Goal: Task Accomplishment & Management: Use online tool/utility

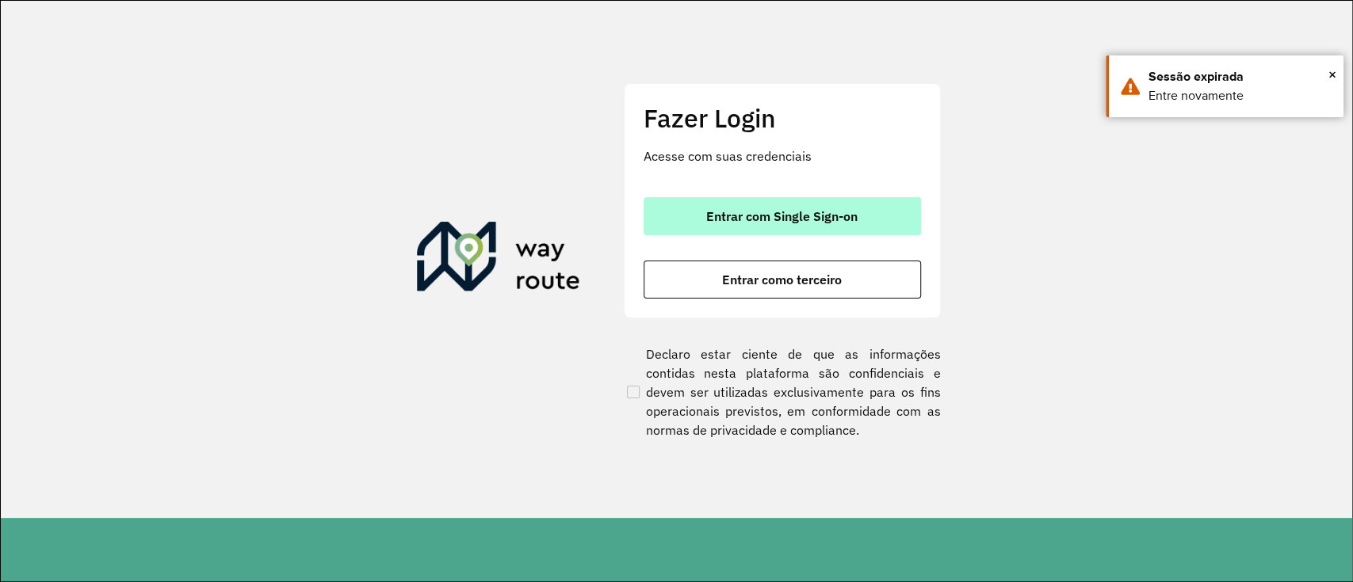
click at [693, 204] on button "Entrar com Single Sign-on" at bounding box center [781, 216] width 277 height 38
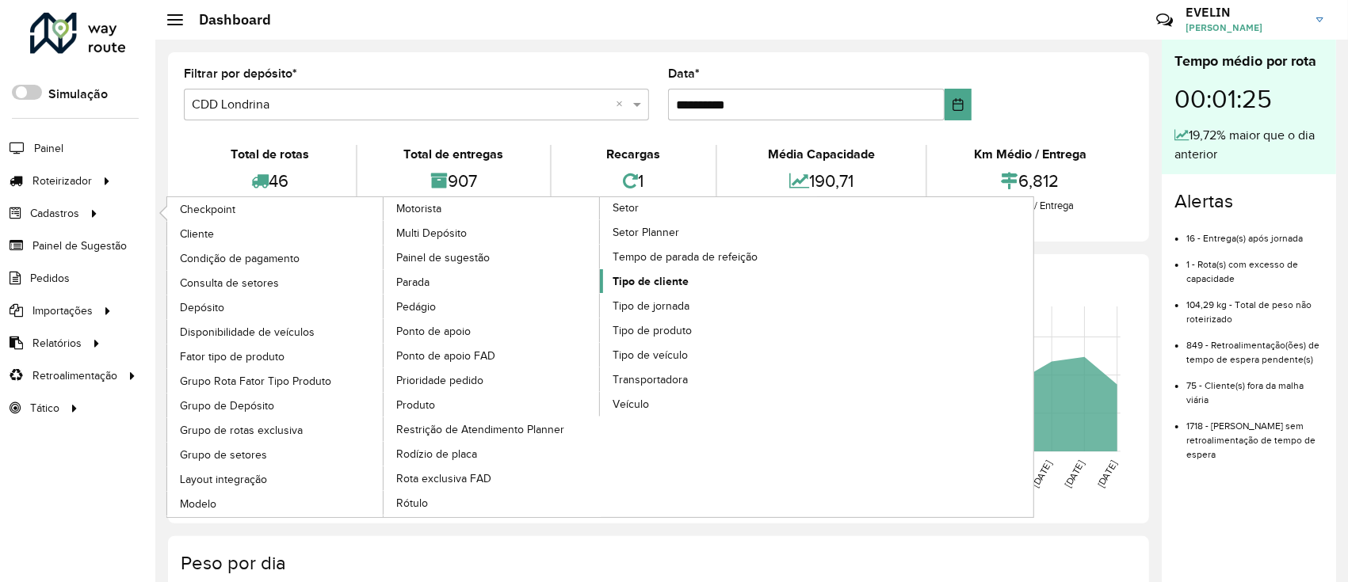
click at [647, 273] on span "Tipo de cliente" at bounding box center [650, 281] width 76 height 17
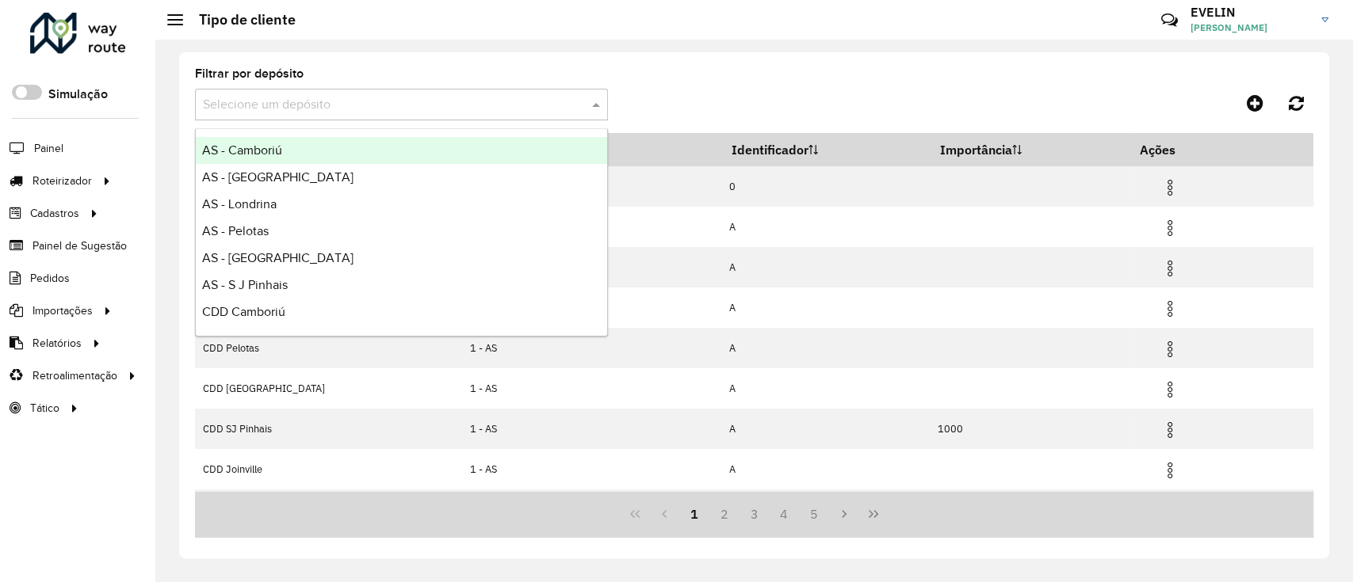
click at [336, 113] on input "text" at bounding box center [385, 105] width 365 height 19
click at [258, 154] on span "CDD [GEOGRAPHIC_DATA]" at bounding box center [279, 152] width 155 height 13
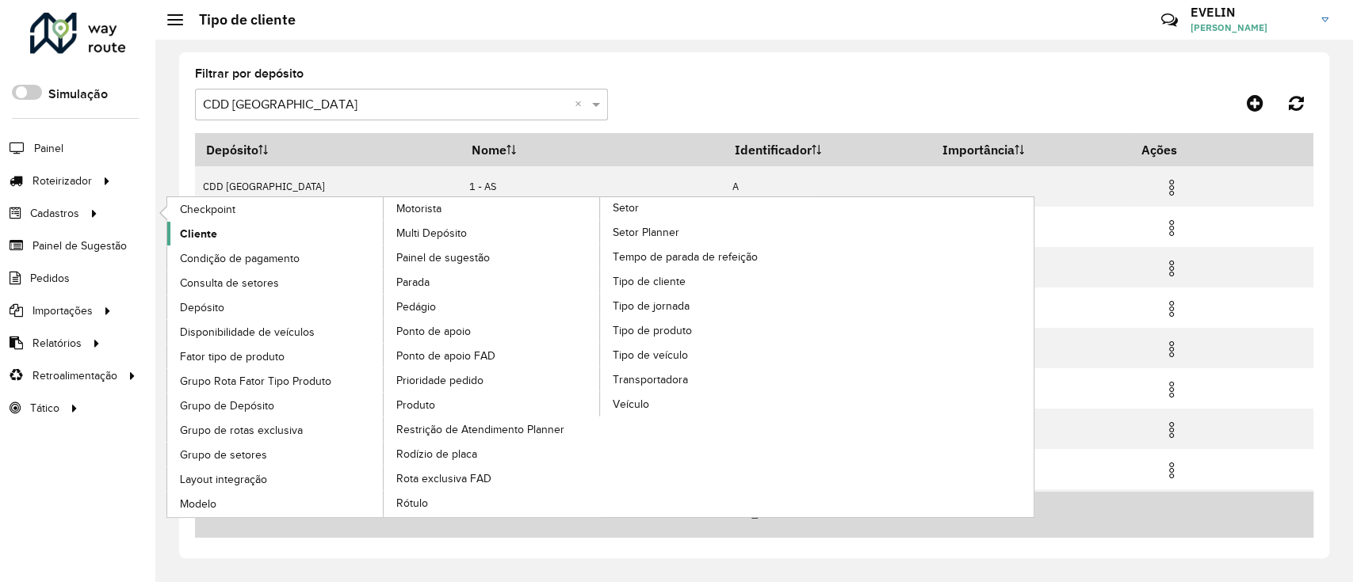
click at [198, 232] on span "Cliente" at bounding box center [198, 234] width 37 height 17
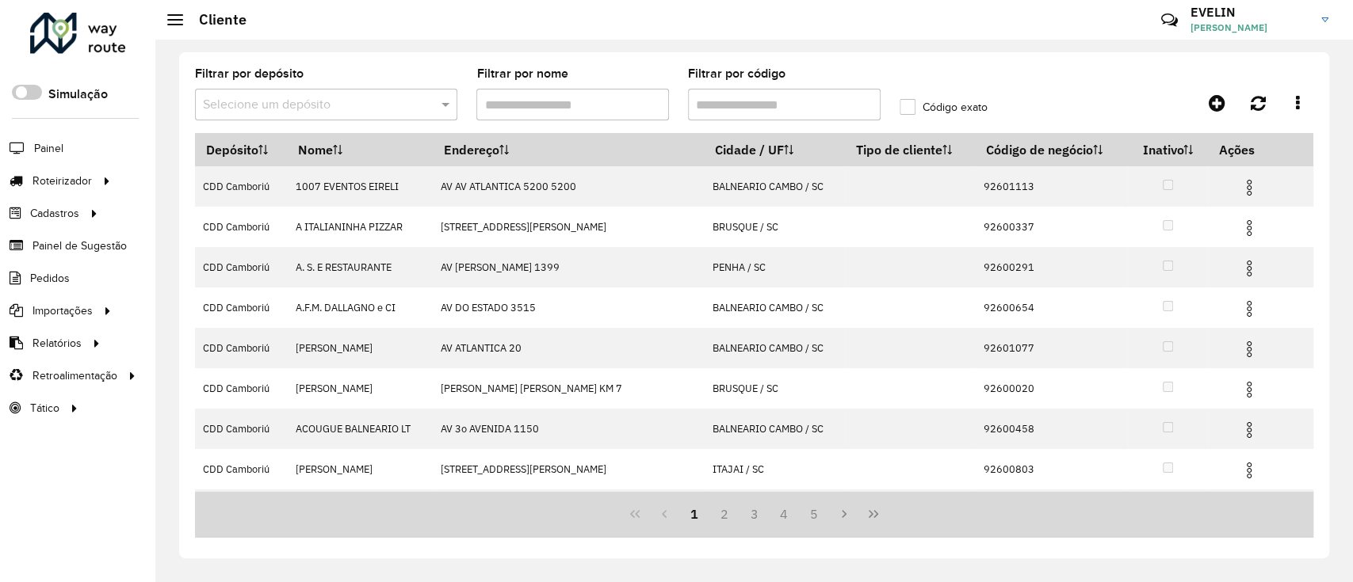
click at [737, 107] on input "Filtrar por código" at bounding box center [784, 105] width 193 height 32
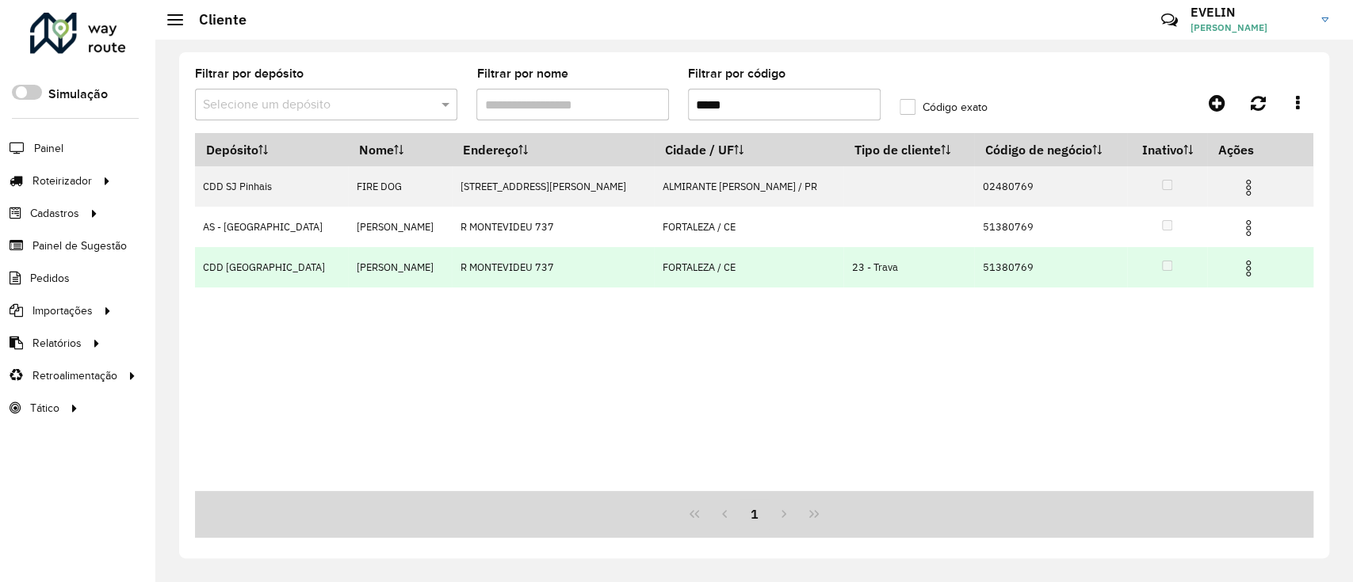
type input "*****"
click at [1238, 264] on img at bounding box center [1247, 268] width 19 height 19
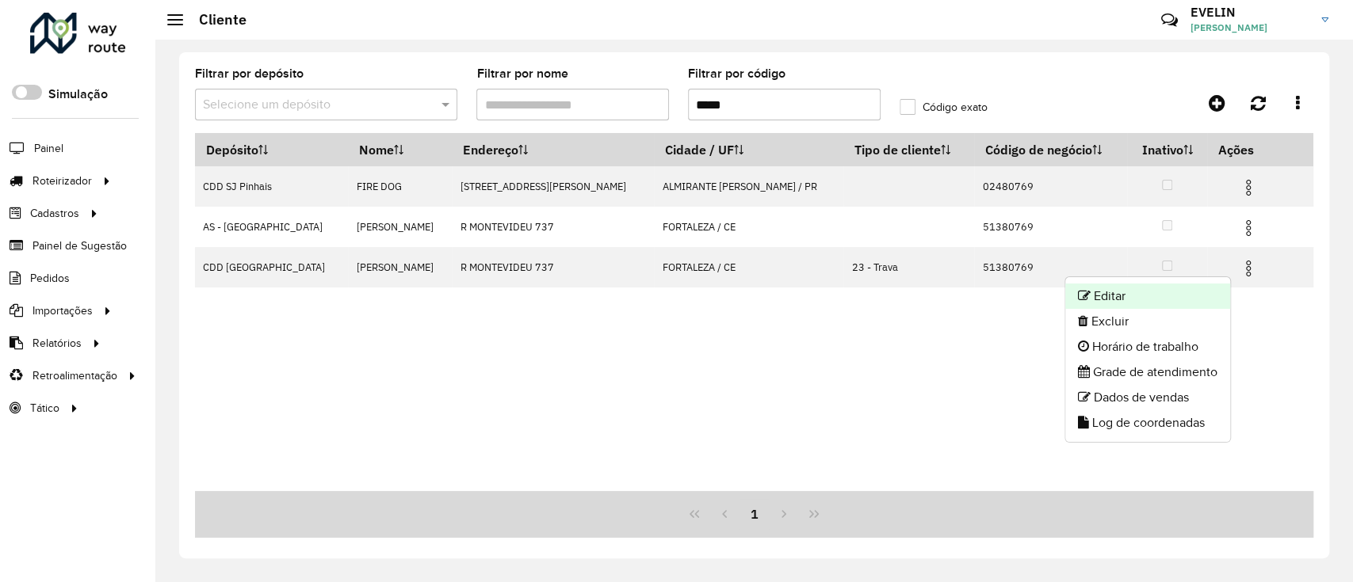
click at [1096, 288] on li "Editar" at bounding box center [1147, 296] width 165 height 25
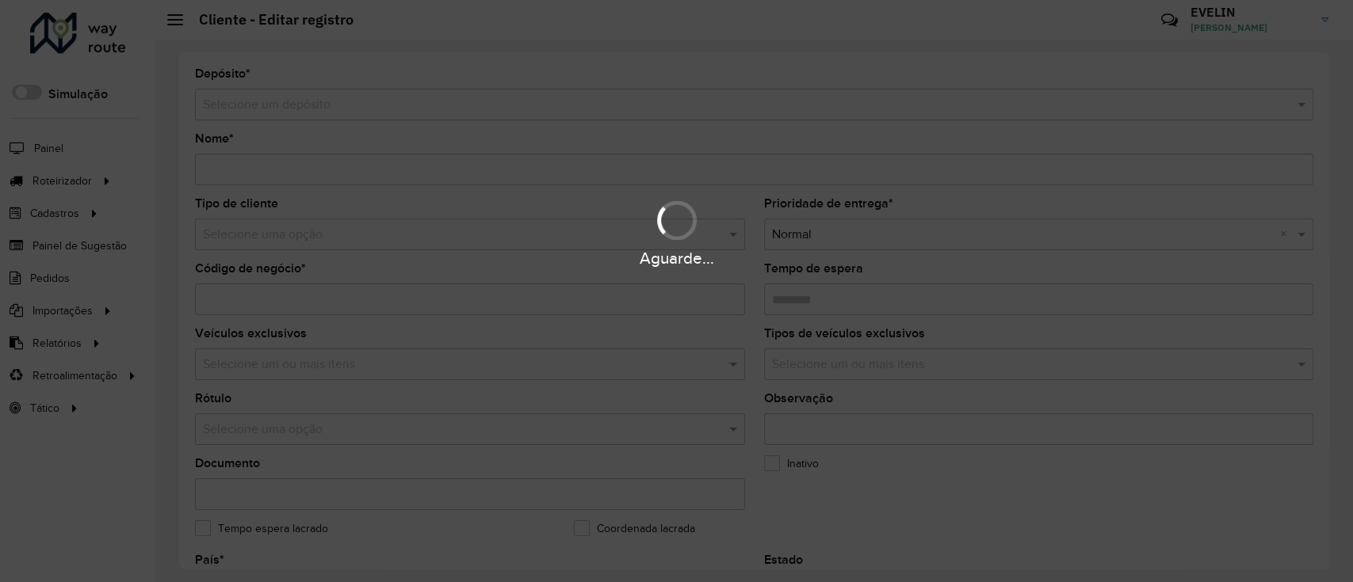
type input "**********"
type input "********"
type input "**********"
type input "*********"
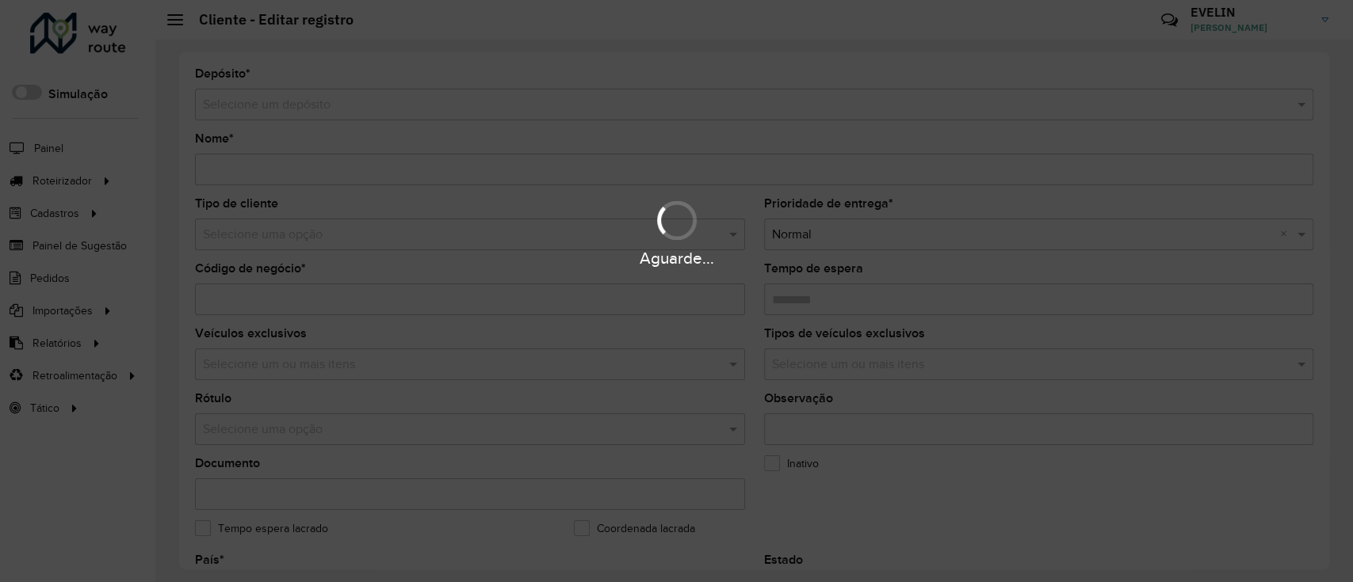
type input "********"
type input "**********"
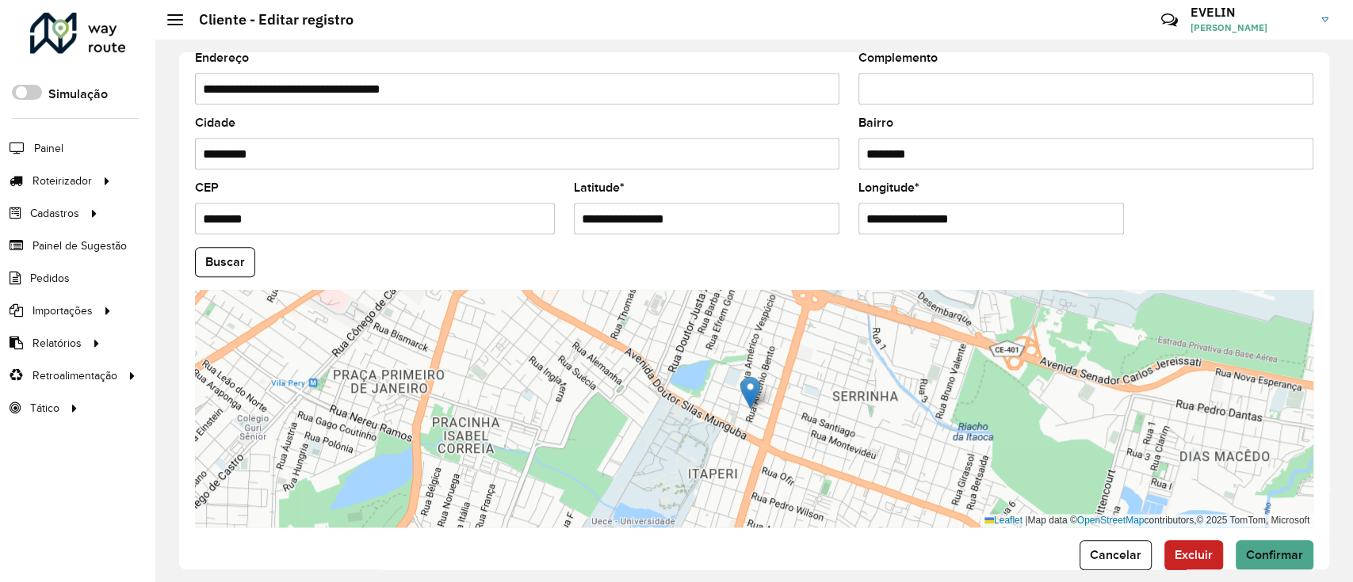
scroll to position [597, 0]
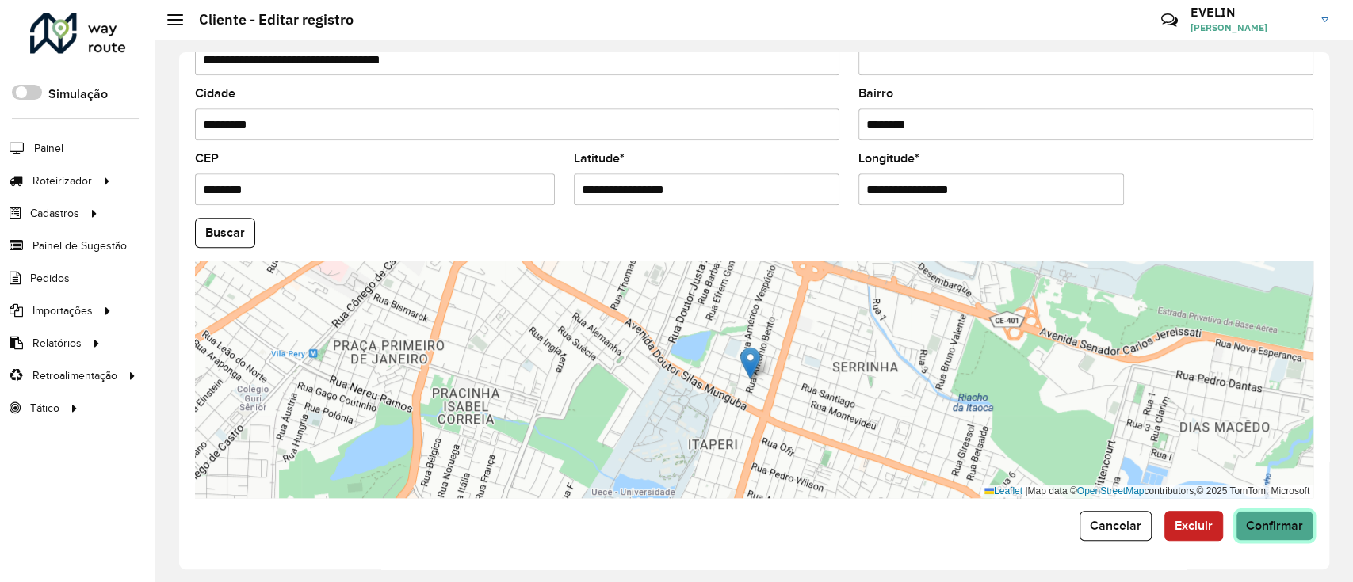
click at [1268, 534] on button "Confirmar" at bounding box center [1274, 526] width 78 height 30
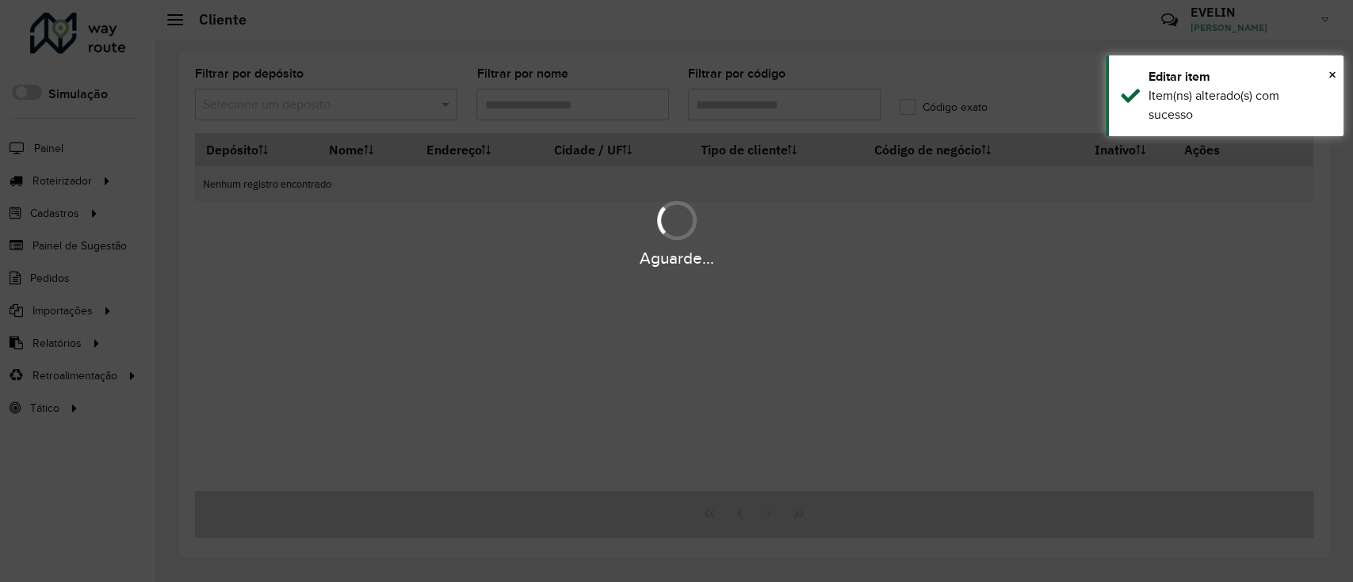
type input "*****"
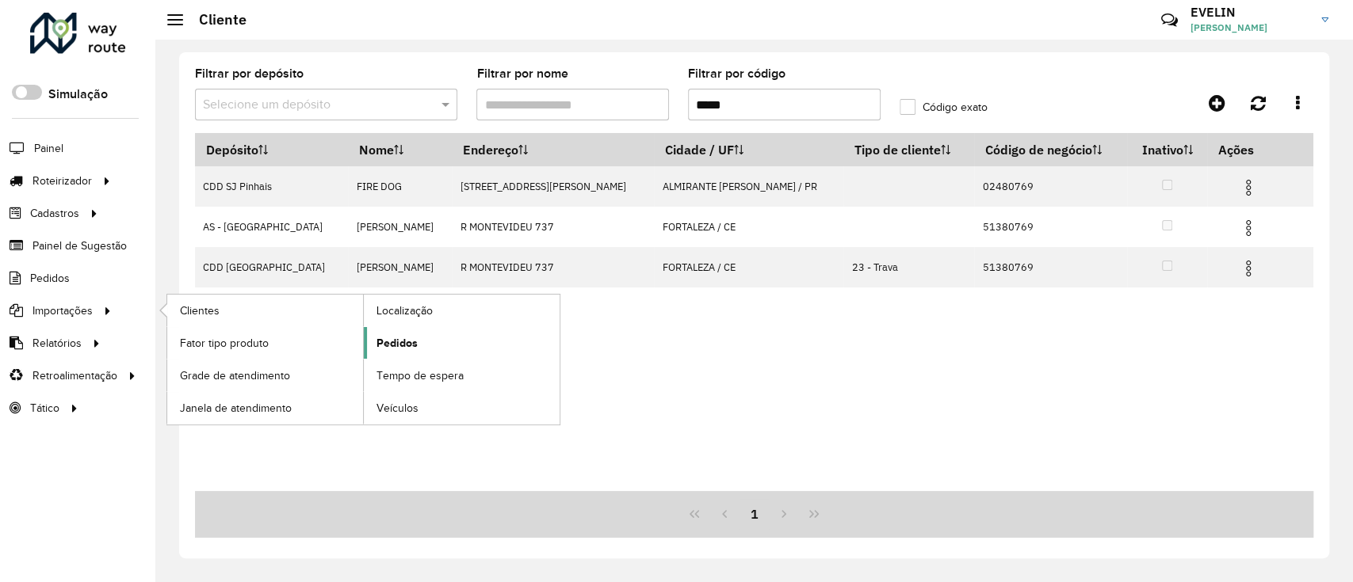
click at [384, 342] on span "Pedidos" at bounding box center [396, 343] width 41 height 17
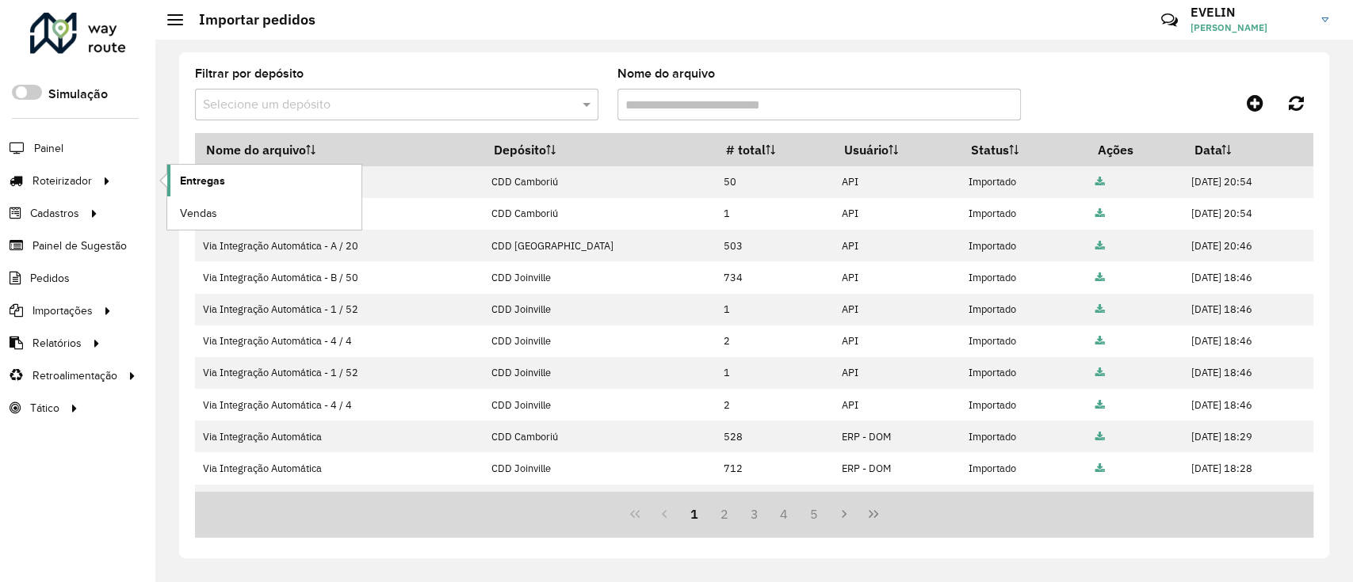
click at [181, 183] on span "Entregas" at bounding box center [202, 181] width 45 height 17
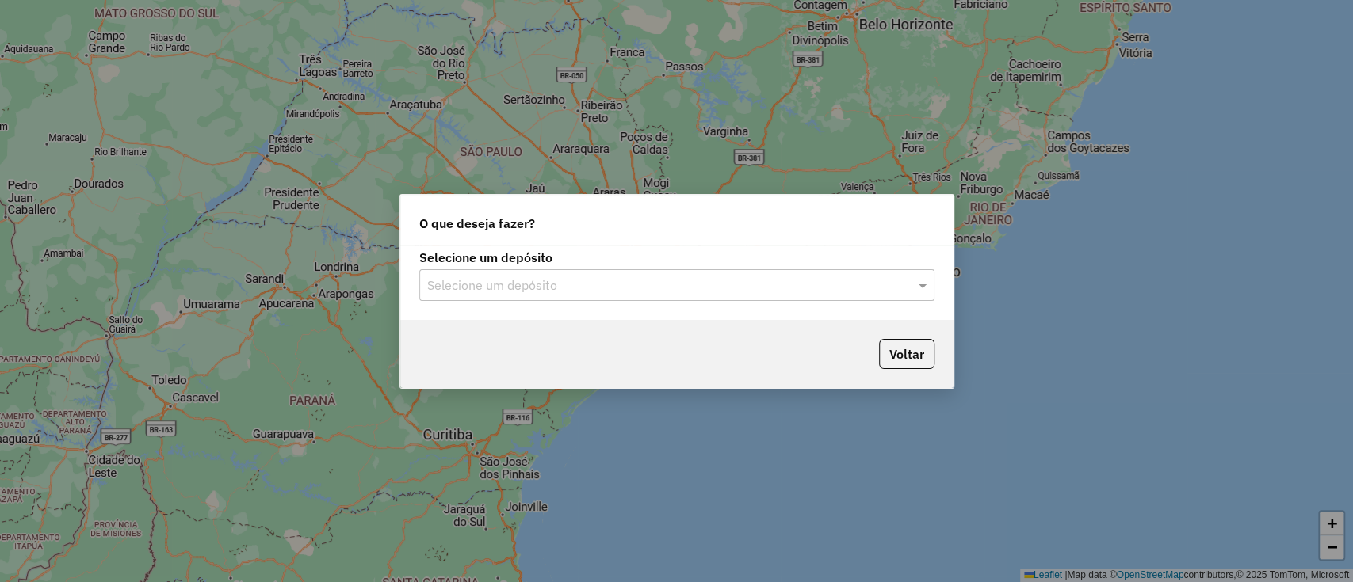
click at [605, 280] on input "text" at bounding box center [660, 286] width 467 height 19
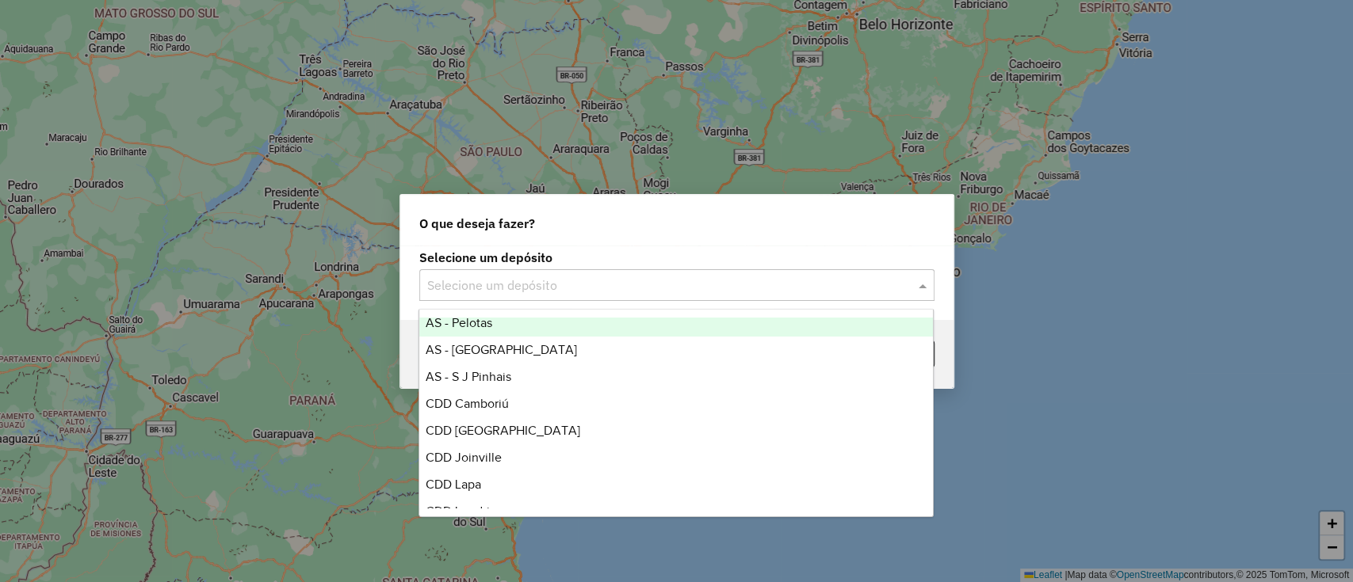
scroll to position [186, 0]
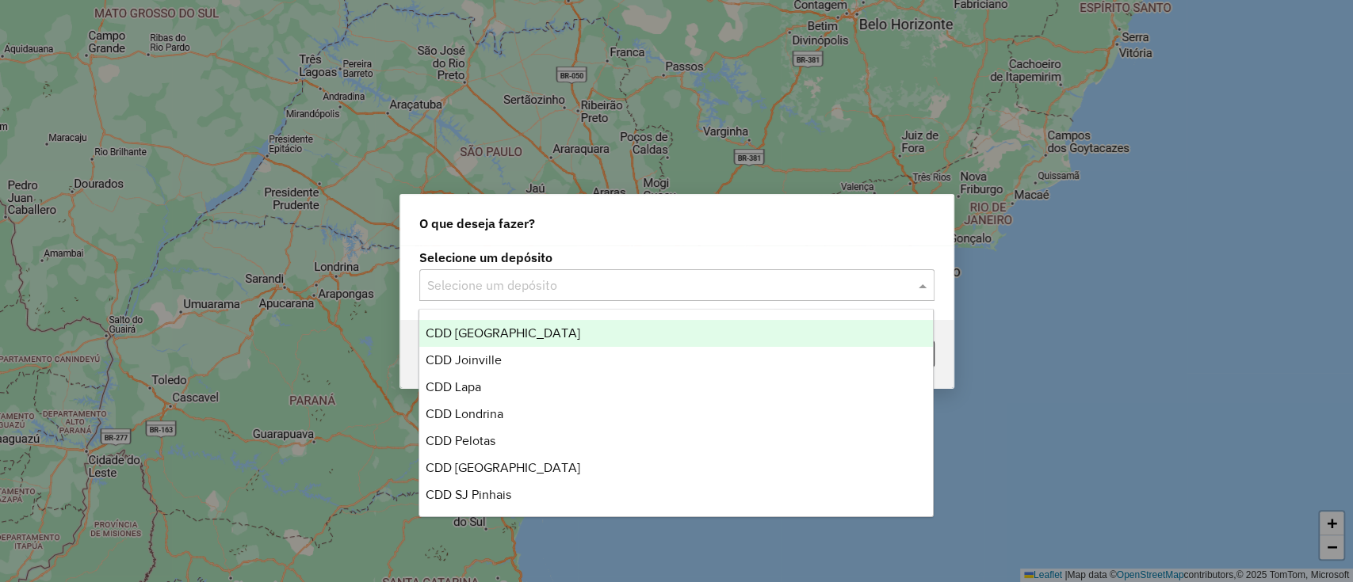
click at [490, 335] on span "CDD [GEOGRAPHIC_DATA]" at bounding box center [502, 332] width 155 height 13
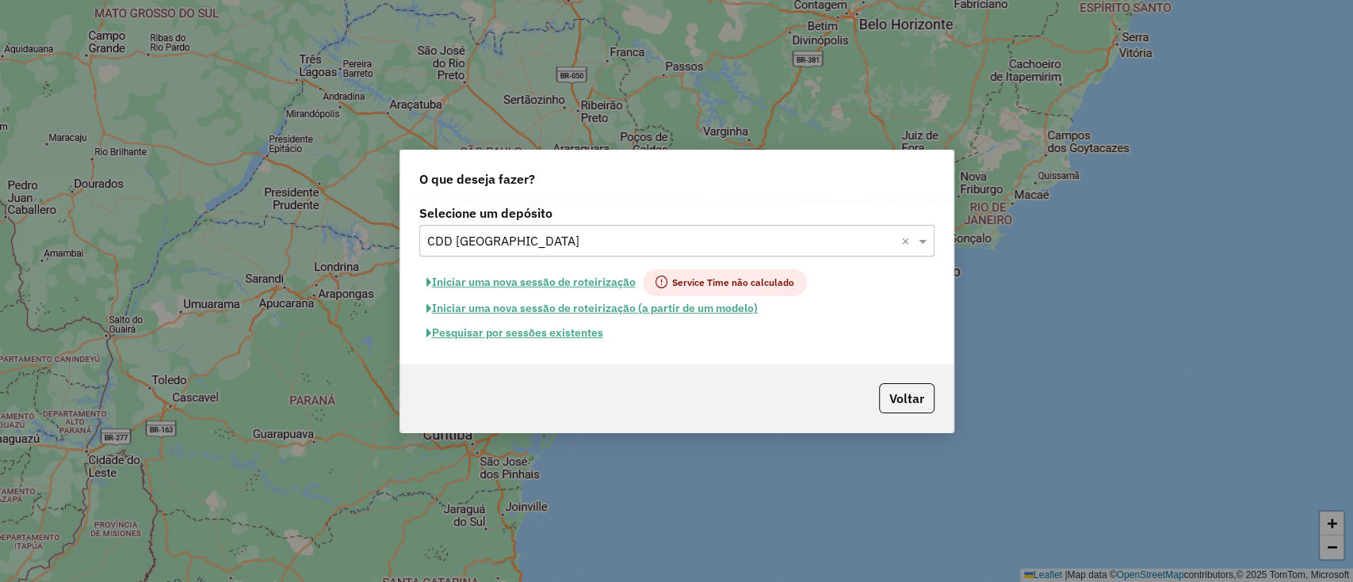
click at [577, 328] on button "Pesquisar por sessões existentes" at bounding box center [514, 333] width 191 height 25
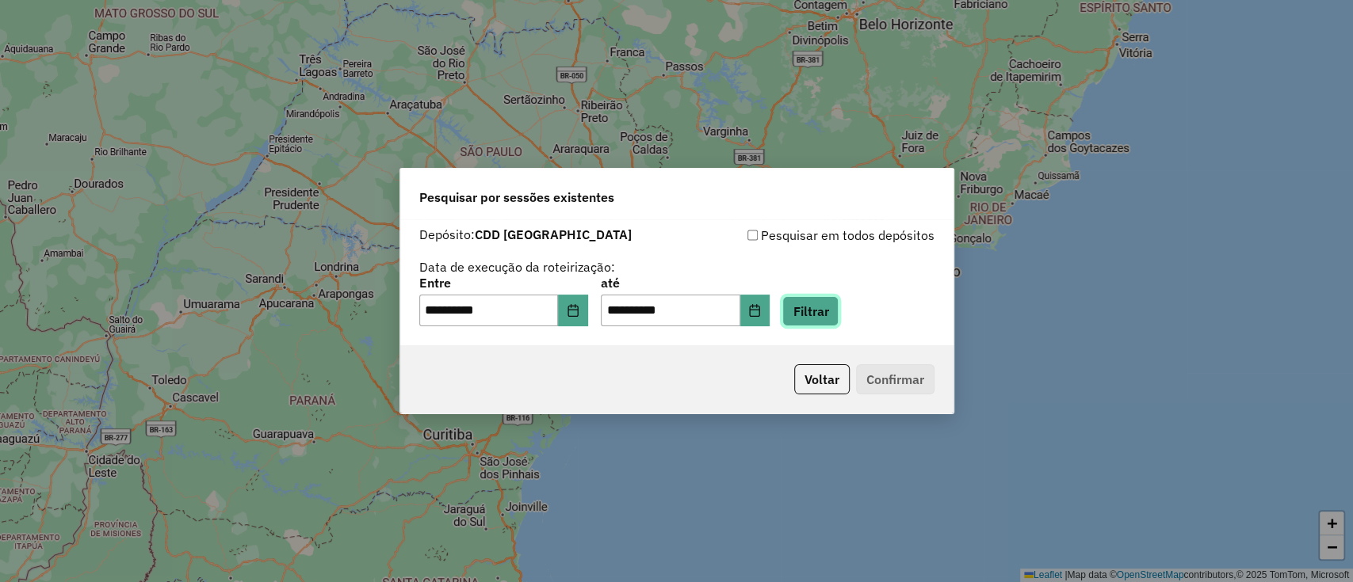
click at [811, 317] on button "Filtrar" at bounding box center [810, 311] width 56 height 30
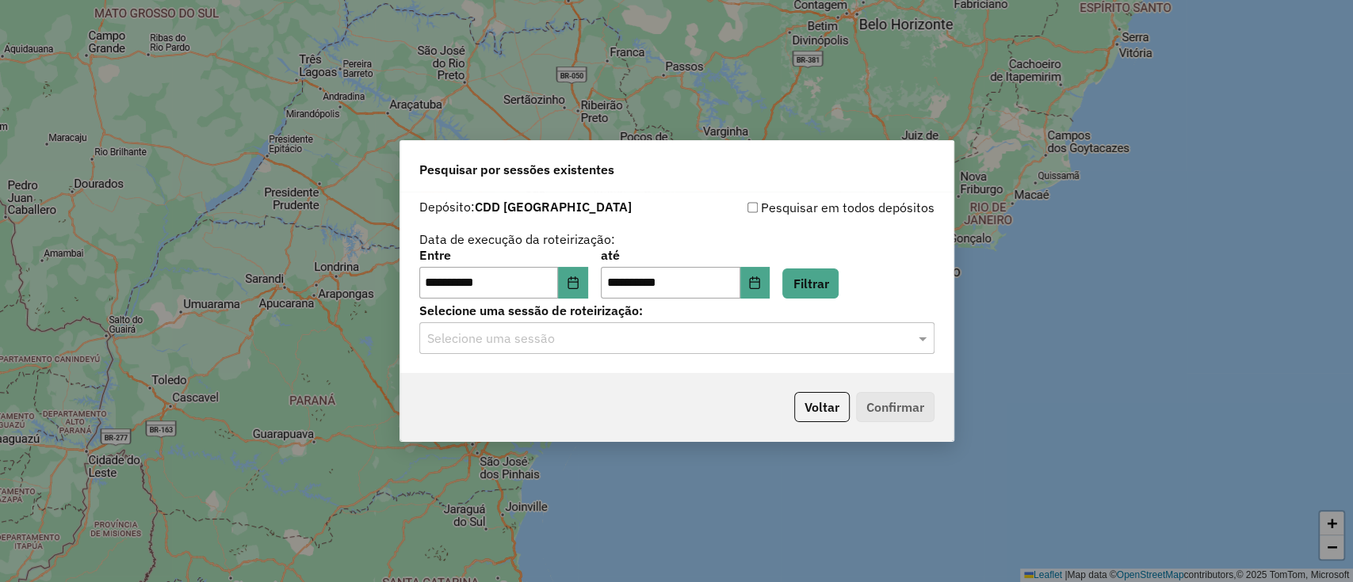
click at [580, 341] on hb-app "**********" at bounding box center [676, 291] width 1353 height 582
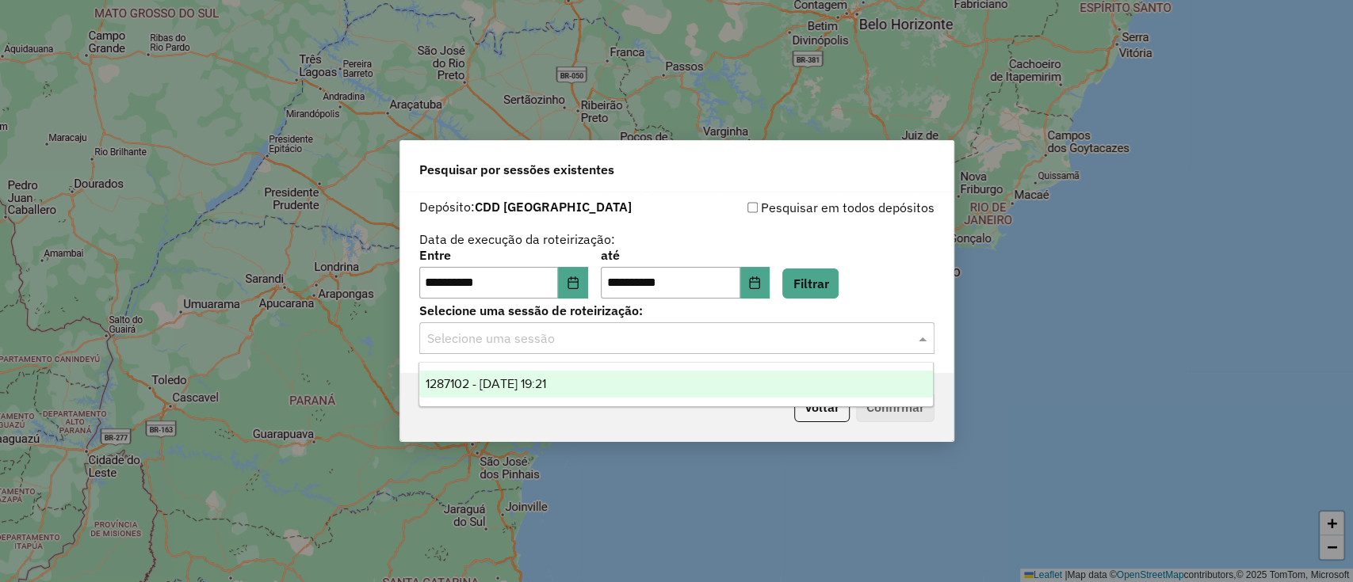
click at [580, 341] on input "text" at bounding box center [660, 339] width 467 height 19
click at [583, 377] on div "1287102 - [DATE] 19:21" at bounding box center [675, 384] width 513 height 27
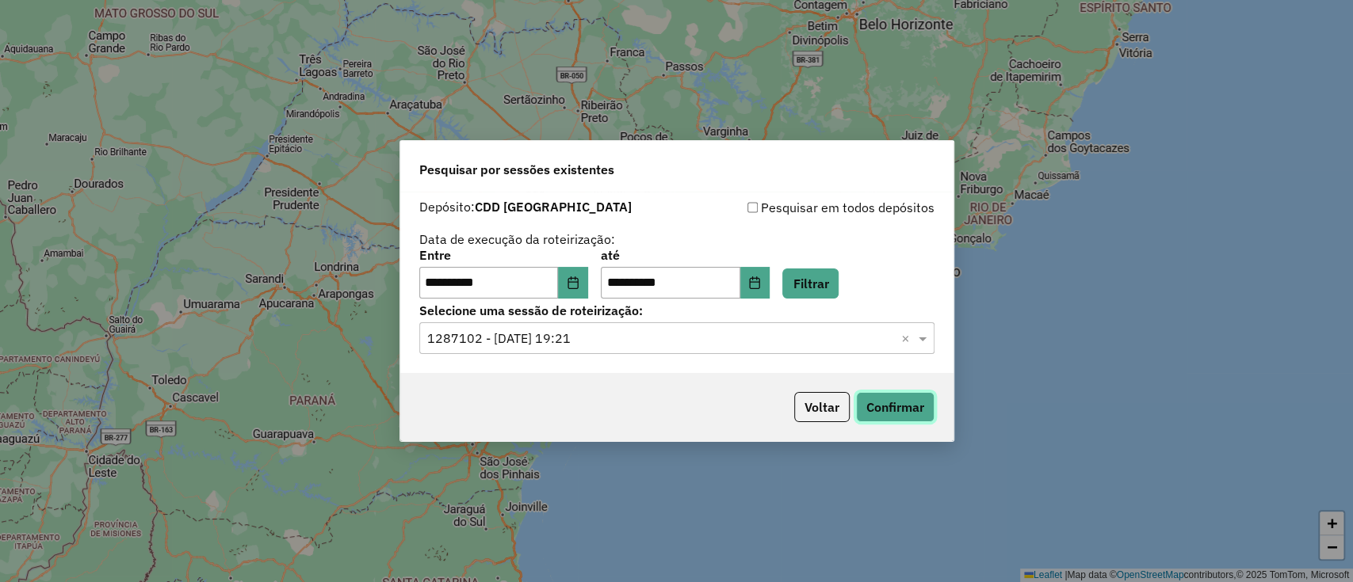
click at [907, 403] on button "Confirmar" at bounding box center [895, 407] width 78 height 30
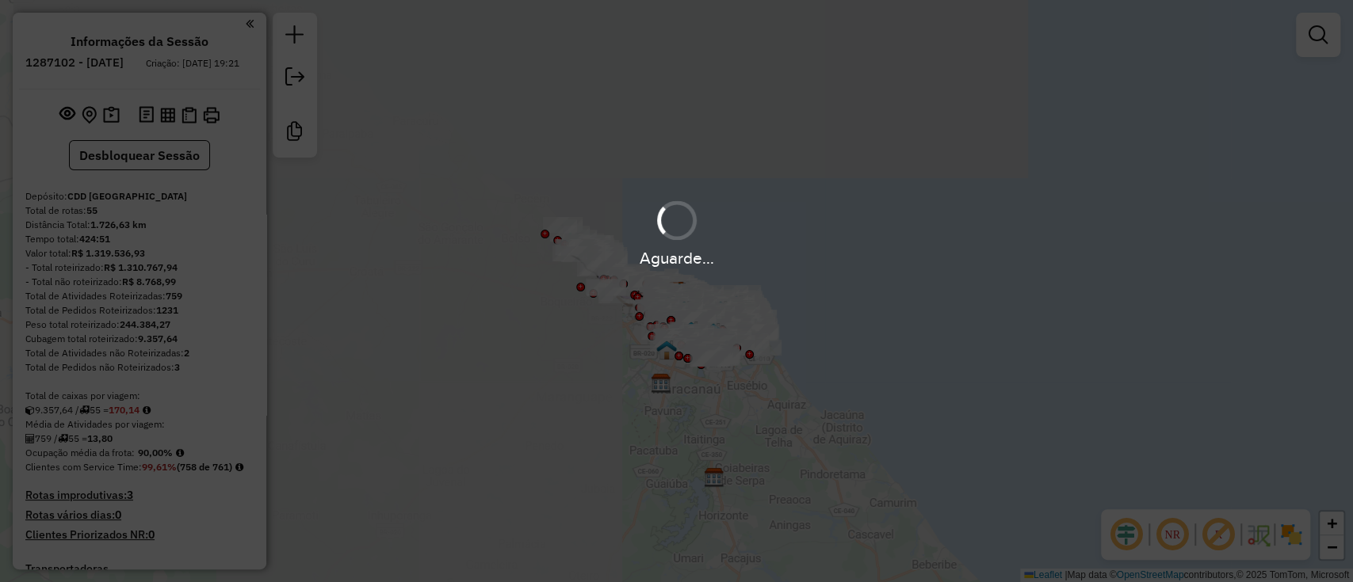
click at [888, 225] on div "Rota 17 - Placa PNH6734 51330276 - BARRETOS PIZZARIA Janela de atendimento Grad…" at bounding box center [676, 291] width 1353 height 582
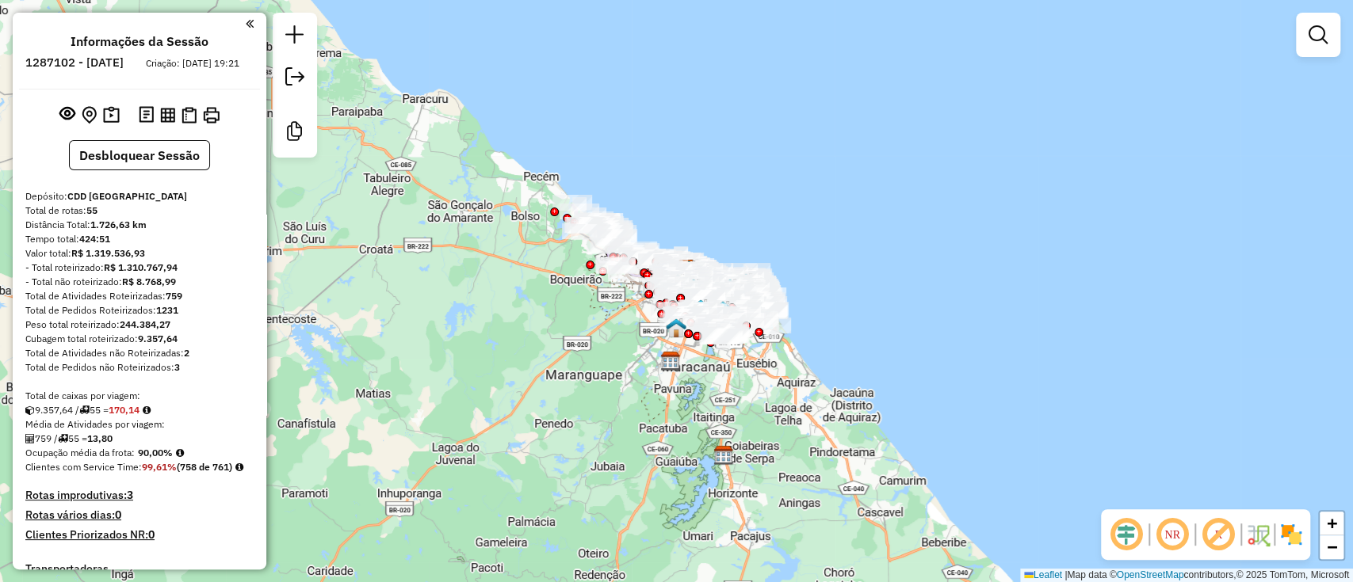
click at [1231, 67] on div "Janela de atendimento Grade de atendimento Capacidade Transportadoras Veículos …" at bounding box center [676, 291] width 1353 height 582
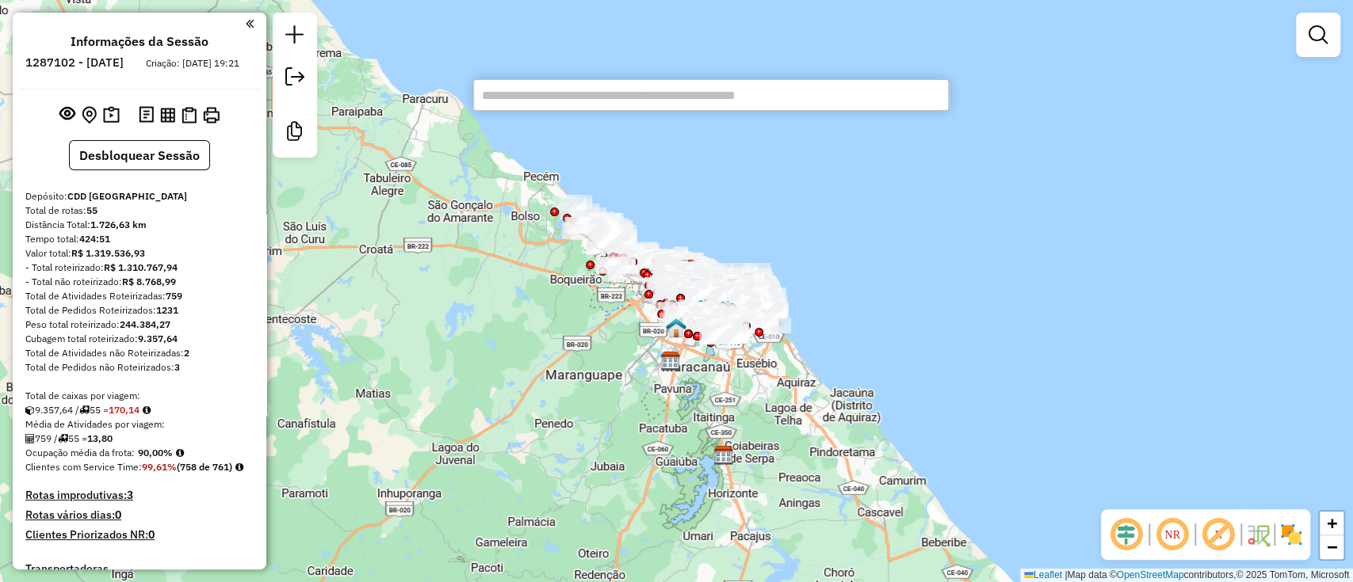
scroll to position [601, 0]
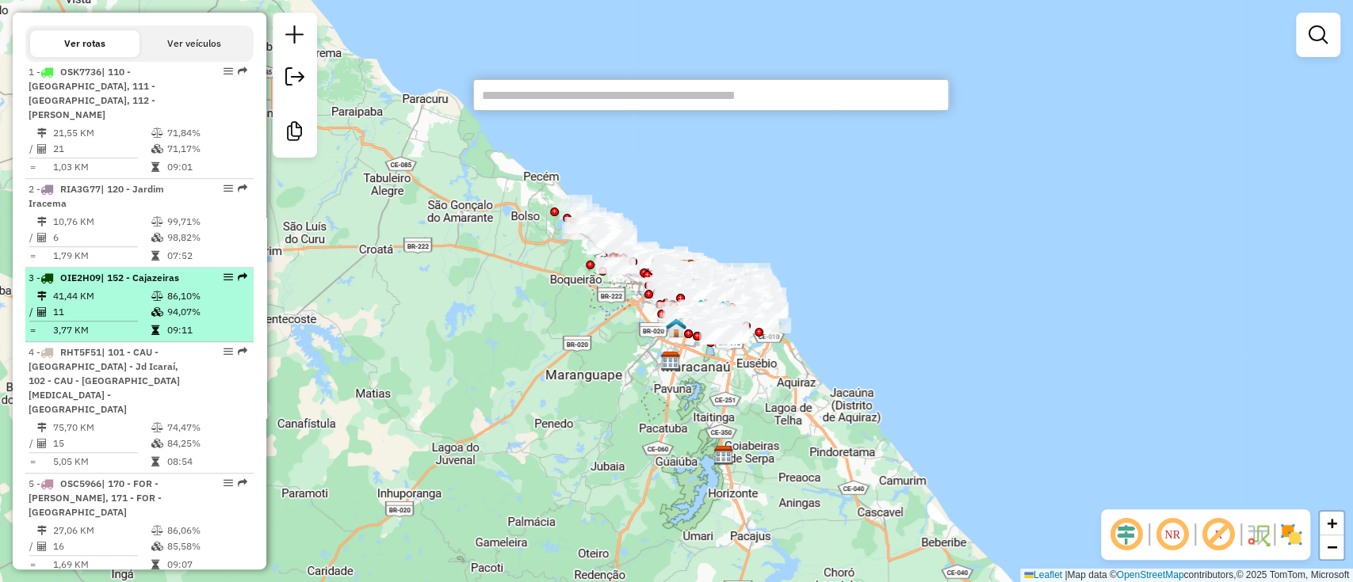
click at [143, 320] on td "11" at bounding box center [101, 312] width 98 height 16
select select "**********"
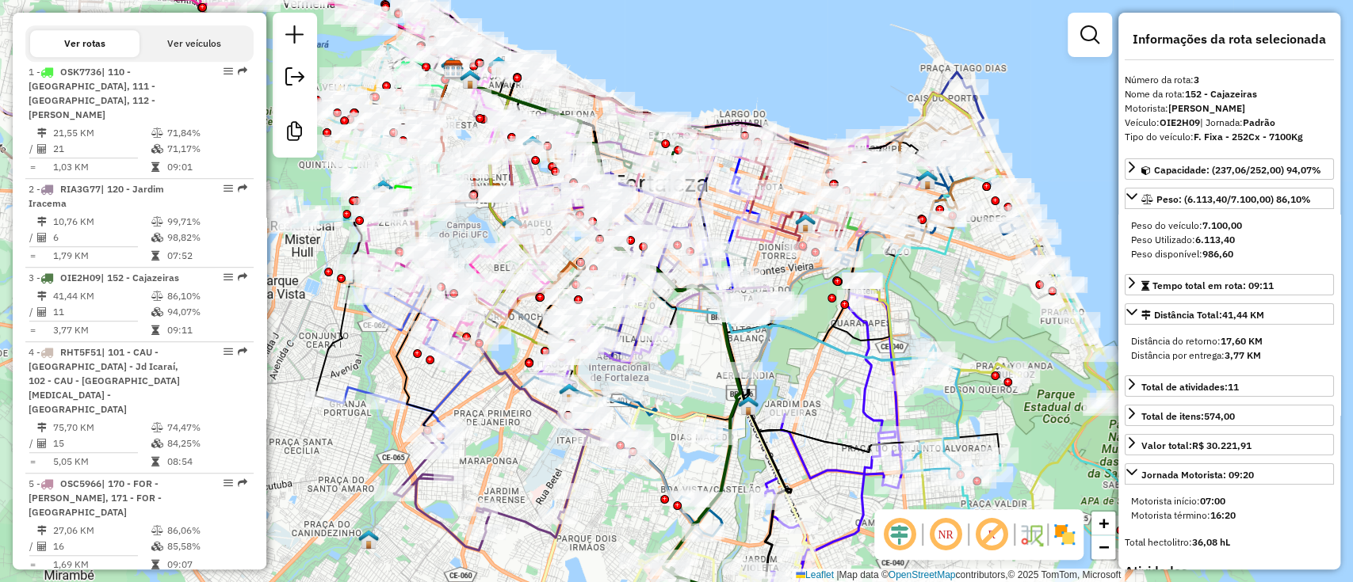
drag, startPoint x: 782, startPoint y: 188, endPoint x: 704, endPoint y: 234, distance: 90.2
click at [704, 234] on icon at bounding box center [729, 215] width 60 height 153
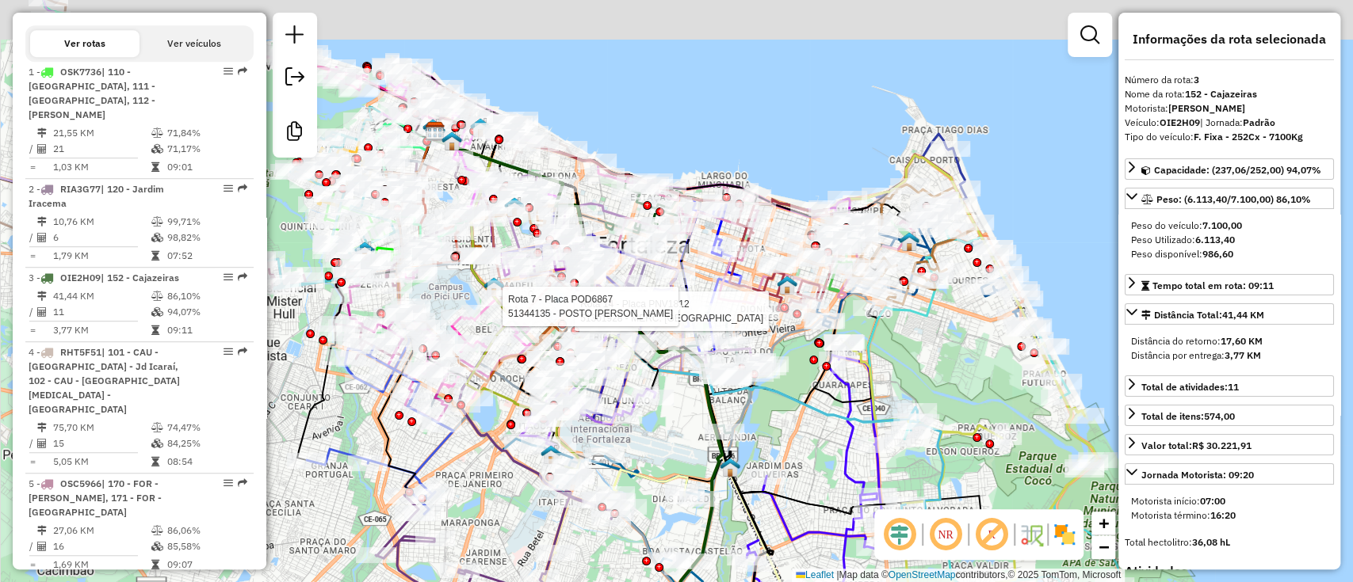
drag, startPoint x: 742, startPoint y: 82, endPoint x: 745, endPoint y: 141, distance: 59.5
click at [745, 141] on div "Rota 14 - Placa PNV1812 51301928 - MERC. PRADO Rota 7 - Placa POD6867 51344135 …" at bounding box center [676, 291] width 1353 height 582
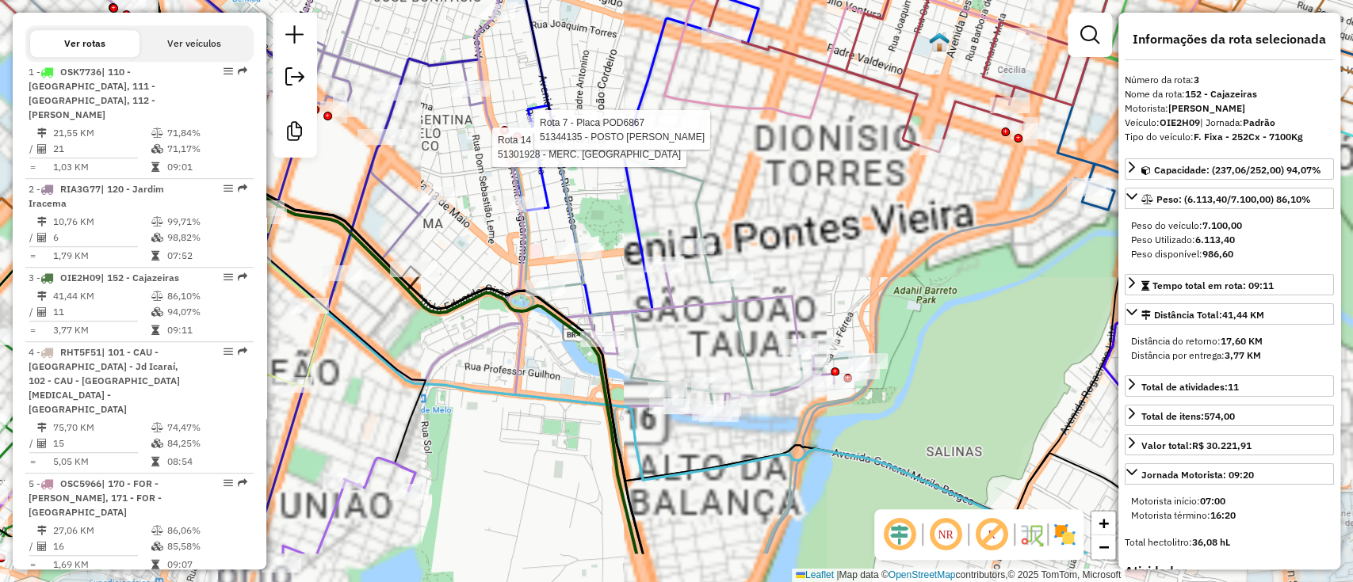
drag, startPoint x: 856, startPoint y: 239, endPoint x: 836, endPoint y: 262, distance: 30.3
click at [849, 231] on div "Rota 14 - Placa PNV1812 51301928 - MERC. PRADO Rota 7 - Placa POD6867 51344135 …" at bounding box center [676, 291] width 1353 height 582
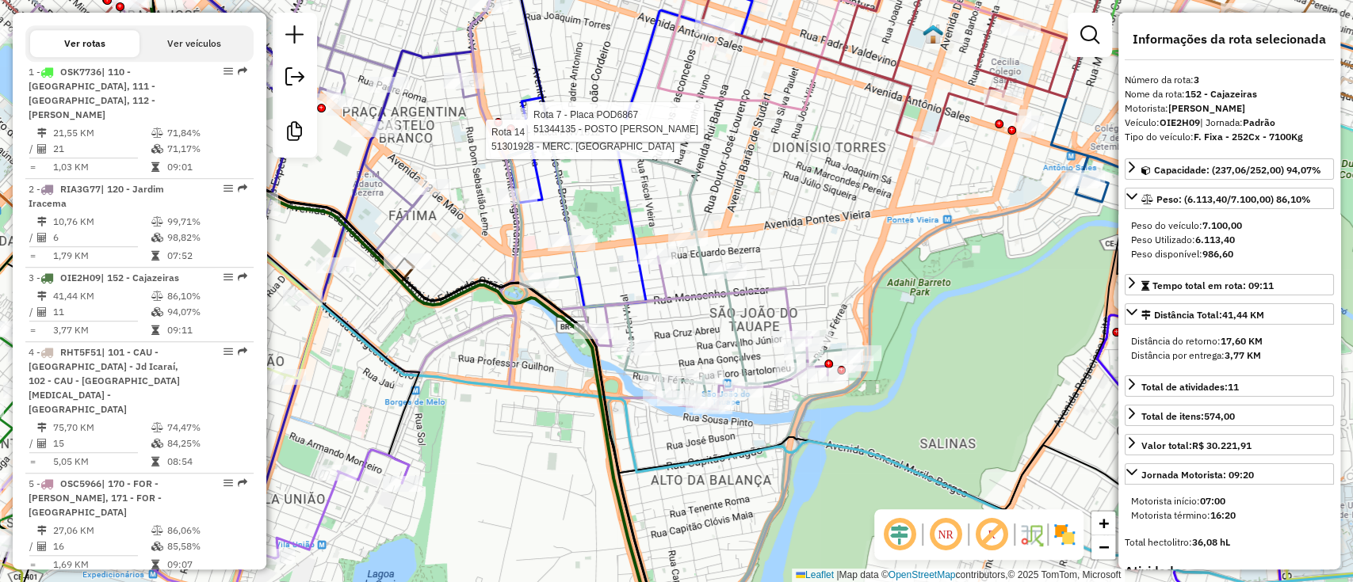
click at [789, 296] on icon at bounding box center [347, 175] width 960 height 468
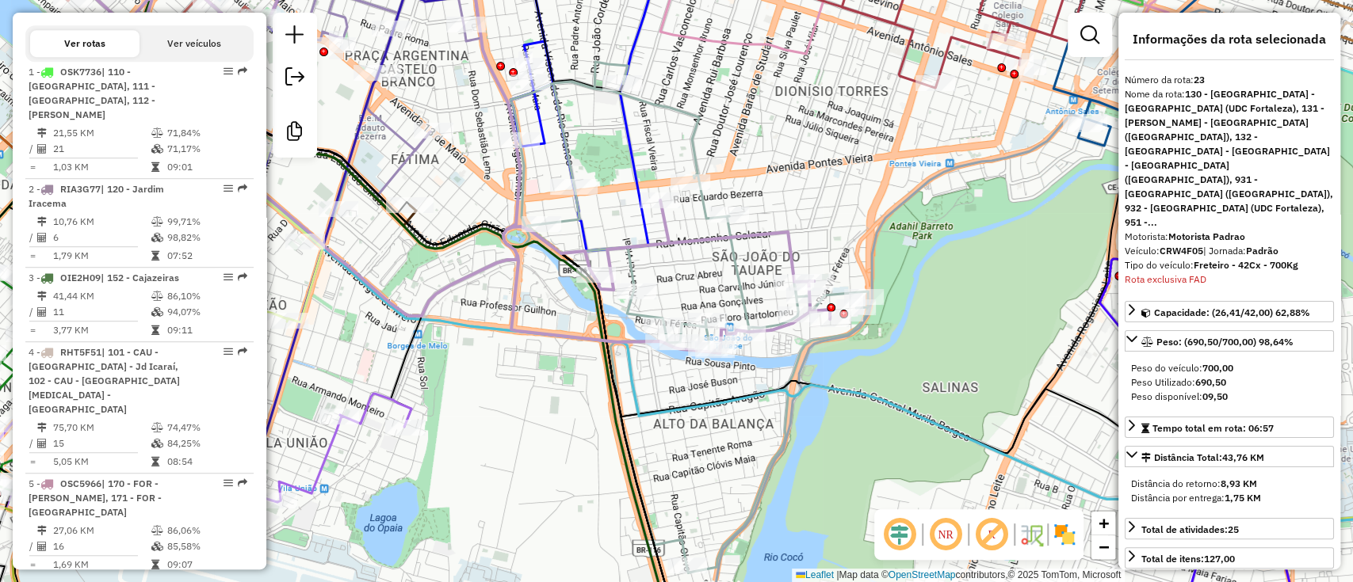
click at [814, 215] on div "Rota 14 - Placa PNV1812 51301928 - MERC. PRADO Rota 7 - Placa POD6867 51344135 …" at bounding box center [676, 291] width 1353 height 582
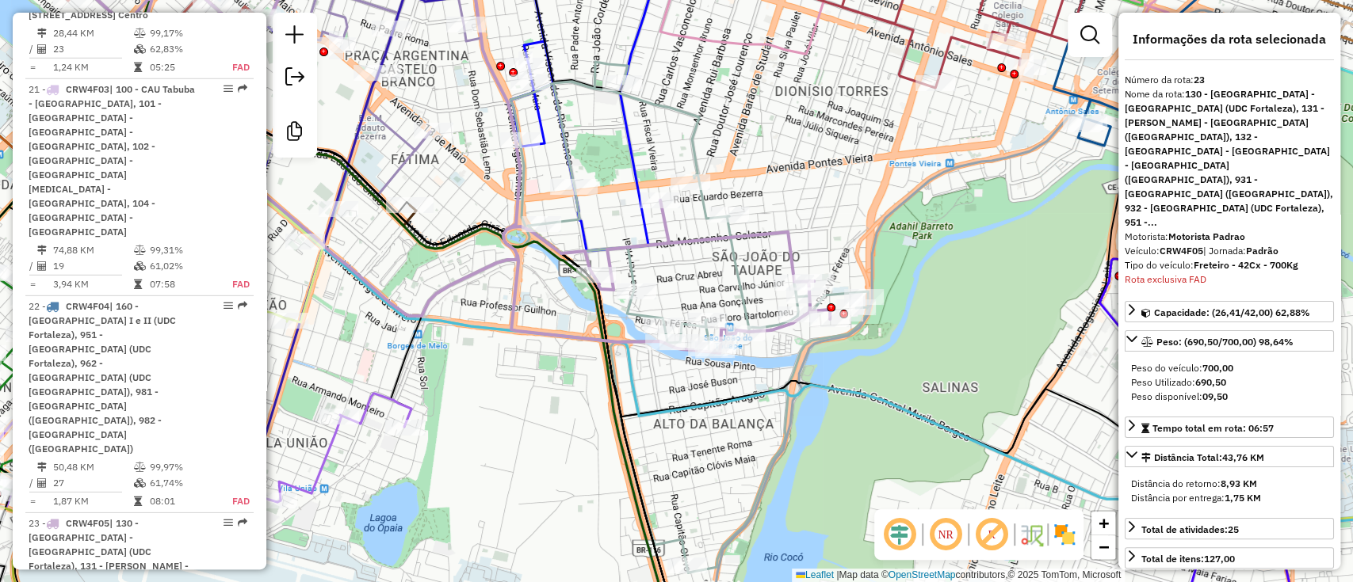
scroll to position [3127, 0]
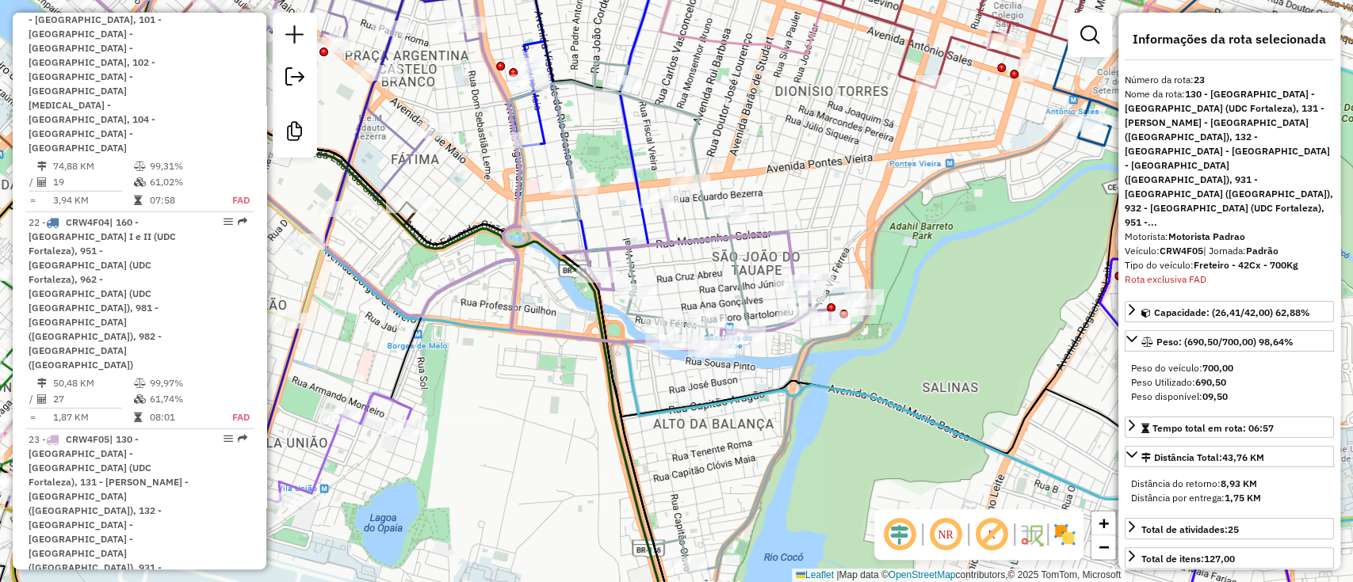
click at [659, 223] on icon at bounding box center [350, 147] width 960 height 412
click at [666, 232] on icon at bounding box center [350, 147] width 960 height 412
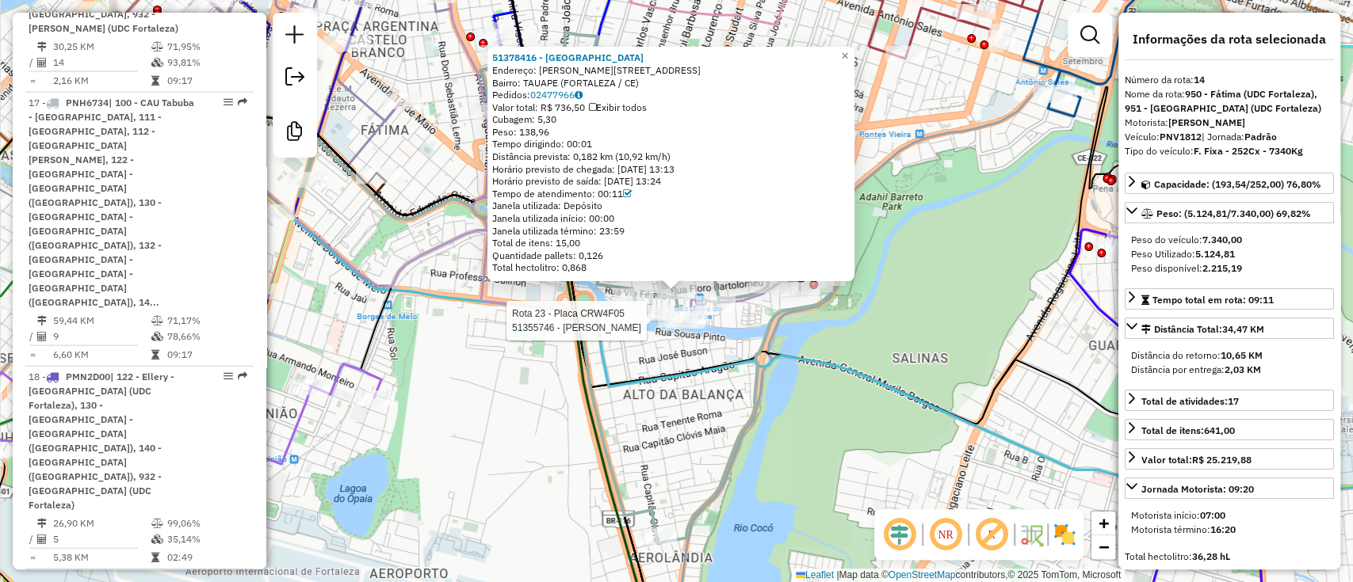
scroll to position [1972, 0]
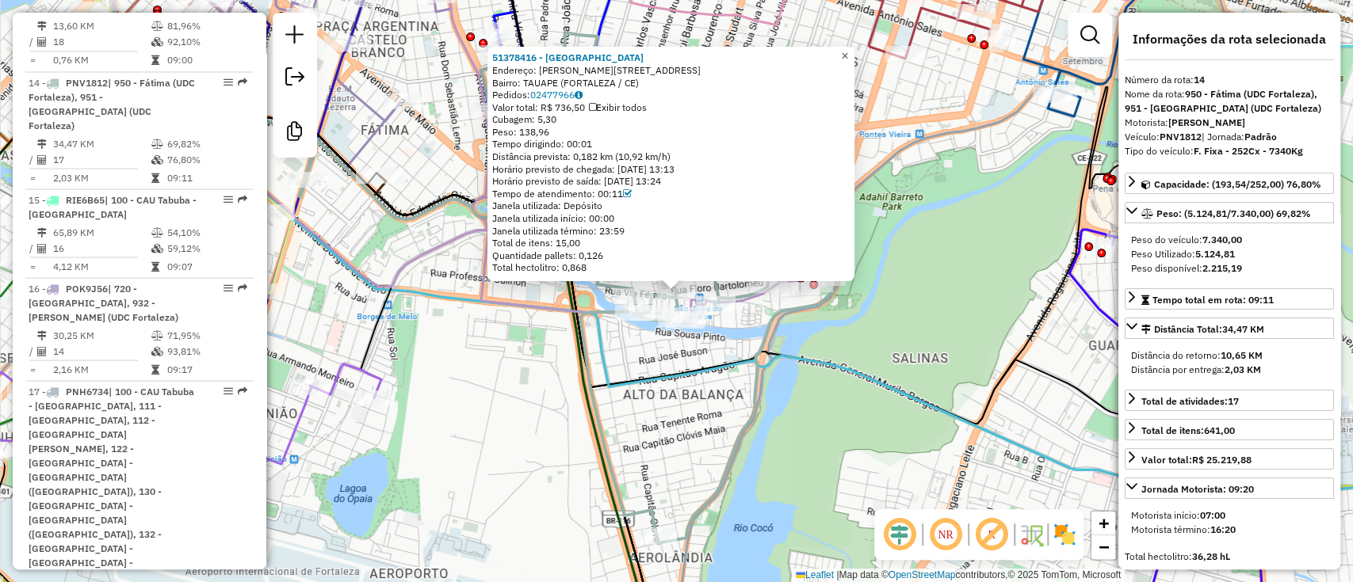
click at [848, 51] on span "×" at bounding box center [844, 55] width 7 height 13
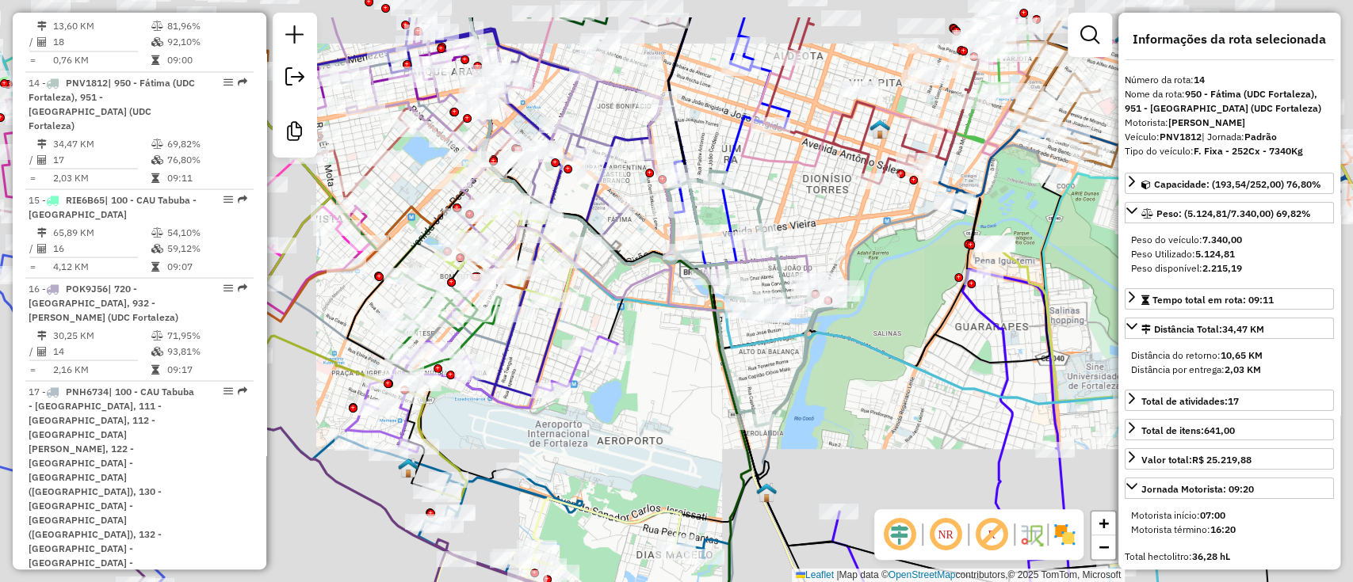
drag, startPoint x: 857, startPoint y: 193, endPoint x: 858, endPoint y: 204, distance: 11.2
click at [858, 204] on div "Janela de atendimento Grade de atendimento Capacidade Transportadoras Veículos …" at bounding box center [676, 291] width 1353 height 582
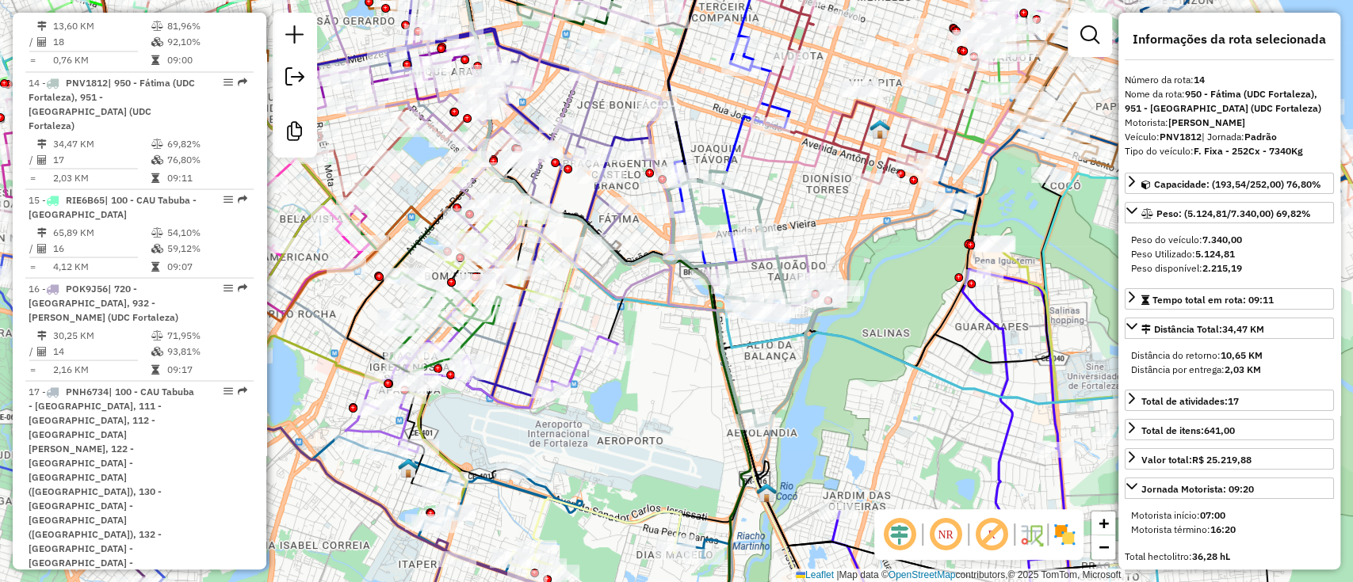
click at [899, 533] on em at bounding box center [899, 535] width 38 height 38
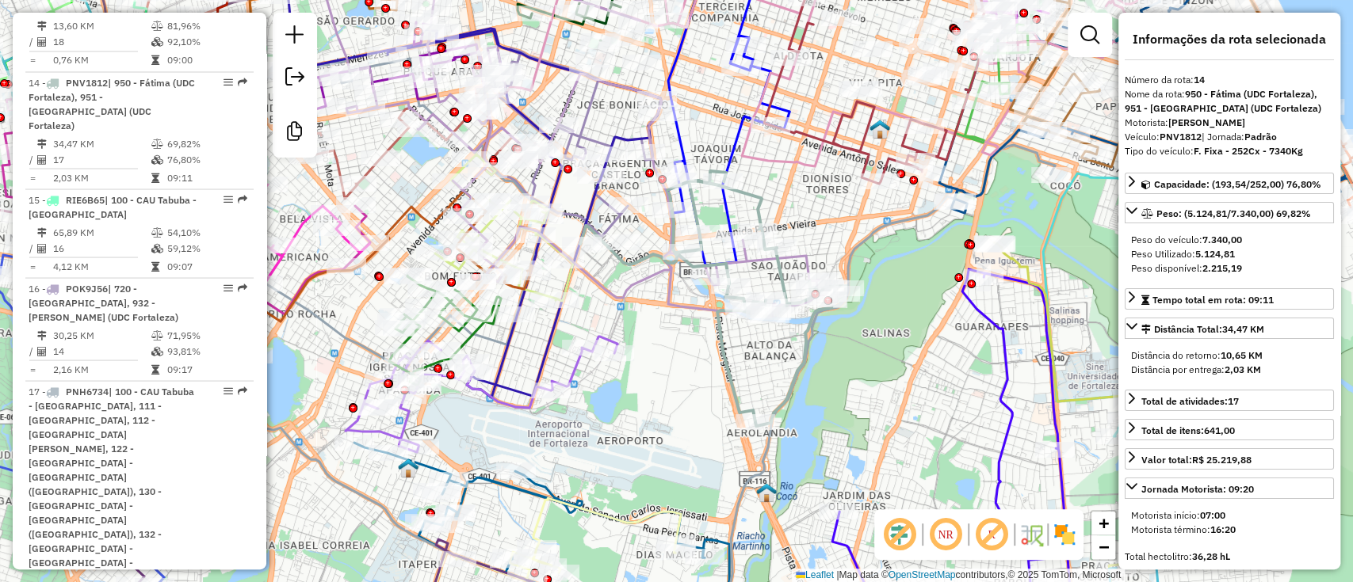
click at [990, 529] on em at bounding box center [991, 535] width 38 height 38
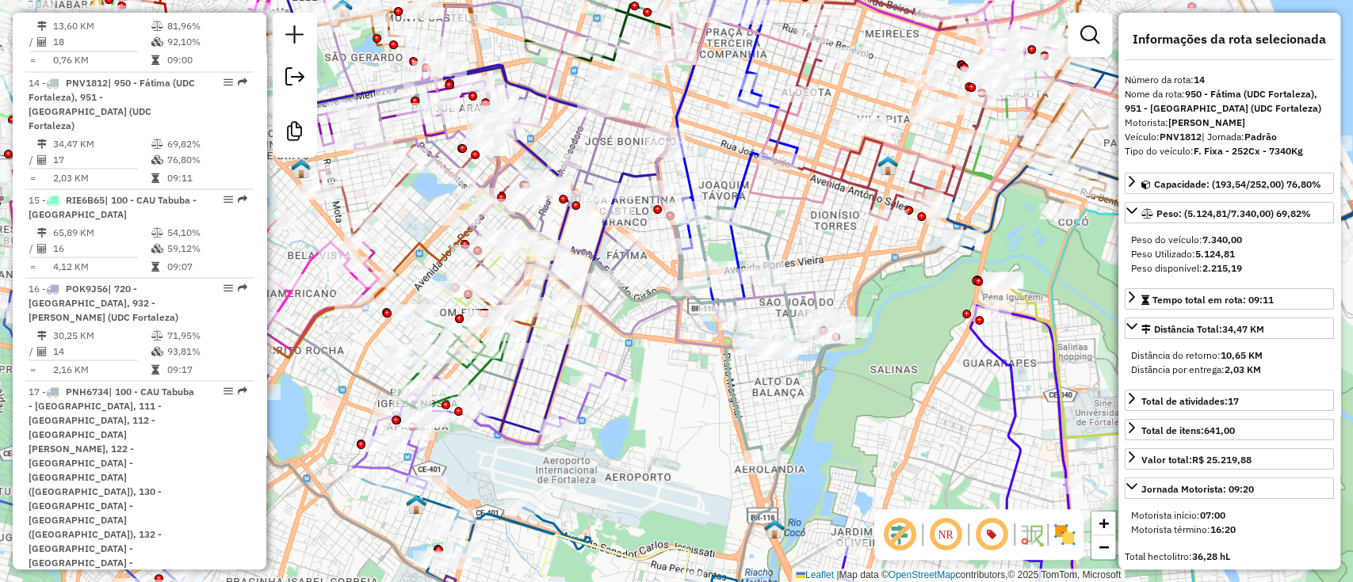
click at [821, 408] on icon at bounding box center [520, 328] width 1085 height 699
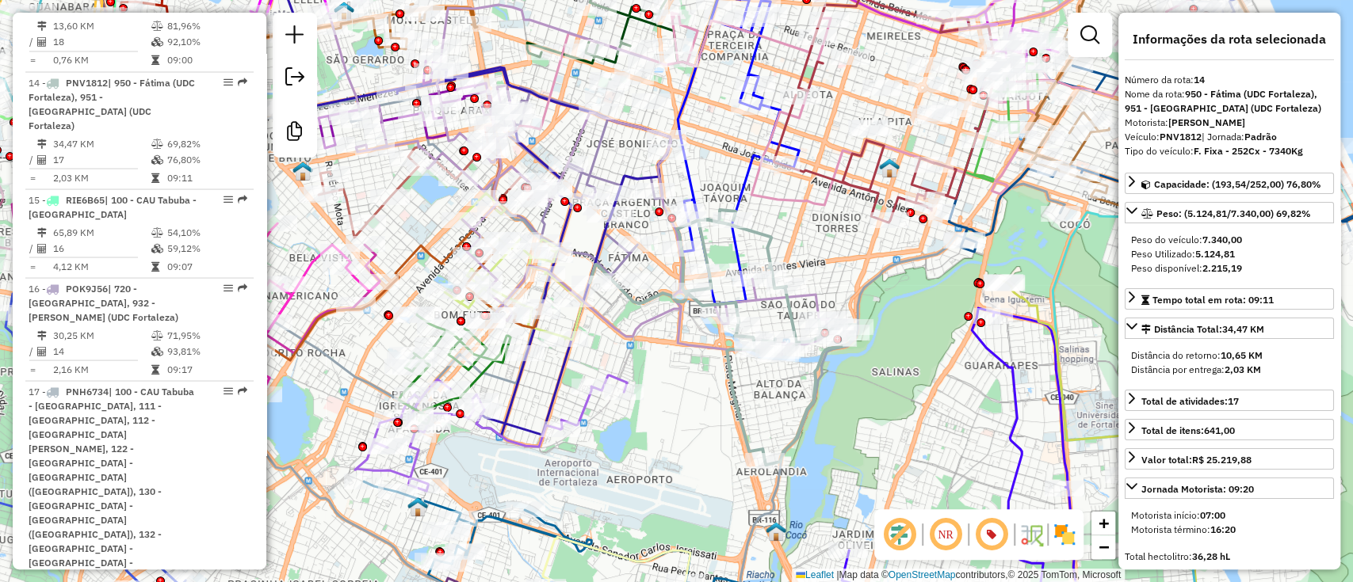
click at [740, 188] on icon at bounding box center [738, 151] width 122 height 307
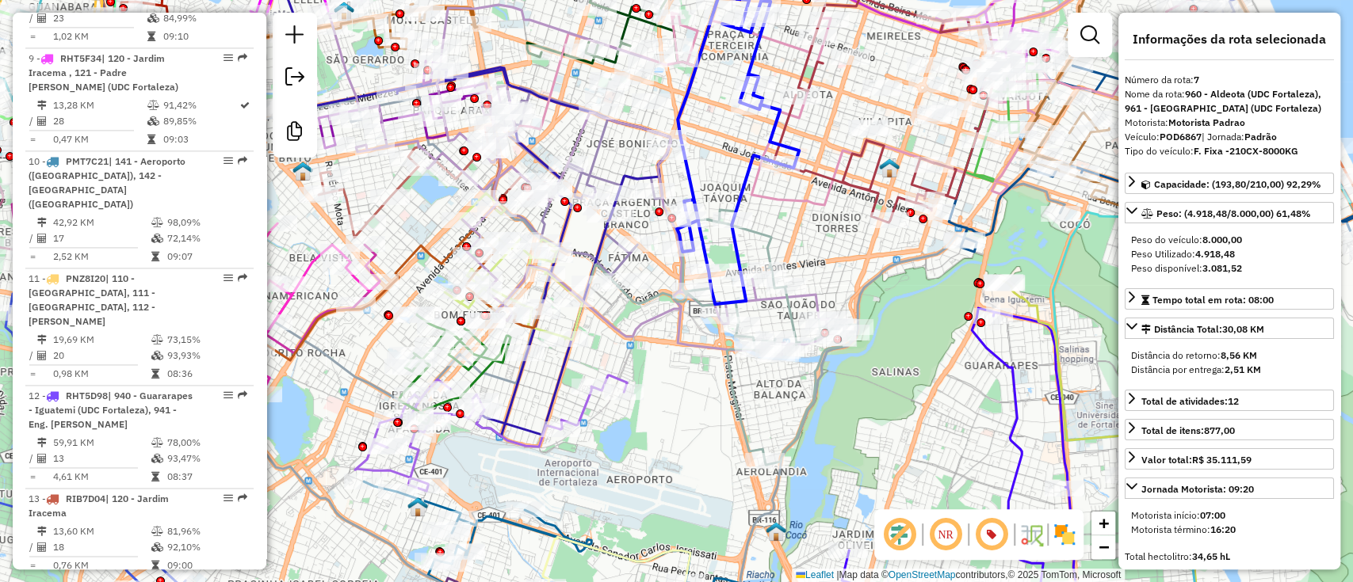
scroll to position [1251, 0]
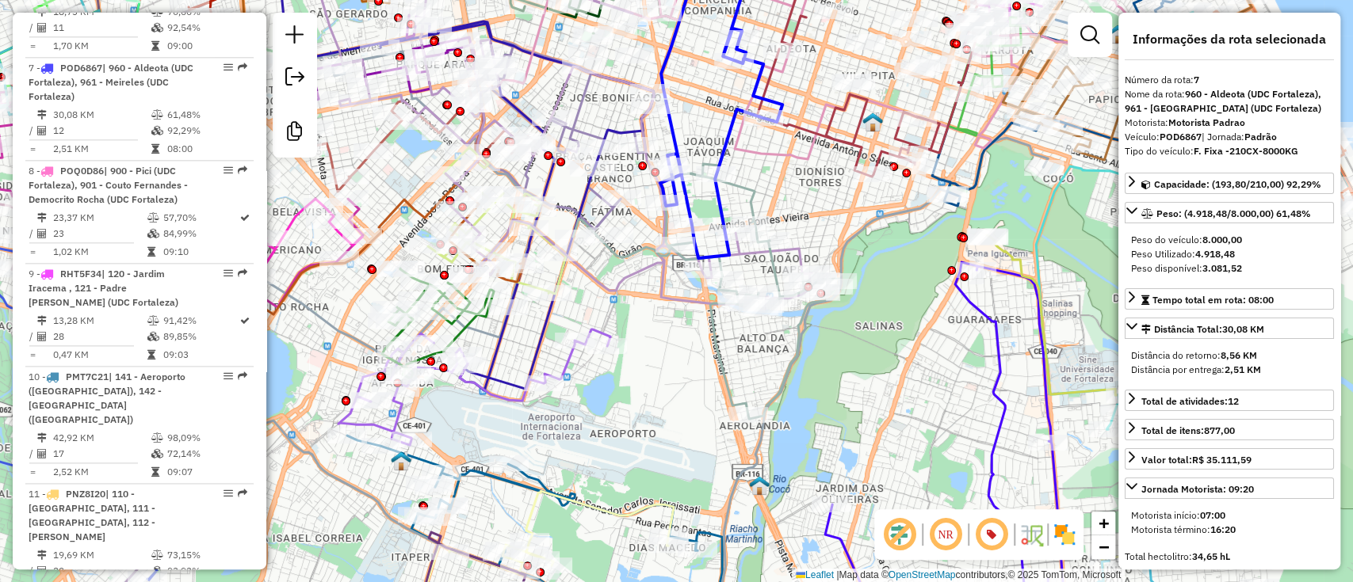
drag, startPoint x: 733, startPoint y: 172, endPoint x: 715, endPoint y: 121, distance: 53.9
click at [715, 121] on div "Janela de atendimento Grade de atendimento Capacidade Transportadoras Veículos …" at bounding box center [676, 291] width 1353 height 582
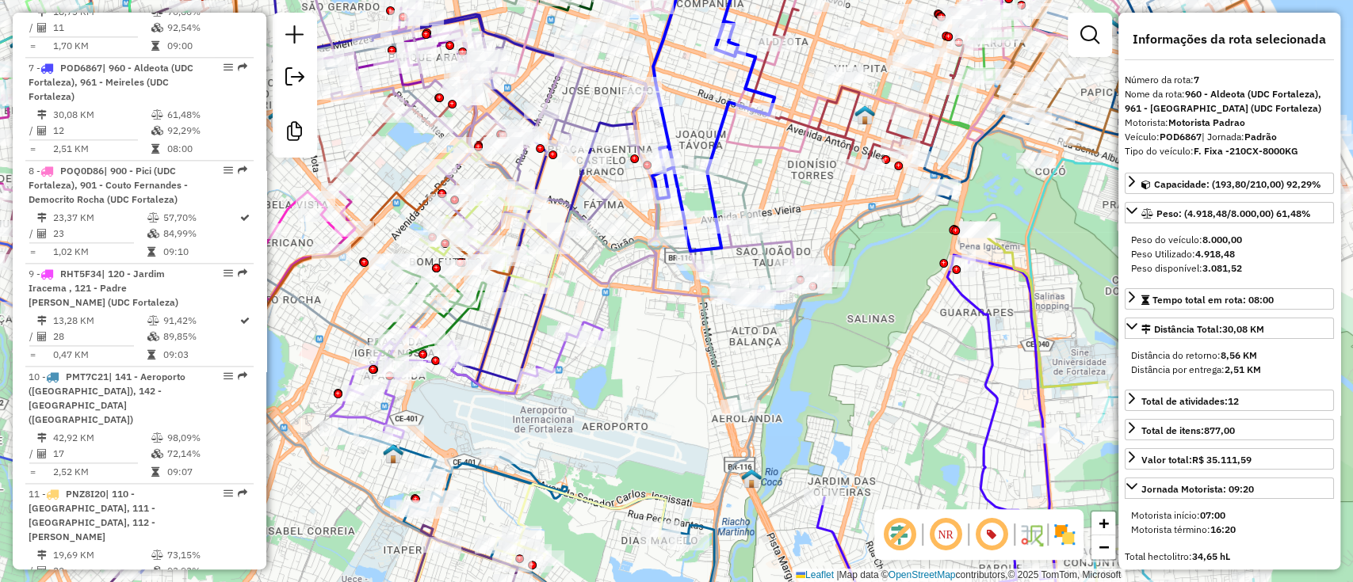
click at [642, 337] on div "Janela de atendimento Grade de atendimento Capacidade Transportadoras Veículos …" at bounding box center [676, 291] width 1353 height 582
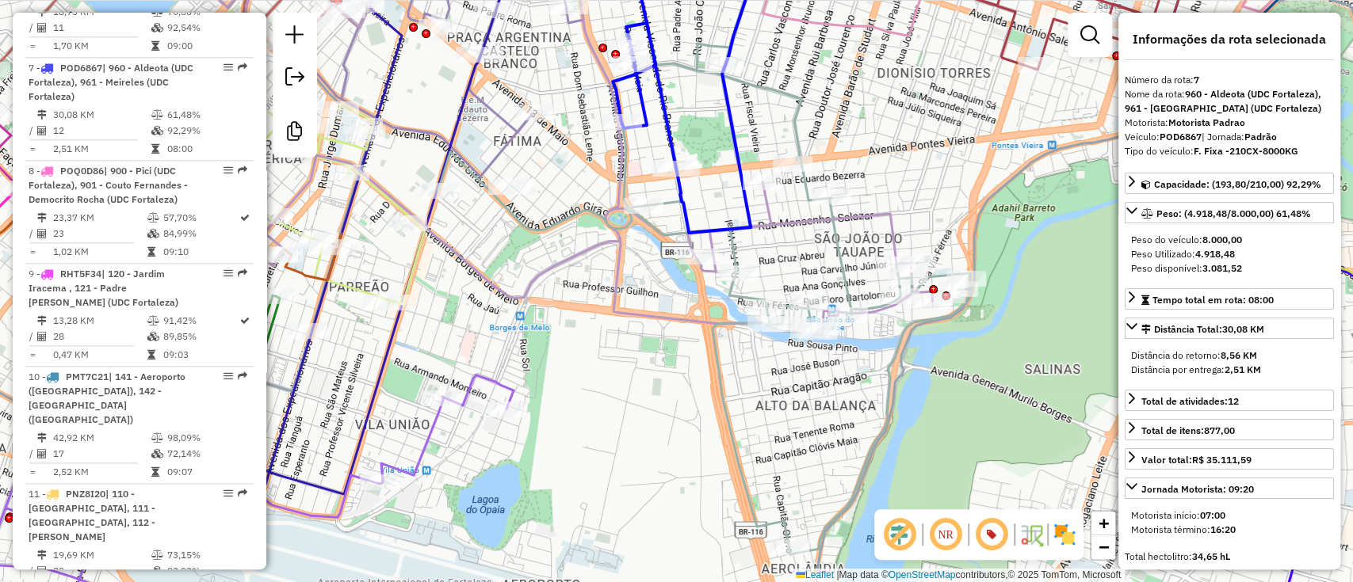
click at [777, 225] on icon at bounding box center [522, 138] width 819 height 393
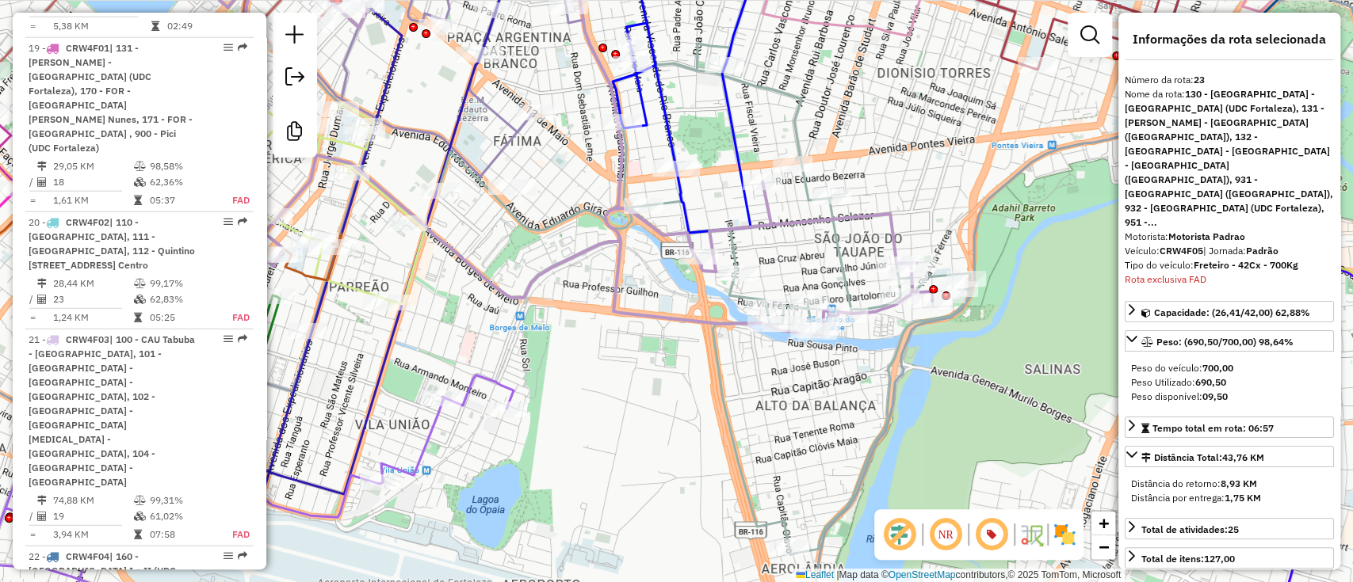
scroll to position [3125, 0]
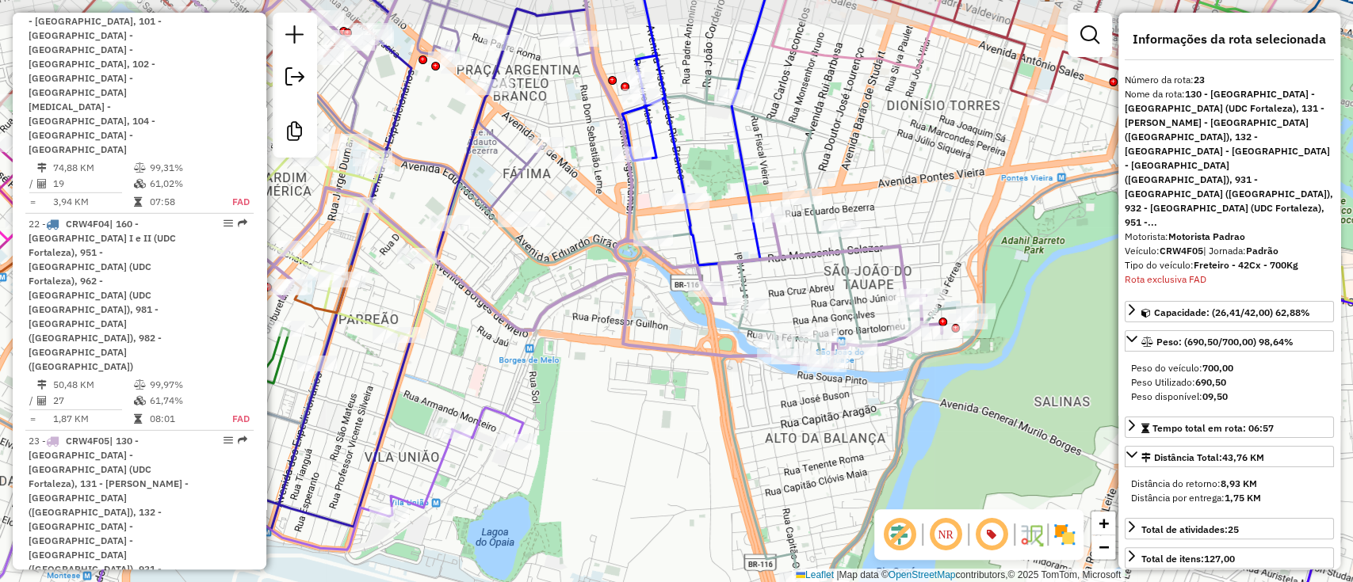
drag, startPoint x: 777, startPoint y: 225, endPoint x: 787, endPoint y: 258, distance: 33.8
click at [787, 258] on icon at bounding box center [532, 171] width 819 height 393
click at [803, 166] on icon at bounding box center [714, 331] width 532 height 511
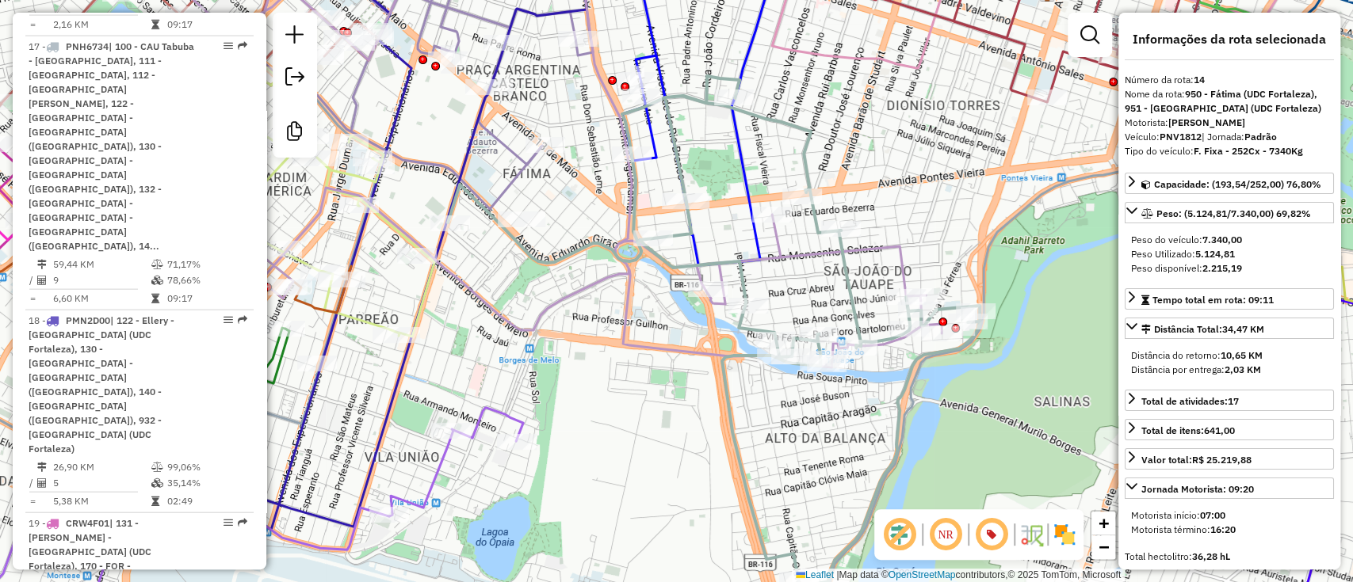
scroll to position [1972, 0]
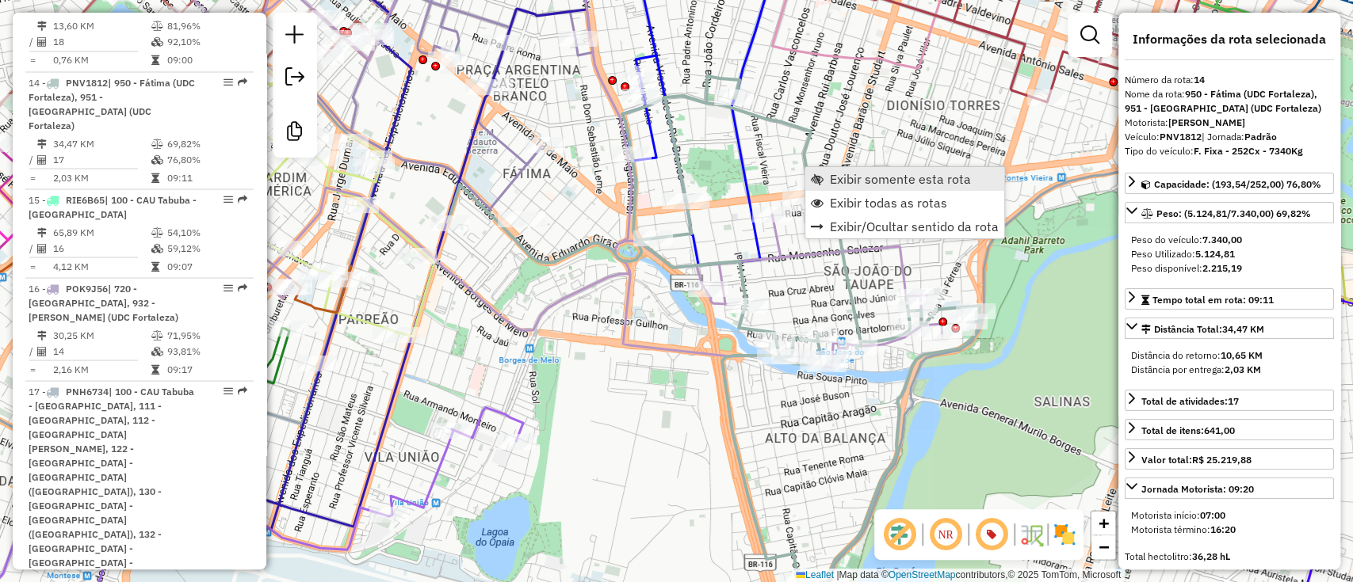
click at [817, 181] on span "Exibir somente esta rota" at bounding box center [817, 179] width 13 height 13
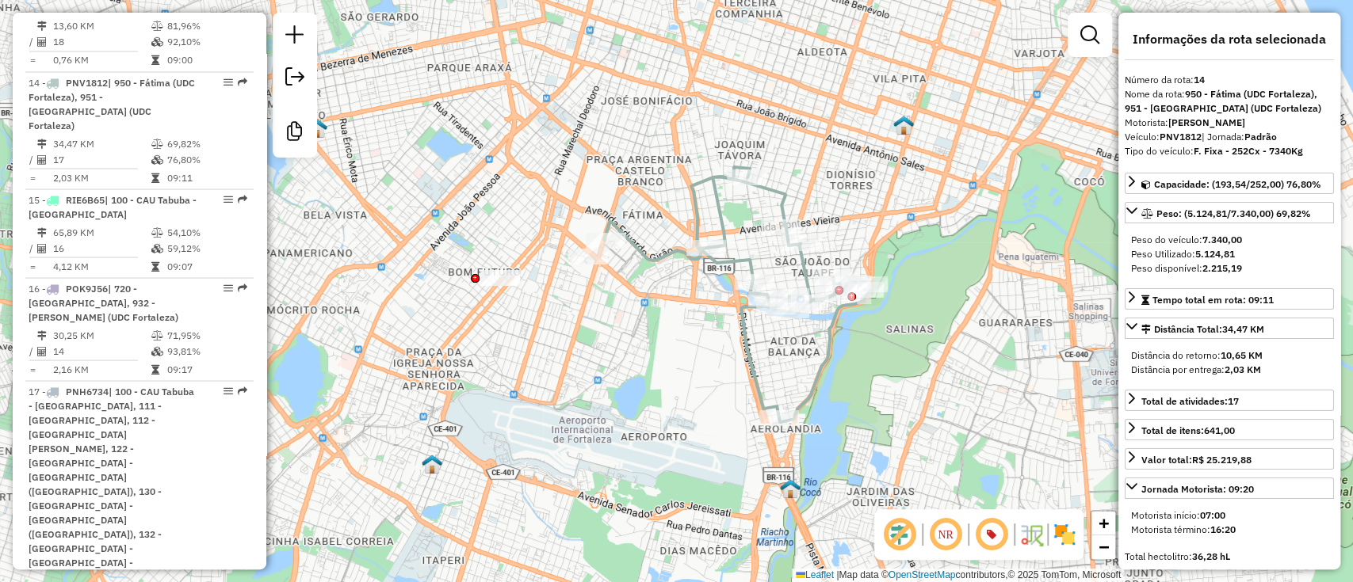
drag, startPoint x: 821, startPoint y: 422, endPoint x: 777, endPoint y: 361, distance: 76.1
click at [779, 362] on div "Janela de atendimento Grade de atendimento Capacidade Transportadoras Veículos …" at bounding box center [676, 291] width 1353 height 582
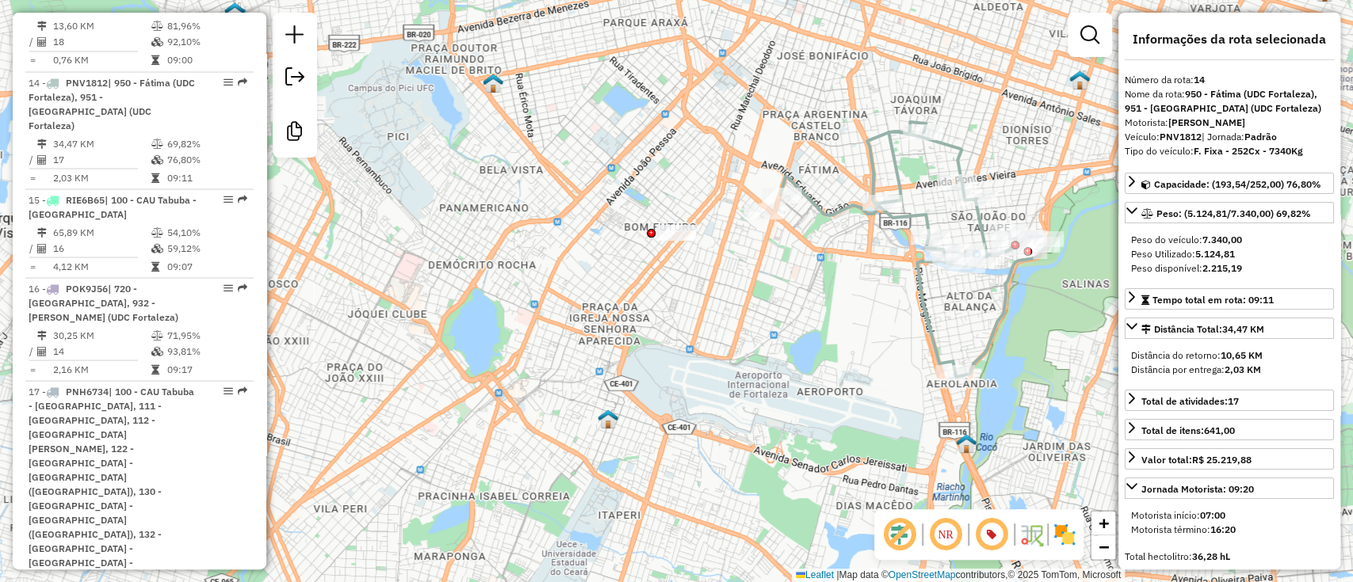
drag, startPoint x: 754, startPoint y: 428, endPoint x: 994, endPoint y: 396, distance: 241.4
click at [994, 396] on div "Janela de atendimento Grade de atendimento Capacidade Transportadoras Veículos …" at bounding box center [676, 291] width 1353 height 582
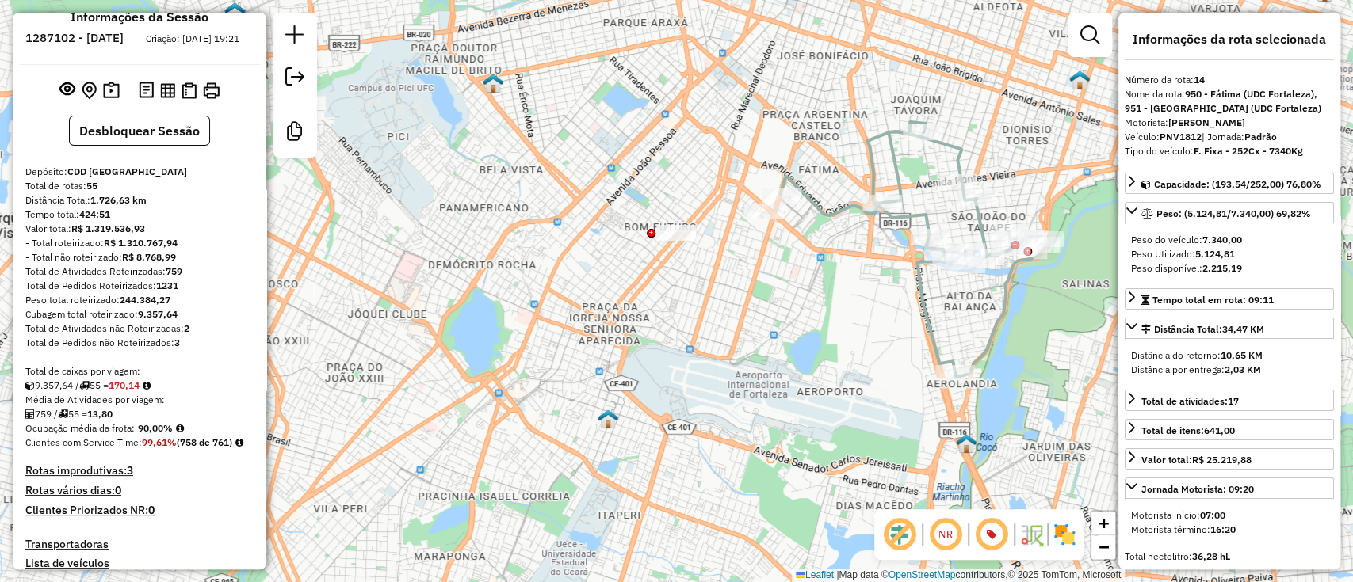
scroll to position [0, 0]
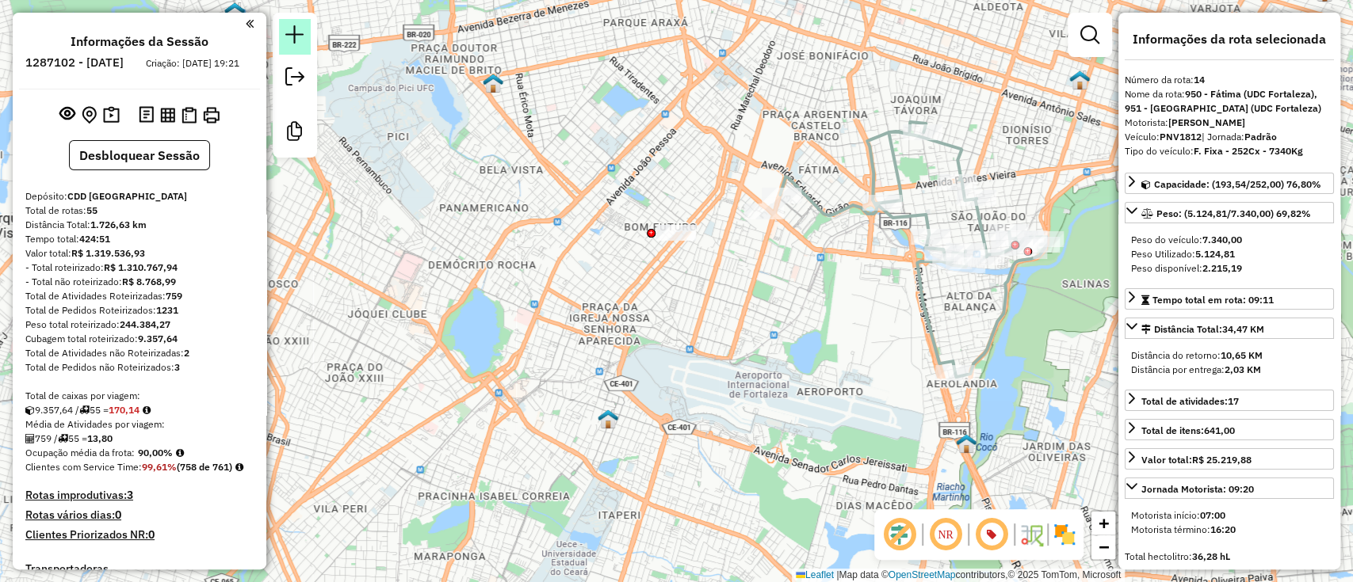
click at [304, 29] on link at bounding box center [295, 37] width 32 height 36
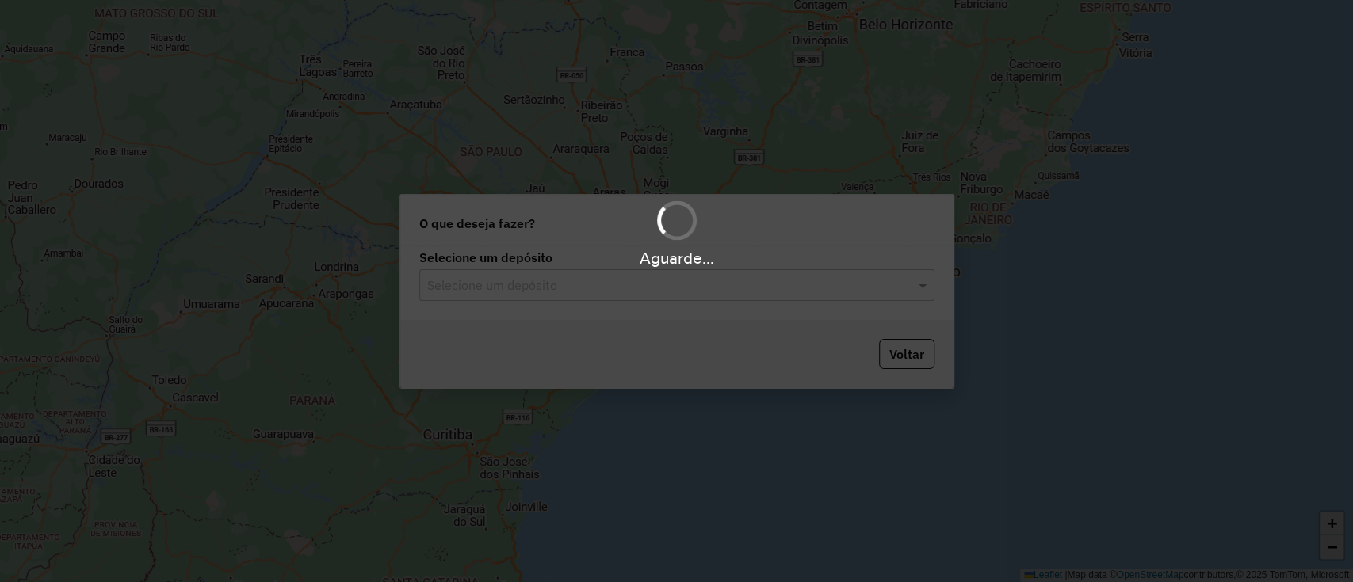
click at [573, 303] on hb-app "Aguarde... Pop-up bloqueado! Seu navegador bloqueou automáticamente a abertura …" at bounding box center [676, 291] width 1353 height 582
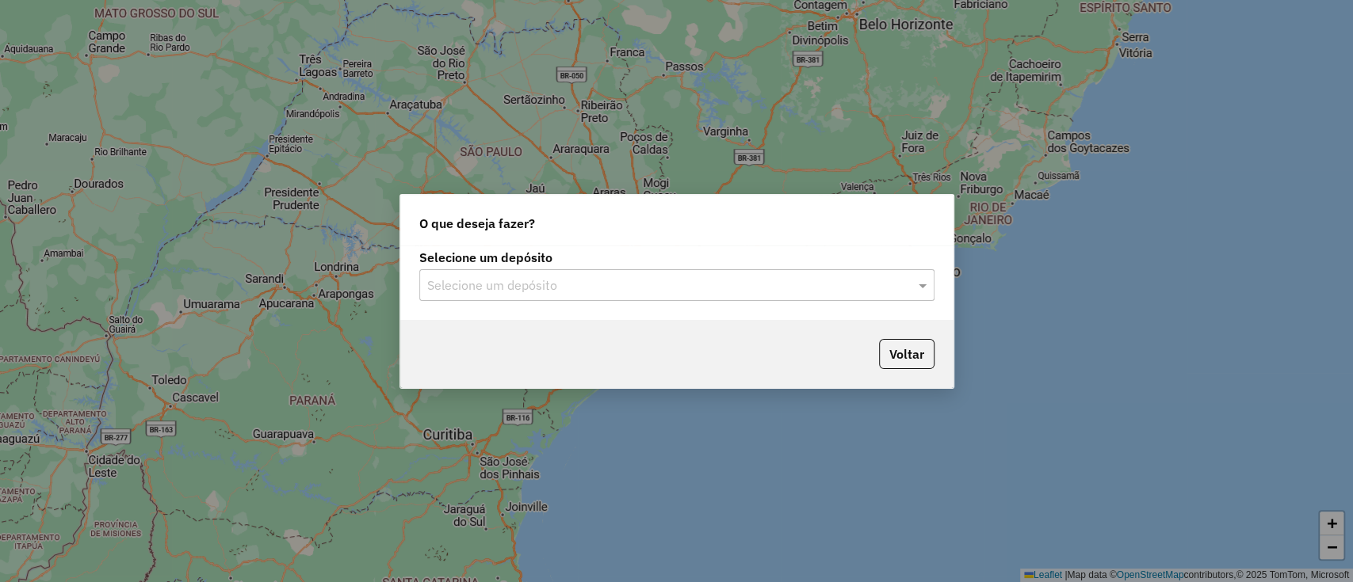
click at [570, 287] on input "text" at bounding box center [660, 286] width 467 height 19
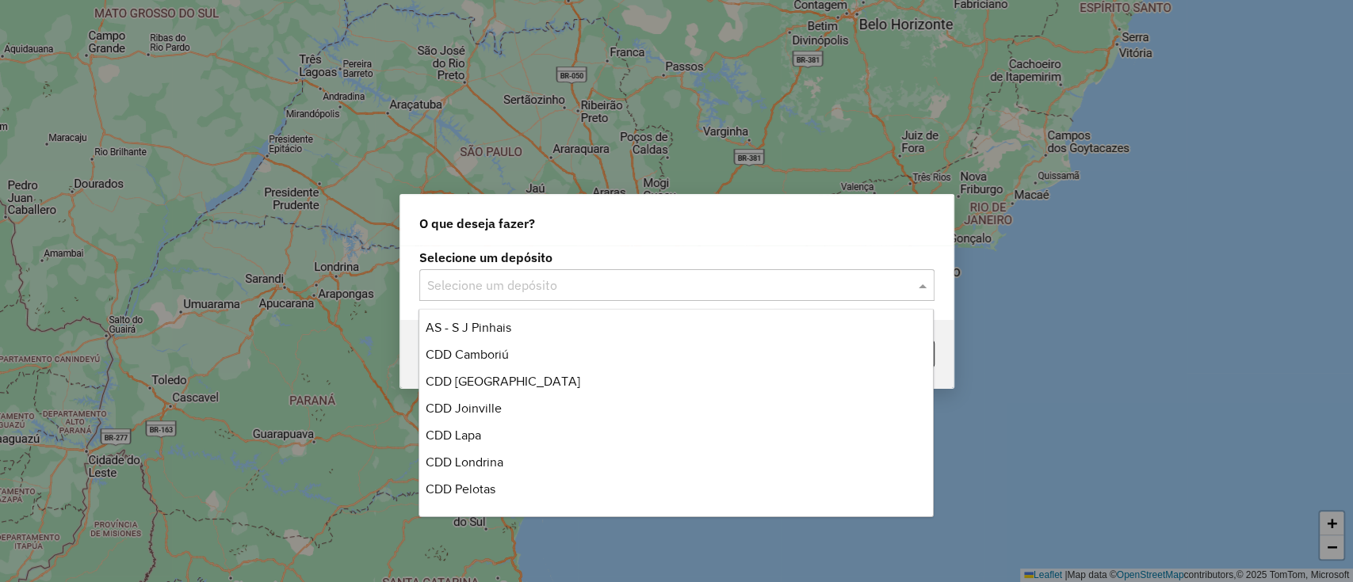
scroll to position [186, 0]
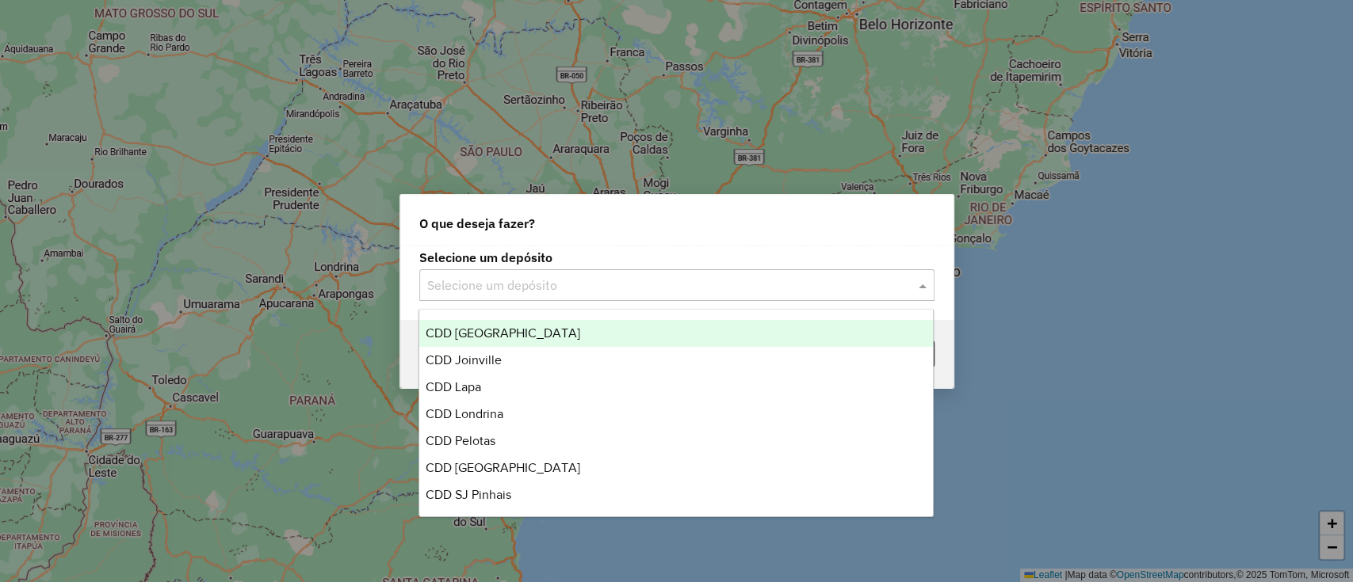
click at [487, 331] on span "CDD Fortaleza" at bounding box center [502, 332] width 155 height 13
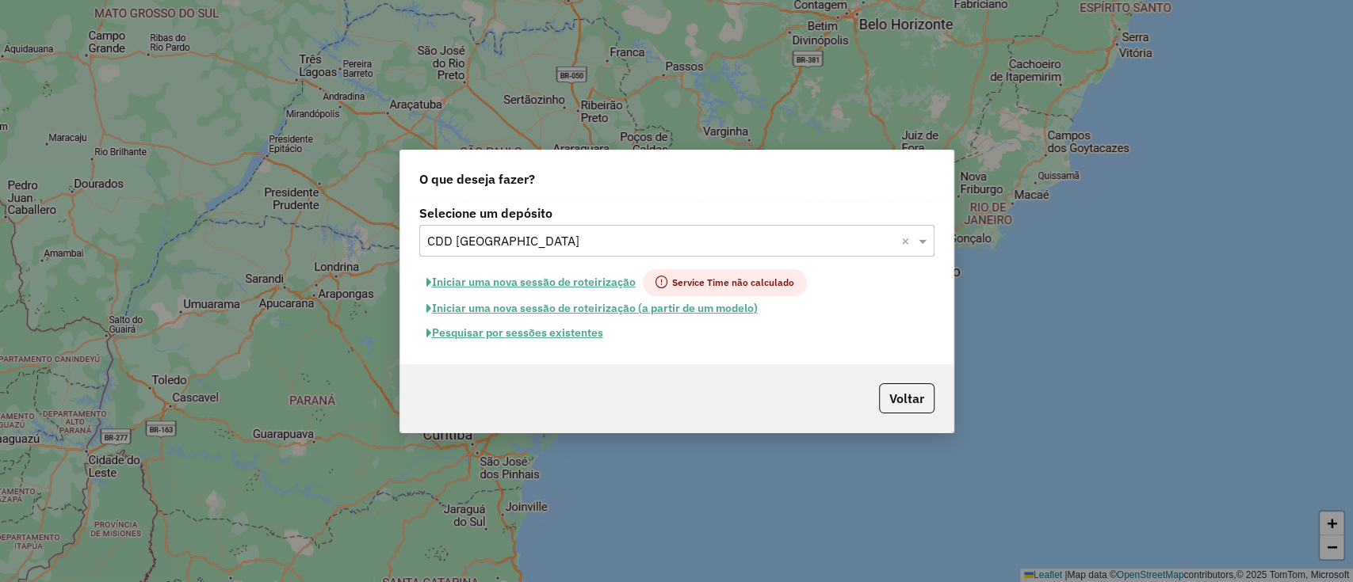
click at [484, 329] on button "Pesquisar por sessões existentes" at bounding box center [514, 333] width 191 height 25
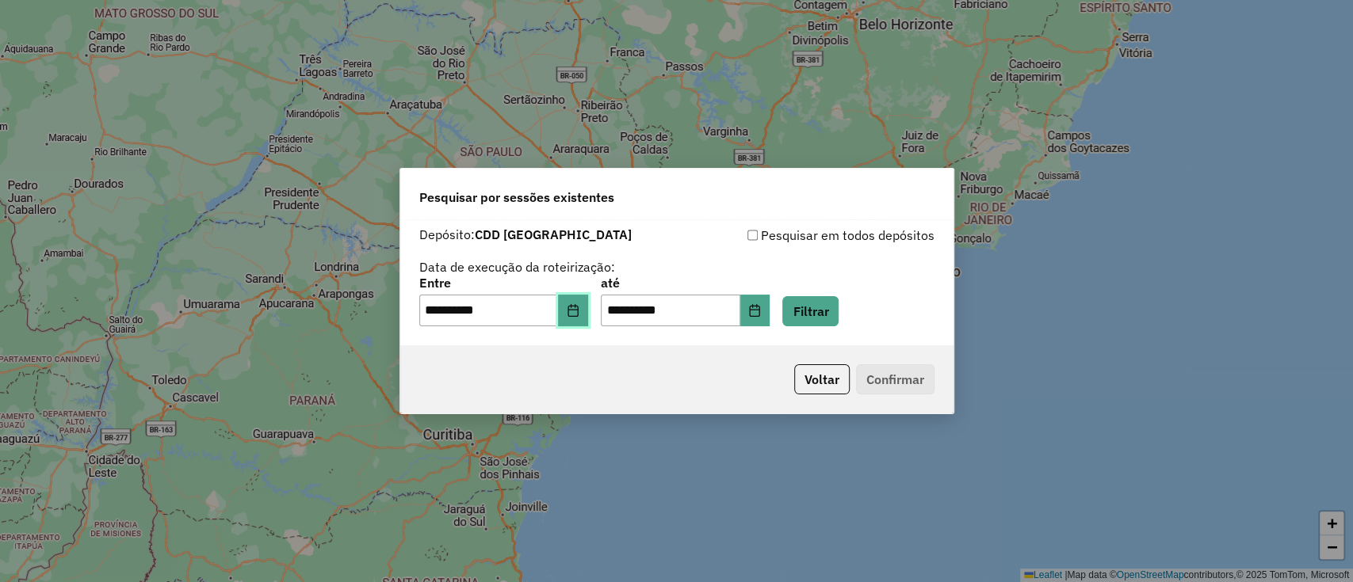
click at [588, 322] on button "Choose Date" at bounding box center [573, 311] width 30 height 32
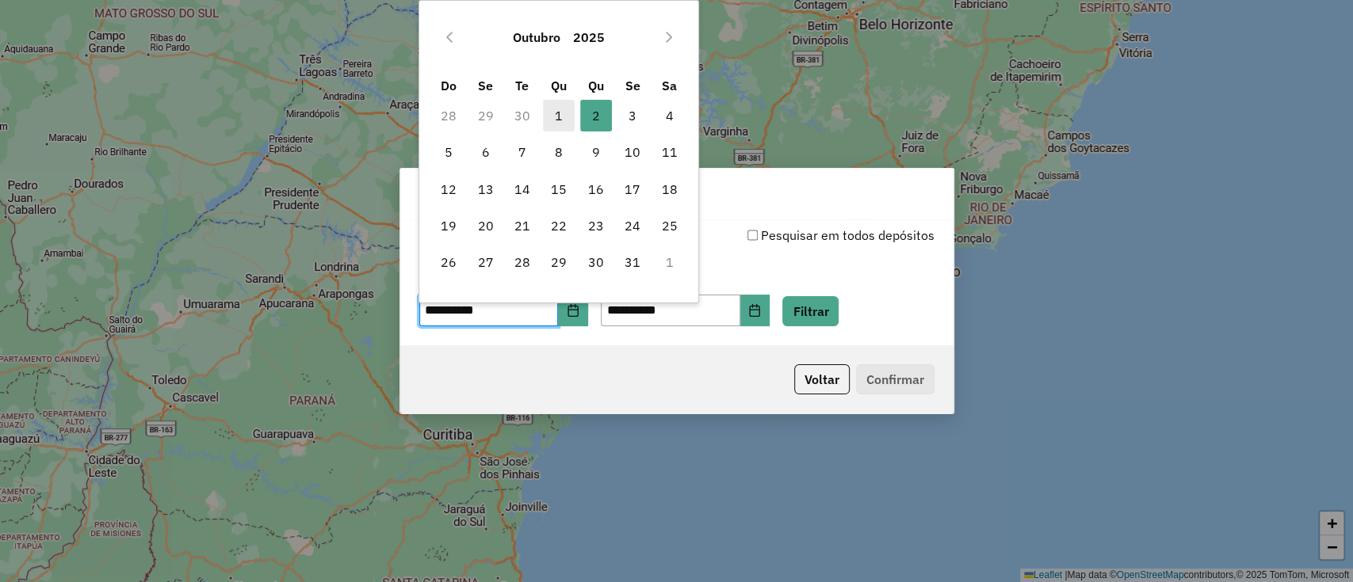
click at [553, 112] on span "1" at bounding box center [559, 116] width 32 height 32
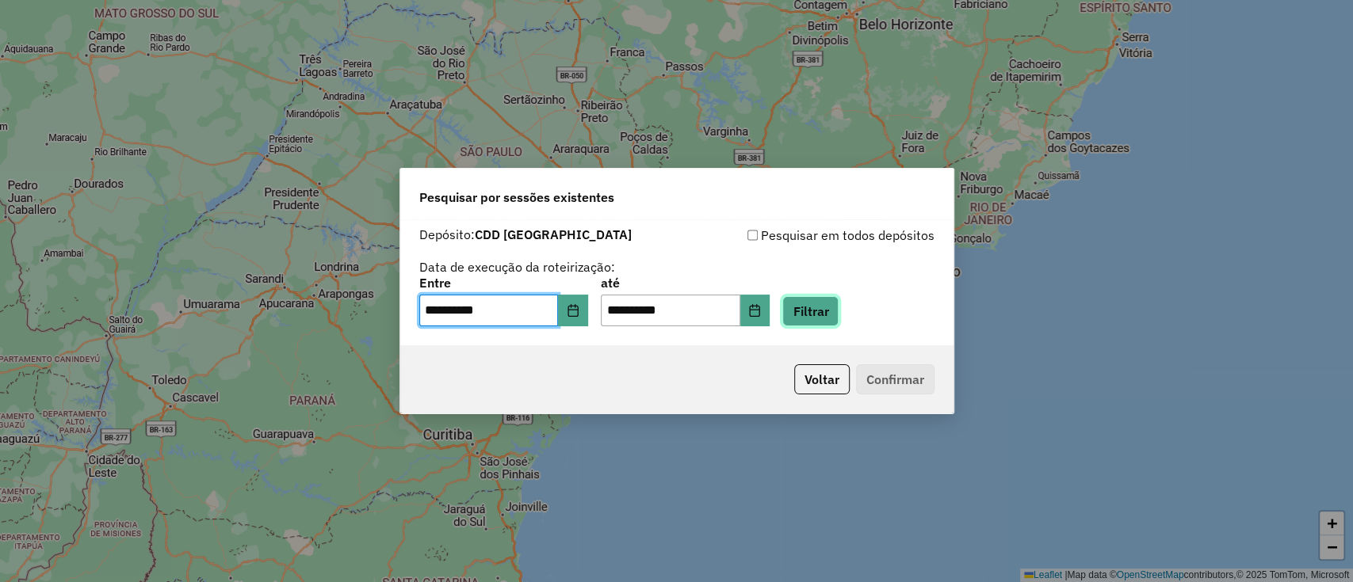
click at [830, 304] on button "Filtrar" at bounding box center [810, 311] width 56 height 30
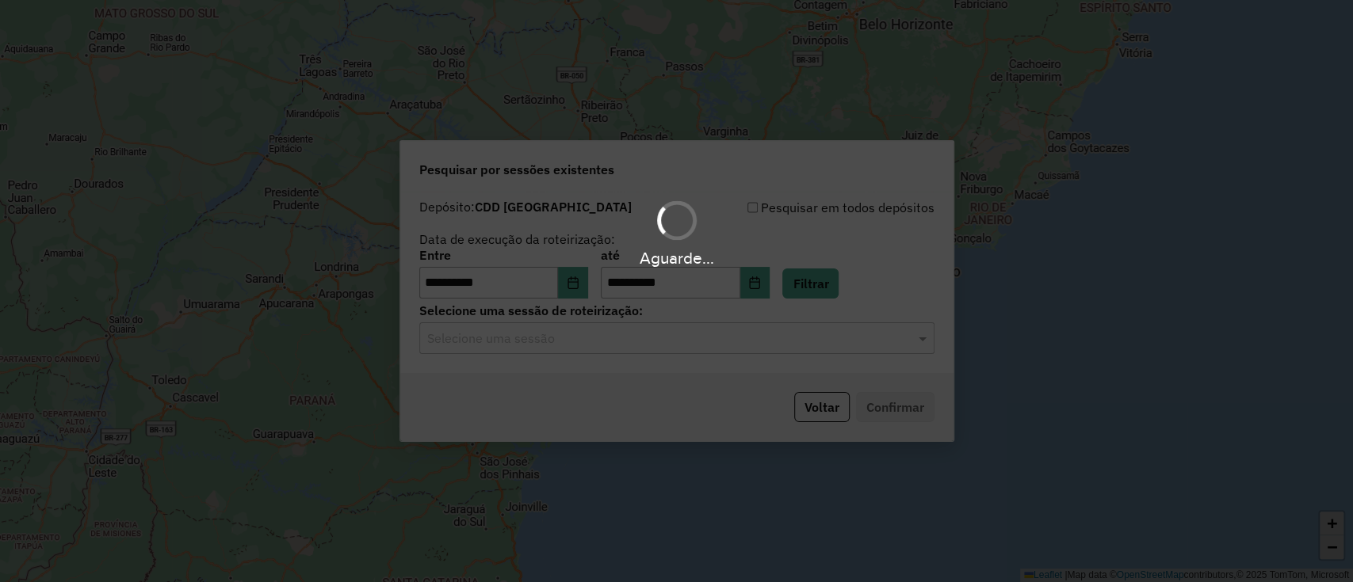
click at [548, 343] on div "Aguarde..." at bounding box center [676, 291] width 1353 height 582
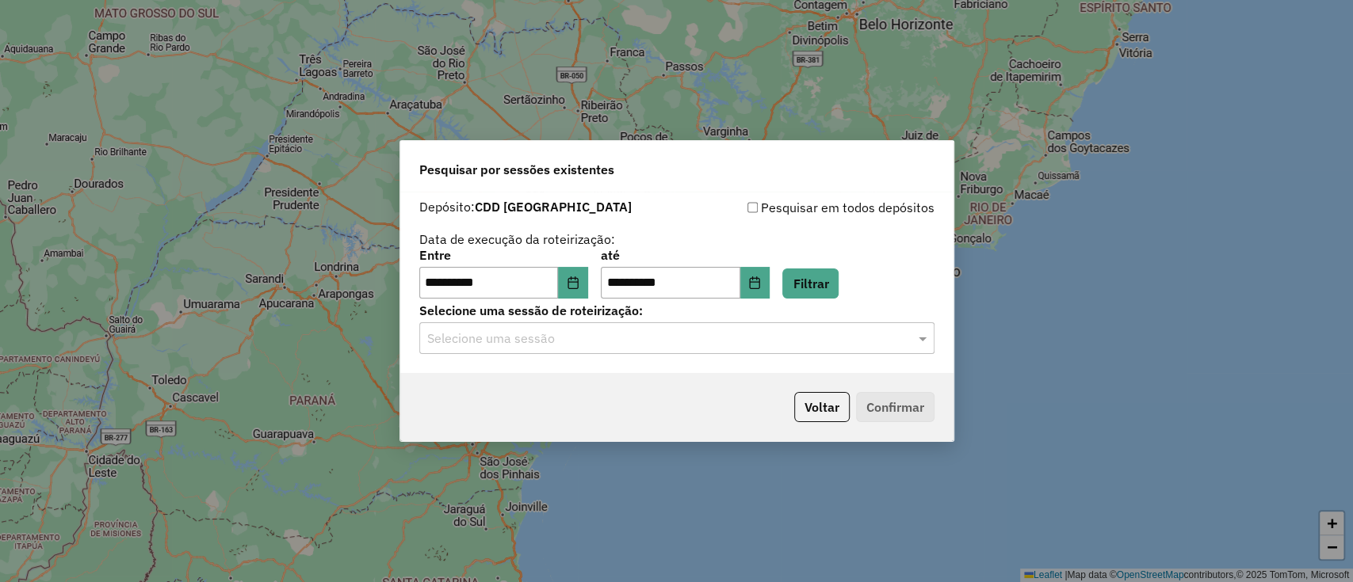
click at [548, 343] on input "text" at bounding box center [660, 339] width 467 height 19
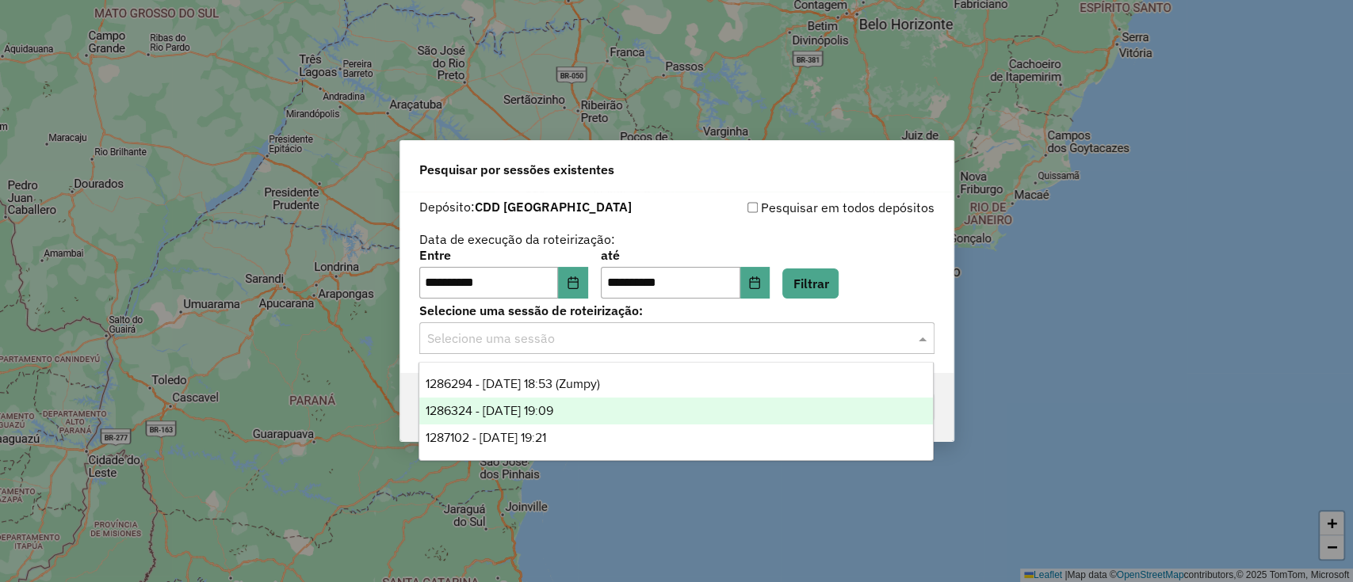
click at [508, 409] on span "1286324 - 01/10/2025 19:09" at bounding box center [489, 410] width 128 height 13
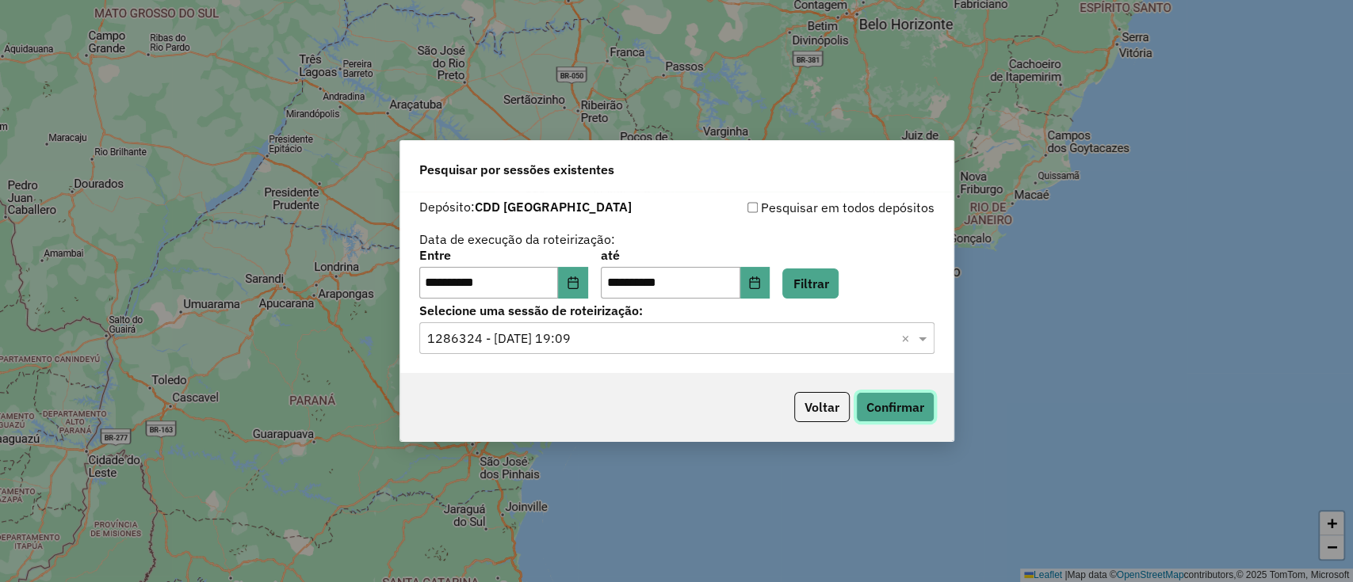
click at [916, 410] on button "Confirmar" at bounding box center [895, 407] width 78 height 30
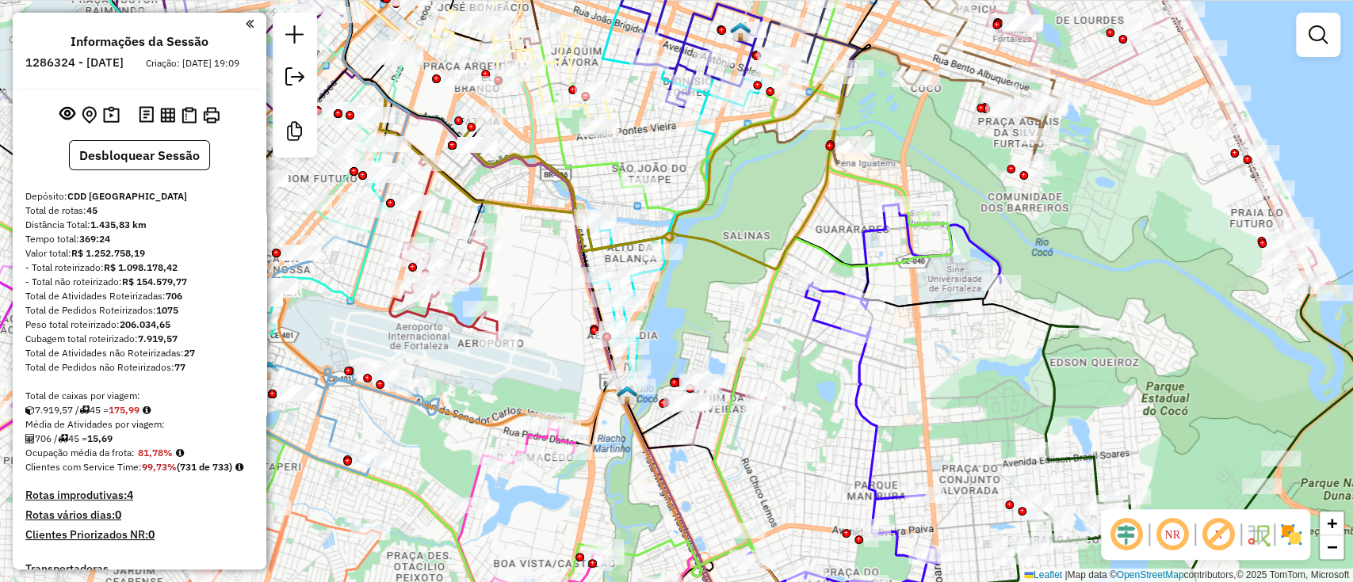
click at [705, 157] on icon at bounding box center [590, 96] width 507 height 308
select select "**********"
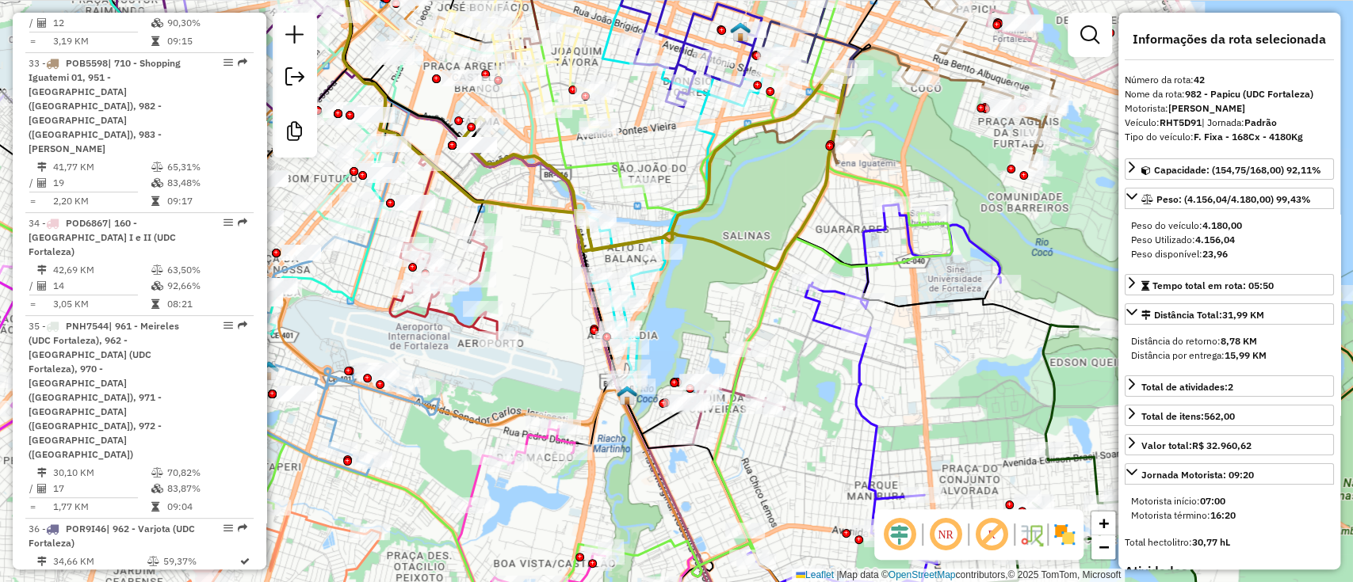
scroll to position [5082, 0]
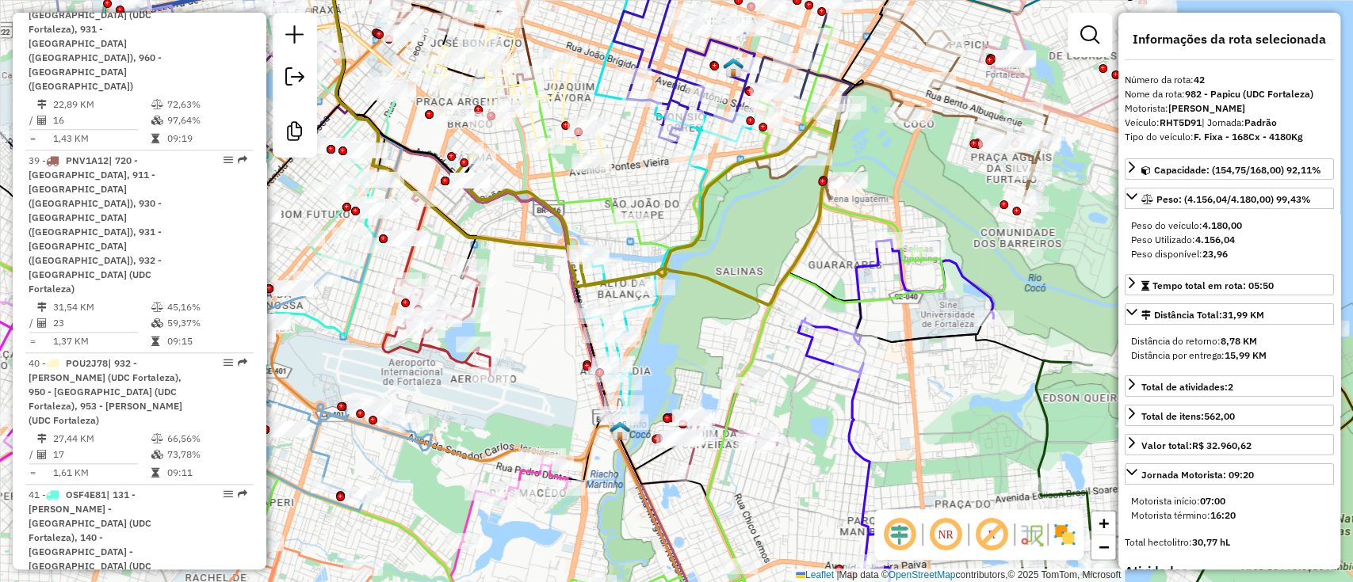
drag, startPoint x: 682, startPoint y: 157, endPoint x: 675, endPoint y: 193, distance: 36.4
click at [675, 193] on div "Janela de atendimento Grade de atendimento Capacidade Transportadoras Veículos …" at bounding box center [676, 291] width 1353 height 582
click at [702, 166] on div at bounding box center [688, 159] width 40 height 16
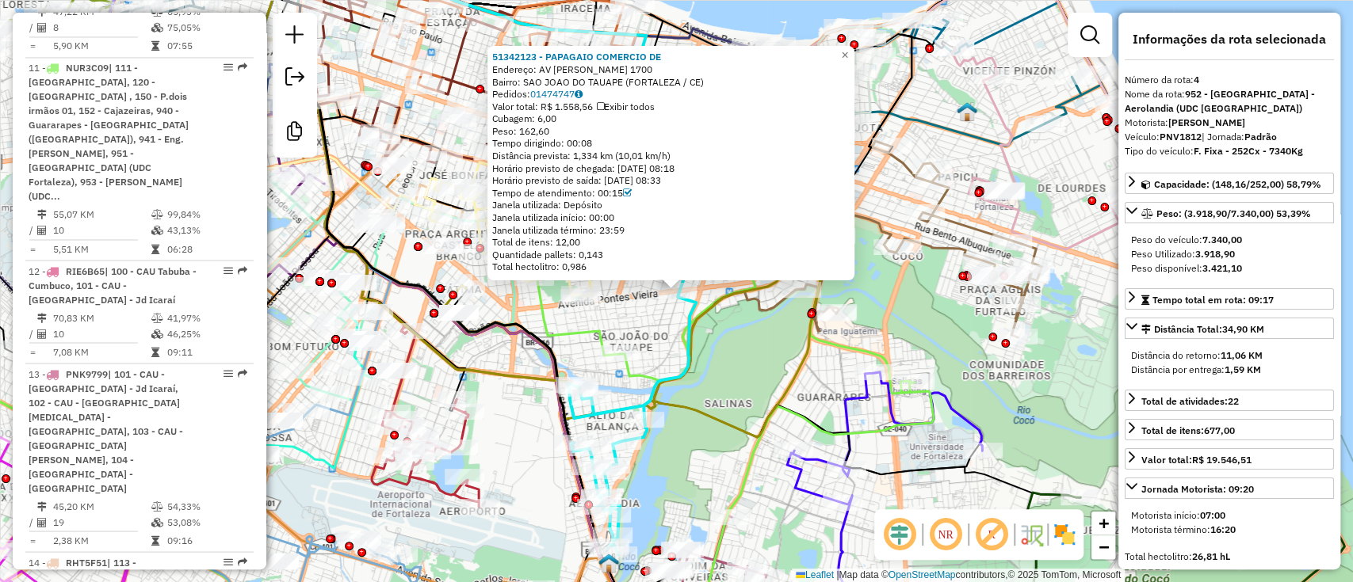
scroll to position [971, 0]
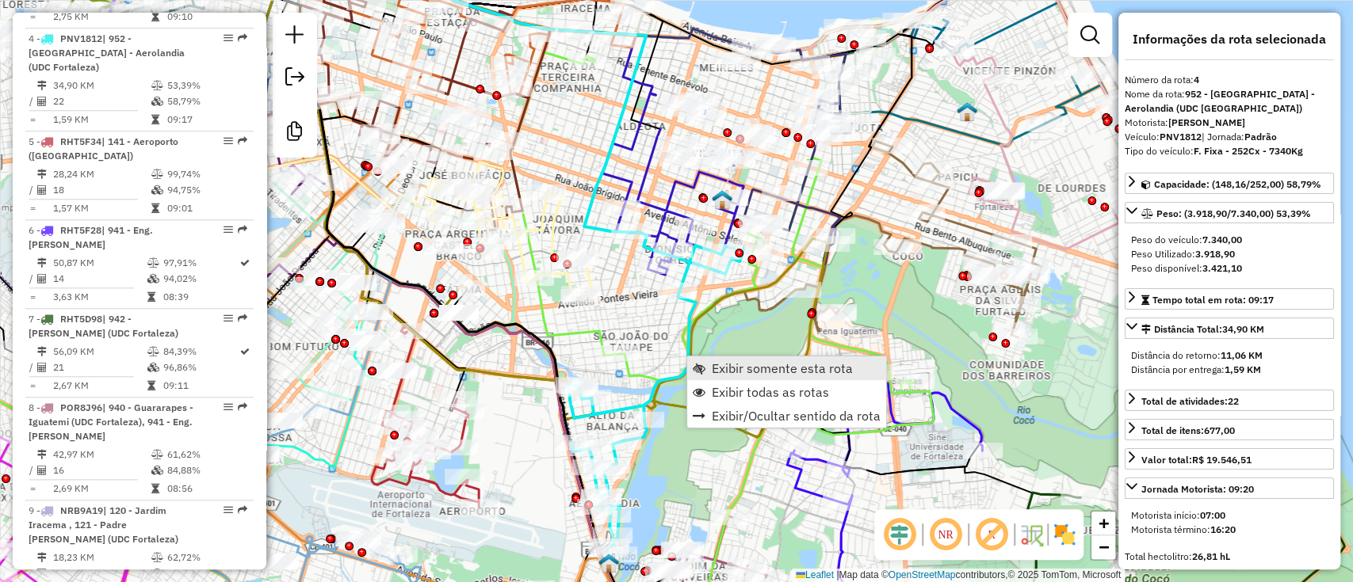
click at [737, 372] on span "Exibir somente esta rota" at bounding box center [782, 368] width 141 height 13
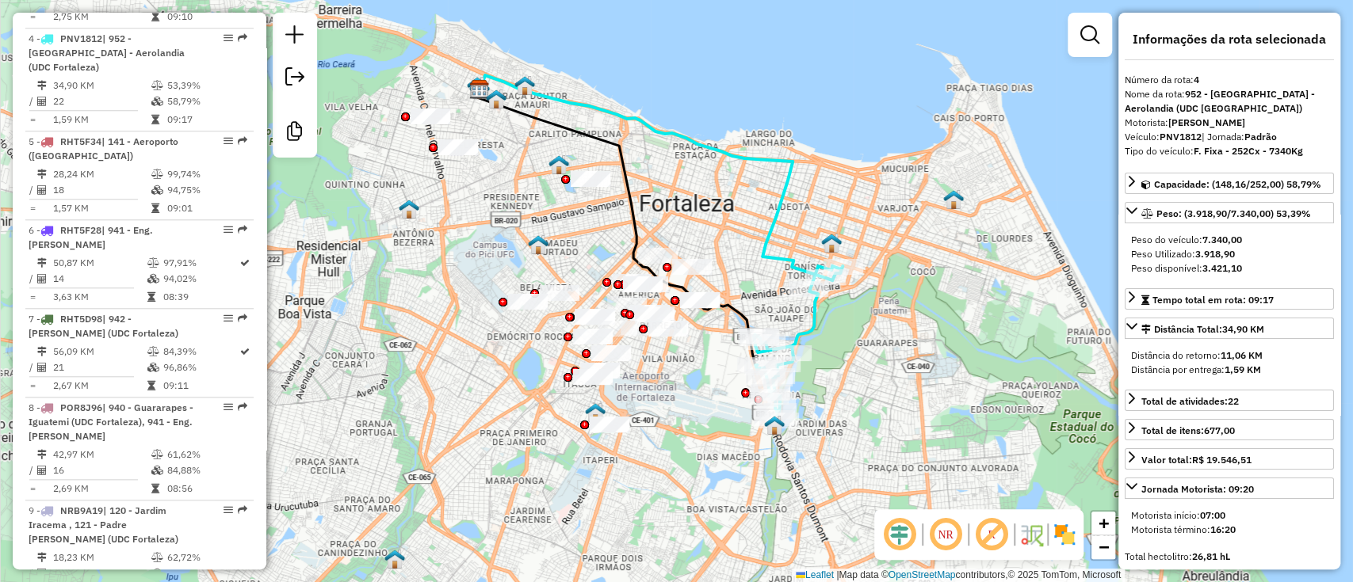
drag, startPoint x: 849, startPoint y: 430, endPoint x: 830, endPoint y: 384, distance: 50.5
click at [830, 384] on div "Janela de atendimento Grade de atendimento Capacidade Transportadoras Veículos …" at bounding box center [676, 291] width 1353 height 582
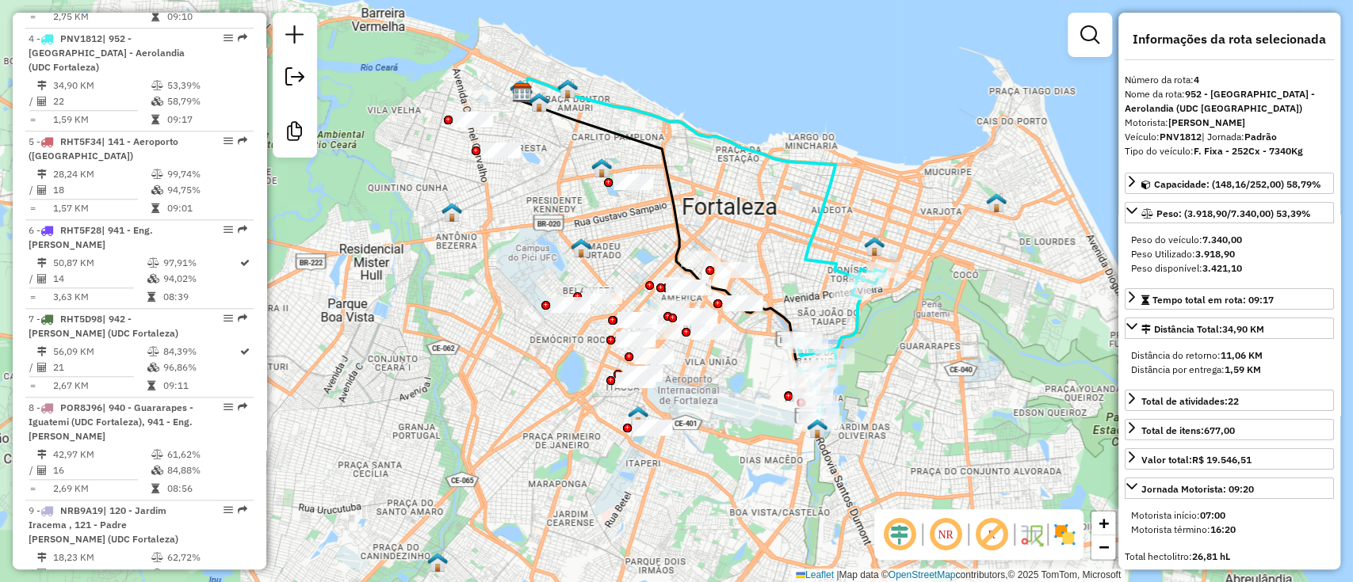
drag, startPoint x: 902, startPoint y: 352, endPoint x: 947, endPoint y: 358, distance: 45.6
click at [947, 358] on div "Janela de atendimento Grade de atendimento Capacidade Transportadoras Veículos …" at bounding box center [676, 291] width 1353 height 582
click at [906, 532] on em at bounding box center [899, 535] width 38 height 38
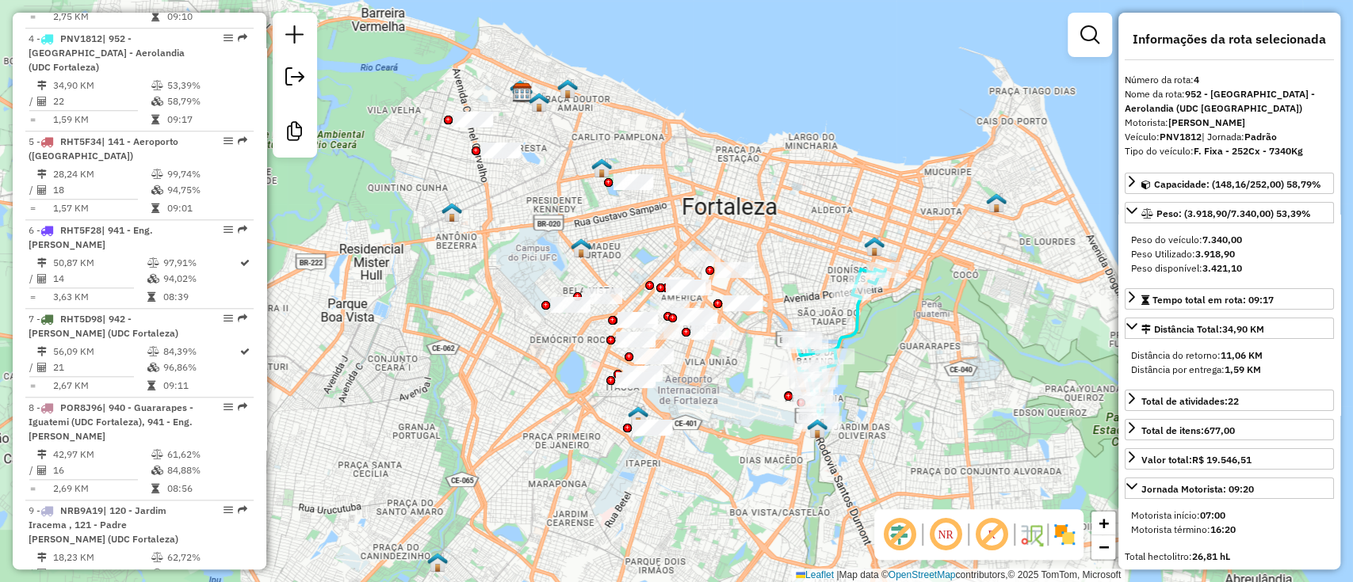
click at [991, 529] on em at bounding box center [991, 535] width 38 height 38
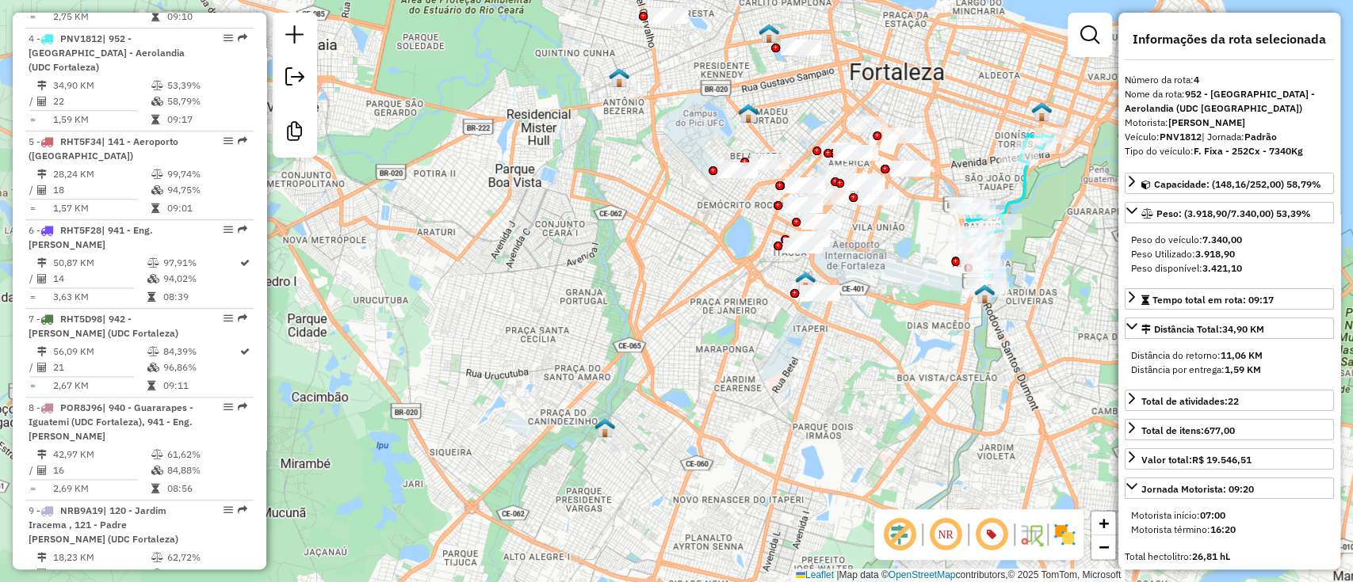
drag, startPoint x: 906, startPoint y: 341, endPoint x: 1060, endPoint y: 305, distance: 157.8
click at [1075, 206] on div "Janela de atendimento Grade de atendimento Capacidade Transportadoras Veículos …" at bounding box center [676, 291] width 1353 height 582
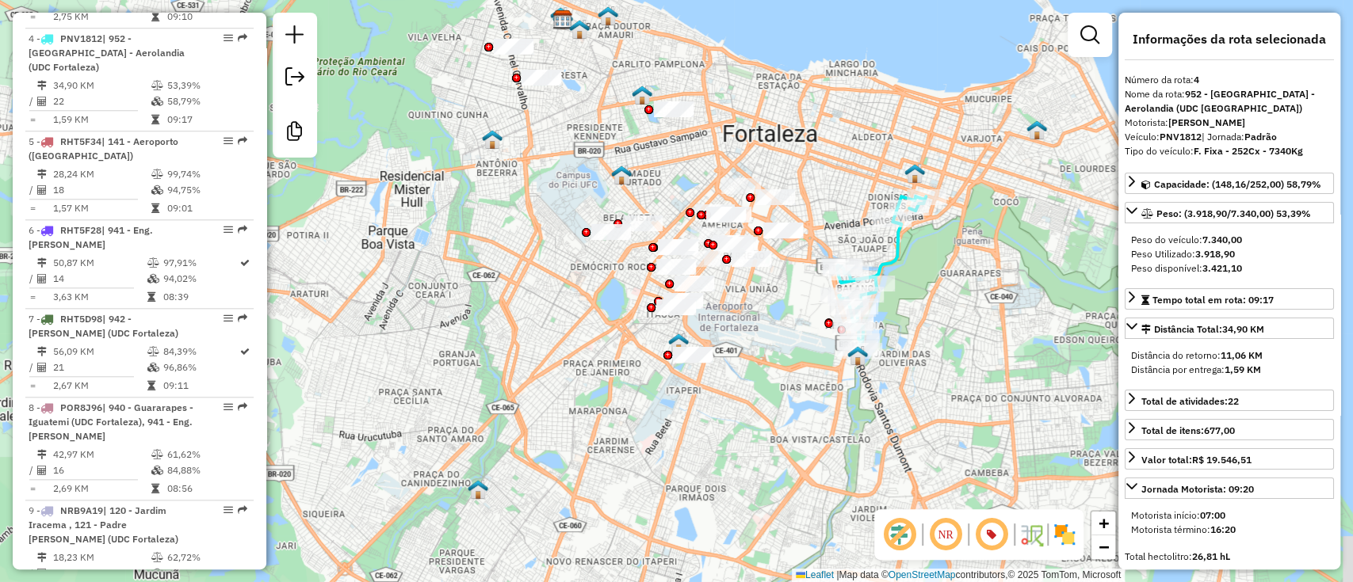
drag, startPoint x: 1002, startPoint y: 79, endPoint x: 875, endPoint y: 141, distance: 141.0
click at [876, 139] on div "Janela de atendimento Grade de atendimento Capacidade Transportadoras Veículos …" at bounding box center [676, 291] width 1353 height 582
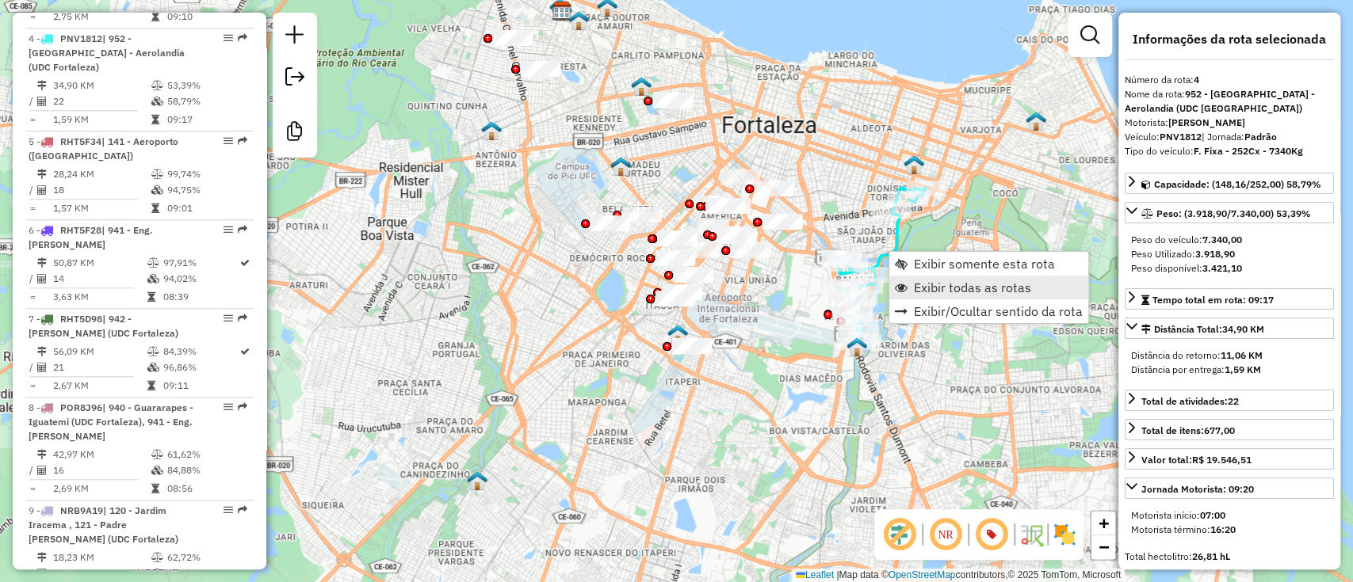
click at [942, 290] on span "Exibir todas as rotas" at bounding box center [972, 287] width 117 height 13
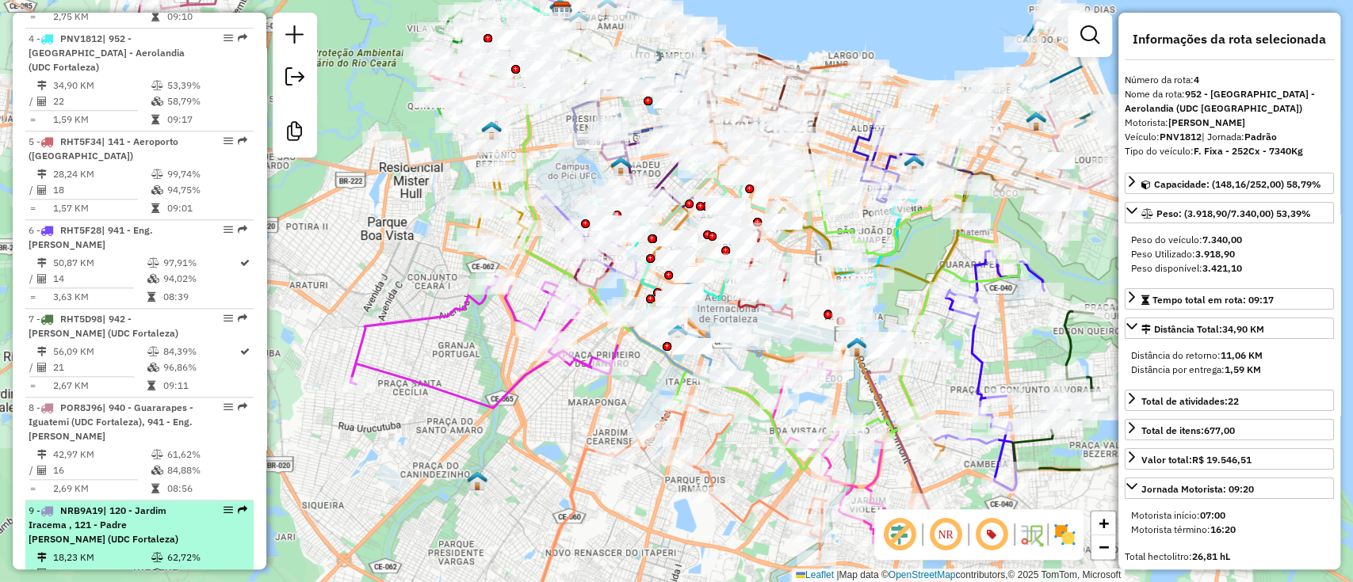
scroll to position [4902, 0]
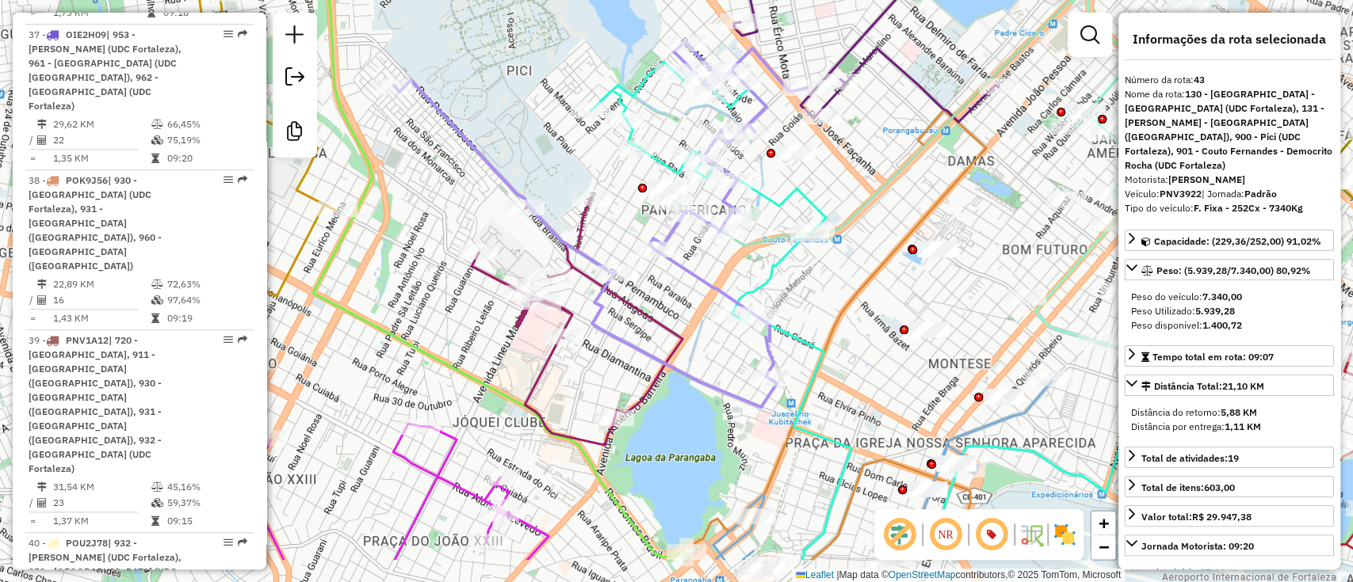
drag, startPoint x: 624, startPoint y: 236, endPoint x: 530, endPoint y: 175, distance: 111.6
click at [545, 156] on div "Janela de atendimento Grade de atendimento Capacidade Transportadoras Veículos …" at bounding box center [676, 291] width 1353 height 582
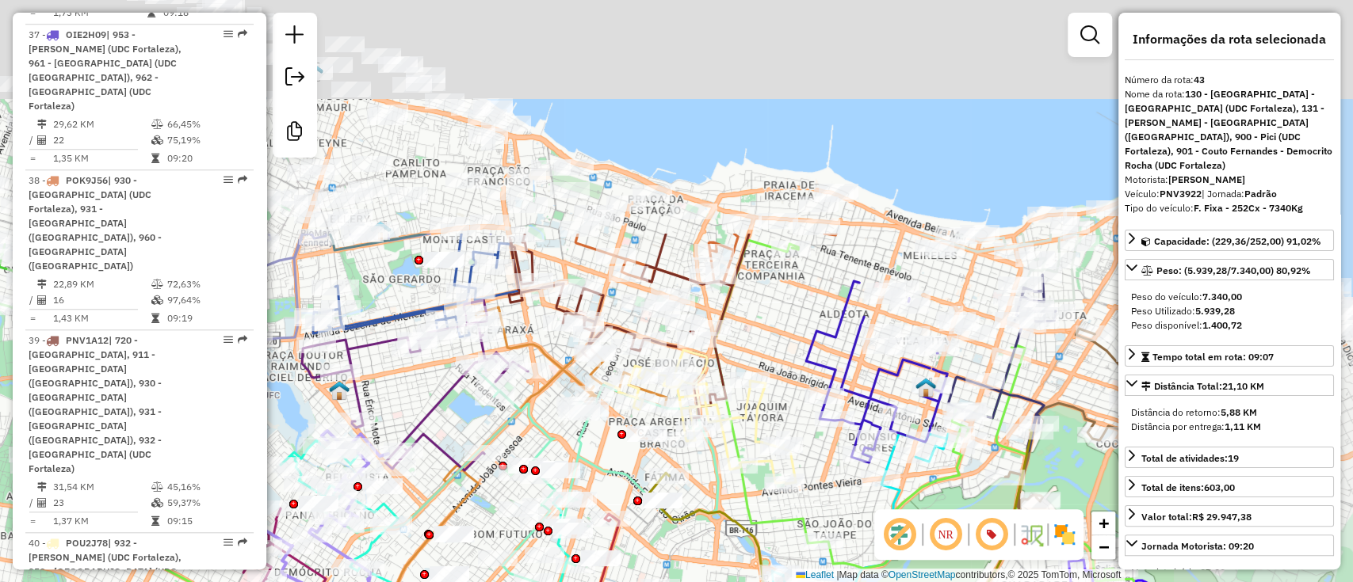
drag, startPoint x: 995, startPoint y: 280, endPoint x: 710, endPoint y: 561, distance: 400.6
click at [710, 561] on div "Janela de atendimento Grade de atendimento Capacidade Transportadoras Veículos …" at bounding box center [676, 291] width 1353 height 582
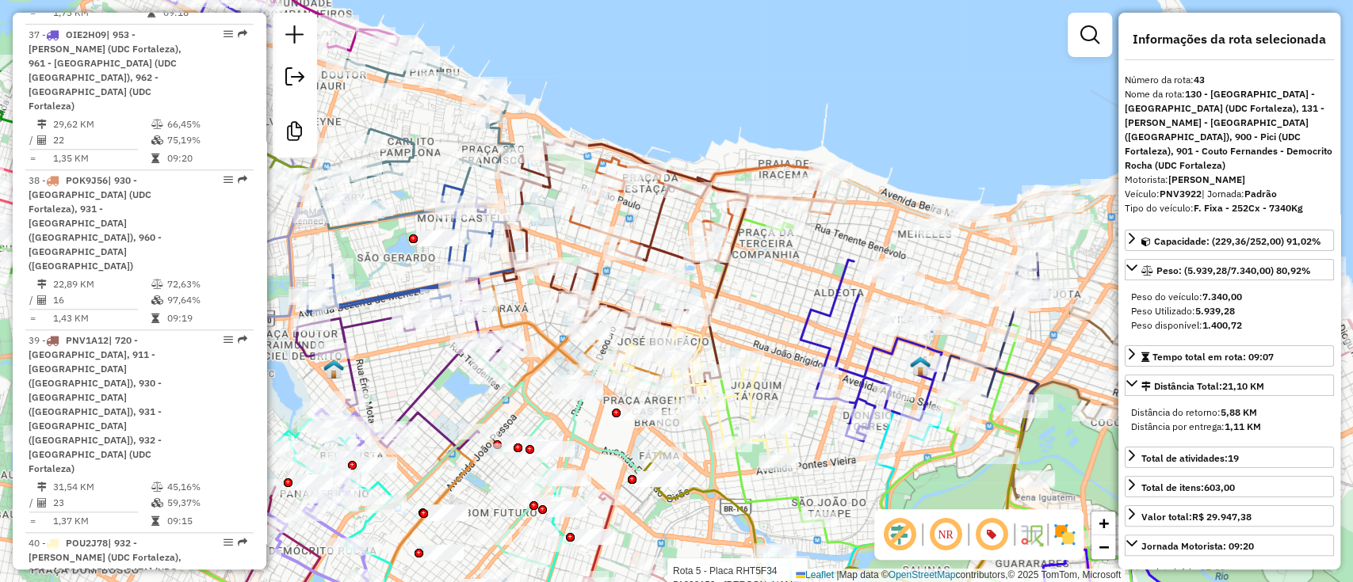
drag, startPoint x: 799, startPoint y: 302, endPoint x: 794, endPoint y: 280, distance: 22.1
click at [794, 280] on div "Rota 5 - Placa RHT5F34 51338152 - GLAUTEMBERG SOUSA Rota 5 - Placa RHT5F34 5135…" at bounding box center [676, 291] width 1353 height 582
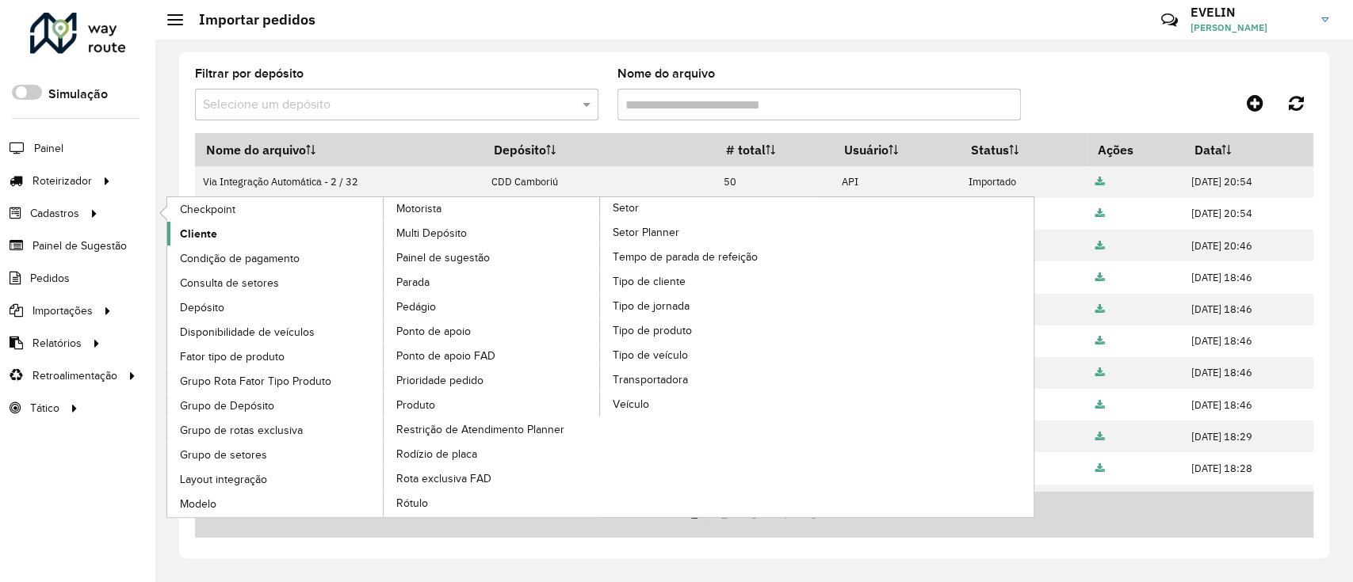
click at [236, 225] on link "Cliente" at bounding box center [275, 234] width 217 height 24
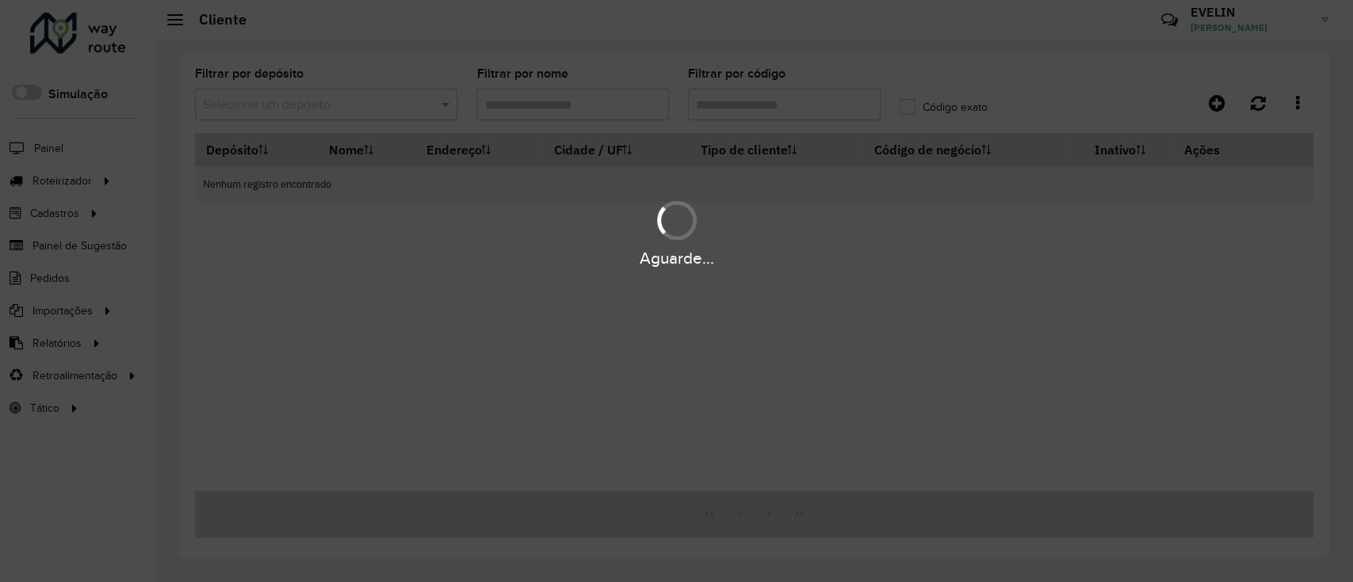
click at [775, 101] on div "Aguarde..." at bounding box center [676, 291] width 1353 height 582
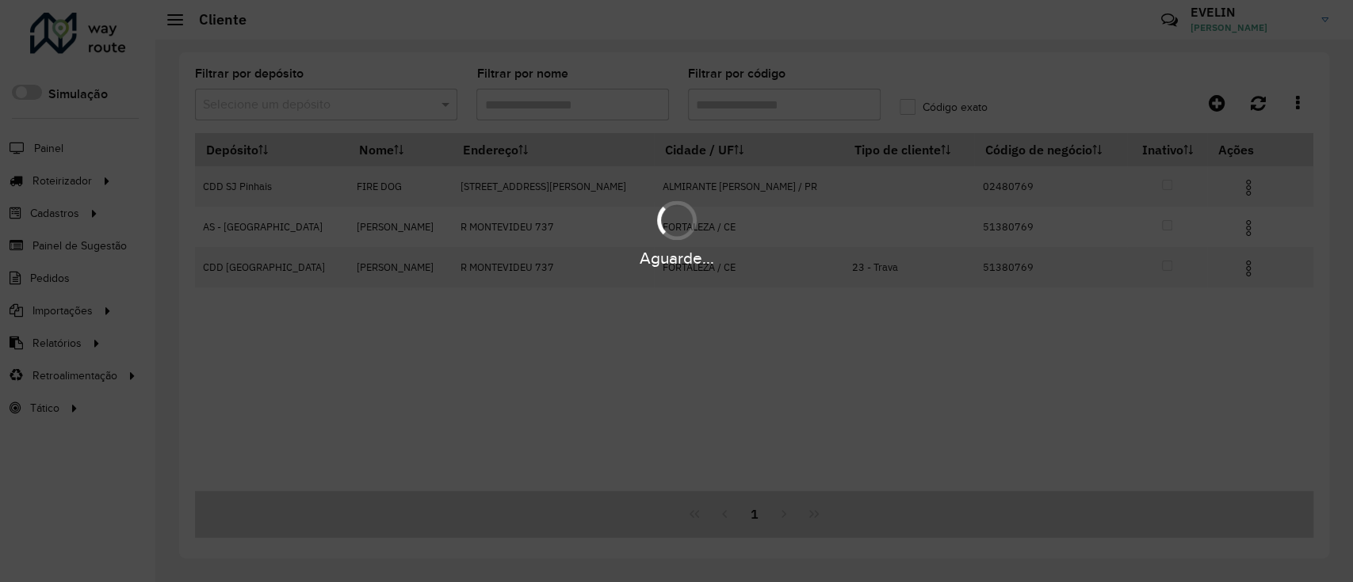
click at [787, 111] on div "Aguarde..." at bounding box center [676, 291] width 1353 height 582
click at [787, 111] on hb-app "Aguarde... Pop-up bloqueado! Seu navegador bloqueou automáticamente a abertura …" at bounding box center [676, 291] width 1353 height 582
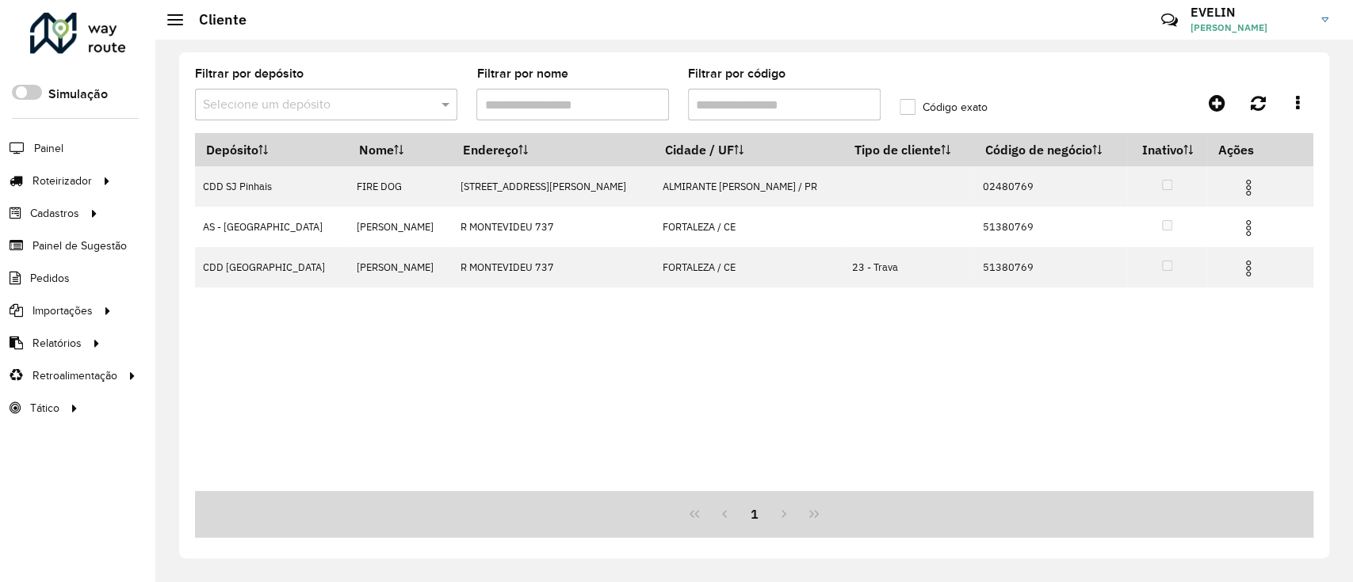
click at [787, 111] on input "Filtrar por código" at bounding box center [784, 105] width 193 height 32
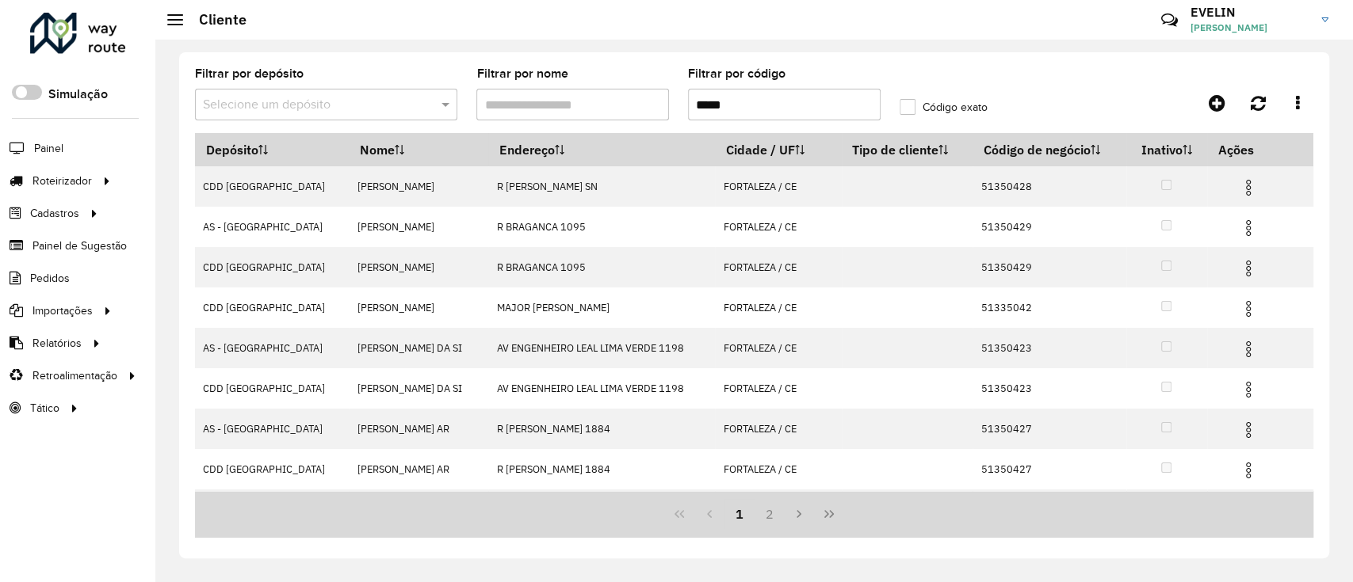
type input "*****"
click at [249, 105] on input "text" at bounding box center [310, 105] width 215 height 19
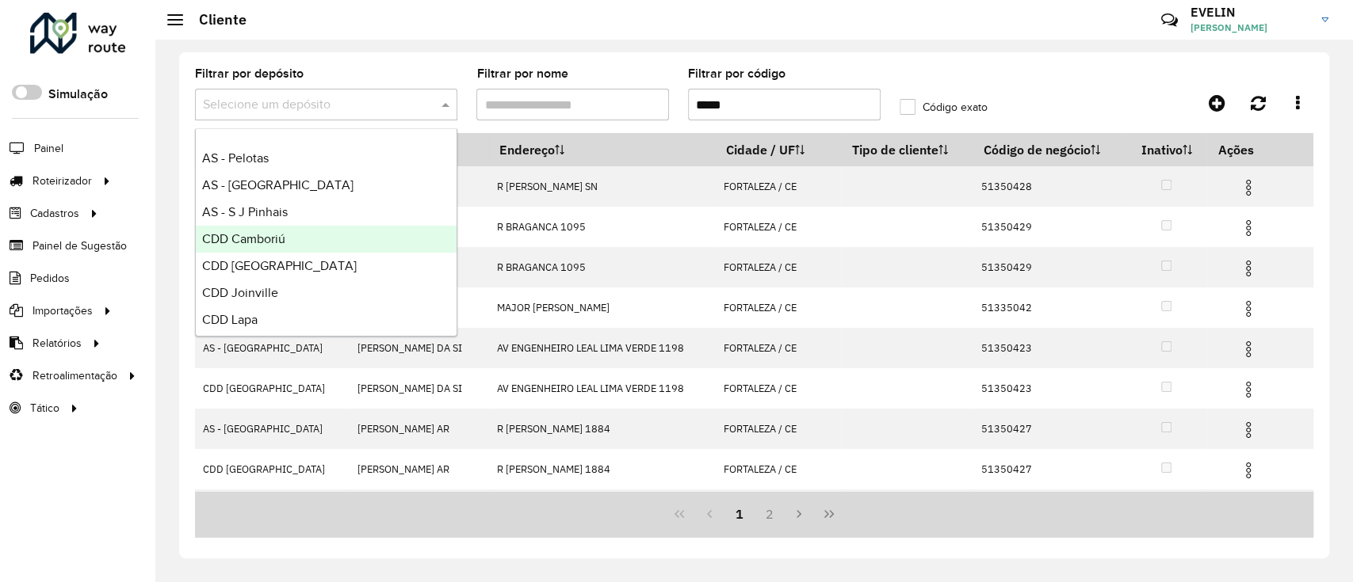
scroll to position [105, 0]
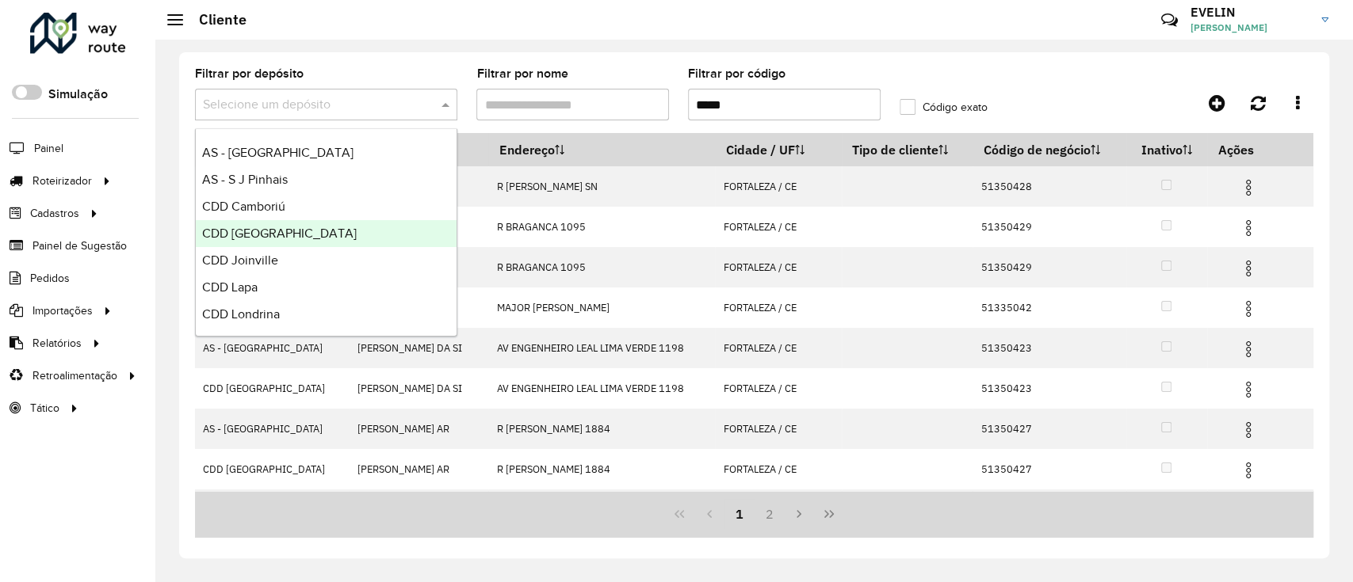
click at [261, 236] on span "CDD [GEOGRAPHIC_DATA]" at bounding box center [279, 233] width 155 height 13
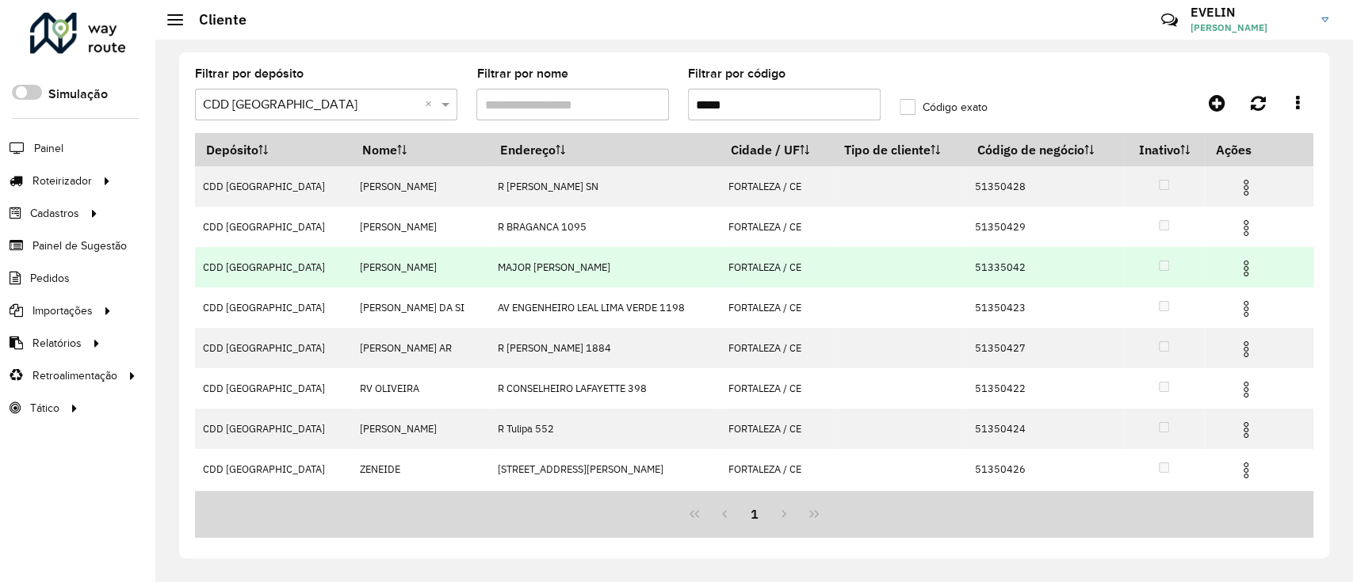
click at [1242, 269] on img at bounding box center [1245, 268] width 19 height 19
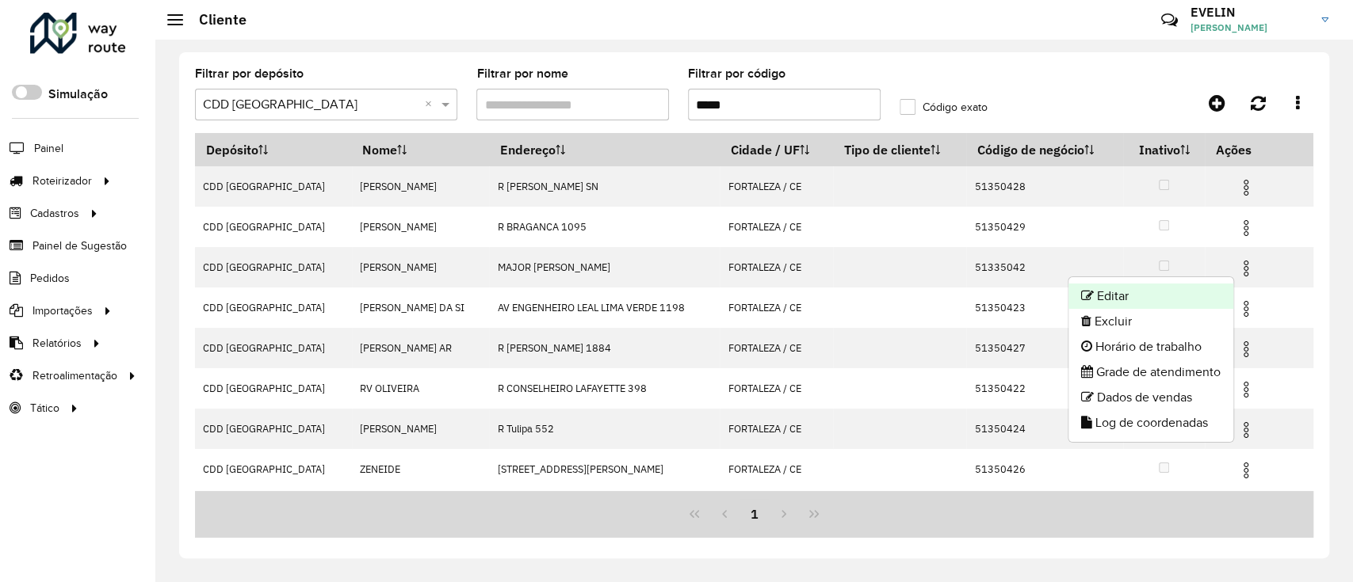
click at [1186, 290] on li "Editar" at bounding box center [1150, 296] width 165 height 25
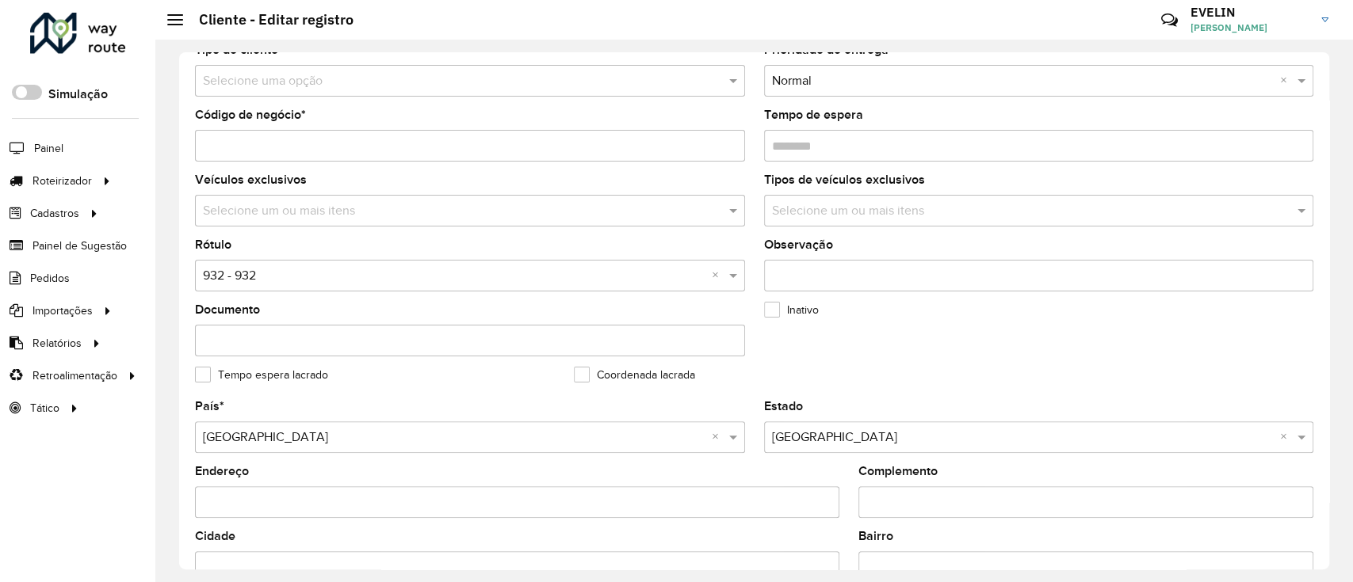
scroll to position [317, 0]
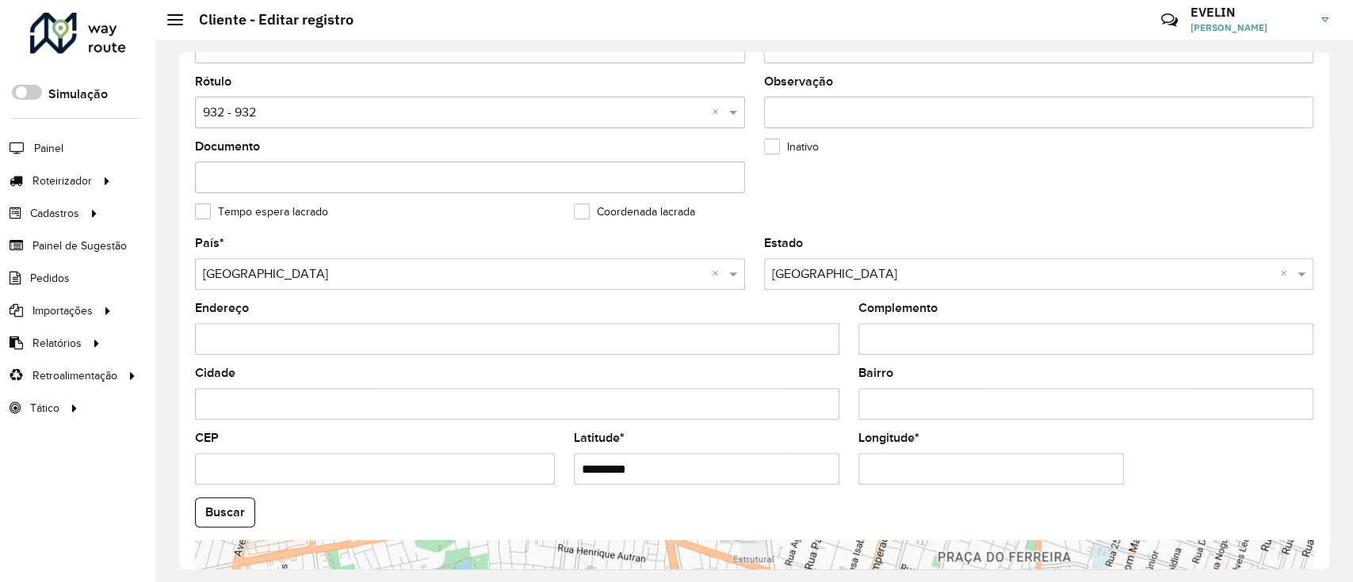
drag, startPoint x: 685, startPoint y: 460, endPoint x: 423, endPoint y: 472, distance: 261.7
click at [425, 472] on formly-group "País * Selecione uma opção × Brasil × Estado Selecione uma opção × Ceará × Ende…" at bounding box center [753, 508] width 1137 height 540
paste input "text"
type input "********"
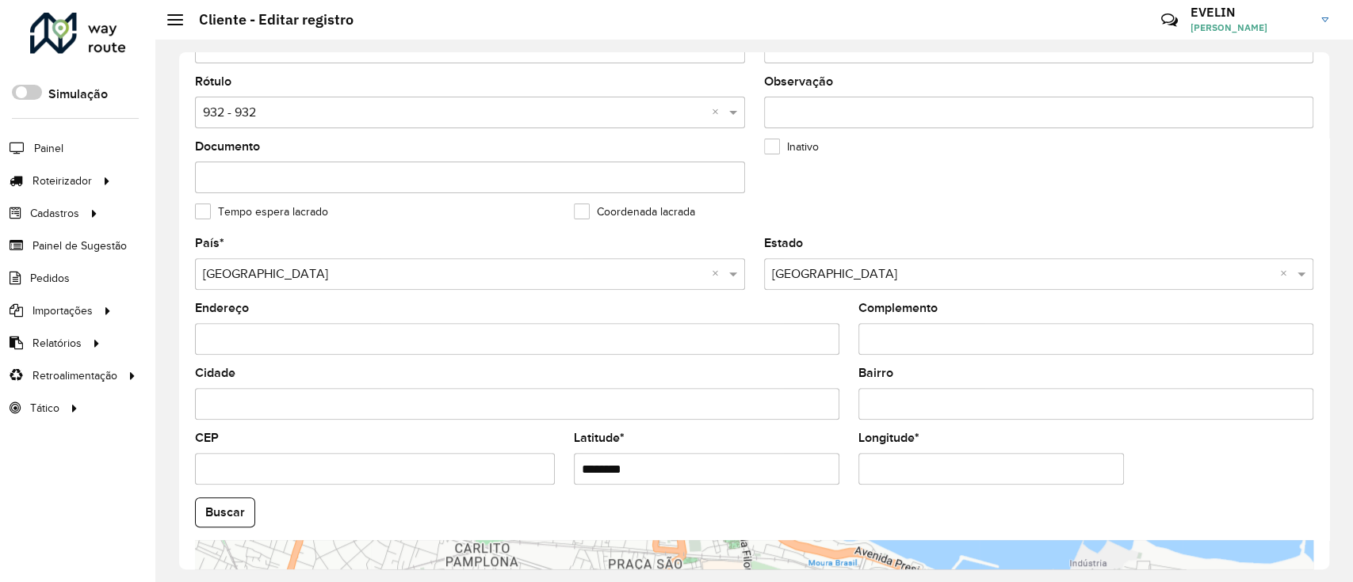
scroll to position [597, 0]
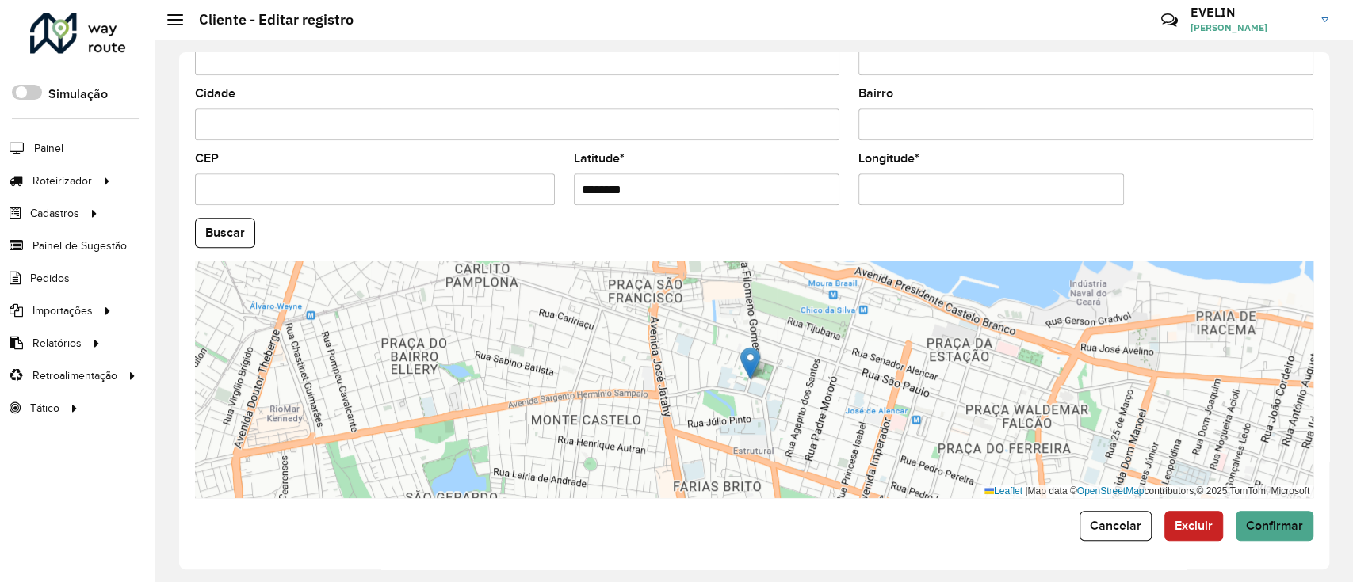
drag, startPoint x: 952, startPoint y: 185, endPoint x: 767, endPoint y: 187, distance: 185.4
click at [767, 187] on formly-group "País * Selecione uma opção × Brasil × Estado Selecione uma opção × Ceará × Ende…" at bounding box center [753, 228] width 1137 height 540
paste input "text"
type input "**********"
click at [219, 243] on hb-app "Aguarde... Pop-up bloqueado! Seu navegador bloqueou automáticamente a abertura …" at bounding box center [676, 291] width 1353 height 582
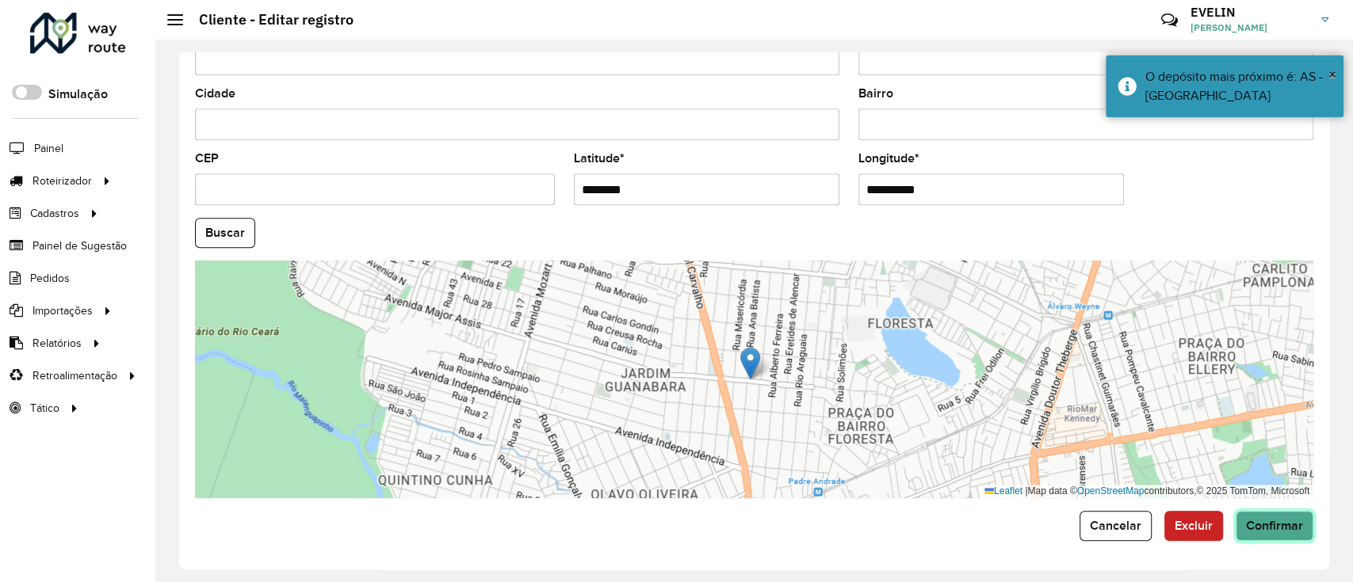
click at [1253, 536] on button "Confirmar" at bounding box center [1274, 526] width 78 height 30
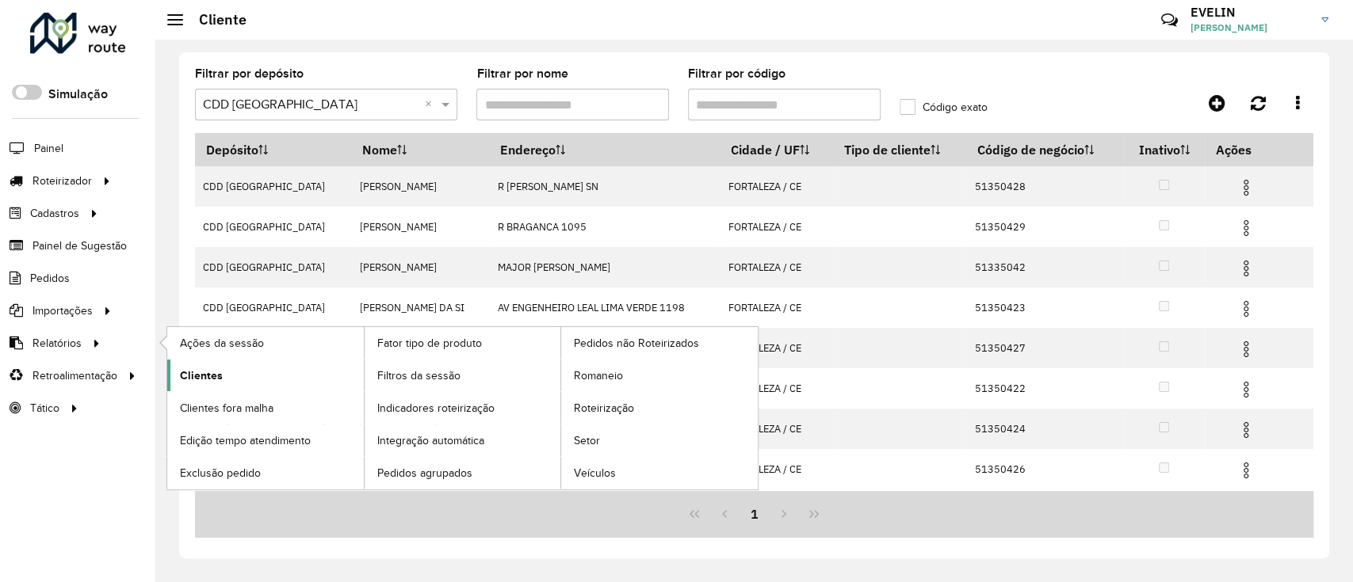
click at [222, 372] on link "Clientes" at bounding box center [265, 376] width 197 height 32
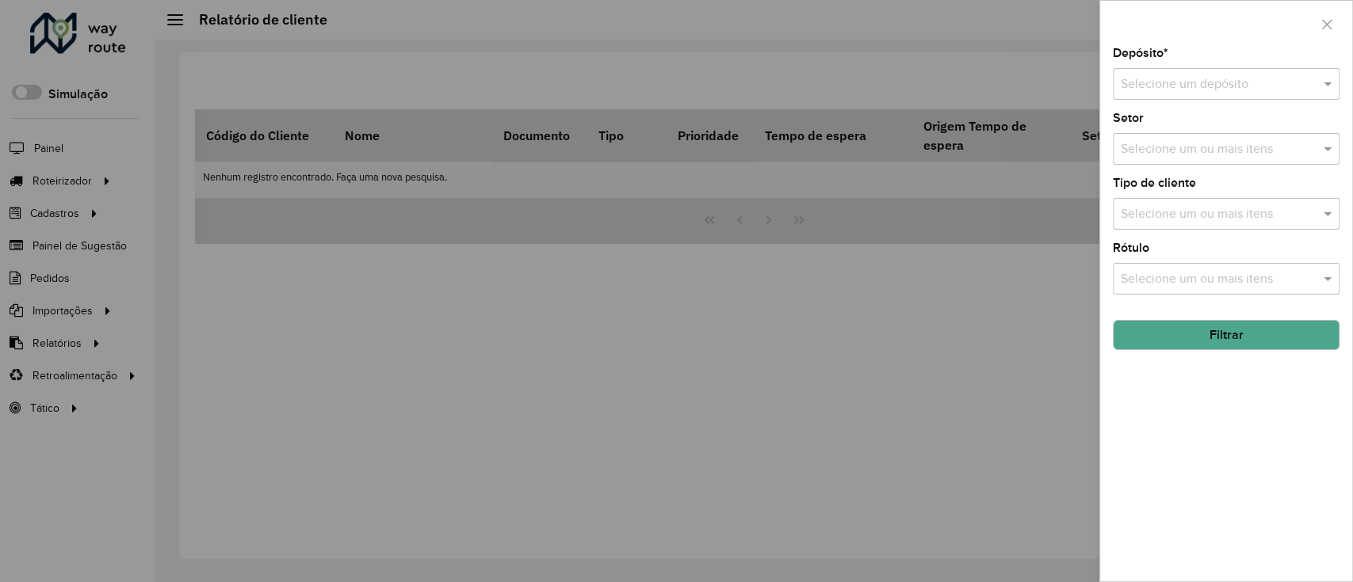
click at [1181, 64] on div "Depósito * Selecione um depósito" at bounding box center [1225, 74] width 227 height 52
click at [1176, 89] on input "text" at bounding box center [1209, 84] width 179 height 19
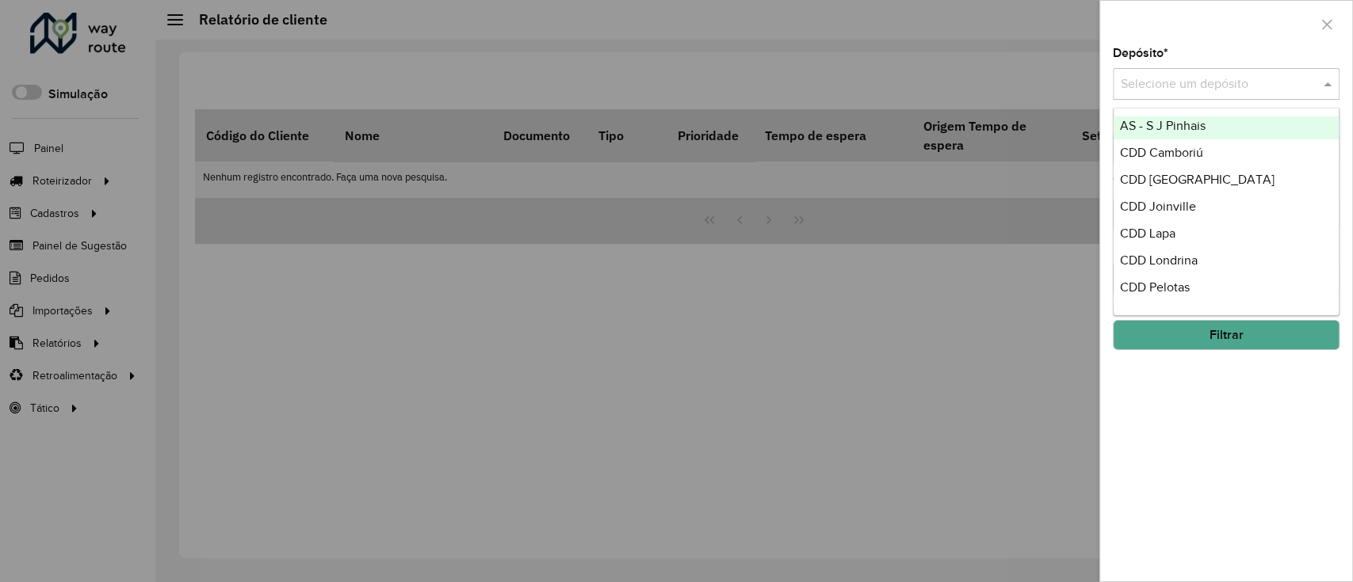
scroll to position [186, 0]
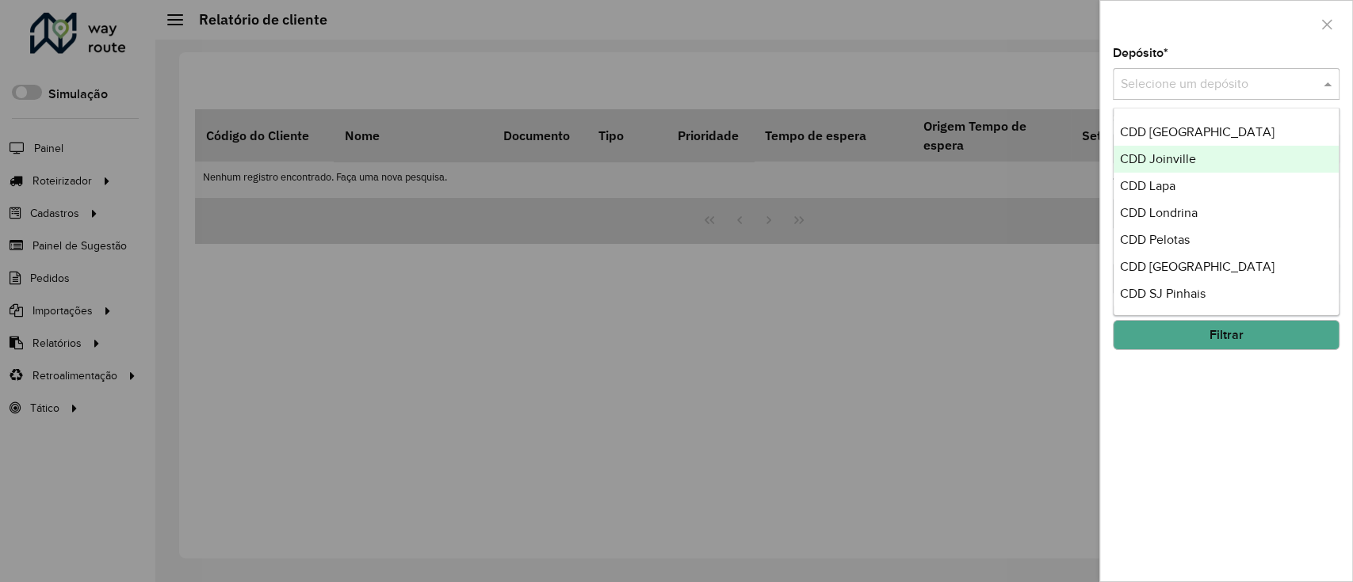
click at [1179, 162] on span "CDD Joinville" at bounding box center [1158, 158] width 76 height 13
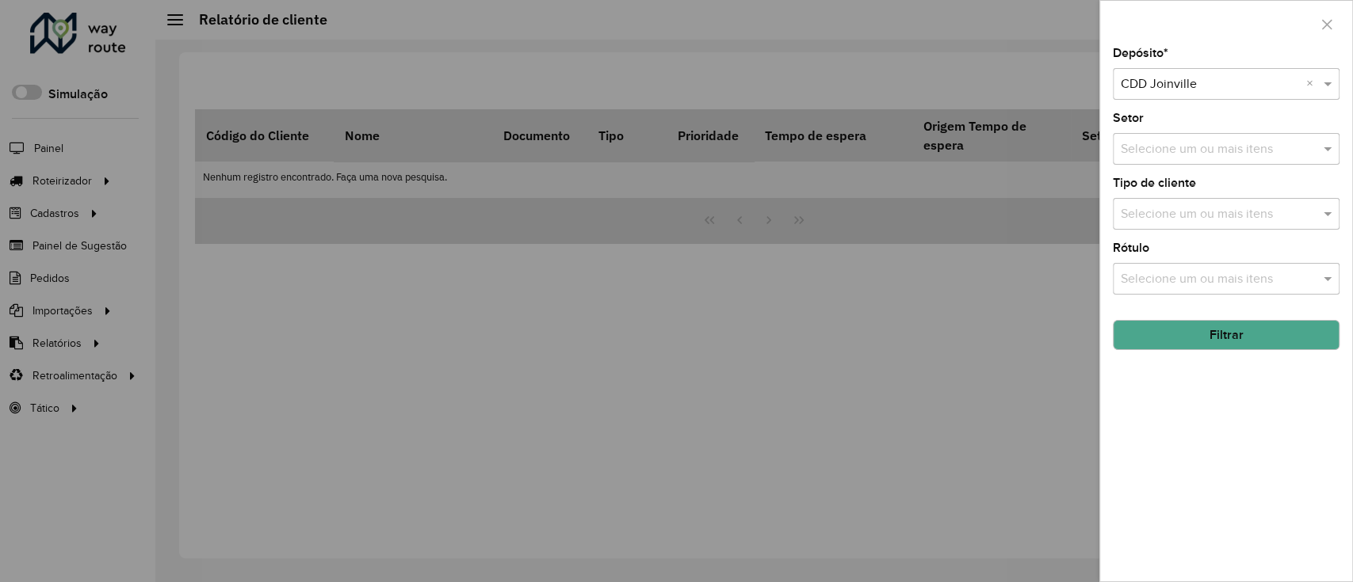
click at [1155, 212] on input "text" at bounding box center [1217, 214] width 203 height 19
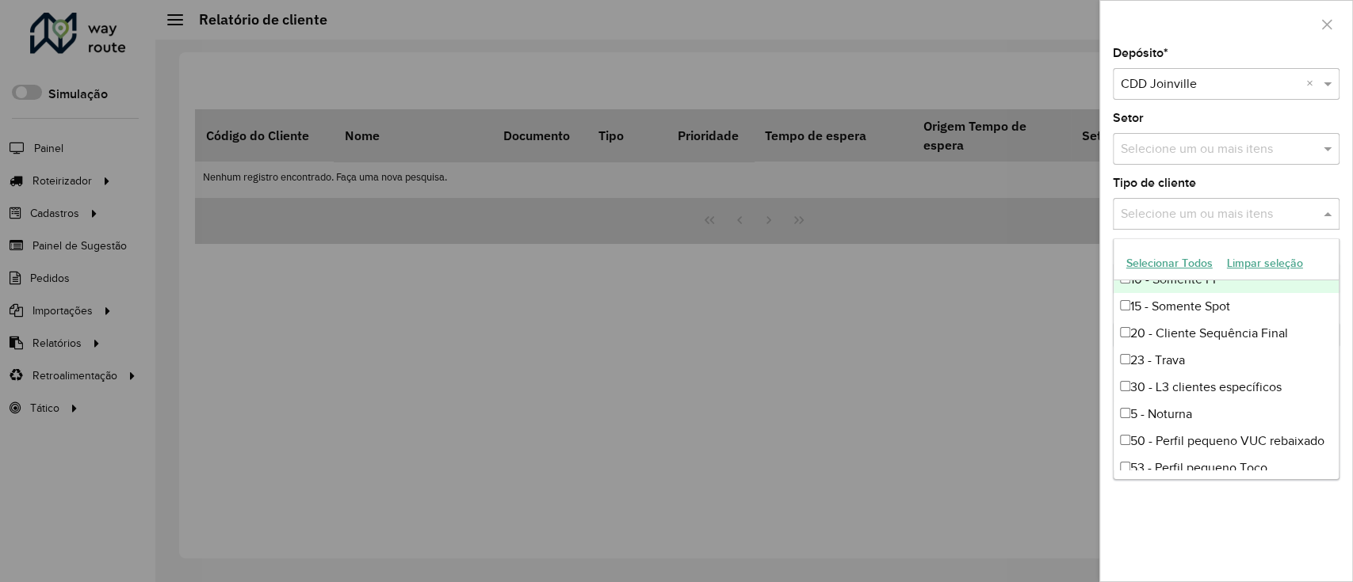
scroll to position [105, 0]
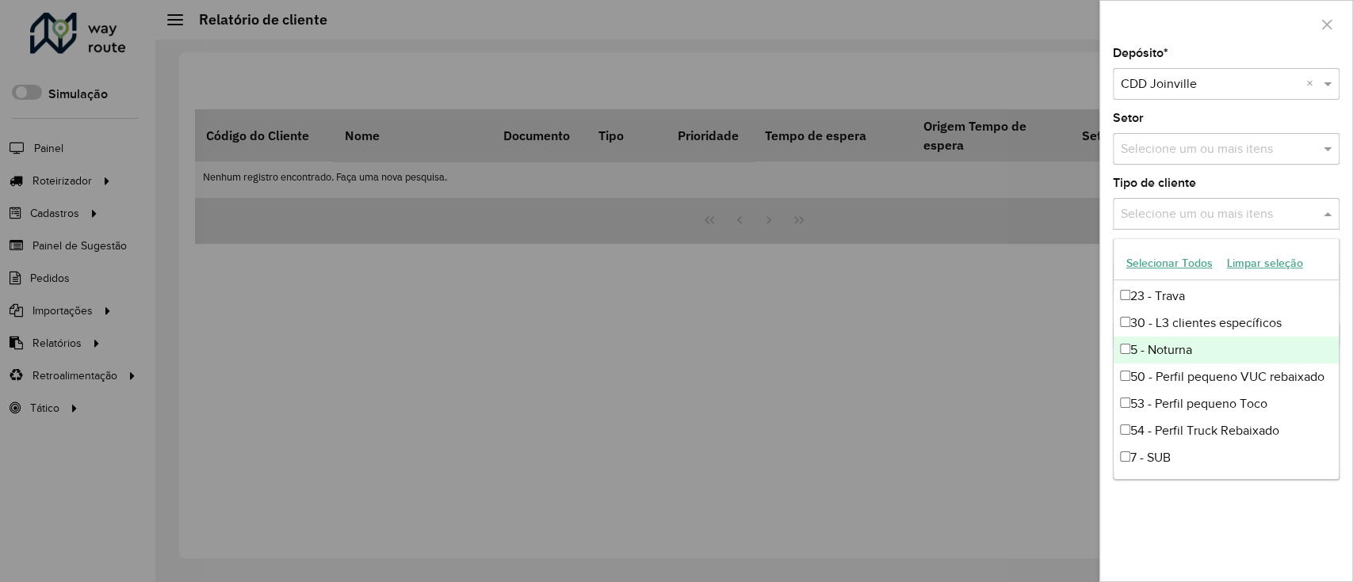
click at [1163, 352] on div "5 - Noturna" at bounding box center [1225, 350] width 225 height 27
click at [1037, 346] on div at bounding box center [676, 291] width 1353 height 582
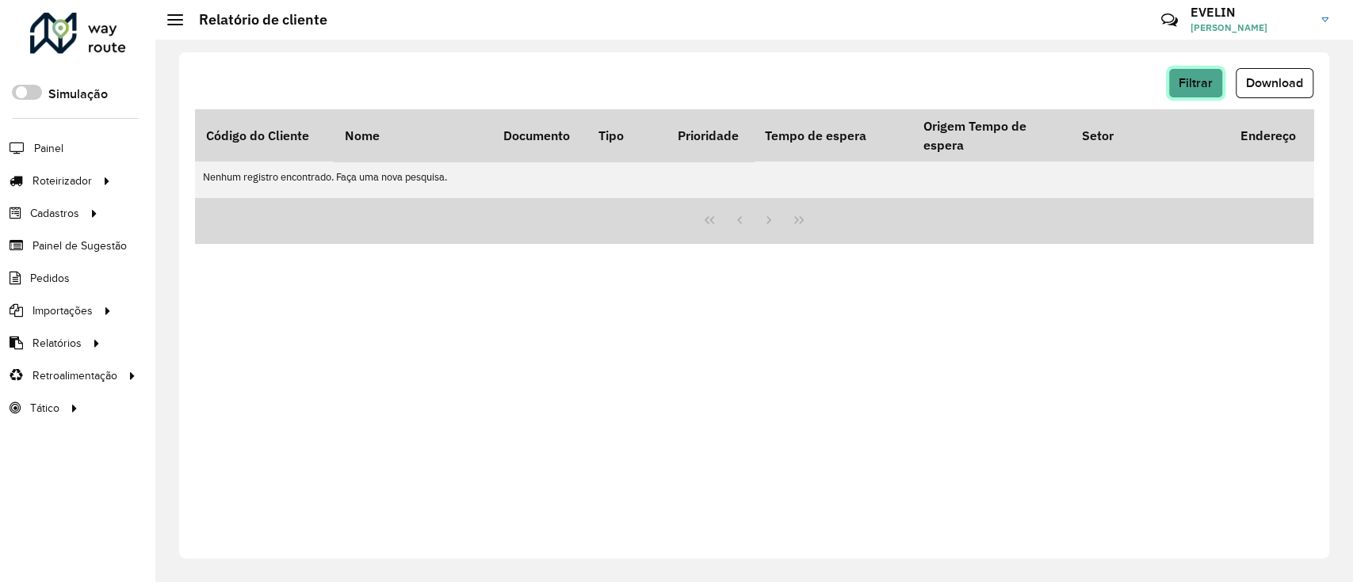
click at [1181, 91] on button "Filtrar" at bounding box center [1195, 83] width 55 height 30
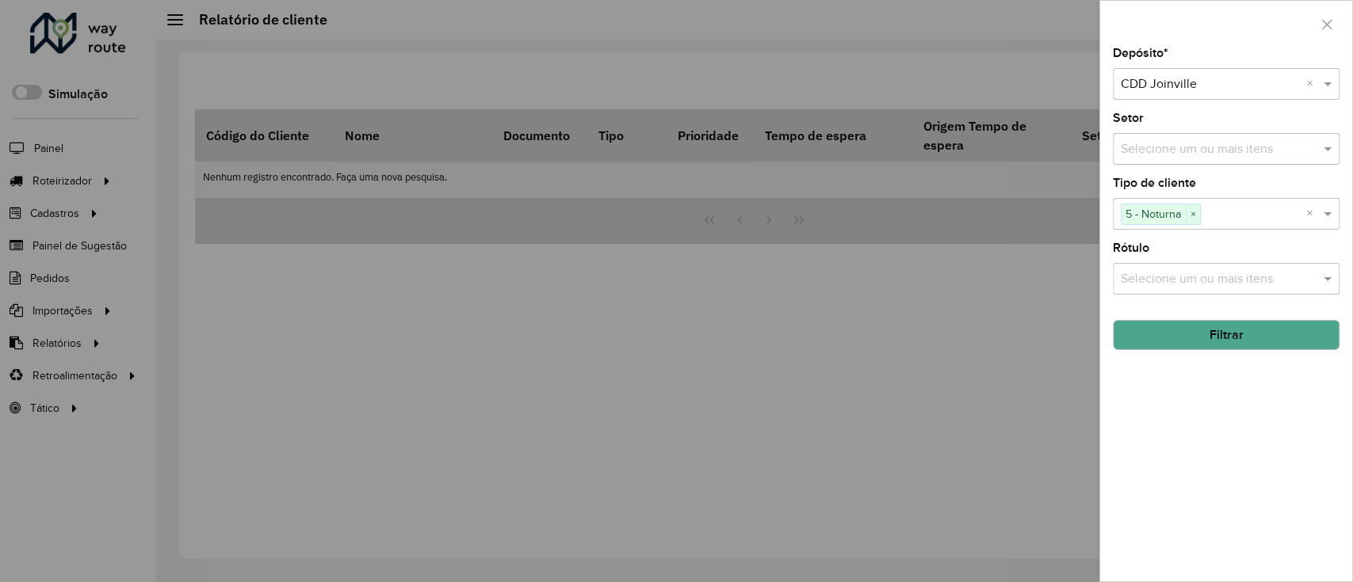
click at [1170, 338] on button "Filtrar" at bounding box center [1225, 335] width 227 height 30
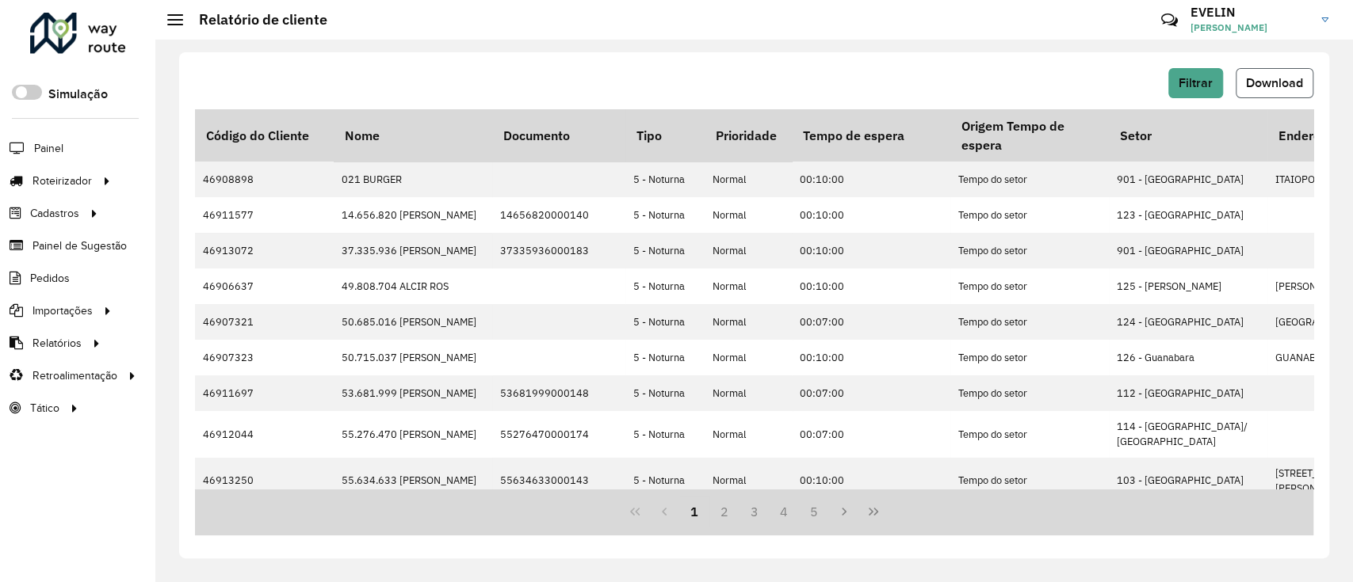
click at [1243, 78] on button "Download" at bounding box center [1274, 83] width 78 height 30
click at [1185, 88] on span "Filtrar" at bounding box center [1195, 82] width 34 height 13
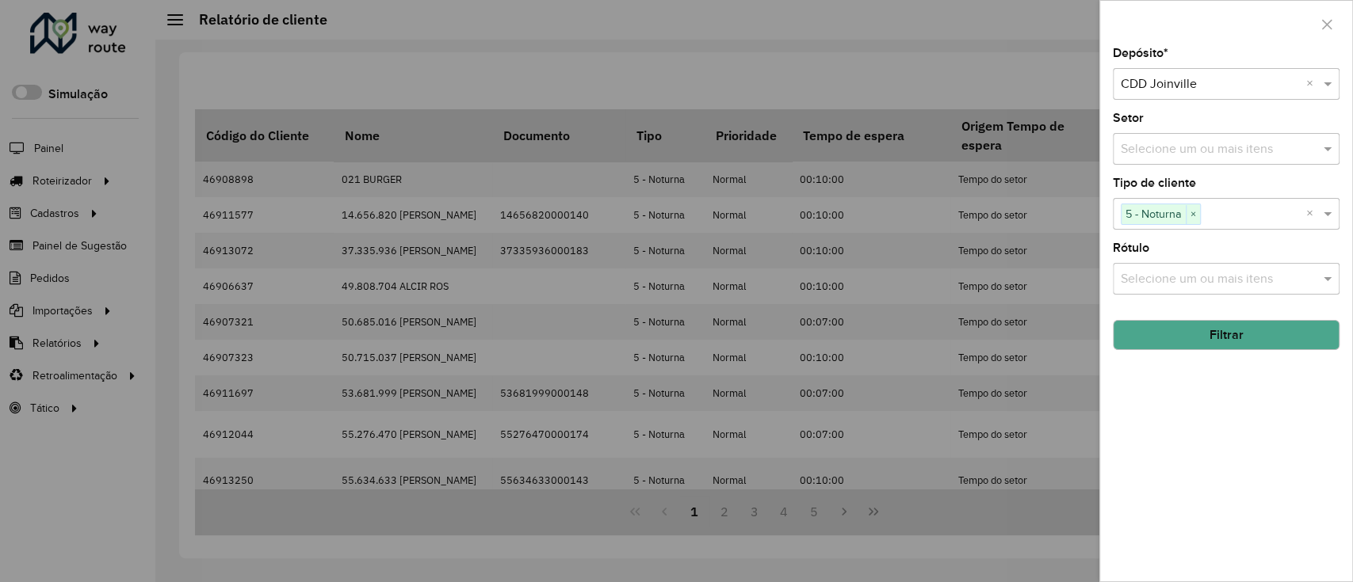
click at [1209, 221] on input "text" at bounding box center [1252, 214] width 105 height 19
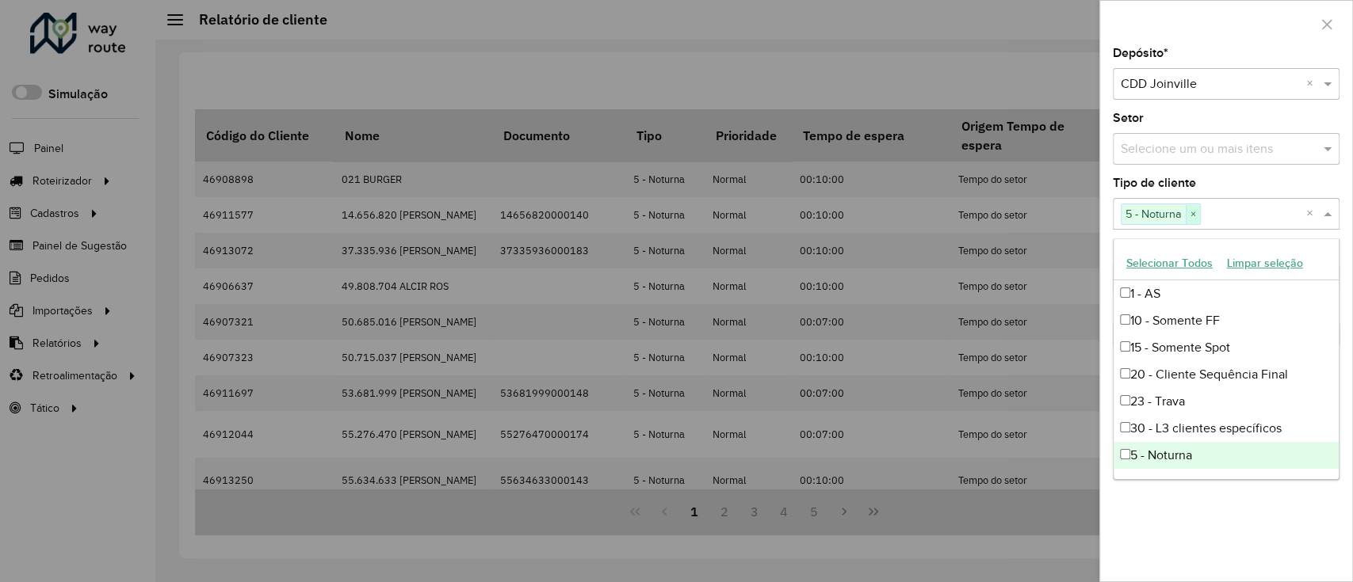
click at [1193, 214] on span "×" at bounding box center [1192, 214] width 14 height 19
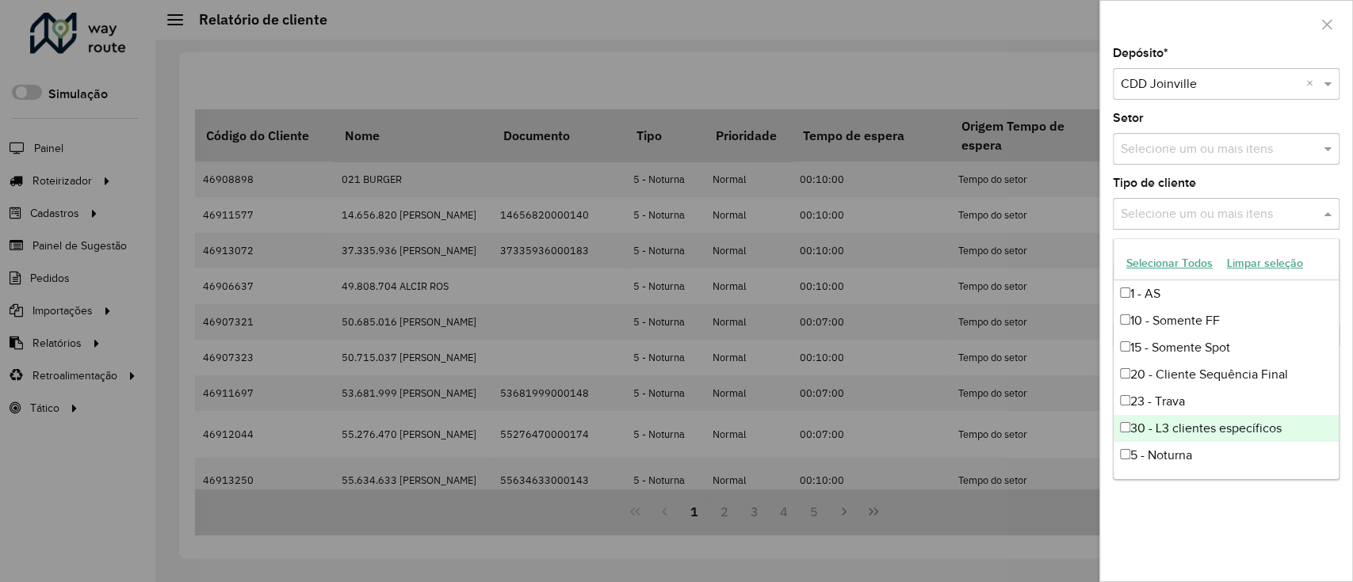
click at [1177, 429] on div "30 - L3 clientes específicos" at bounding box center [1225, 428] width 225 height 27
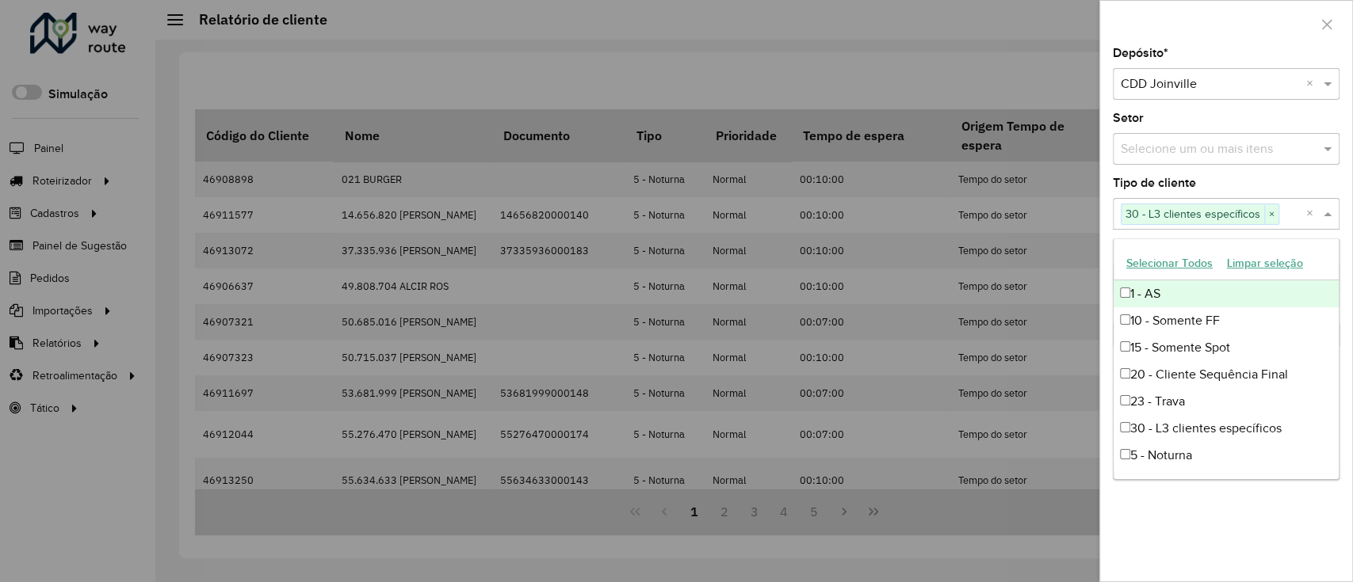
click at [1294, 219] on input "text" at bounding box center [1292, 214] width 27 height 19
click at [1306, 521] on div "Depósito * Selecione um depósito × CDD Joinville × Setor Selecione um ou mais i…" at bounding box center [1226, 315] width 252 height 534
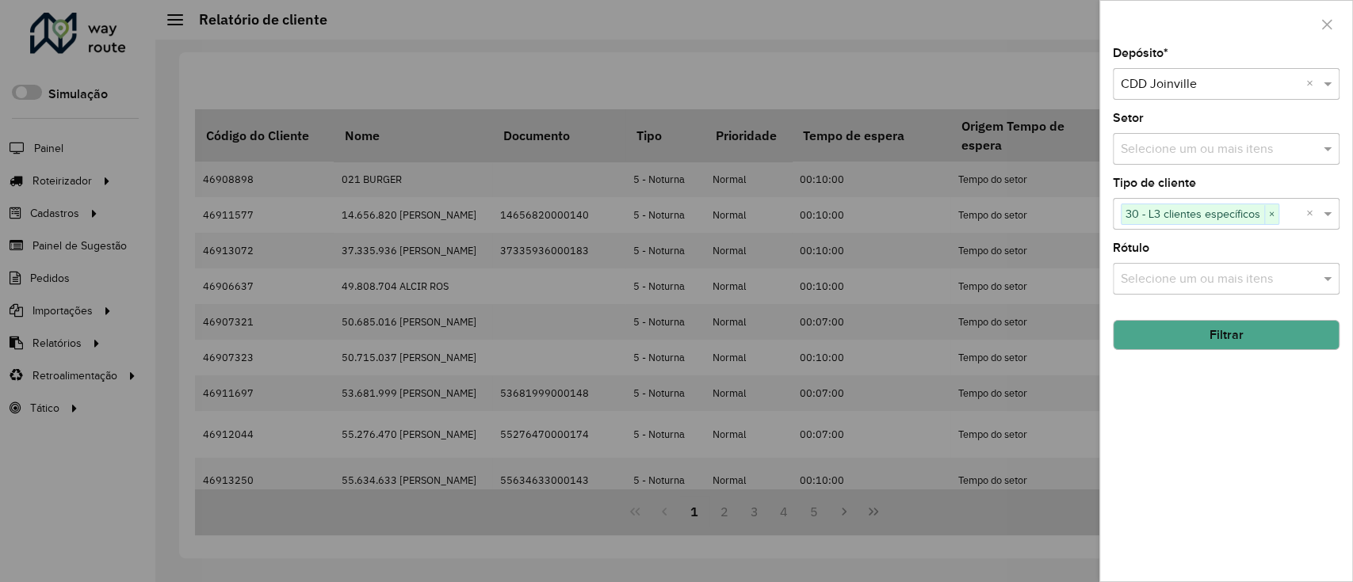
click at [1244, 334] on button "Filtrar" at bounding box center [1225, 335] width 227 height 30
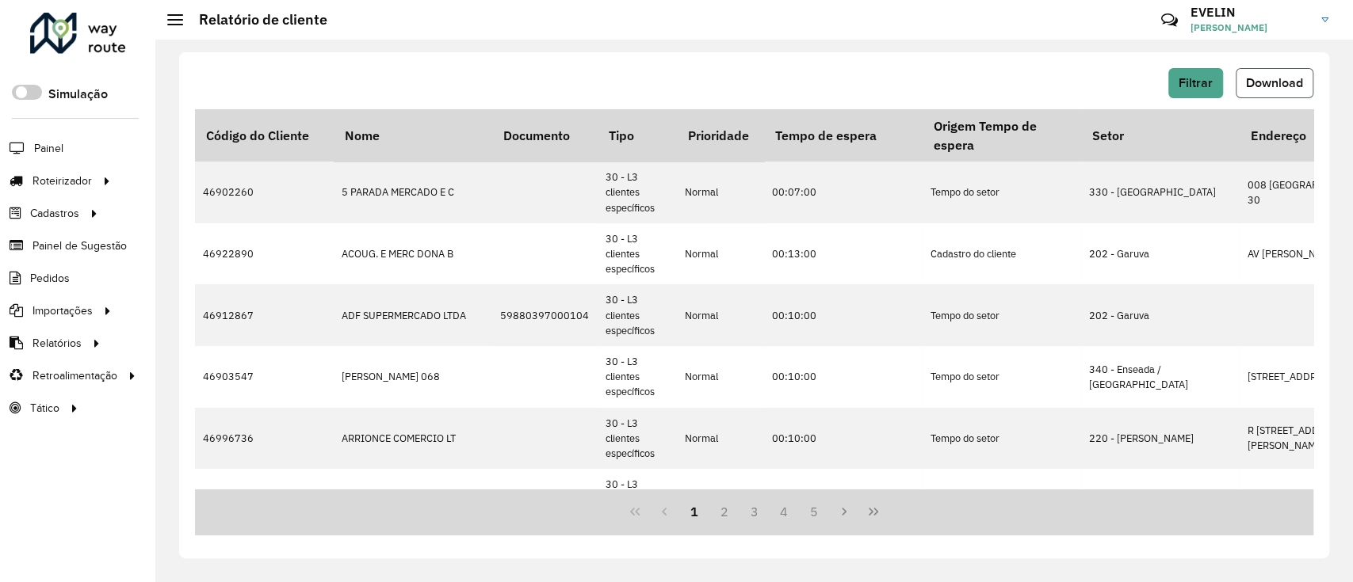
click at [1278, 84] on span "Download" at bounding box center [1274, 82] width 57 height 13
click at [1189, 89] on span "Filtrar" at bounding box center [1195, 82] width 34 height 13
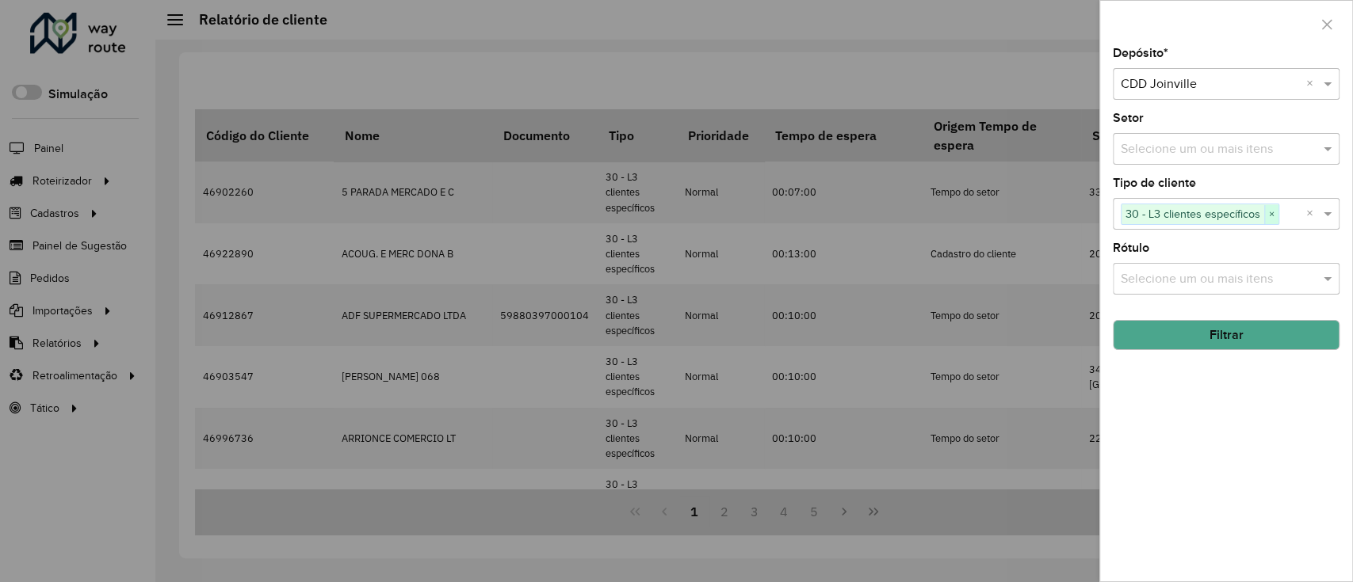
click at [1269, 219] on span "×" at bounding box center [1271, 214] width 14 height 19
click at [1326, 219] on span at bounding box center [1329, 213] width 20 height 19
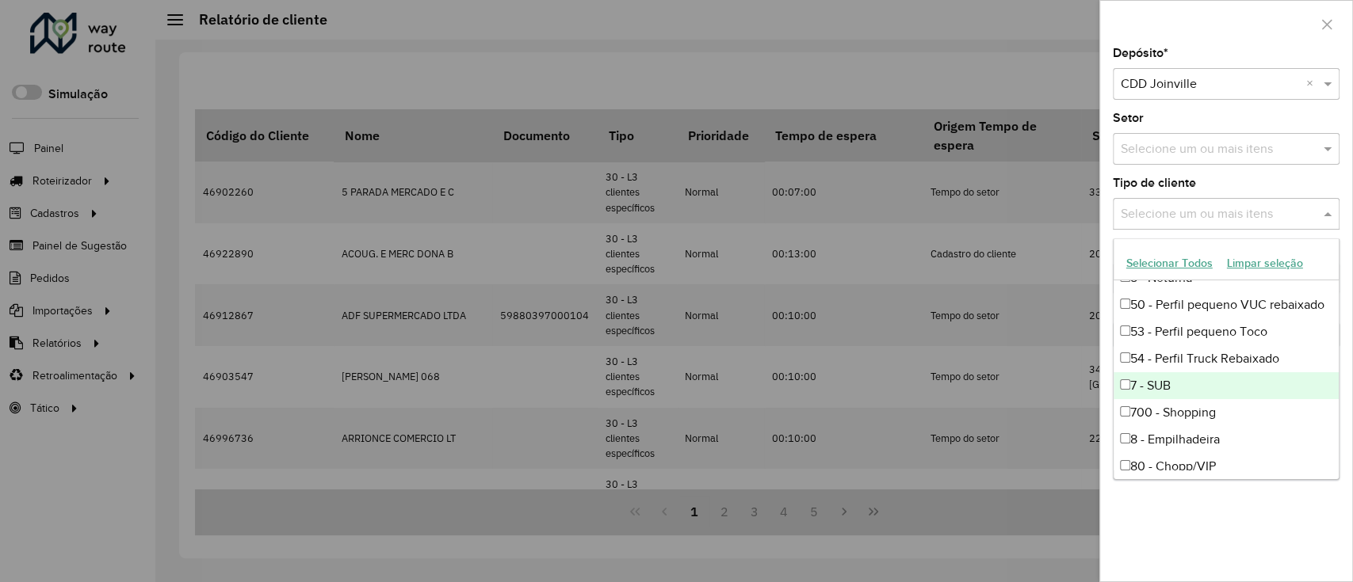
scroll to position [211, 0]
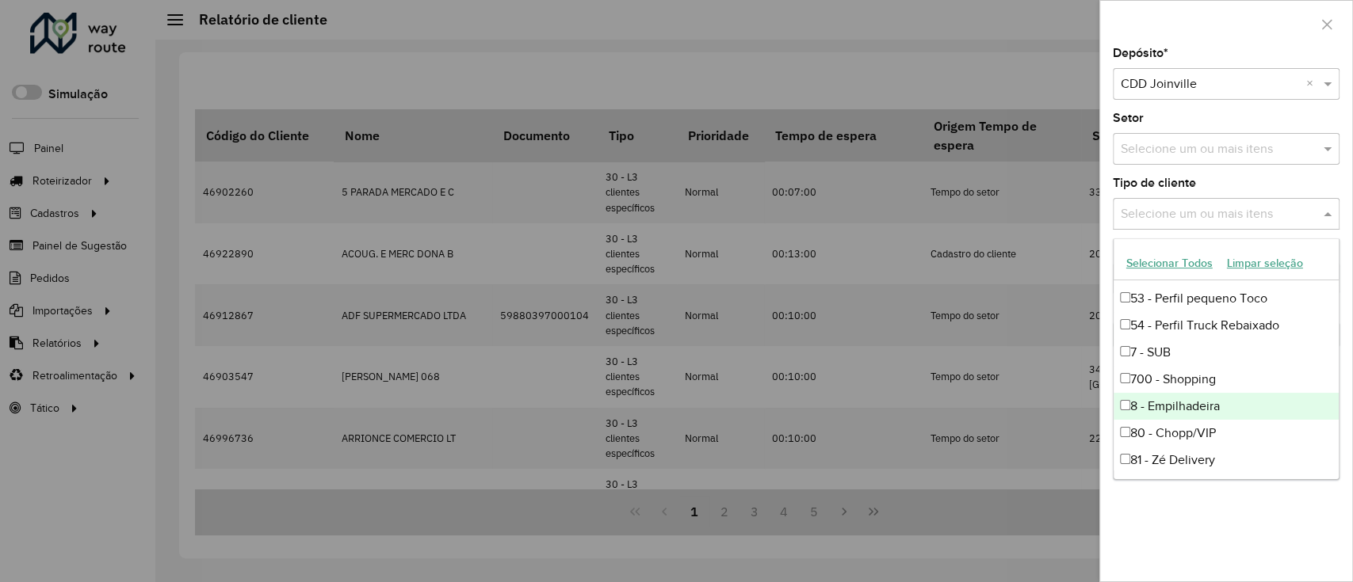
click at [1222, 393] on div "8 - Empilhadeira" at bounding box center [1225, 406] width 225 height 27
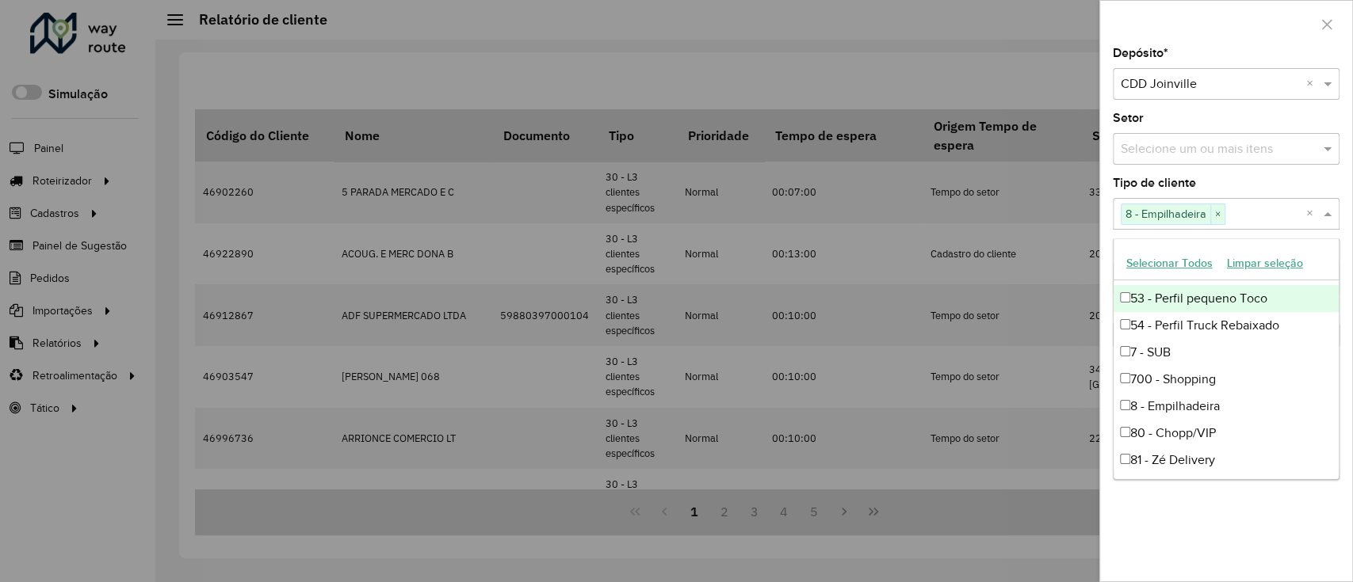
click at [1284, 529] on div "Depósito * Selecione um depósito × CDD Joinville × Setor Selecione um ou mais i…" at bounding box center [1226, 315] width 252 height 534
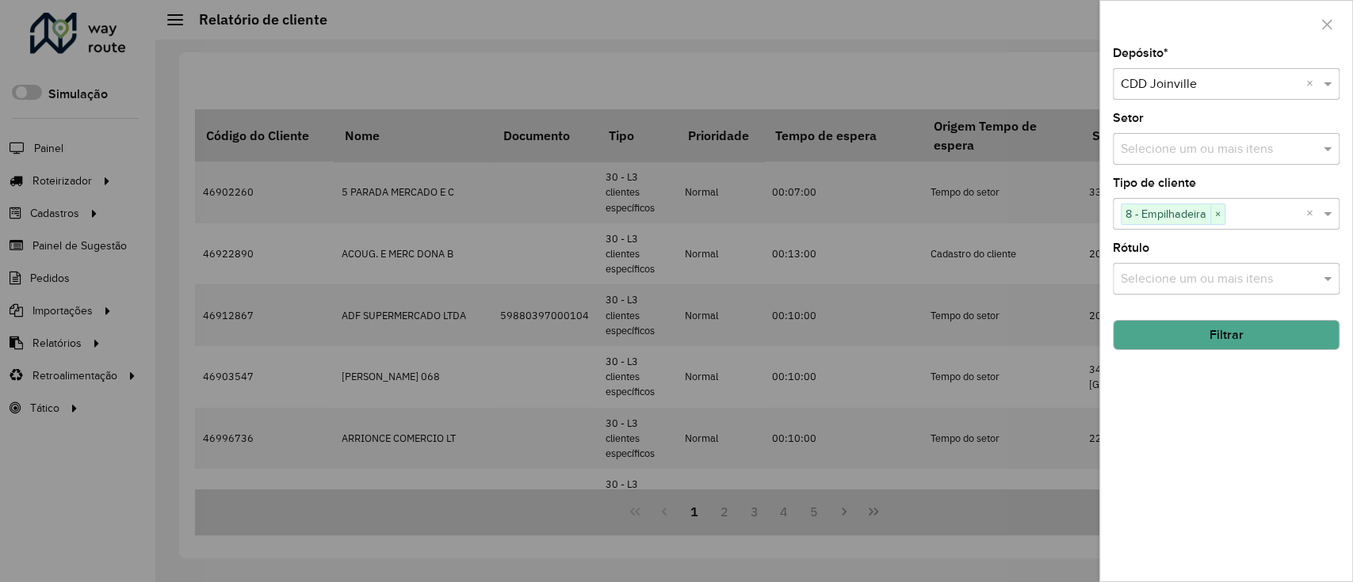
click at [1255, 338] on button "Filtrar" at bounding box center [1225, 335] width 227 height 30
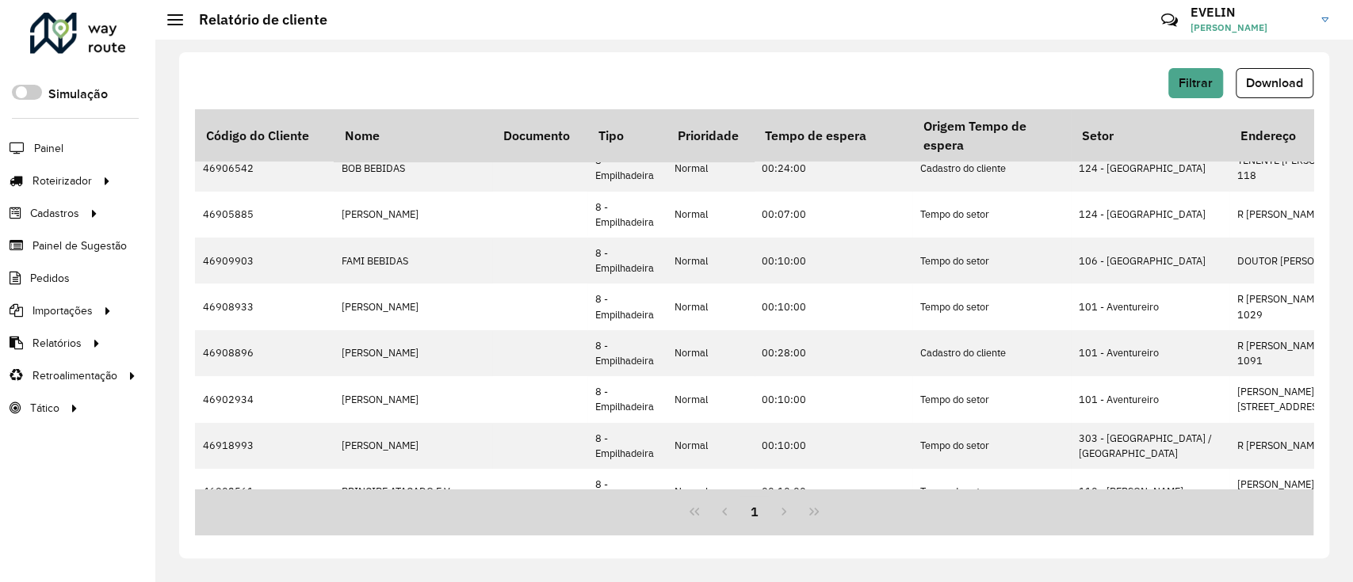
scroll to position [0, 0]
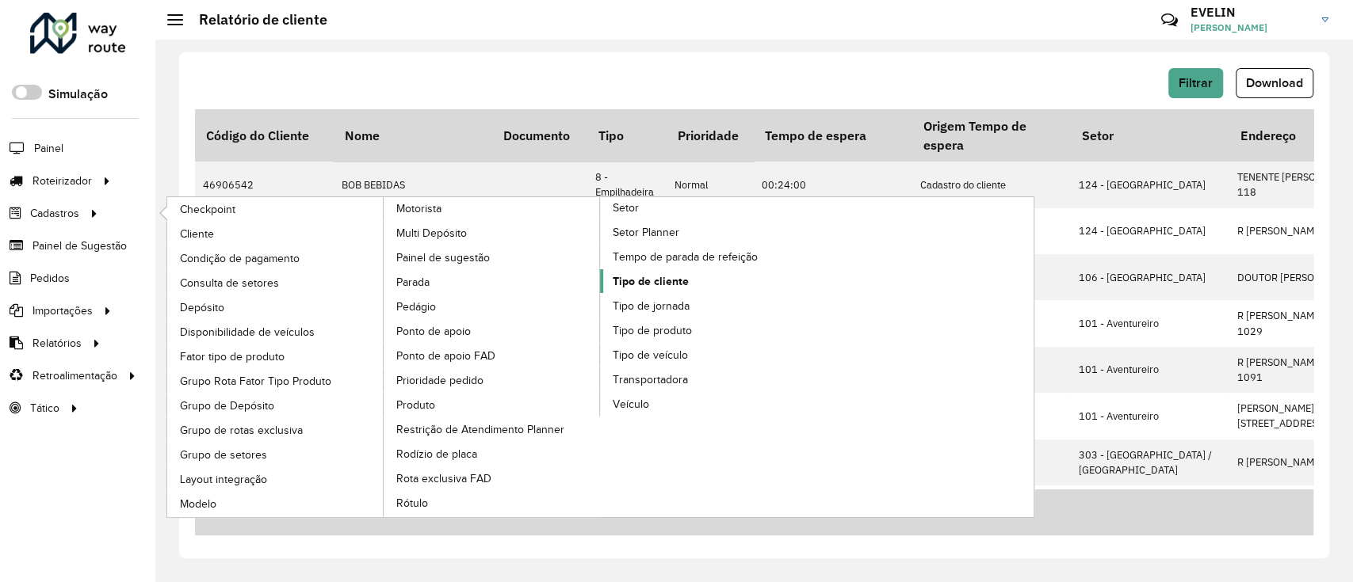
click at [651, 280] on span "Tipo de cliente" at bounding box center [650, 281] width 76 height 17
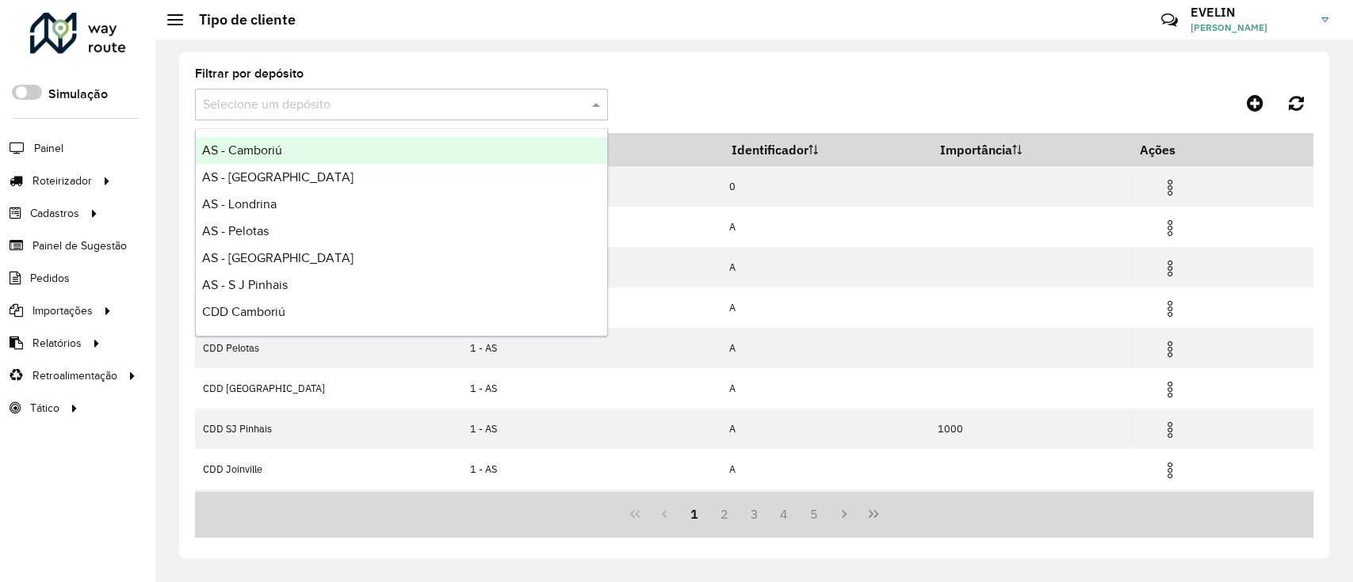
click at [353, 104] on input "text" at bounding box center [385, 105] width 365 height 19
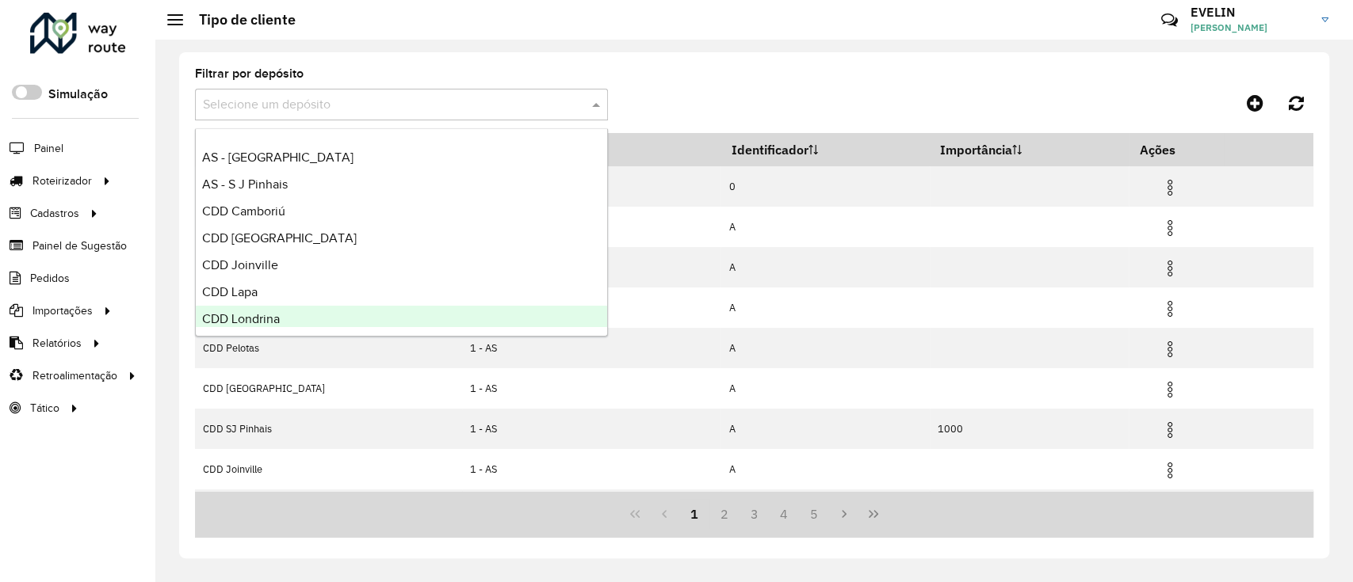
scroll to position [186, 0]
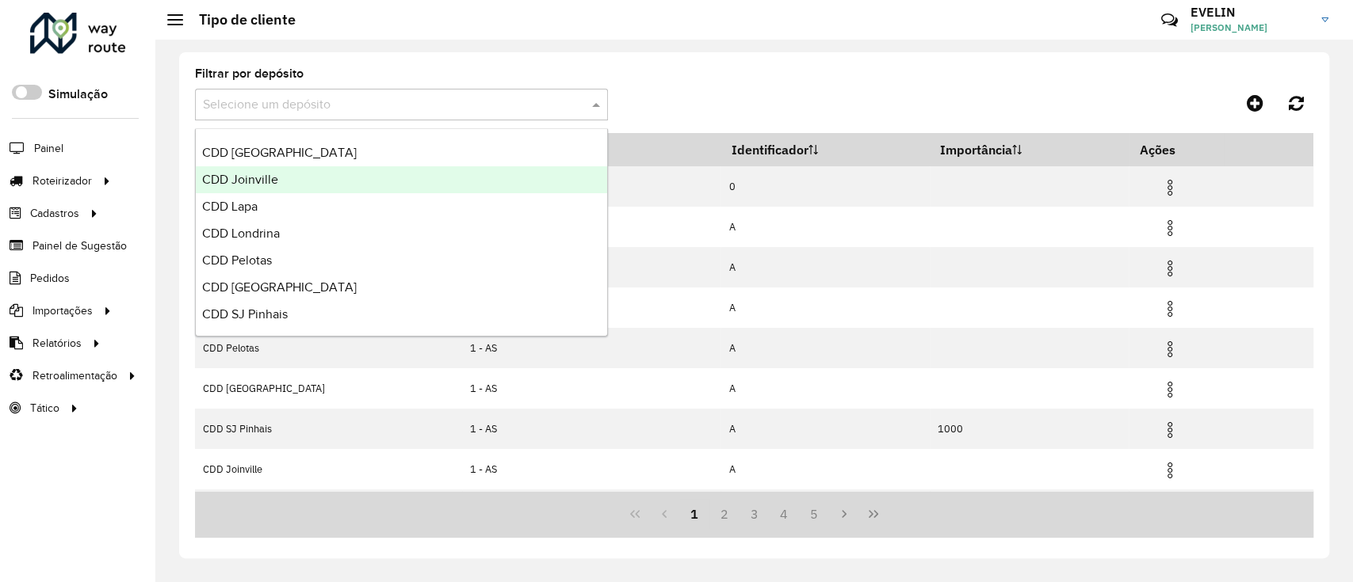
click at [273, 177] on span "CDD Joinville" at bounding box center [240, 179] width 76 height 13
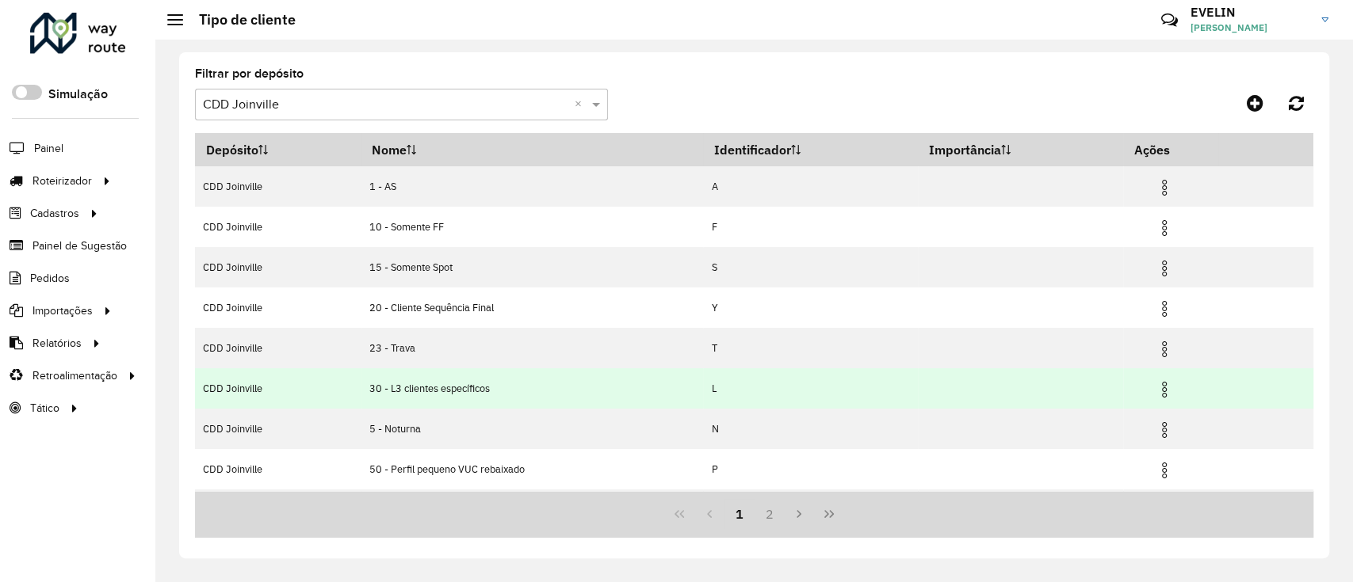
click at [1157, 392] on img at bounding box center [1163, 389] width 19 height 19
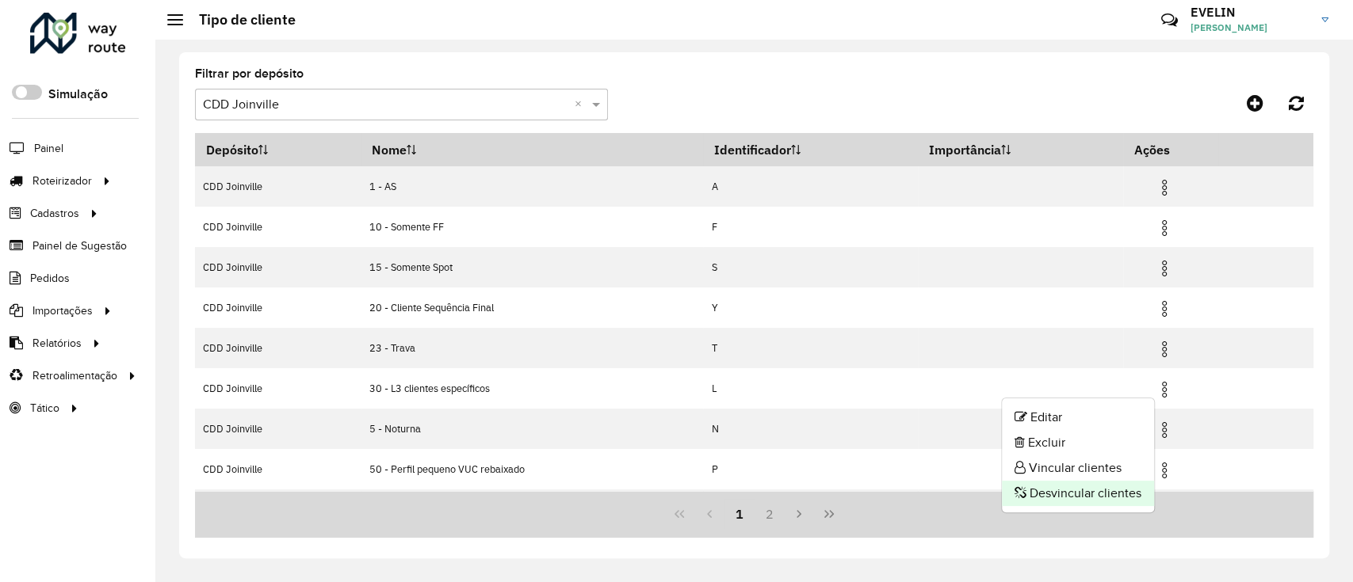
click at [1079, 496] on li "Desvincular clientes" at bounding box center [1078, 493] width 152 height 25
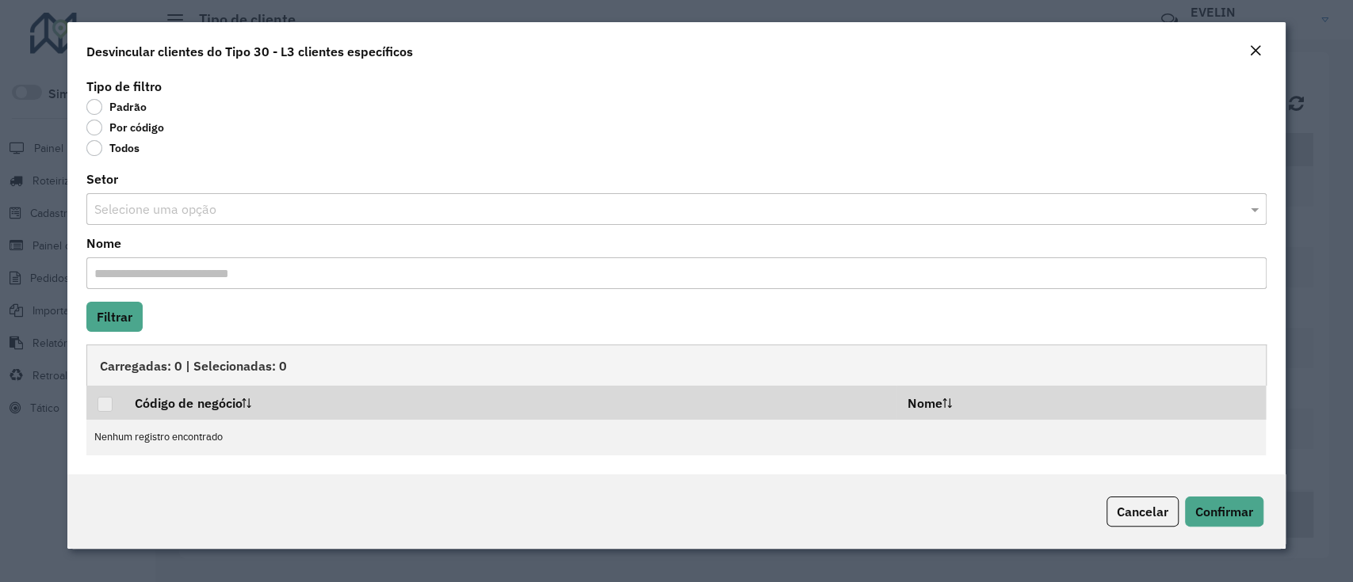
click at [139, 123] on label "Por código" at bounding box center [125, 128] width 78 height 16
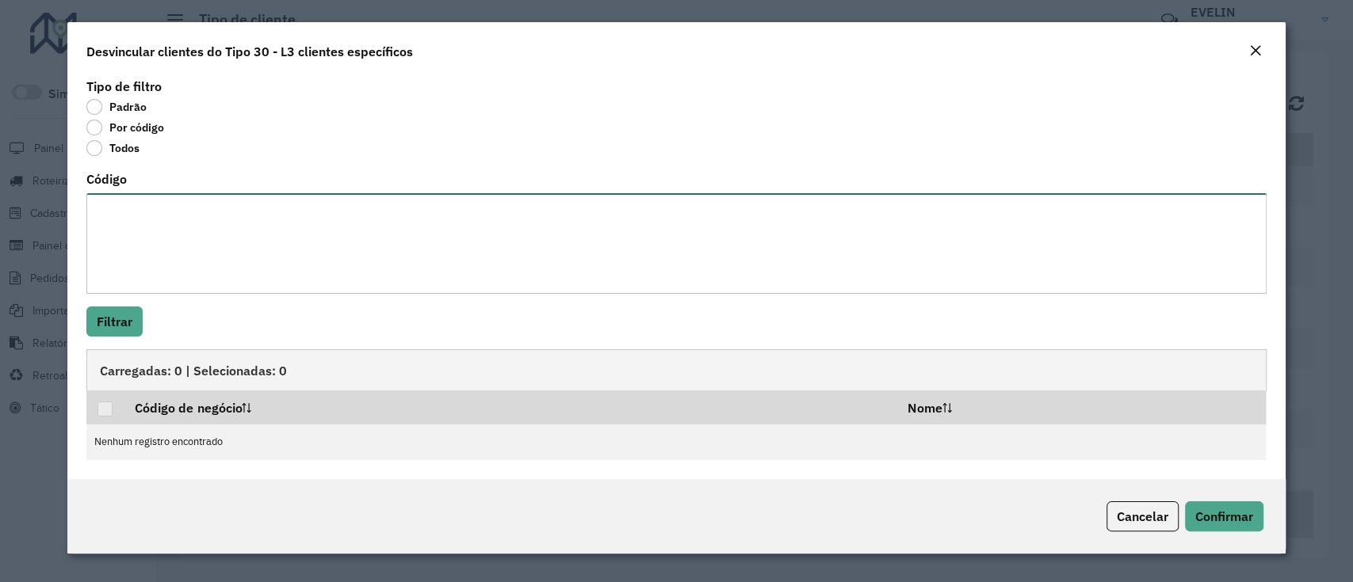
click at [334, 224] on textarea "Código" at bounding box center [675, 243] width 1179 height 101
paste textarea "******** ******** ******** ******** ******** ******** ******** ******** *******…"
type textarea "******** ******** ******** ******** ******** ******** ******** ******** *******…"
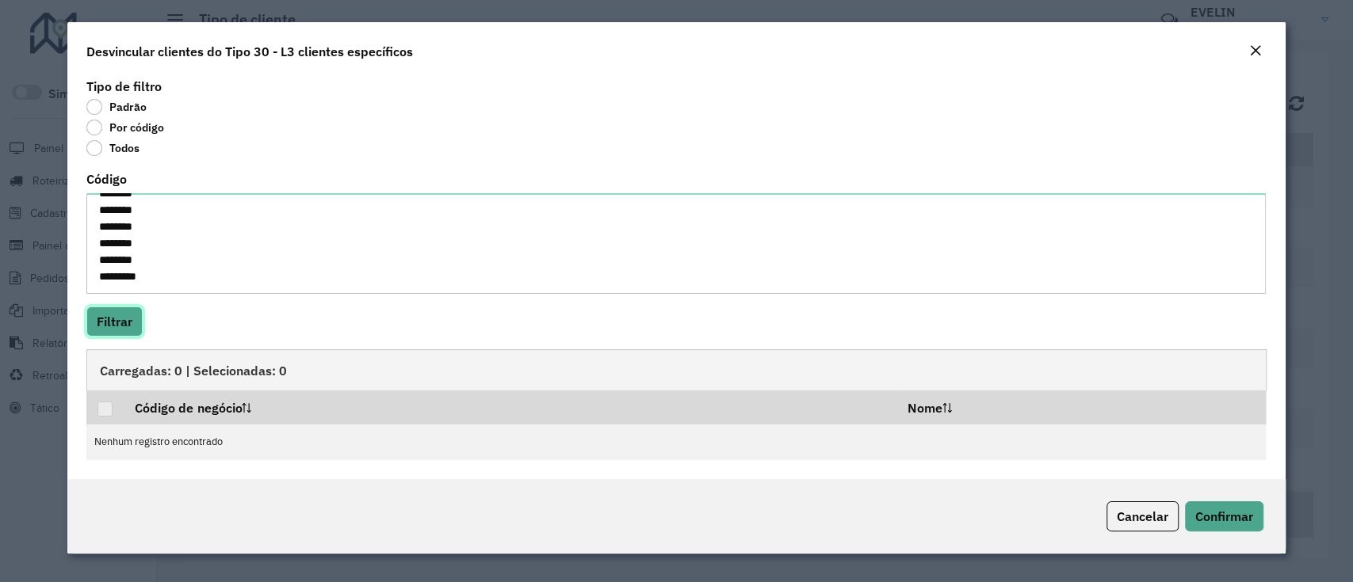
click at [115, 320] on button "Filtrar" at bounding box center [114, 322] width 56 height 30
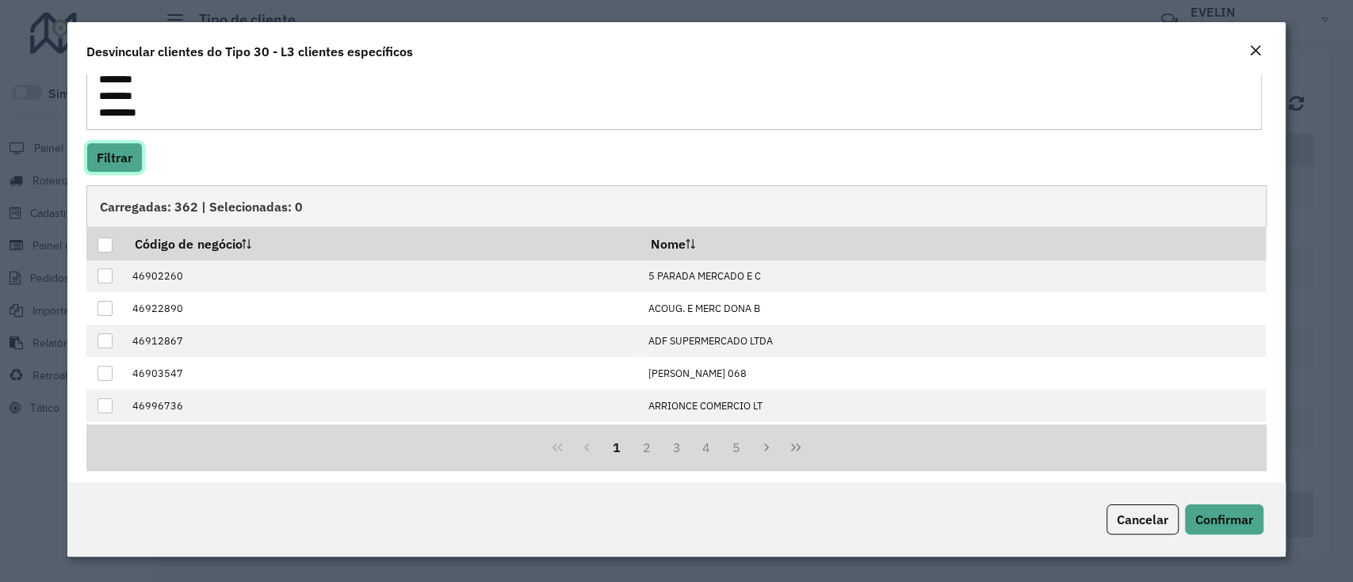
scroll to position [171, 0]
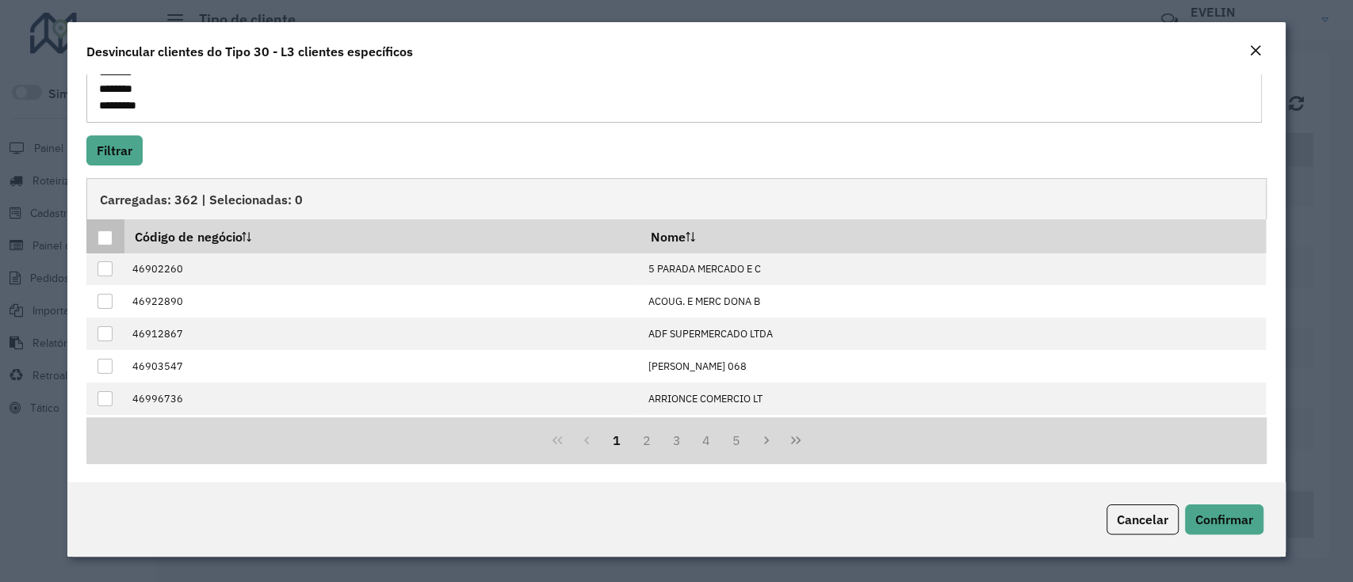
click at [97, 239] on th at bounding box center [104, 235] width 37 height 33
click at [105, 242] on div at bounding box center [104, 238] width 15 height 15
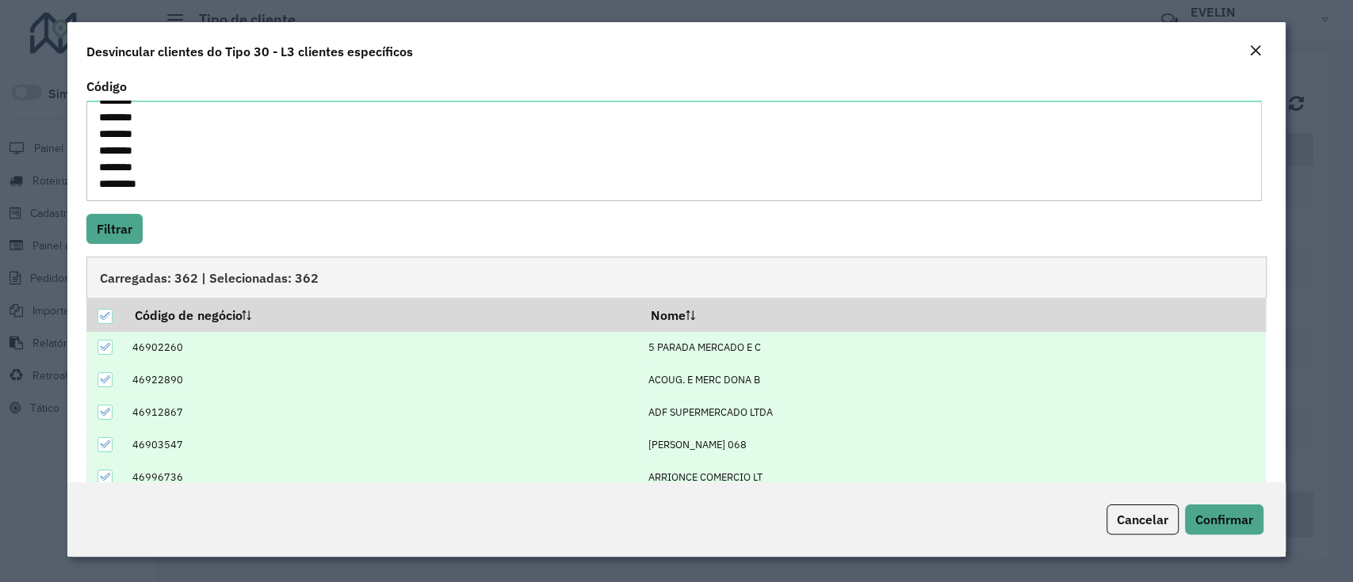
scroll to position [0, 0]
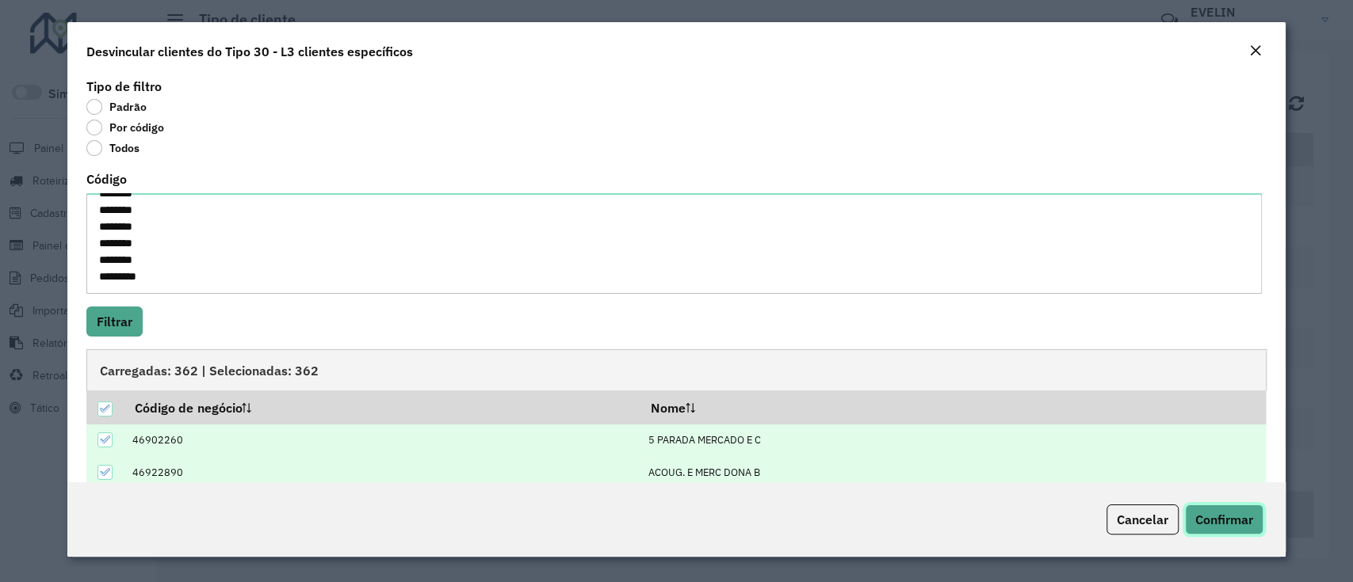
click at [1208, 518] on span "Confirmar" at bounding box center [1224, 520] width 58 height 16
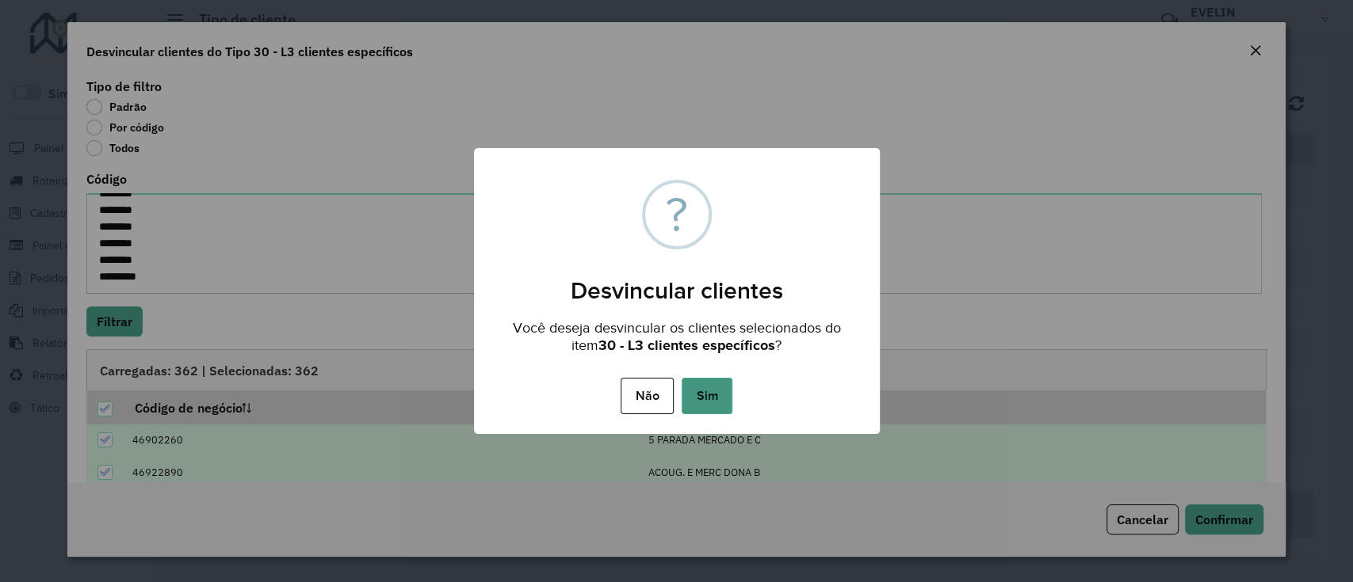
click at [709, 388] on button "Sim" at bounding box center [706, 396] width 51 height 36
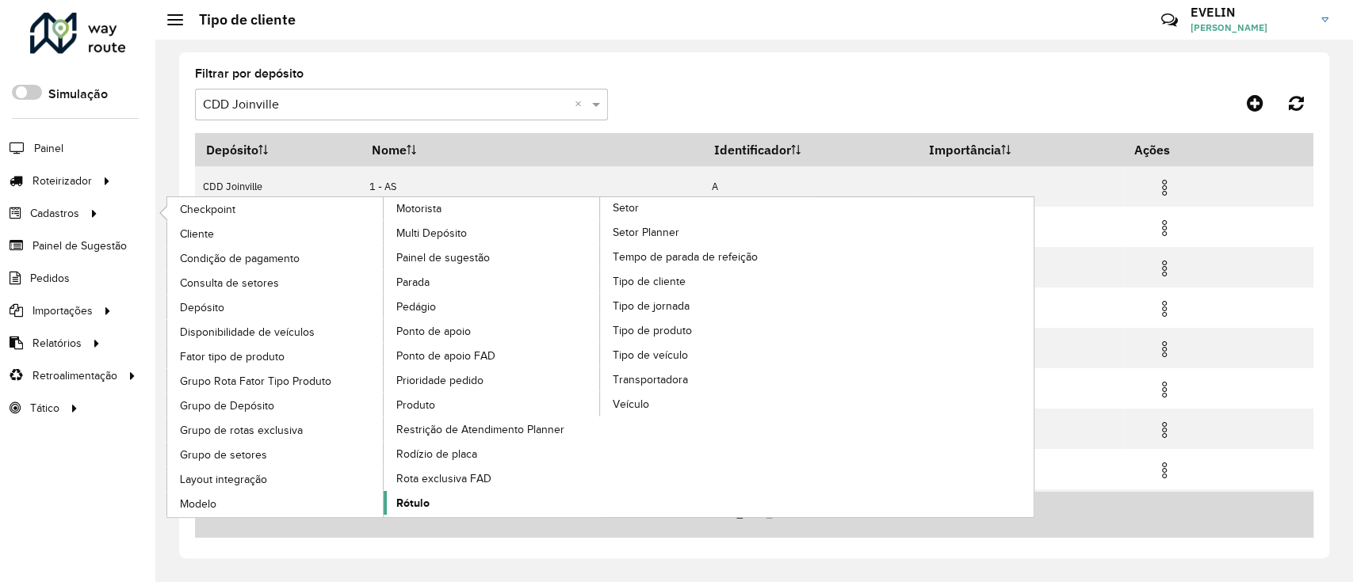
click at [412, 495] on span "Rótulo" at bounding box center [412, 503] width 33 height 17
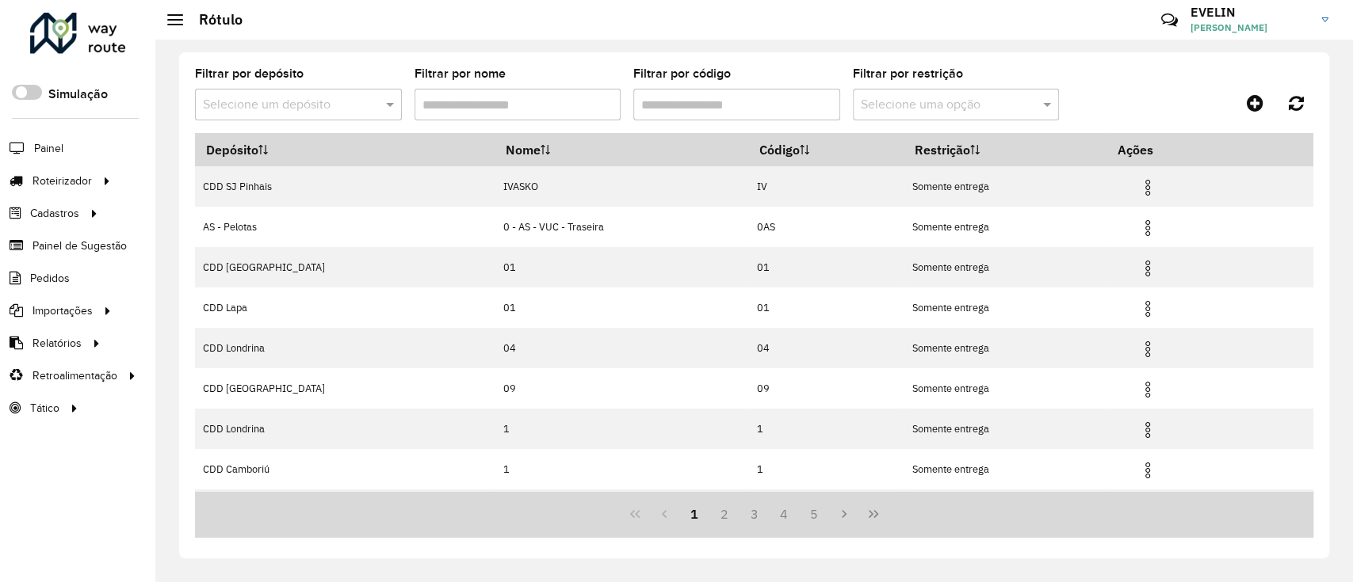
click at [284, 113] on input "text" at bounding box center [282, 105] width 159 height 19
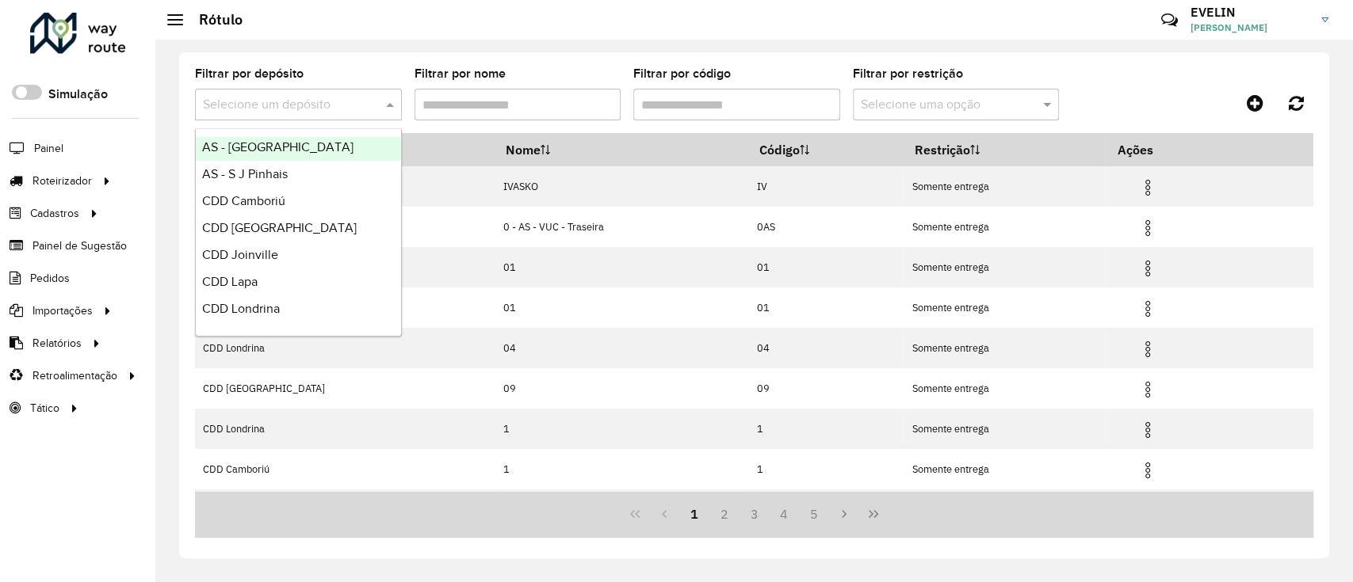
scroll to position [186, 0]
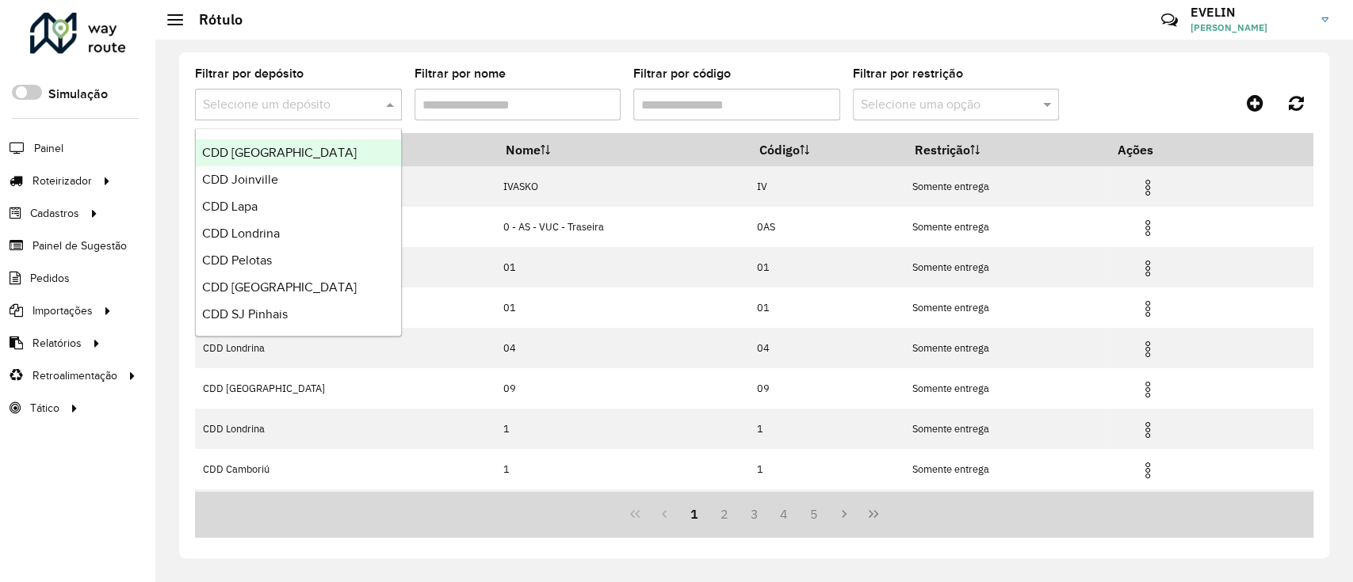
click at [270, 165] on div "CDD [GEOGRAPHIC_DATA]" at bounding box center [298, 152] width 205 height 27
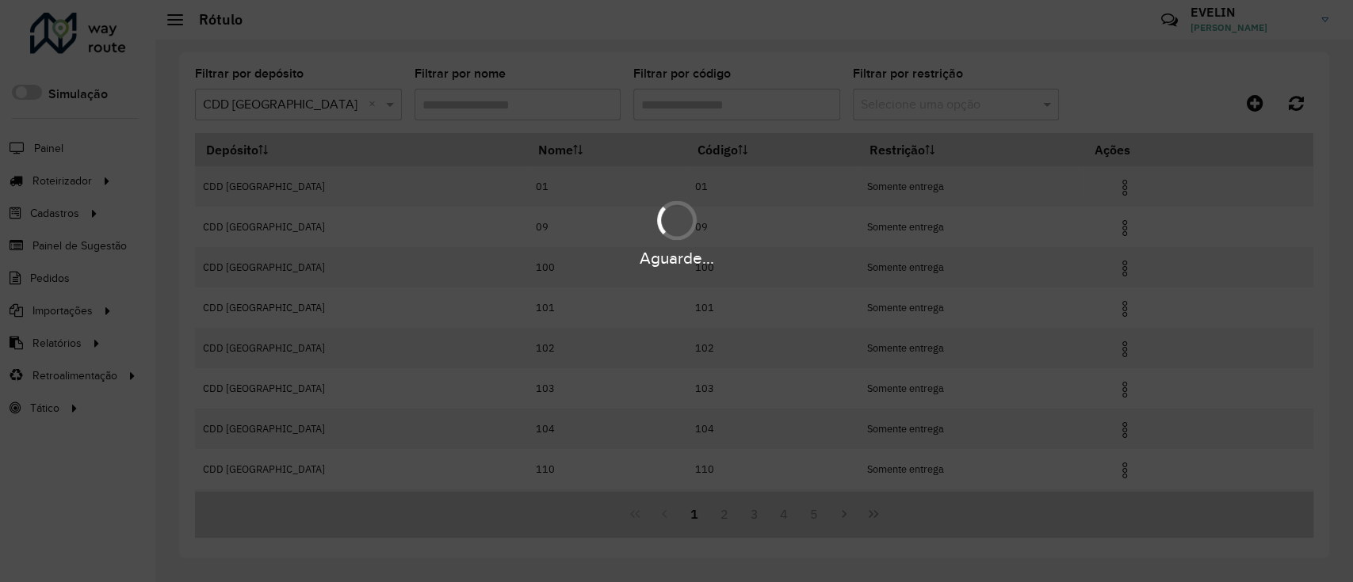
click at [272, 98] on div "Aguarde..." at bounding box center [676, 291] width 1353 height 582
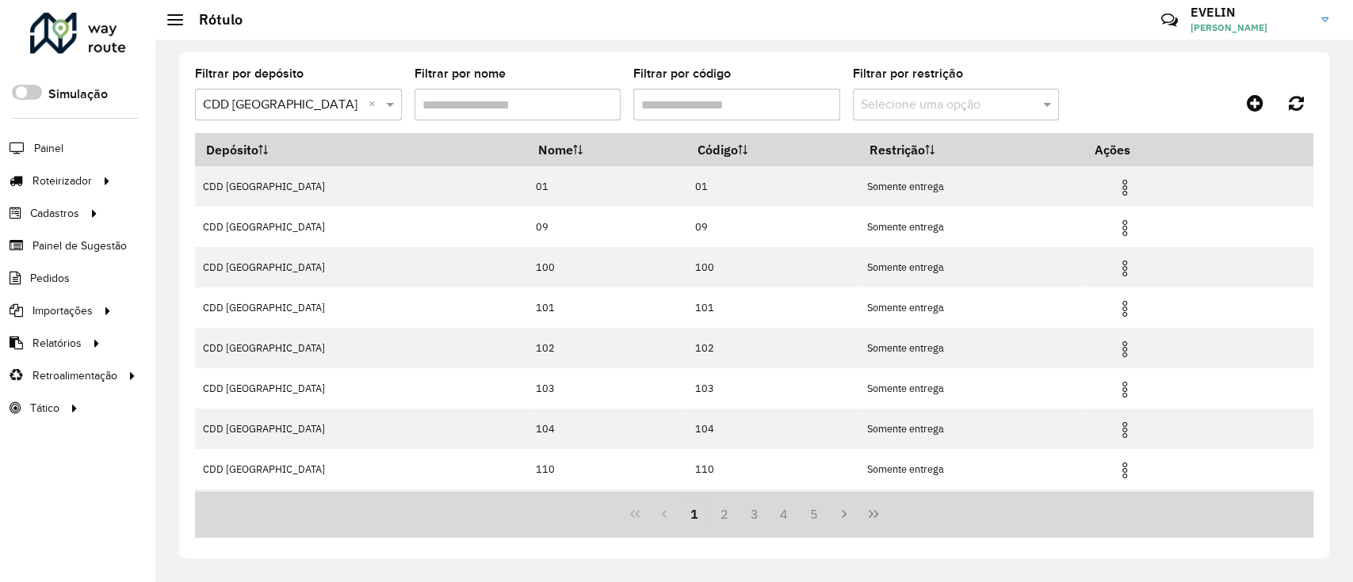
click at [272, 98] on input "text" at bounding box center [282, 105] width 159 height 19
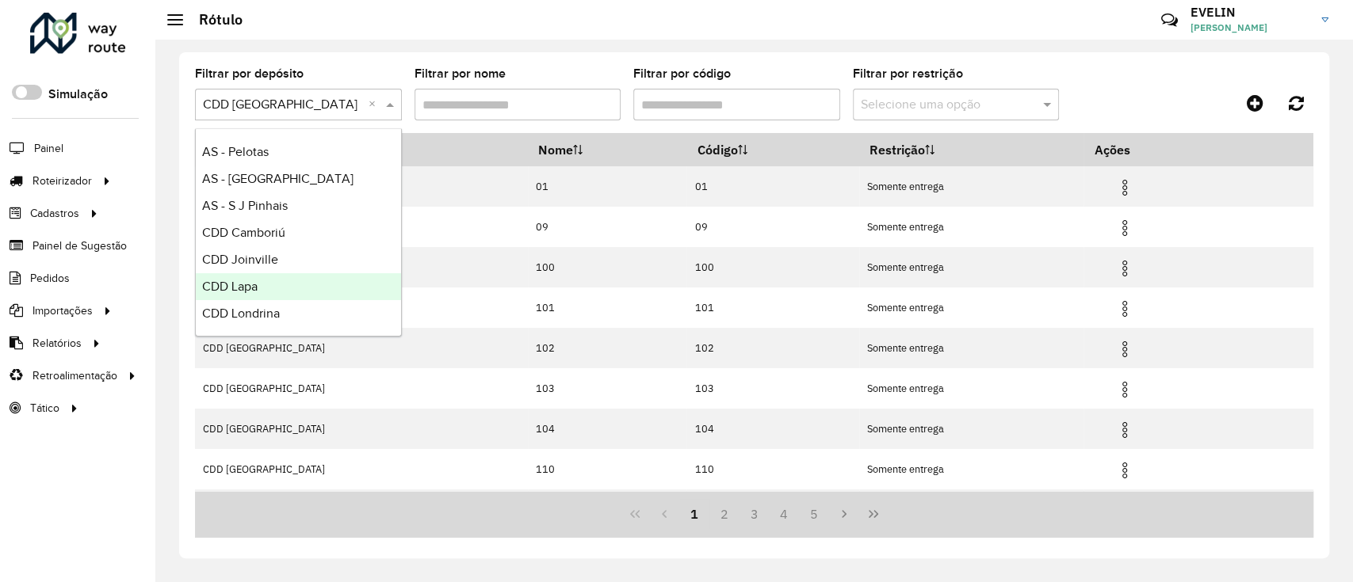
scroll to position [159, 0]
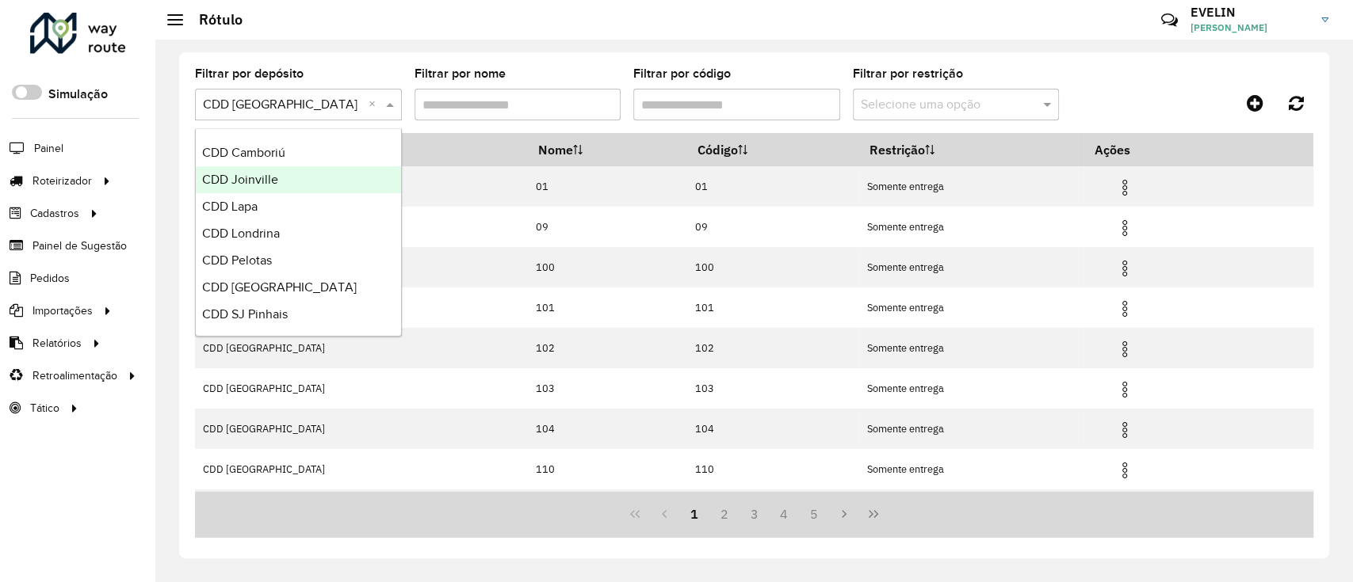
click at [258, 183] on span "CDD Joinville" at bounding box center [240, 179] width 76 height 13
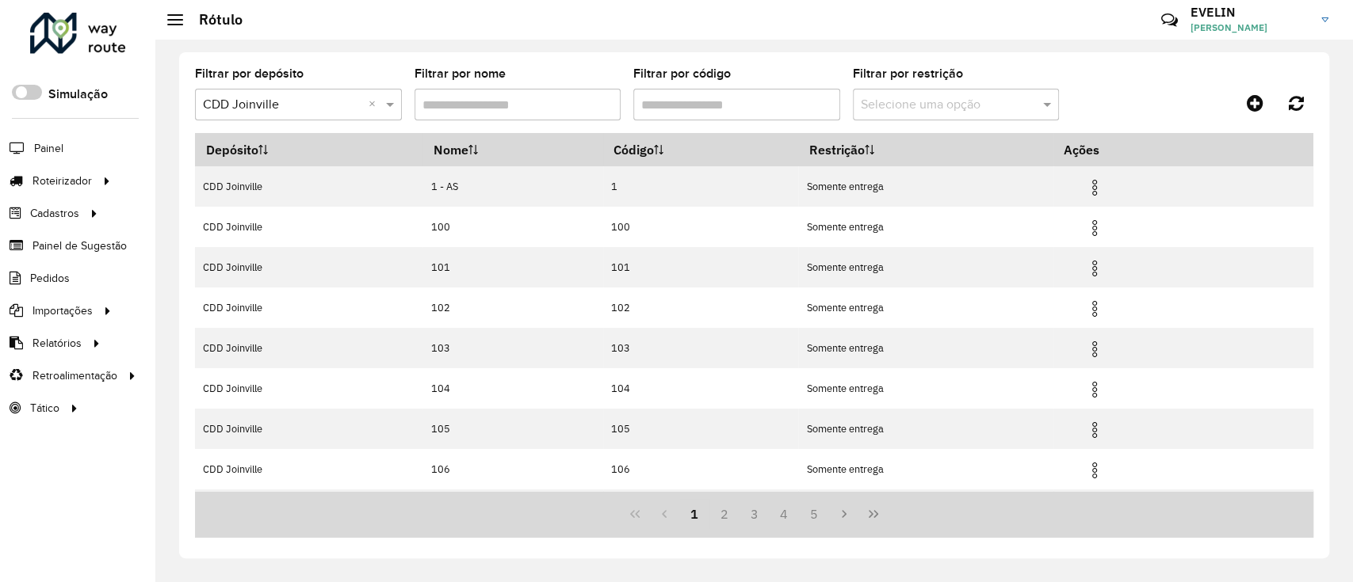
click at [742, 93] on input "Filtrar por código" at bounding box center [736, 105] width 207 height 32
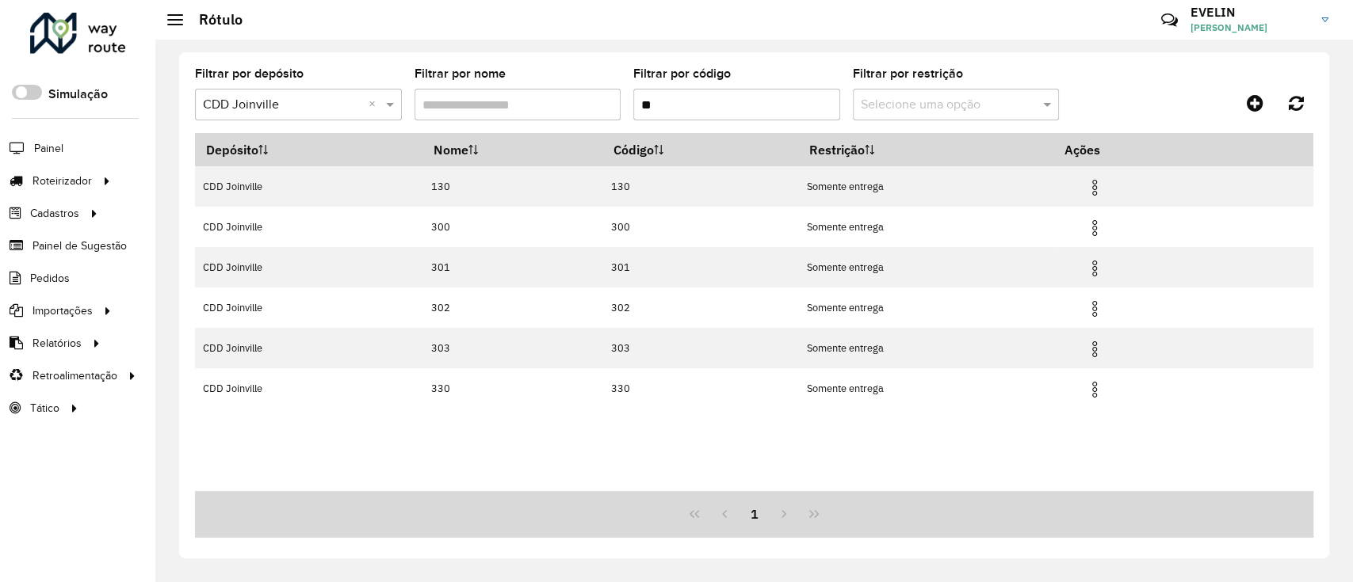
type input "**"
click at [510, 429] on div "Depósito Nome Código Restrição Ações CDD Joinville 130 130 Somente entrega CDD …" at bounding box center [754, 312] width 1118 height 358
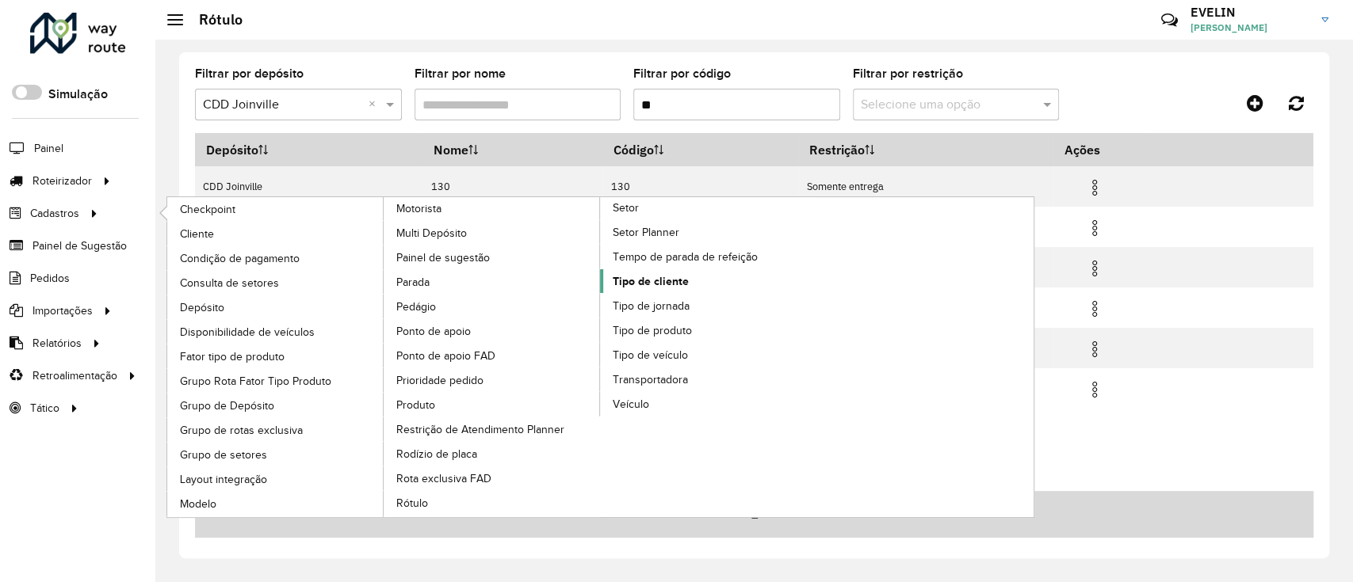
click at [640, 278] on span "Tipo de cliente" at bounding box center [650, 281] width 76 height 17
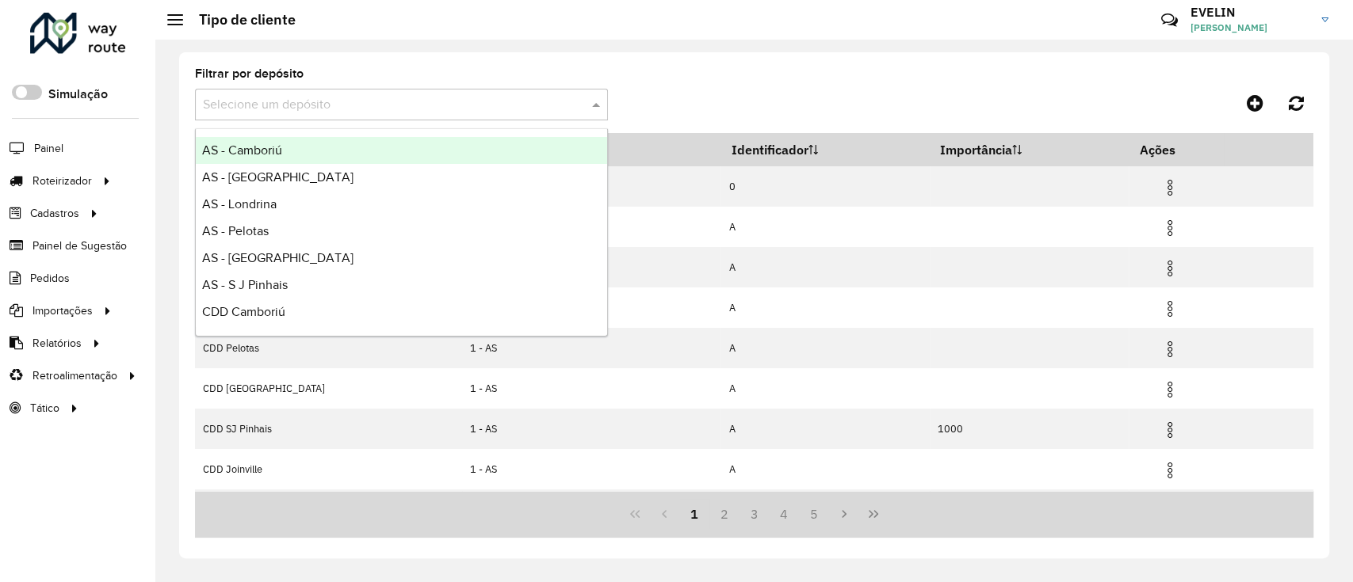
click at [393, 104] on input "text" at bounding box center [385, 105] width 365 height 19
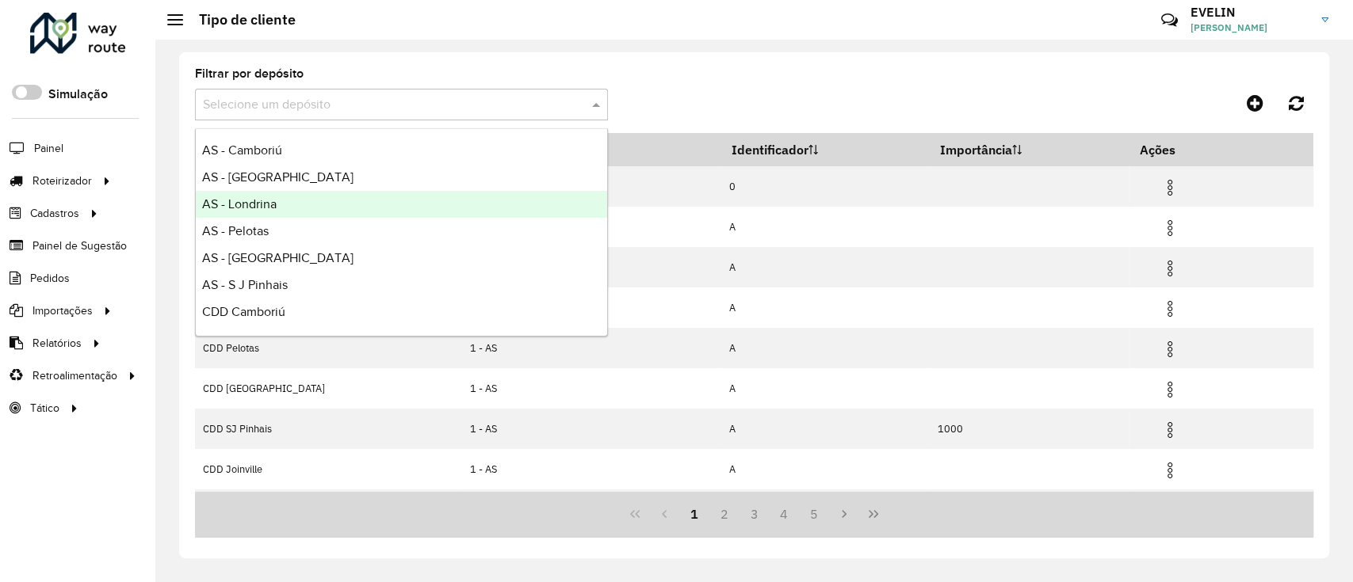
scroll to position [186, 0]
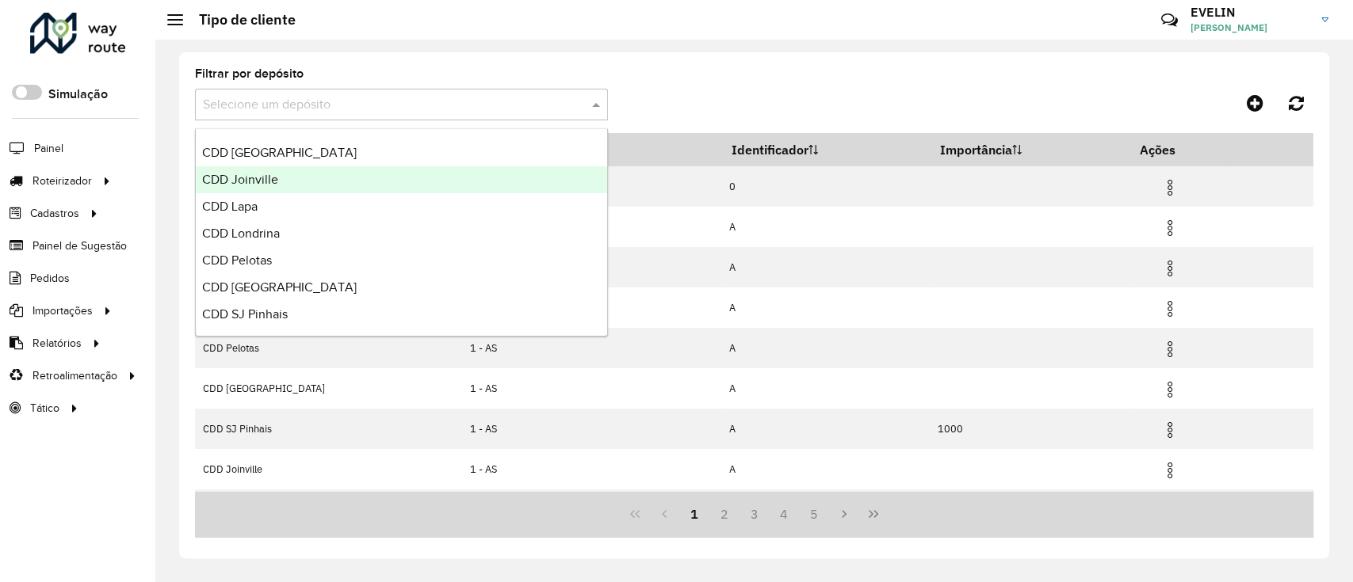
click at [271, 179] on span "CDD Joinville" at bounding box center [240, 179] width 76 height 13
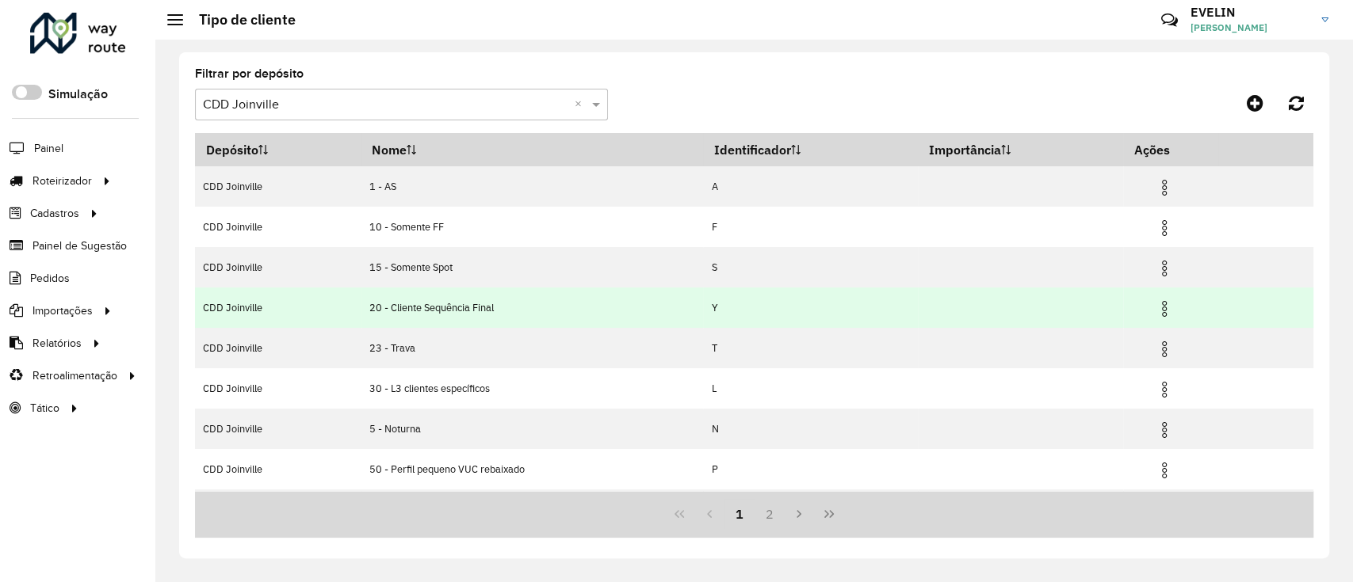
click at [1164, 314] on img at bounding box center [1163, 309] width 19 height 19
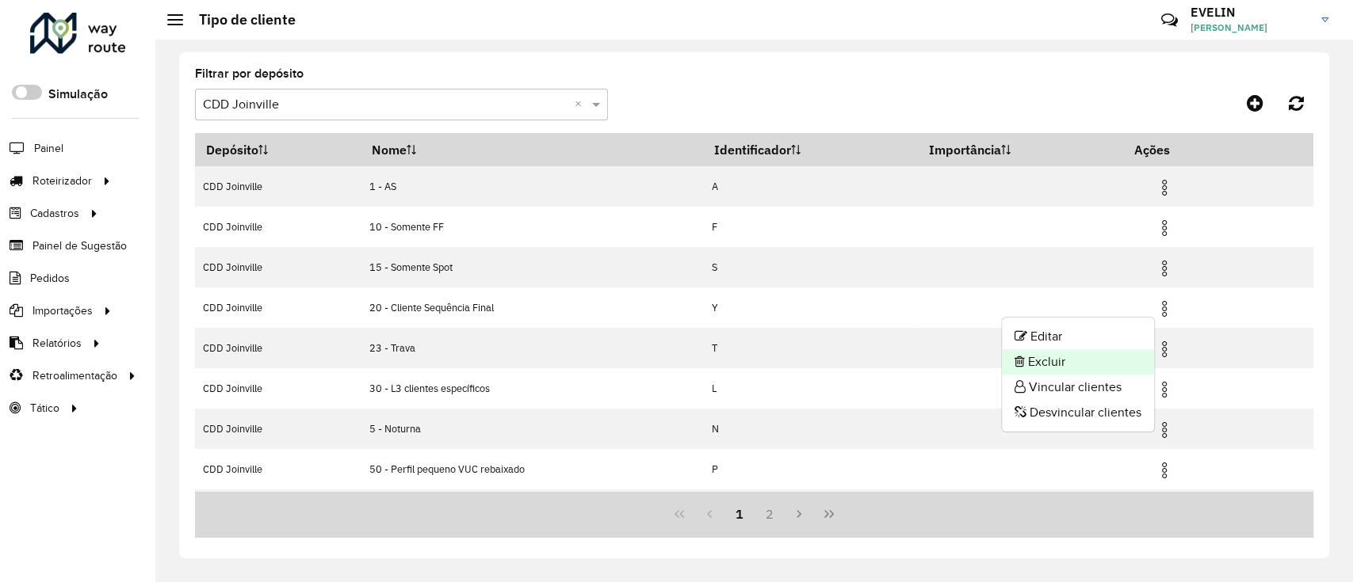
click at [1052, 360] on li "Excluir" at bounding box center [1078, 361] width 152 height 25
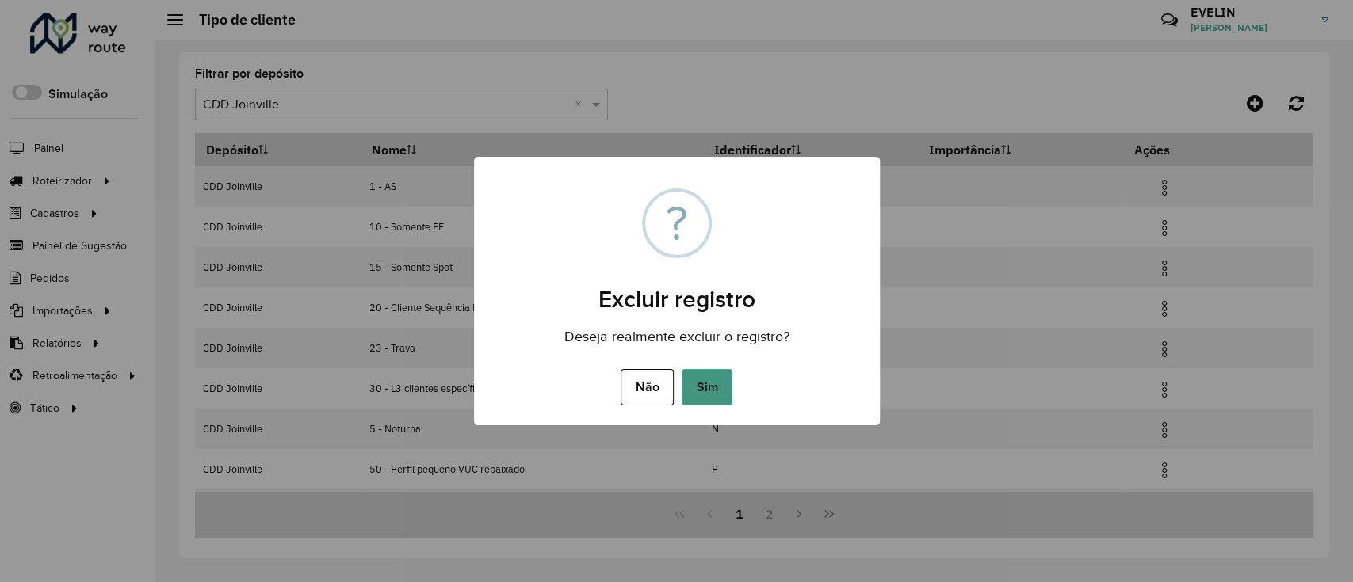
click at [716, 388] on button "Sim" at bounding box center [706, 387] width 51 height 36
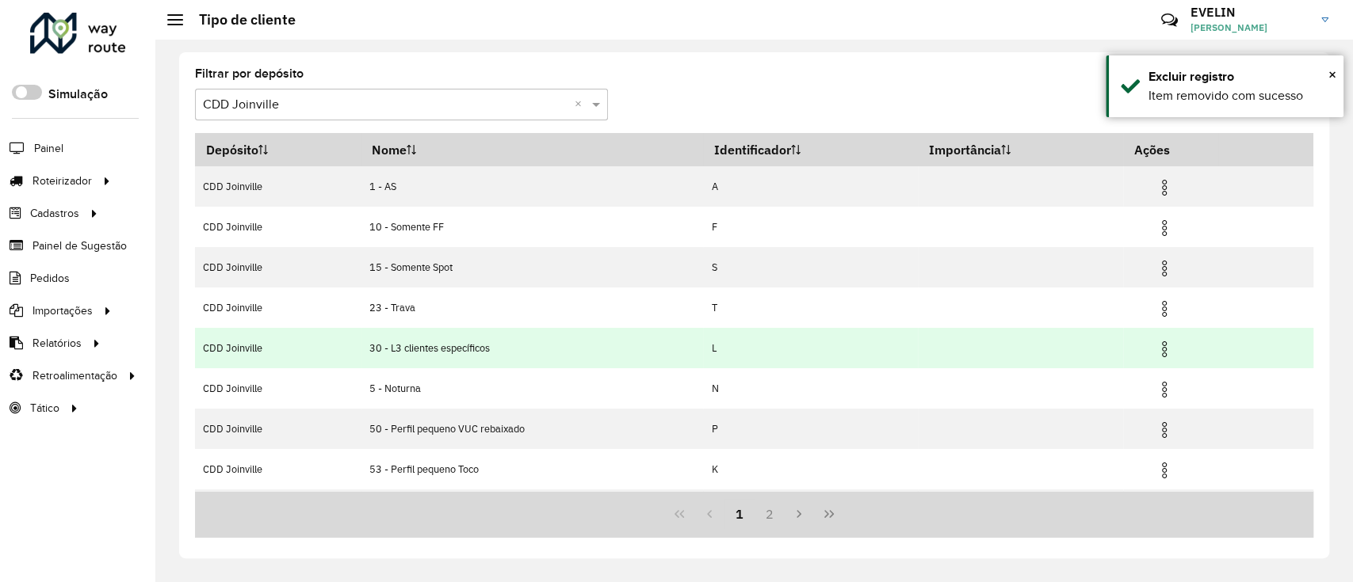
click at [1158, 345] on img at bounding box center [1163, 349] width 19 height 19
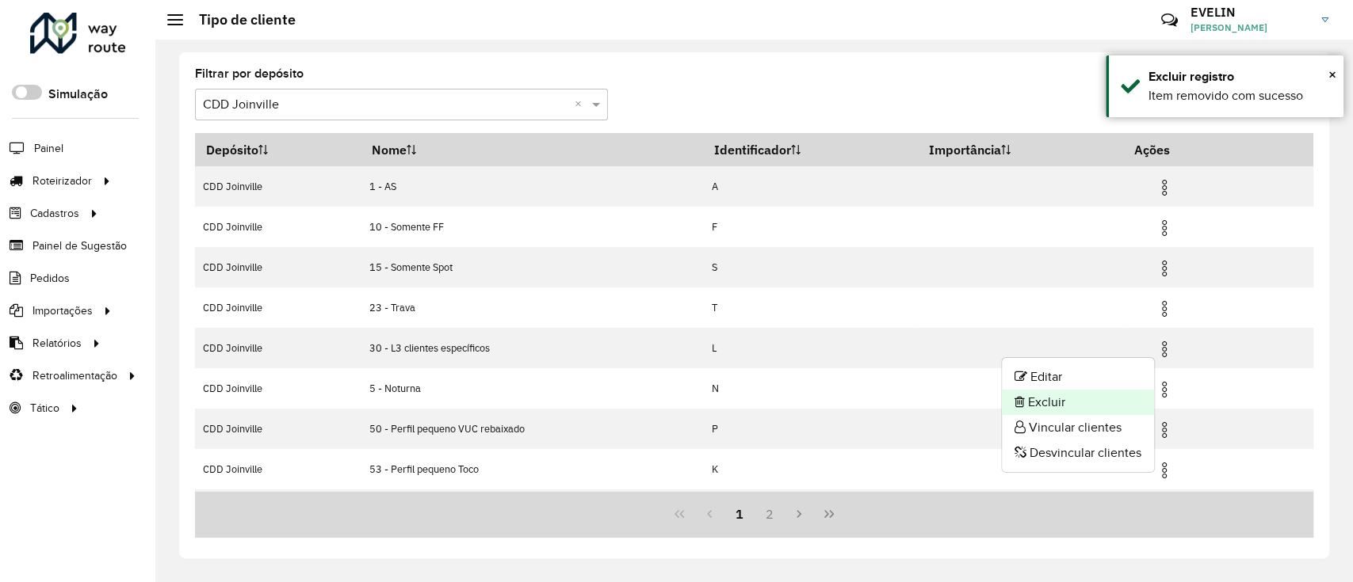
click at [1053, 405] on li "Excluir" at bounding box center [1078, 402] width 152 height 25
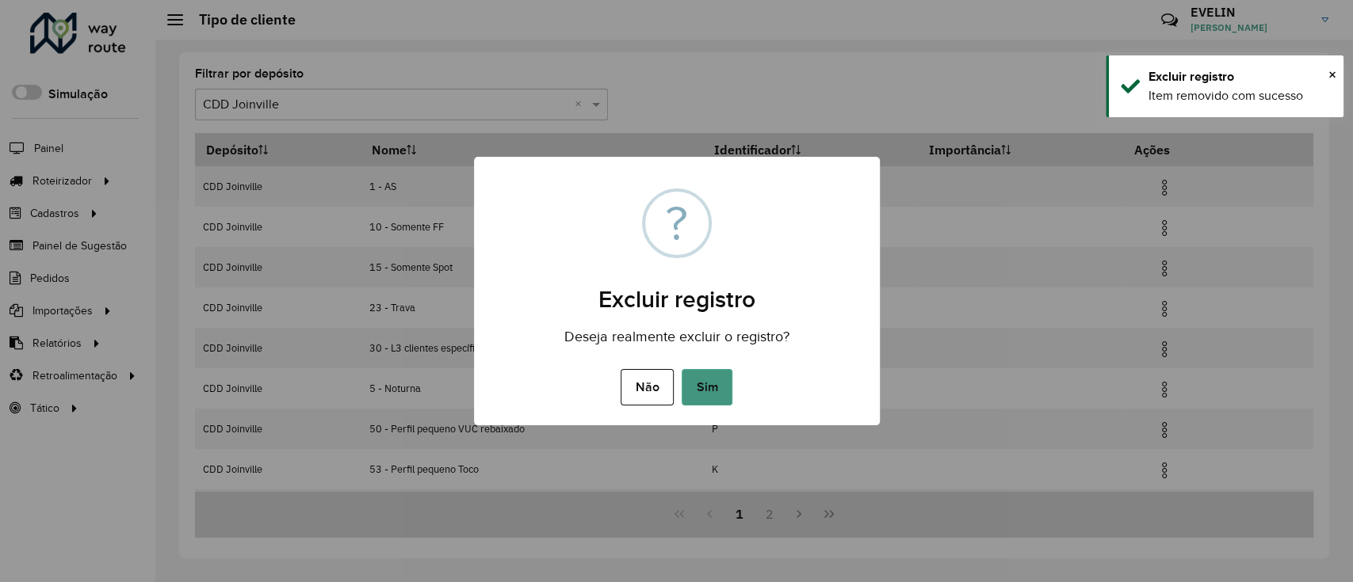
click at [707, 388] on button "Sim" at bounding box center [706, 387] width 51 height 36
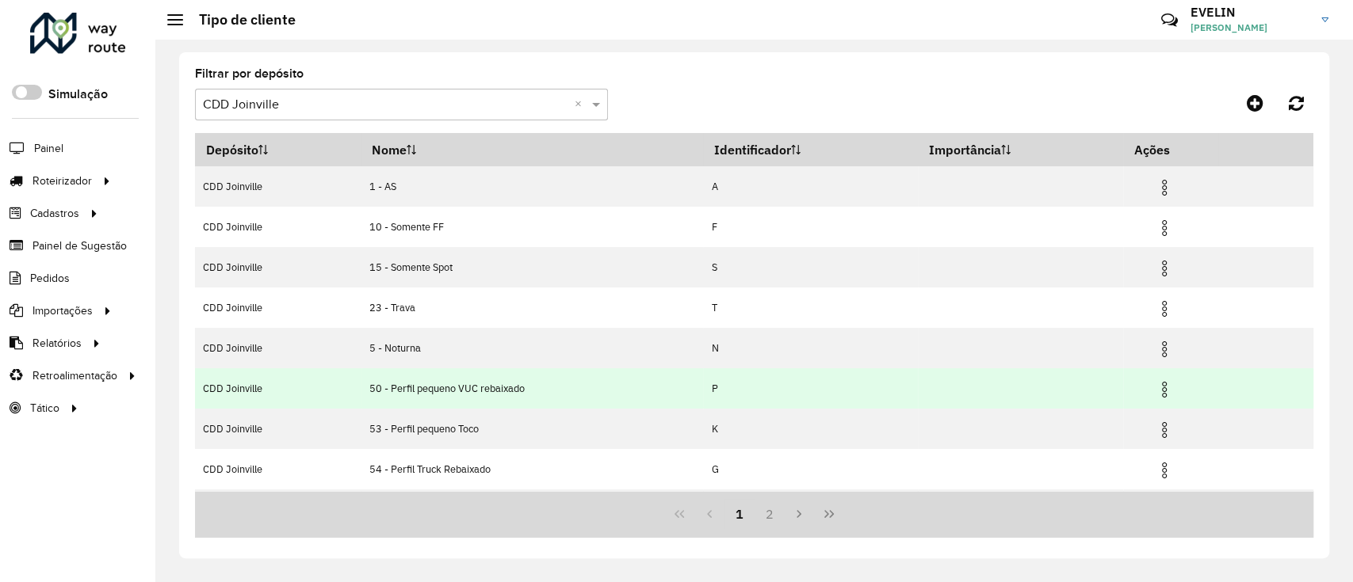
click at [1158, 391] on img at bounding box center [1163, 389] width 19 height 19
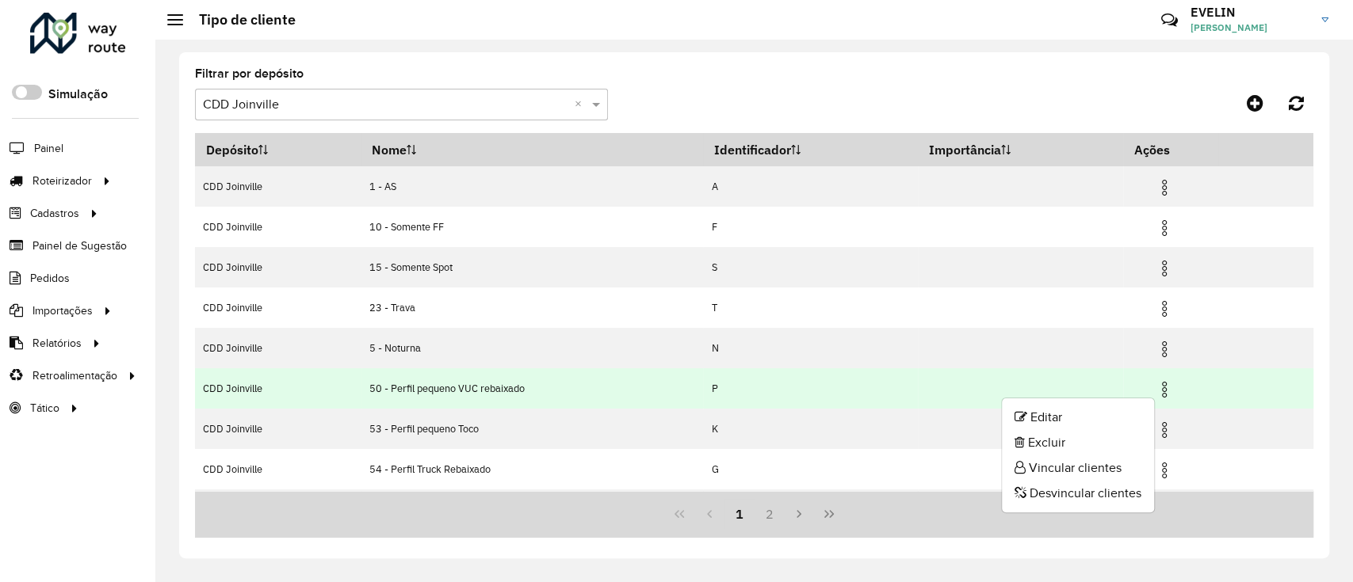
click at [1165, 392] on img at bounding box center [1163, 389] width 19 height 19
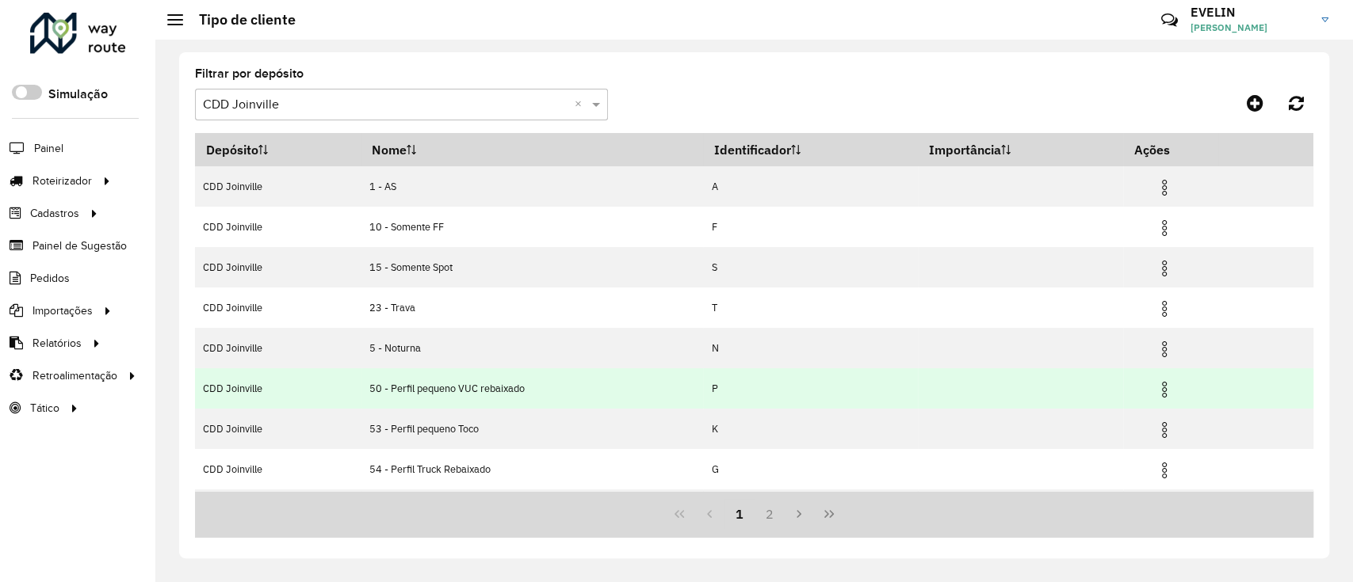
click at [1163, 389] on img at bounding box center [1163, 389] width 19 height 19
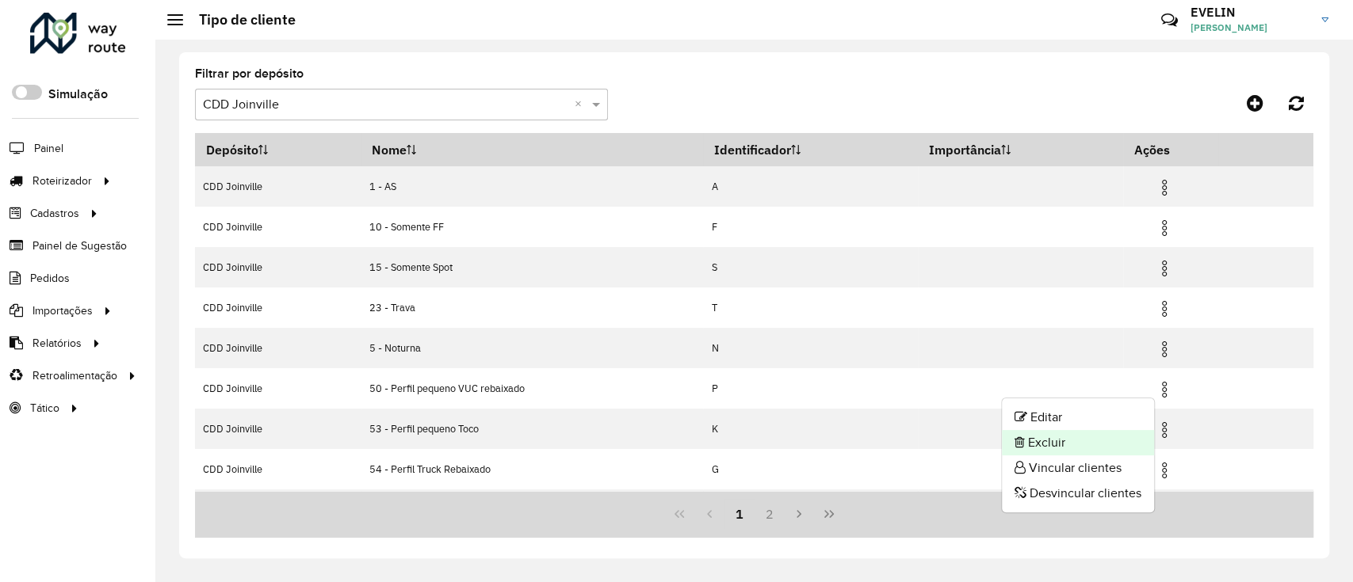
click at [1064, 445] on li "Excluir" at bounding box center [1078, 442] width 152 height 25
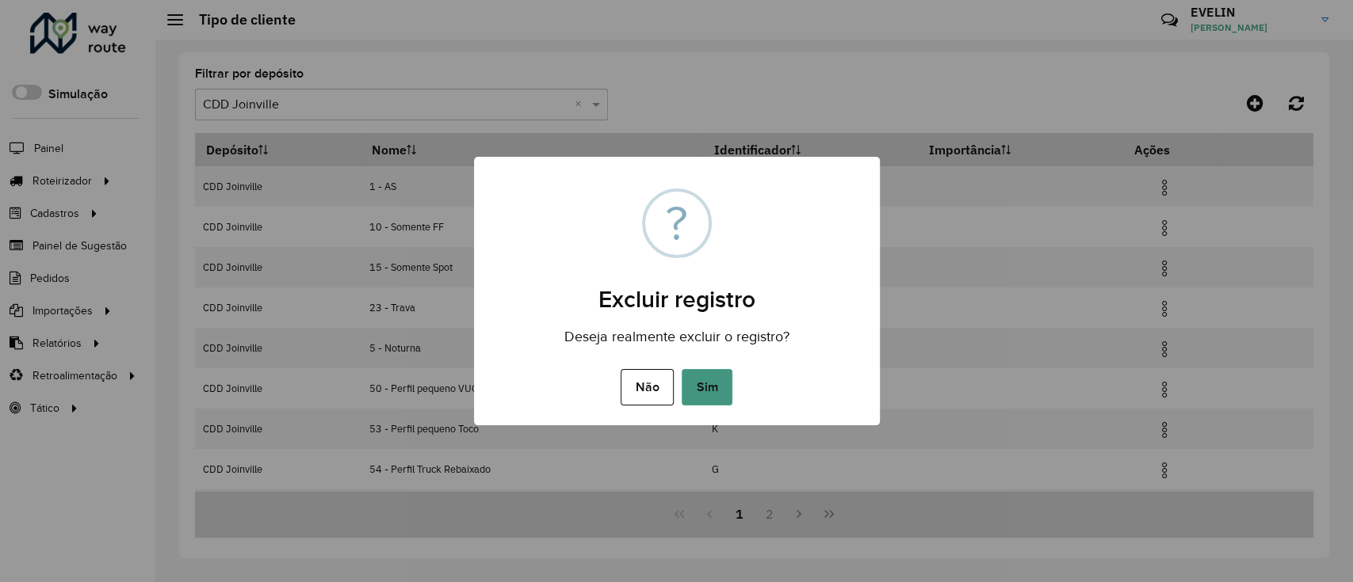
click at [708, 400] on button "Sim" at bounding box center [706, 387] width 51 height 36
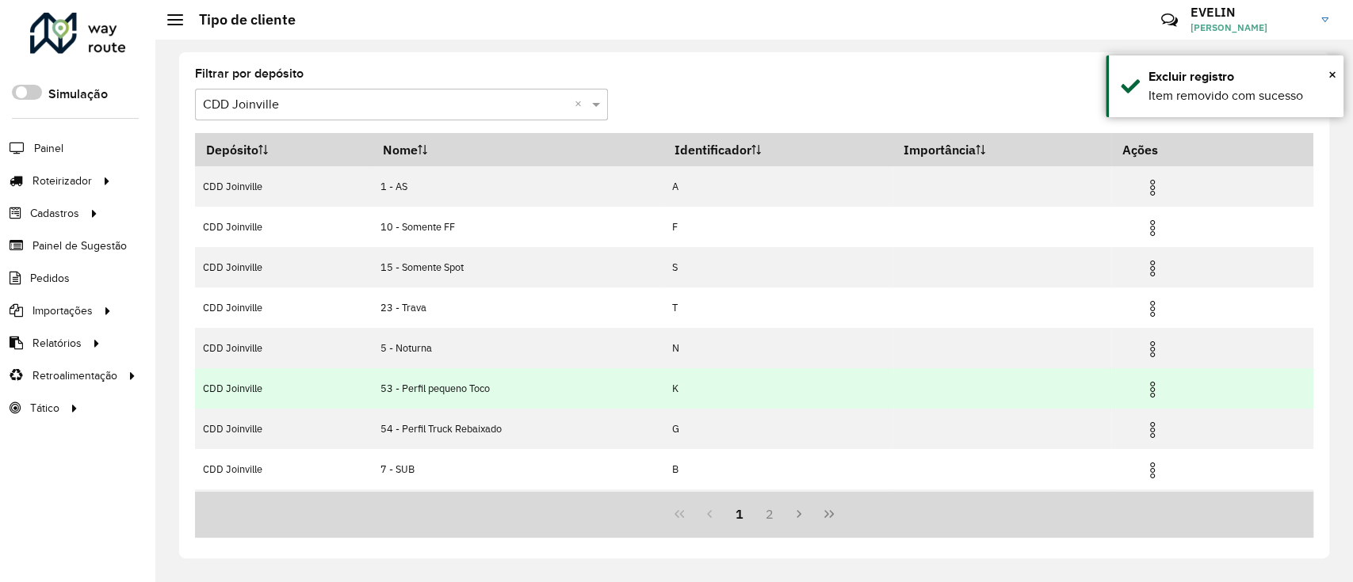
click at [1151, 384] on img at bounding box center [1152, 389] width 19 height 19
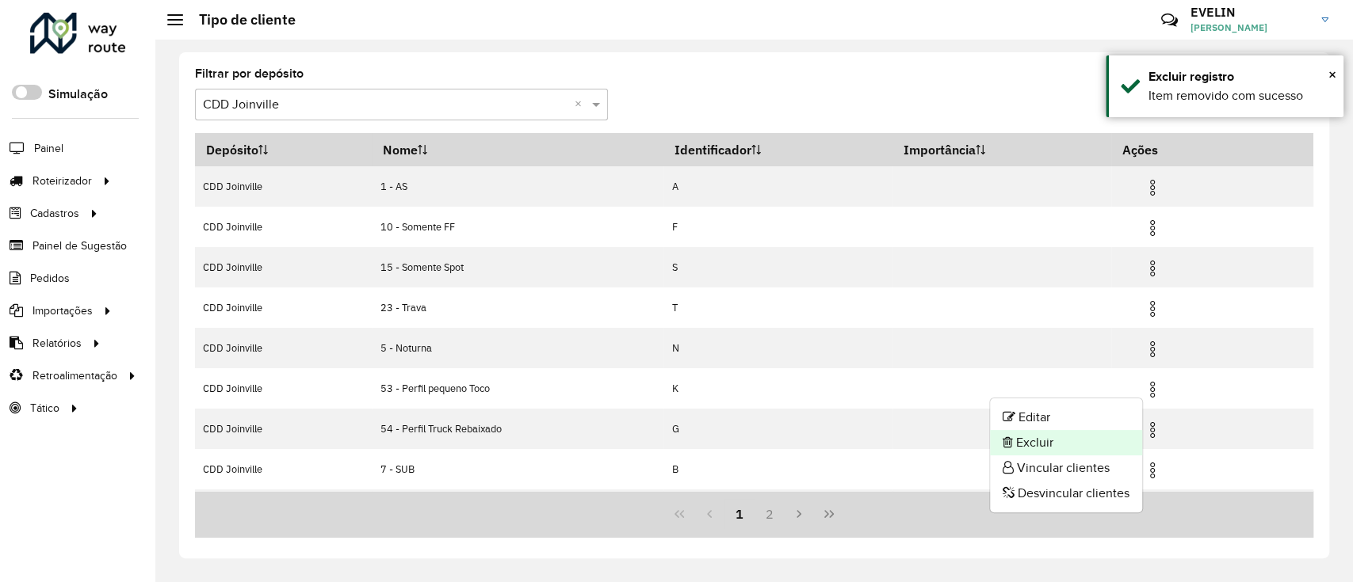
click at [1037, 444] on li "Excluir" at bounding box center [1066, 442] width 152 height 25
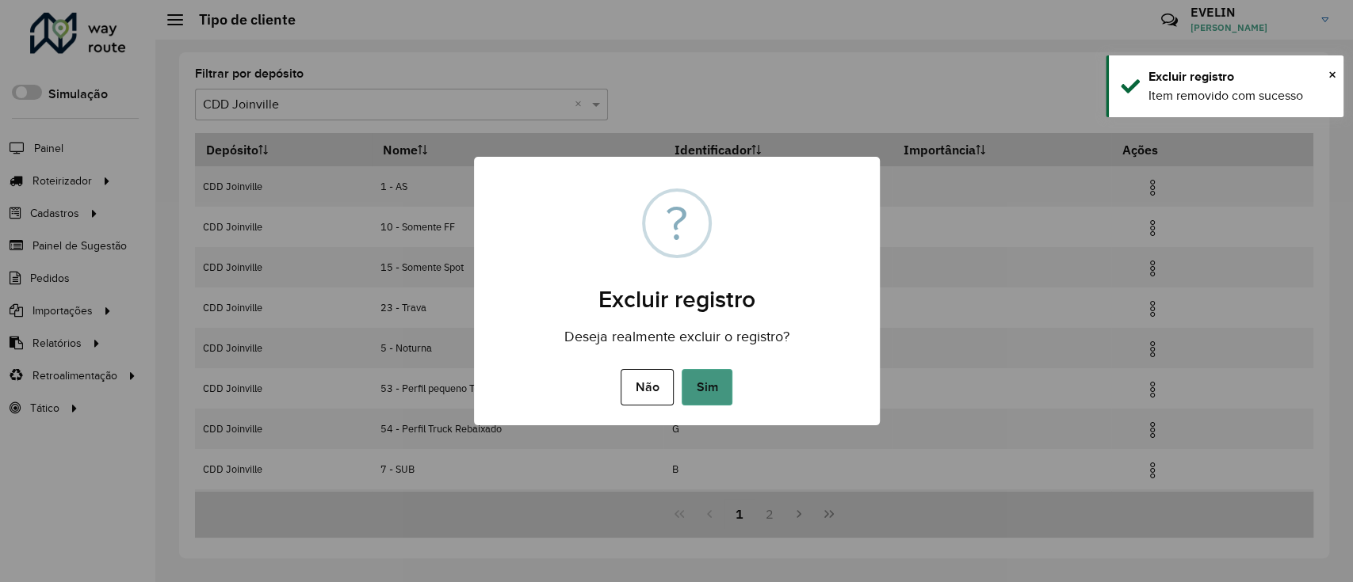
click at [711, 384] on button "Sim" at bounding box center [706, 387] width 51 height 36
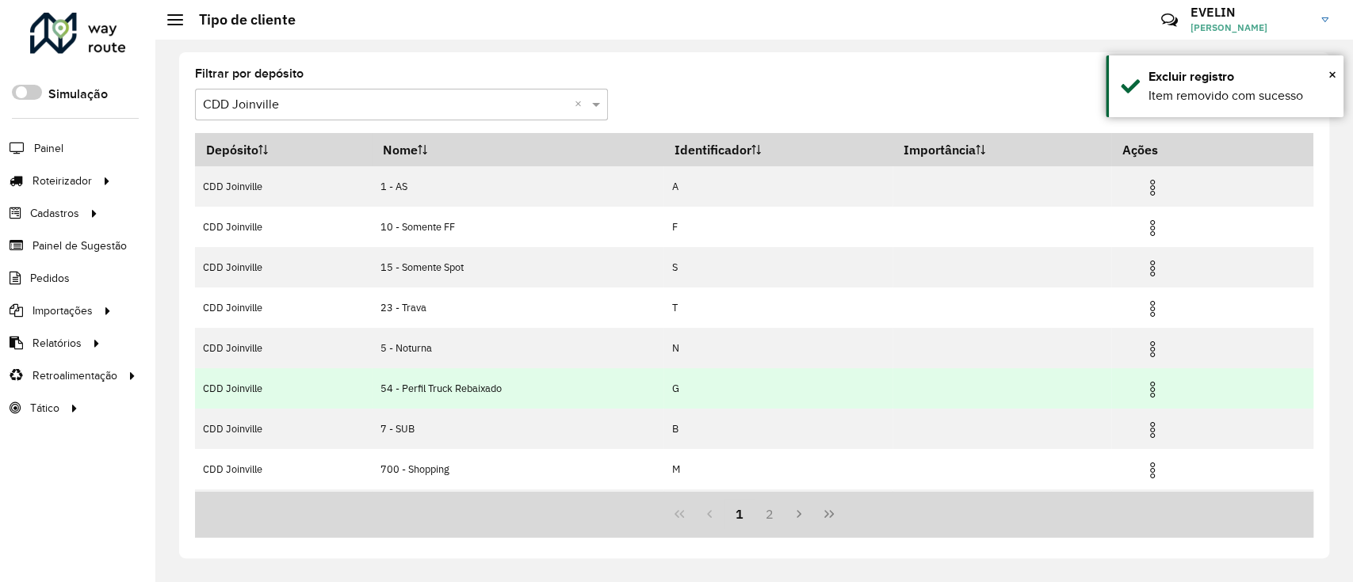
click at [1154, 386] on img at bounding box center [1152, 389] width 19 height 19
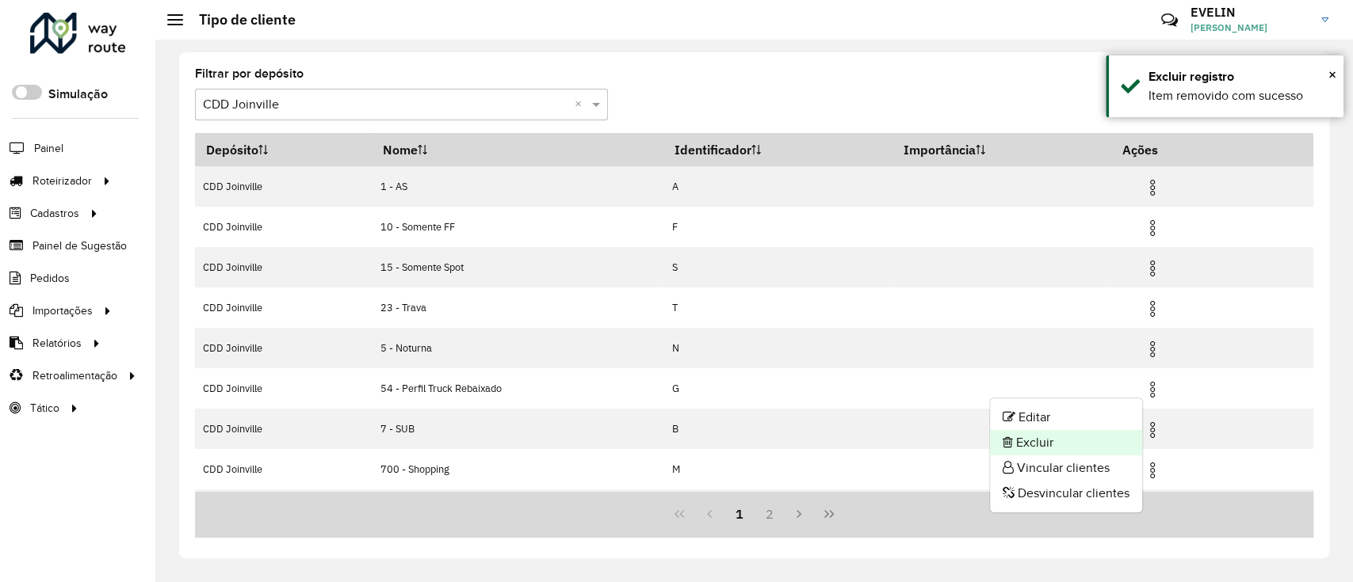
click at [1024, 441] on li "Excluir" at bounding box center [1066, 442] width 152 height 25
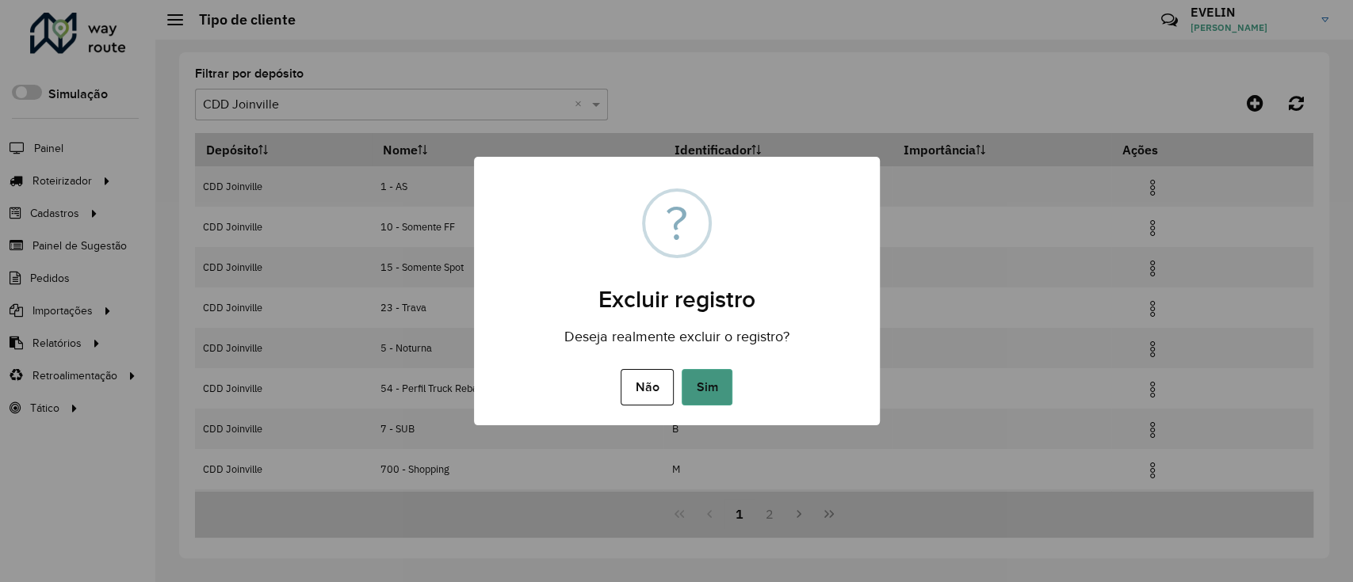
click at [725, 377] on button "Sim" at bounding box center [706, 387] width 51 height 36
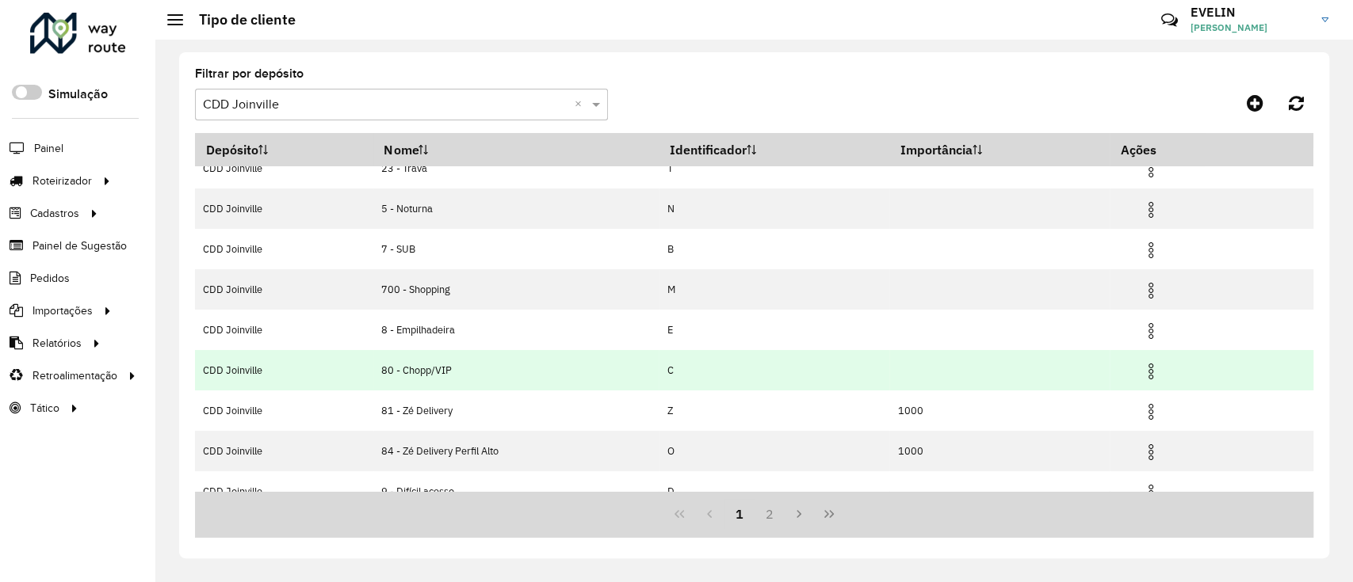
scroll to position [158, 0]
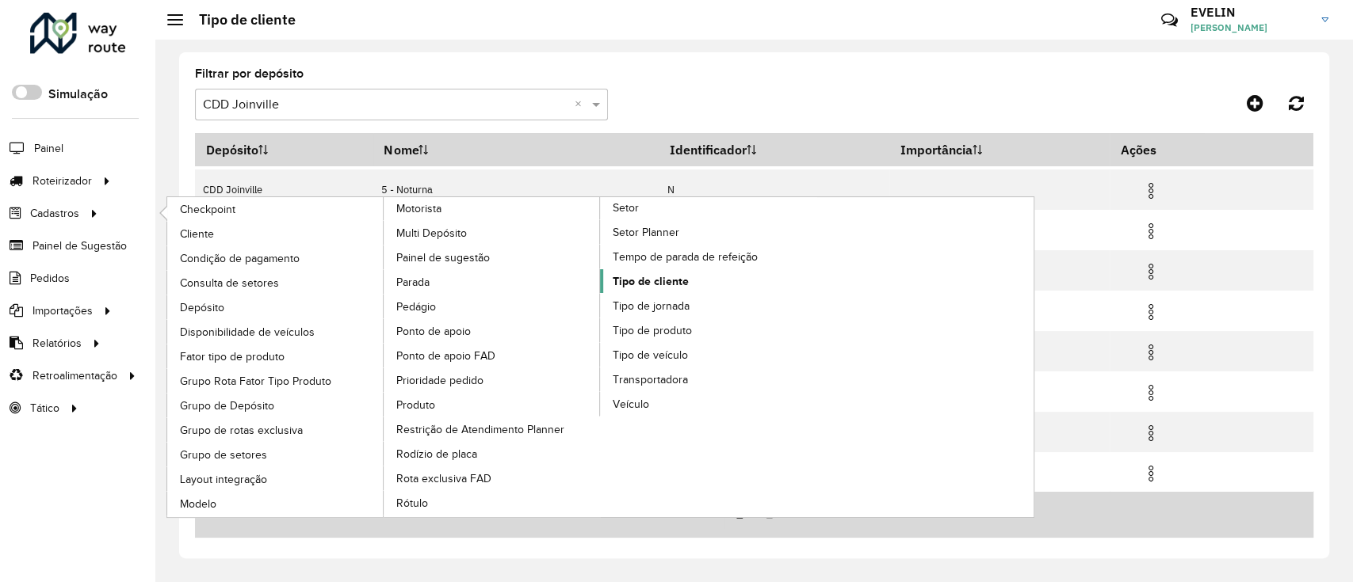
click at [655, 280] on span "Tipo de cliente" at bounding box center [650, 281] width 76 height 17
click at [658, 280] on span "Tipo de cliente" at bounding box center [650, 281] width 76 height 17
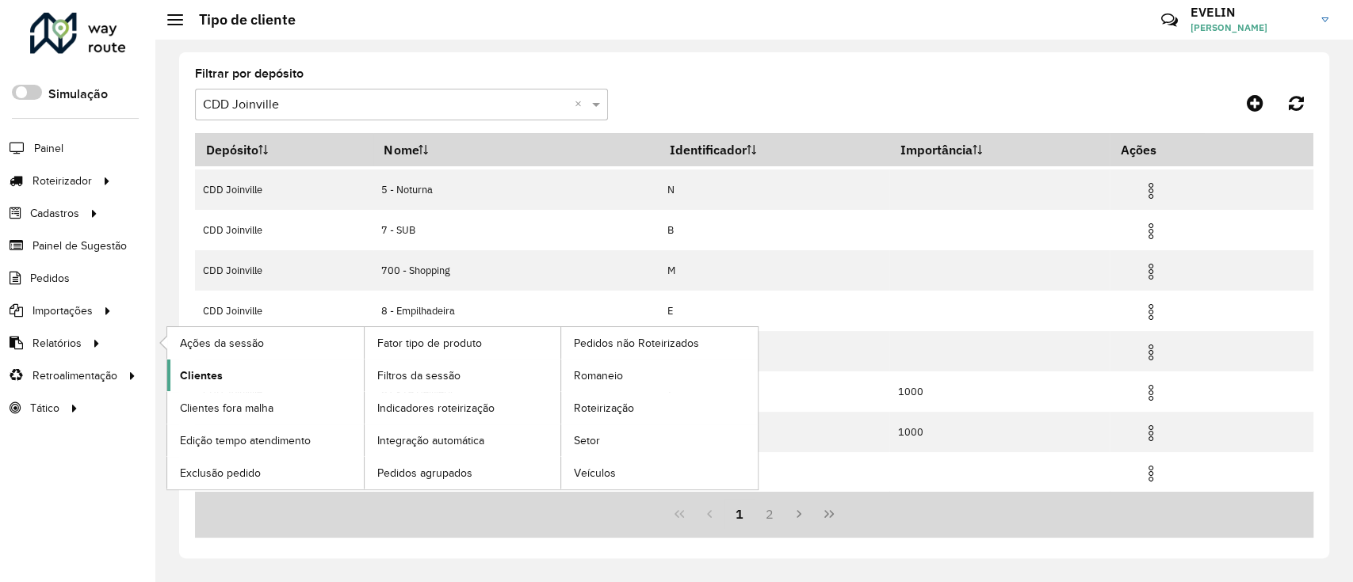
click at [208, 369] on span "Clientes" at bounding box center [201, 376] width 43 height 17
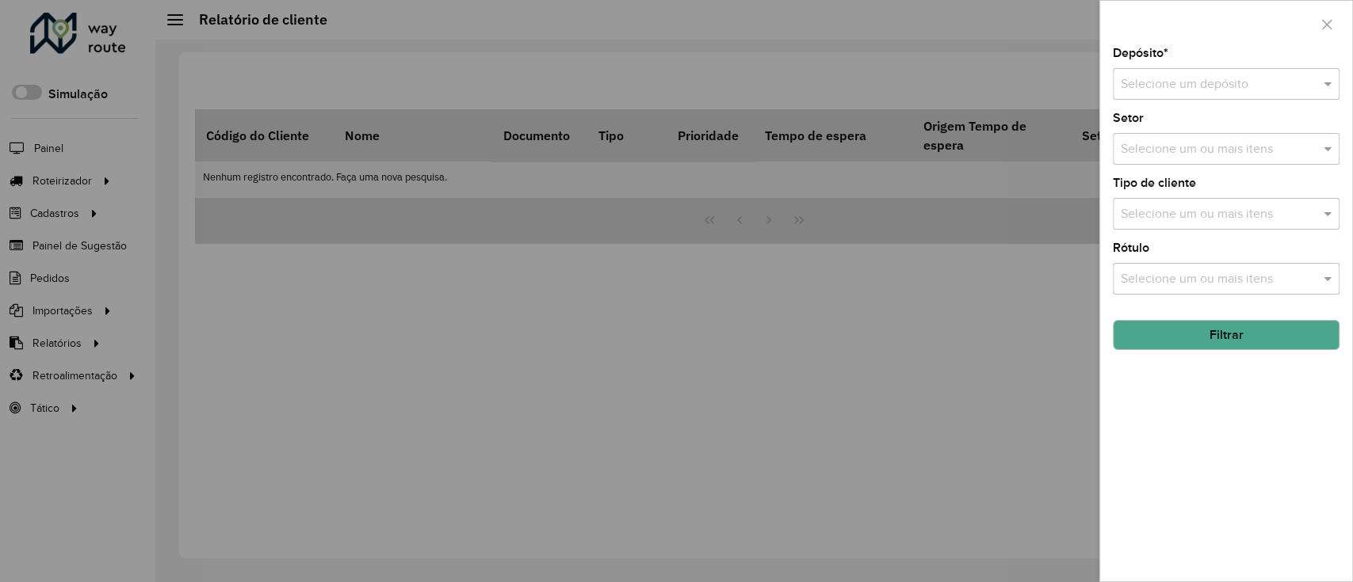
click at [1203, 79] on input "text" at bounding box center [1209, 84] width 179 height 19
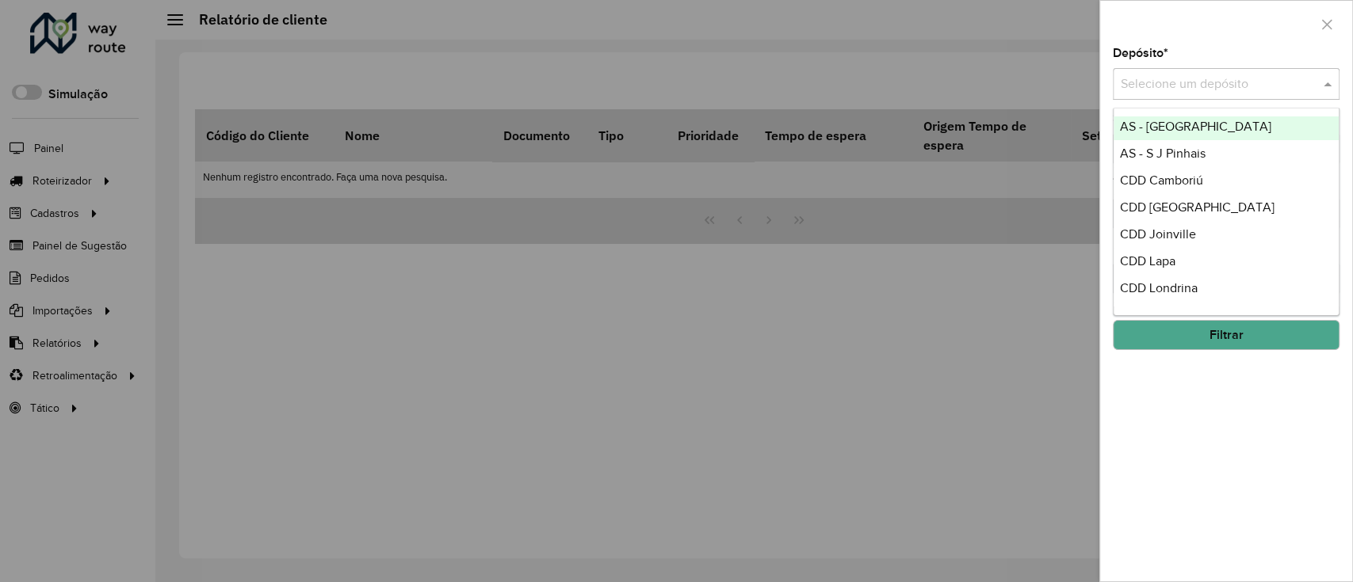
scroll to position [186, 0]
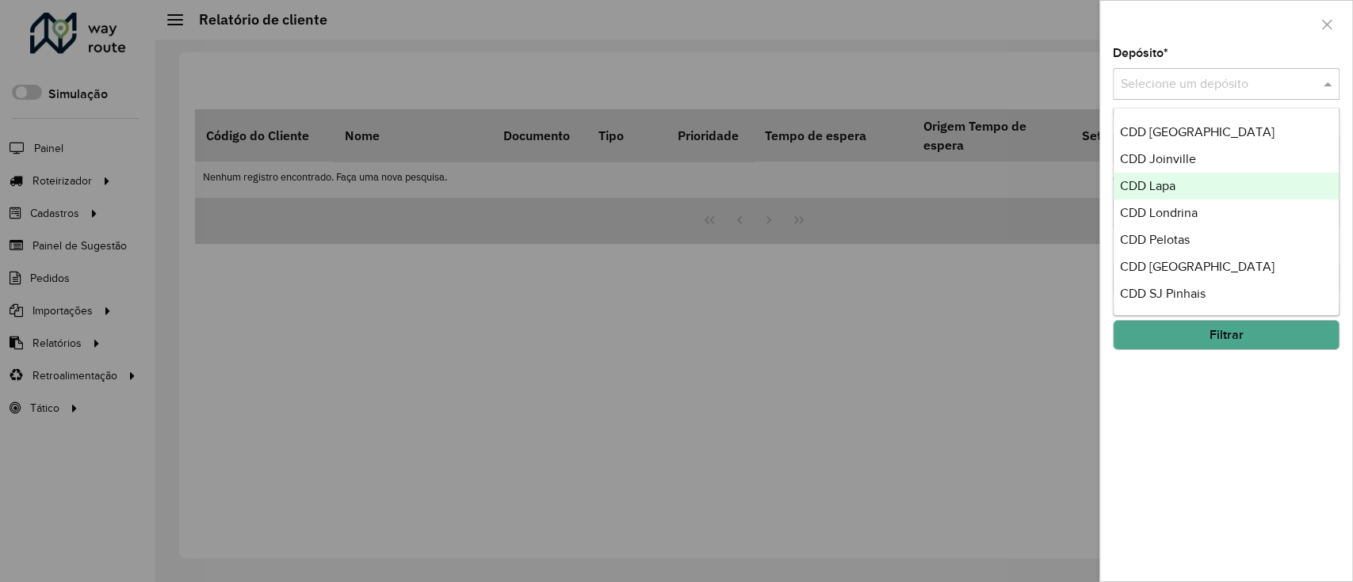
click at [1171, 159] on span "CDD Joinville" at bounding box center [1158, 158] width 76 height 13
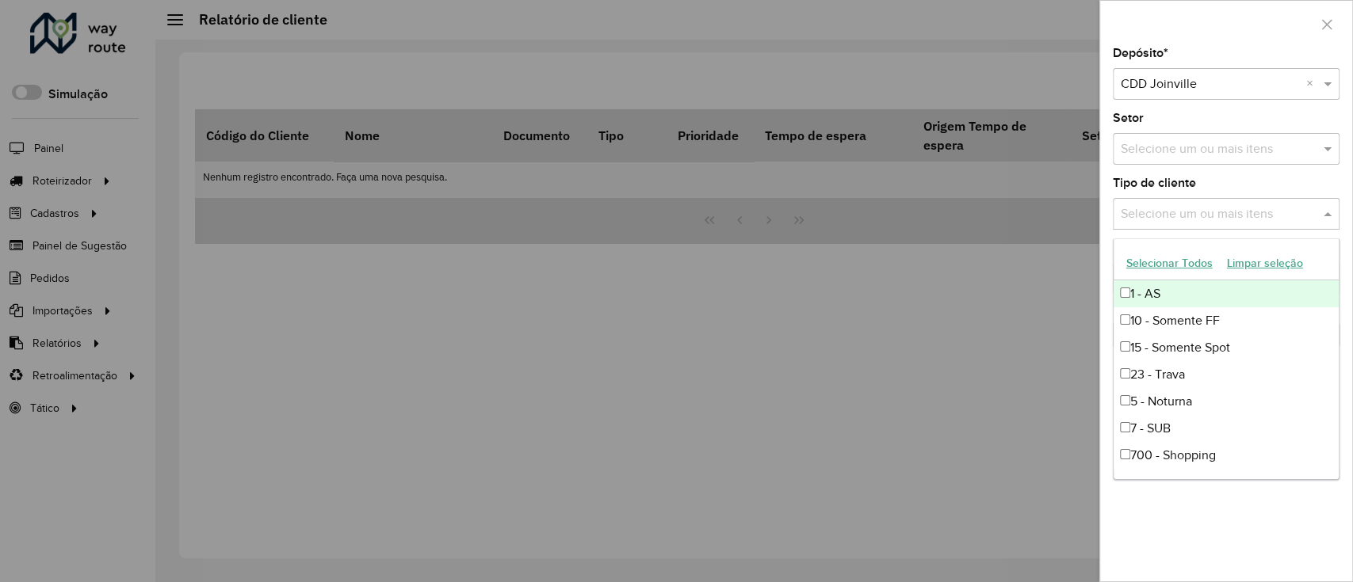
click at [1257, 214] on input "text" at bounding box center [1217, 214] width 203 height 19
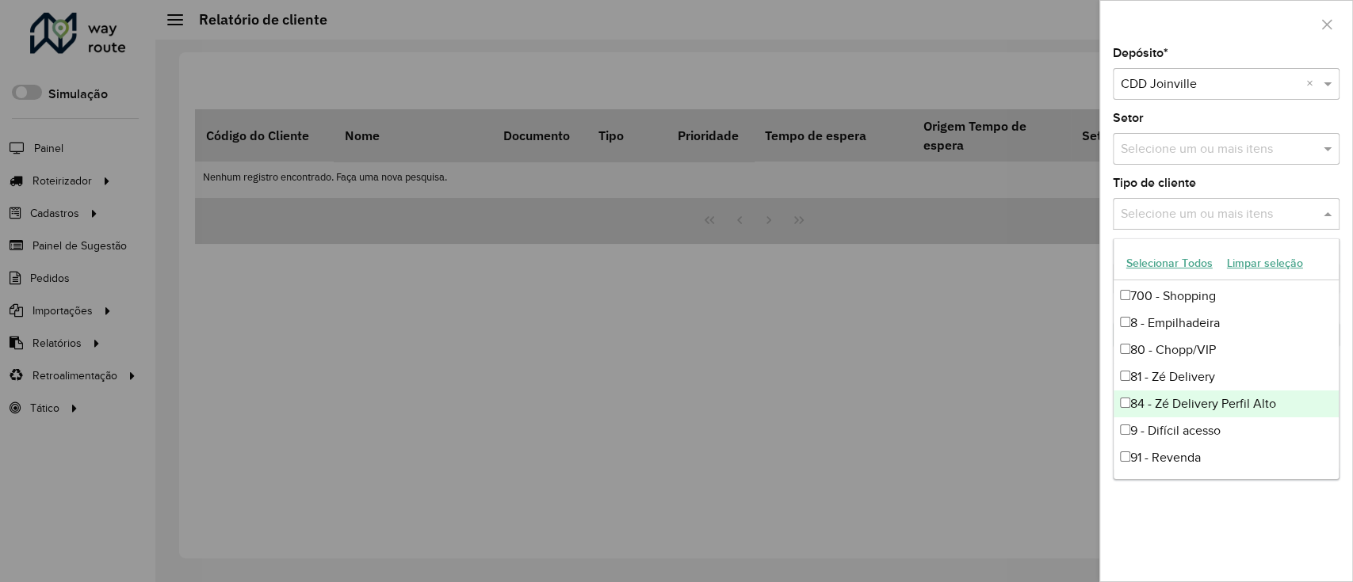
click at [1166, 398] on div "84 - Zé Delivery Perfil Alto" at bounding box center [1225, 404] width 225 height 27
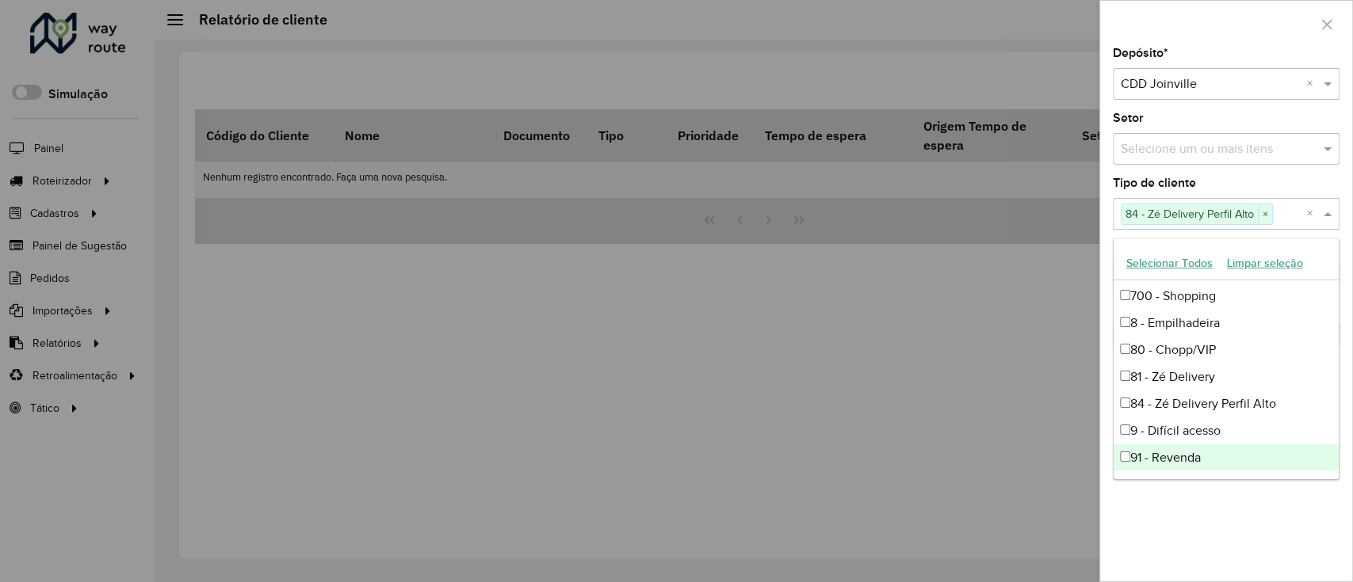
click at [1254, 512] on div "Depósito * Selecione um depósito × CDD Joinville × Setor Selecione um ou mais i…" at bounding box center [1226, 315] width 252 height 534
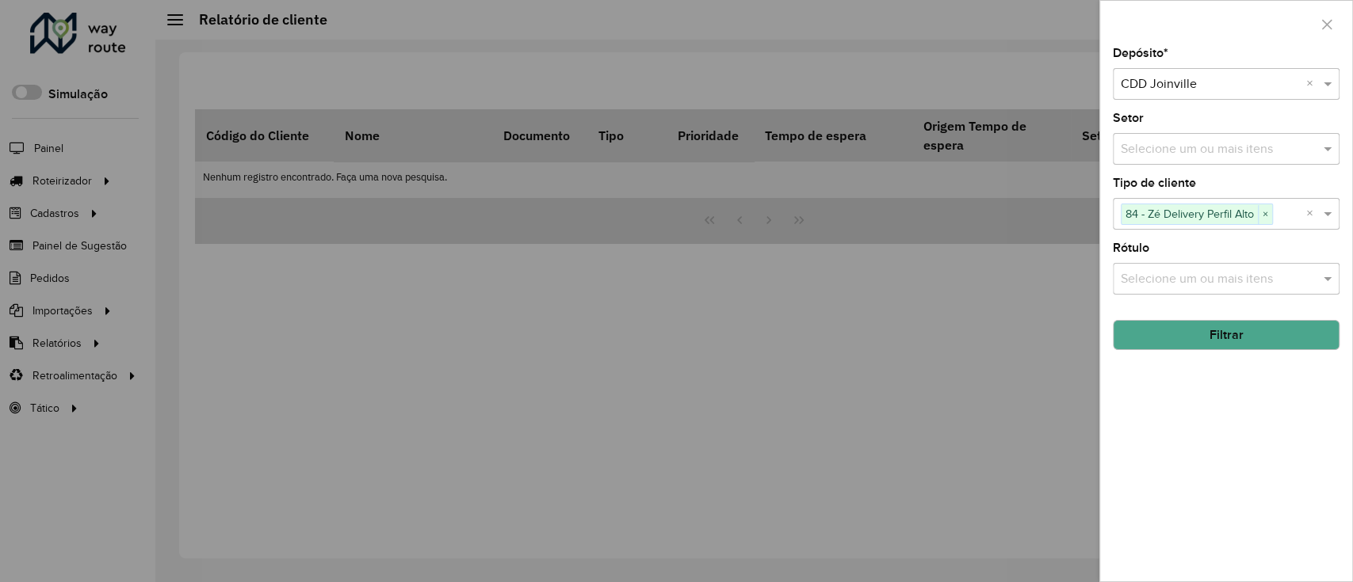
click at [1279, 334] on button "Filtrar" at bounding box center [1225, 335] width 227 height 30
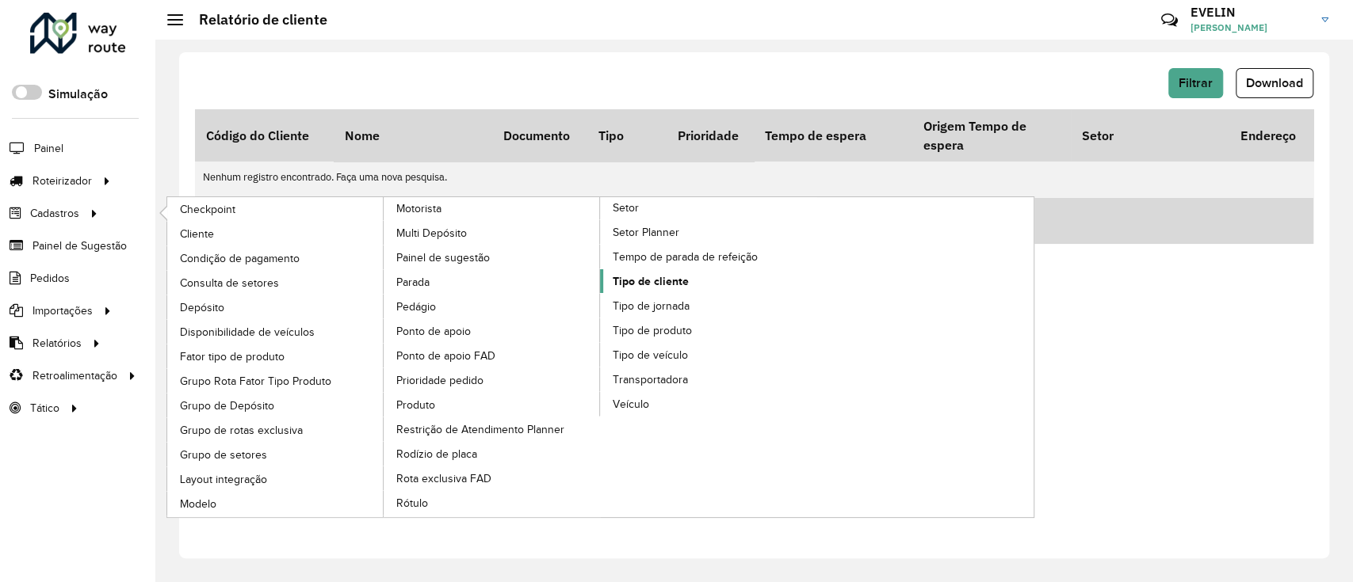
click at [658, 277] on span "Tipo de cliente" at bounding box center [650, 281] width 76 height 17
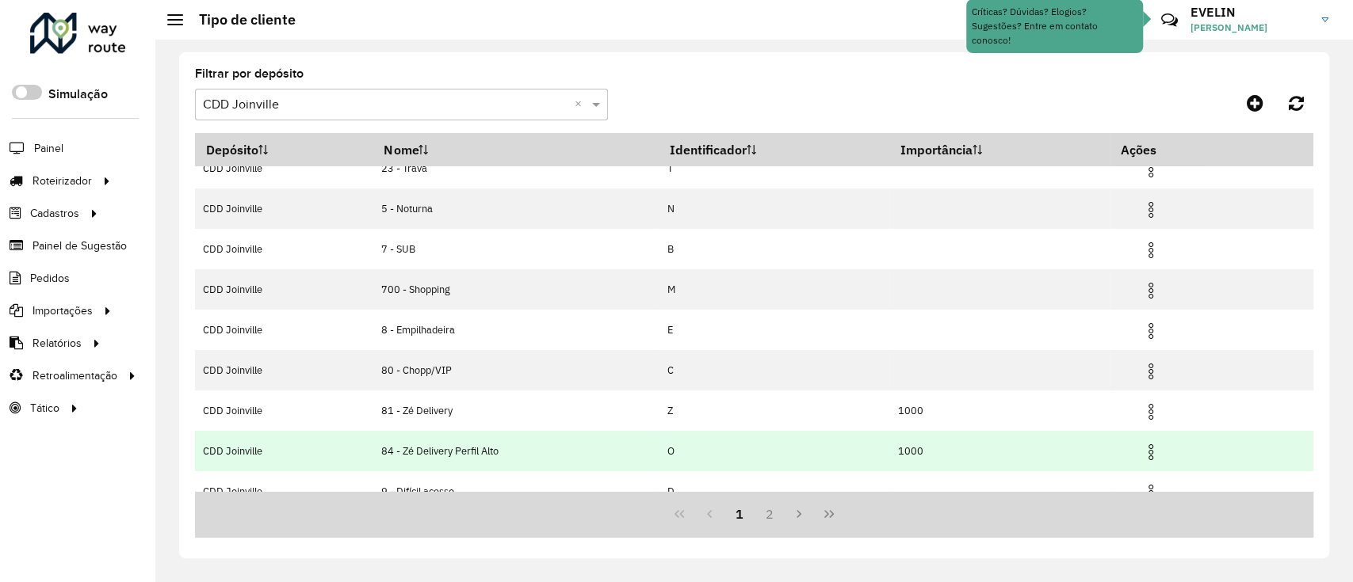
scroll to position [158, 0]
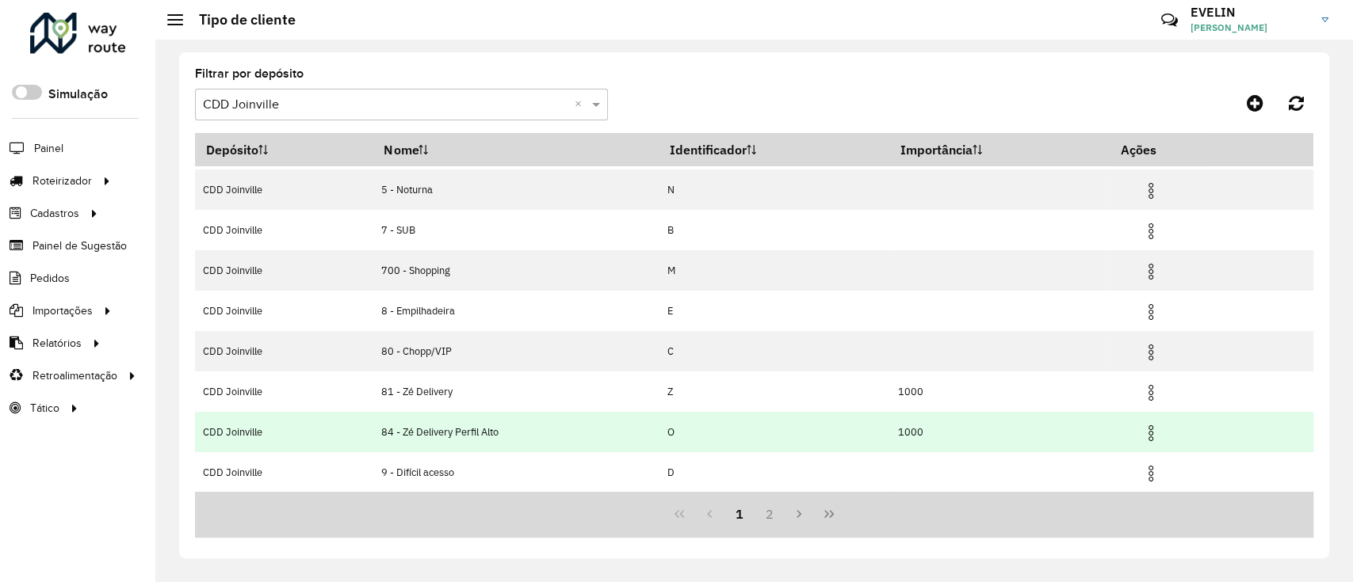
click at [1148, 433] on img at bounding box center [1150, 433] width 19 height 19
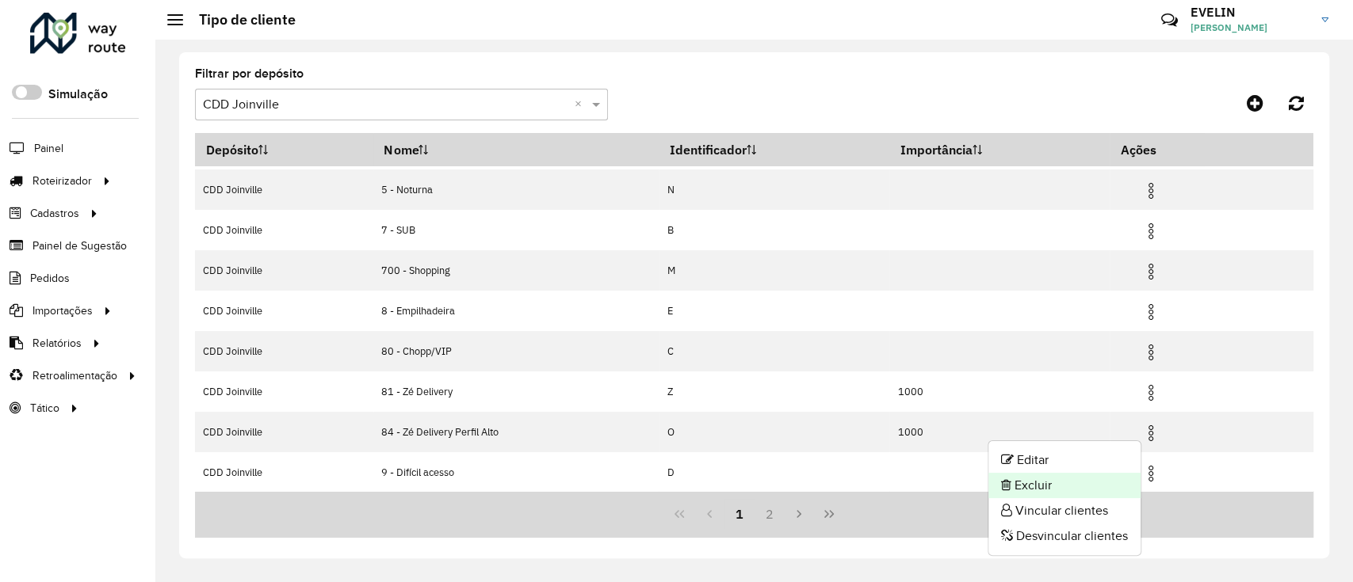
click at [1050, 482] on li "Excluir" at bounding box center [1064, 485] width 152 height 25
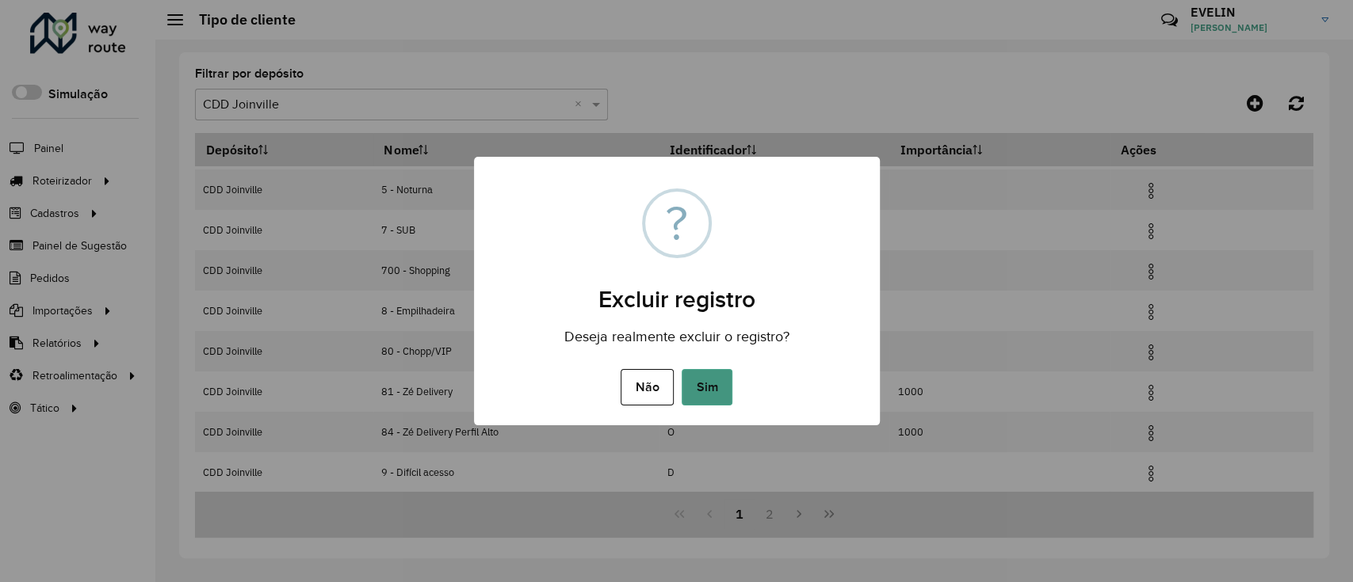
click at [706, 374] on button "Sim" at bounding box center [706, 387] width 51 height 36
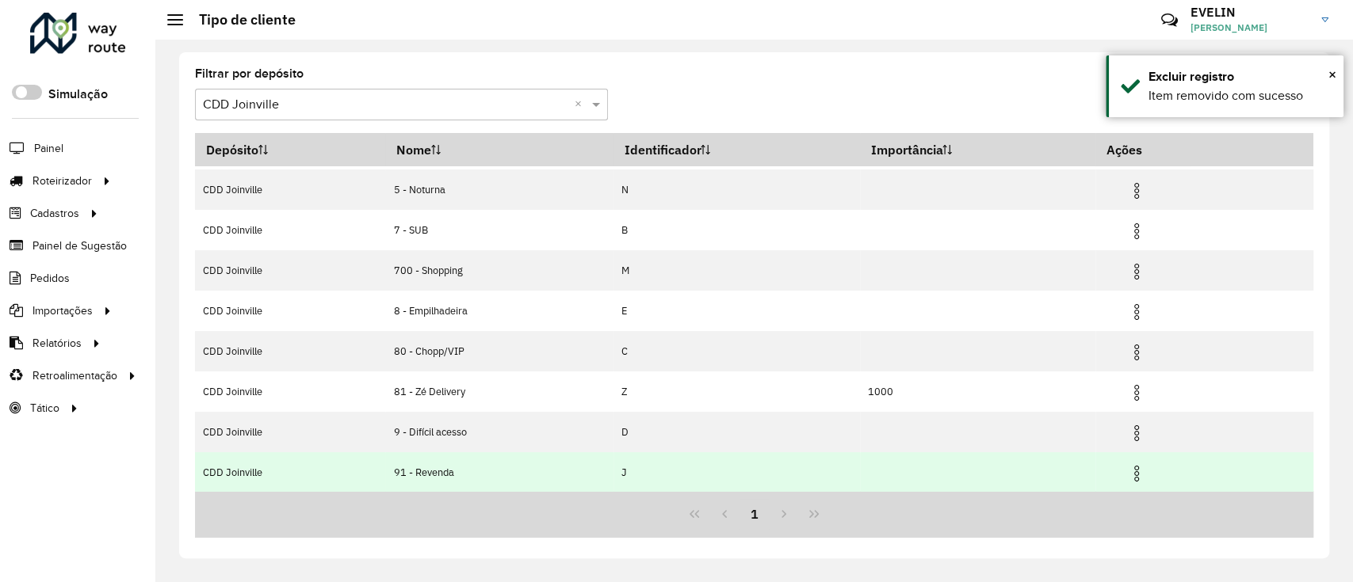
click at [1141, 471] on img at bounding box center [1136, 473] width 19 height 19
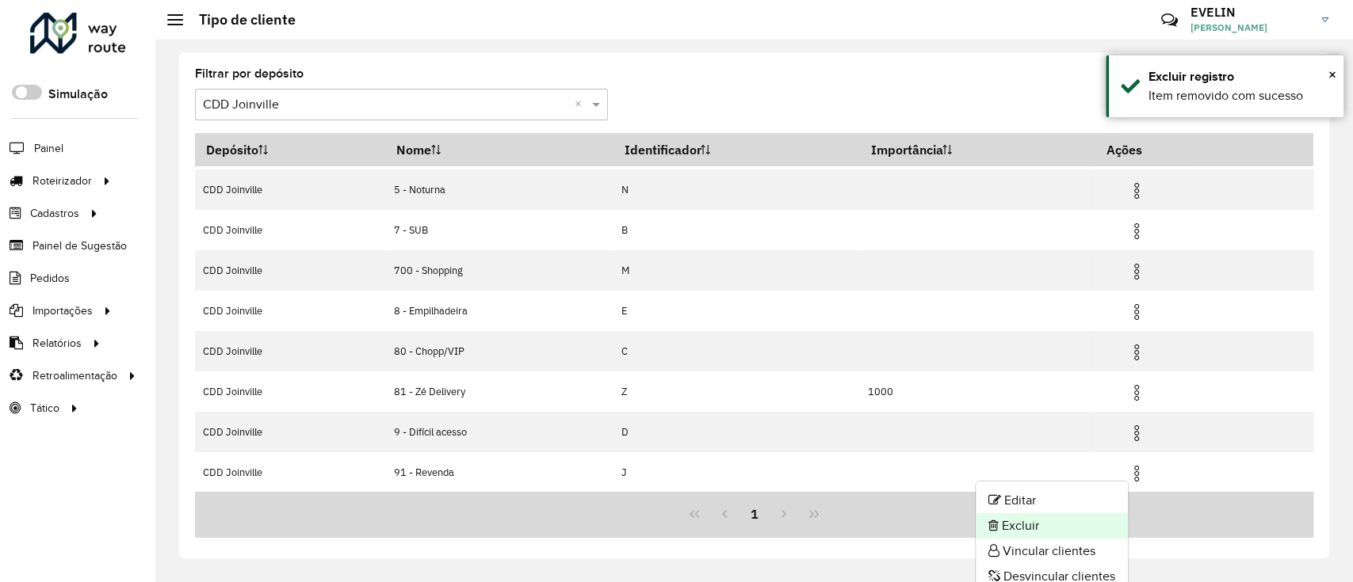
click at [1021, 524] on li "Excluir" at bounding box center [1051, 525] width 152 height 25
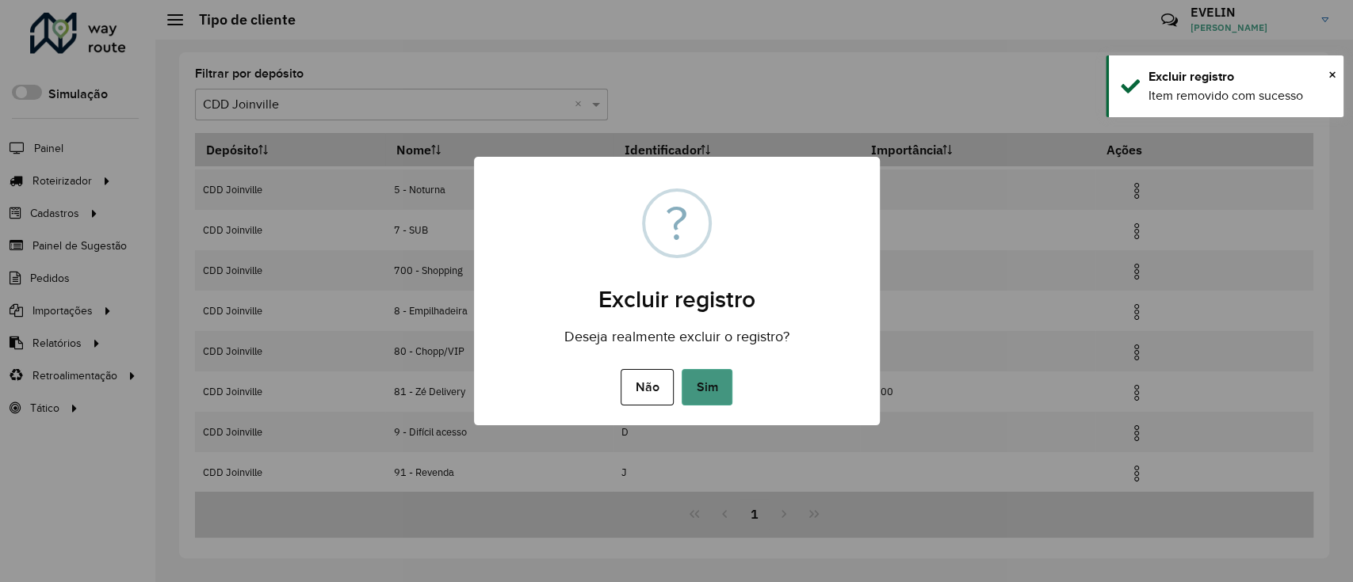
click at [717, 386] on button "Sim" at bounding box center [706, 387] width 51 height 36
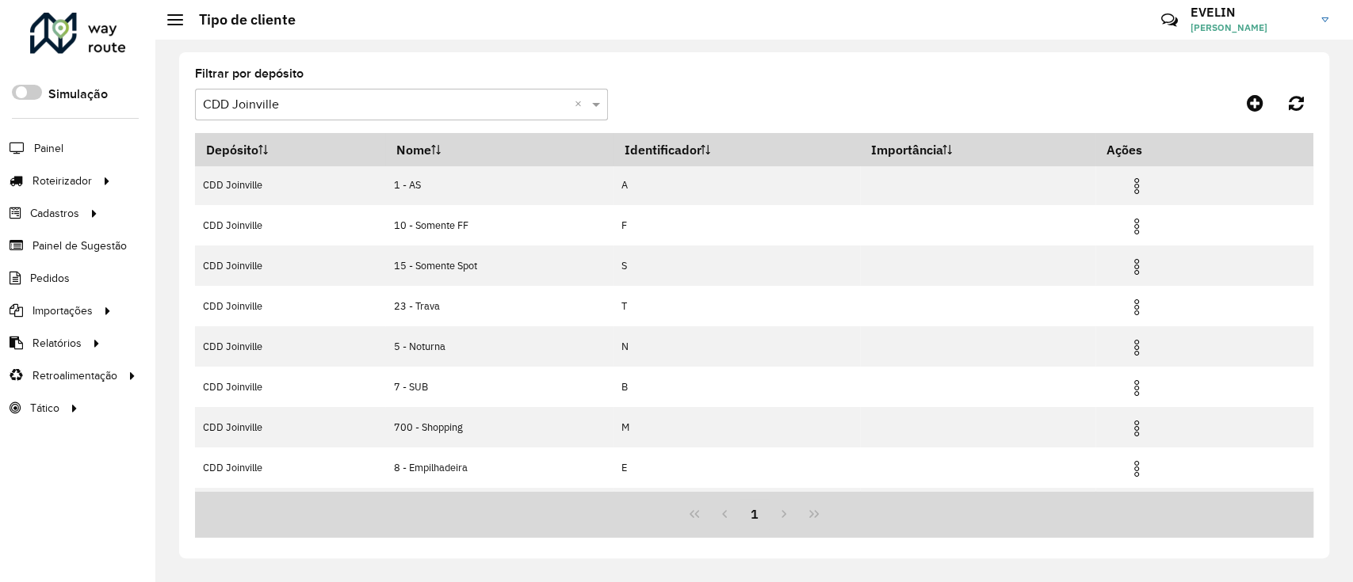
scroll to position [0, 0]
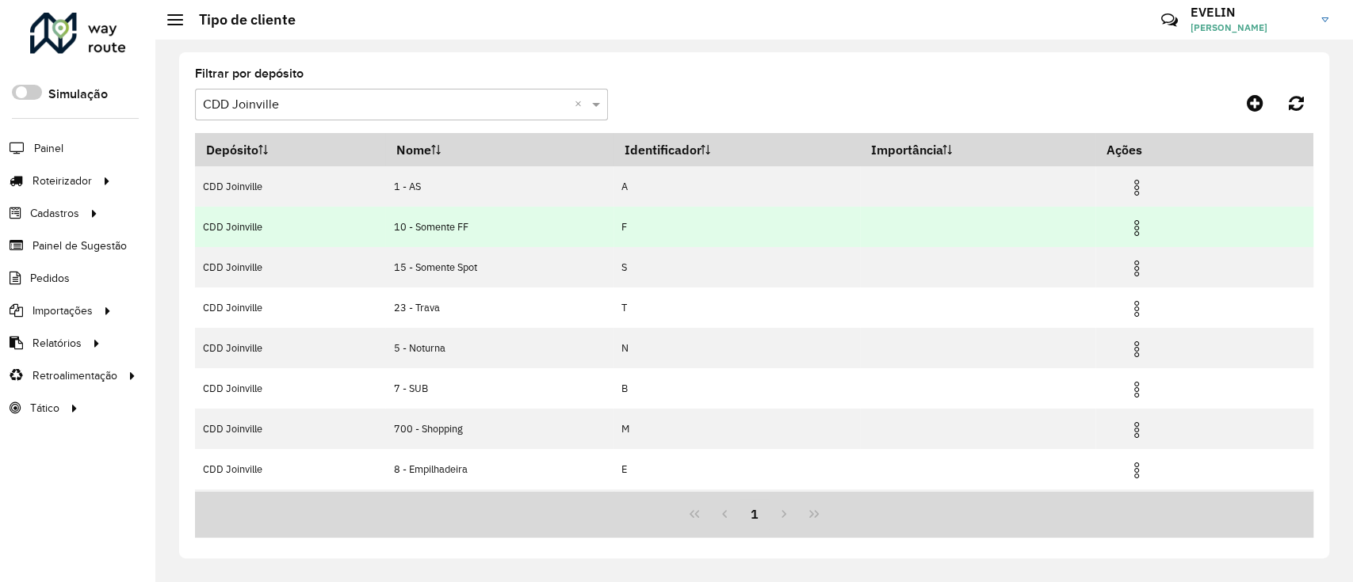
click at [1138, 223] on img at bounding box center [1136, 228] width 19 height 19
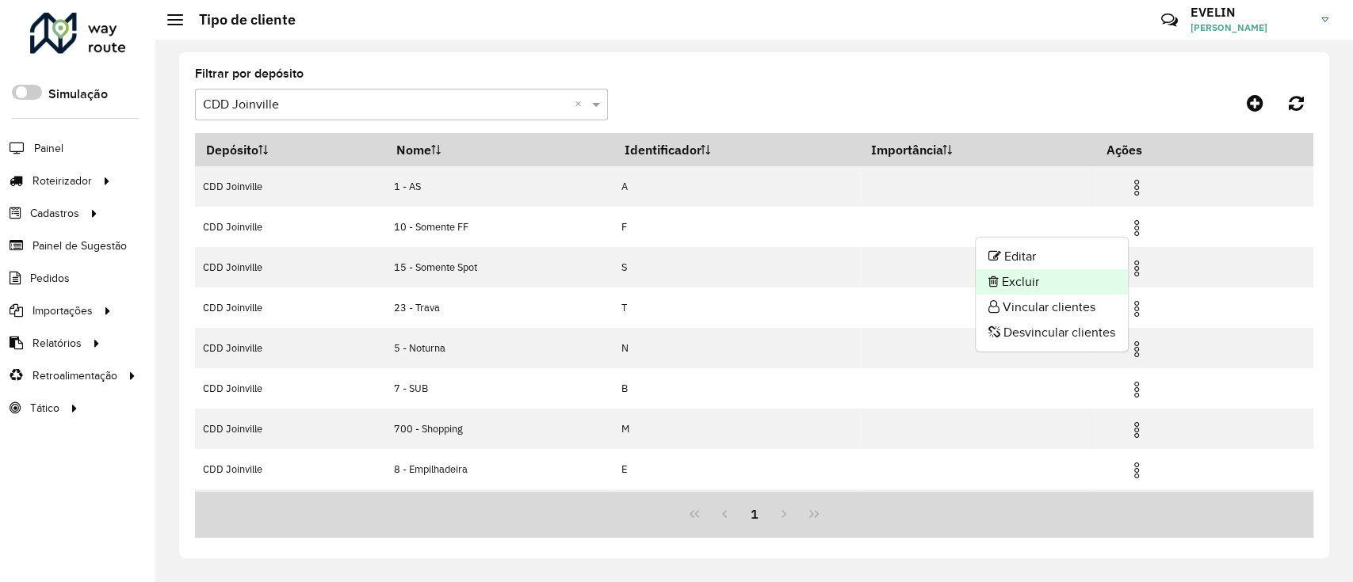
click at [1000, 286] on li "Excluir" at bounding box center [1051, 281] width 152 height 25
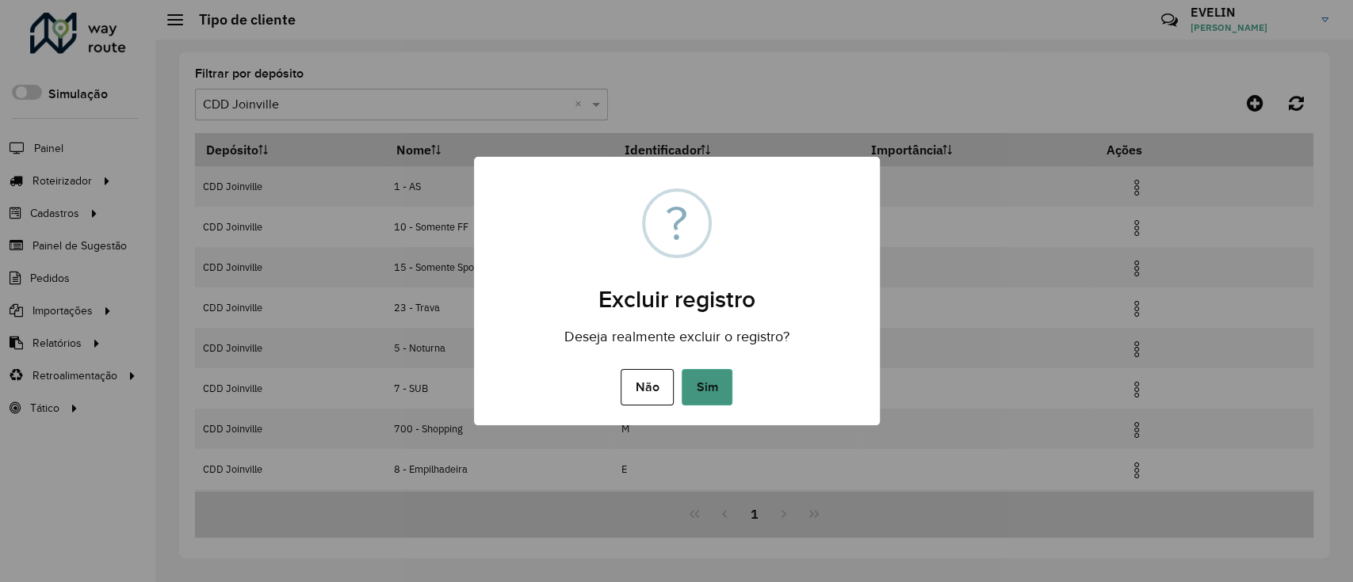
click at [719, 389] on button "Sim" at bounding box center [706, 387] width 51 height 36
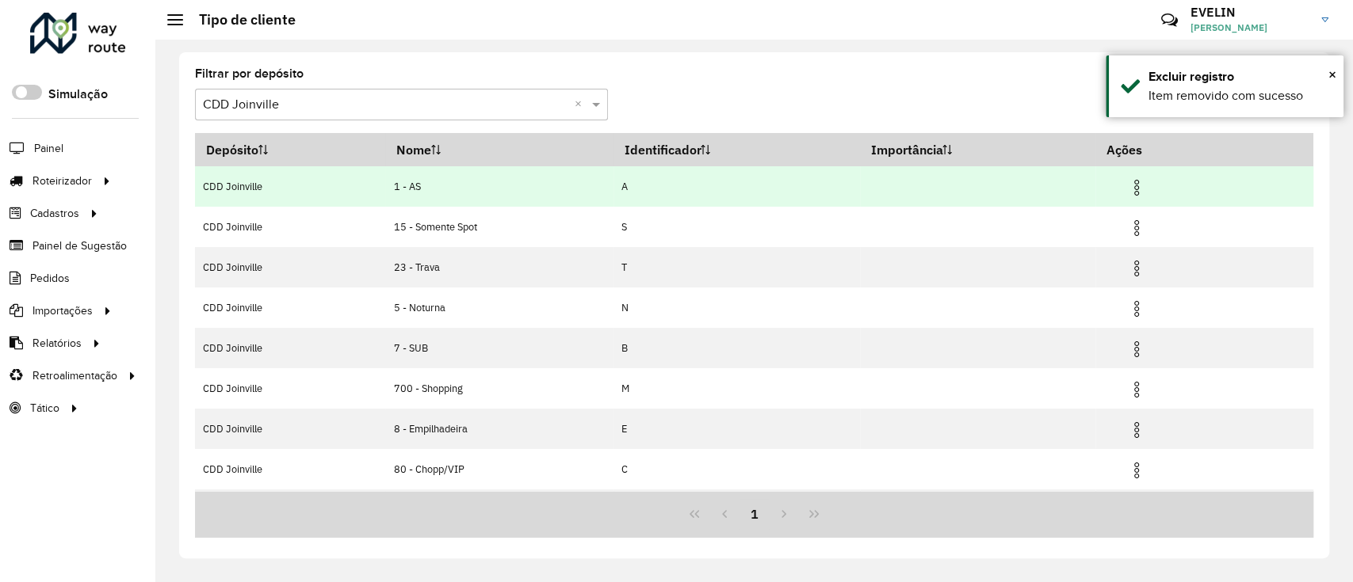
click at [1133, 177] on span at bounding box center [1136, 185] width 19 height 21
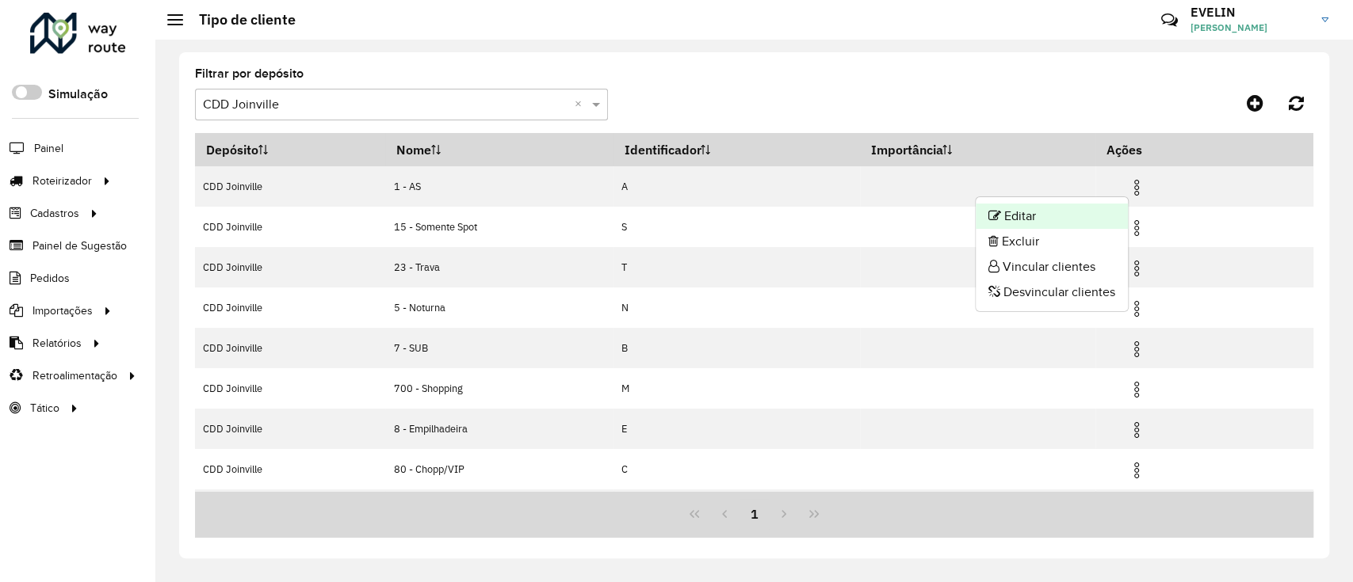
click at [1043, 212] on li "Editar" at bounding box center [1051, 216] width 152 height 25
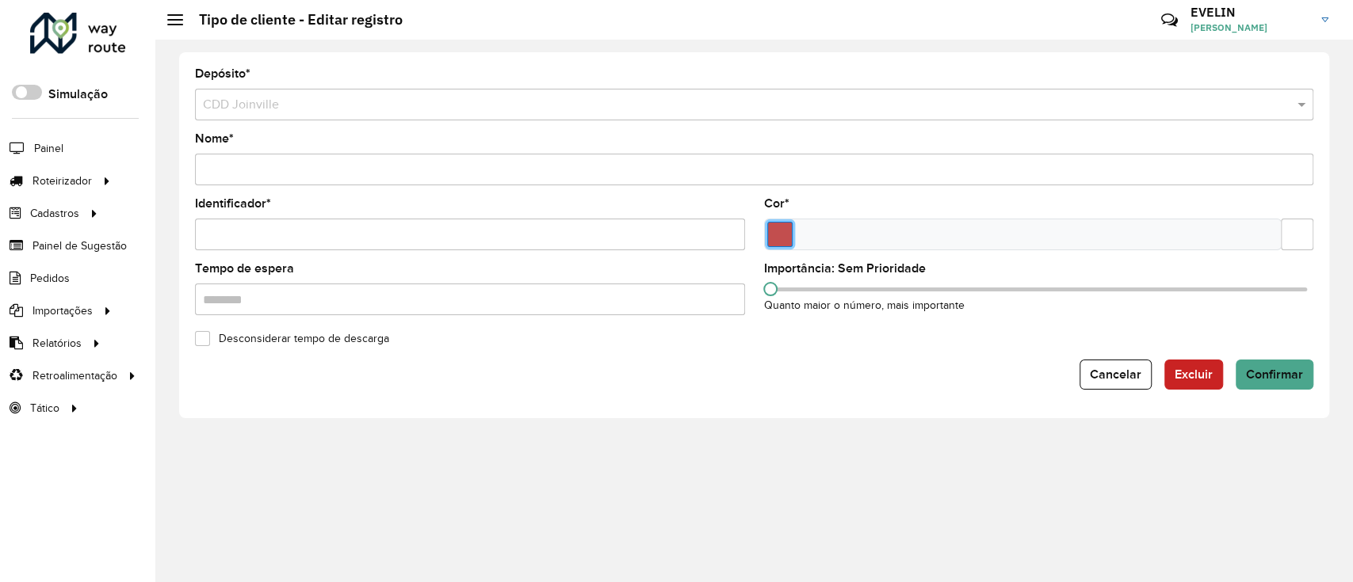
click at [775, 241] on input "Select a color" at bounding box center [779, 234] width 25 height 25
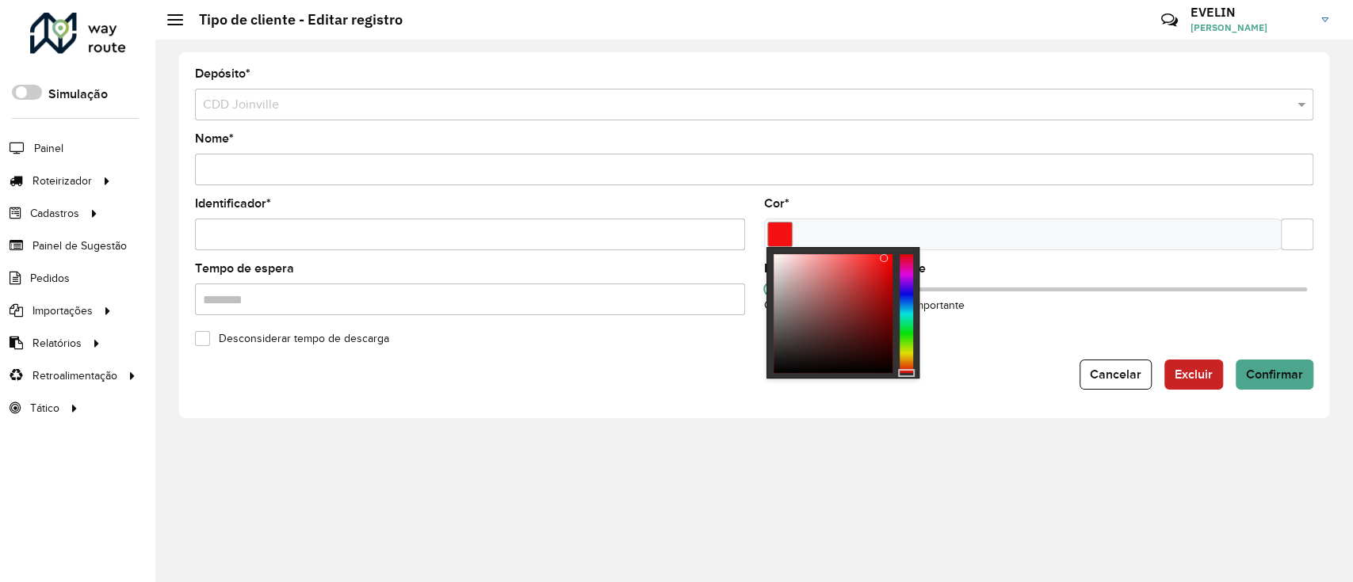
click at [885, 258] on div at bounding box center [832, 313] width 119 height 119
drag, startPoint x: 887, startPoint y: 258, endPoint x: 904, endPoint y: 254, distance: 17.1
click at [904, 248] on div at bounding box center [842, 248] width 151 height 0
click at [1123, 334] on div "Desconsiderar tempo de descarga" at bounding box center [753, 337] width 1137 height 19
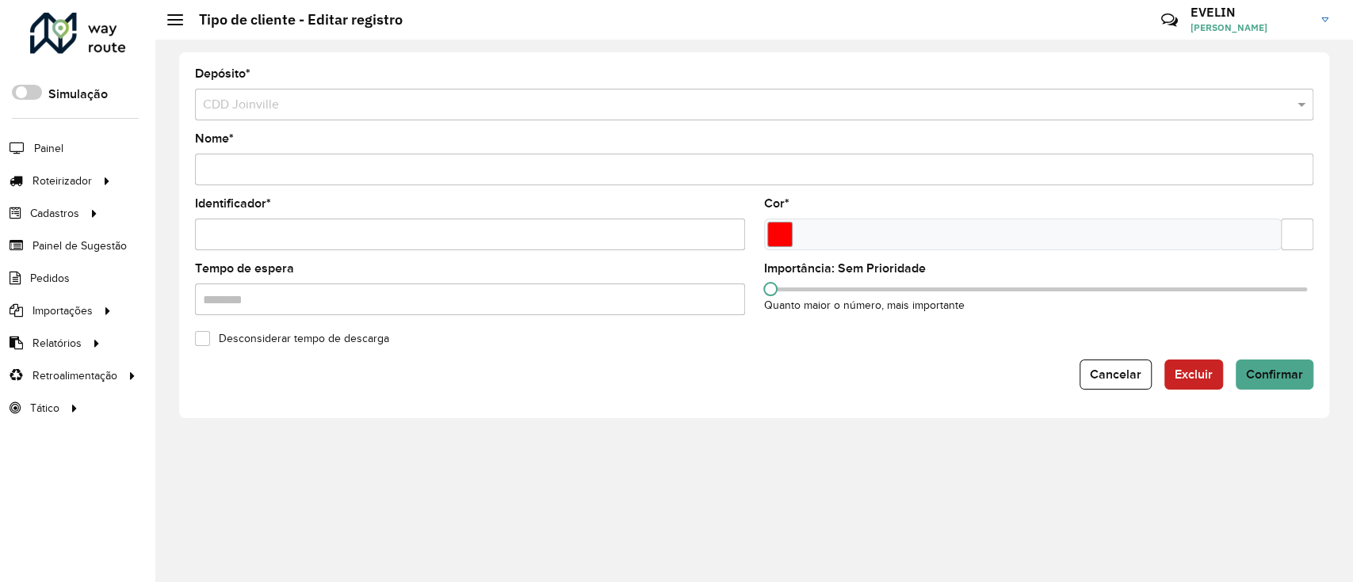
click at [1302, 237] on input "text" at bounding box center [1296, 235] width 32 height 32
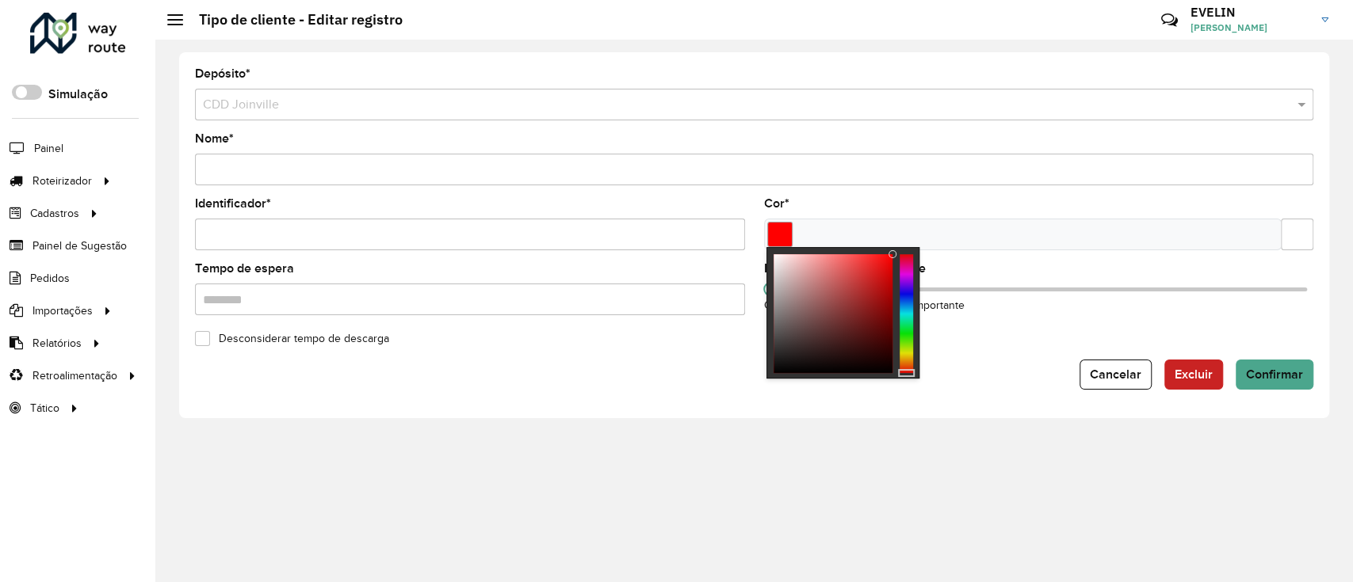
scroll to position [0, 29]
drag, startPoint x: 1290, startPoint y: 237, endPoint x: 1351, endPoint y: 234, distance: 61.1
click at [1351, 234] on div "Depósito * Selecione um depósito × CDD Joinville Nome * Identificador * Cor * T…" at bounding box center [753, 311] width 1197 height 543
type input "*******"
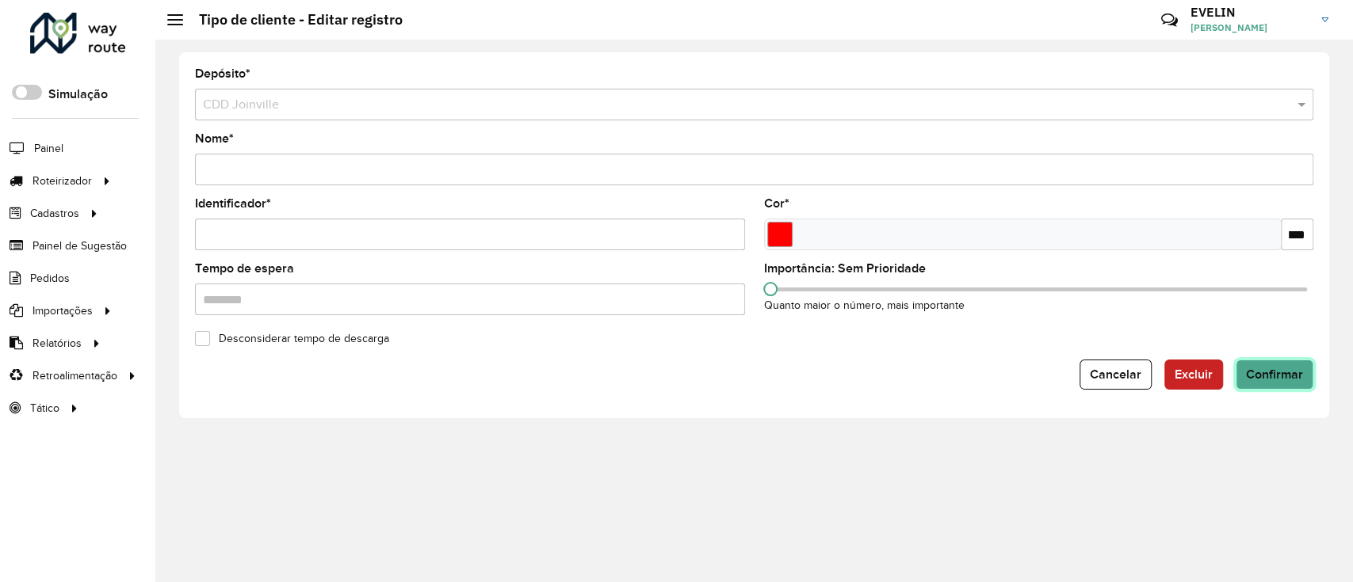
scroll to position [0, 0]
click at [1295, 364] on button "Confirmar" at bounding box center [1274, 375] width 78 height 30
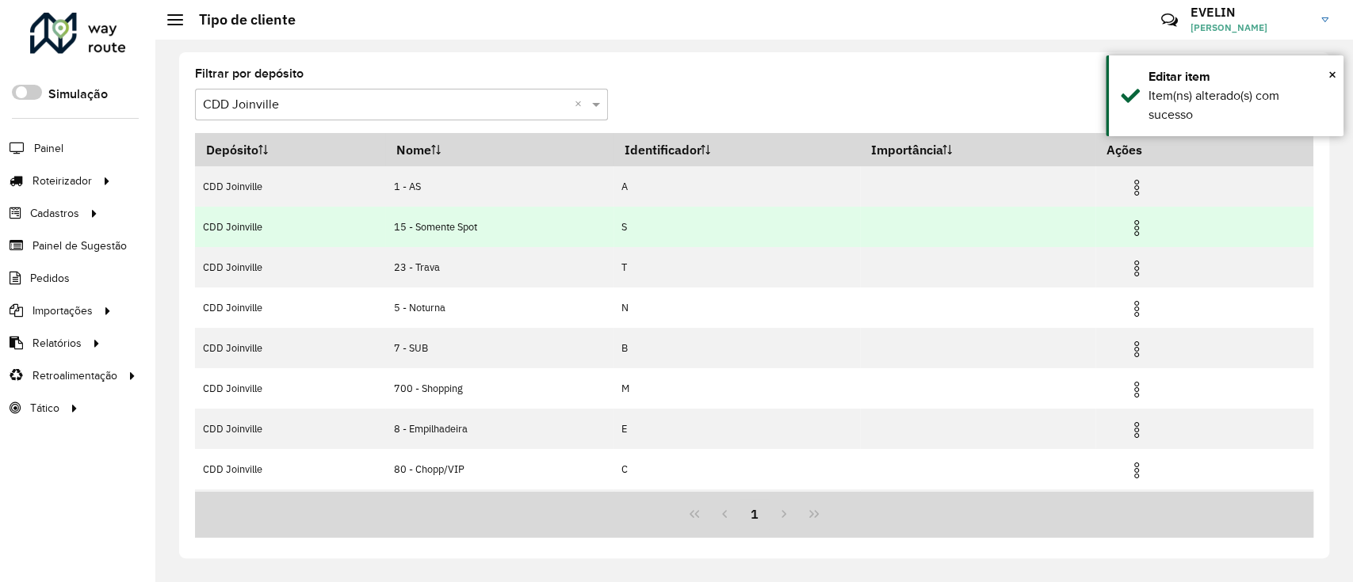
click at [1140, 225] on img at bounding box center [1136, 228] width 19 height 19
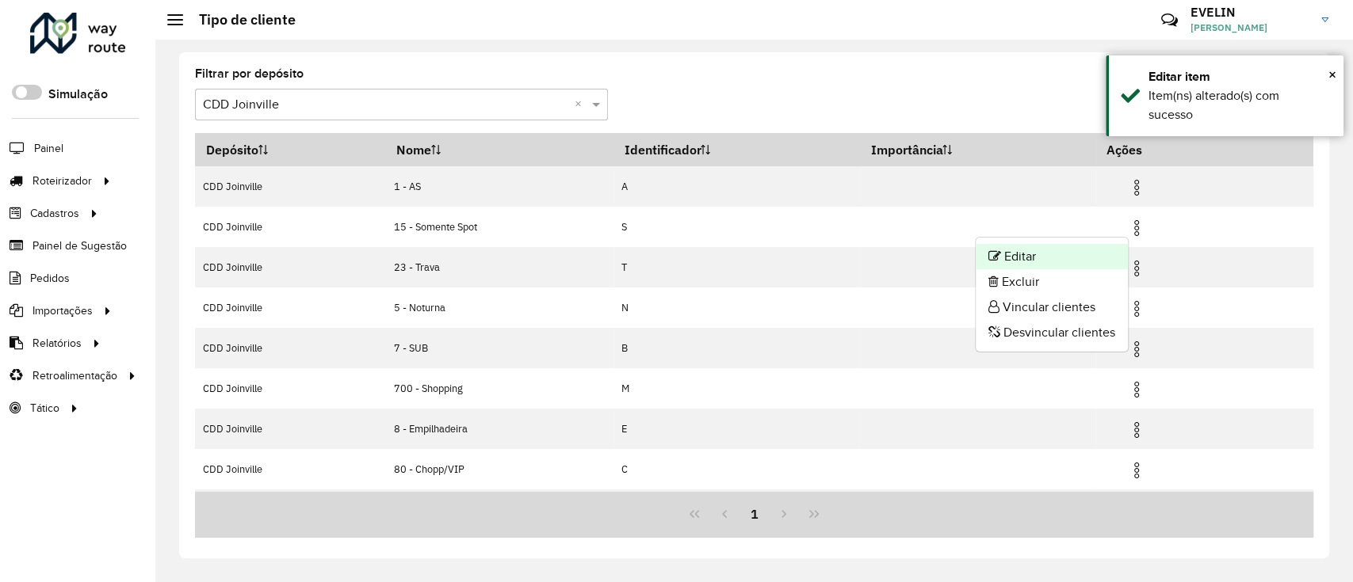
click at [1081, 248] on li "Editar" at bounding box center [1051, 256] width 152 height 25
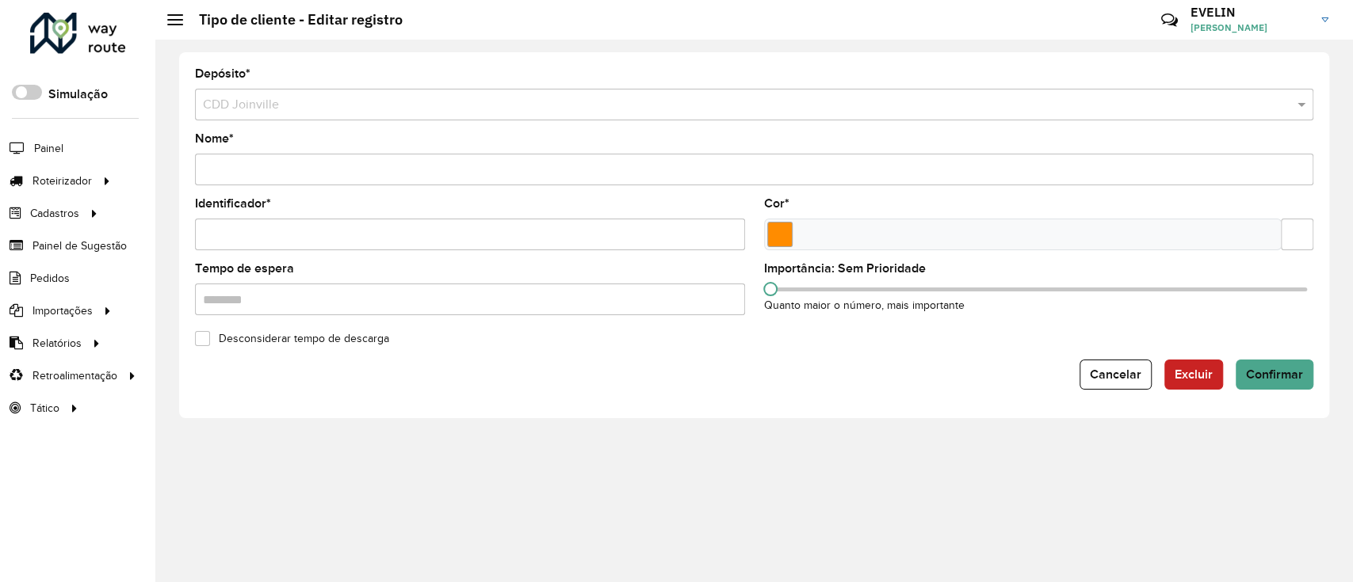
drag, startPoint x: 1284, startPoint y: 239, endPoint x: 1351, endPoint y: 230, distance: 68.0
click at [1351, 230] on div "Depósito * Selecione um depósito × CDD Joinville Nome * Identificador * Cor * T…" at bounding box center [753, 311] width 1197 height 543
paste input "text"
type input "*******"
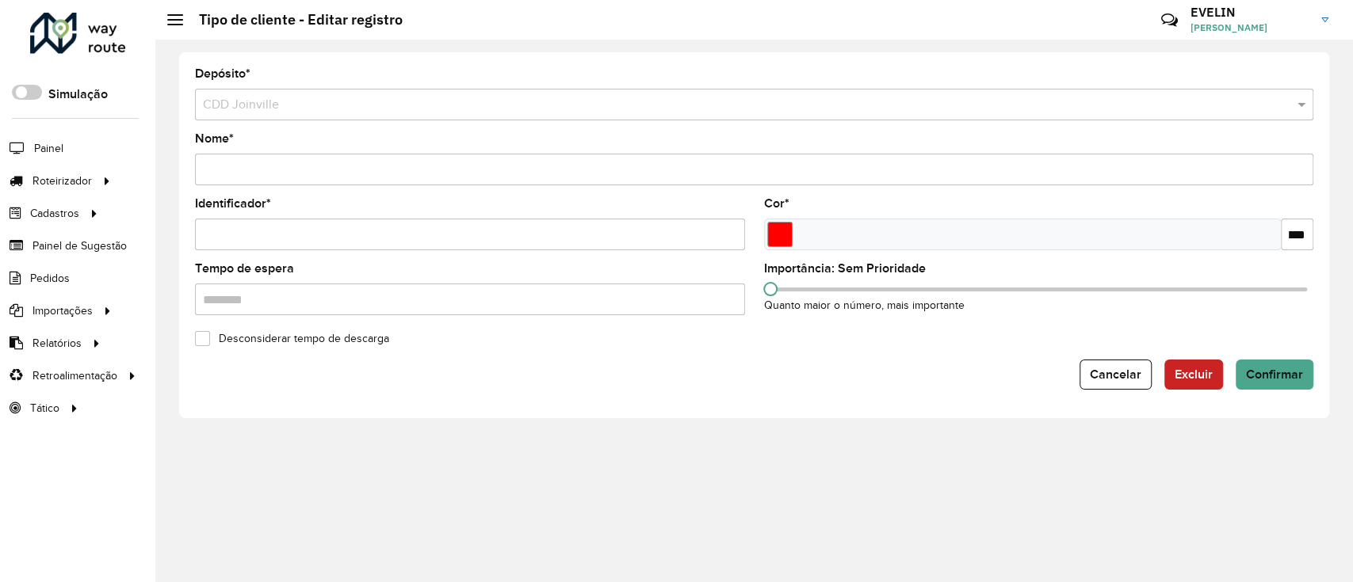
click at [1226, 328] on div "Desconsiderar tempo de descarga" at bounding box center [753, 337] width 1137 height 19
click at [1254, 358] on form "Depósito * Selecione um depósito × CDD Joinville Nome * Identificador * Cor * *…" at bounding box center [754, 229] width 1118 height 322
click at [1255, 373] on span "Confirmar" at bounding box center [1274, 374] width 57 height 13
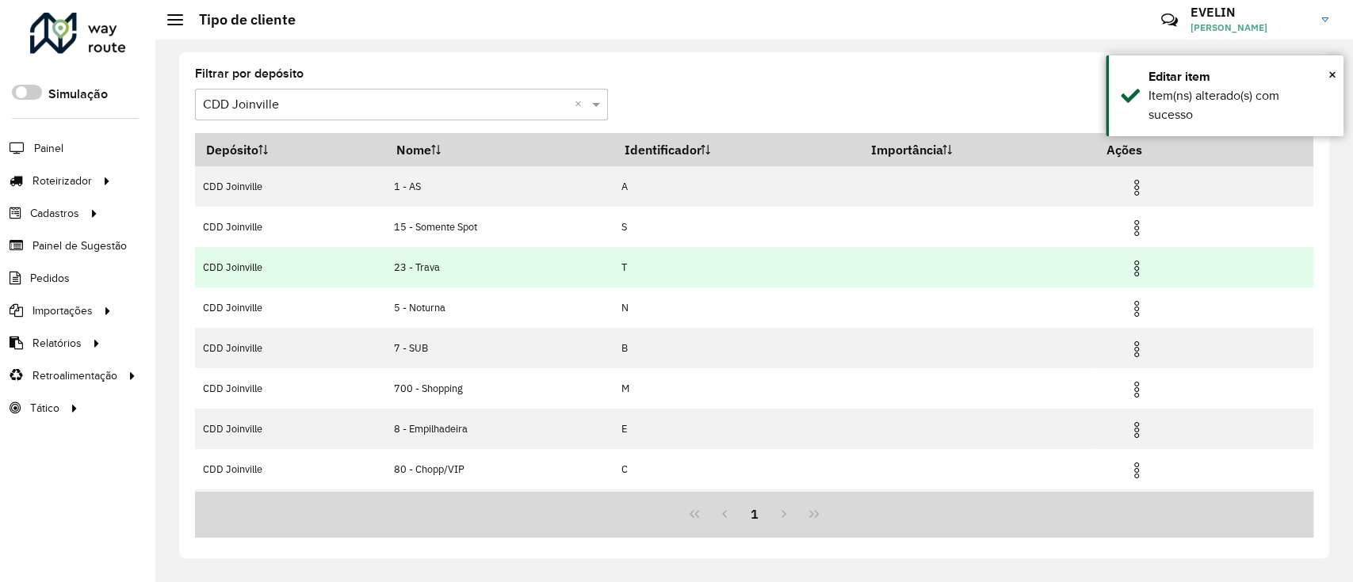
click at [1135, 257] on span at bounding box center [1136, 266] width 19 height 21
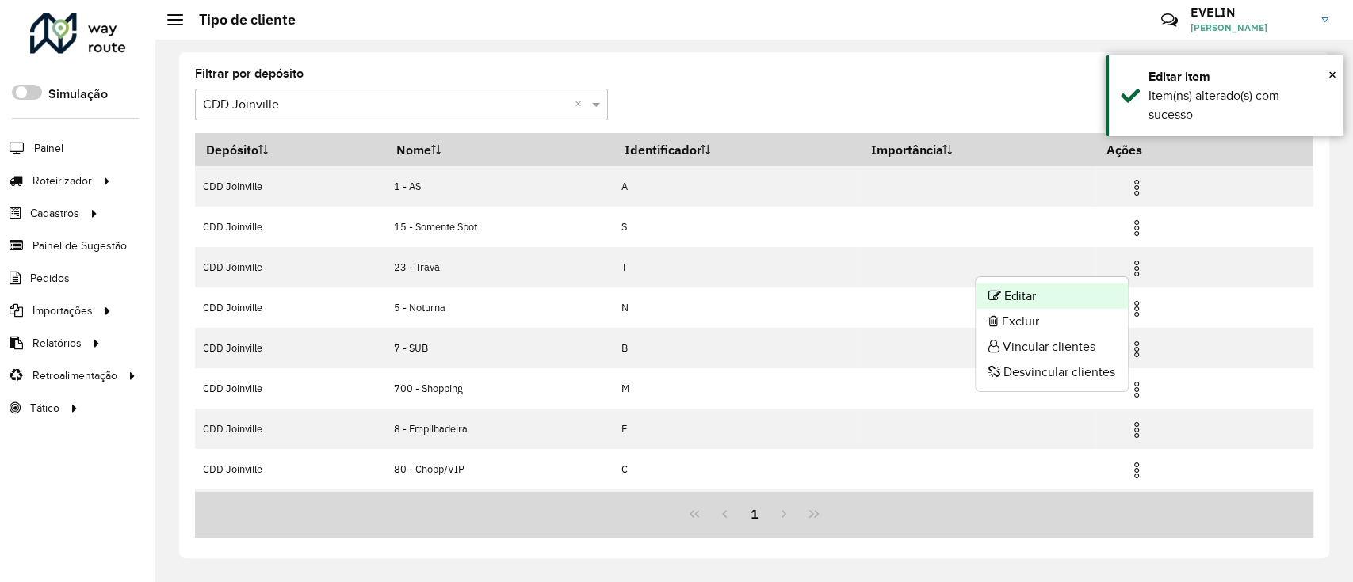
click at [1055, 289] on li "Editar" at bounding box center [1051, 296] width 152 height 25
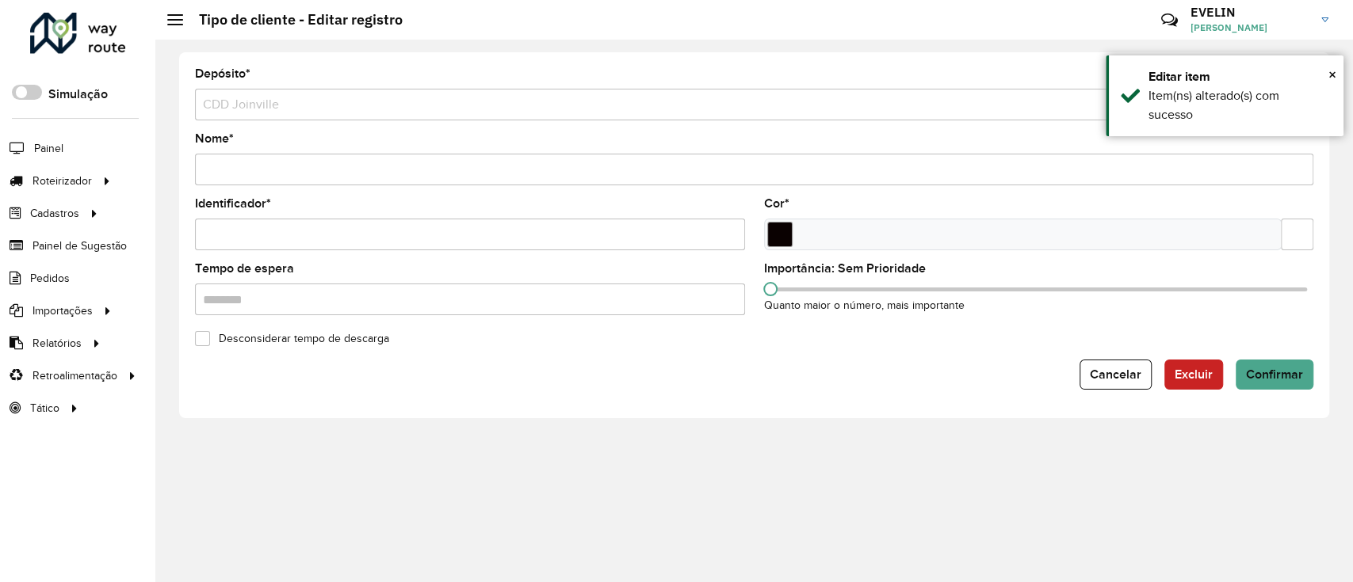
scroll to position [0, 29]
drag, startPoint x: 1288, startPoint y: 231, endPoint x: 1351, endPoint y: 223, distance: 63.9
click at [1351, 223] on div "Depósito * Selecione um depósito × CDD Joinville Nome * Identificador * Cor * T…" at bounding box center [753, 311] width 1197 height 543
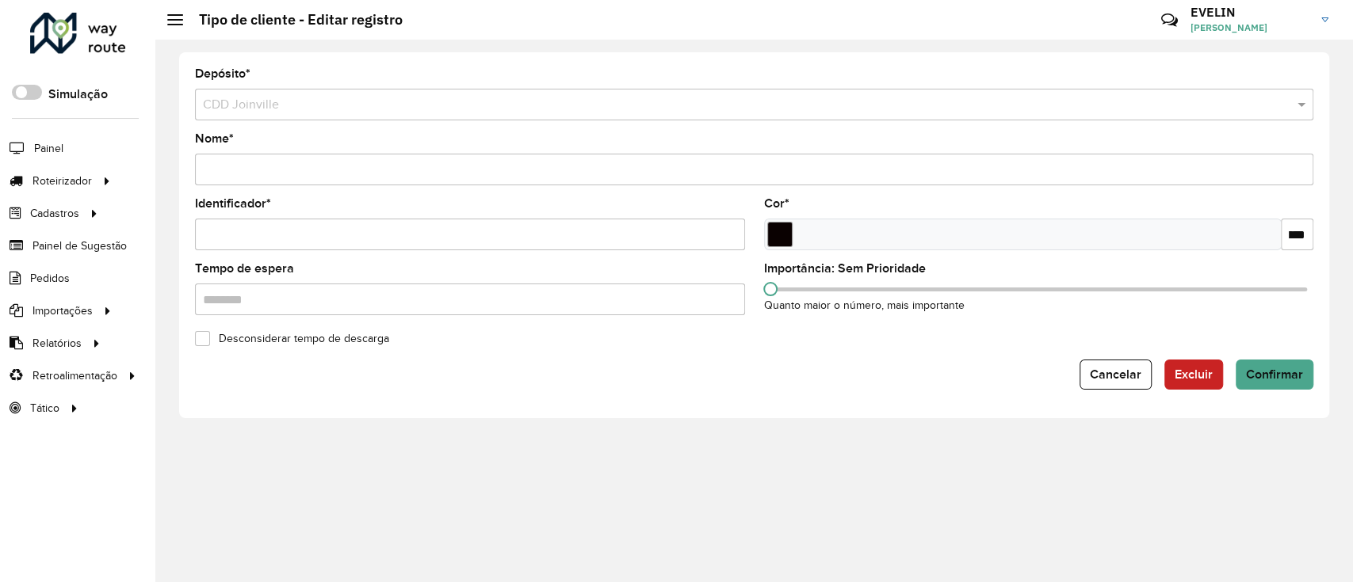
paste input "text"
type input "*******"
click at [1274, 371] on span "Confirmar" at bounding box center [1274, 374] width 57 height 13
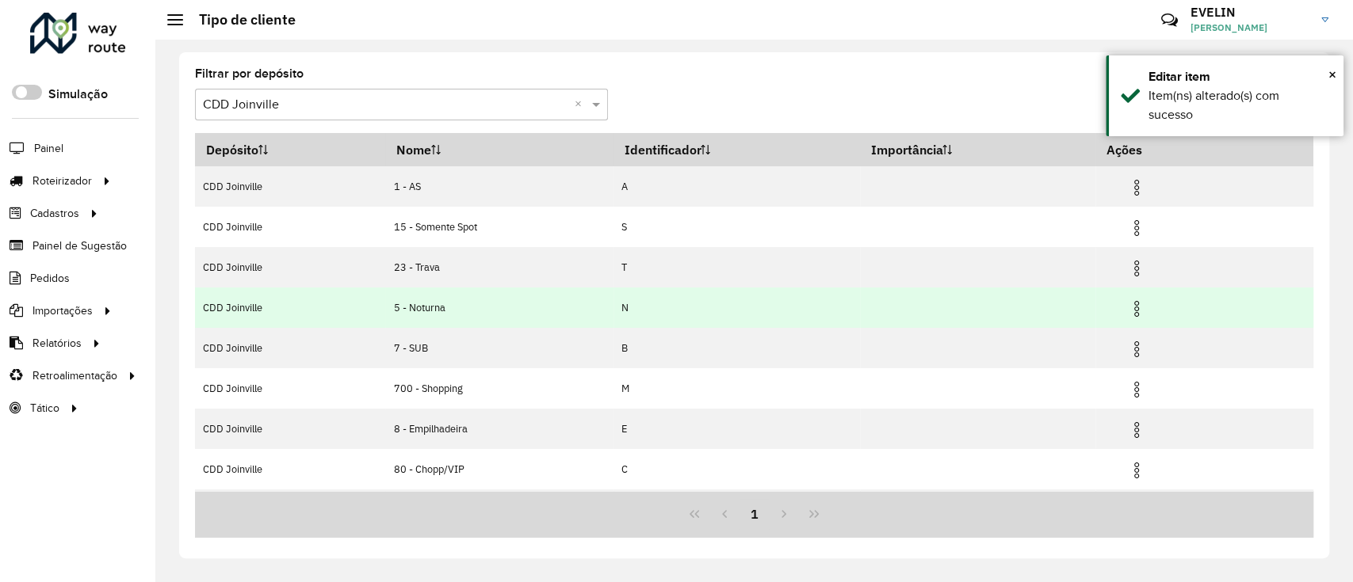
click at [1139, 303] on img at bounding box center [1136, 309] width 19 height 19
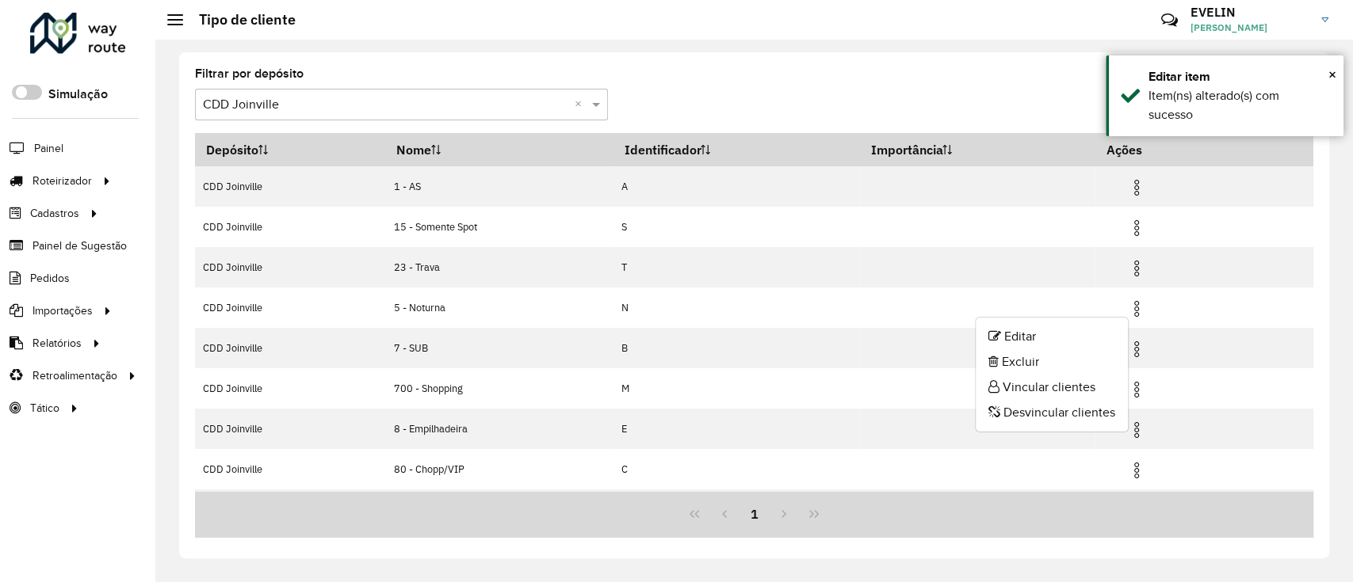
click at [1089, 319] on ul "Editar Excluir Vincular clientes Desvincular clientes" at bounding box center [1052, 375] width 154 height 116
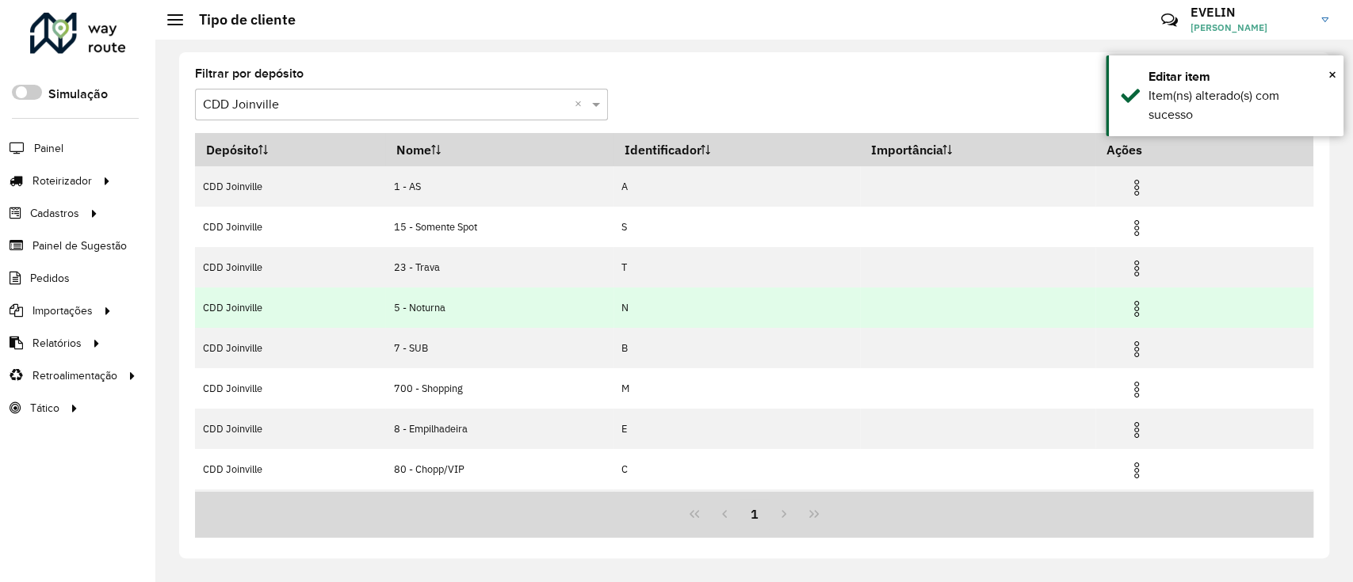
click at [1124, 301] on td at bounding box center [1143, 308] width 95 height 40
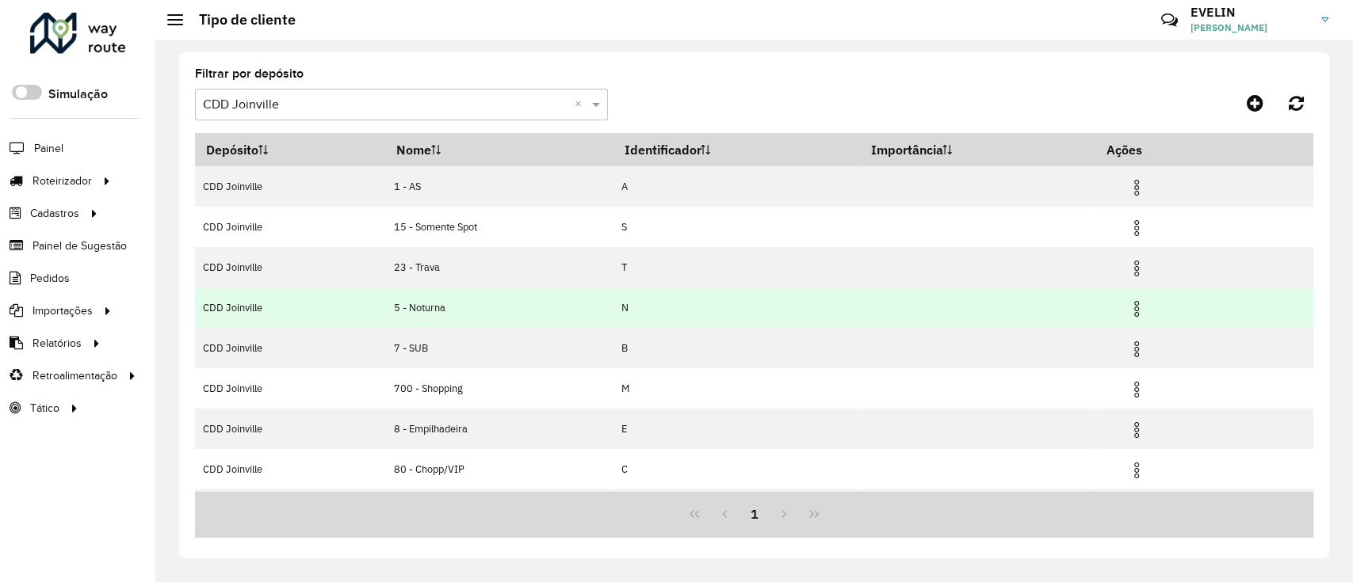
click at [1140, 303] on img at bounding box center [1136, 309] width 19 height 19
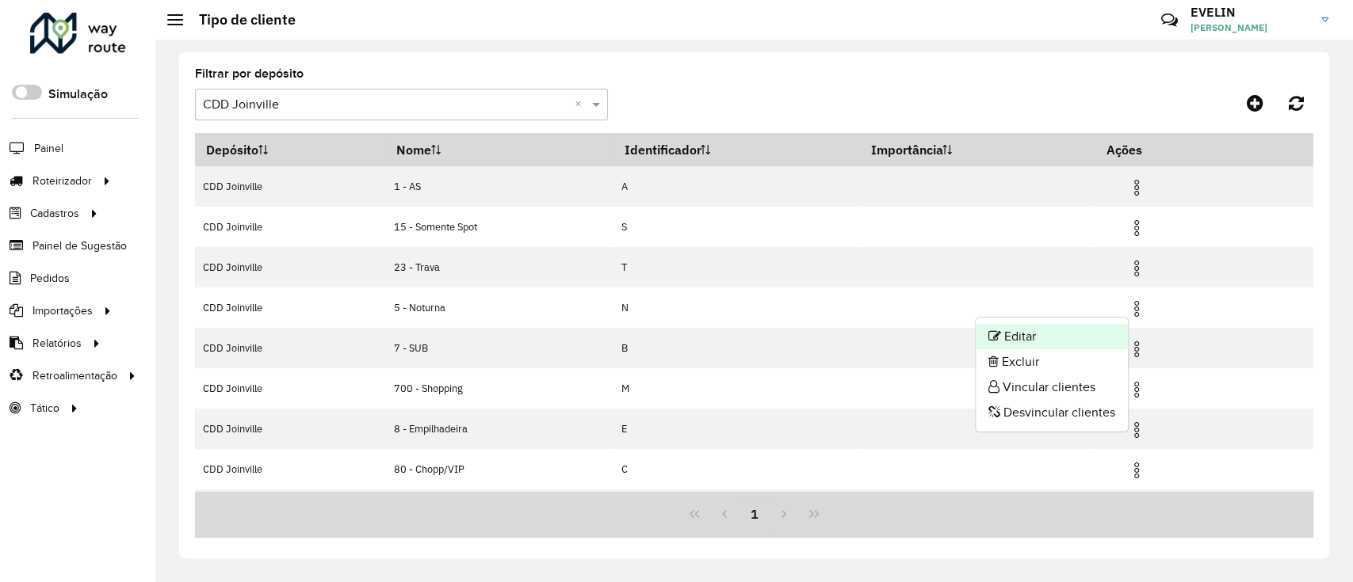
click at [1096, 326] on li "Editar" at bounding box center [1051, 336] width 152 height 25
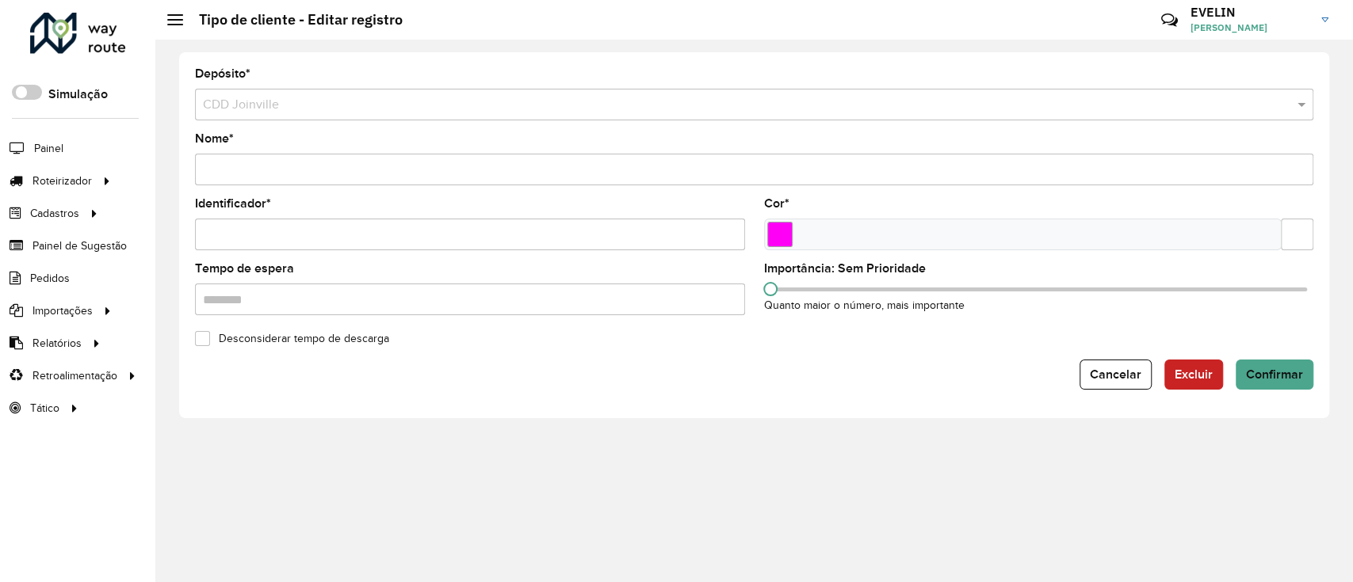
click at [1288, 238] on input "text" at bounding box center [1296, 235] width 32 height 32
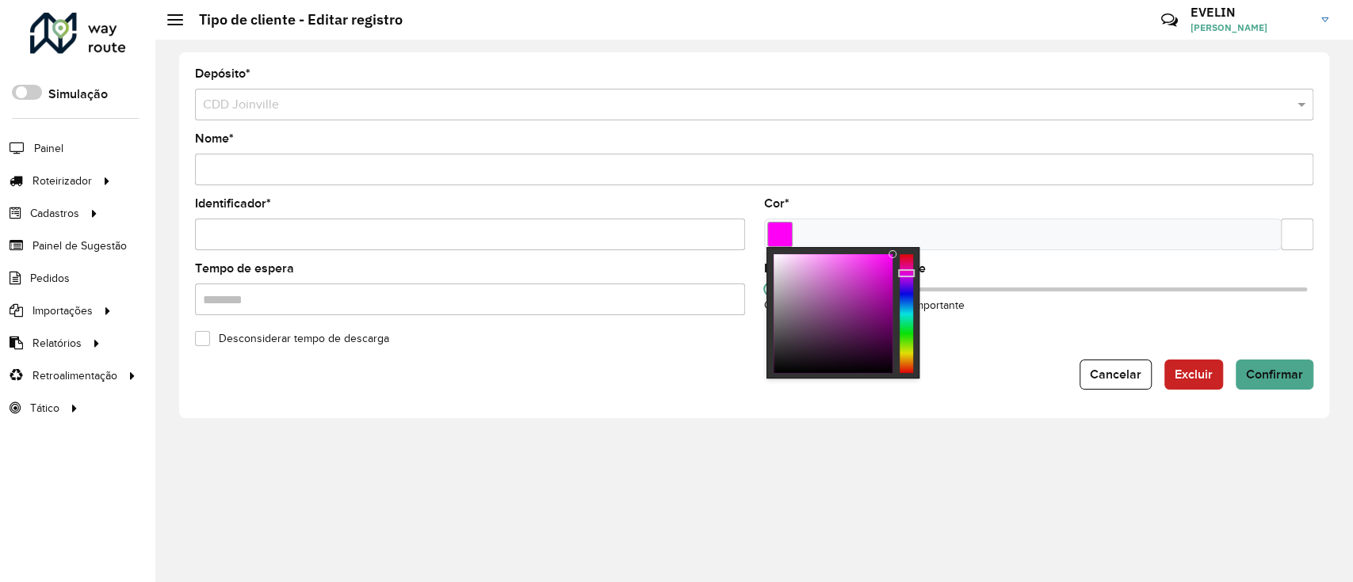
drag, startPoint x: 1287, startPoint y: 237, endPoint x: 1351, endPoint y: 231, distance: 64.5
click at [1351, 231] on div "Depósito * Selecione um depósito × CDD Joinville Nome * Identificador * Cor * T…" at bounding box center [753, 311] width 1197 height 543
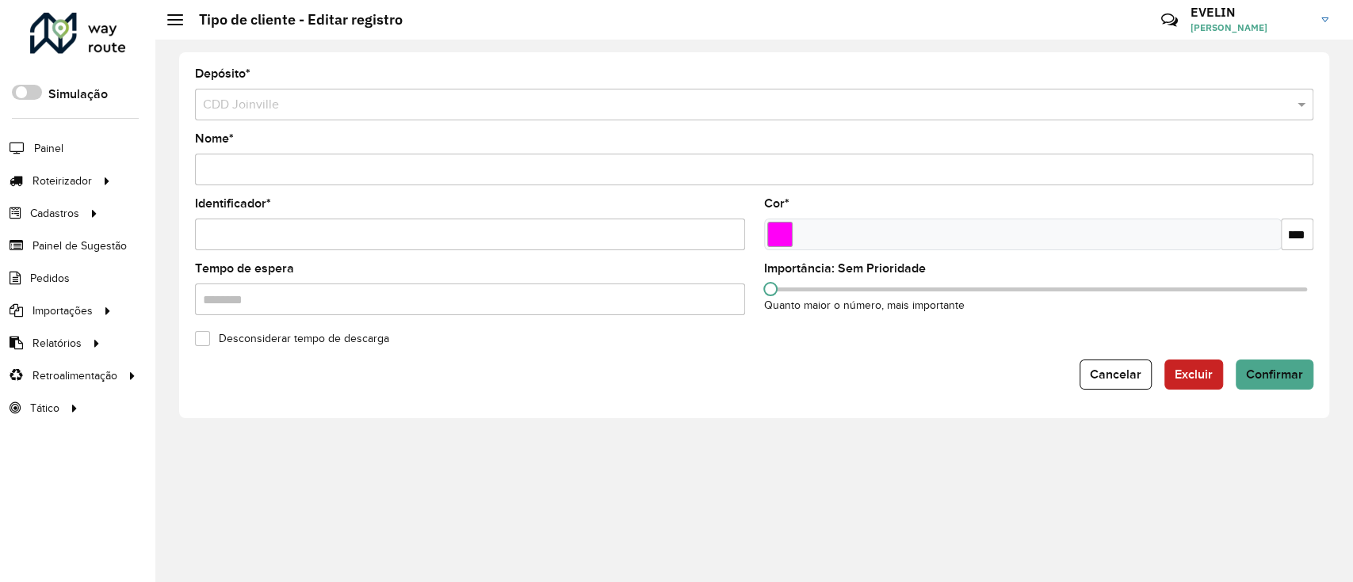
paste input "text"
type input "*******"
click at [1257, 338] on div "Desconsiderar tempo de descarga" at bounding box center [753, 337] width 1137 height 19
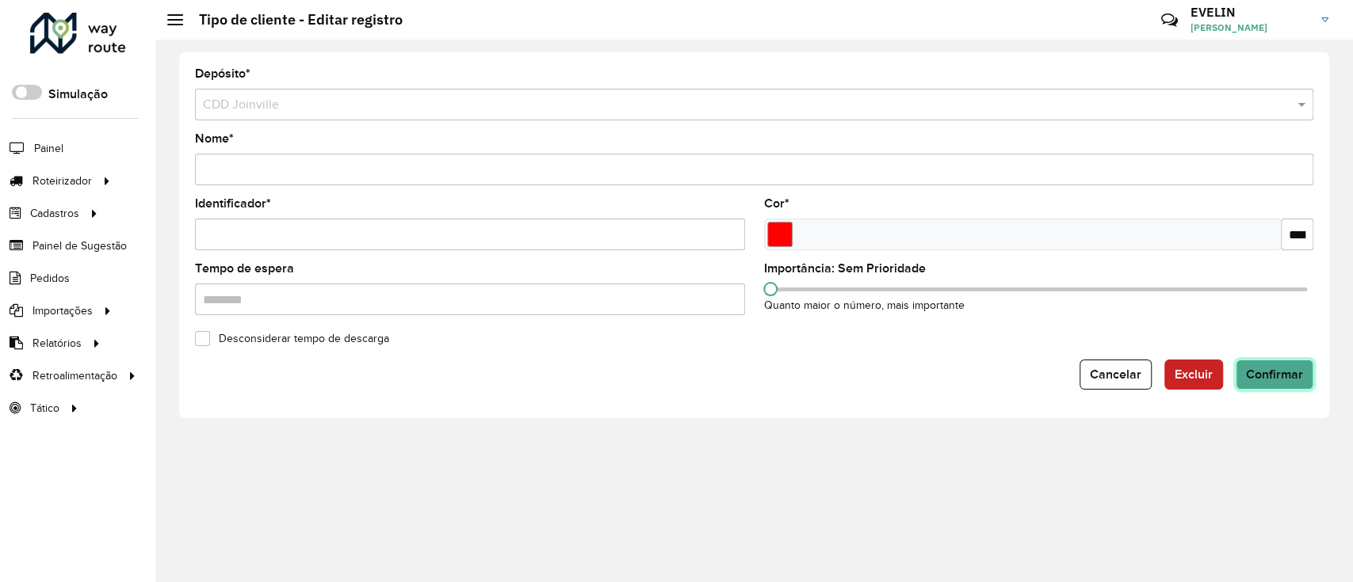
click at [1269, 380] on span "Confirmar" at bounding box center [1274, 374] width 57 height 13
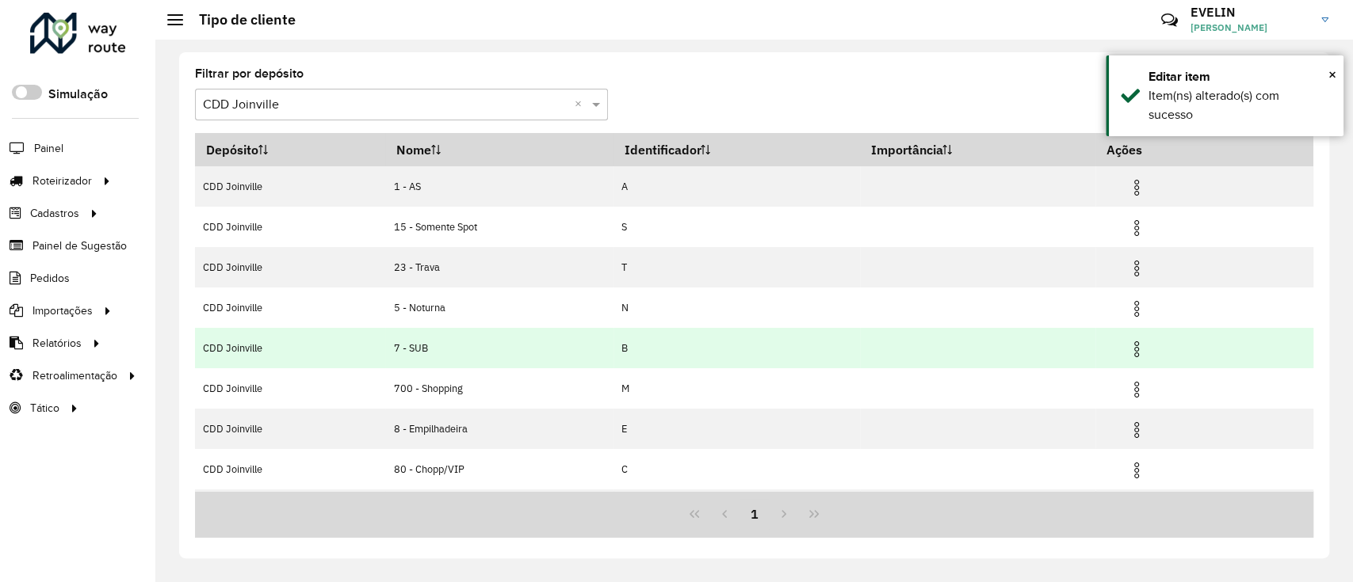
drag, startPoint x: 1142, startPoint y: 345, endPoint x: 1120, endPoint y: 351, distance: 22.9
click at [1143, 345] on img at bounding box center [1136, 349] width 19 height 19
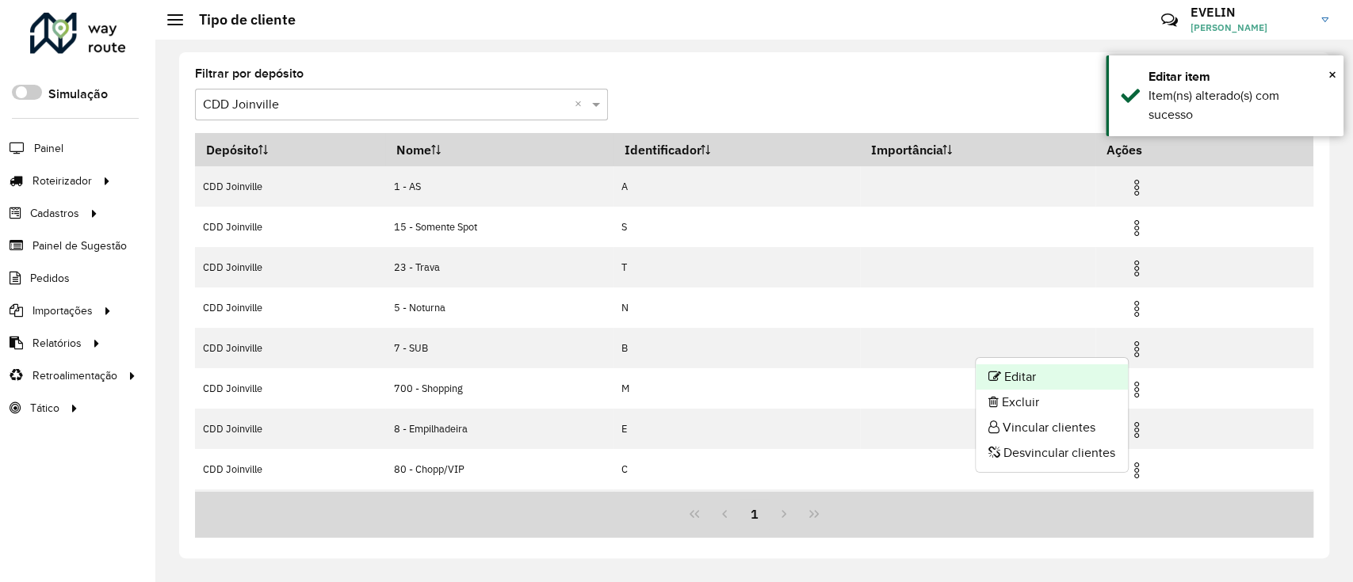
click at [1070, 380] on li "Editar" at bounding box center [1051, 376] width 152 height 25
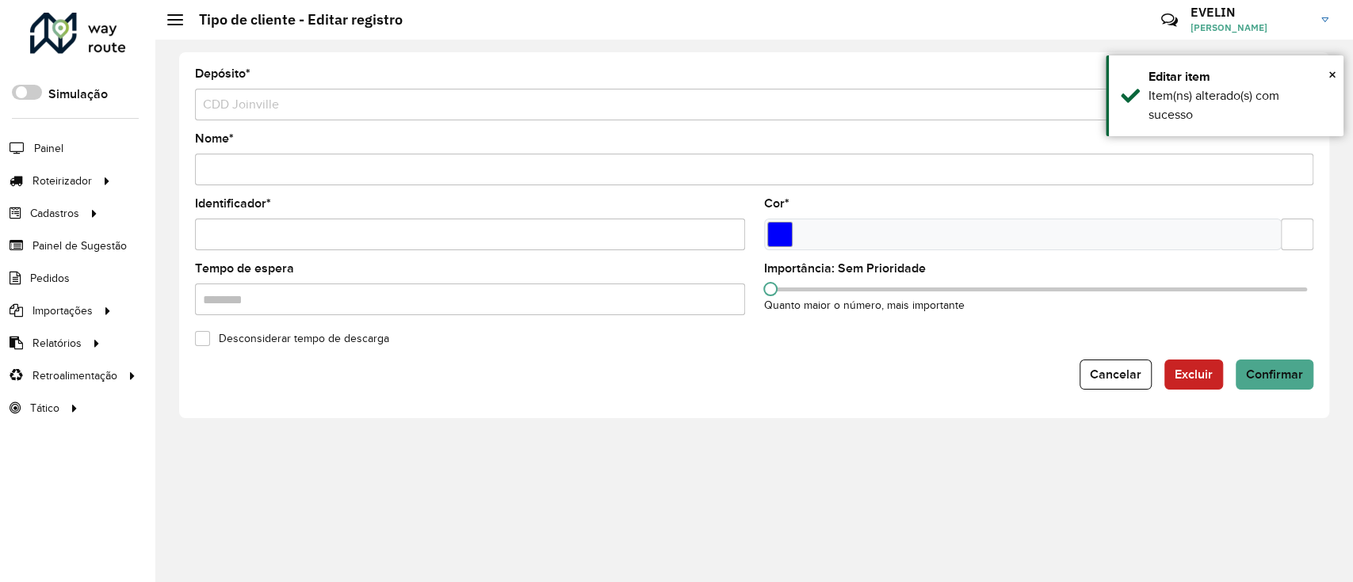
click at [1296, 235] on input "text" at bounding box center [1296, 235] width 32 height 32
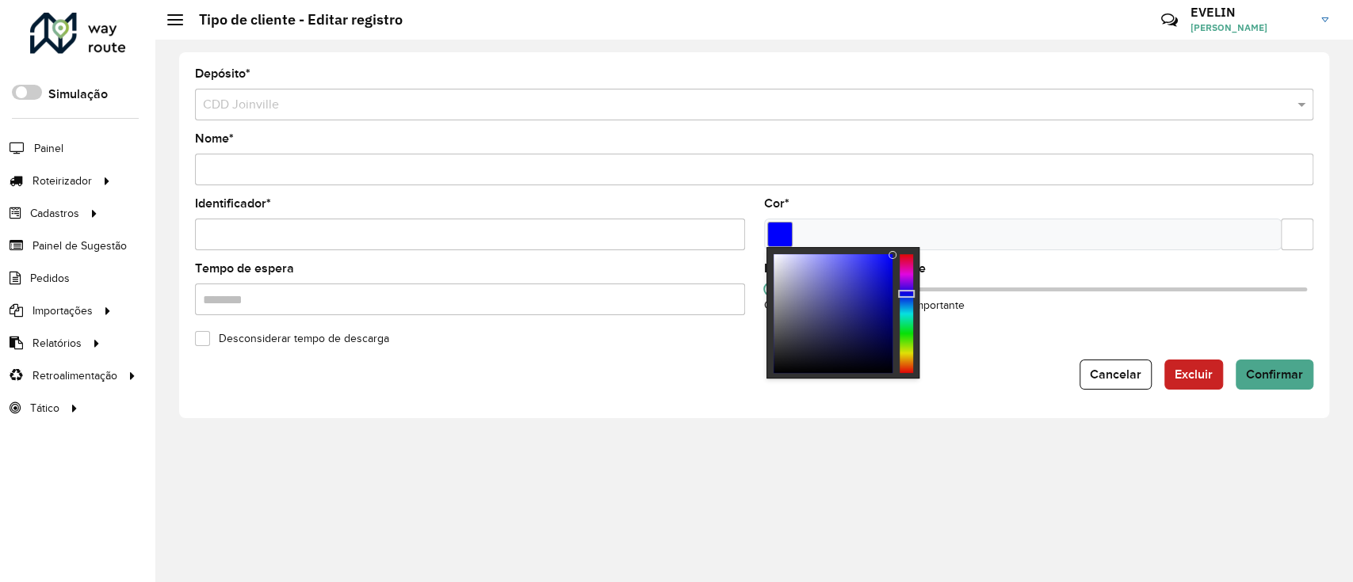
scroll to position [0, 32]
drag, startPoint x: 1287, startPoint y: 233, endPoint x: 1351, endPoint y: 228, distance: 64.4
click at [1351, 228] on div "Depósito * Selecione um depósito × CDD Joinville Nome * Identificador * Cor * T…" at bounding box center [753, 311] width 1197 height 543
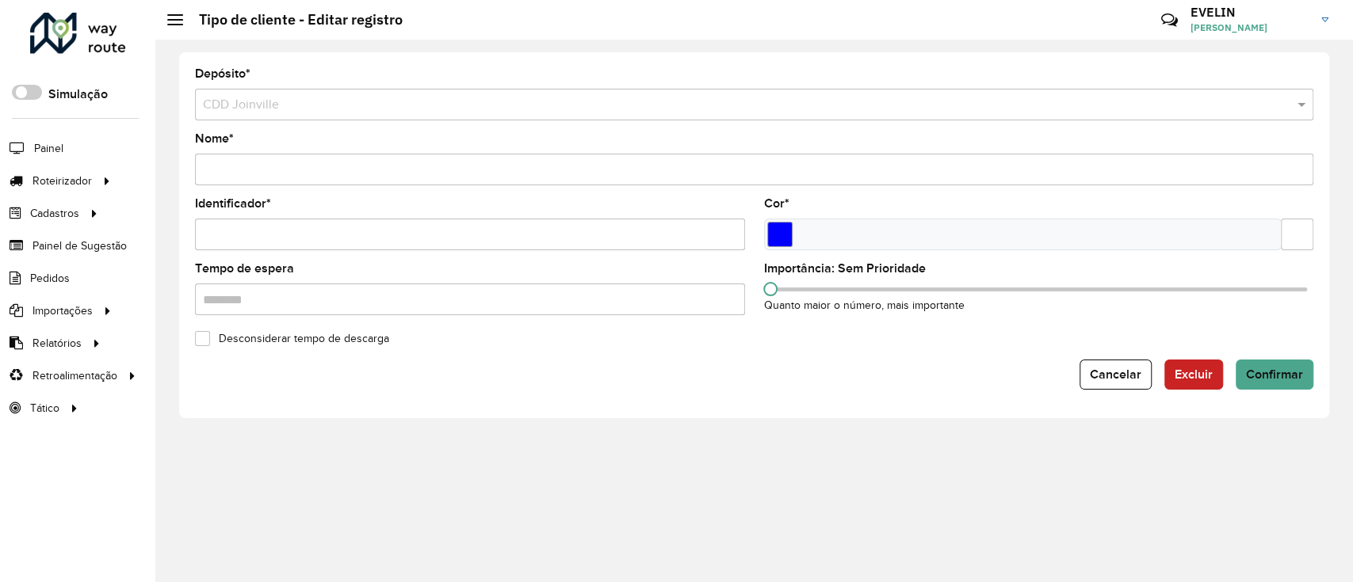
type input "*******"
paste input "*******"
type input "*******"
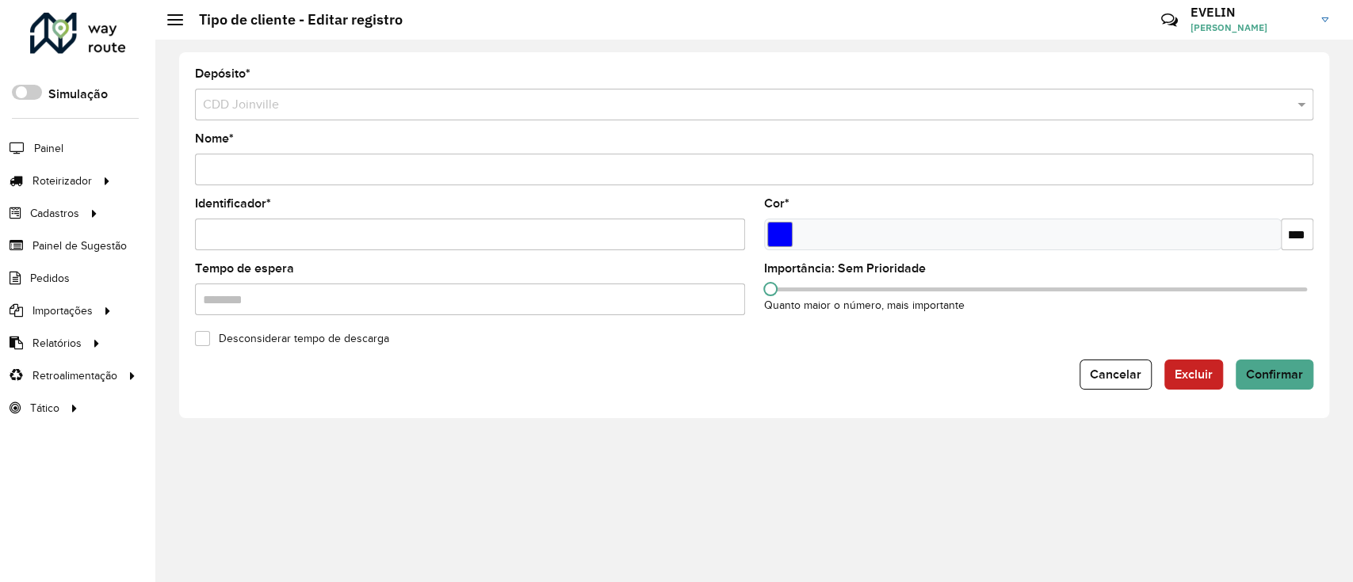
scroll to position [0, 0]
click at [1279, 324] on formly-field "Importância: Sem Prioridade Quanto maior o número, mais importante" at bounding box center [1038, 295] width 569 height 65
click at [1263, 370] on span "Confirmar" at bounding box center [1274, 374] width 57 height 13
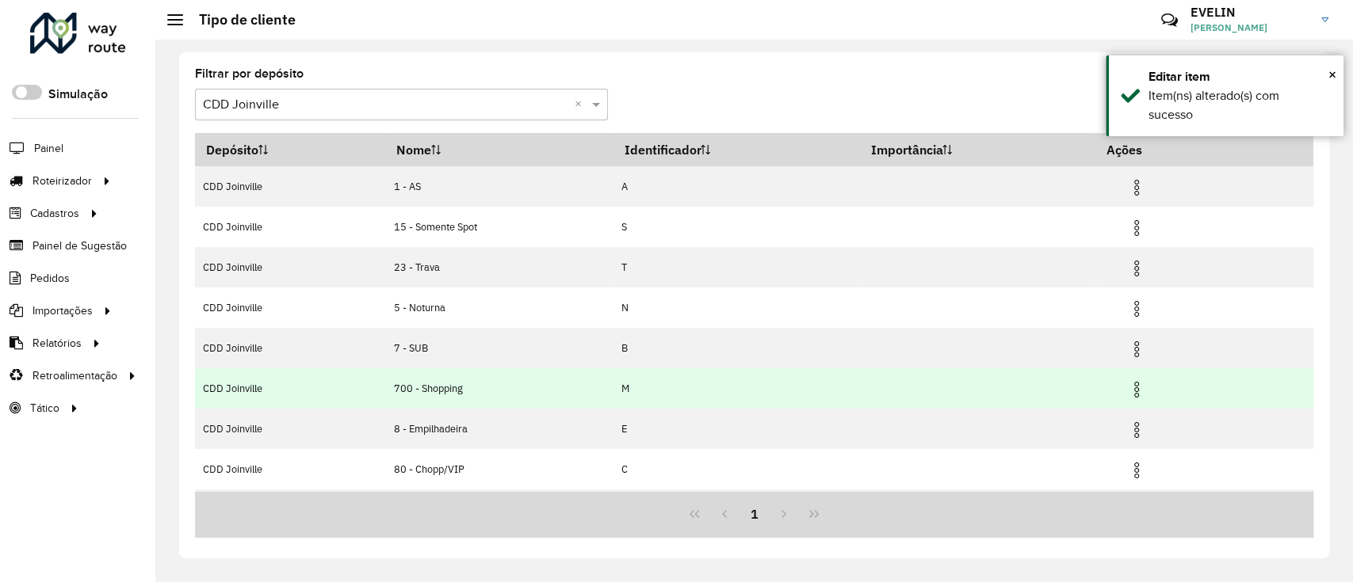
click at [1139, 388] on img at bounding box center [1136, 389] width 19 height 19
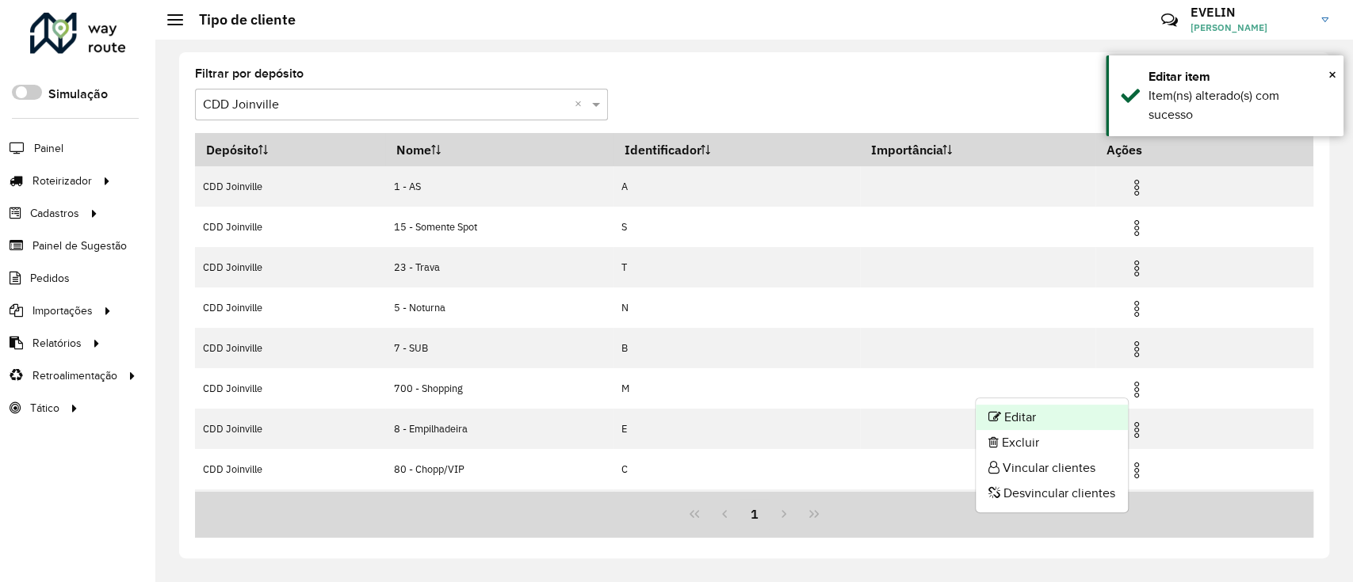
click at [1089, 414] on li "Editar" at bounding box center [1051, 417] width 152 height 25
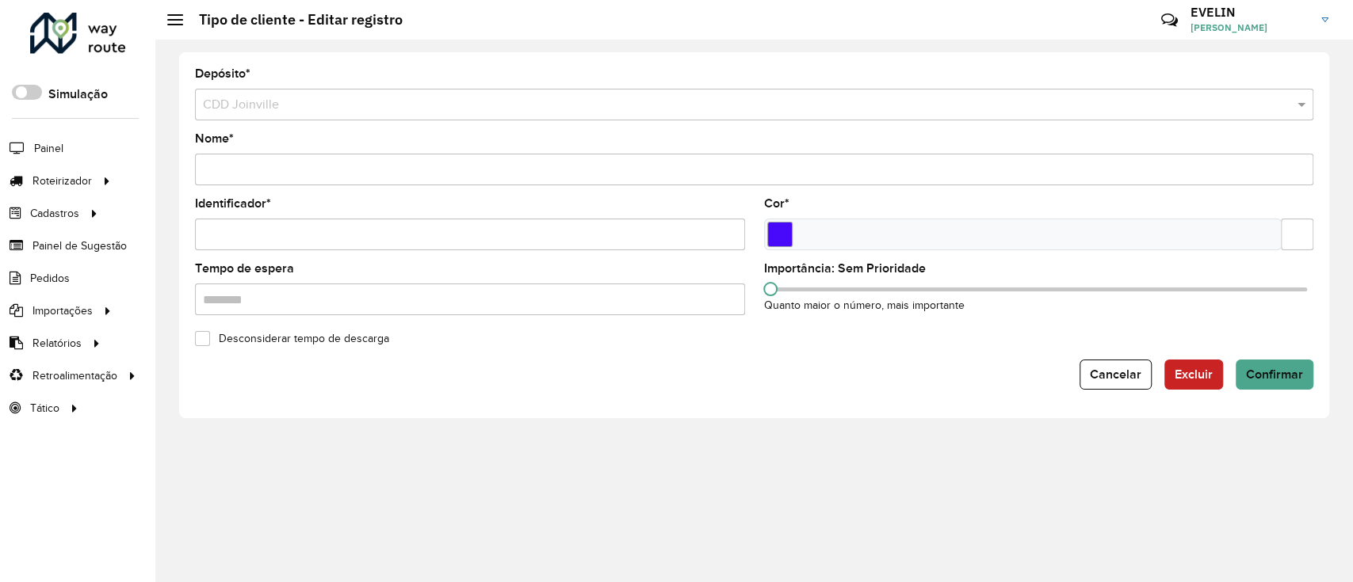
drag, startPoint x: 1288, startPoint y: 235, endPoint x: 1351, endPoint y: 231, distance: 63.5
click at [1351, 231] on div "Depósito * Selecione um depósito × CDD Joinville Nome * Identificador * Cor * T…" at bounding box center [753, 311] width 1197 height 543
paste input "text"
type input "*******"
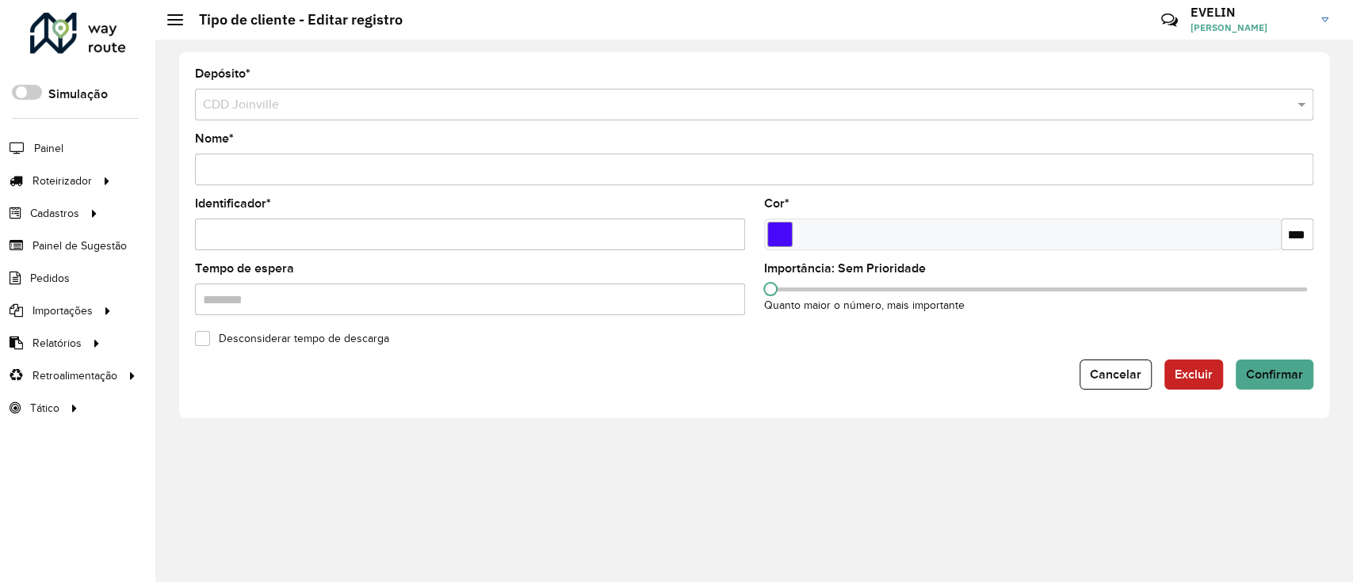
click at [1284, 301] on div "Importância: Sem Prioridade Quanto maior o número, mais importante" at bounding box center [1039, 289] width 550 height 52
click at [1286, 388] on button "Confirmar" at bounding box center [1274, 375] width 78 height 30
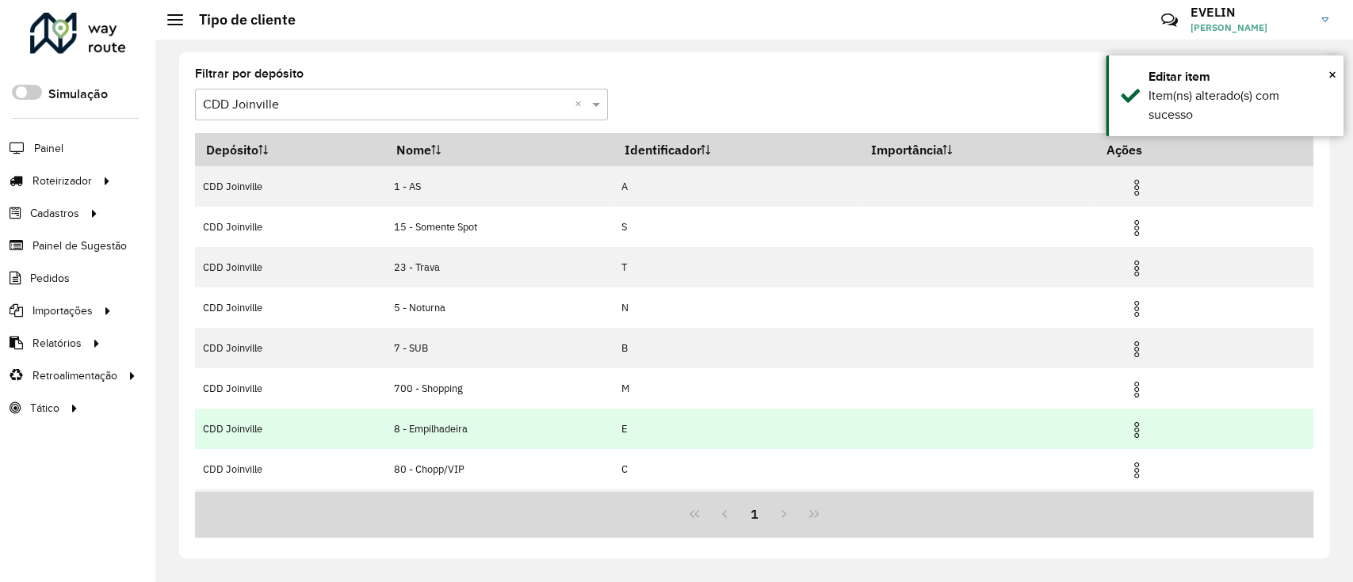
click at [1128, 425] on img at bounding box center [1136, 430] width 19 height 19
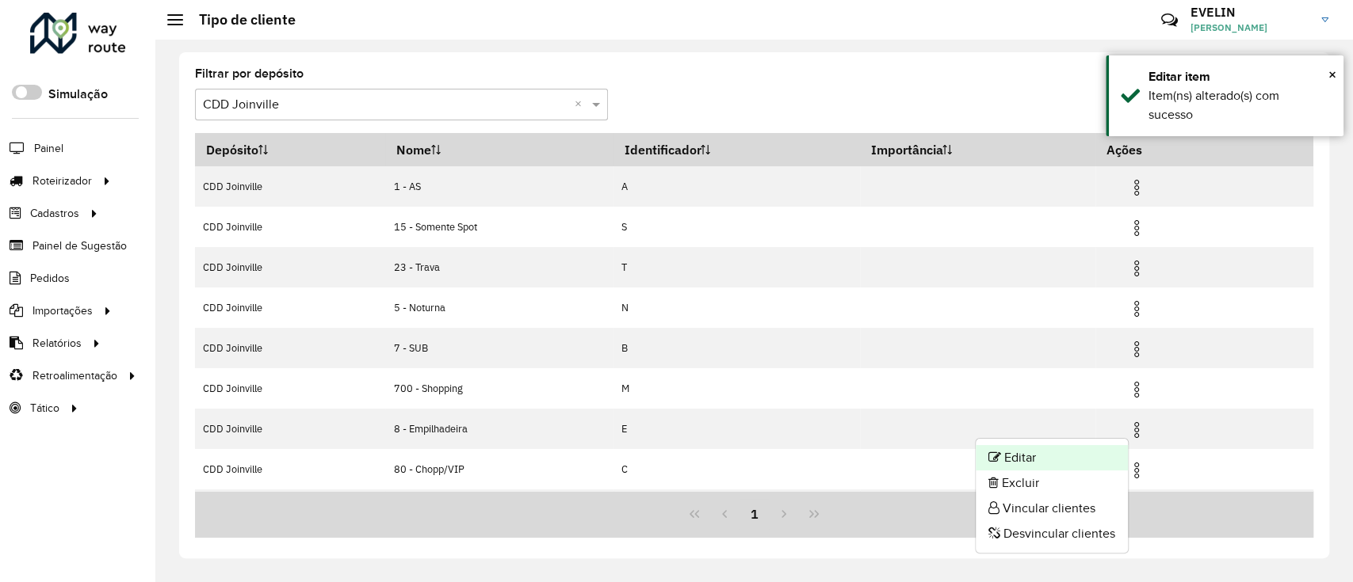
click at [1055, 448] on li "Editar" at bounding box center [1051, 457] width 152 height 25
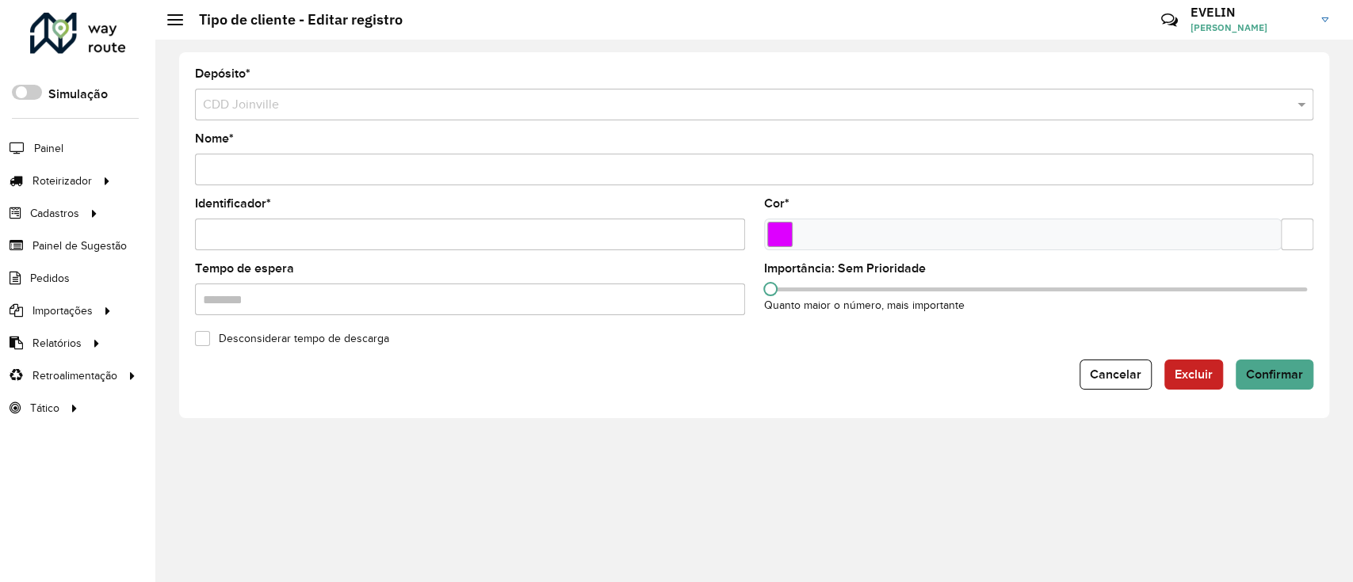
drag, startPoint x: 1287, startPoint y: 238, endPoint x: 1351, endPoint y: 238, distance: 64.2
click at [1351, 238] on div "Depósito * Selecione um depósito × CDD Joinville Nome * Identificador * Cor * T…" at bounding box center [753, 311] width 1197 height 543
paste input "text"
type input "*******"
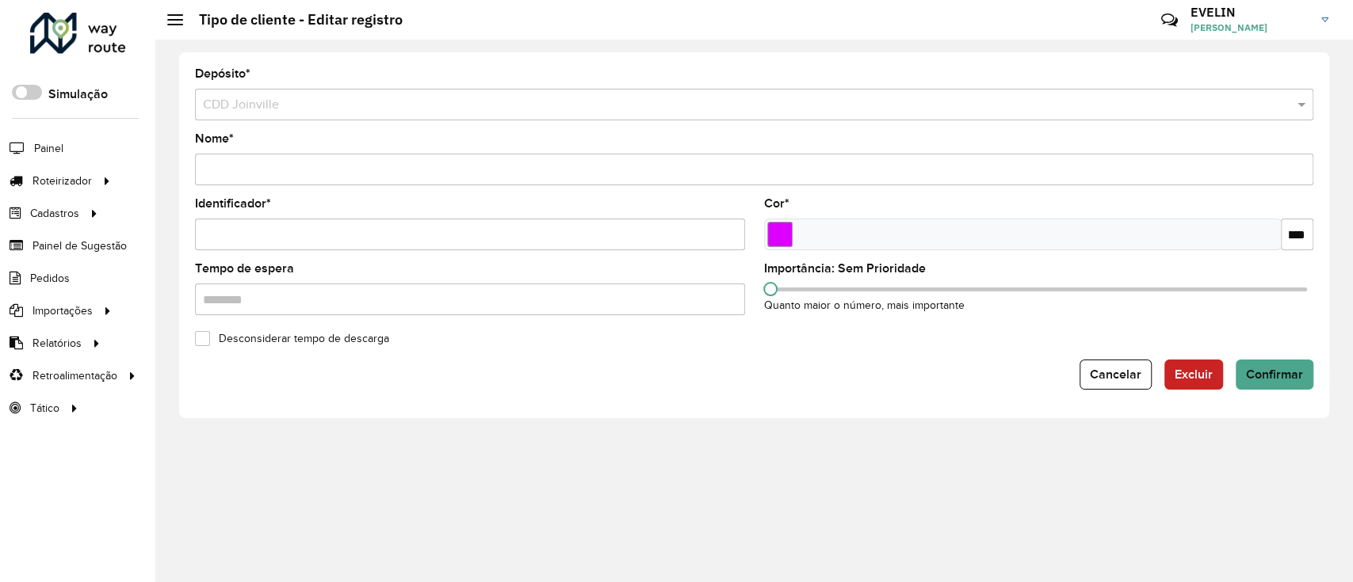
scroll to position [0, 0]
click at [1269, 369] on span "Confirmar" at bounding box center [1274, 374] width 57 height 13
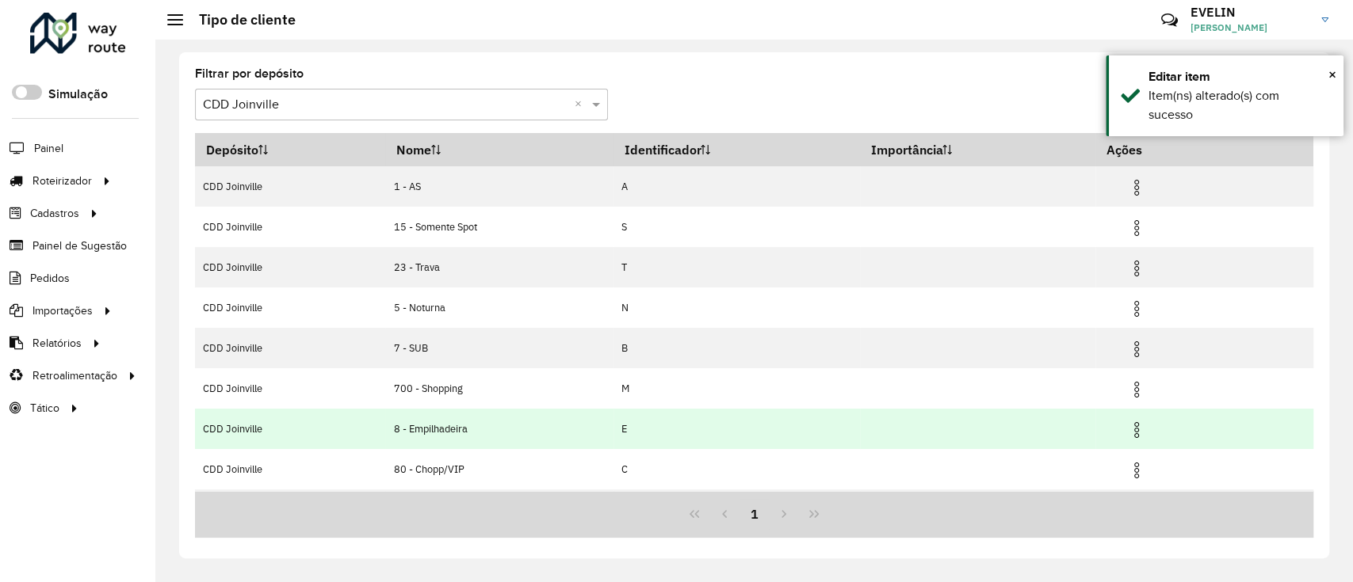
click at [1139, 429] on img at bounding box center [1136, 430] width 19 height 19
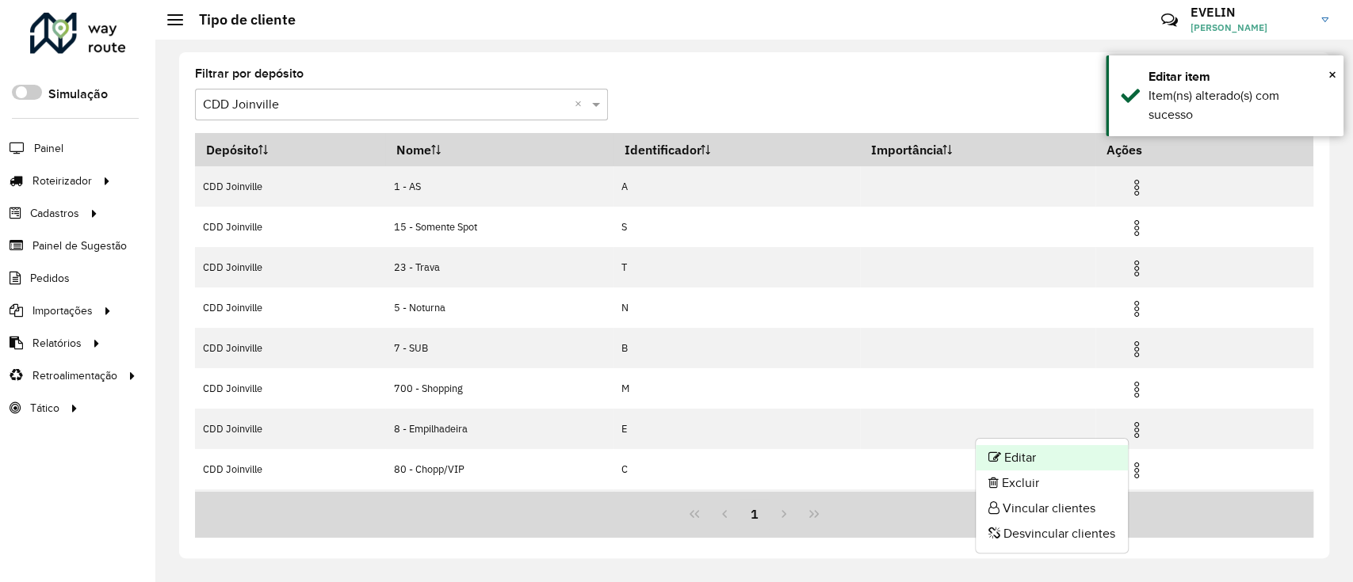
click at [1025, 447] on li "Editar" at bounding box center [1051, 457] width 152 height 25
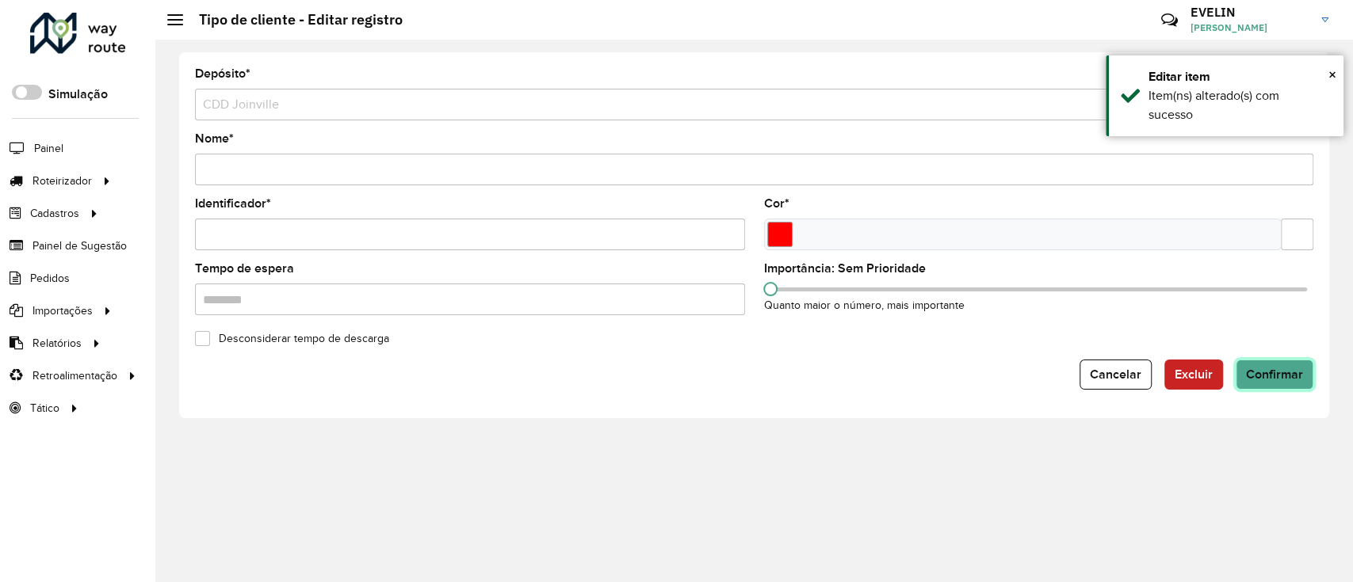
click at [1254, 374] on span "Confirmar" at bounding box center [1274, 374] width 57 height 13
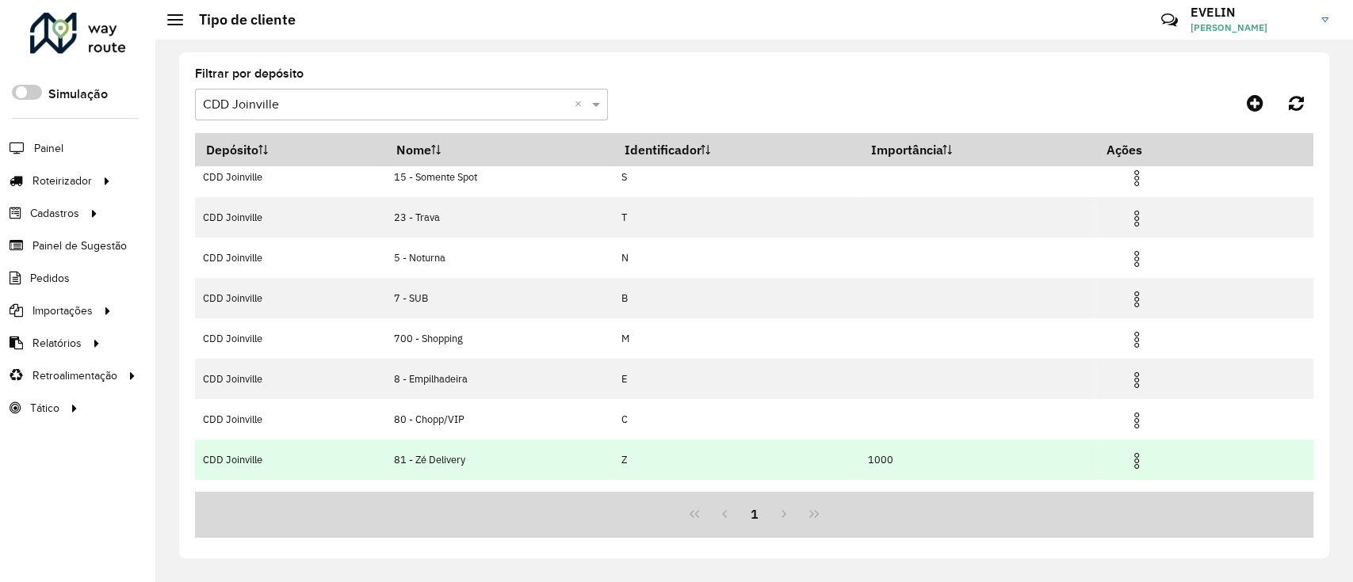
scroll to position [78, 0]
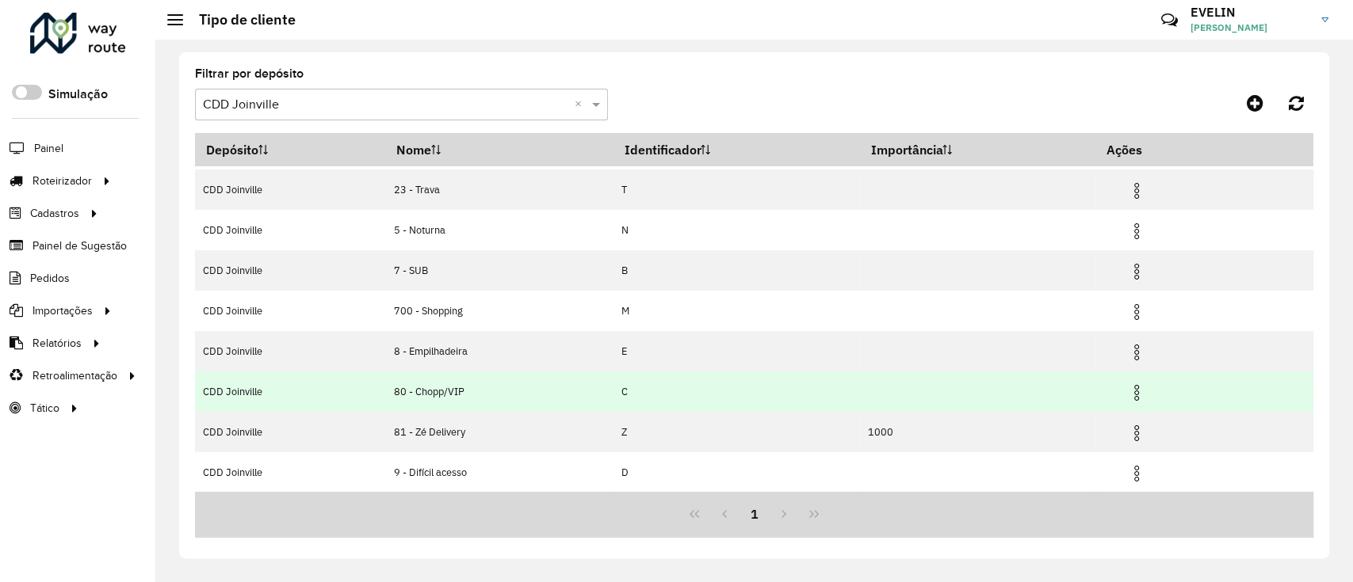
click at [1137, 390] on img at bounding box center [1136, 393] width 19 height 19
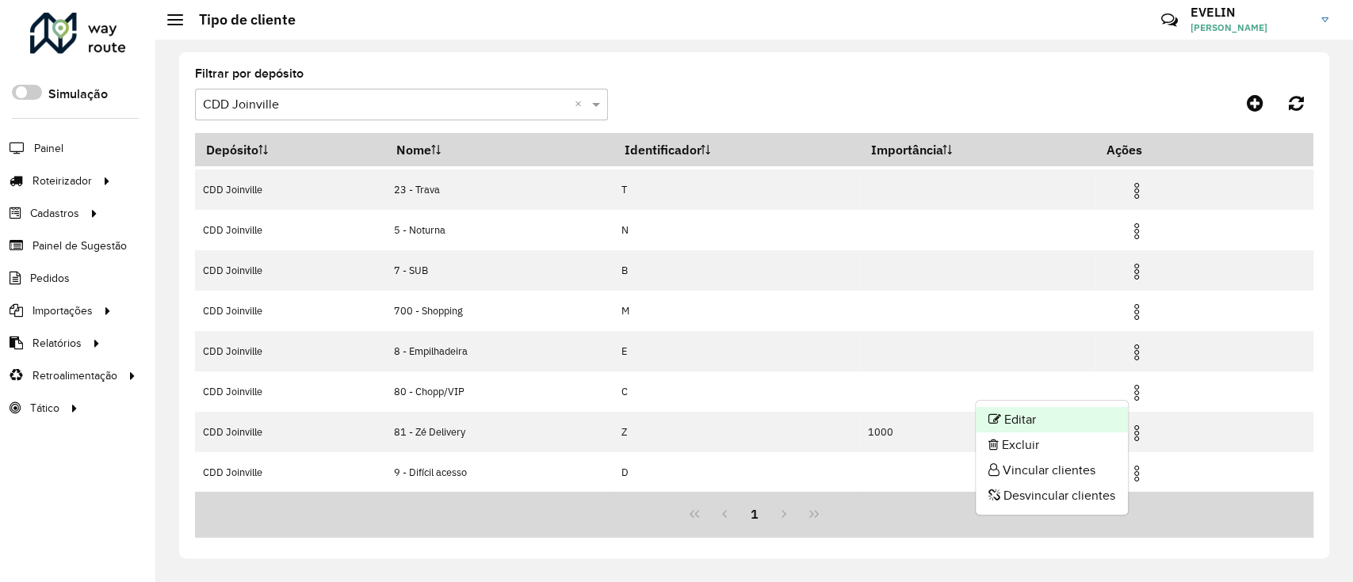
click at [1086, 418] on li "Editar" at bounding box center [1051, 419] width 152 height 25
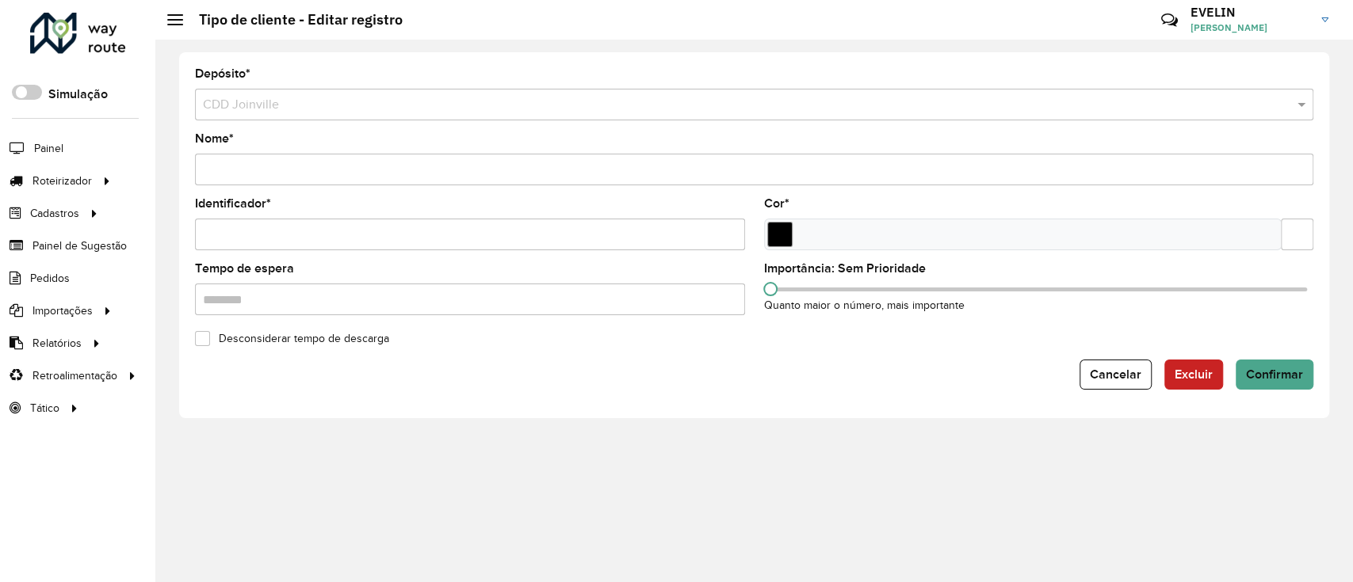
drag, startPoint x: 1287, startPoint y: 231, endPoint x: 1351, endPoint y: 212, distance: 66.9
click at [1351, 212] on div "Depósito * Selecione um depósito × CDD Joinville Nome * Identificador * Cor * T…" at bounding box center [753, 311] width 1197 height 543
paste input "text"
type input "*******"
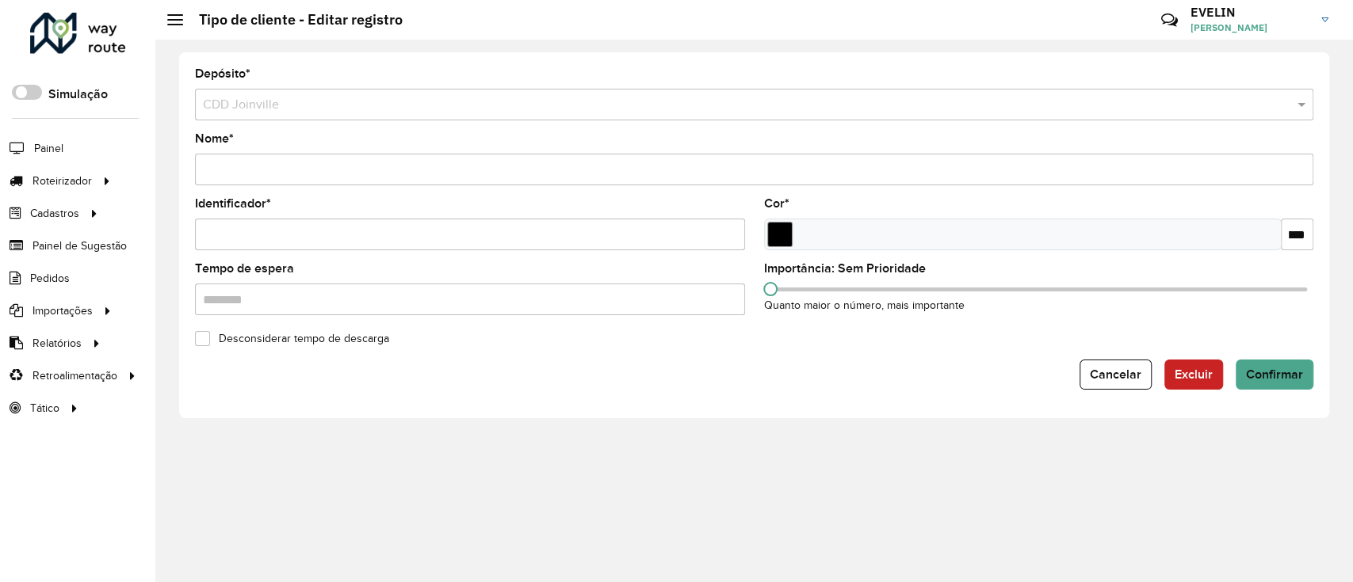
scroll to position [0, 0]
click at [1260, 368] on span "Confirmar" at bounding box center [1274, 374] width 57 height 13
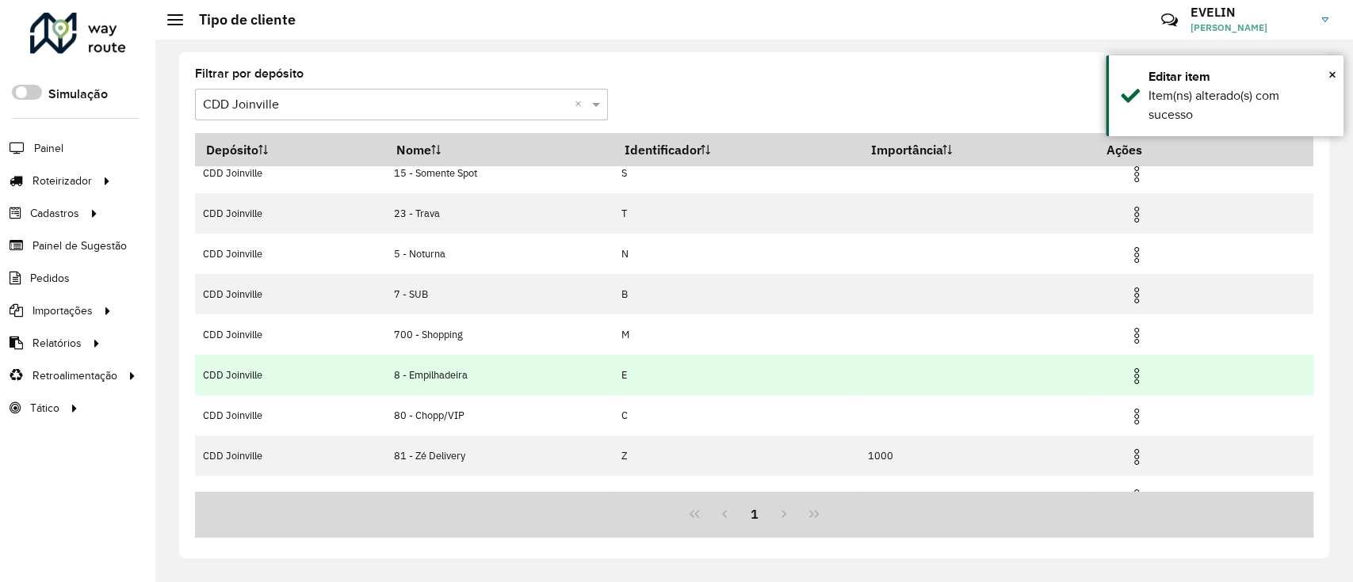
scroll to position [78, 0]
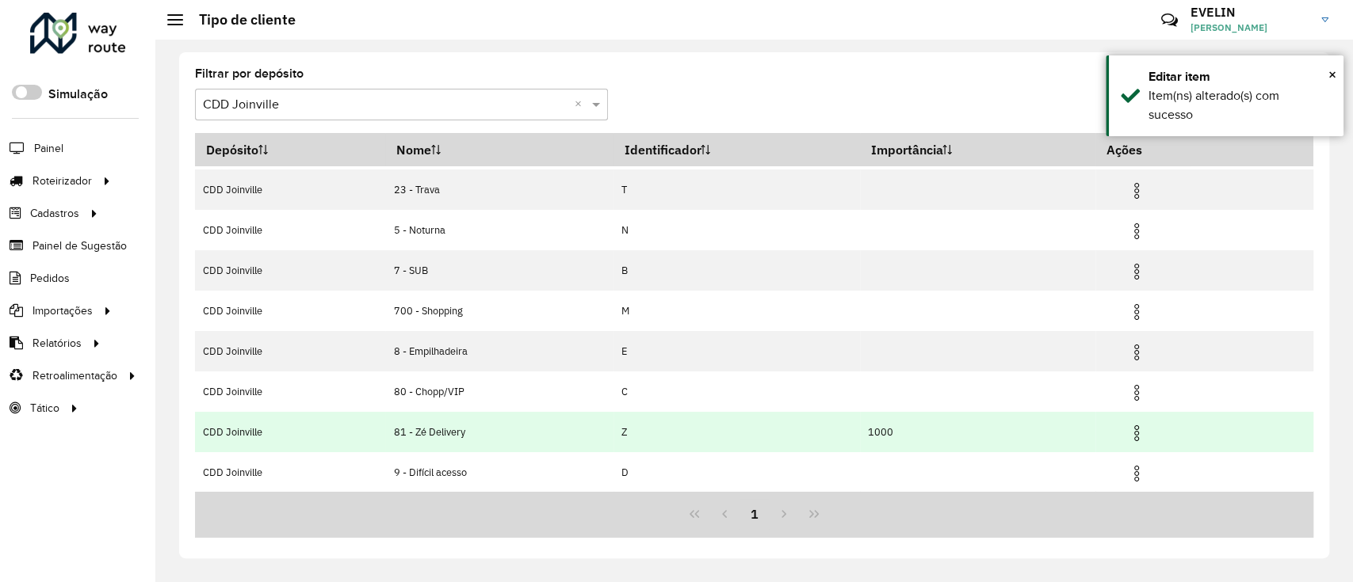
click at [1135, 428] on img at bounding box center [1136, 433] width 19 height 19
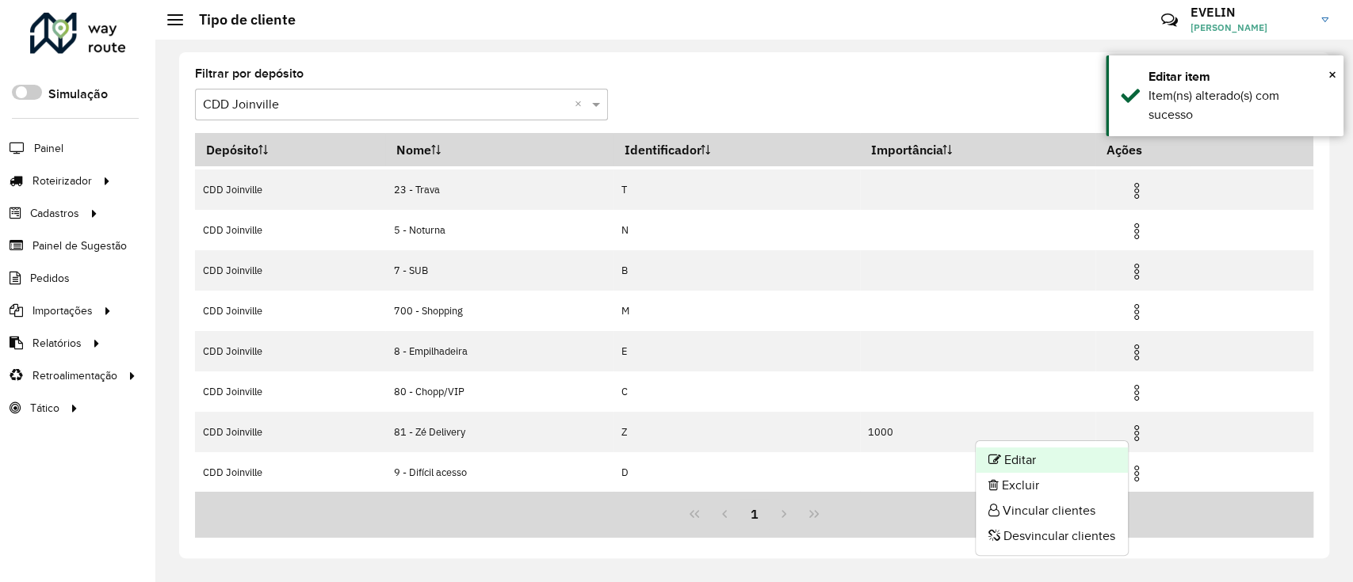
click at [1028, 453] on li "Editar" at bounding box center [1051, 460] width 152 height 25
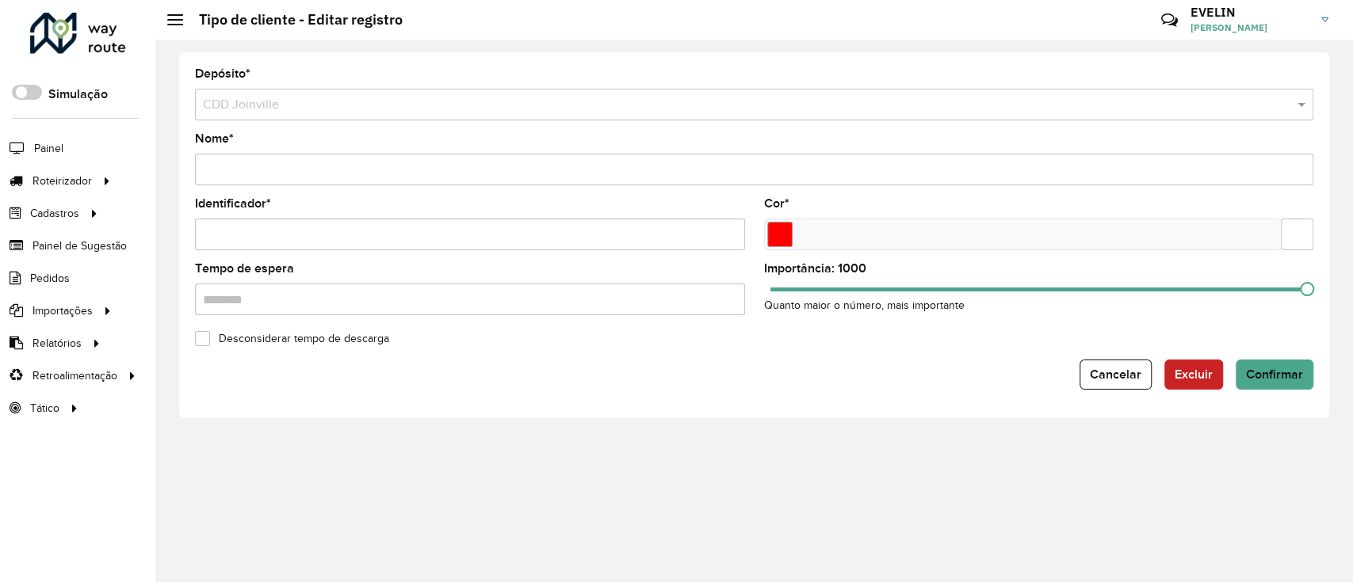
scroll to position [0, 29]
drag, startPoint x: 1281, startPoint y: 228, endPoint x: 1351, endPoint y: 213, distance: 71.3
click at [1351, 213] on div "Depósito * Selecione um depósito × CDD Joinville Nome * Identificador * Cor * T…" at bounding box center [753, 311] width 1197 height 543
click at [1269, 361] on button "Confirmar" at bounding box center [1274, 375] width 78 height 30
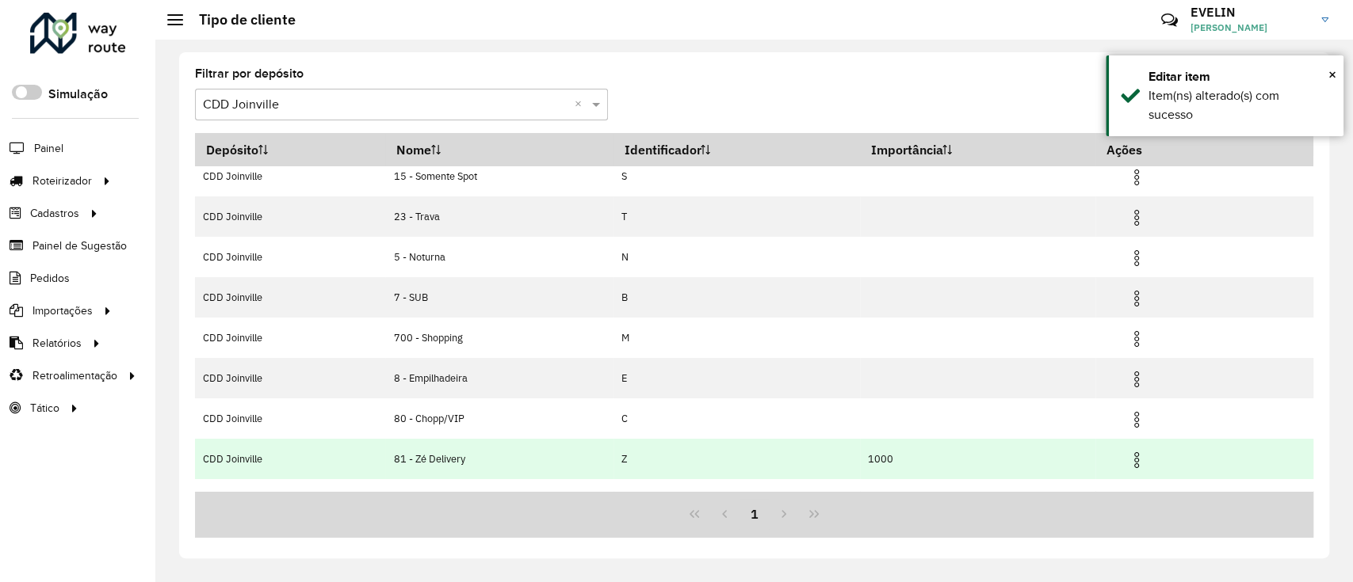
scroll to position [78, 0]
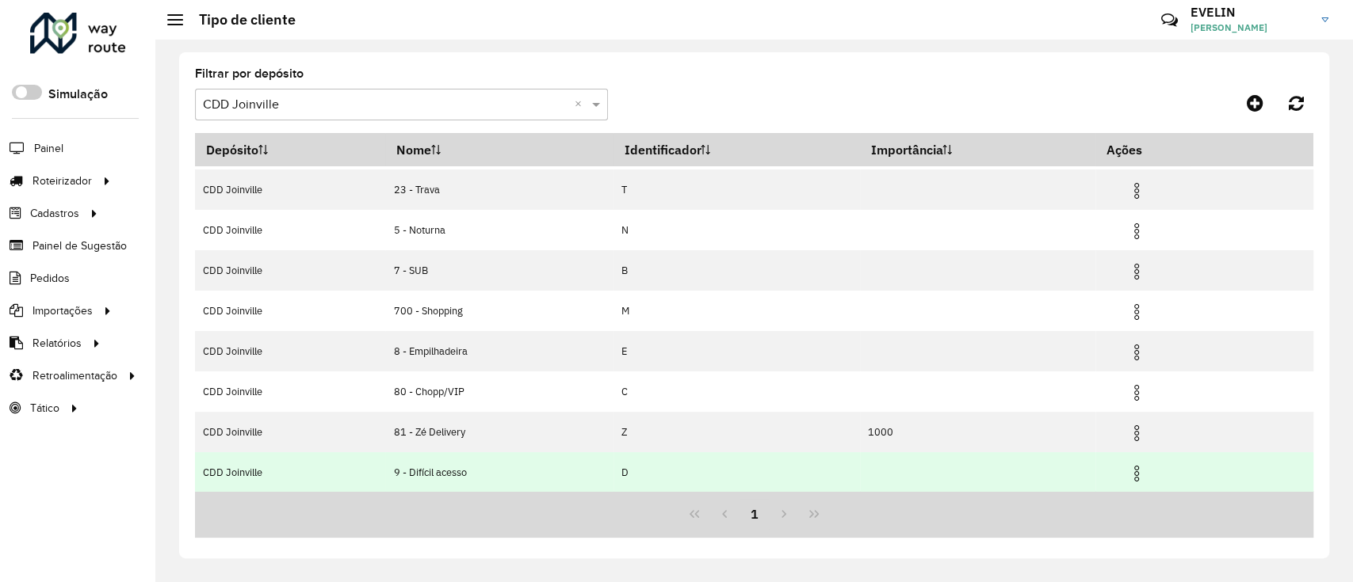
click at [1141, 466] on img at bounding box center [1136, 473] width 19 height 19
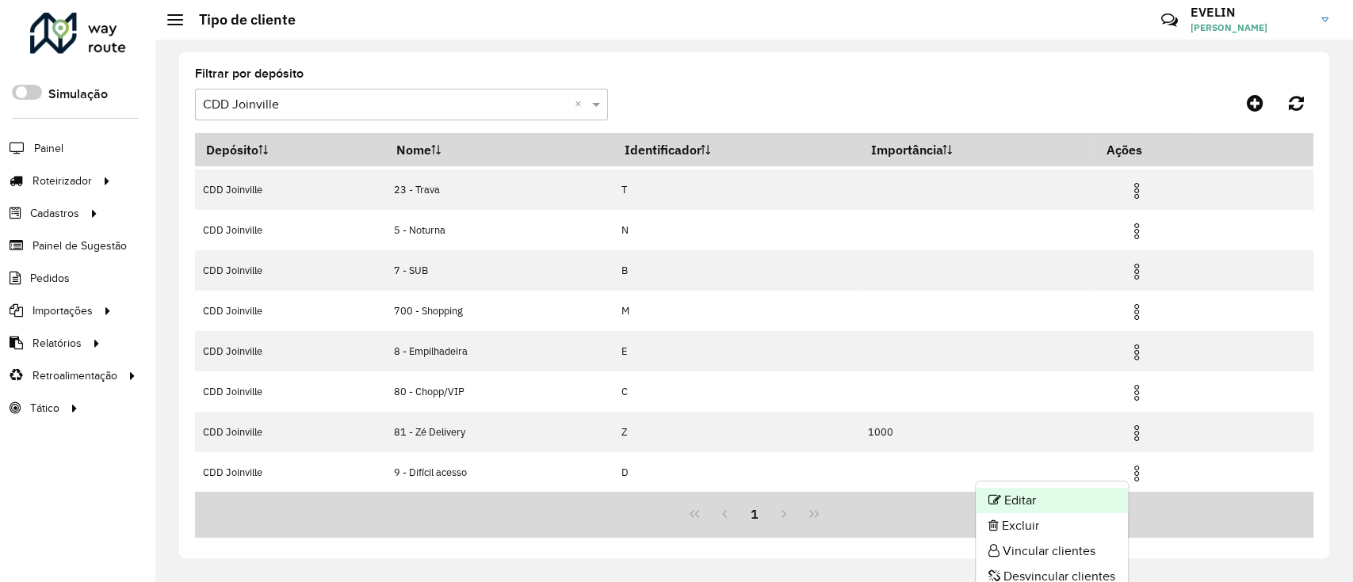
click at [1040, 501] on li "Editar" at bounding box center [1051, 500] width 152 height 25
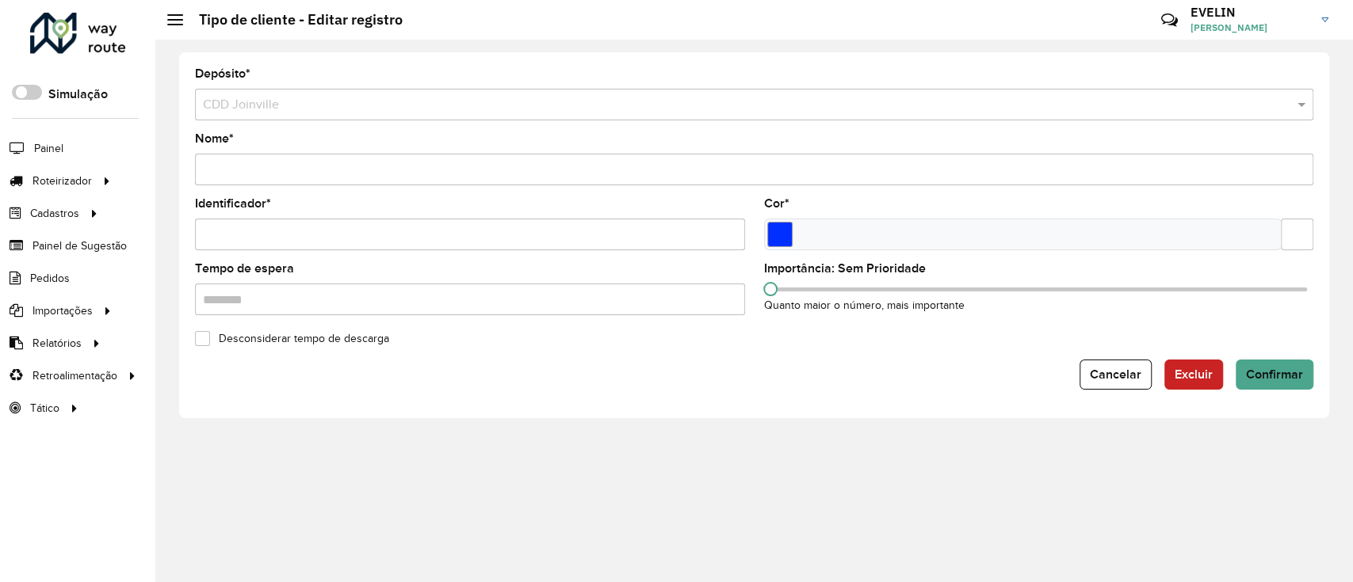
scroll to position [0, 25]
drag, startPoint x: 1289, startPoint y: 237, endPoint x: 1351, endPoint y: 222, distance: 63.6
click at [1351, 222] on div "Depósito * Selecione um depósito × CDD Joinville Nome * Identificador * Cor * T…" at bounding box center [753, 311] width 1197 height 543
paste input "text"
type input "*******"
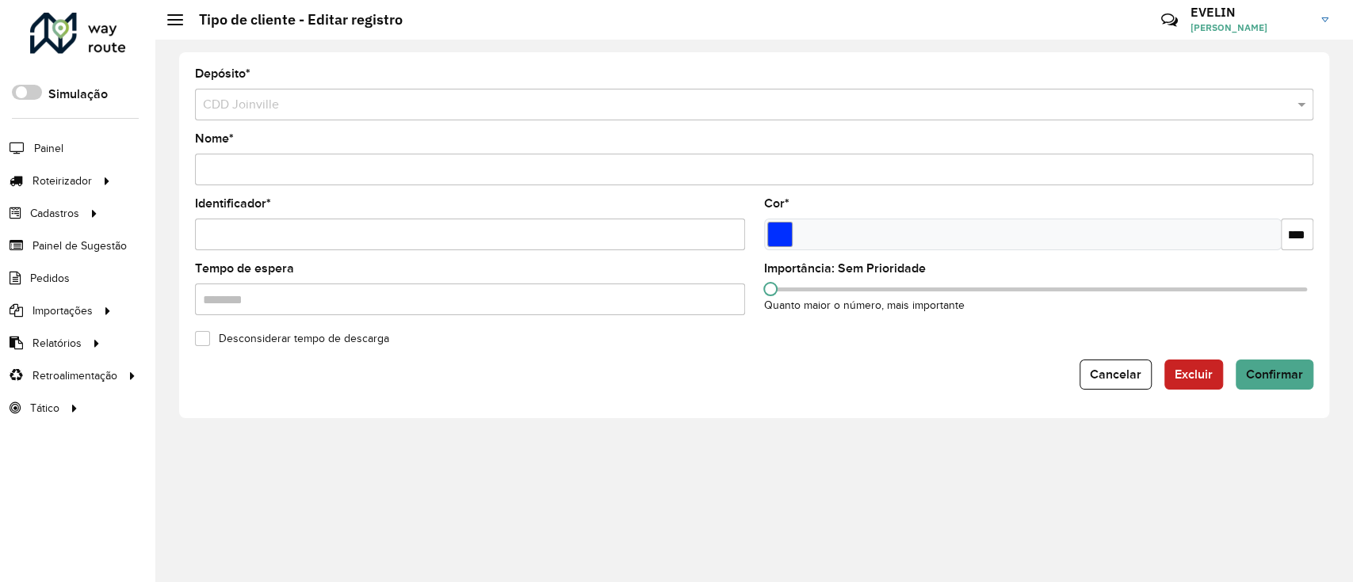
scroll to position [0, 0]
drag, startPoint x: 1318, startPoint y: 219, endPoint x: 1271, endPoint y: 307, distance: 100.0
click at [1271, 261] on formly-field "Cor * *******" at bounding box center [1038, 230] width 569 height 65
click at [1277, 378] on span "Confirmar" at bounding box center [1274, 374] width 57 height 13
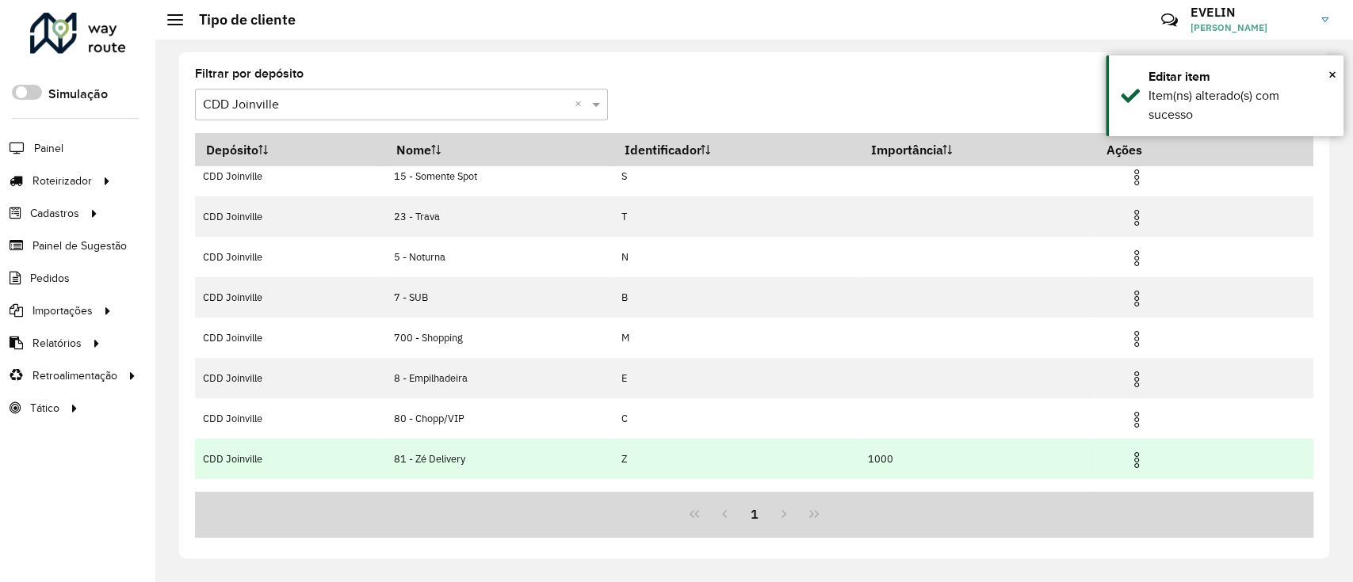
scroll to position [78, 0]
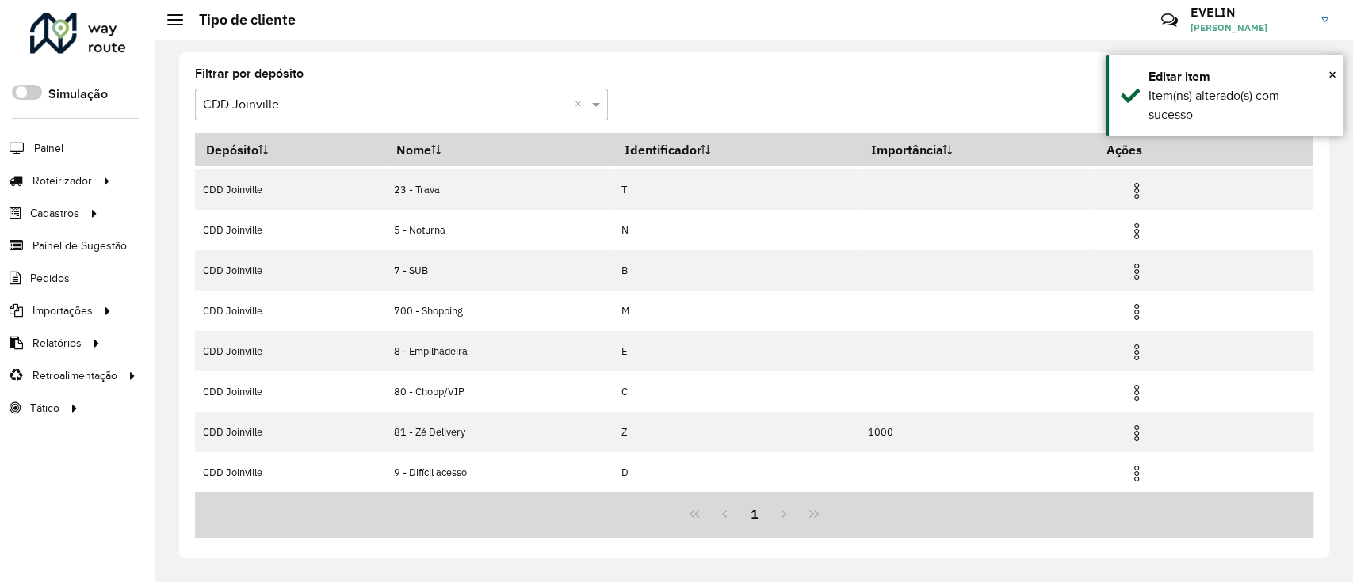
drag, startPoint x: 727, startPoint y: 523, endPoint x: 693, endPoint y: 503, distance: 39.4
click at [727, 523] on div "1" at bounding box center [754, 514] width 1118 height 47
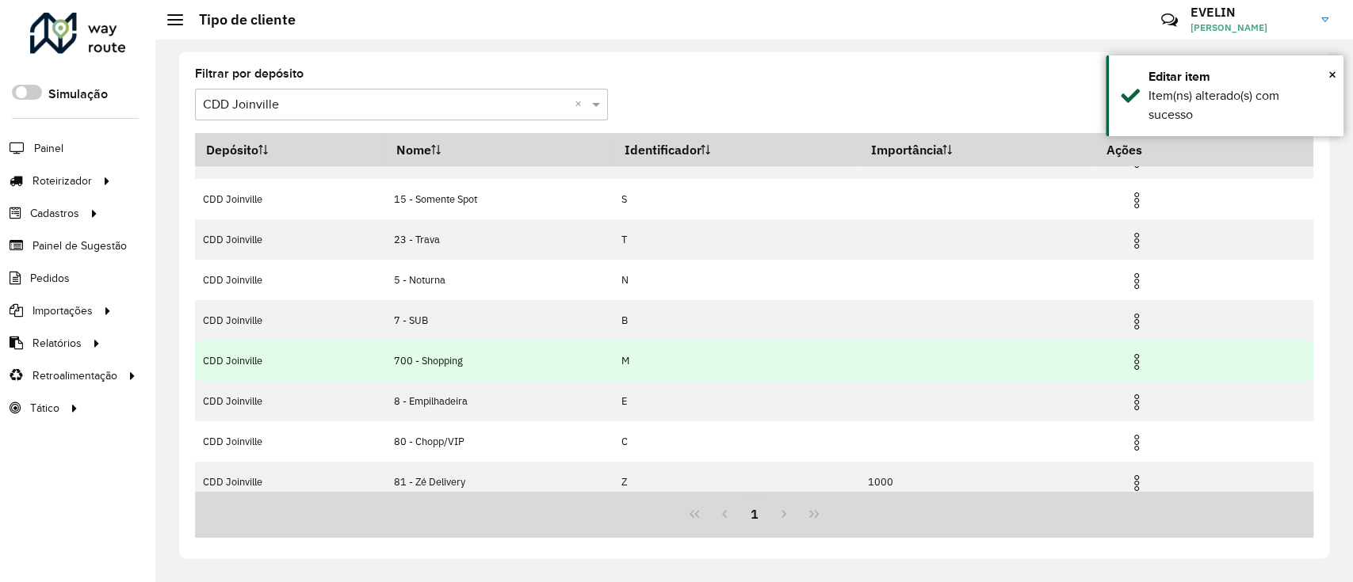
scroll to position [0, 0]
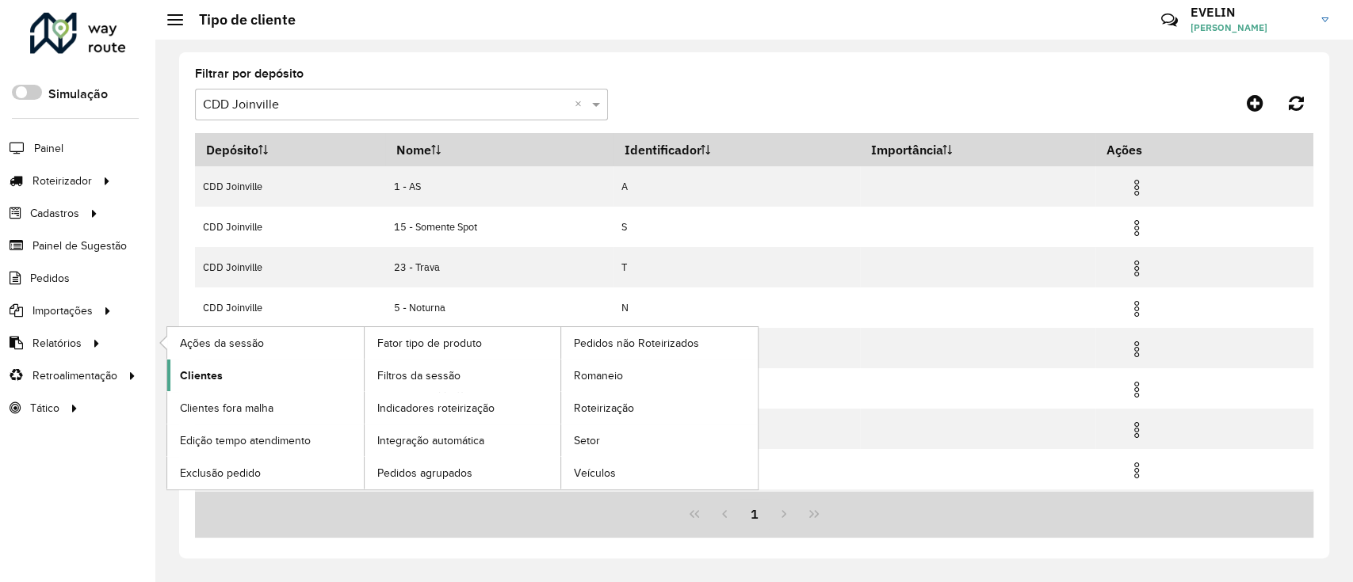
click at [181, 375] on span "Clientes" at bounding box center [201, 376] width 43 height 17
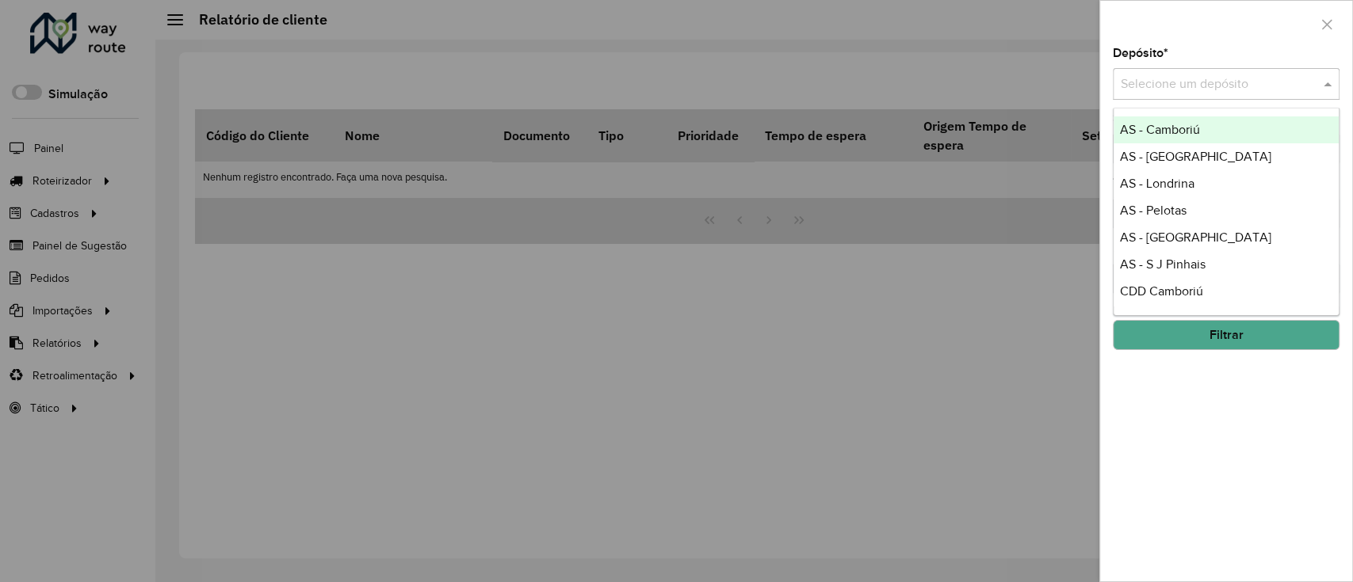
click at [1187, 97] on div "Selecione um depósito" at bounding box center [1225, 84] width 227 height 32
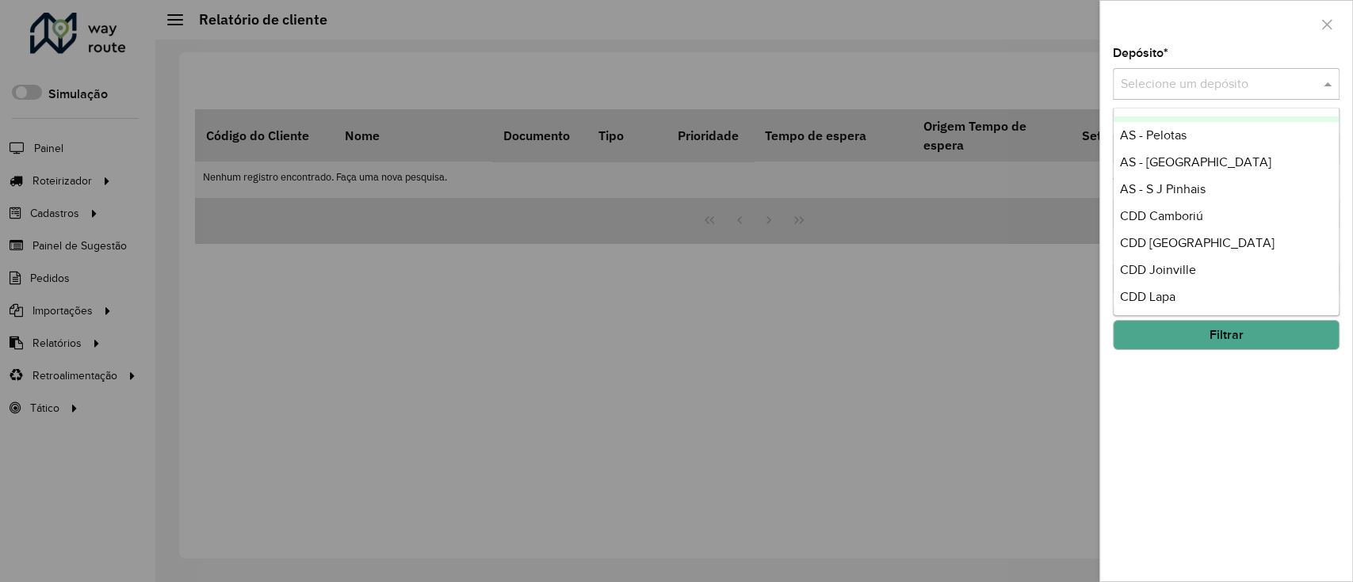
scroll to position [186, 0]
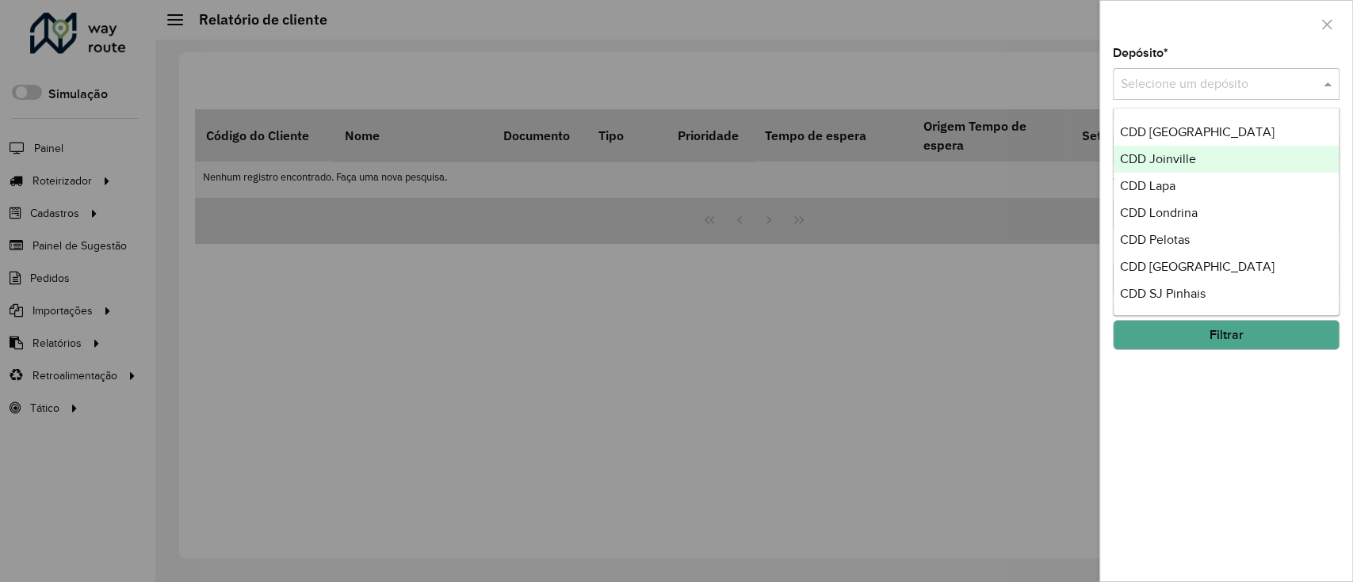
click at [1173, 156] on span "CDD Joinville" at bounding box center [1158, 158] width 76 height 13
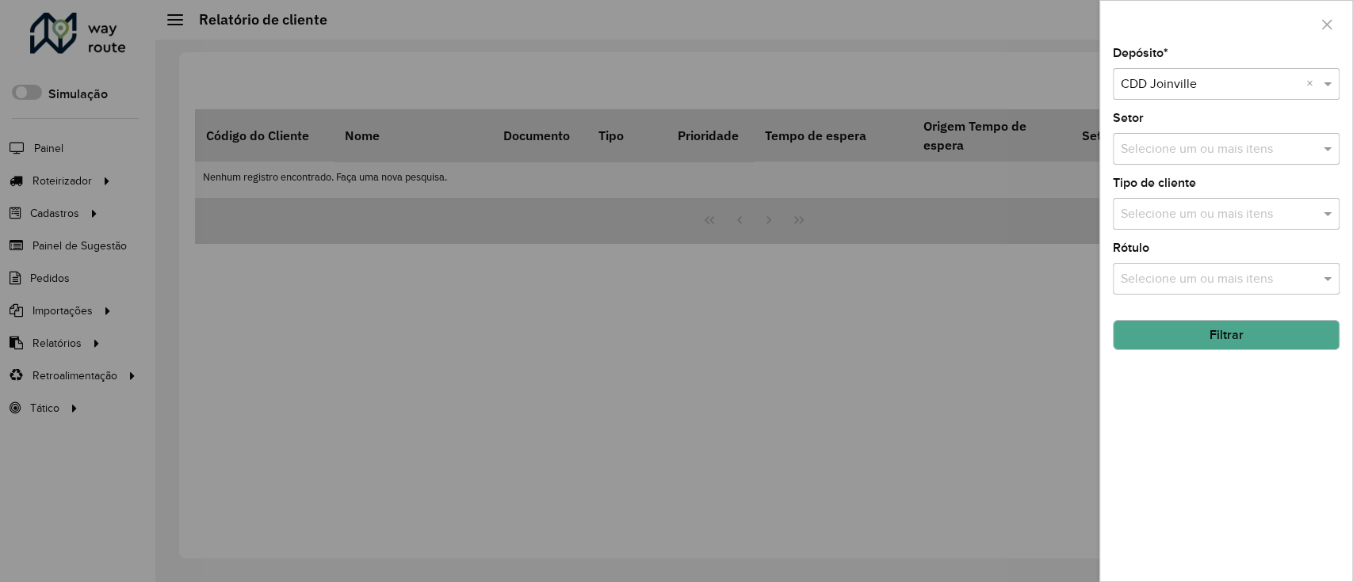
click at [1248, 220] on input "text" at bounding box center [1217, 214] width 203 height 19
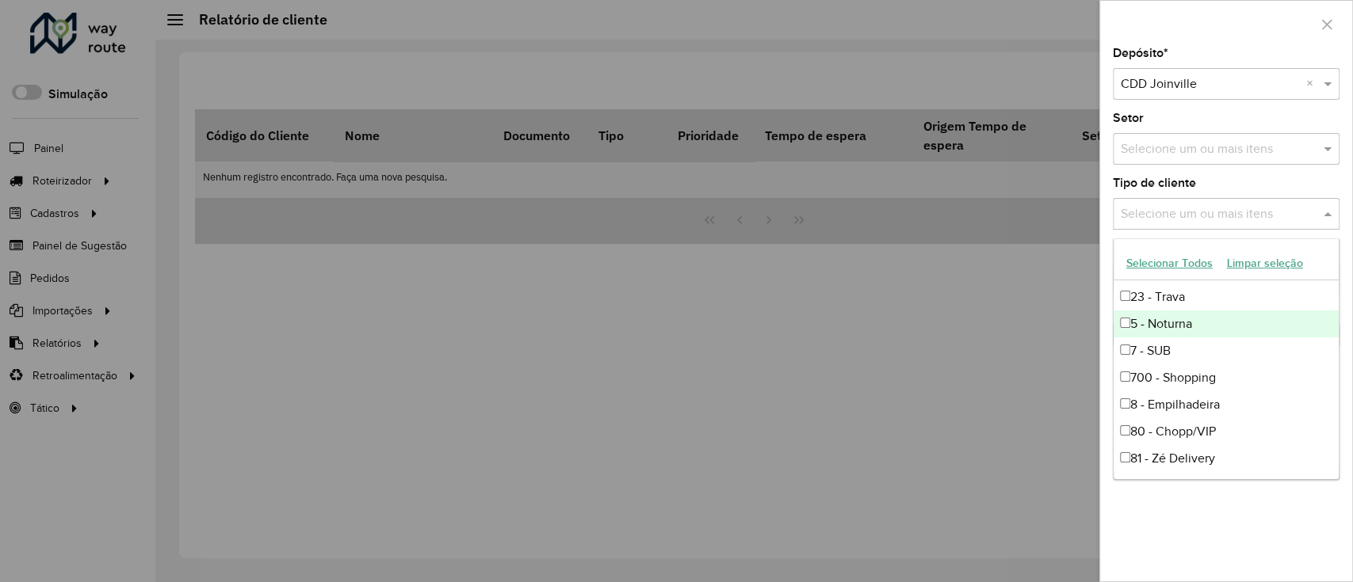
scroll to position [79, 0]
click at [1165, 321] on div "7 - SUB" at bounding box center [1225, 322] width 225 height 27
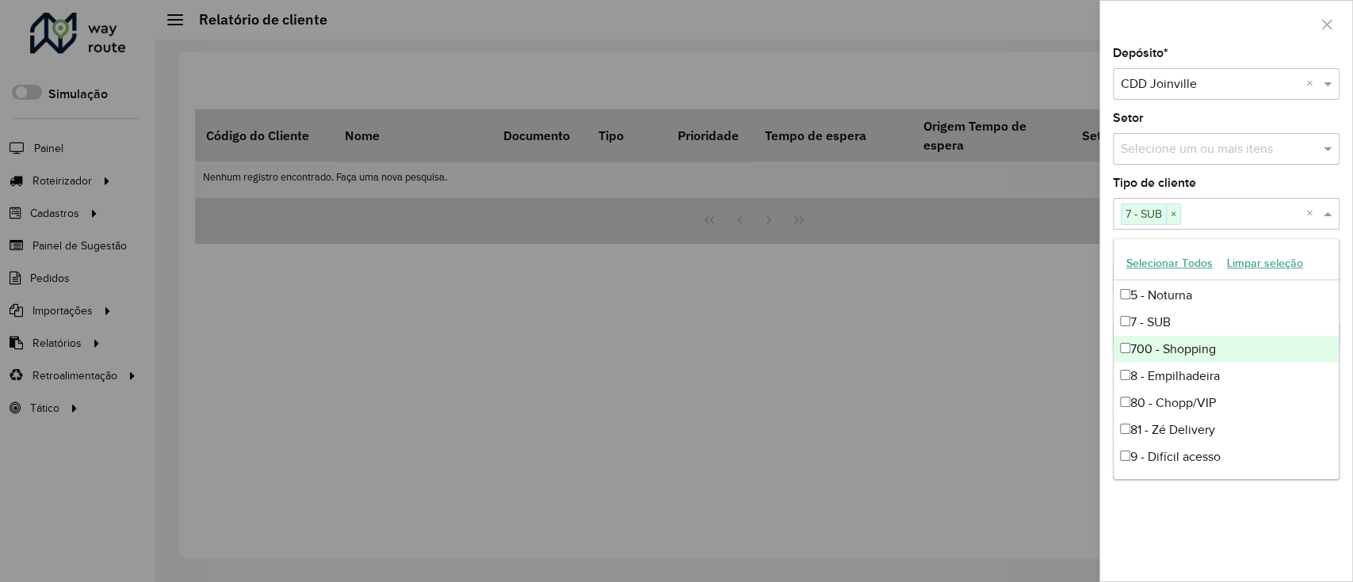
click at [1063, 361] on div at bounding box center [676, 291] width 1353 height 582
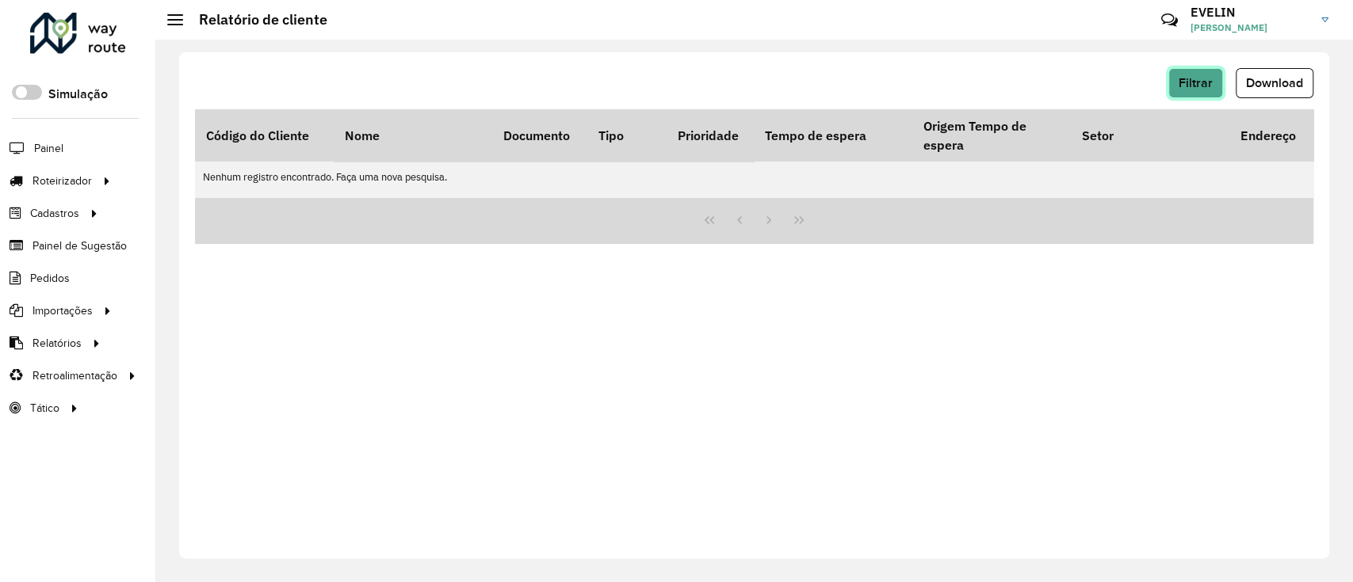
click at [1186, 73] on button "Filtrar" at bounding box center [1195, 83] width 55 height 30
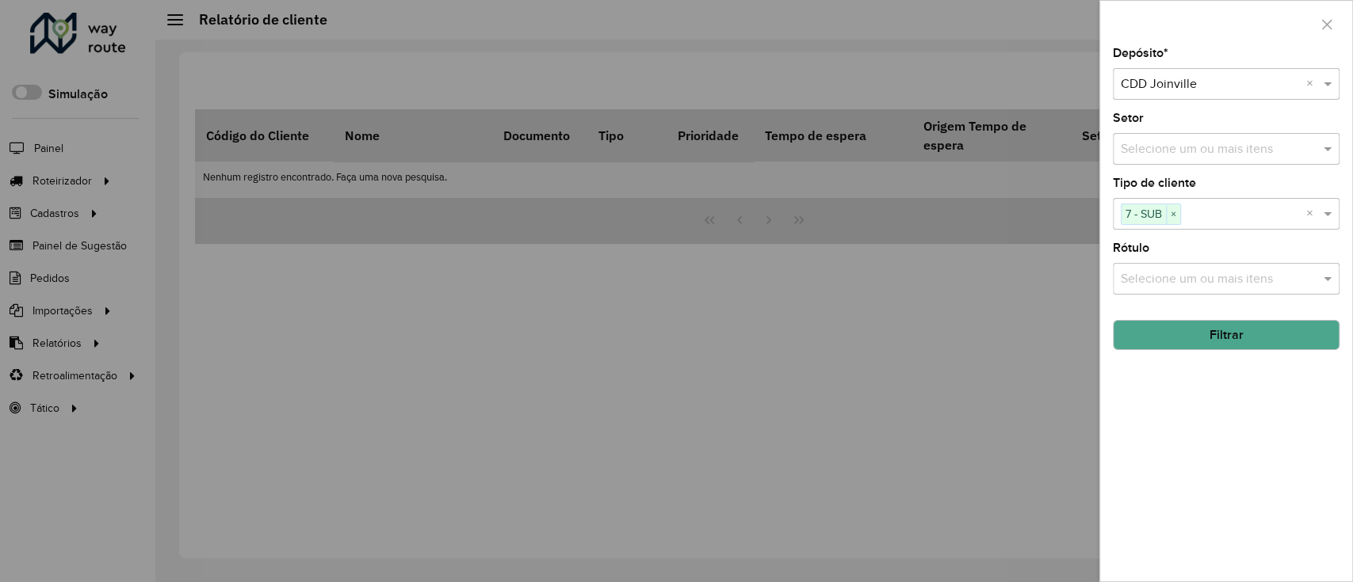
click at [1186, 326] on button "Filtrar" at bounding box center [1225, 335] width 227 height 30
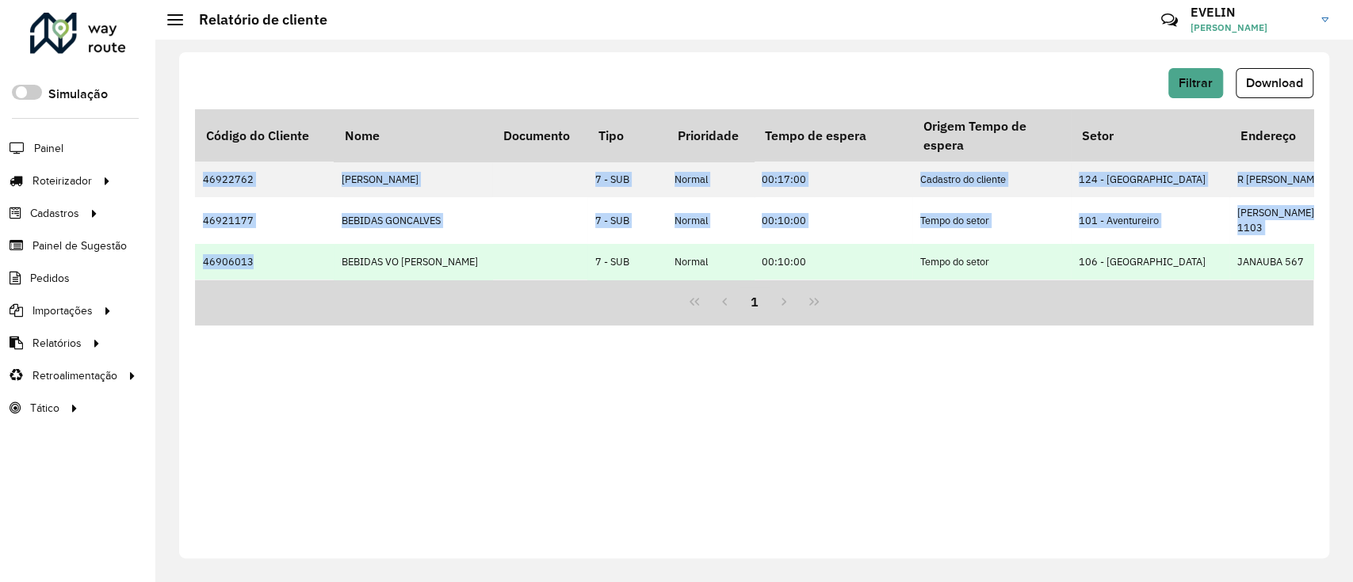
drag, startPoint x: 197, startPoint y: 171, endPoint x: 254, endPoint y: 246, distance: 93.8
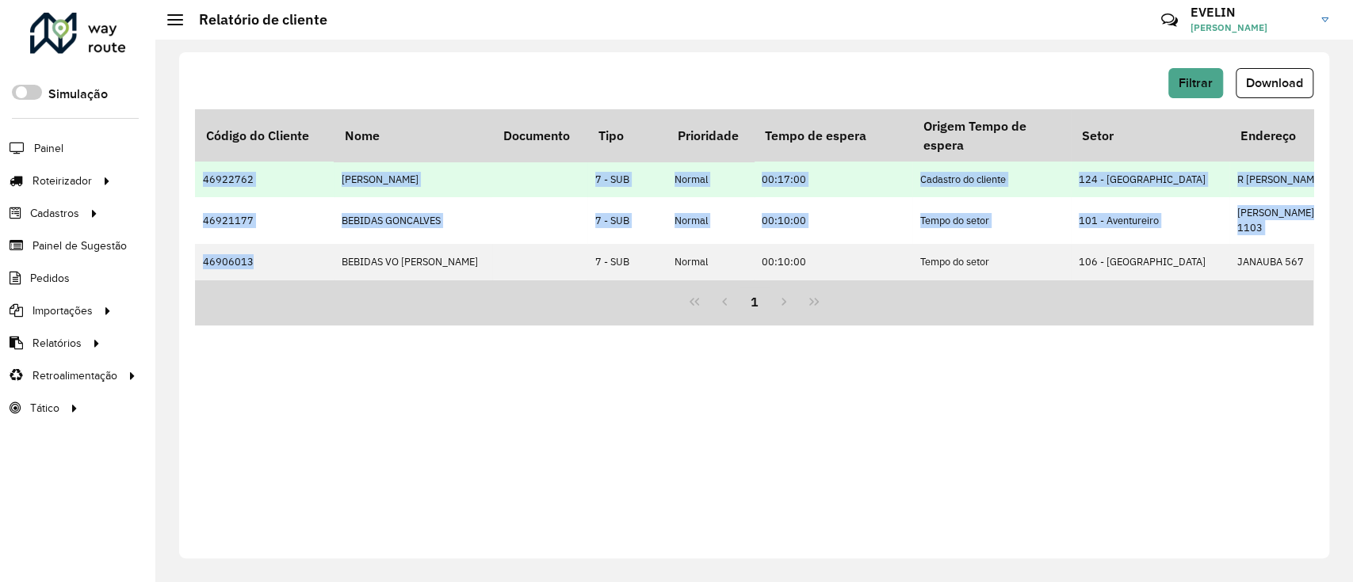
copy tbody "46922762 Alexandre Rosa 7 - SUB Normal 00:17:00 Cadastro do cliente 124 - Petró…"
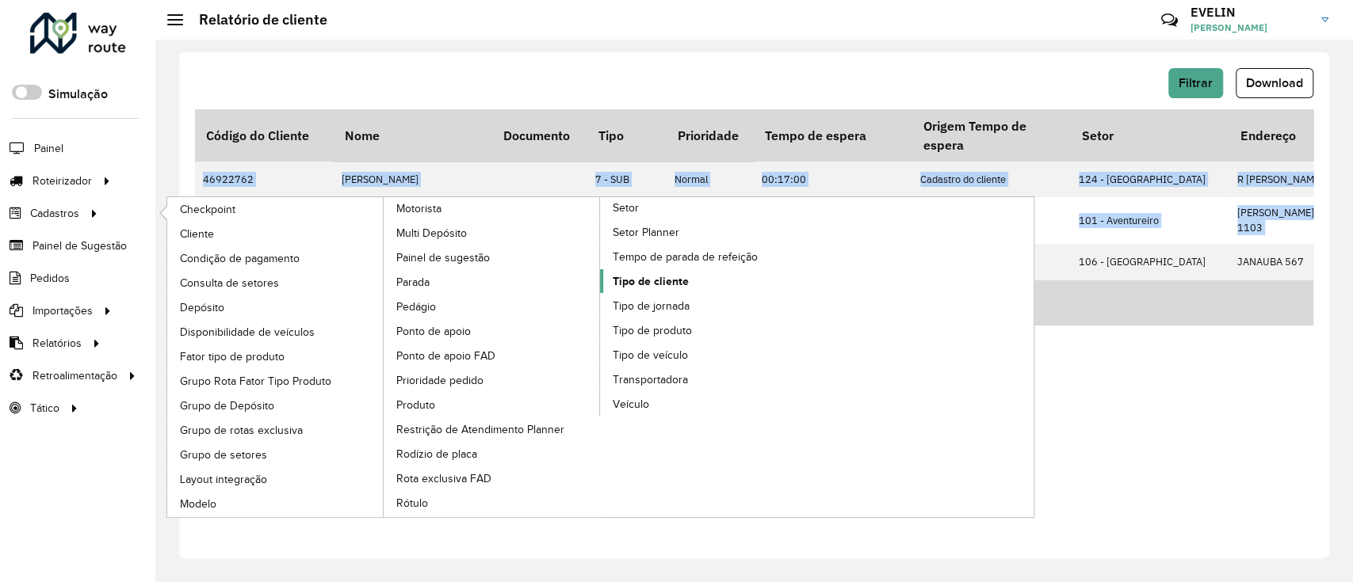
click at [641, 281] on span "Tipo de cliente" at bounding box center [650, 281] width 76 height 17
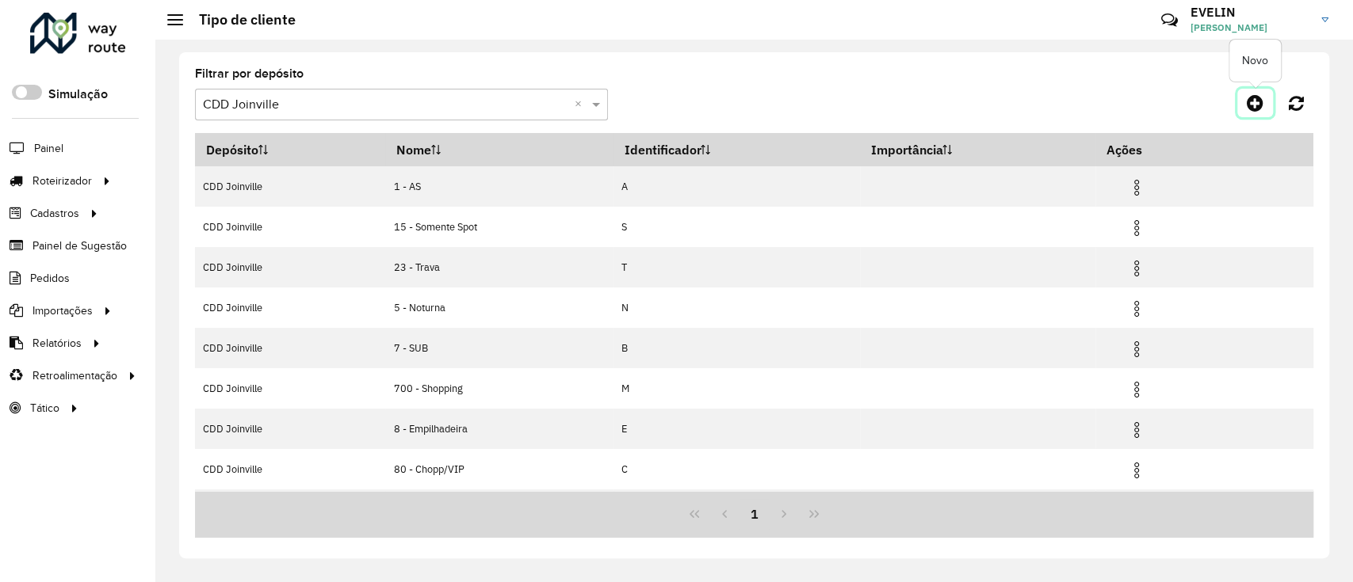
click at [1260, 105] on icon at bounding box center [1254, 102] width 17 height 19
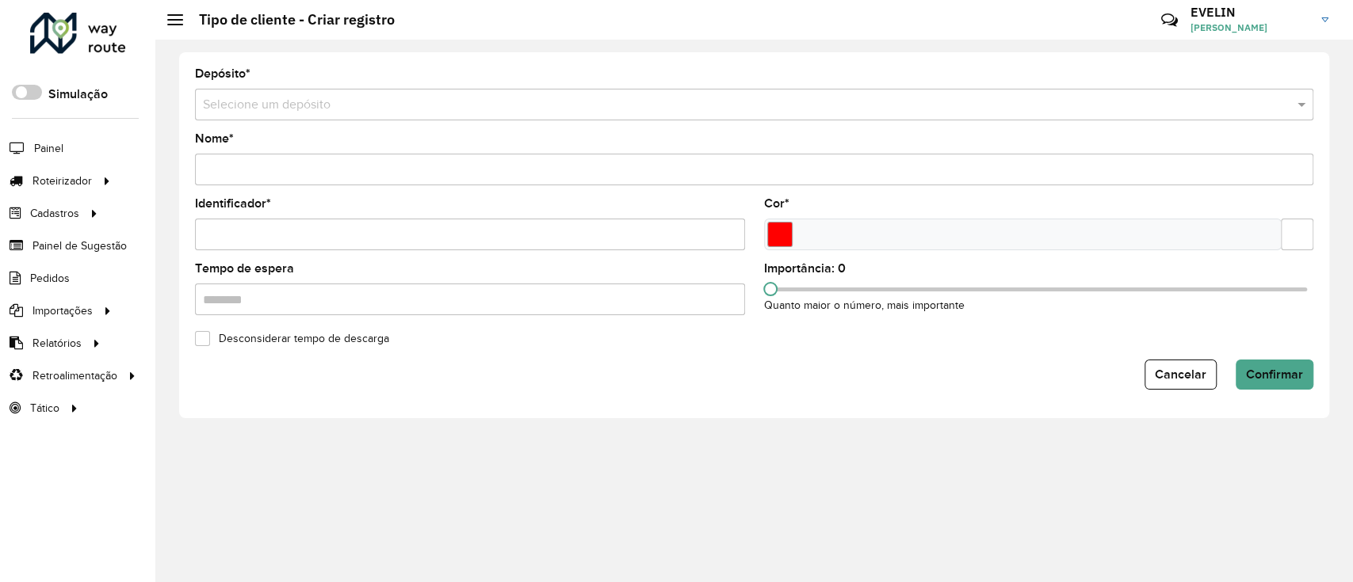
click at [277, 107] on input "text" at bounding box center [738, 105] width 1070 height 19
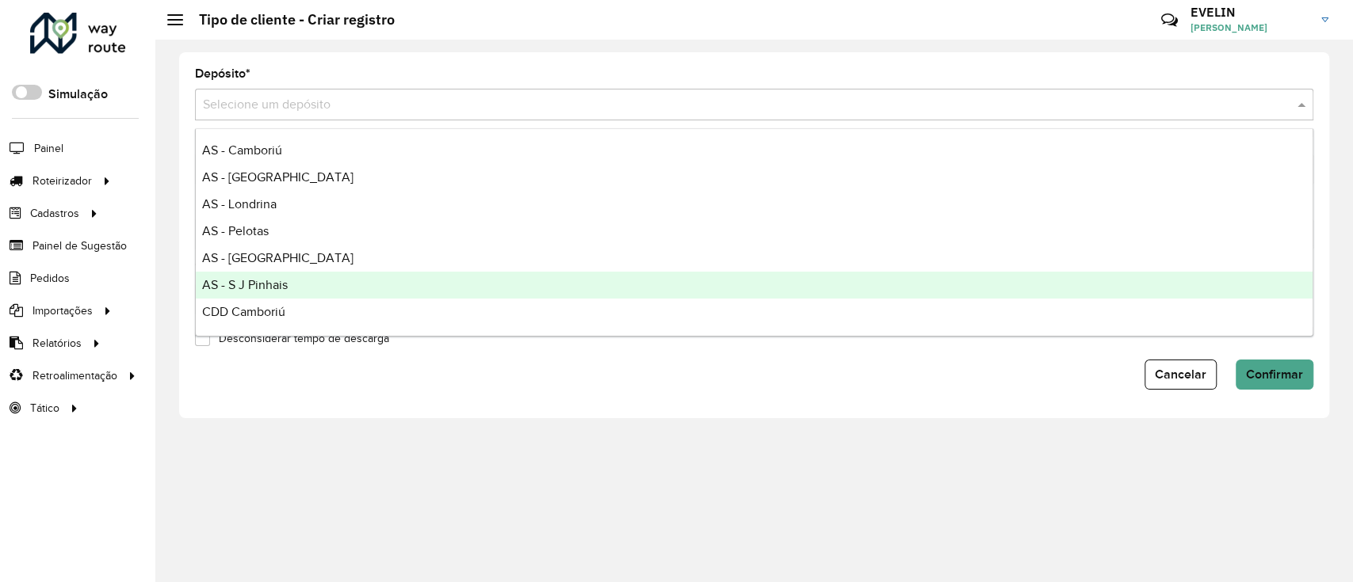
scroll to position [186, 0]
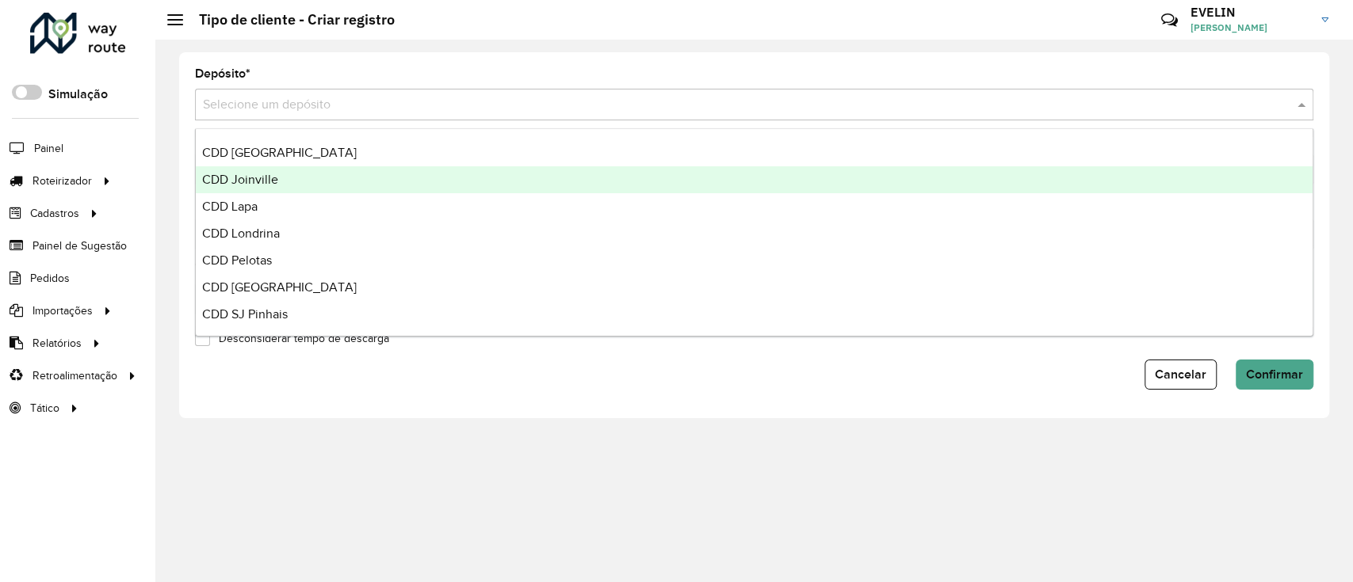
click at [247, 181] on span "CDD Joinville" at bounding box center [240, 179] width 76 height 13
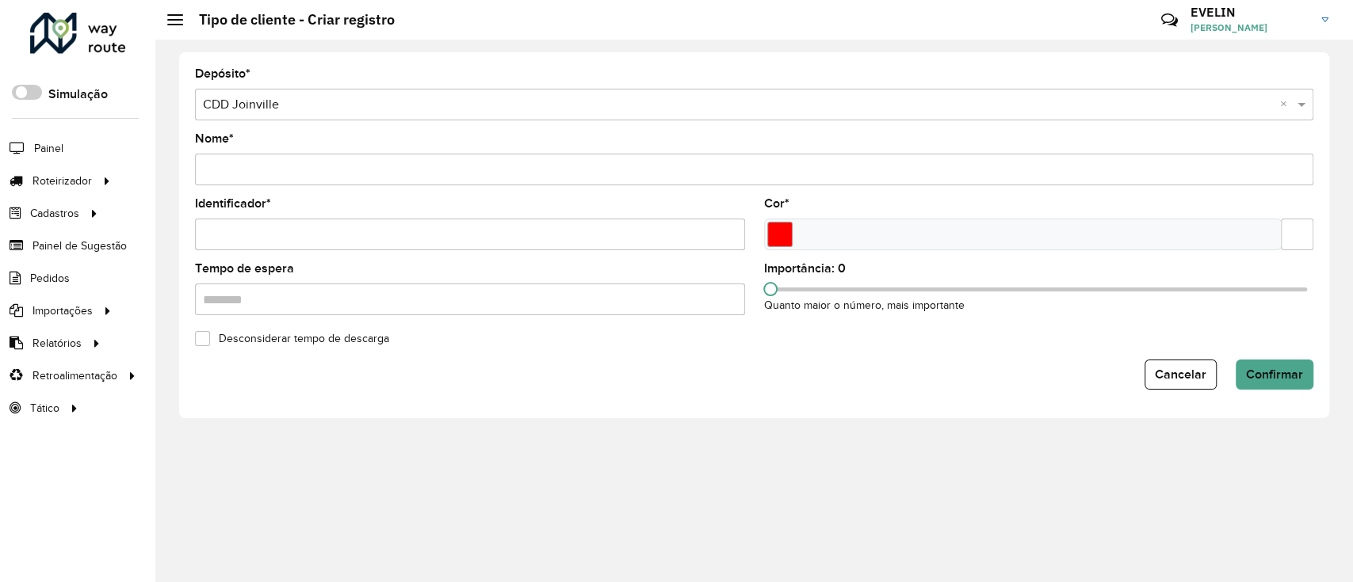
click at [257, 178] on input "Nome *" at bounding box center [754, 170] width 1118 height 32
type input "**********"
type input "*"
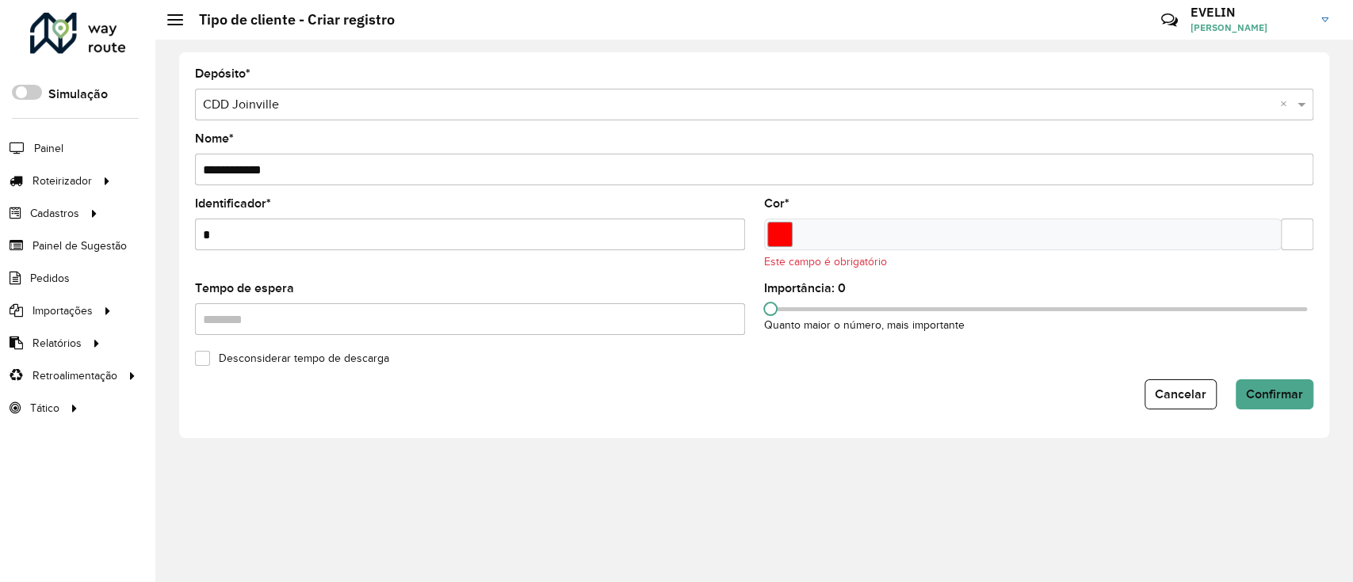
drag, startPoint x: 215, startPoint y: 231, endPoint x: 197, endPoint y: 239, distance: 19.9
click at [197, 239] on input "*" at bounding box center [470, 235] width 550 height 32
type input "*"
click at [1298, 232] on input "text" at bounding box center [1296, 235] width 32 height 32
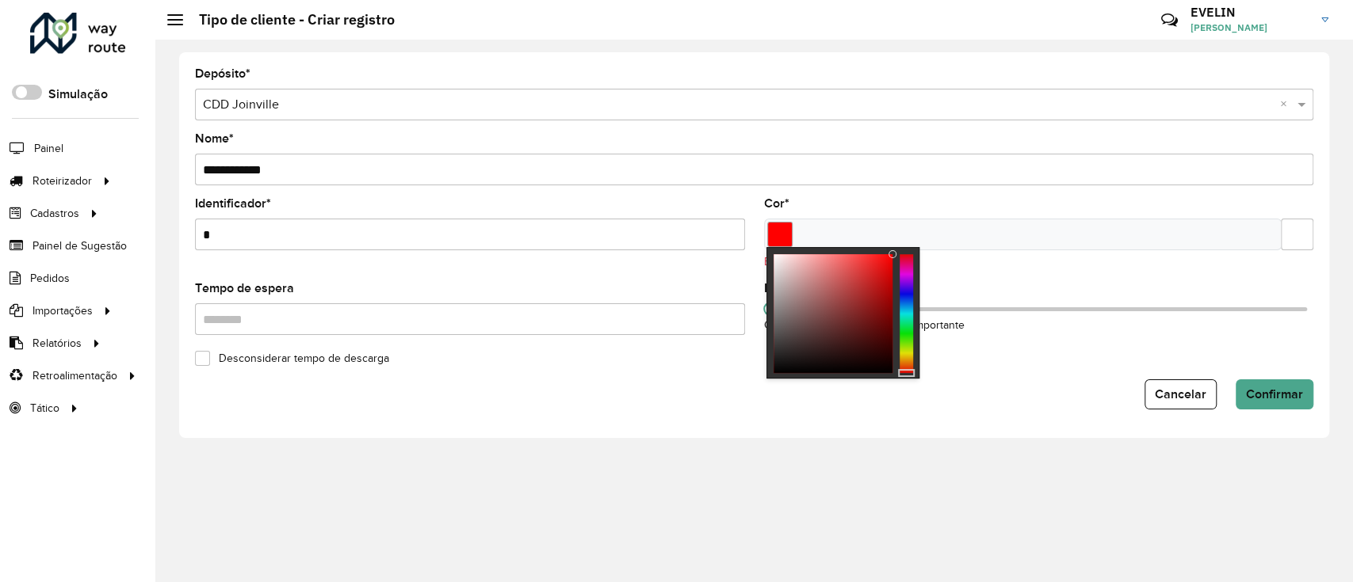
paste input "*******"
type input "*******"
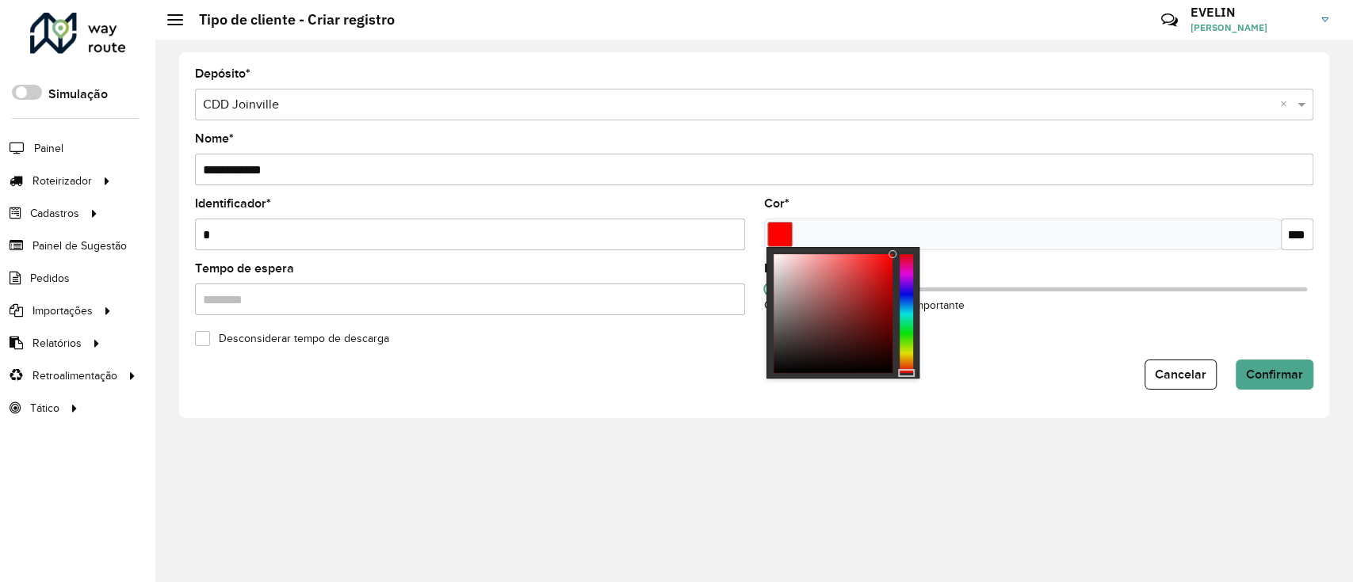
scroll to position [0, 0]
drag, startPoint x: 1303, startPoint y: 236, endPoint x: 1219, endPoint y: 250, distance: 85.2
click at [1219, 250] on div "*******" at bounding box center [1039, 235] width 550 height 32
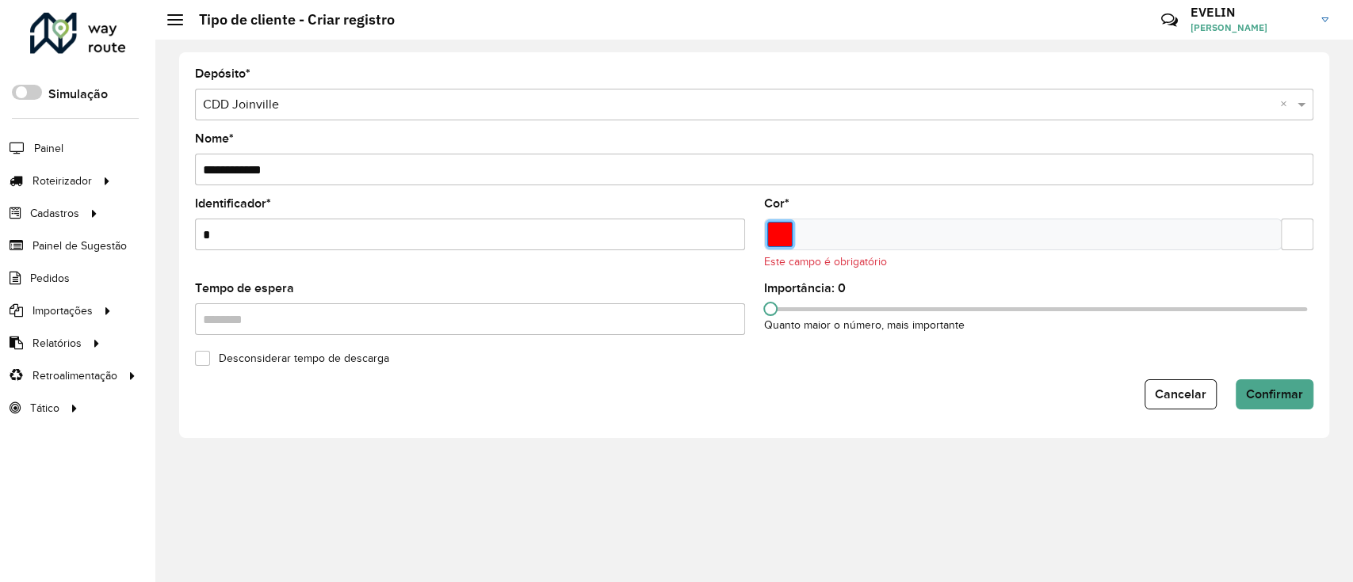
click at [780, 238] on input "Select a color" at bounding box center [779, 234] width 25 height 25
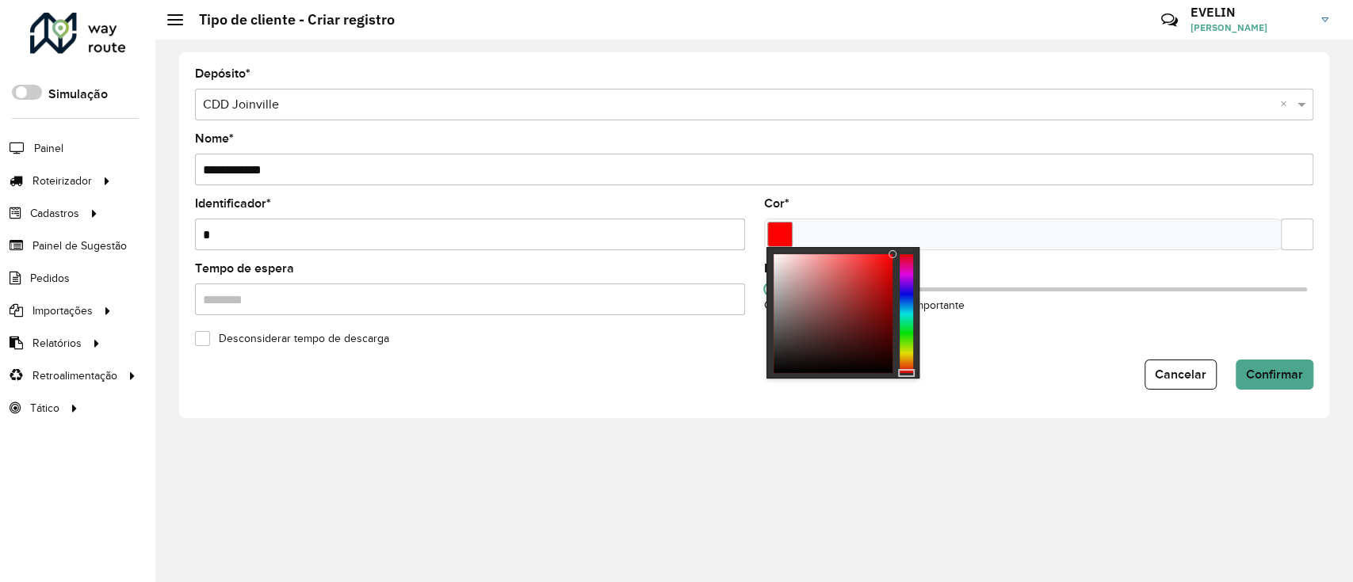
drag, startPoint x: 890, startPoint y: 253, endPoint x: 900, endPoint y: 253, distance: 10.3
click at [900, 253] on div at bounding box center [842, 313] width 153 height 132
click at [1141, 307] on div "Importância: 0 Quanto maior o número, mais importante" at bounding box center [1039, 289] width 550 height 52
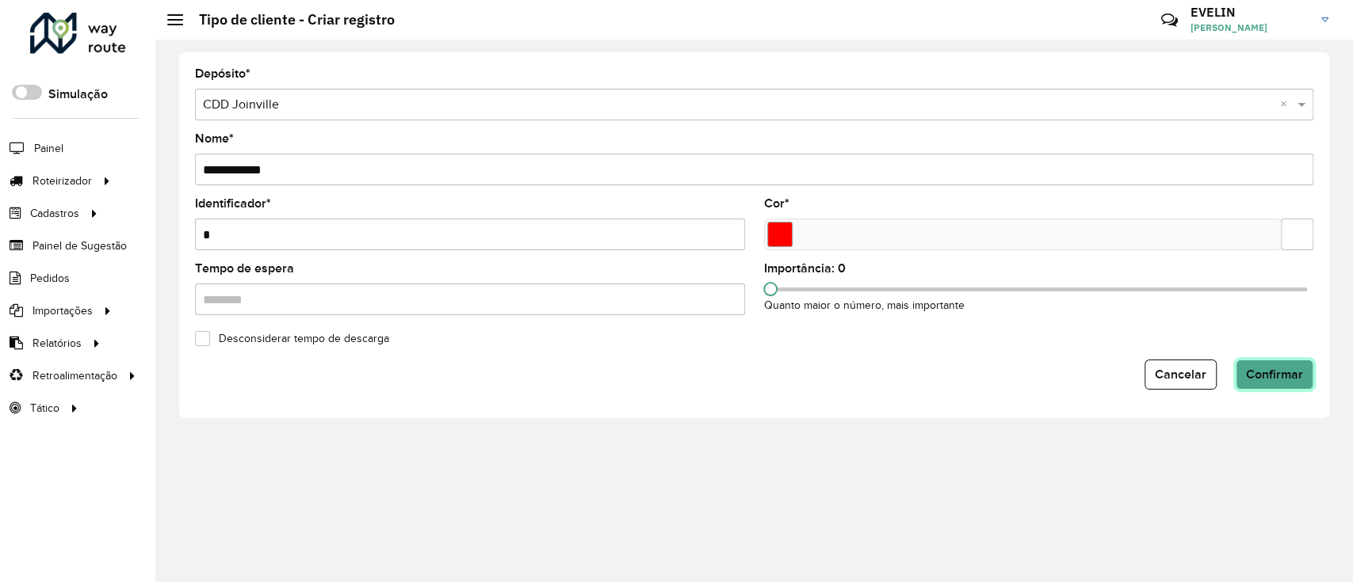
click at [1262, 384] on button "Confirmar" at bounding box center [1274, 375] width 78 height 30
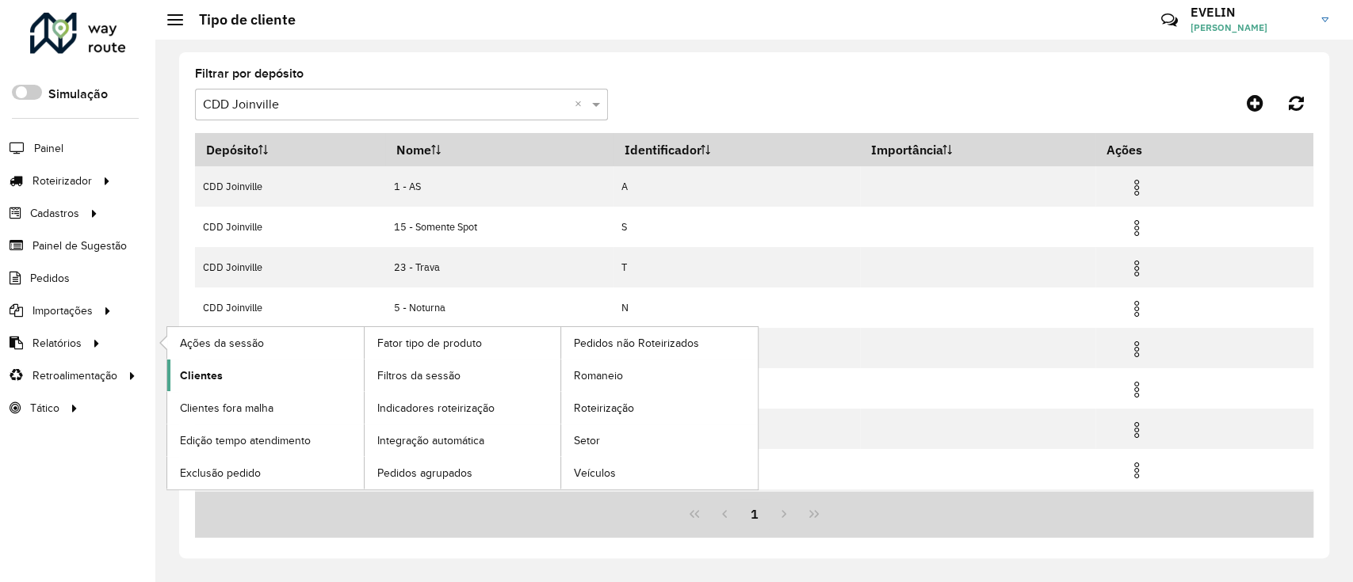
click at [221, 377] on link "Clientes" at bounding box center [265, 376] width 197 height 32
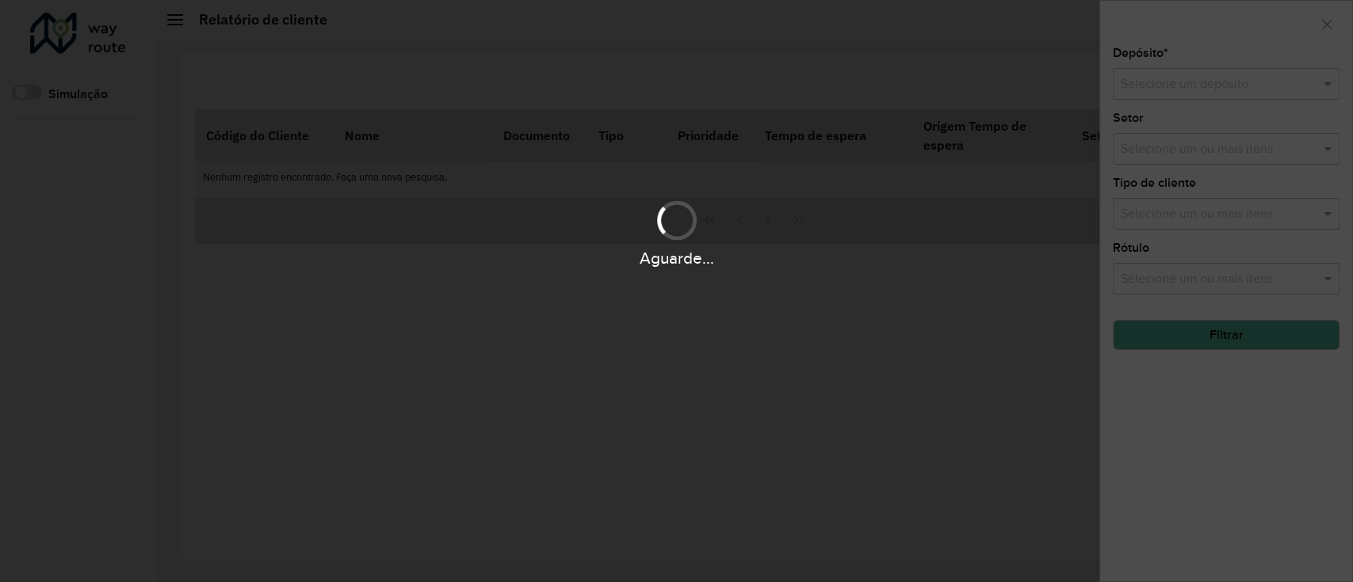
click at [1199, 90] on div "Aguarde..." at bounding box center [676, 291] width 1353 height 582
click at [1199, 87] on div "Aguarde..." at bounding box center [676, 291] width 1353 height 582
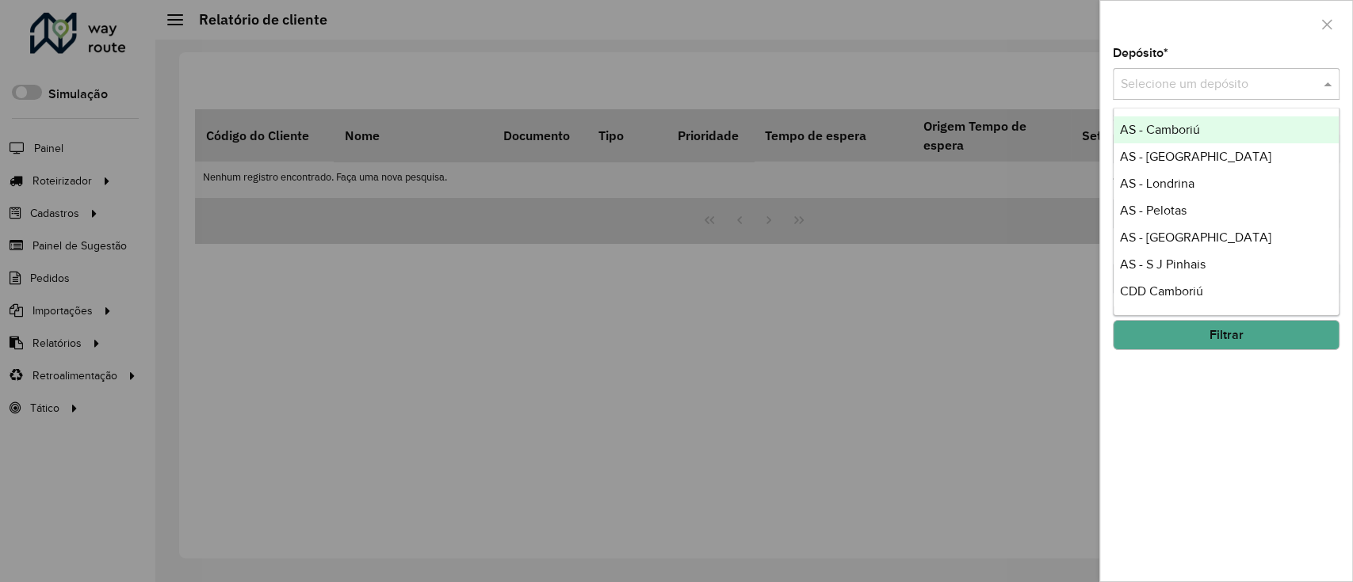
click at [1199, 87] on input "text" at bounding box center [1209, 84] width 179 height 19
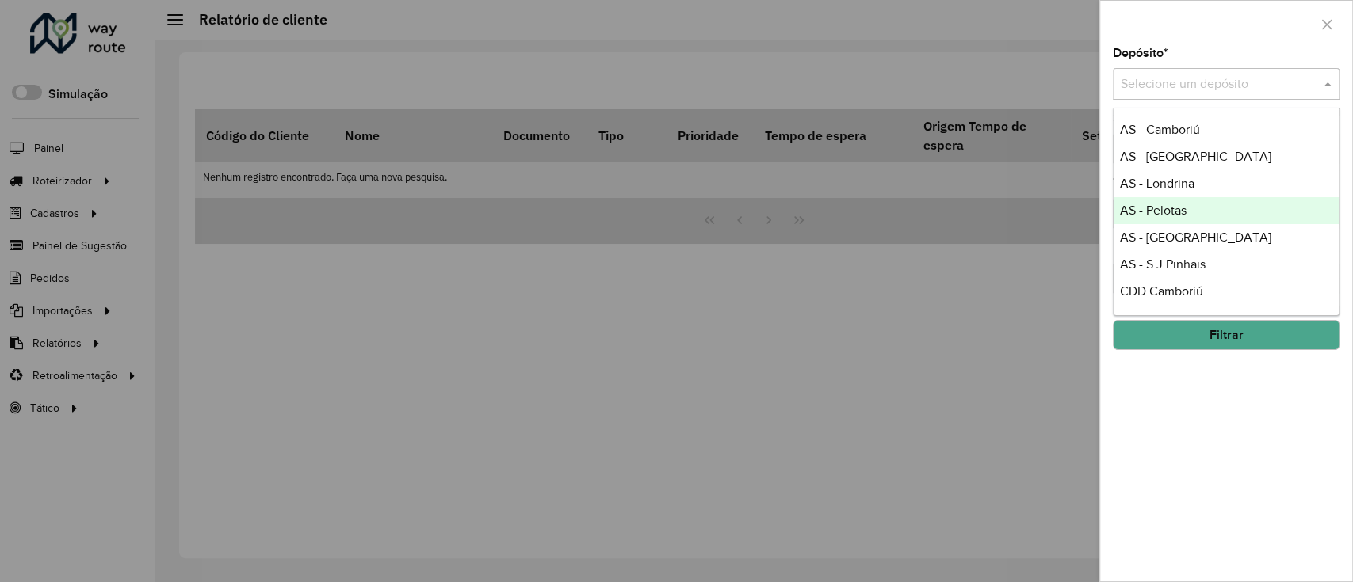
scroll to position [105, 0]
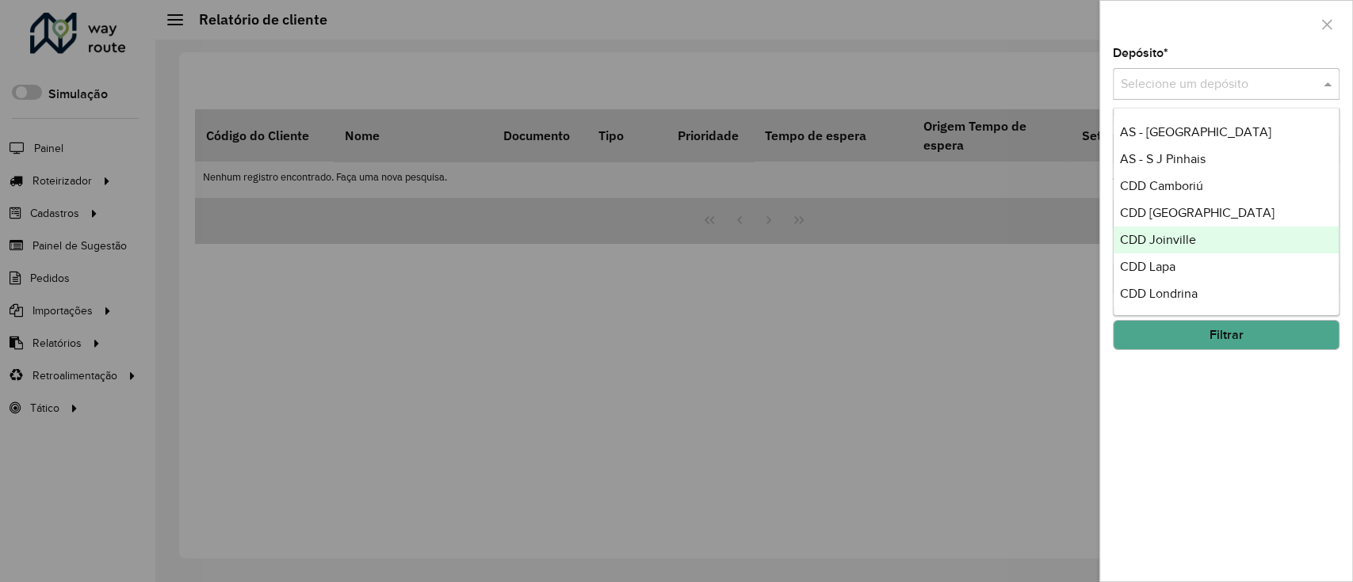
click at [1154, 241] on span "CDD Joinville" at bounding box center [1158, 239] width 76 height 13
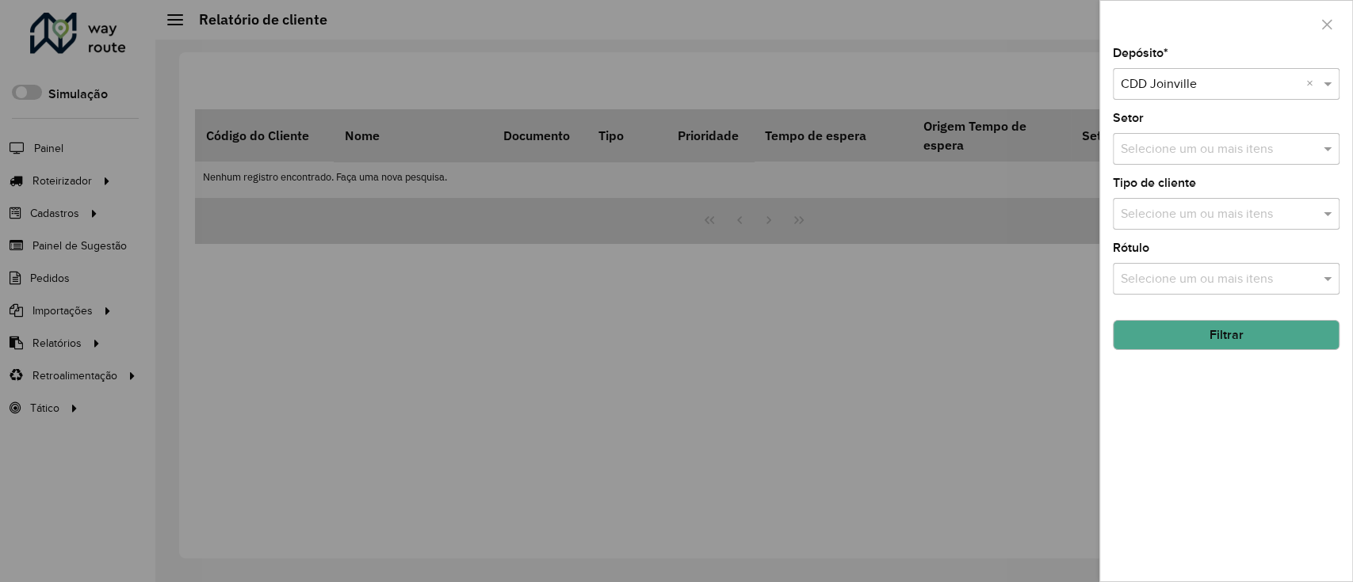
click at [1215, 216] on input "text" at bounding box center [1217, 214] width 203 height 19
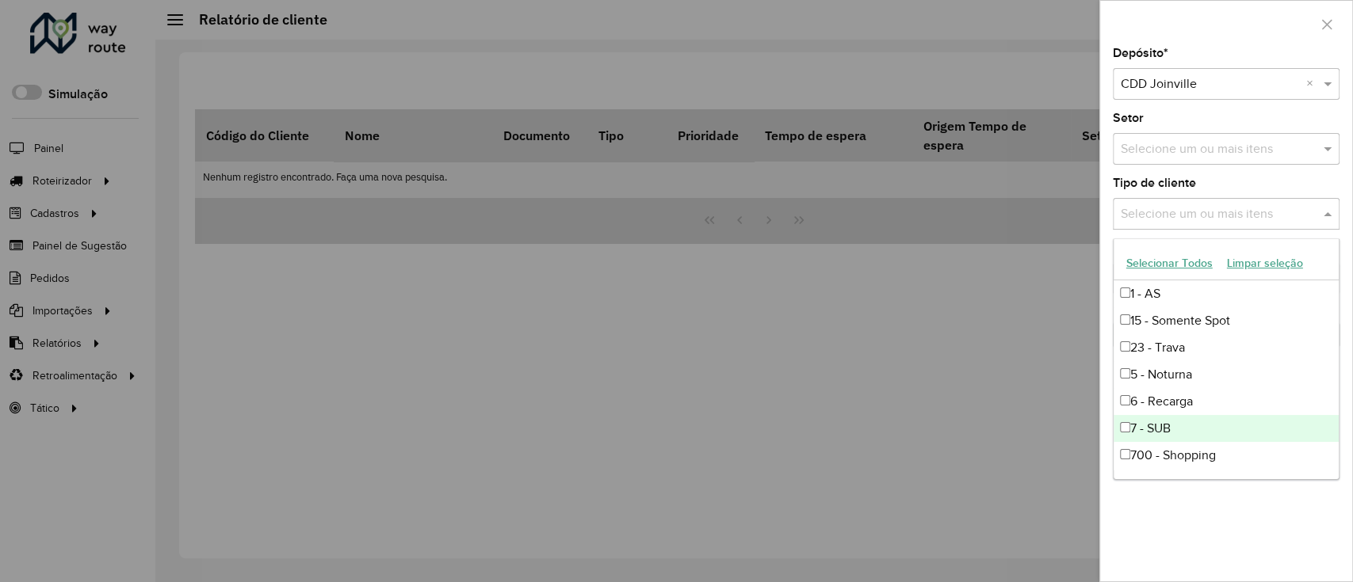
click at [1177, 428] on div "7 - SUB" at bounding box center [1225, 428] width 225 height 27
click at [957, 413] on div at bounding box center [676, 291] width 1353 height 582
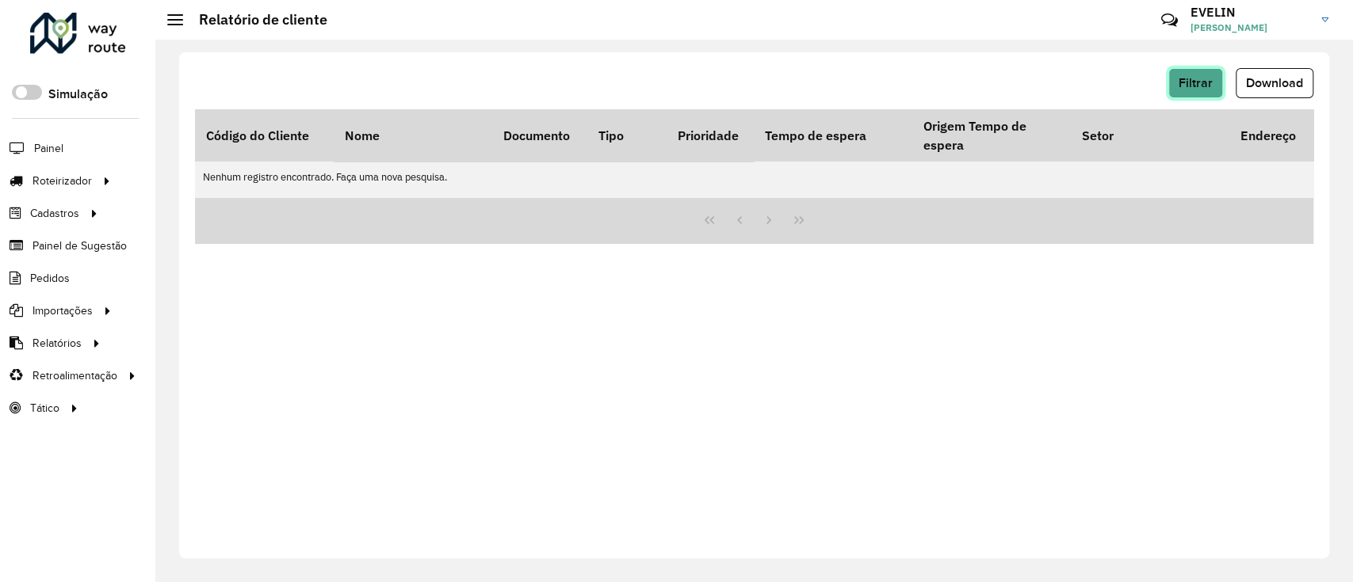
click at [1202, 90] on button "Filtrar" at bounding box center [1195, 83] width 55 height 30
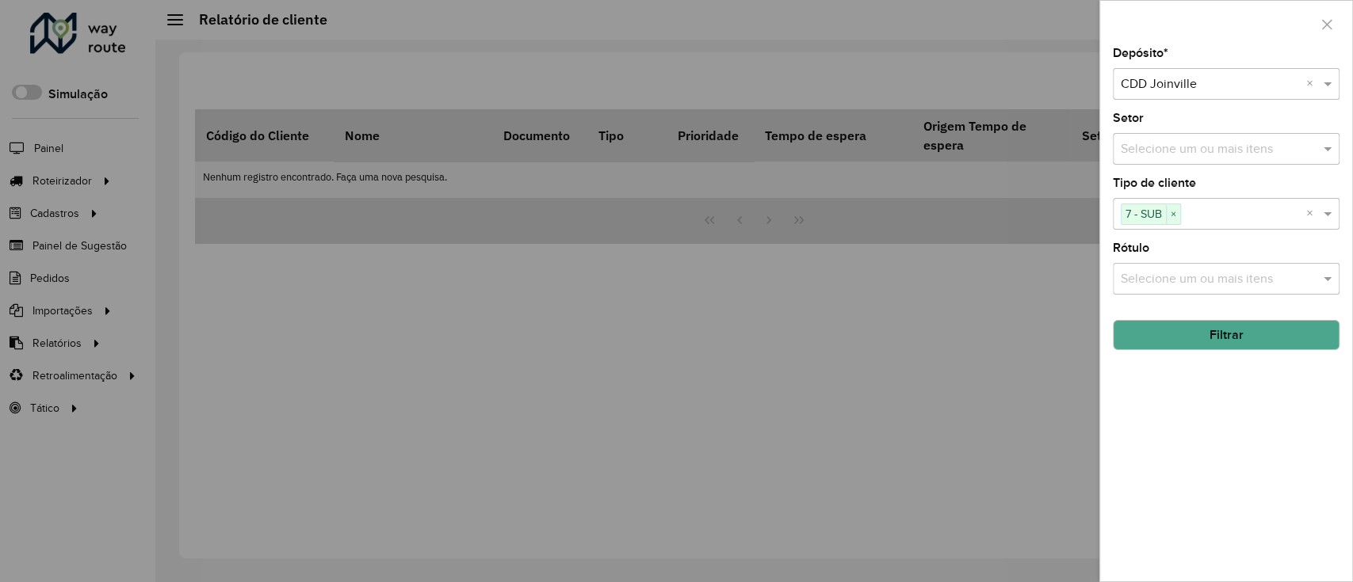
click at [1208, 323] on button "Filtrar" at bounding box center [1225, 335] width 227 height 30
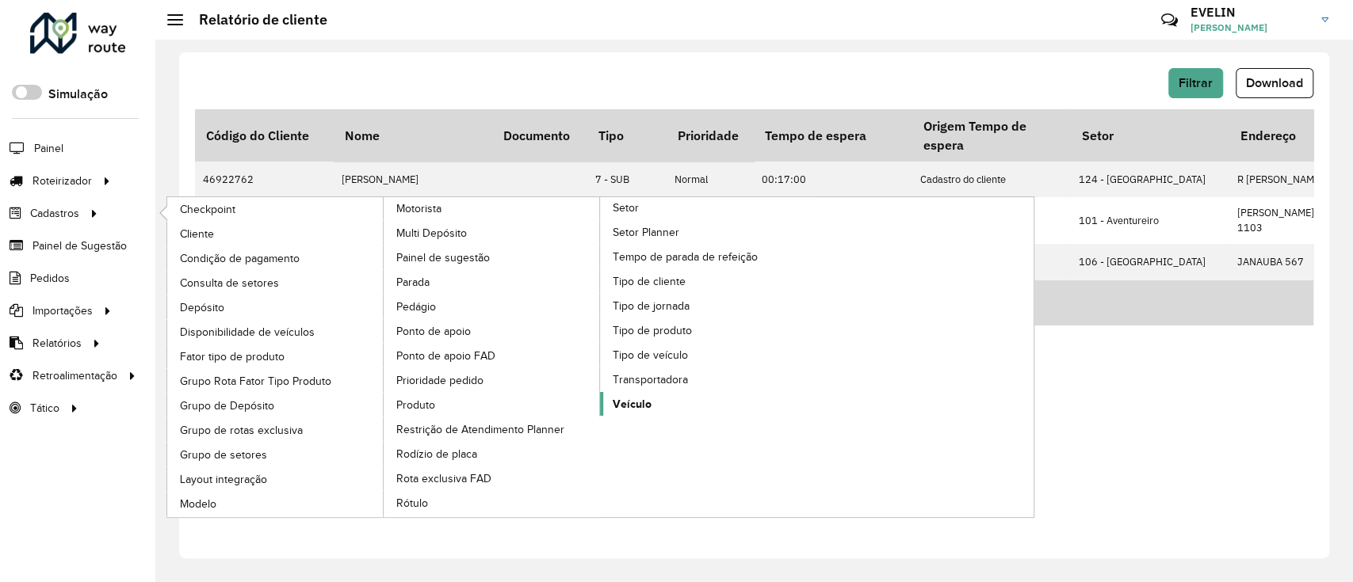
click at [637, 406] on span "Veículo" at bounding box center [631, 404] width 39 height 17
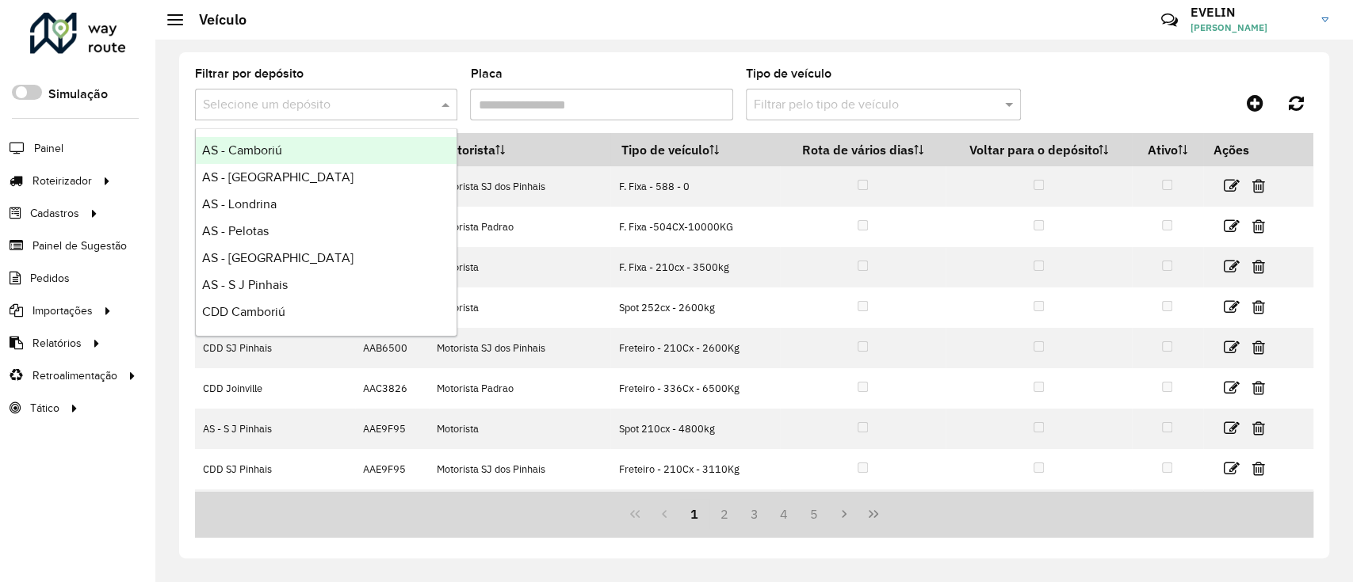
click at [368, 110] on input "text" at bounding box center [310, 105] width 215 height 19
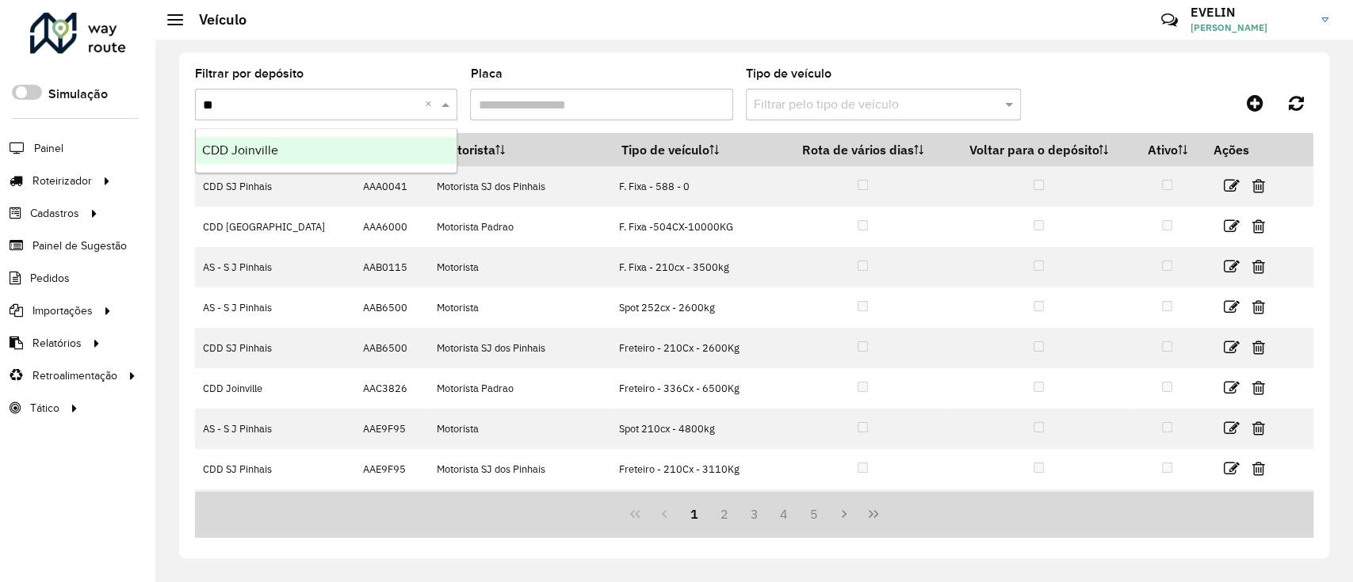
type input "***"
click at [372, 147] on div "CDD Joinville" at bounding box center [326, 150] width 261 height 27
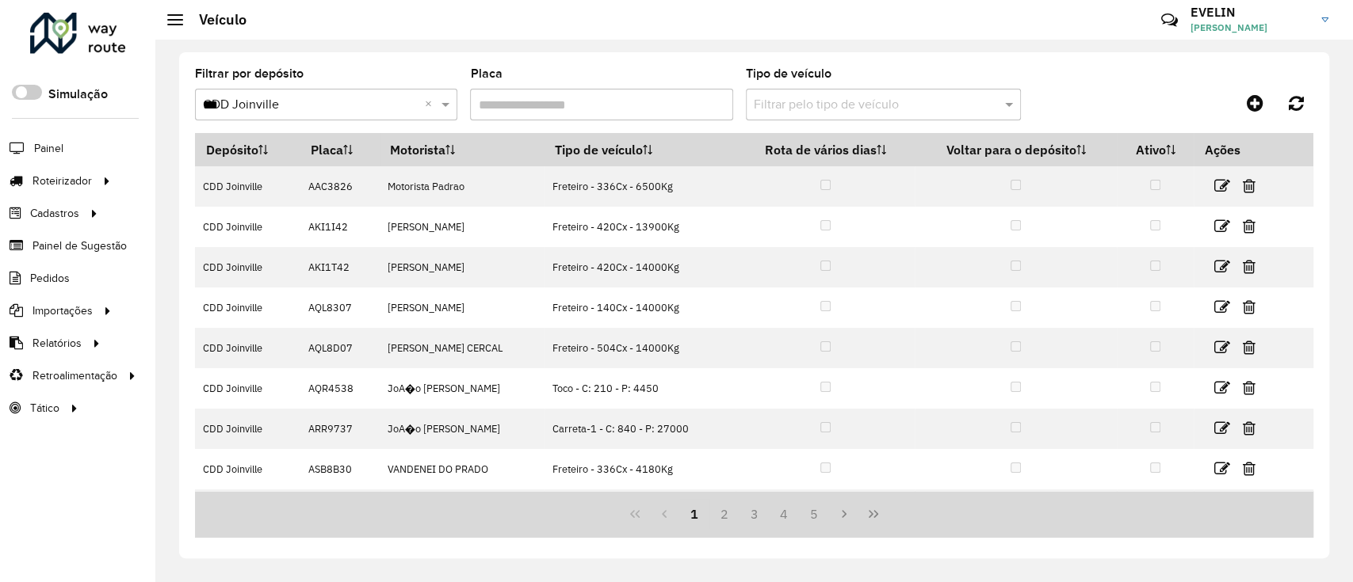
click at [513, 101] on input "Placa" at bounding box center [601, 105] width 262 height 32
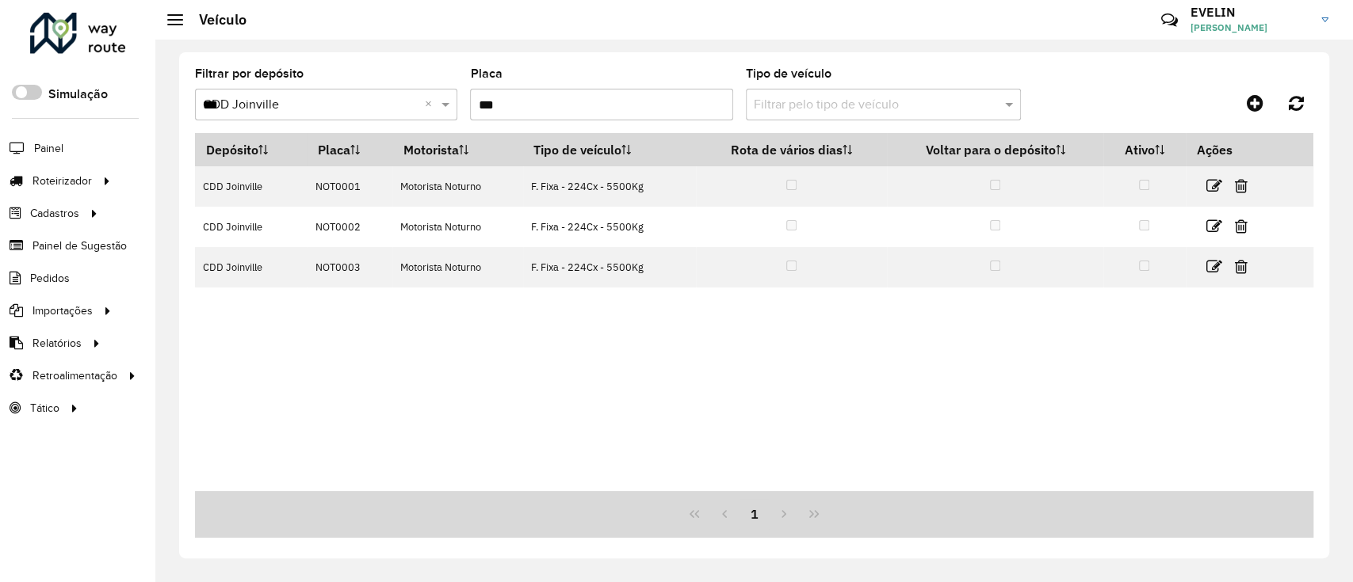
type input "***"
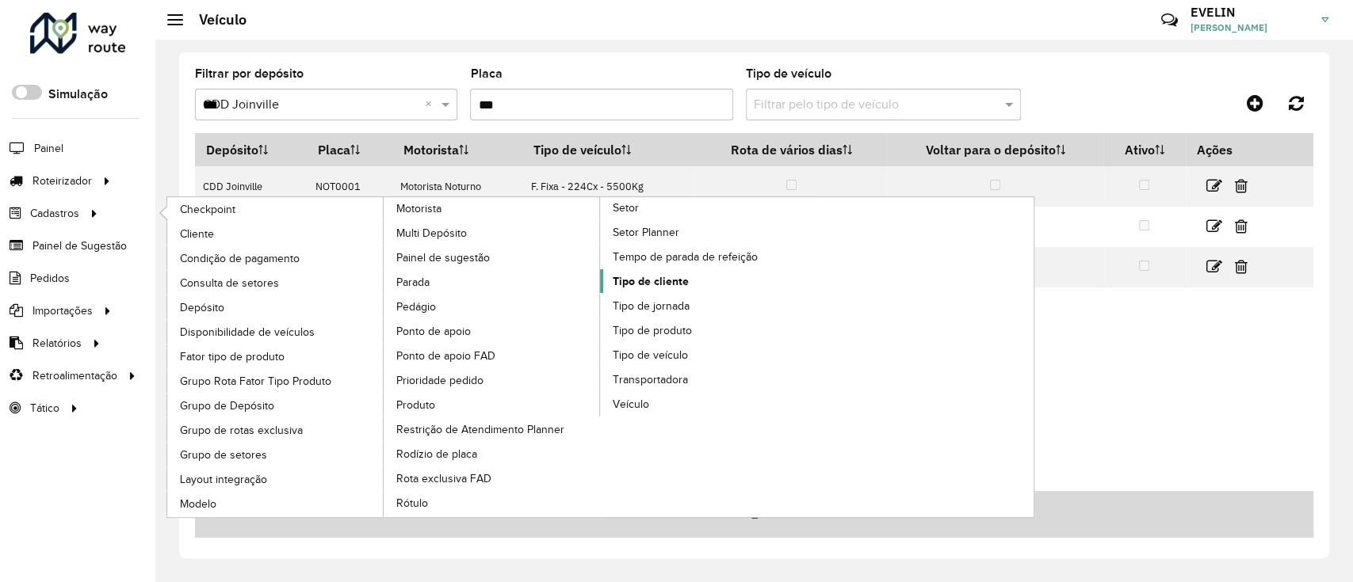
click at [681, 280] on span "Tipo de cliente" at bounding box center [650, 281] width 76 height 17
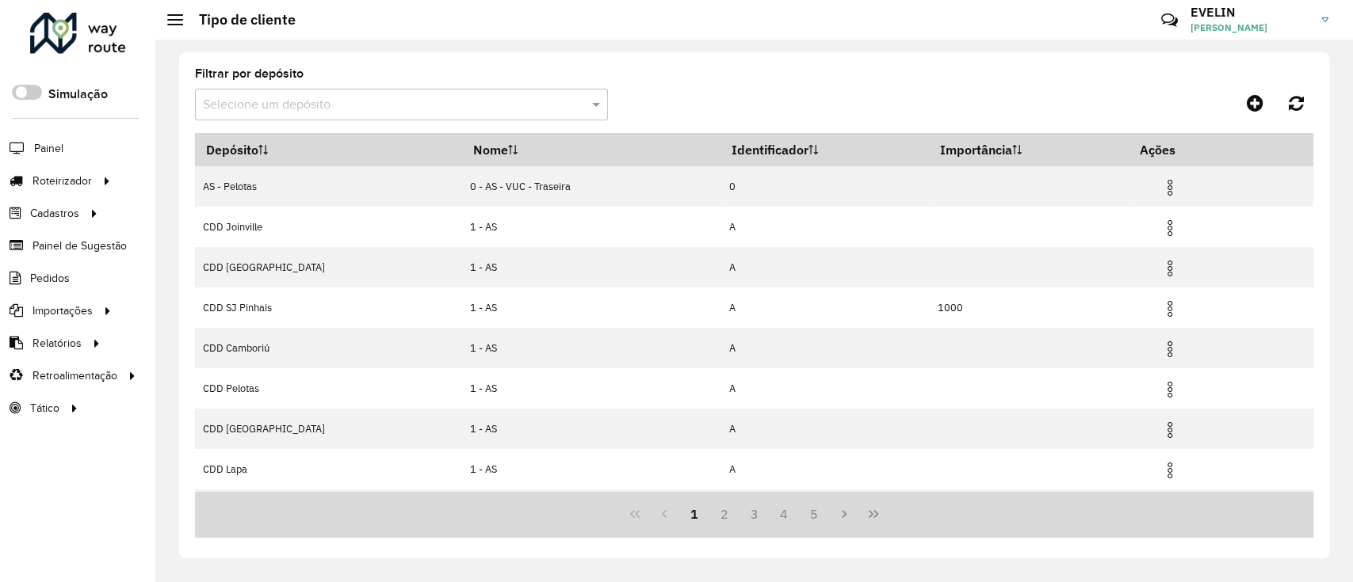
click at [364, 98] on input "text" at bounding box center [385, 105] width 365 height 19
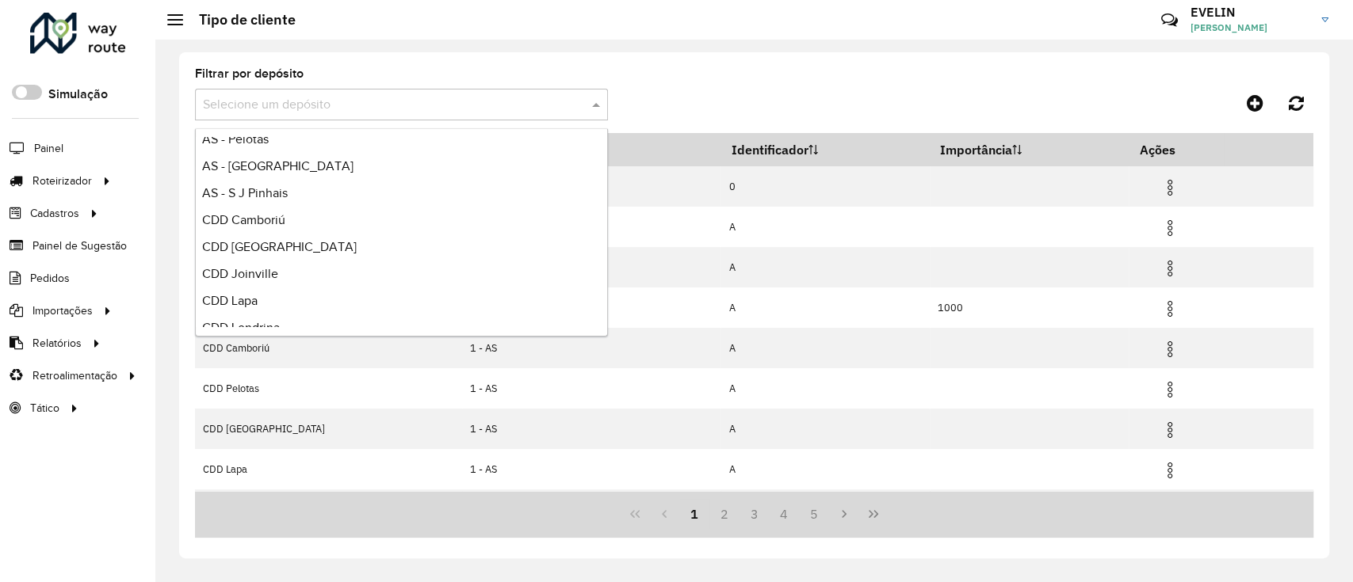
scroll to position [186, 0]
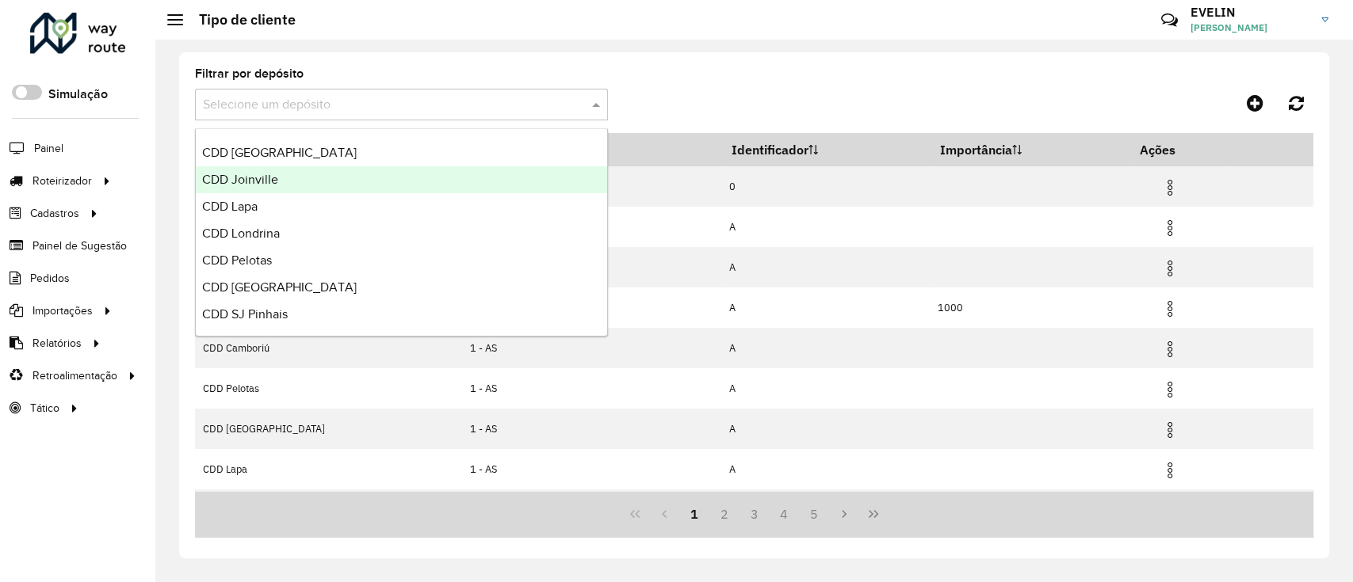
click at [275, 177] on span "CDD Joinville" at bounding box center [240, 179] width 76 height 13
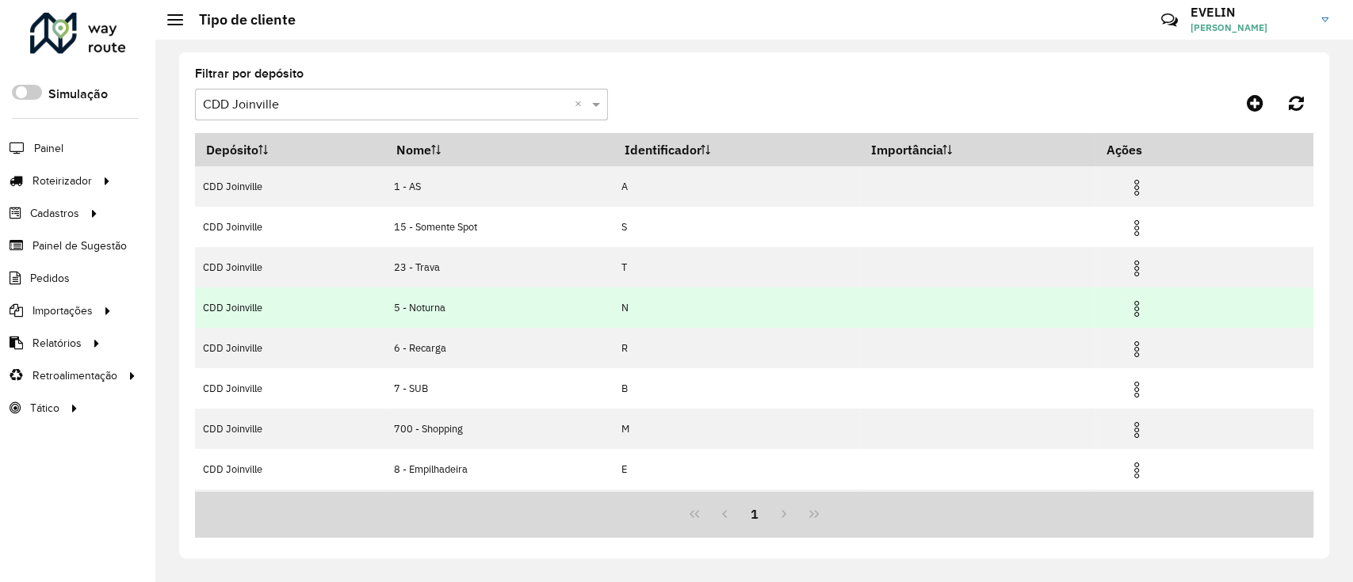
click at [1135, 310] on img at bounding box center [1136, 309] width 19 height 19
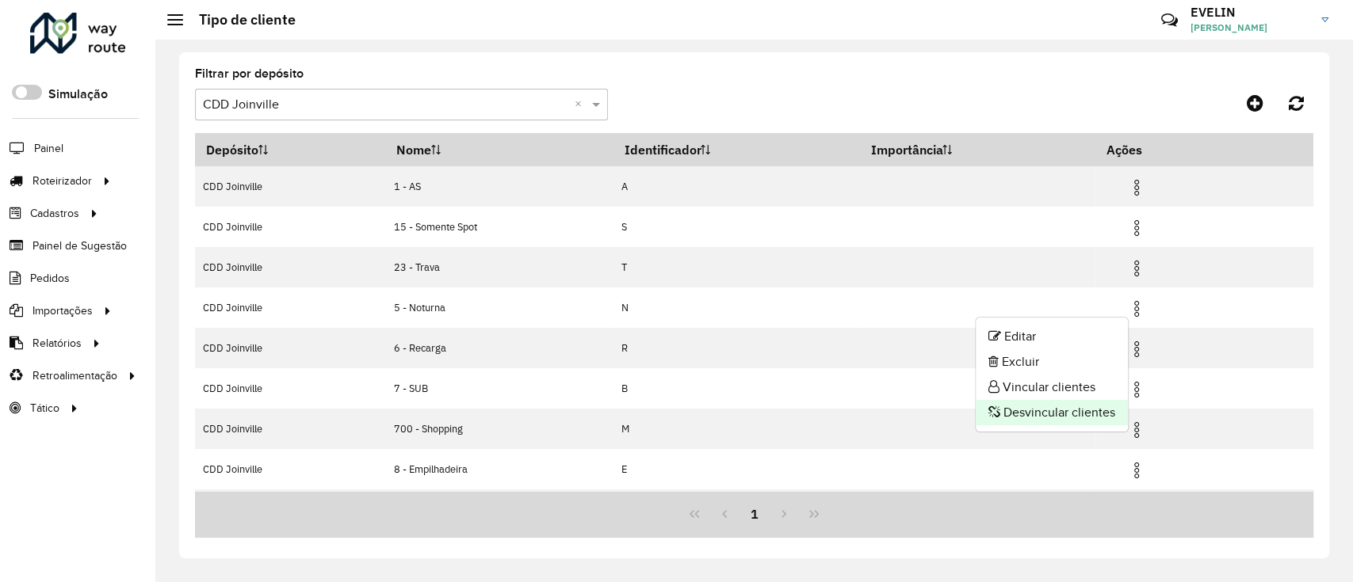
click at [1082, 405] on li "Desvincular clientes" at bounding box center [1051, 412] width 152 height 25
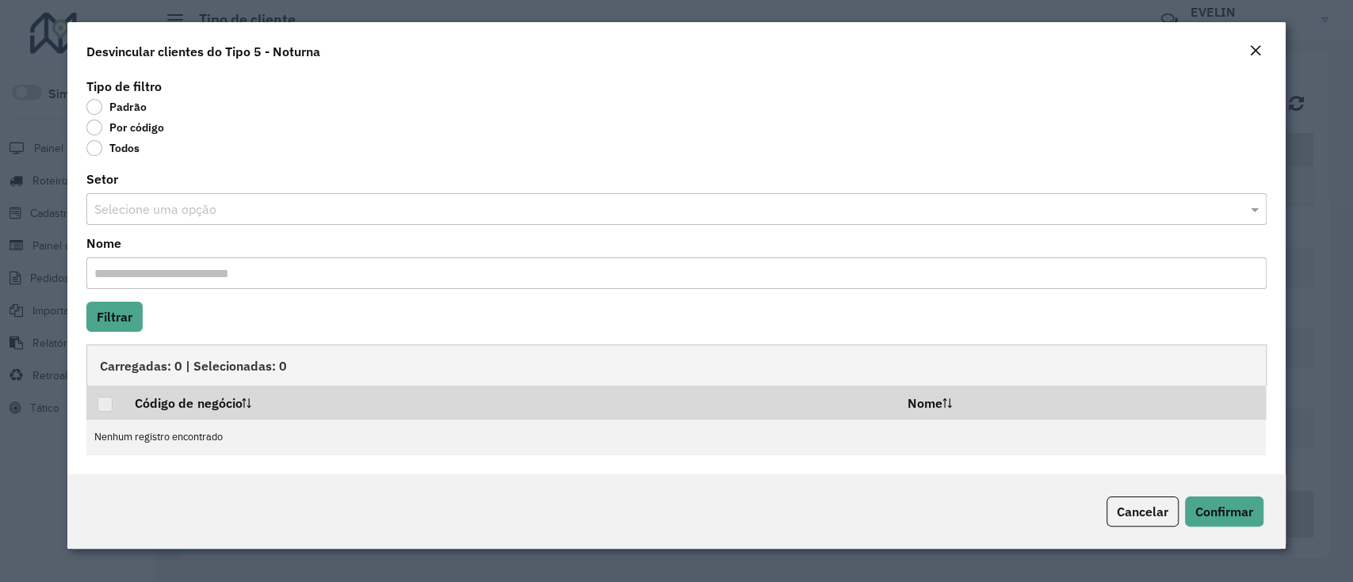
click at [135, 122] on label "Por código" at bounding box center [125, 128] width 78 height 16
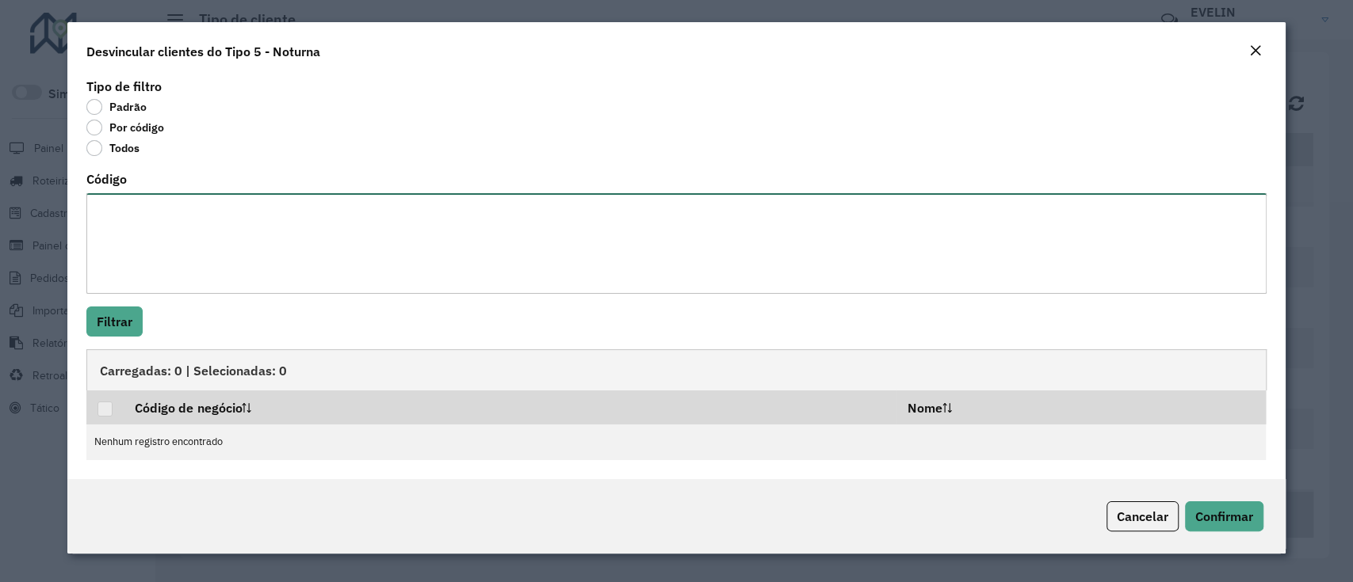
click at [242, 249] on textarea "Código" at bounding box center [675, 243] width 1179 height 101
paste textarea "******** ******** ******** ******** ******** ******** ******** ******** *******…"
type textarea "******** ******** ******** ******** ******** ******** ******** ******** *******…"
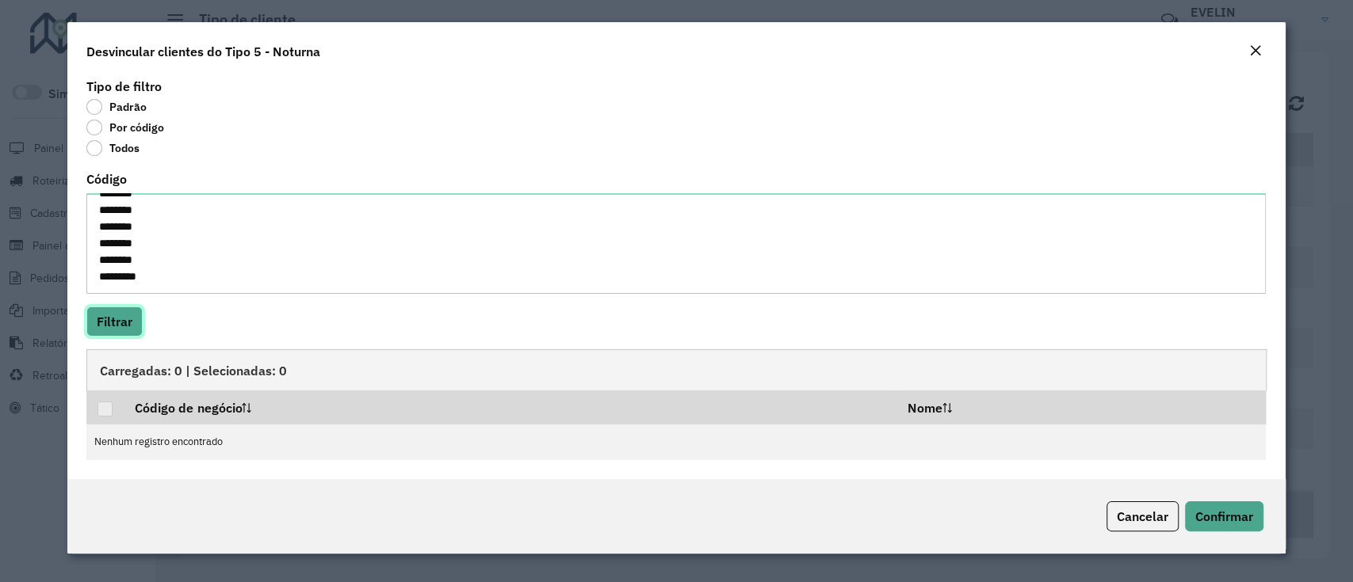
click at [117, 311] on button "Filtrar" at bounding box center [114, 322] width 56 height 30
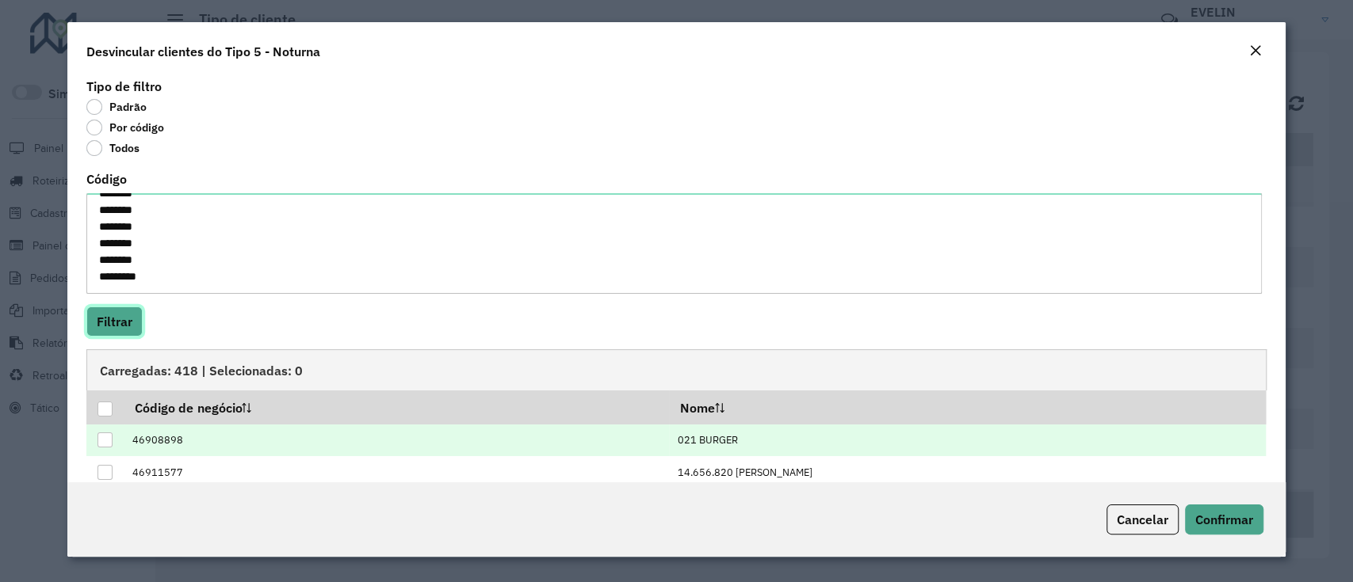
scroll to position [171, 0]
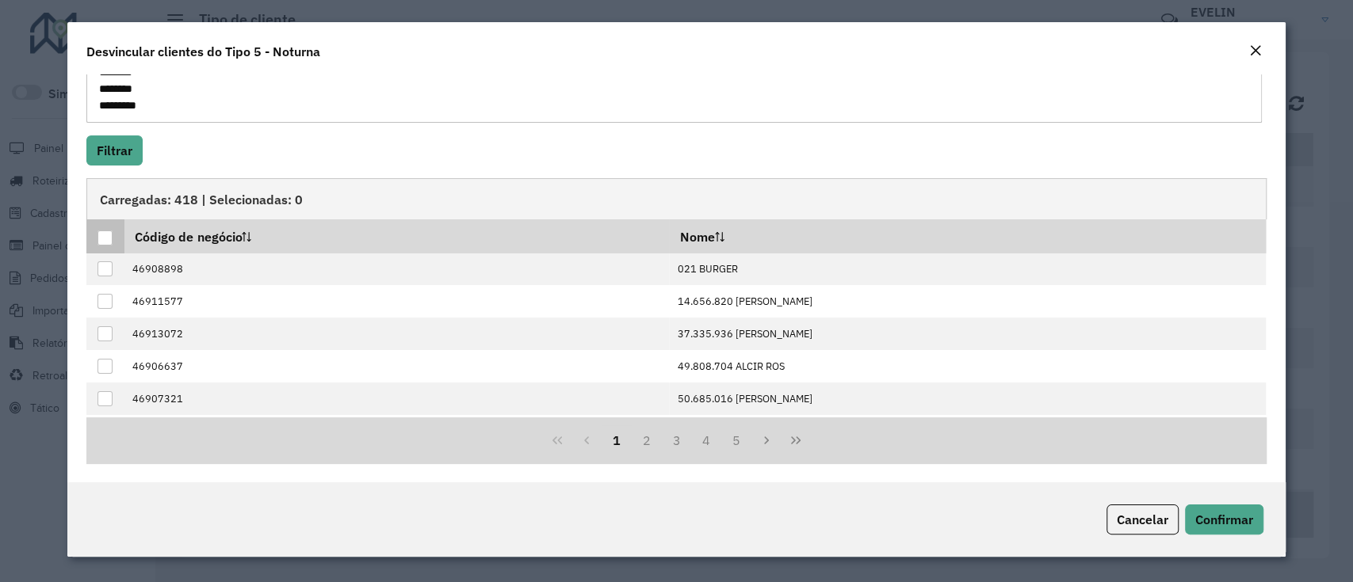
click at [107, 239] on div at bounding box center [104, 238] width 15 height 15
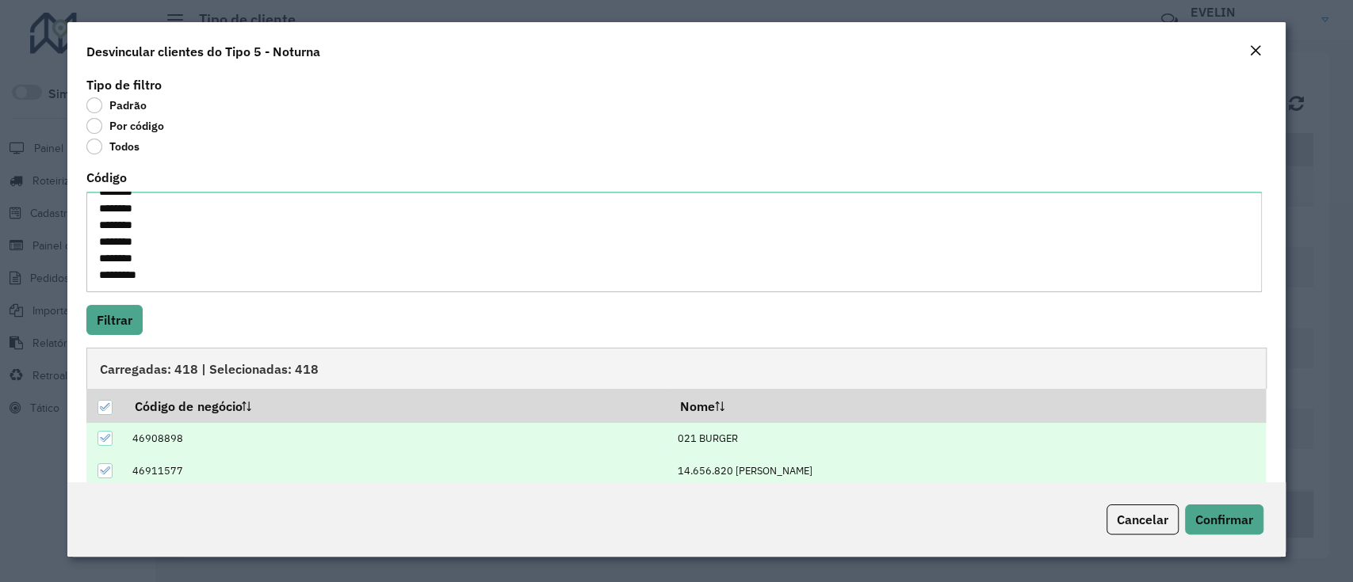
scroll to position [0, 0]
click at [1236, 513] on span "Confirmar" at bounding box center [1224, 520] width 58 height 16
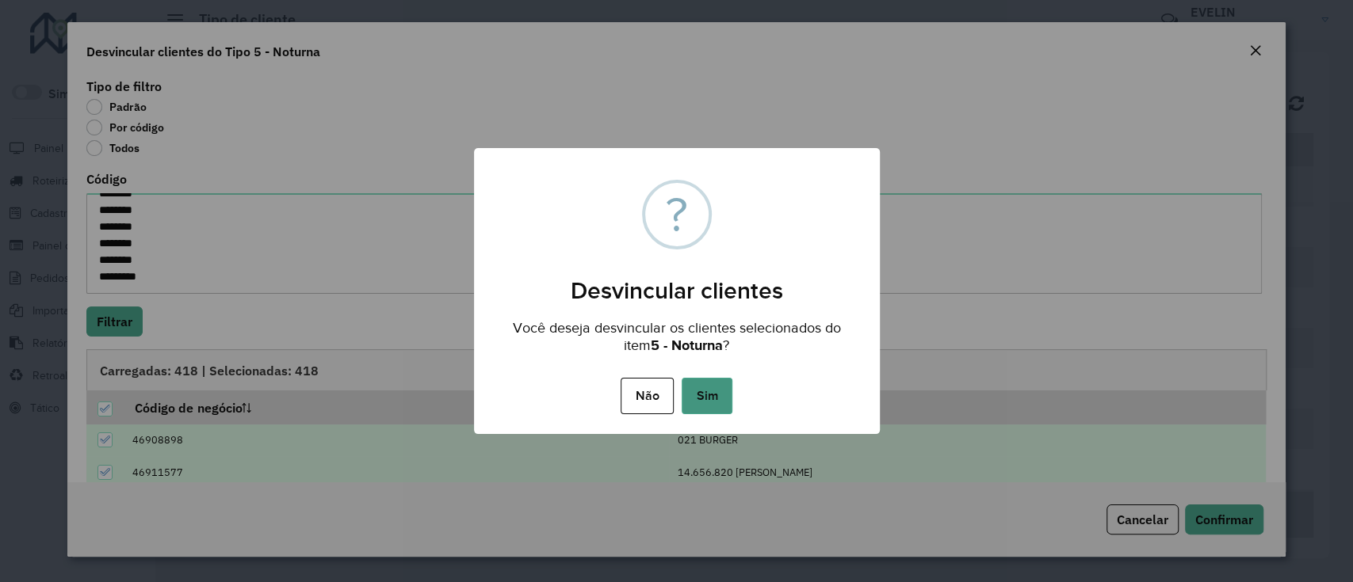
click at [716, 391] on button "Sim" at bounding box center [706, 396] width 51 height 36
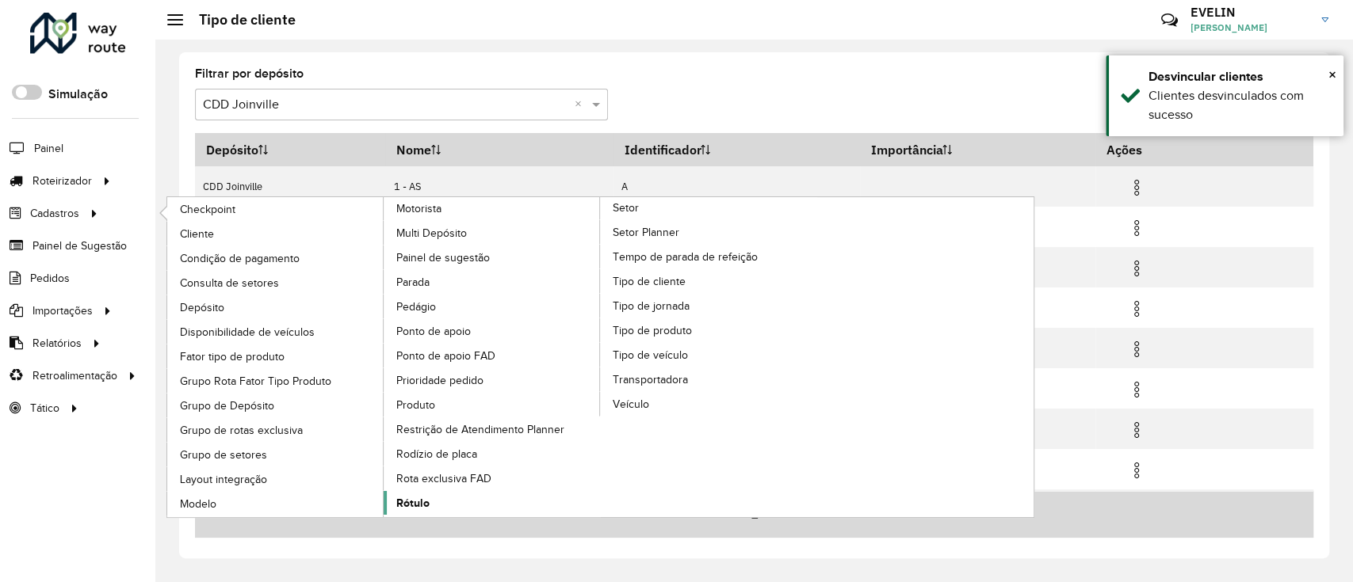
click at [409, 500] on span "Rótulo" at bounding box center [412, 503] width 33 height 17
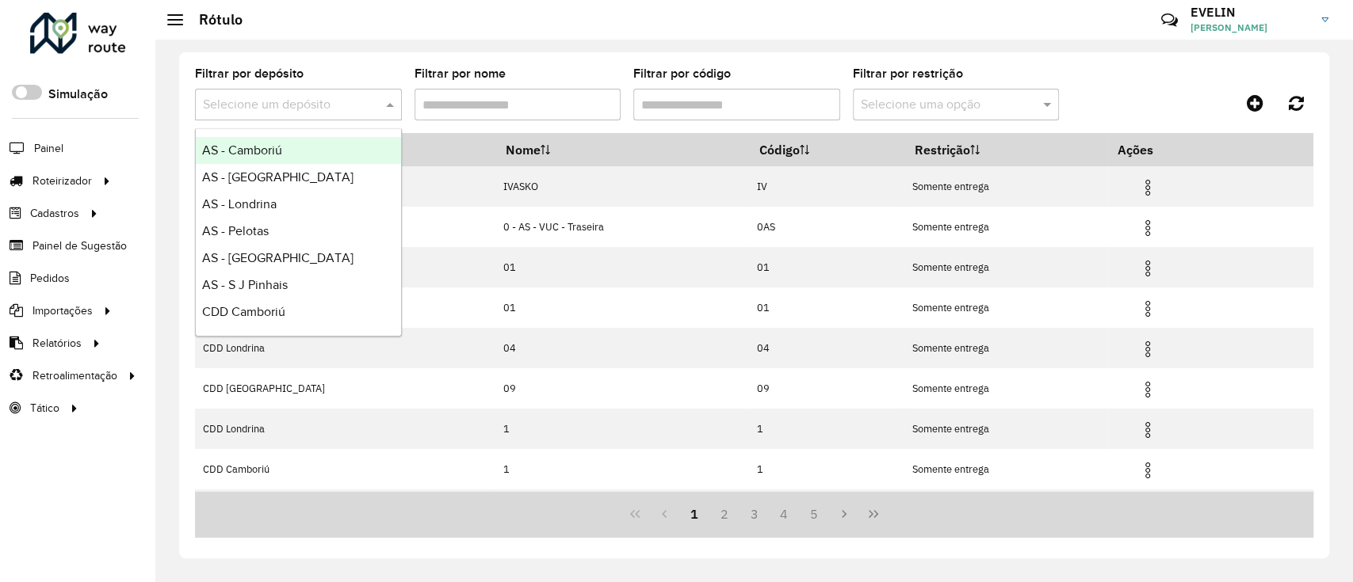
click at [323, 102] on input "text" at bounding box center [282, 105] width 159 height 19
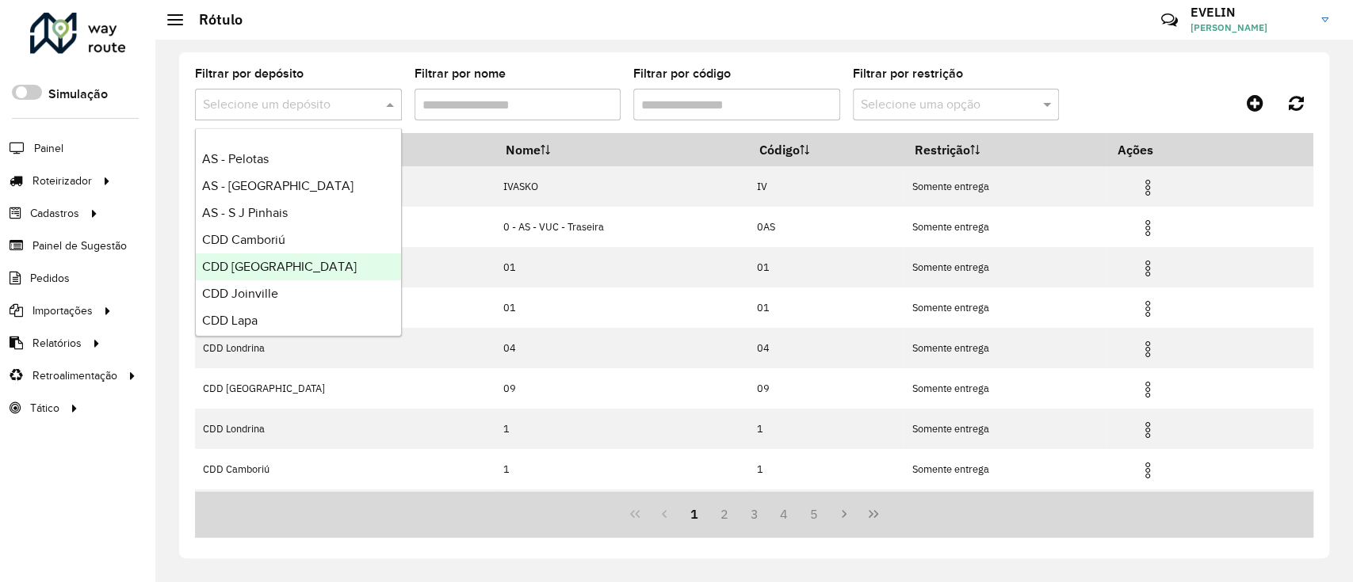
scroll to position [105, 0]
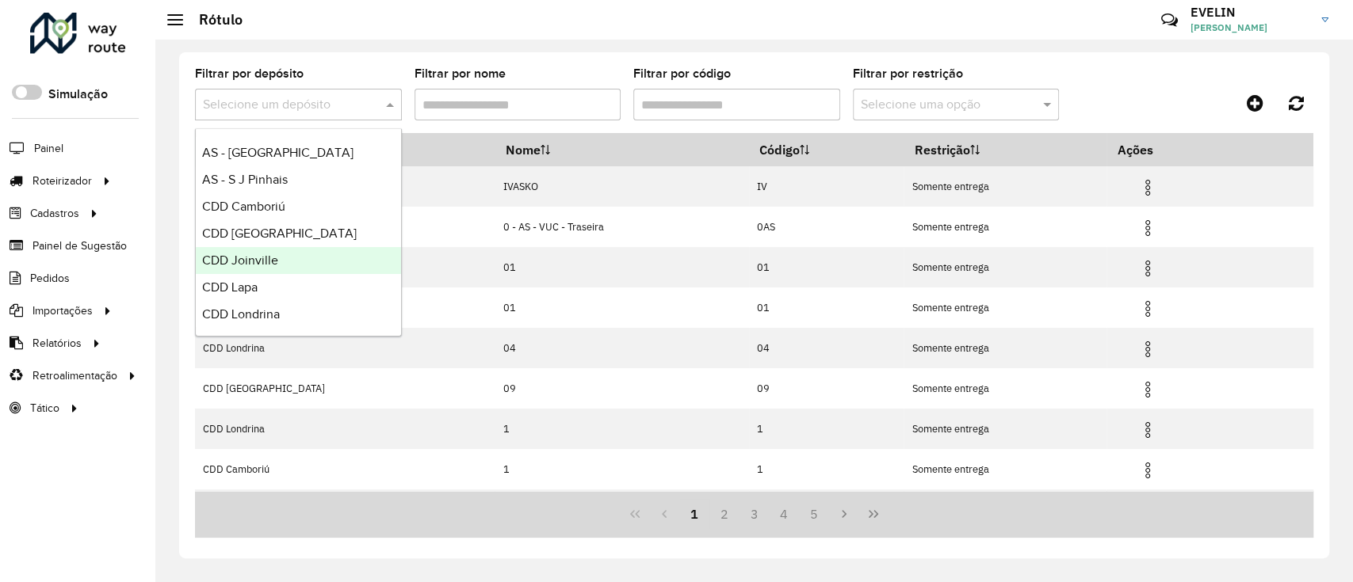
click at [256, 265] on span "CDD Joinville" at bounding box center [240, 260] width 76 height 13
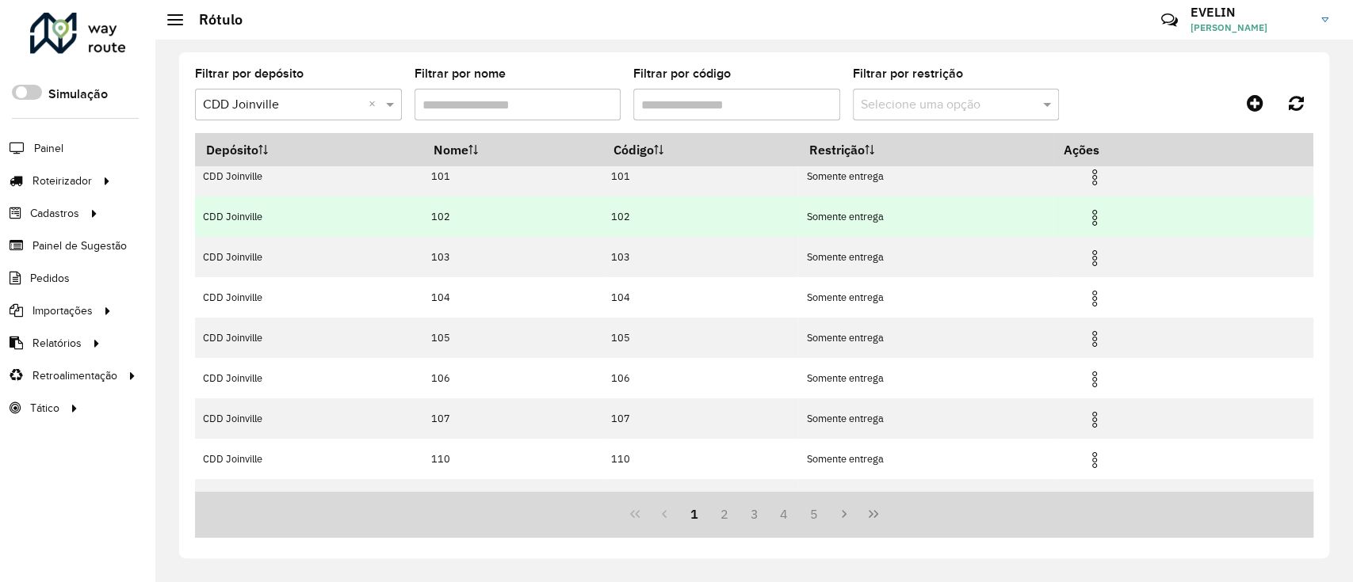
scroll to position [0, 0]
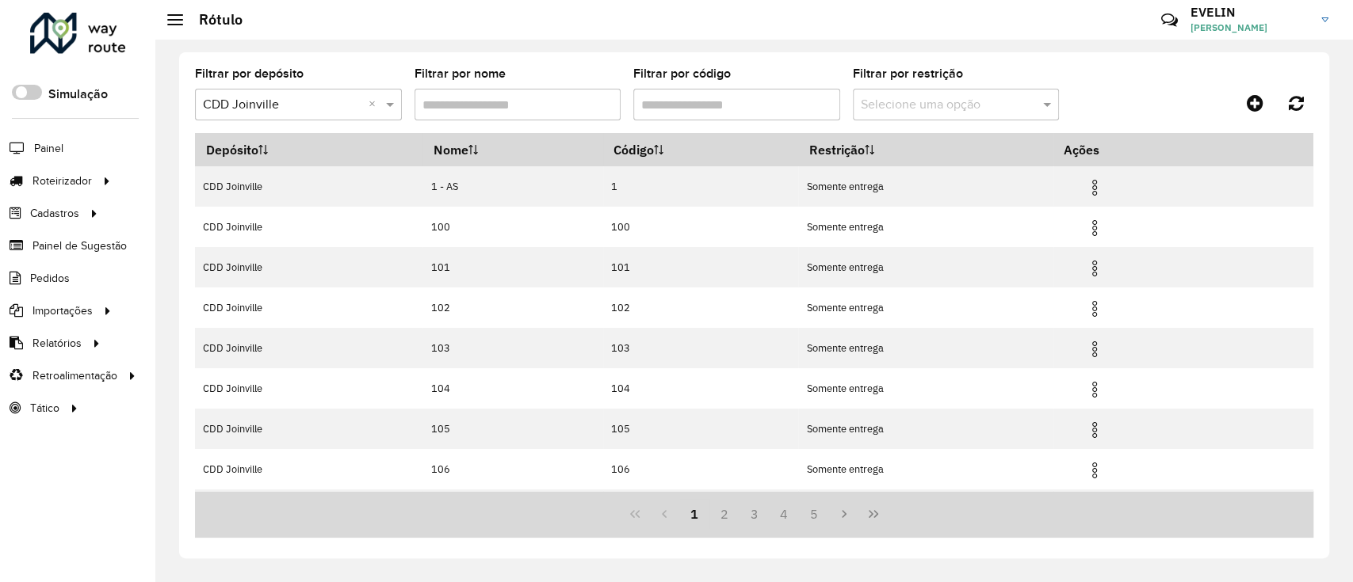
click at [672, 117] on input "Filtrar por código" at bounding box center [736, 105] width 207 height 32
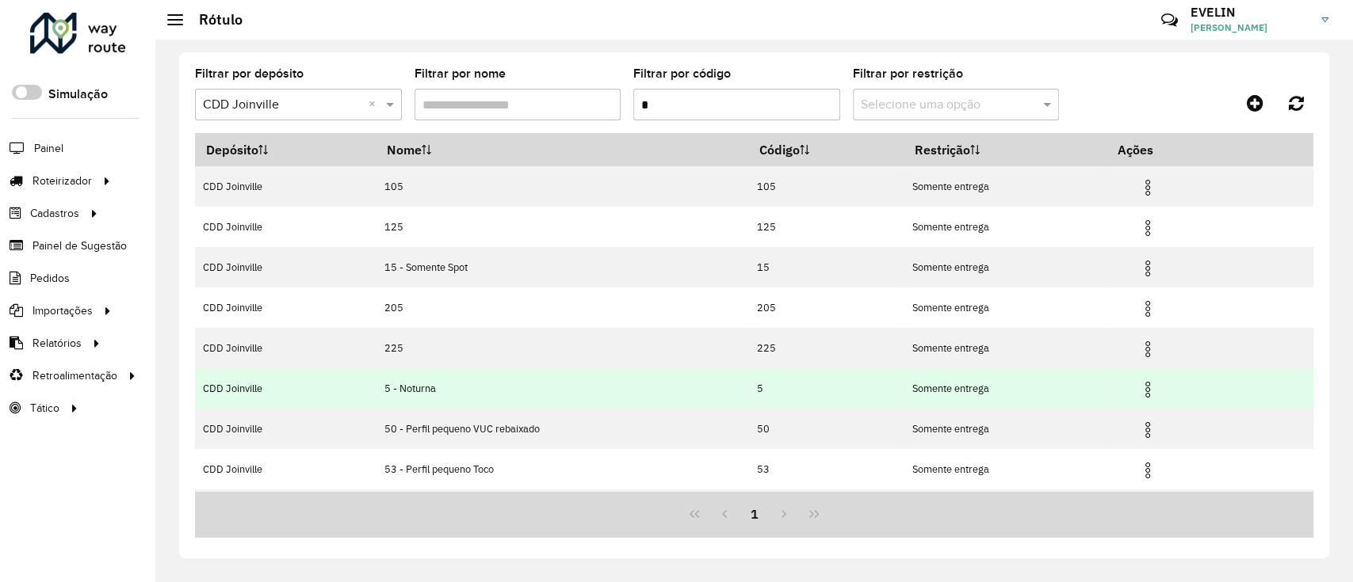
type input "*"
click at [1147, 385] on img at bounding box center [1147, 389] width 19 height 19
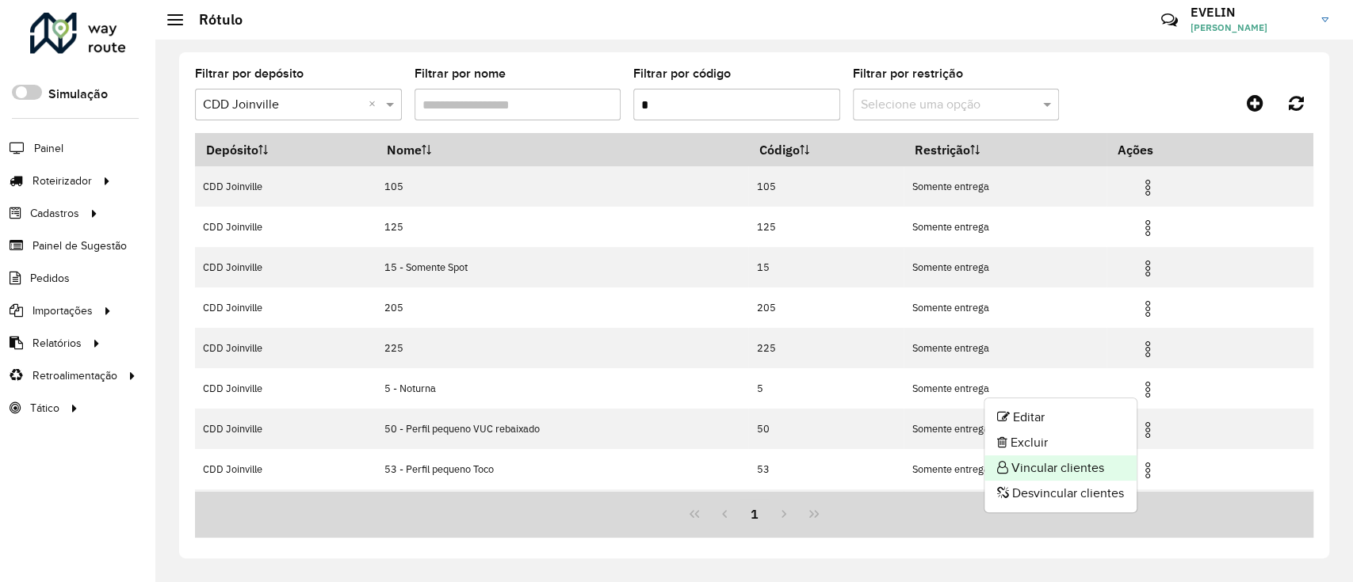
click at [1043, 465] on li "Vincular clientes" at bounding box center [1060, 468] width 152 height 25
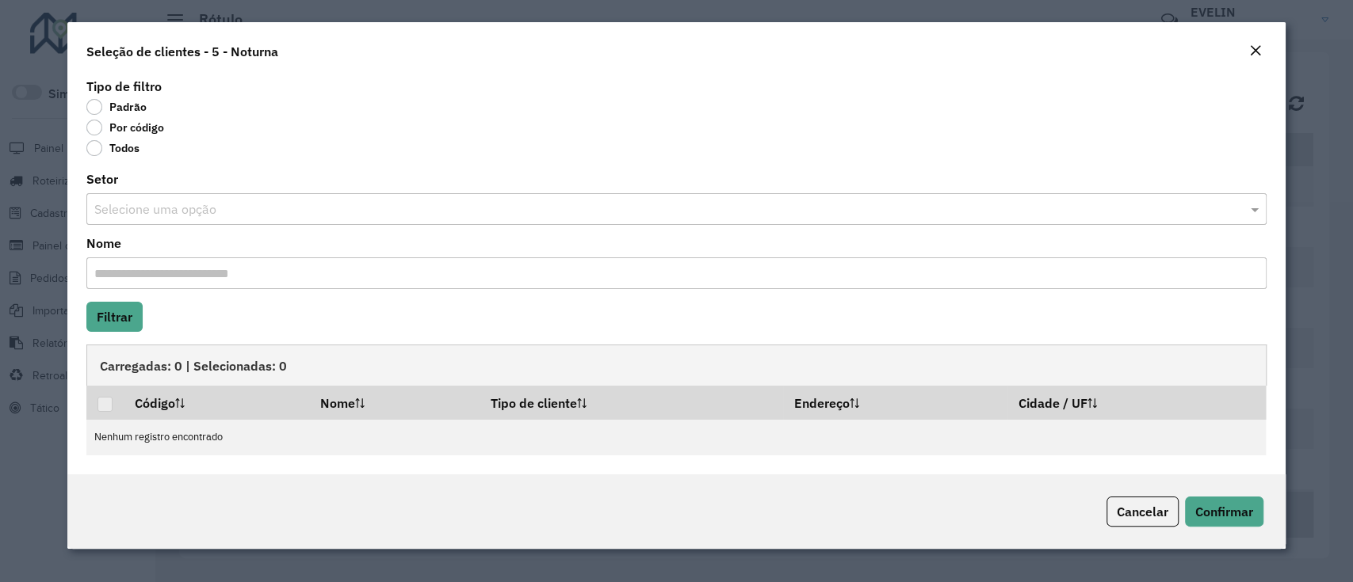
click at [127, 126] on label "Por código" at bounding box center [125, 128] width 78 height 16
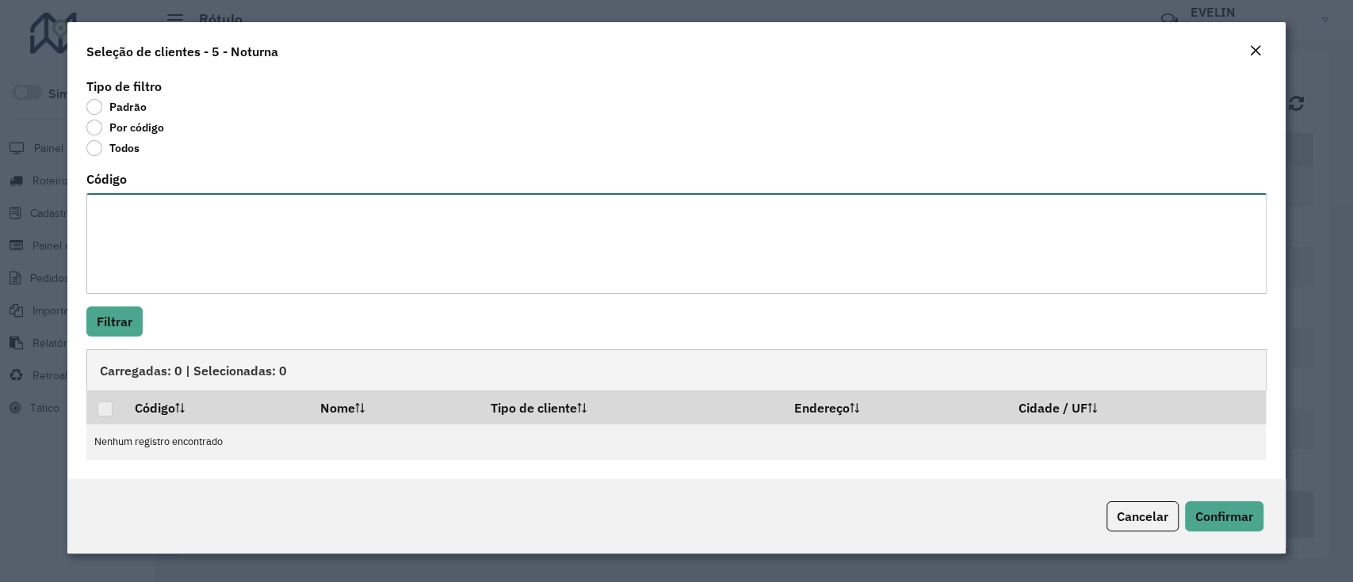
click at [205, 263] on textarea "Código" at bounding box center [675, 243] width 1179 height 101
paste textarea "******** ******** ******** ******** ******** ******** ******** ******** *******…"
type textarea "******** ******** ******** ******** ******** ******** ******** ******** *******…"
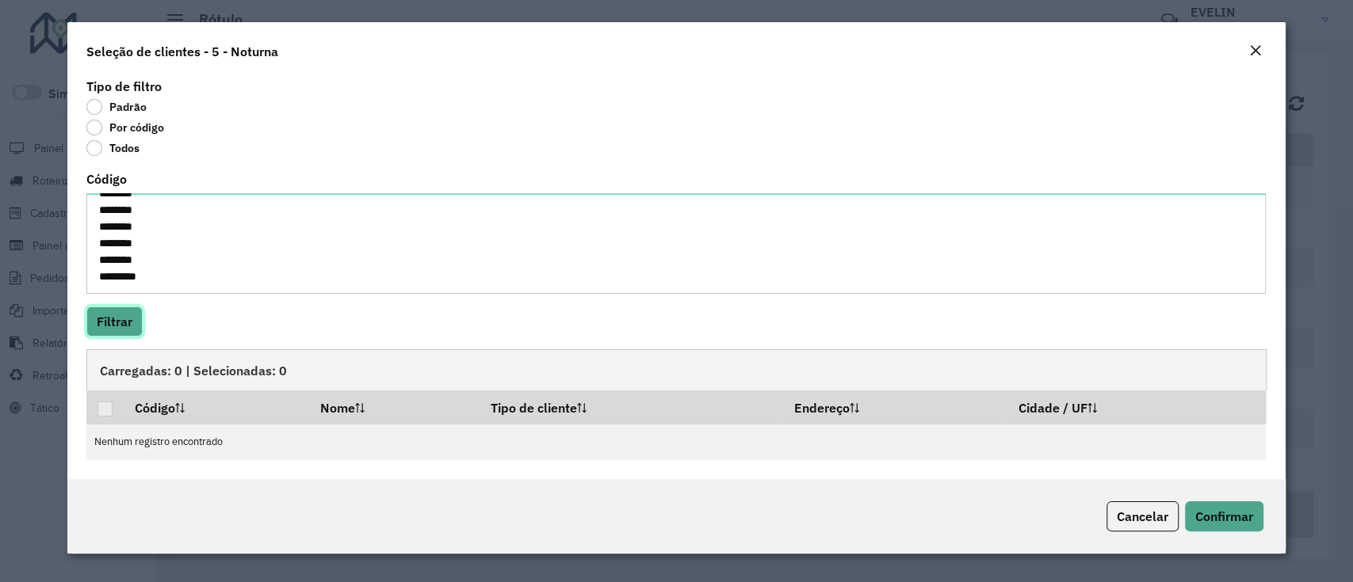
click at [107, 331] on button "Filtrar" at bounding box center [114, 322] width 56 height 30
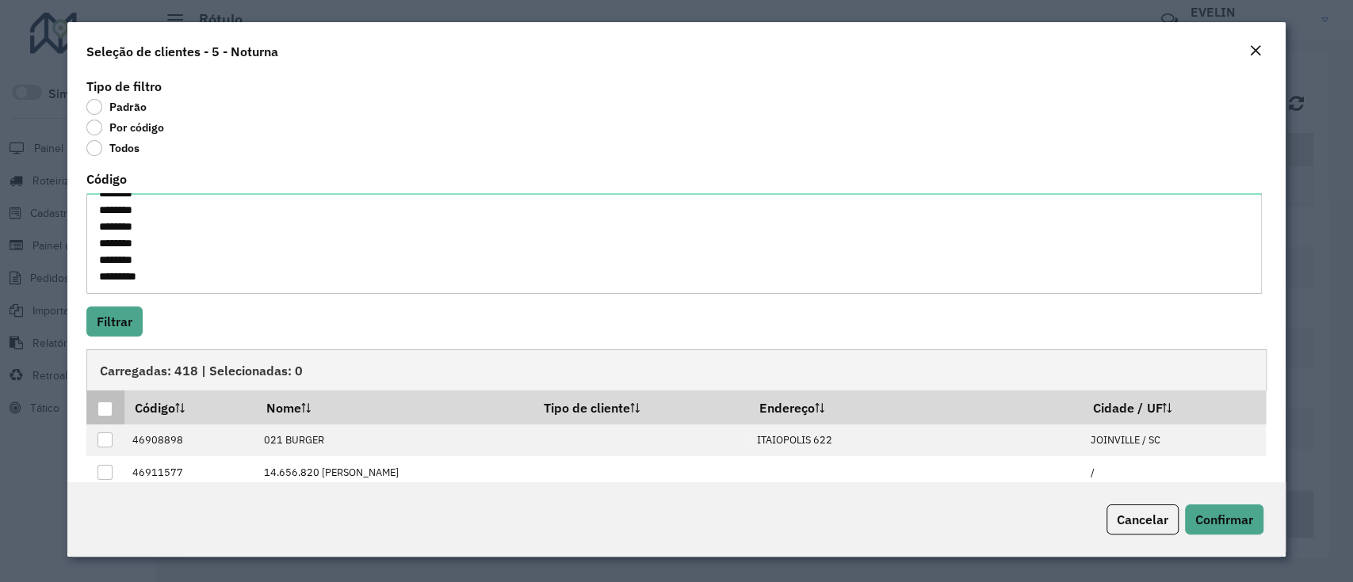
click at [109, 403] on div at bounding box center [104, 409] width 15 height 15
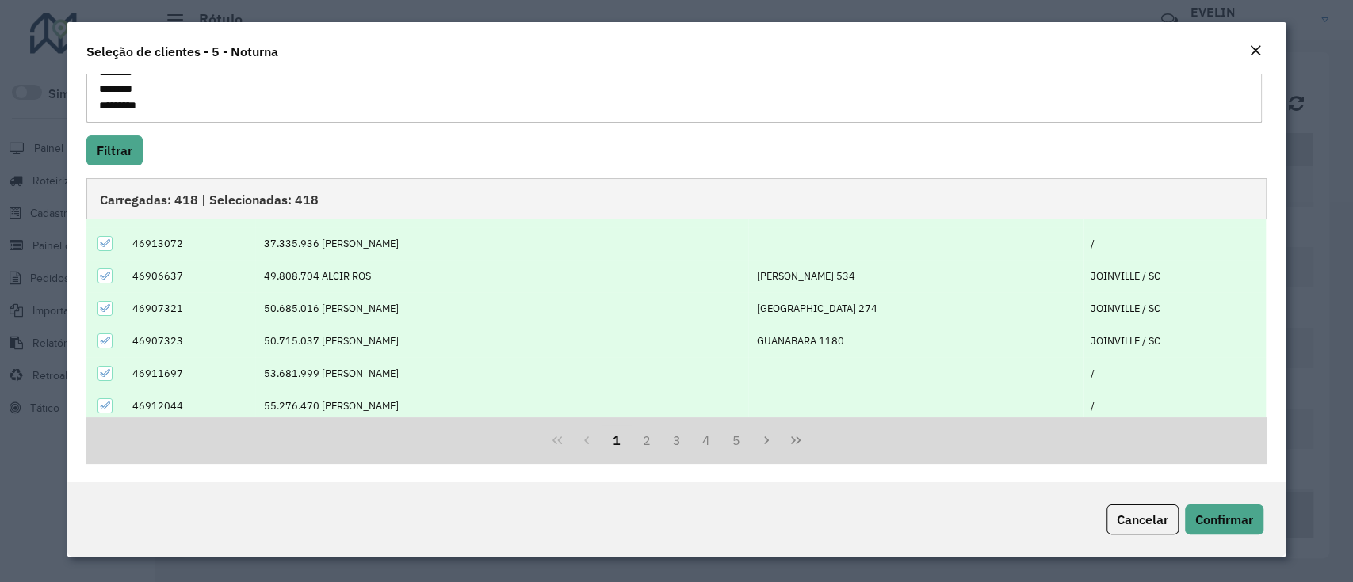
scroll to position [159, 0]
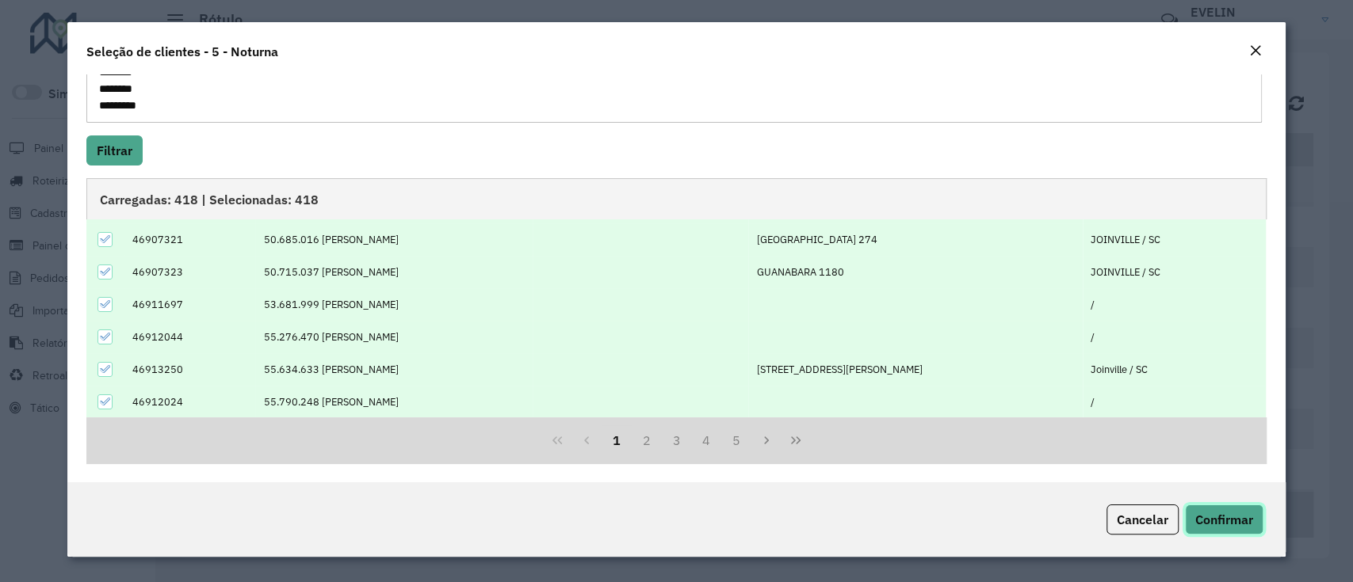
click at [1223, 524] on span "Confirmar" at bounding box center [1224, 520] width 58 height 16
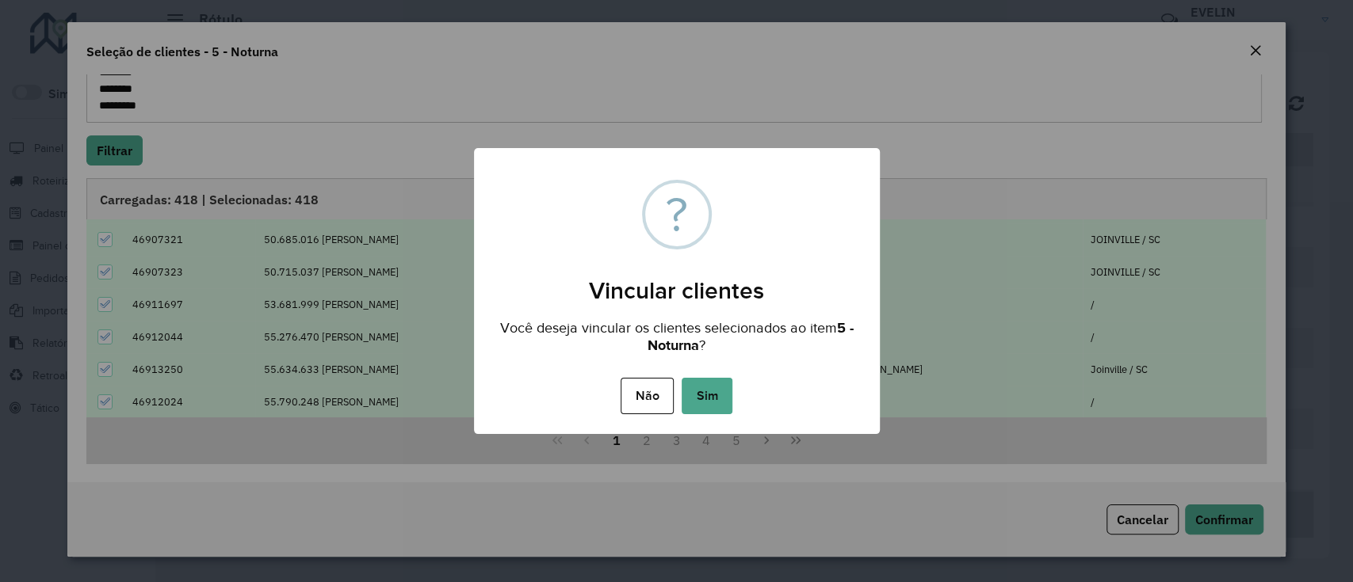
click at [708, 393] on button "Sim" at bounding box center [706, 396] width 51 height 36
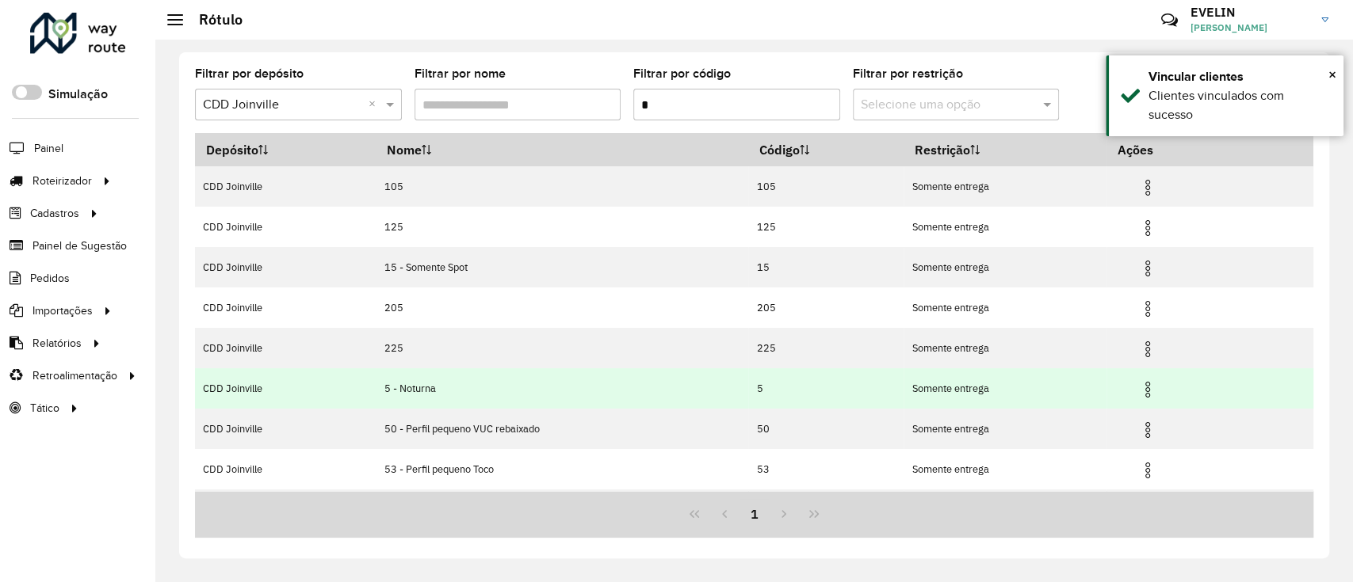
click at [1147, 387] on img at bounding box center [1147, 389] width 19 height 19
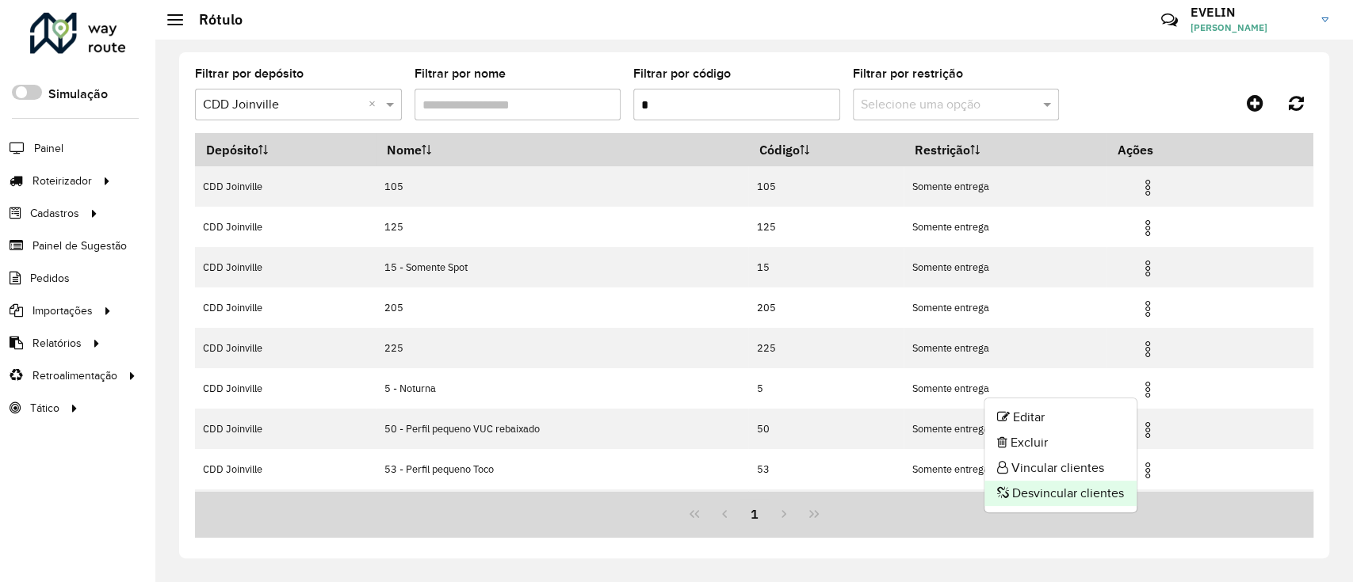
click at [1059, 490] on li "Desvincular clientes" at bounding box center [1060, 493] width 152 height 25
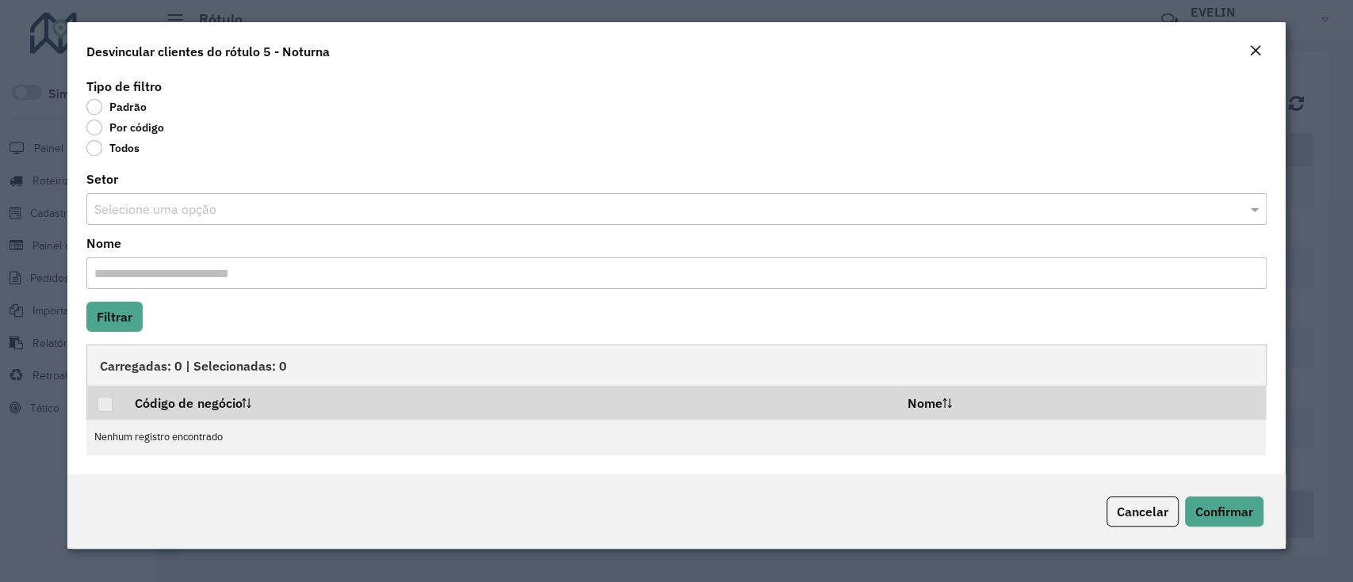
click at [143, 124] on label "Por código" at bounding box center [125, 128] width 78 height 16
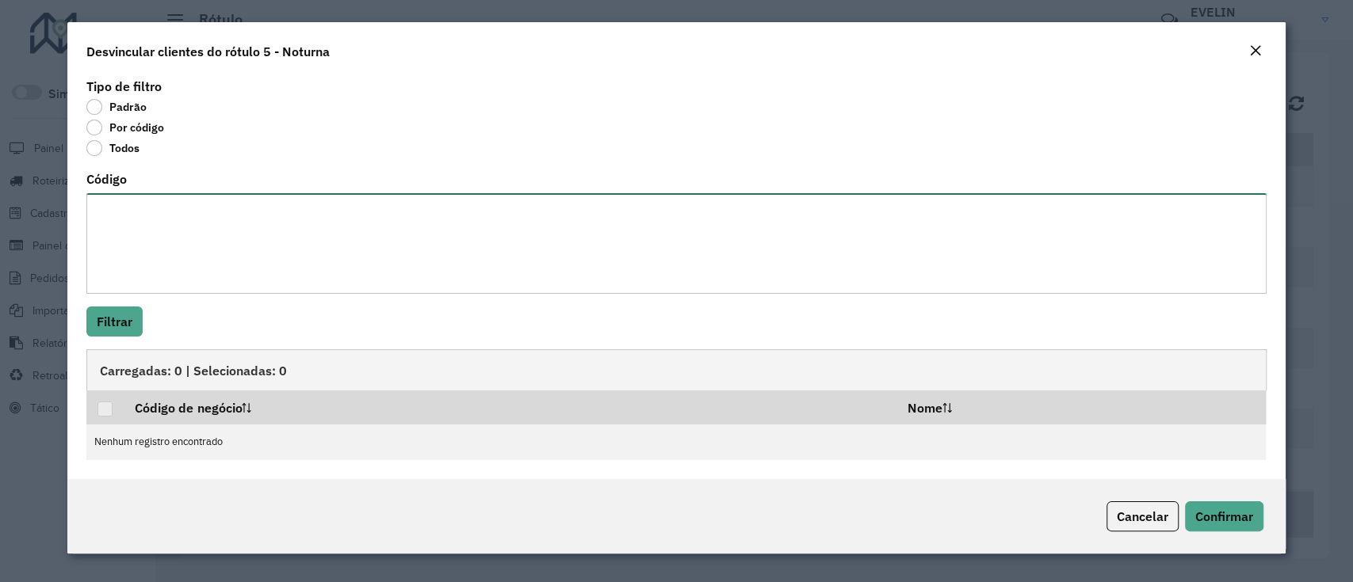
click at [155, 242] on textarea "Código" at bounding box center [675, 243] width 1179 height 101
paste textarea "******** ******** ******** ******** ******** ******** ******** ******** *******…"
type textarea "******** ******** ******** ******** ******** ******** ******** ******** *******…"
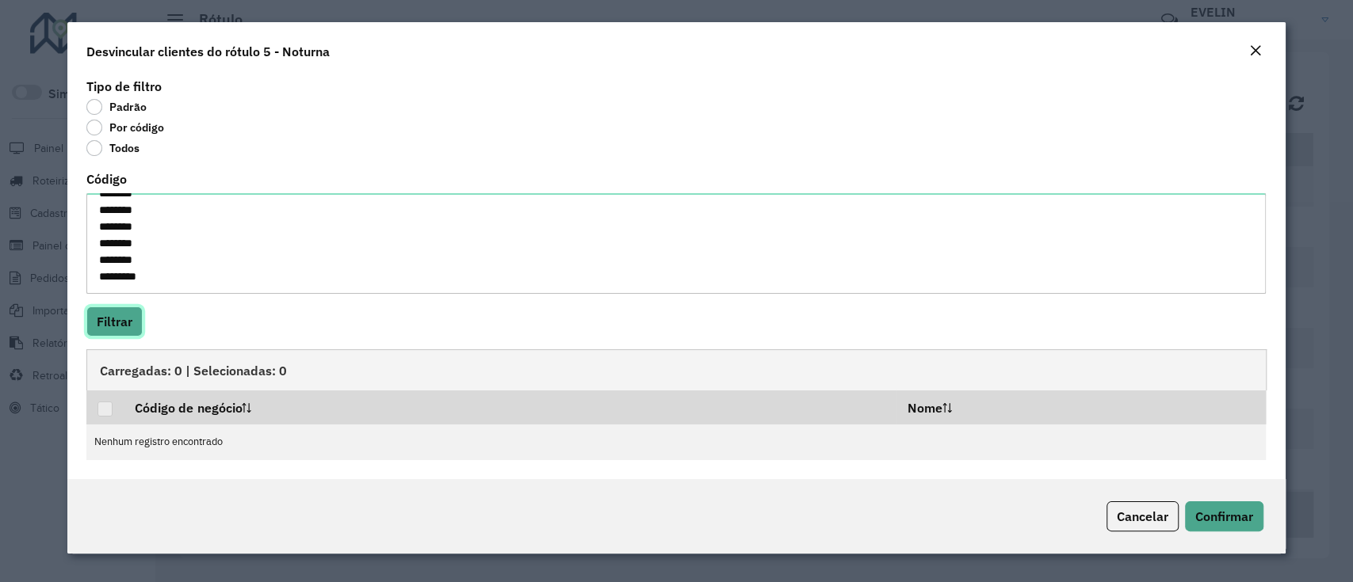
click at [118, 319] on button "Filtrar" at bounding box center [114, 322] width 56 height 30
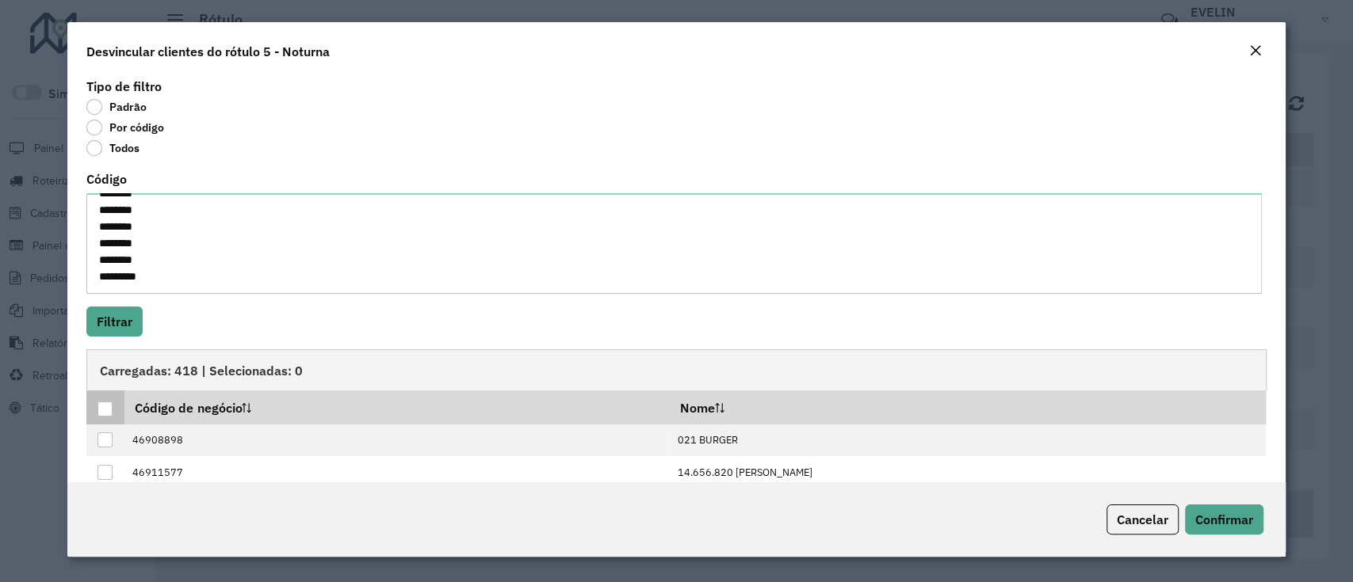
click at [107, 407] on div at bounding box center [104, 409] width 15 height 15
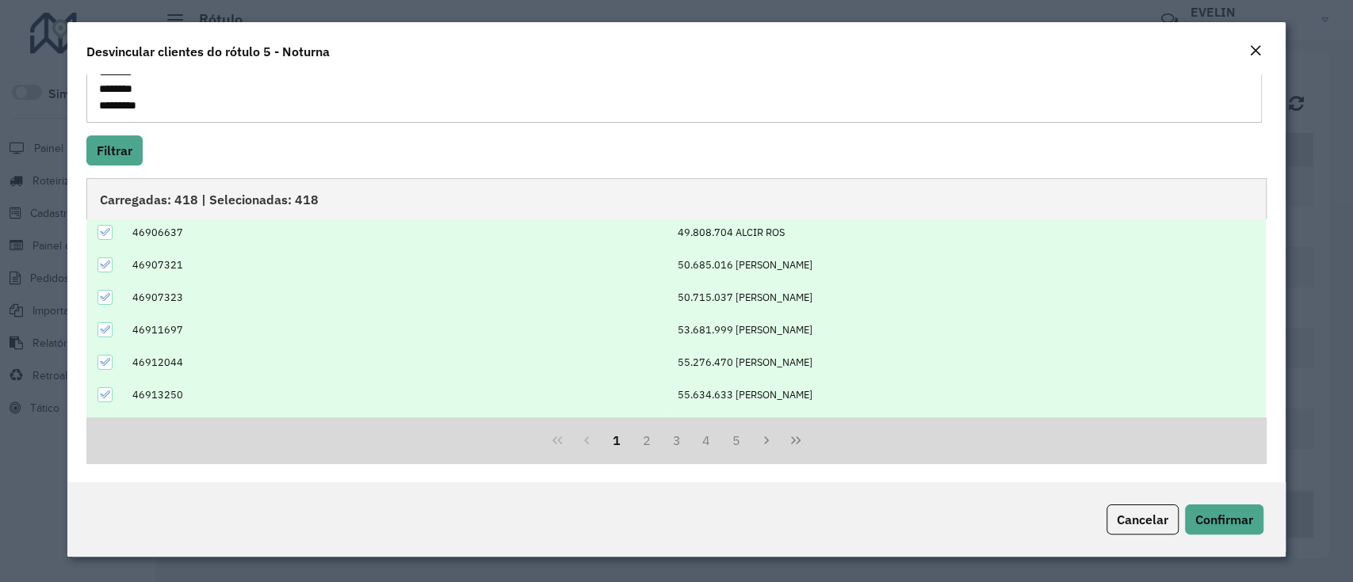
scroll to position [159, 0]
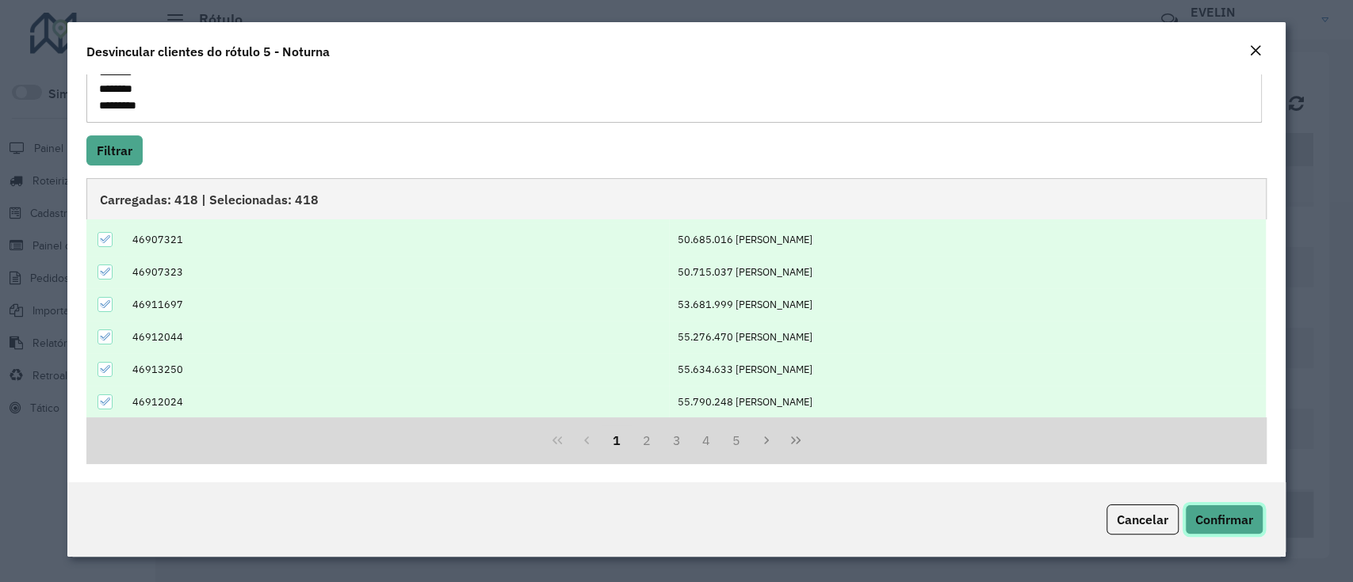
click at [1215, 523] on span "Confirmar" at bounding box center [1224, 520] width 58 height 16
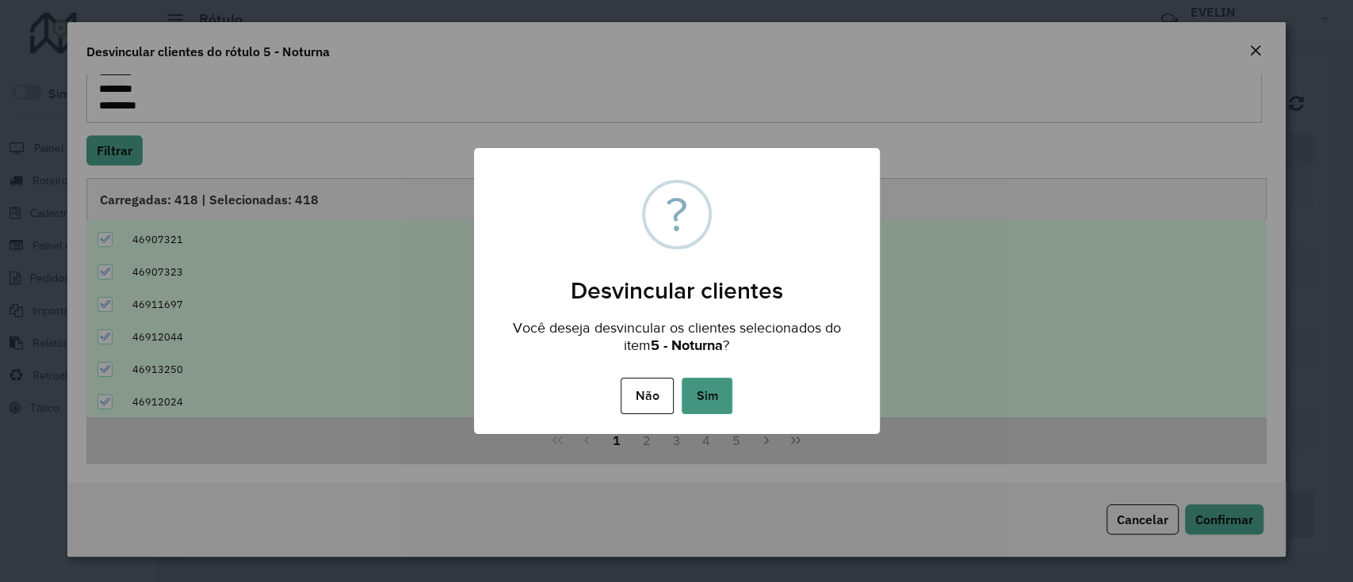
click at [708, 399] on button "Sim" at bounding box center [706, 396] width 51 height 36
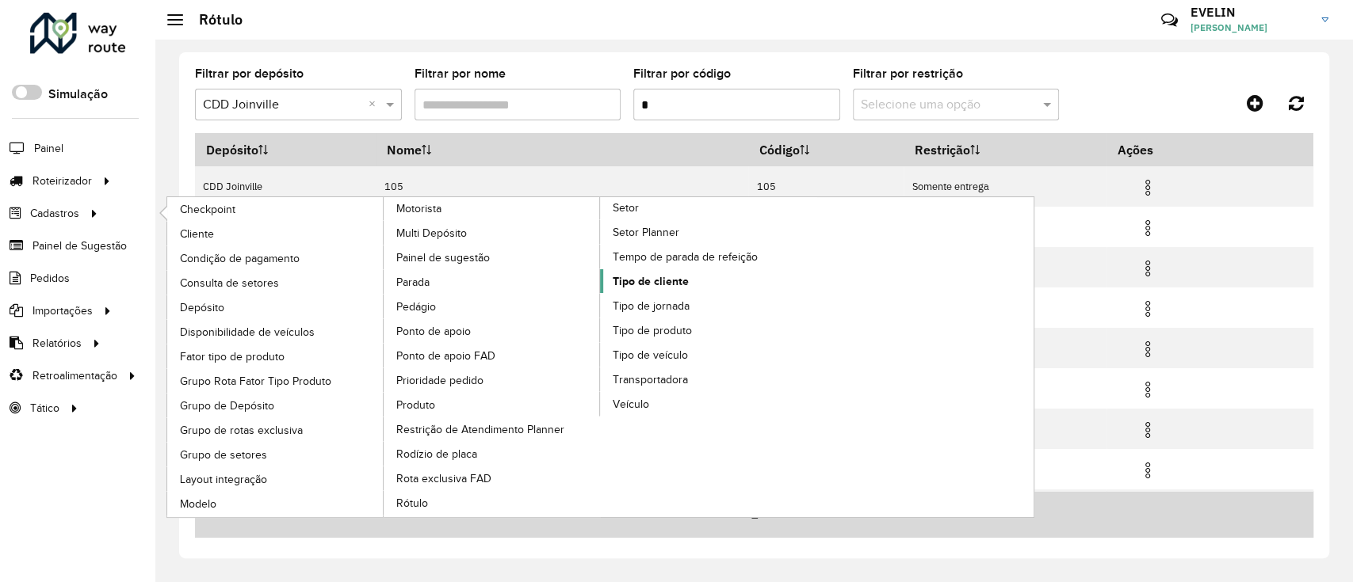
click at [618, 276] on span "Tipo de cliente" at bounding box center [650, 281] width 76 height 17
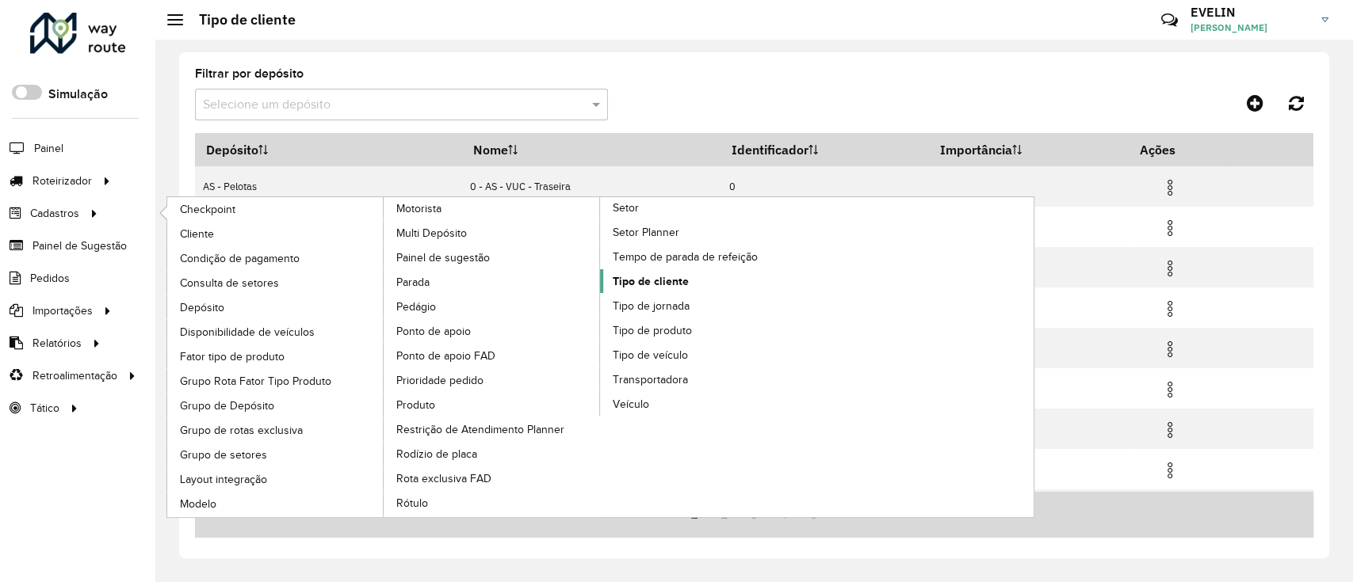
click at [651, 274] on span "Tipo de cliente" at bounding box center [650, 281] width 76 height 17
click at [628, 279] on span "Tipo de cliente" at bounding box center [650, 281] width 76 height 17
click at [628, 276] on span "Tipo de cliente" at bounding box center [650, 281] width 76 height 17
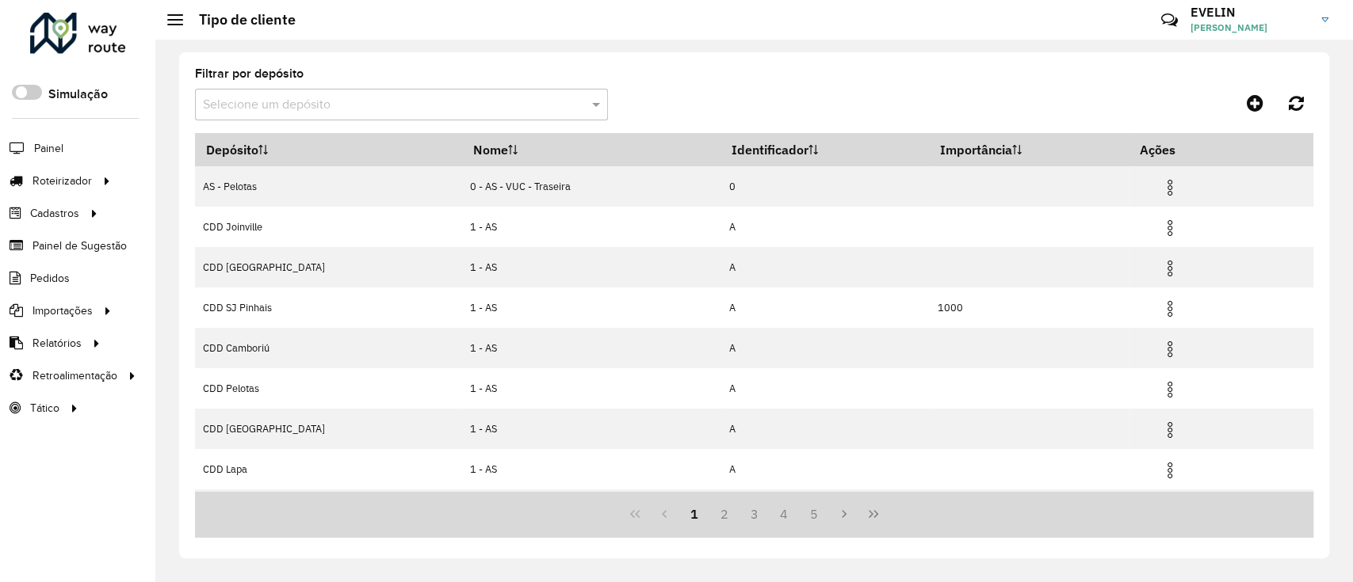
click at [754, 92] on formly-group "Filtrar por depósito Selecione um depósito" at bounding box center [608, 100] width 826 height 65
click at [347, 98] on input "text" at bounding box center [385, 105] width 365 height 19
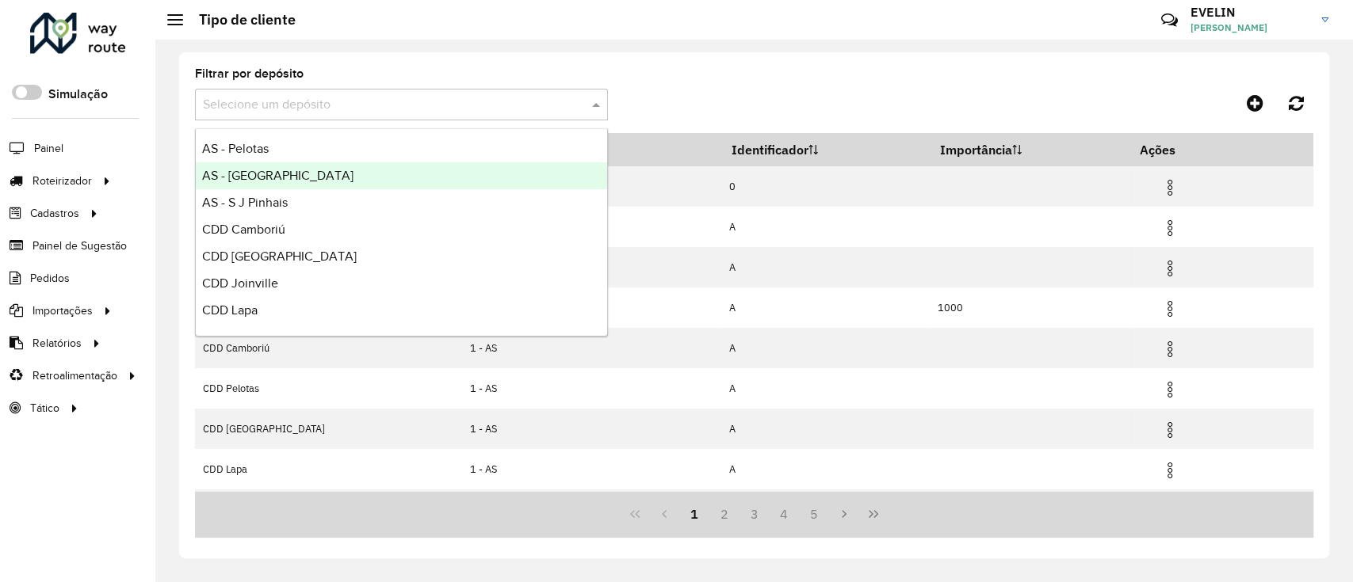
scroll to position [186, 0]
click at [254, 184] on span "CDD Joinville" at bounding box center [240, 179] width 76 height 13
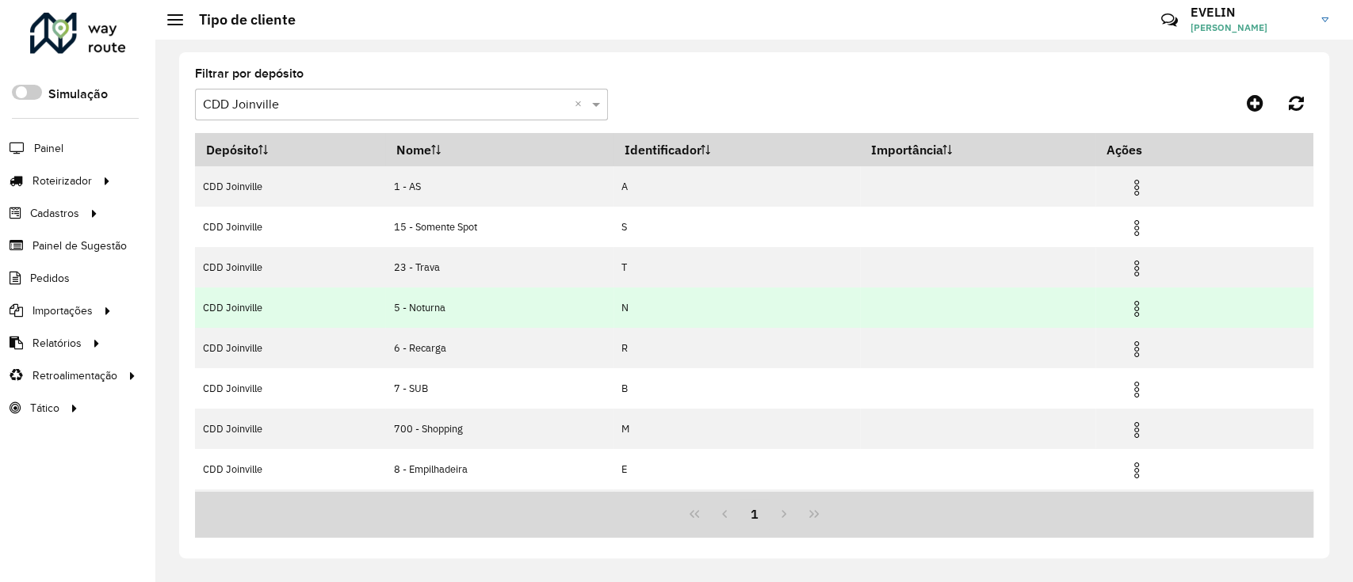
click at [1145, 306] on img at bounding box center [1136, 309] width 19 height 19
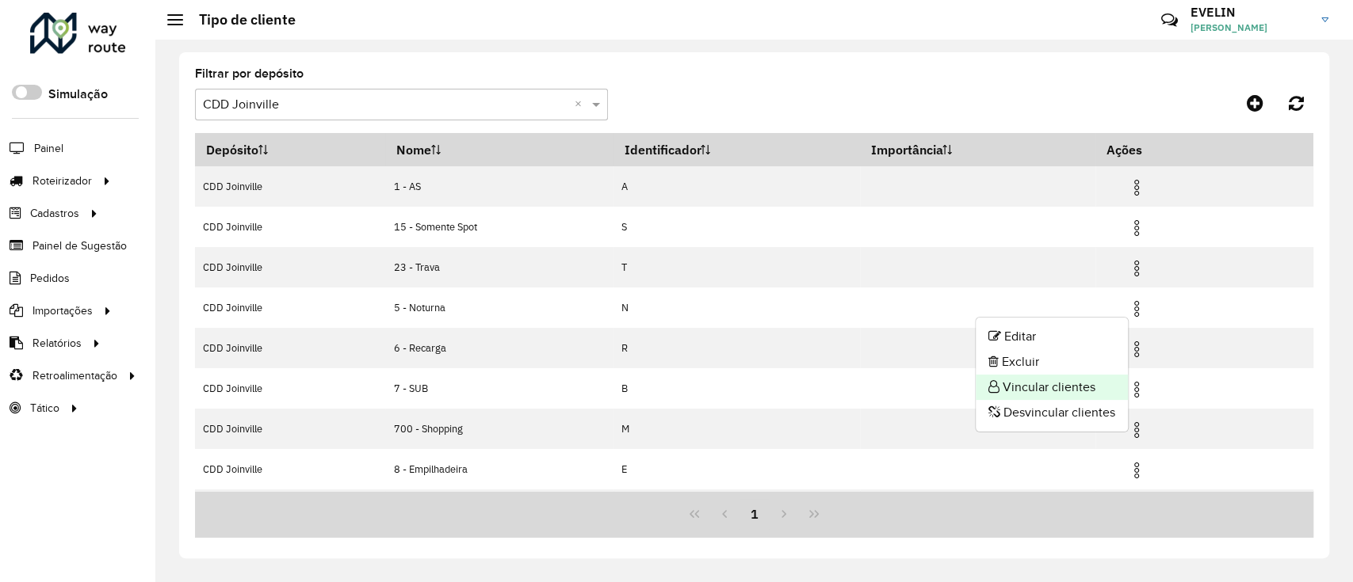
click at [1030, 383] on li "Vincular clientes" at bounding box center [1051, 387] width 152 height 25
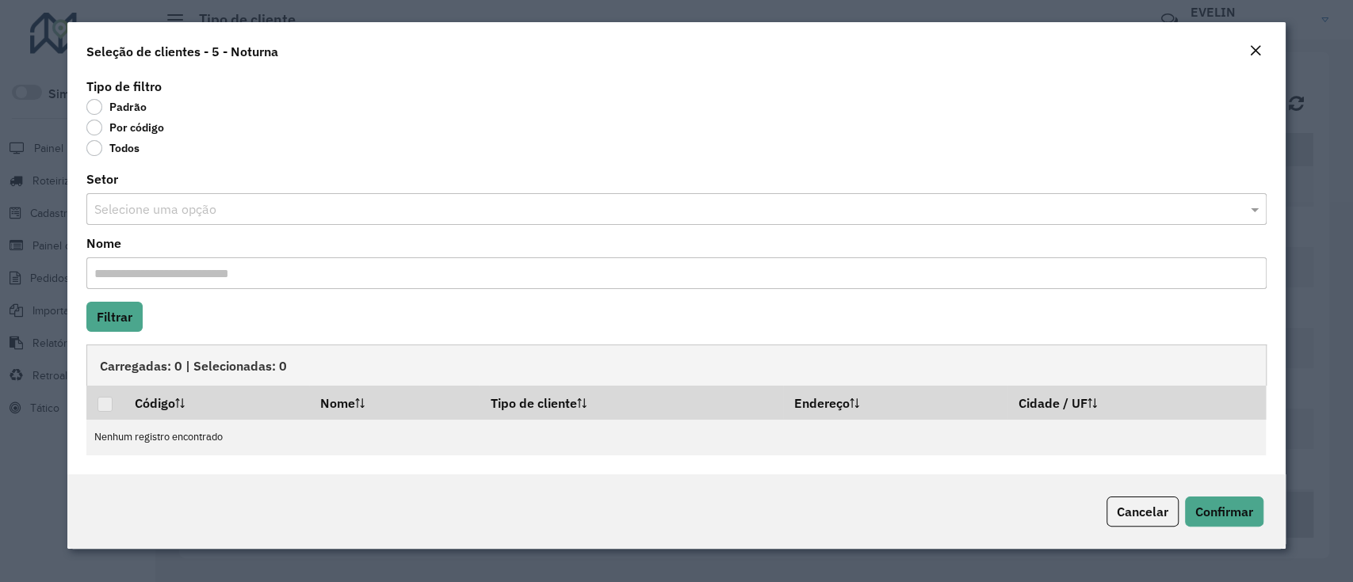
click at [120, 123] on label "Por código" at bounding box center [125, 128] width 78 height 16
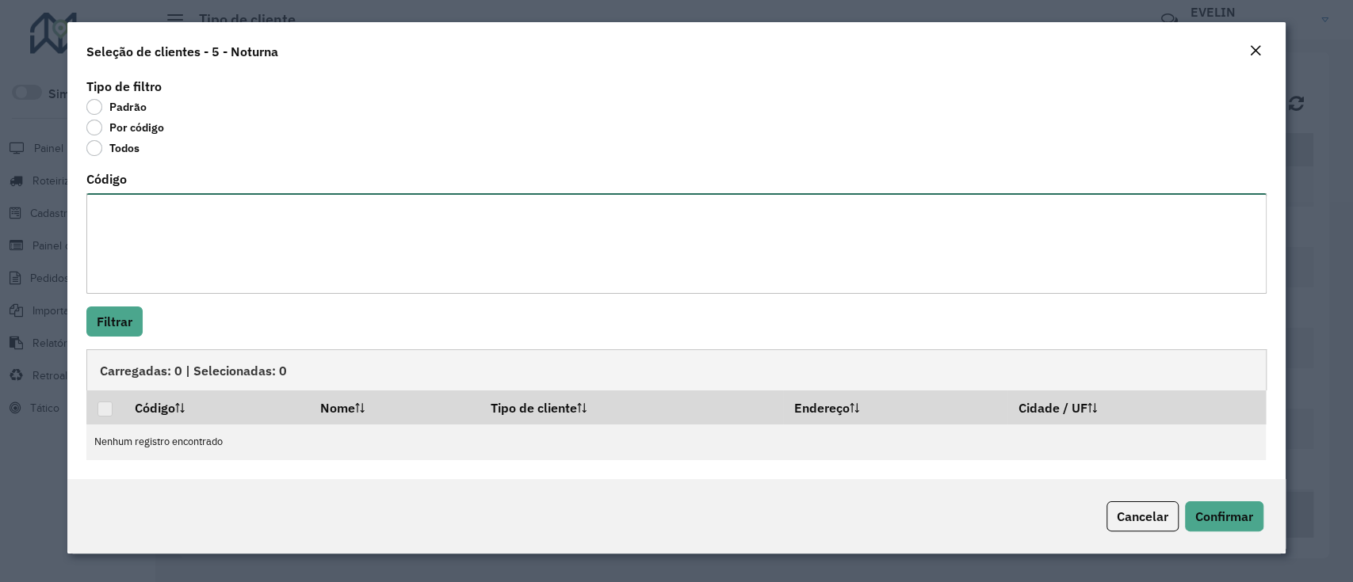
click at [128, 213] on textarea "Código" at bounding box center [675, 243] width 1179 height 101
paste textarea "**** ***** ***** **** **** **** ***** ***** ***** ***** ***** ***** ***** *****…"
type textarea "**** ***** ***** **** **** **** ***** ***** ***** ***** ***** ***** ***** *****…"
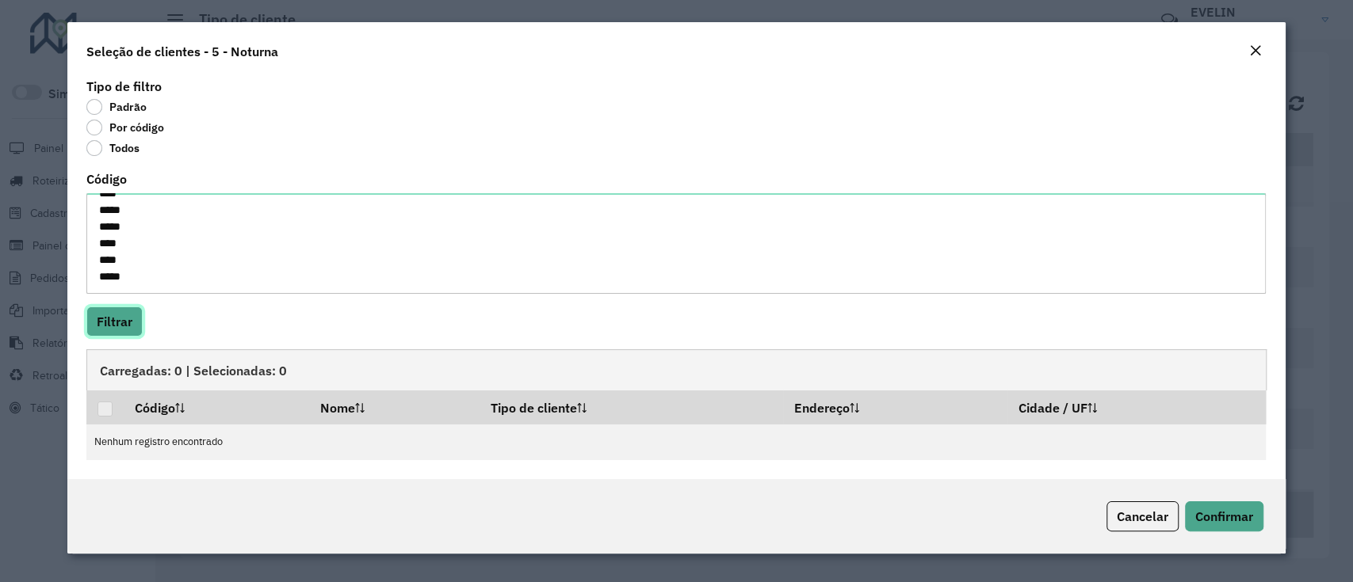
click at [104, 310] on button "Filtrar" at bounding box center [114, 322] width 56 height 30
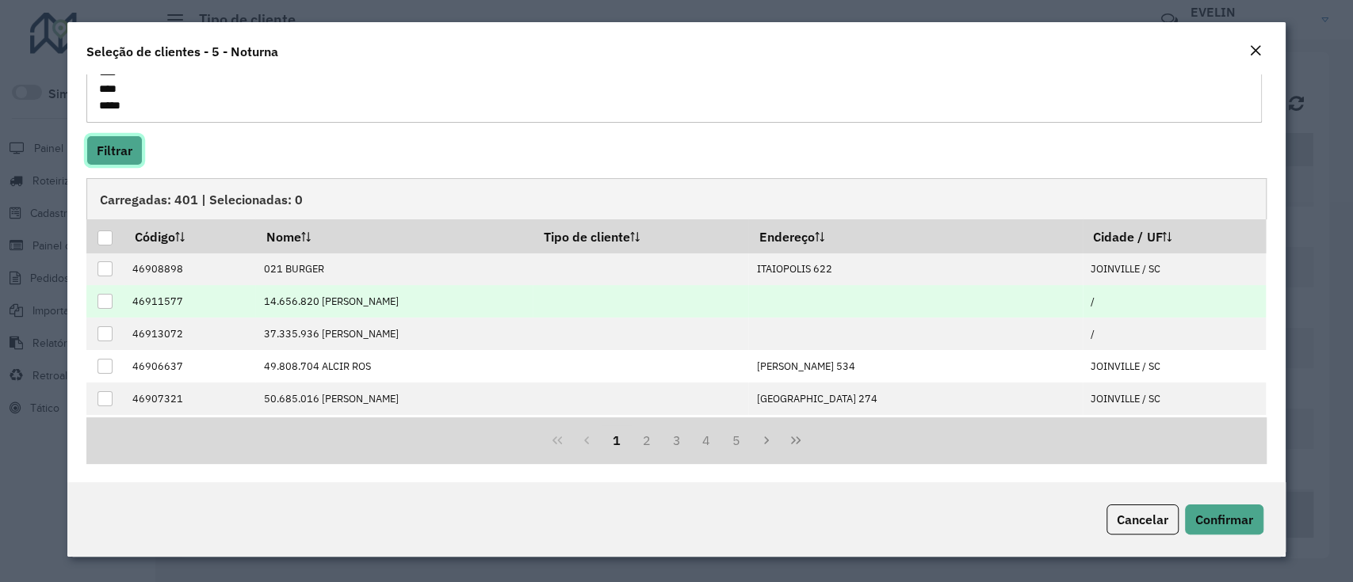
scroll to position [171, 0]
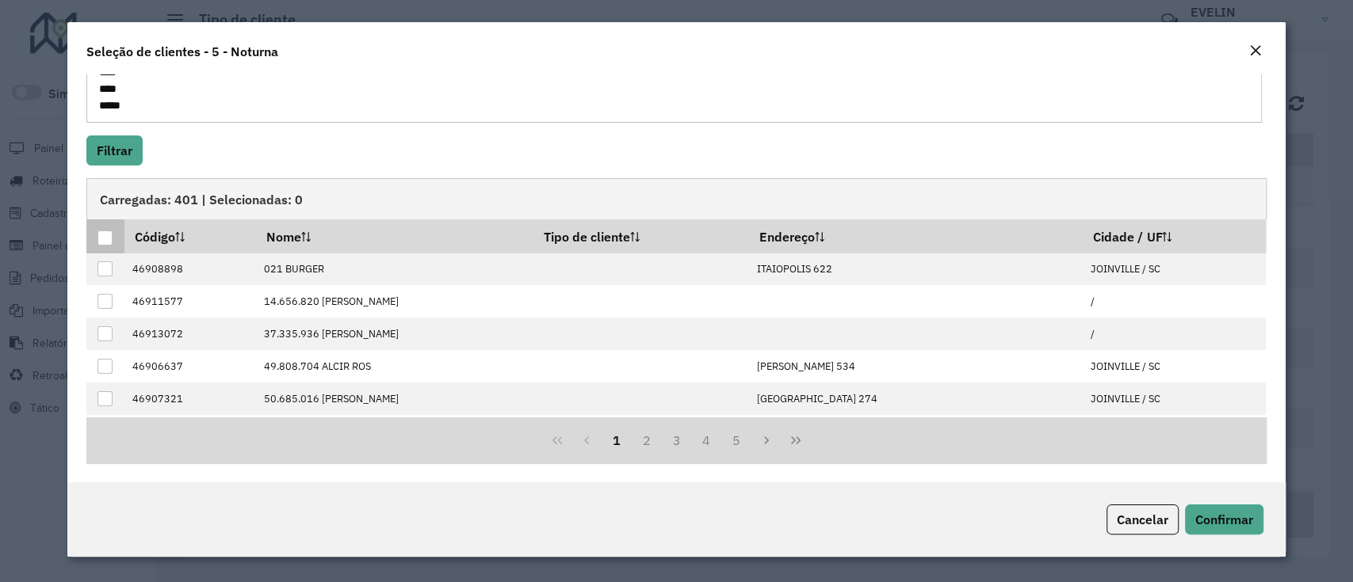
click at [109, 238] on div at bounding box center [104, 238] width 15 height 15
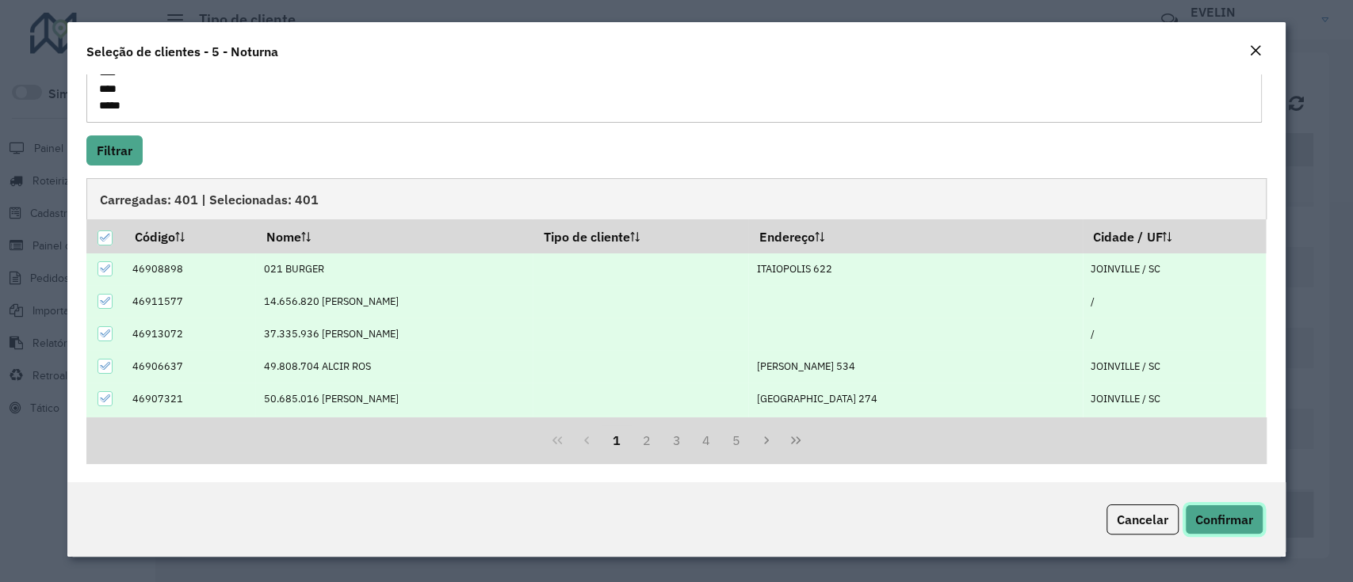
click at [1217, 517] on span "Confirmar" at bounding box center [1224, 520] width 58 height 16
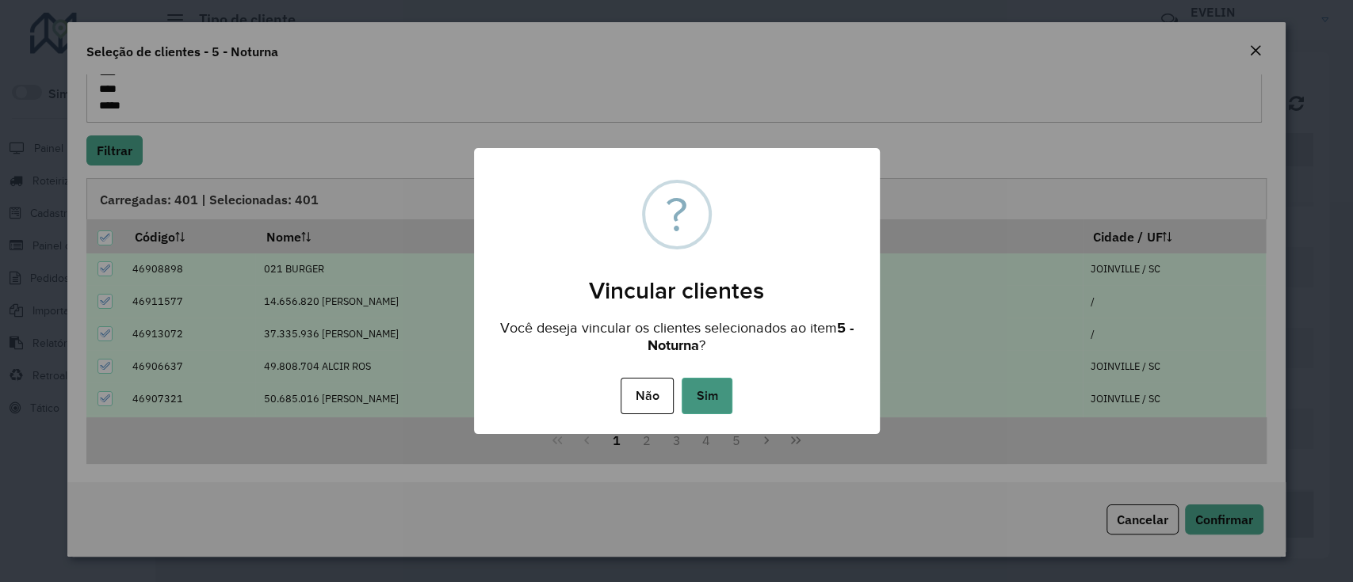
click at [702, 388] on button "Sim" at bounding box center [706, 396] width 51 height 36
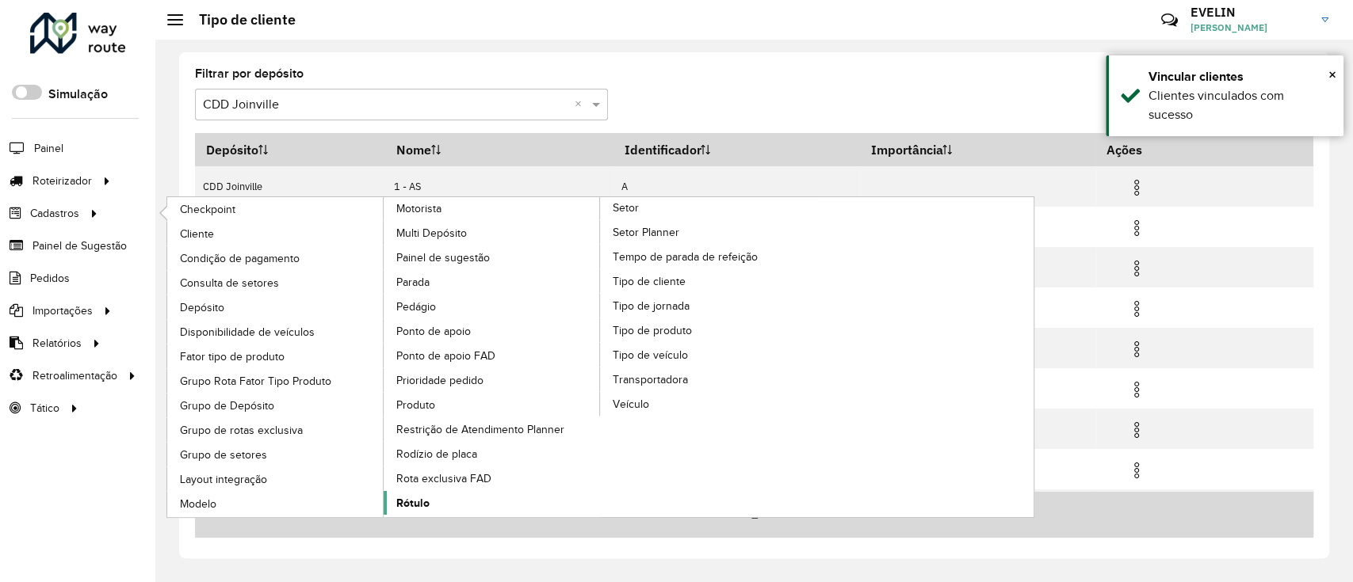
click at [404, 504] on span "Rótulo" at bounding box center [412, 503] width 33 height 17
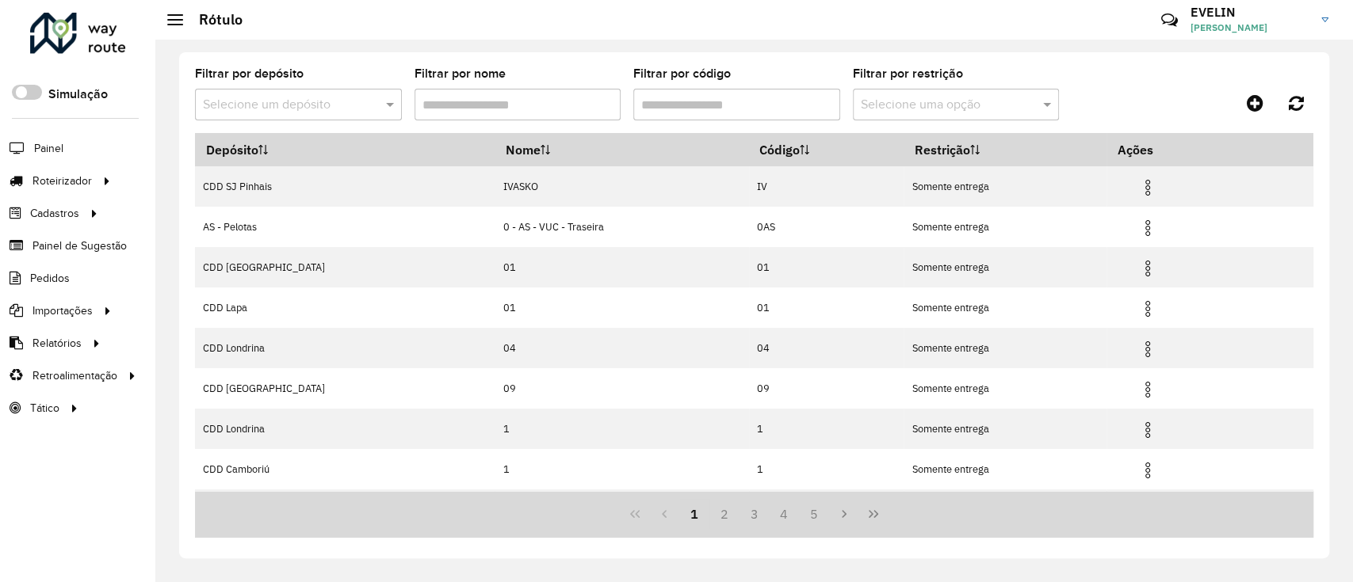
click at [350, 96] on input "text" at bounding box center [282, 105] width 159 height 19
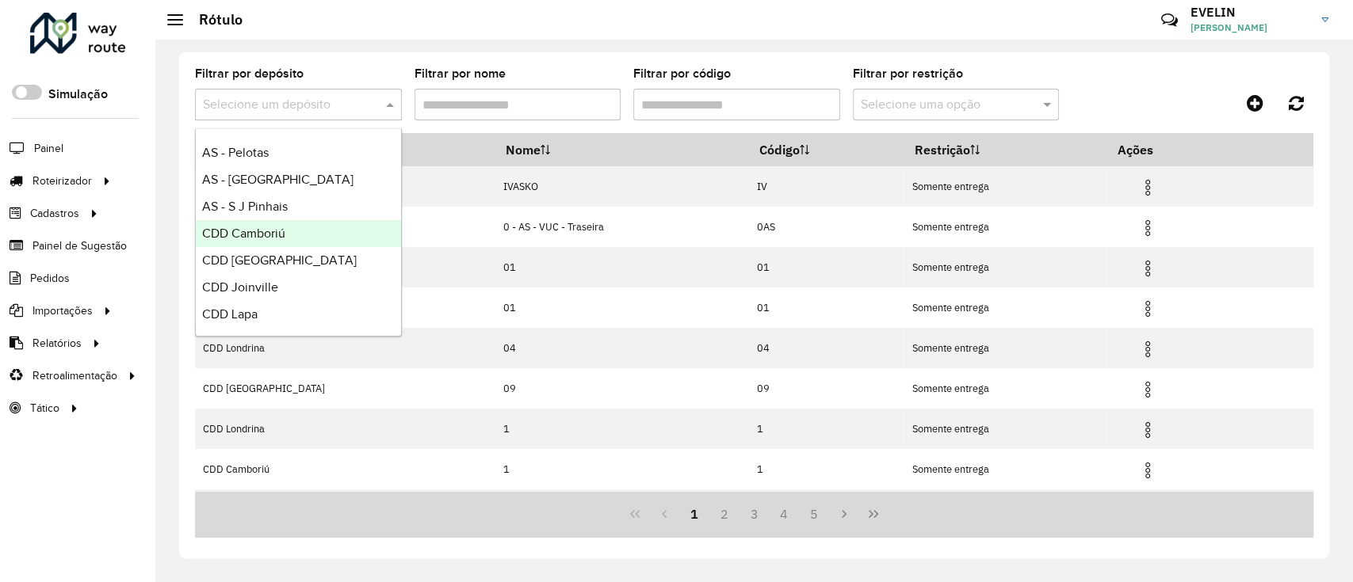
scroll to position [105, 0]
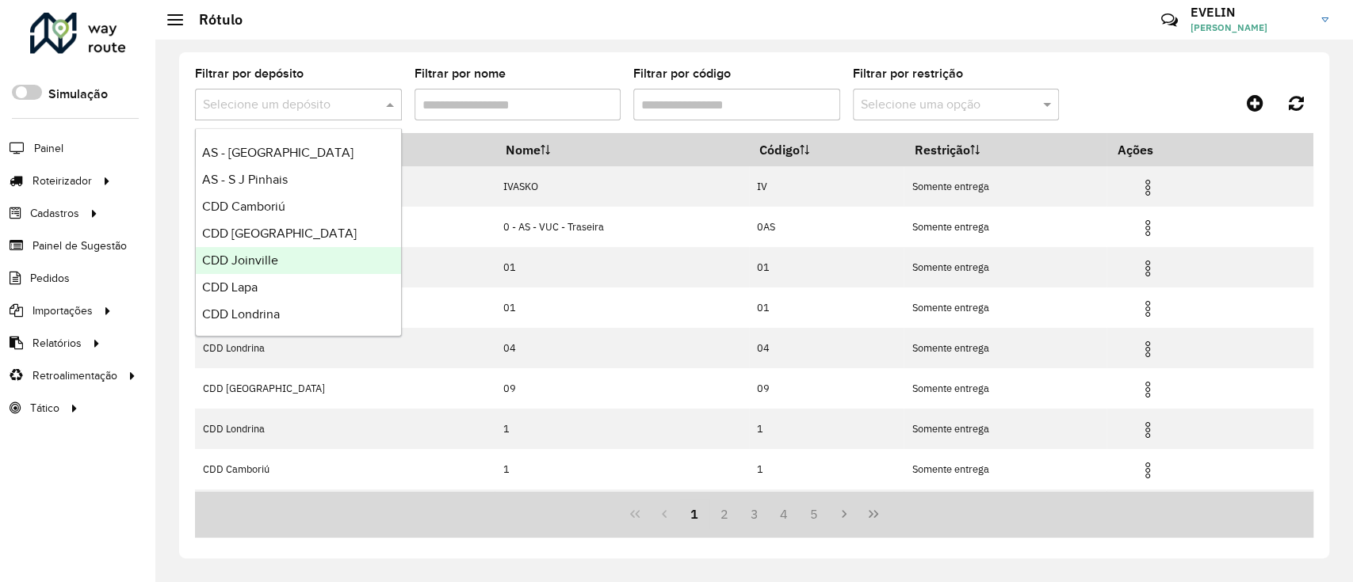
click at [276, 250] on div "CDD Joinville" at bounding box center [298, 260] width 205 height 27
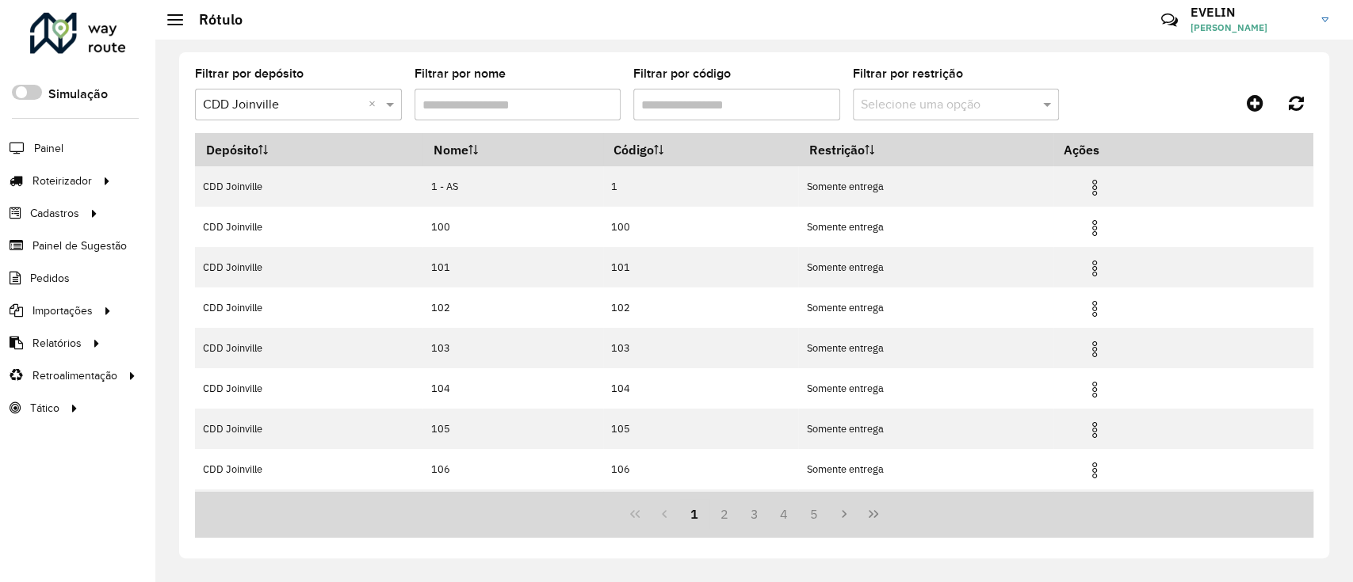
click at [700, 107] on input "Filtrar por código" at bounding box center [736, 105] width 207 height 32
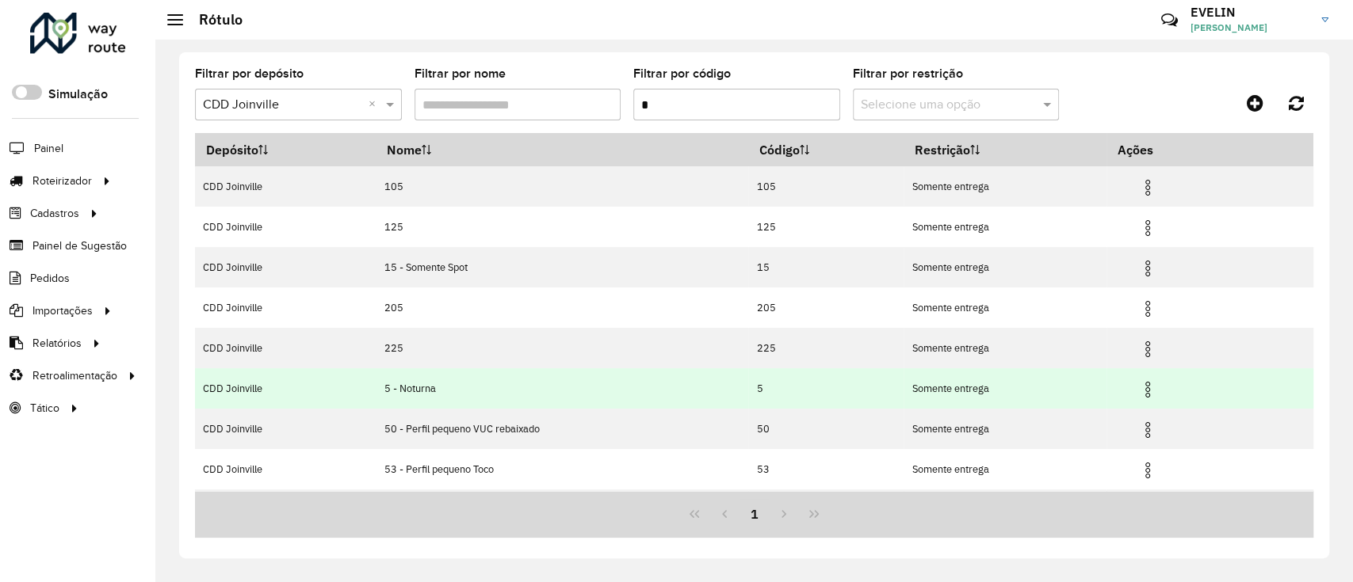
type input "*"
click at [1140, 389] on img at bounding box center [1147, 389] width 19 height 19
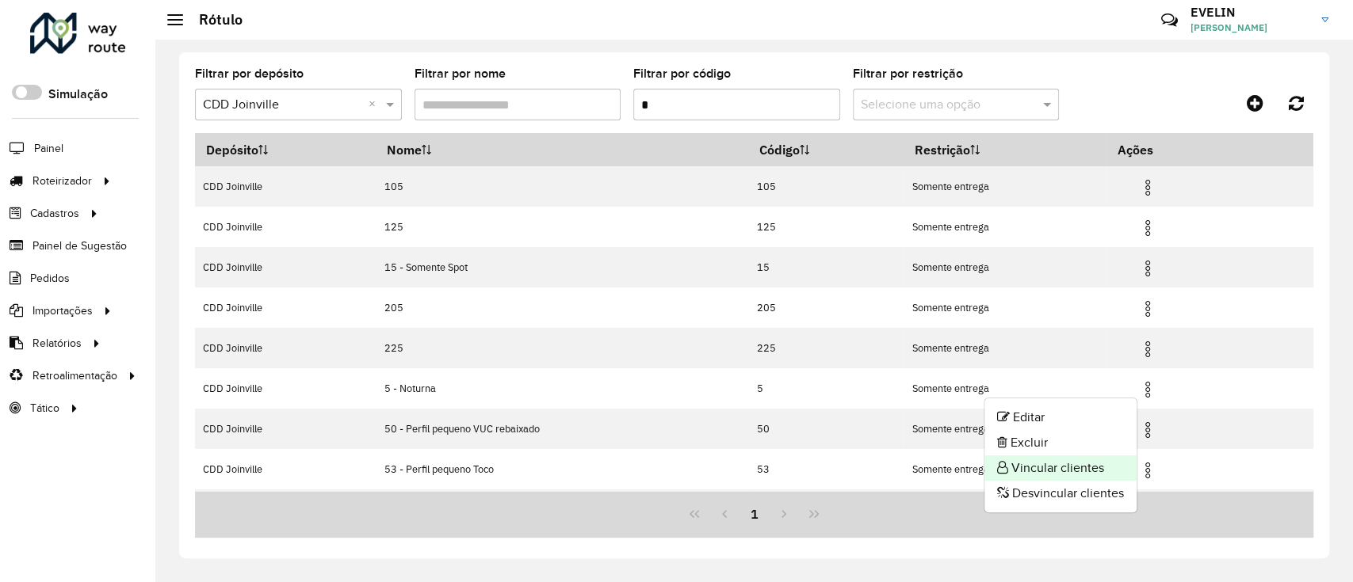
click at [1041, 464] on li "Vincular clientes" at bounding box center [1060, 468] width 152 height 25
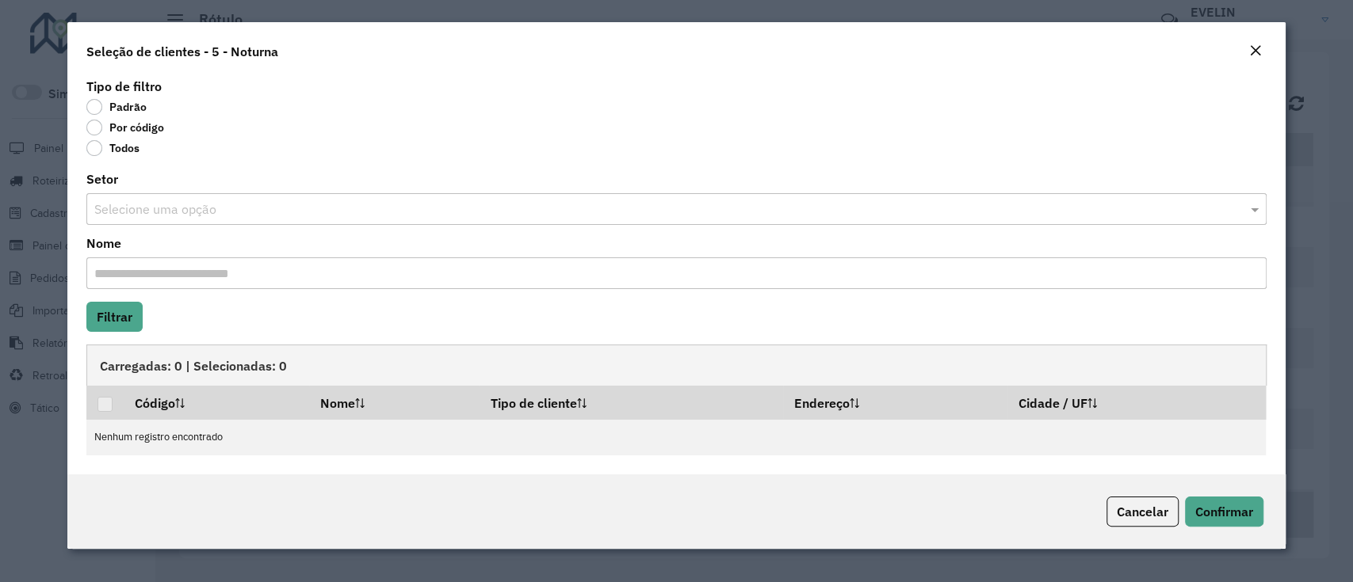
click at [133, 127] on label "Por código" at bounding box center [125, 128] width 78 height 16
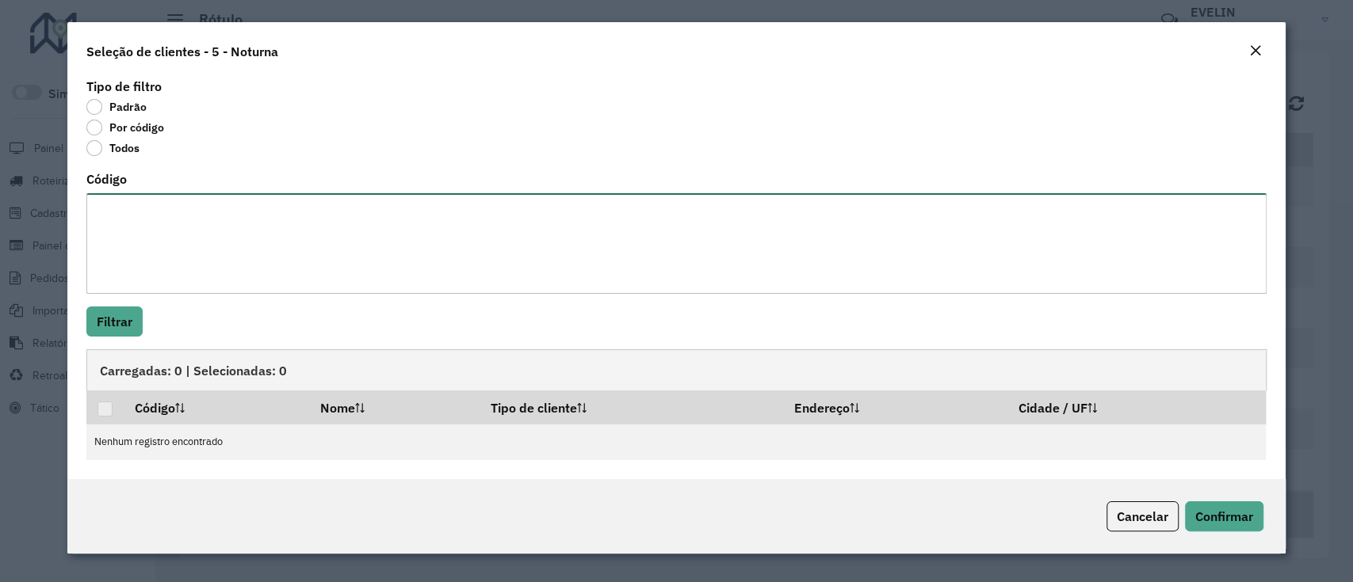
click at [155, 219] on textarea "Código" at bounding box center [675, 243] width 1179 height 101
paste textarea "**** ***** ***** **** **** **** ***** ***** ***** ***** ***** ***** ***** *****…"
type textarea "**** ***** ***** **** **** **** ***** ***** ***** ***** ***** ***** ***** *****…"
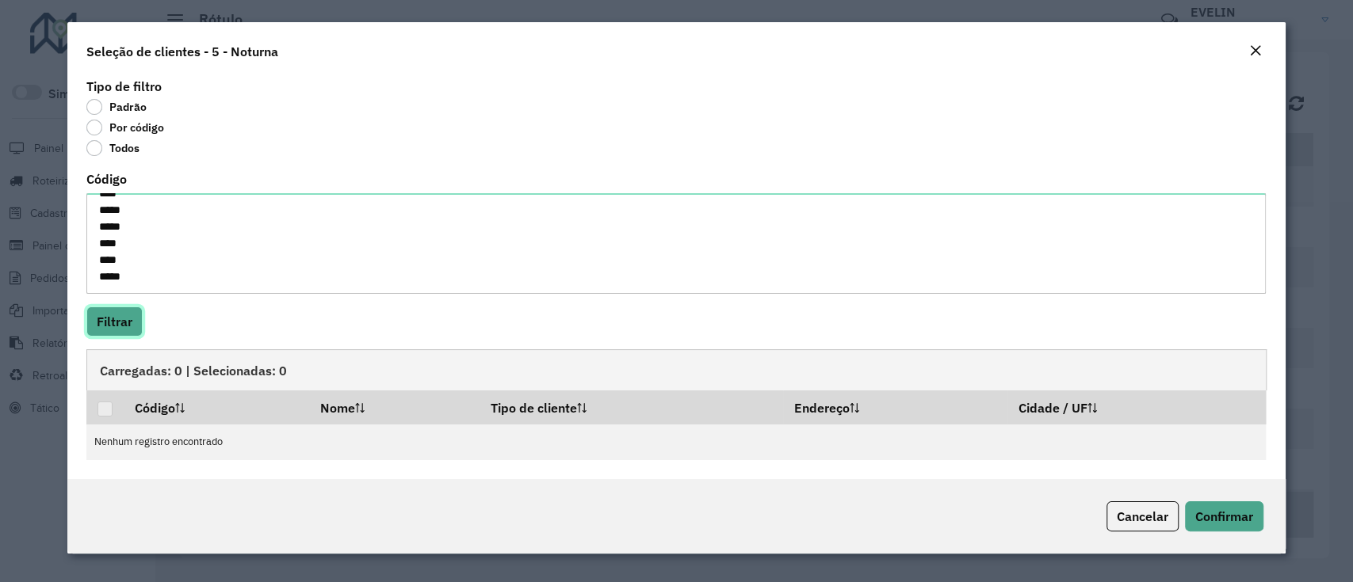
click at [121, 321] on button "Filtrar" at bounding box center [114, 322] width 56 height 30
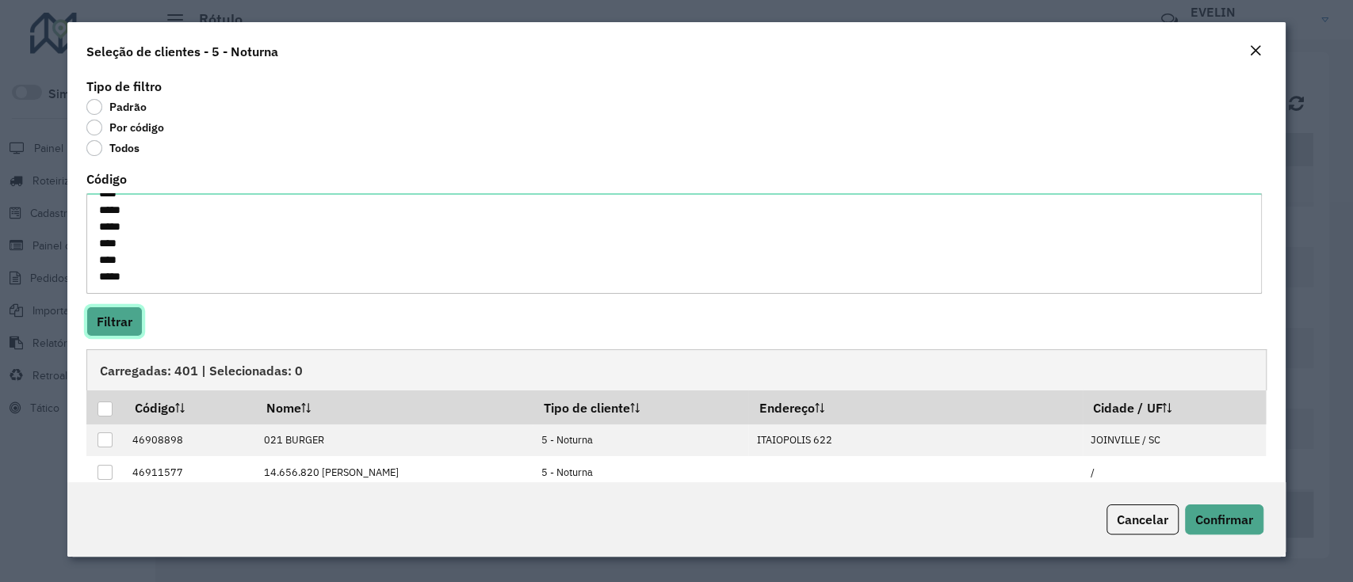
scroll to position [6605, 0]
click at [103, 406] on div at bounding box center [104, 409] width 15 height 15
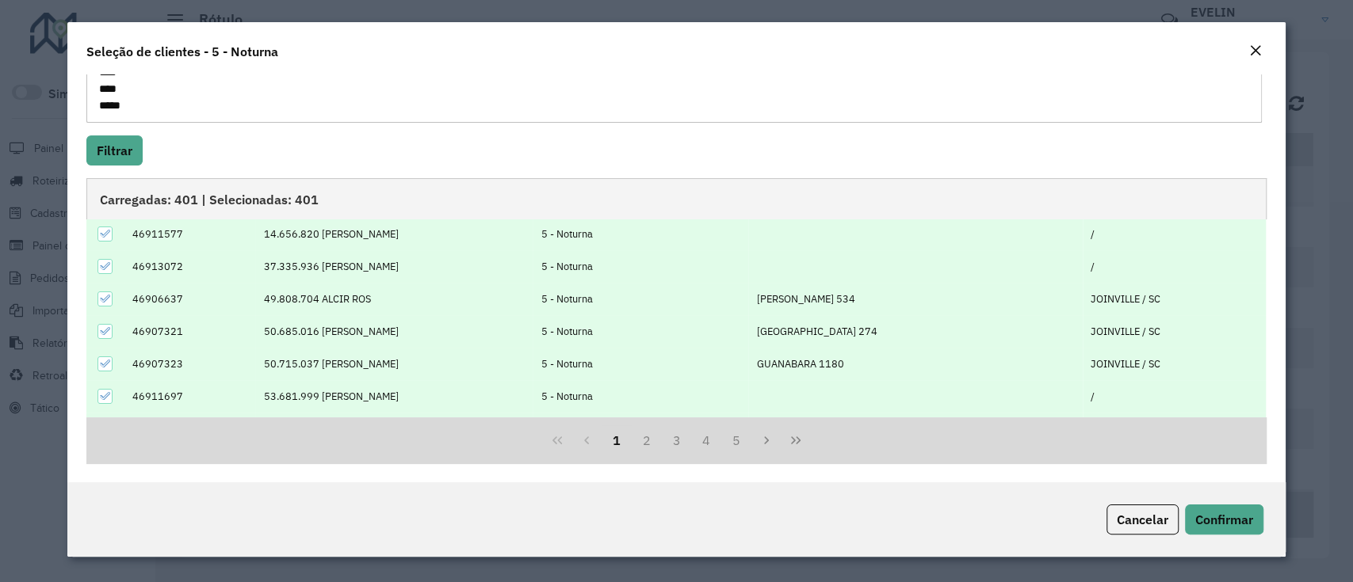
scroll to position [159, 0]
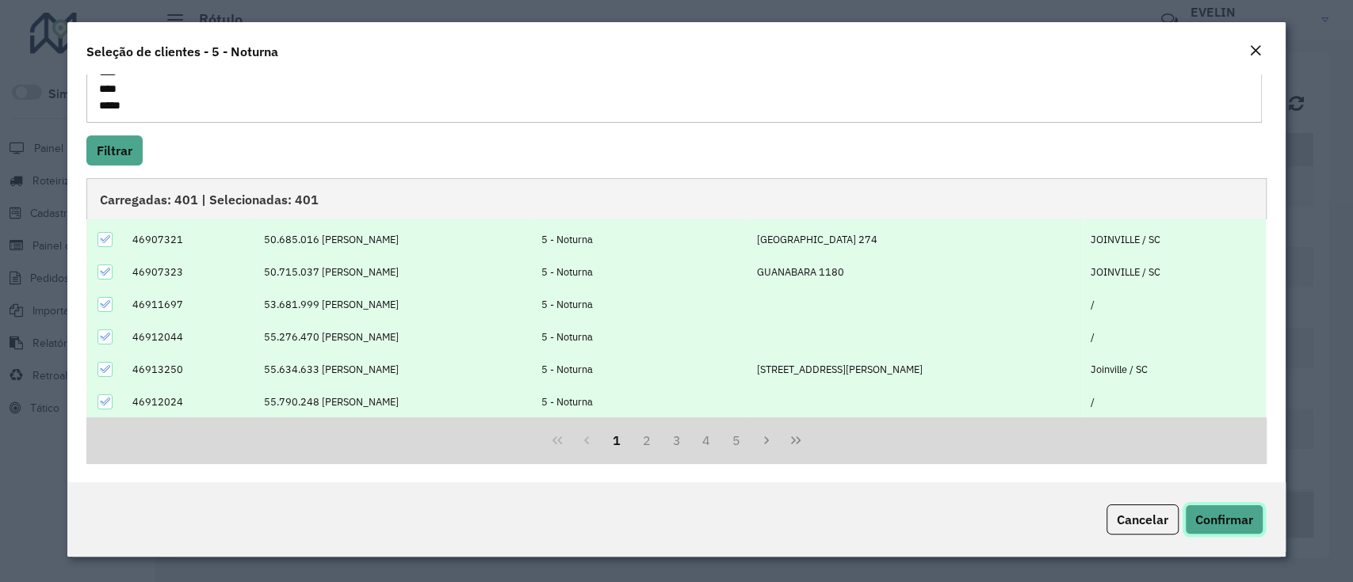
click at [1233, 521] on span "Confirmar" at bounding box center [1224, 520] width 58 height 16
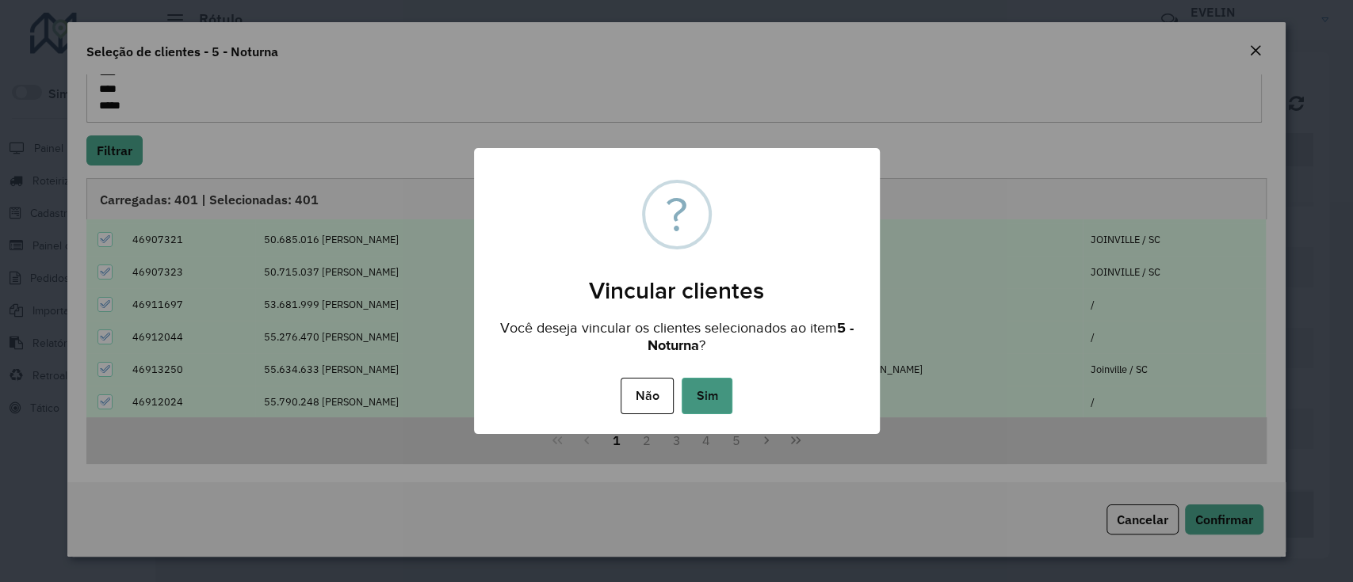
click at [712, 390] on button "Sim" at bounding box center [706, 396] width 51 height 36
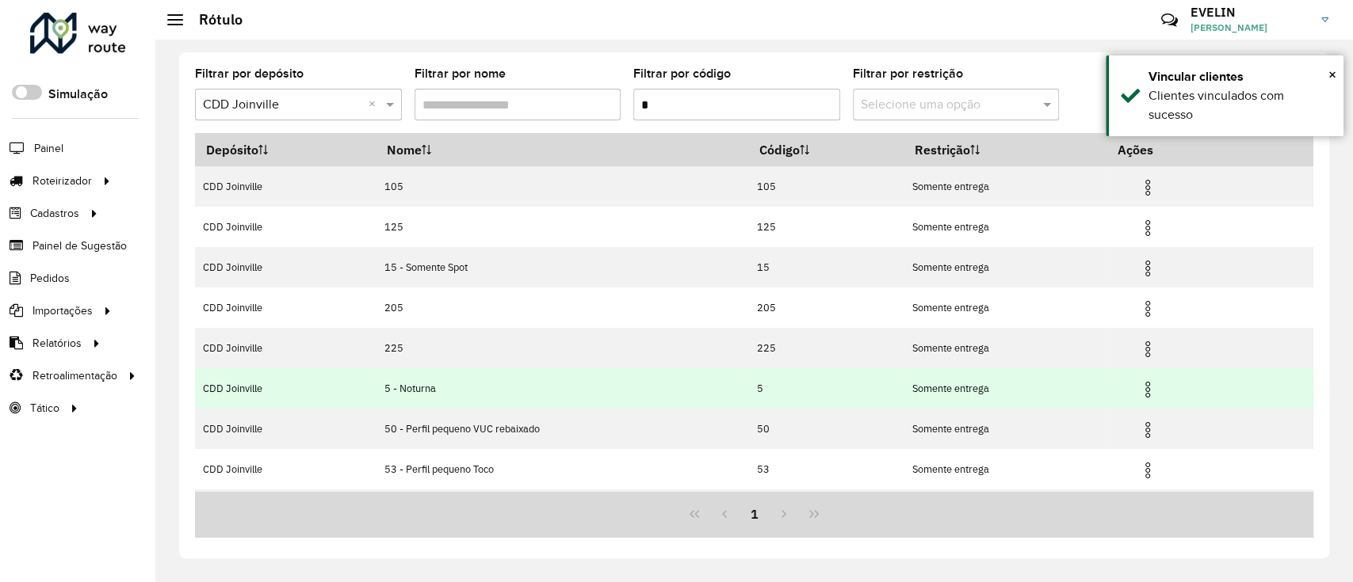
scroll to position [38, 0]
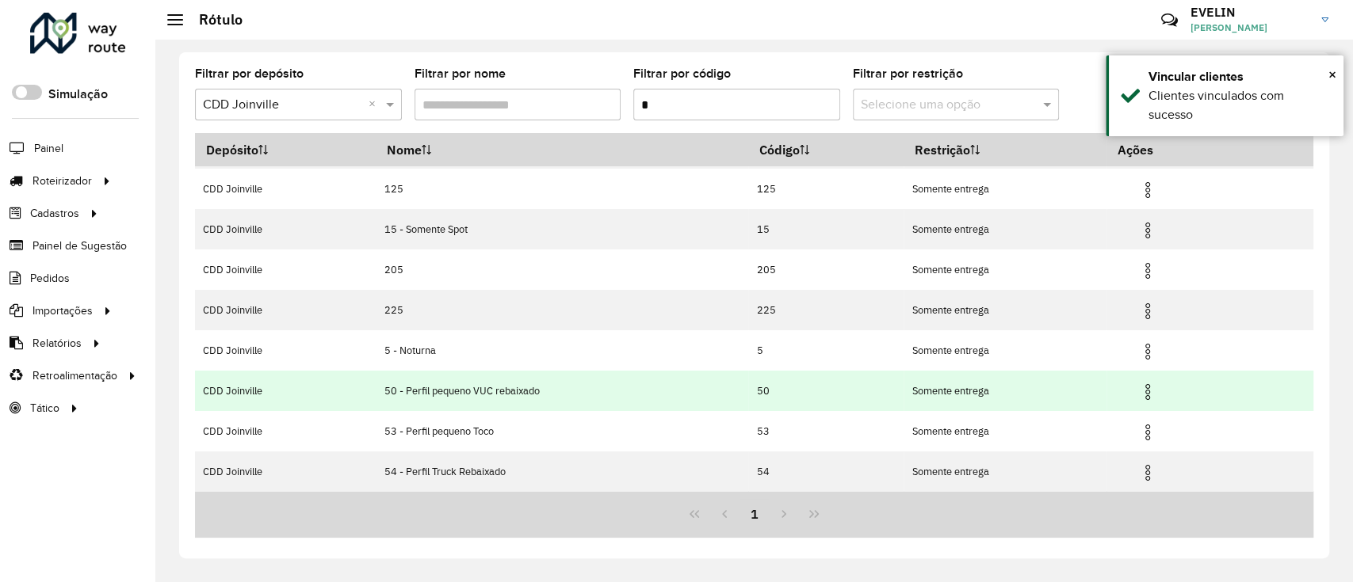
click at [1144, 388] on img at bounding box center [1147, 392] width 19 height 19
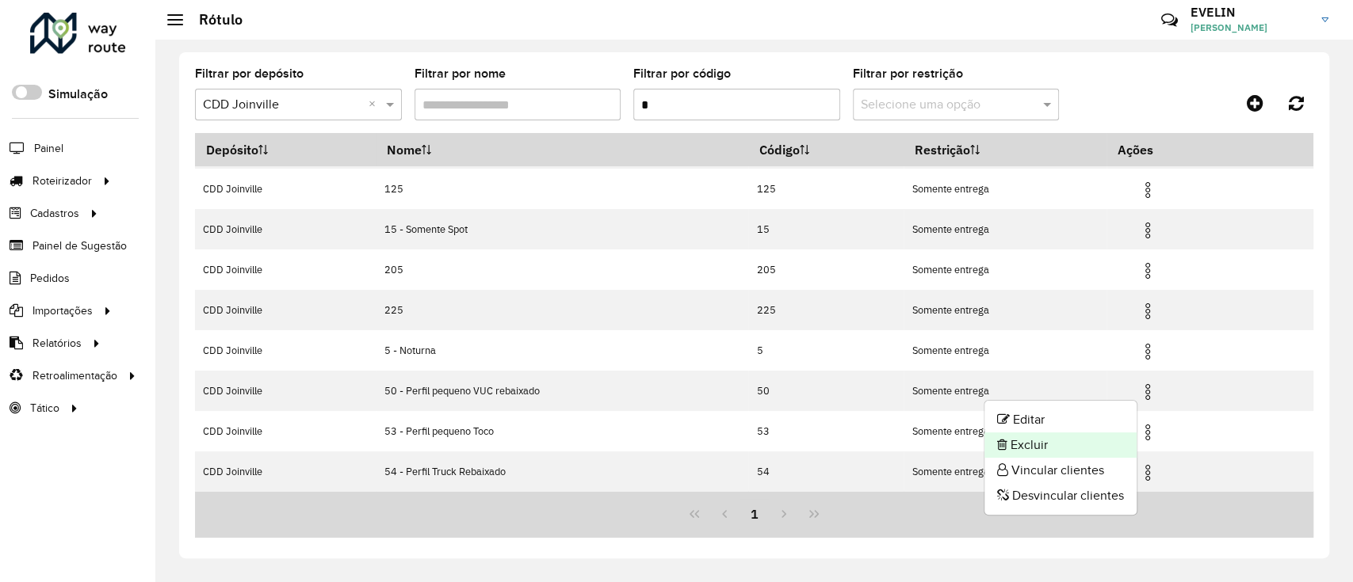
click at [1059, 442] on li "Excluir" at bounding box center [1060, 445] width 152 height 25
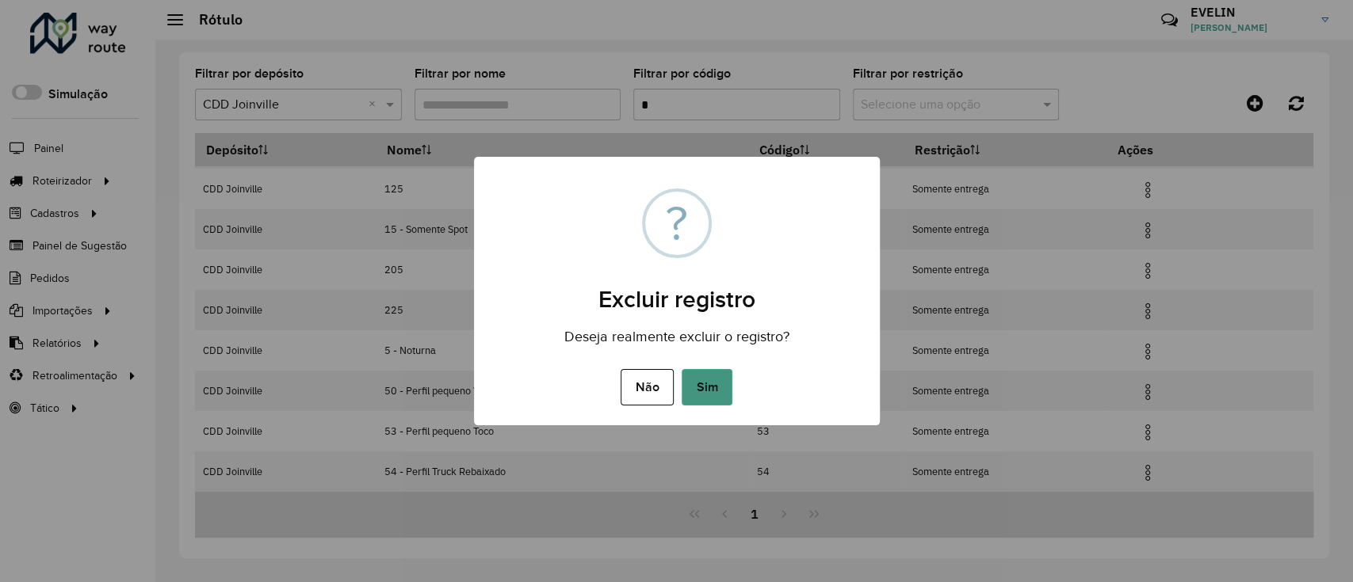
click at [703, 388] on button "Sim" at bounding box center [706, 387] width 51 height 36
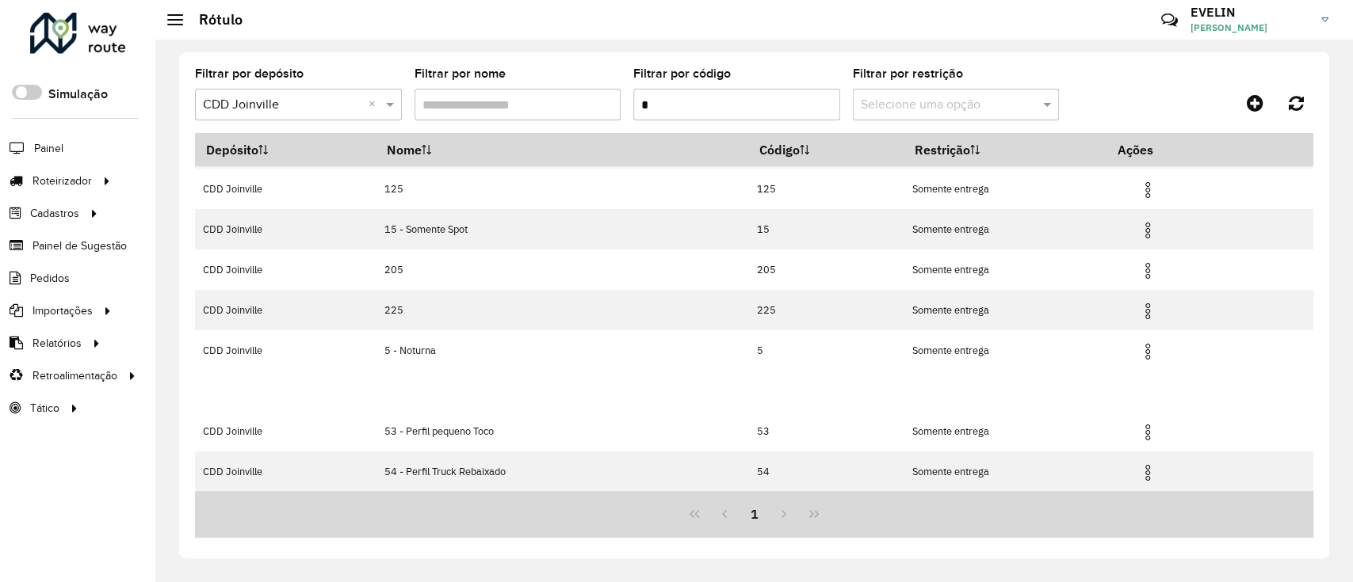
scroll to position [0, 0]
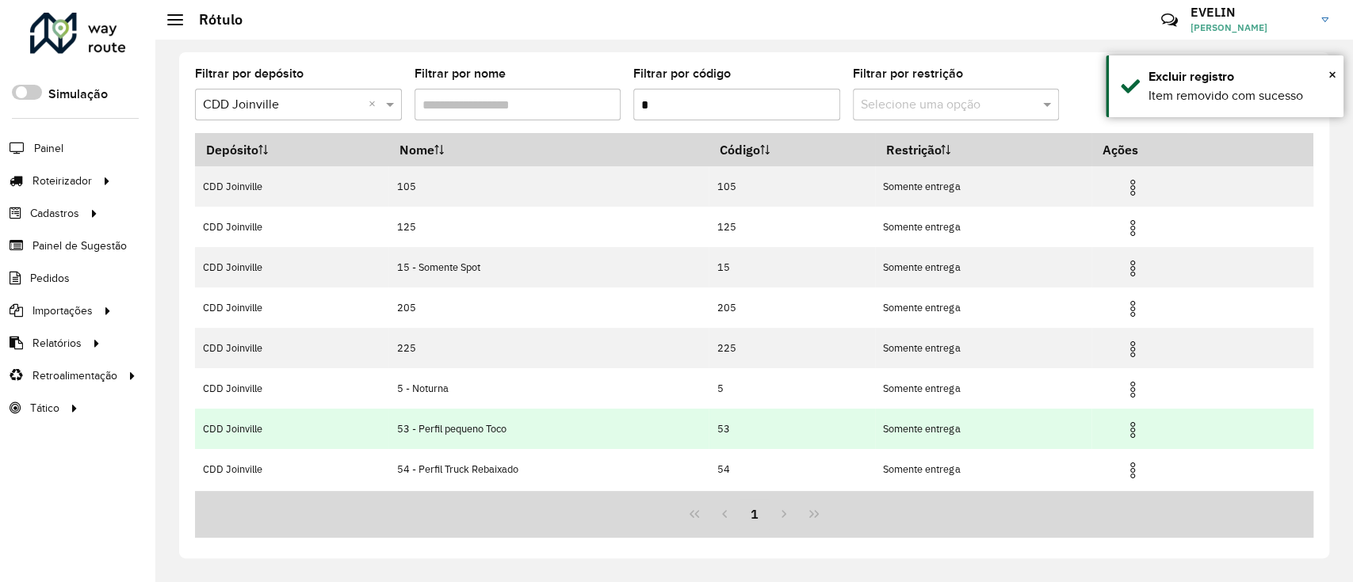
click at [1138, 433] on img at bounding box center [1132, 430] width 19 height 19
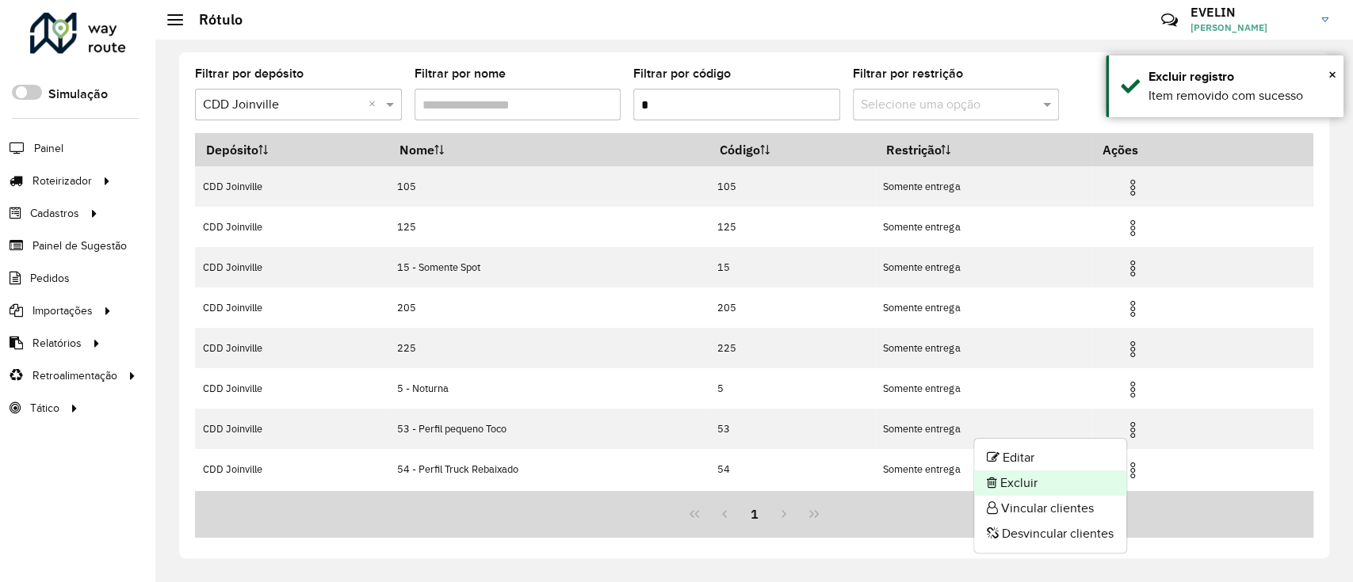
click at [1060, 486] on li "Excluir" at bounding box center [1050, 483] width 152 height 25
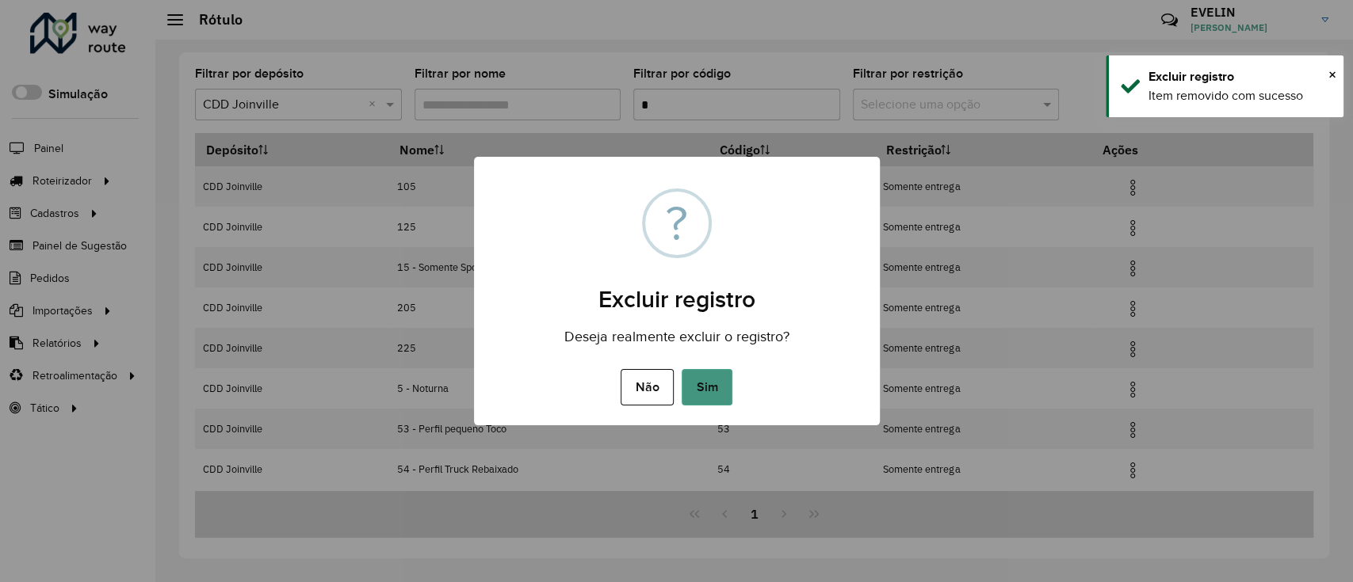
click at [714, 391] on button "Sim" at bounding box center [706, 387] width 51 height 36
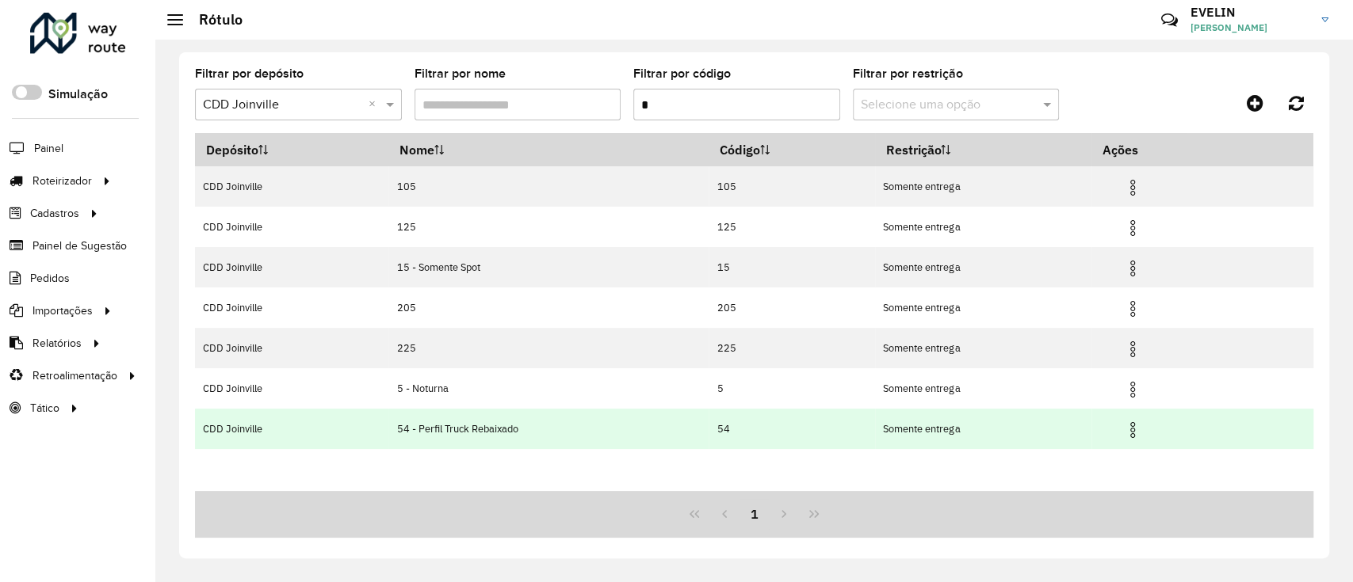
click at [1142, 429] on img at bounding box center [1132, 430] width 19 height 19
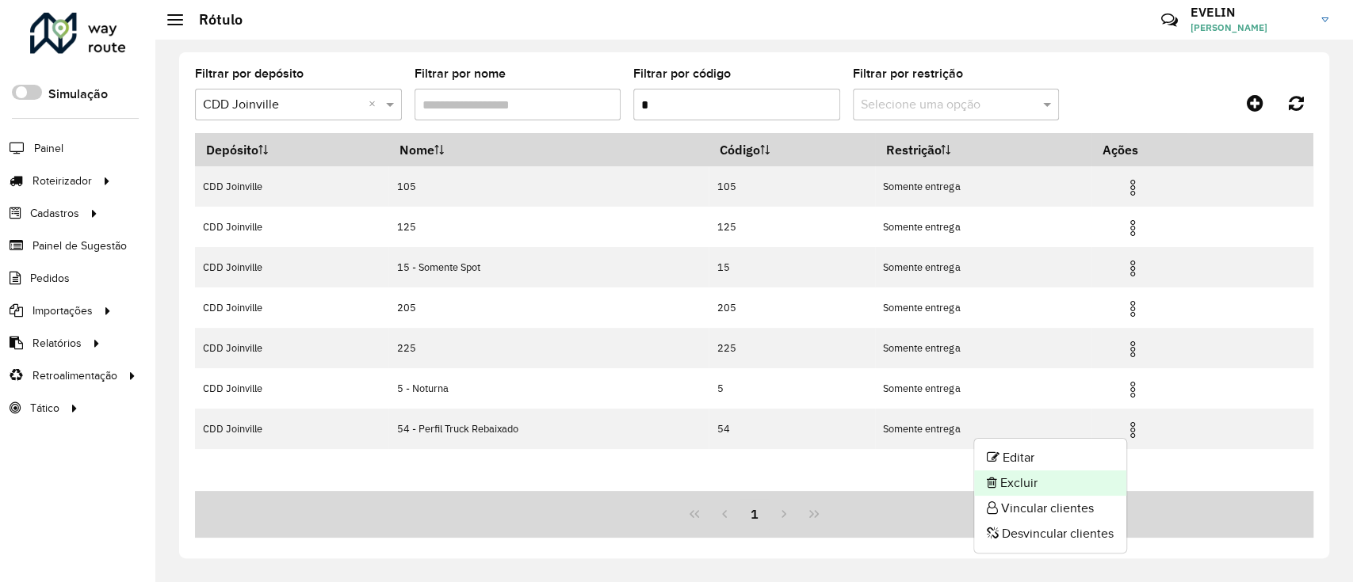
click at [1012, 479] on li "Excluir" at bounding box center [1050, 483] width 152 height 25
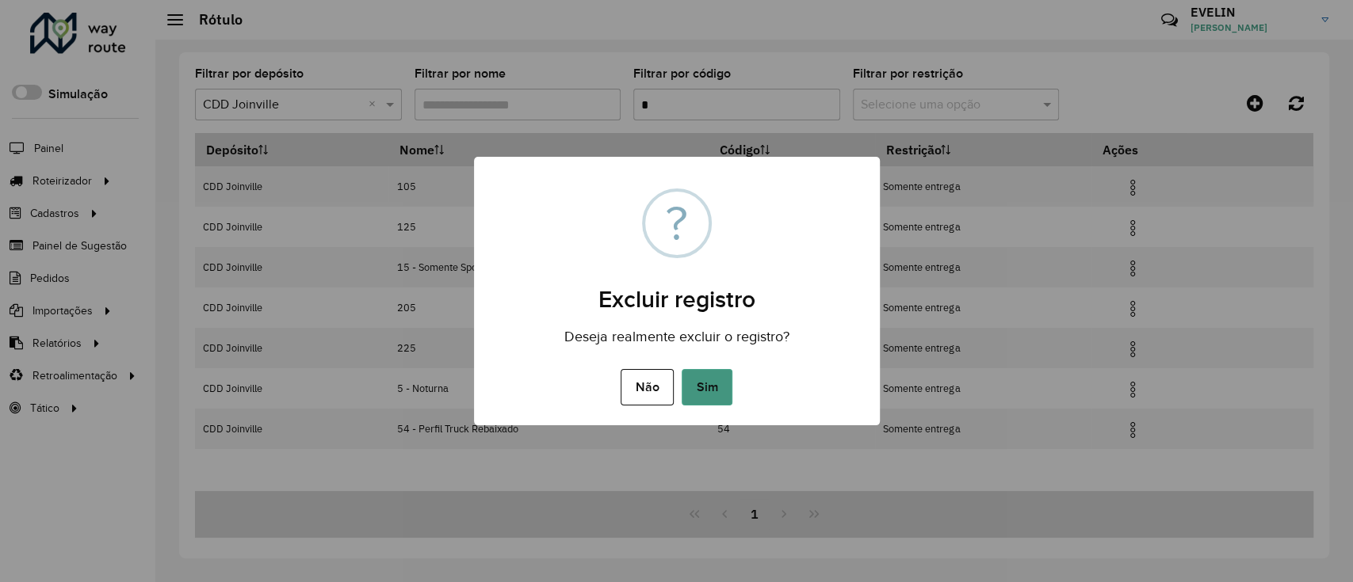
click at [715, 384] on button "Sim" at bounding box center [706, 387] width 51 height 36
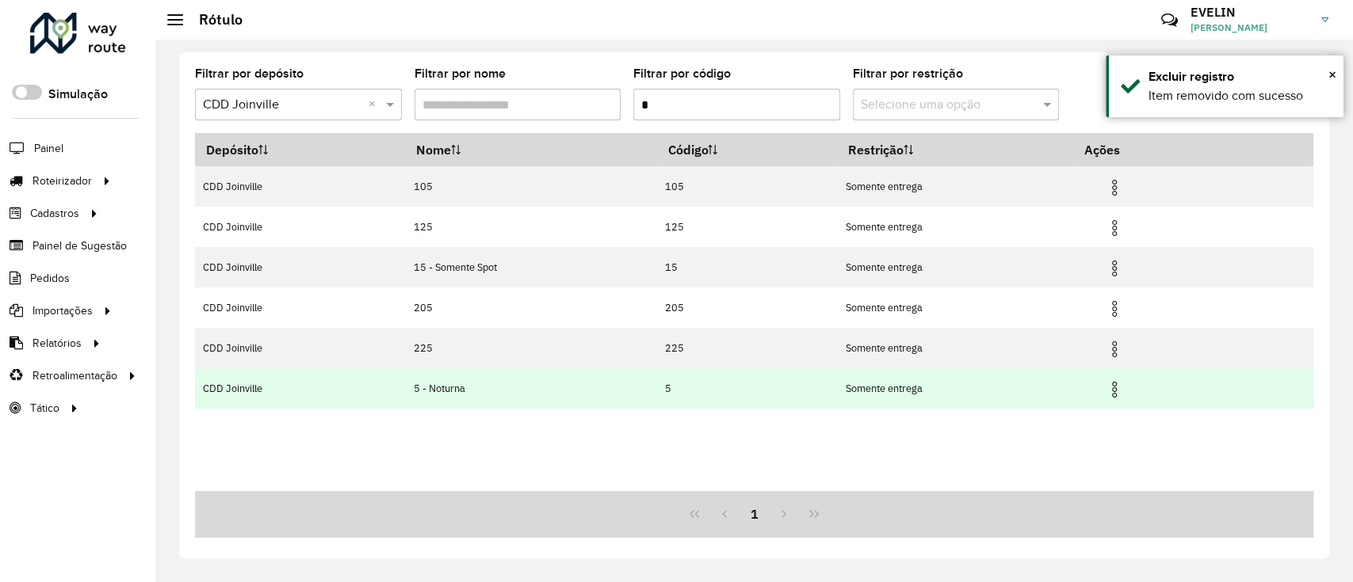
click at [1118, 390] on img at bounding box center [1114, 389] width 19 height 19
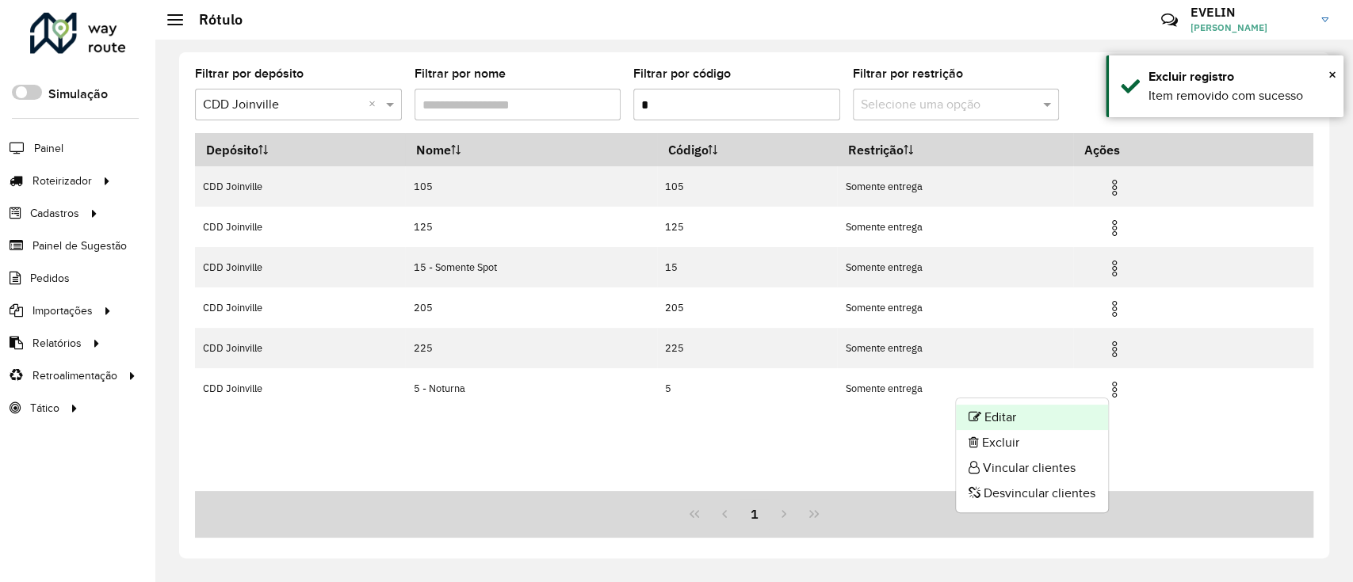
click at [1010, 411] on li "Editar" at bounding box center [1032, 417] width 152 height 25
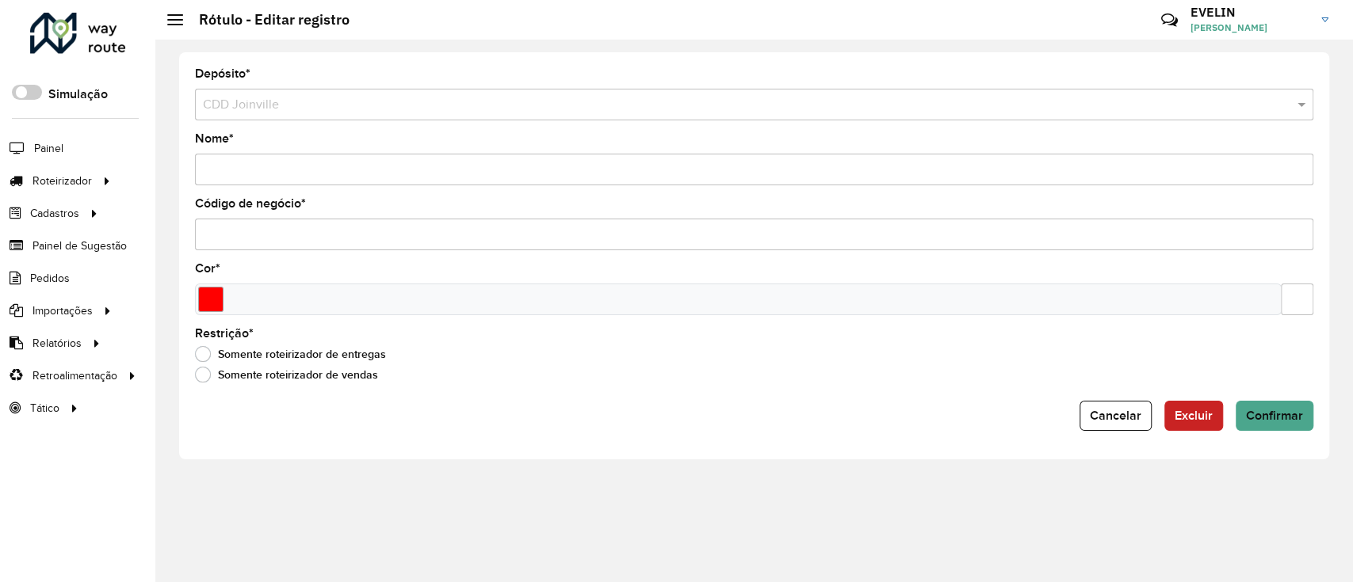
drag, startPoint x: 291, startPoint y: 168, endPoint x: 214, endPoint y: 173, distance: 77.0
click at [214, 173] on input "Nome *" at bounding box center [754, 170] width 1118 height 32
type input "*"
click at [1255, 420] on span "Confirmar" at bounding box center [1274, 415] width 57 height 13
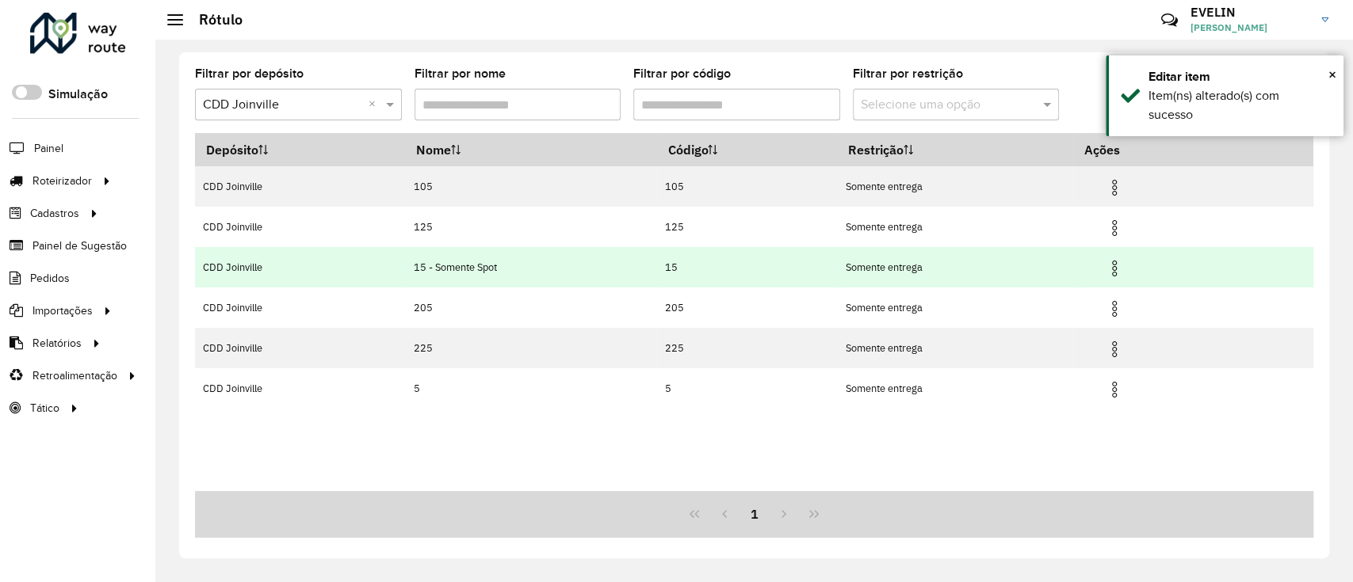
click at [1123, 272] on img at bounding box center [1114, 268] width 19 height 19
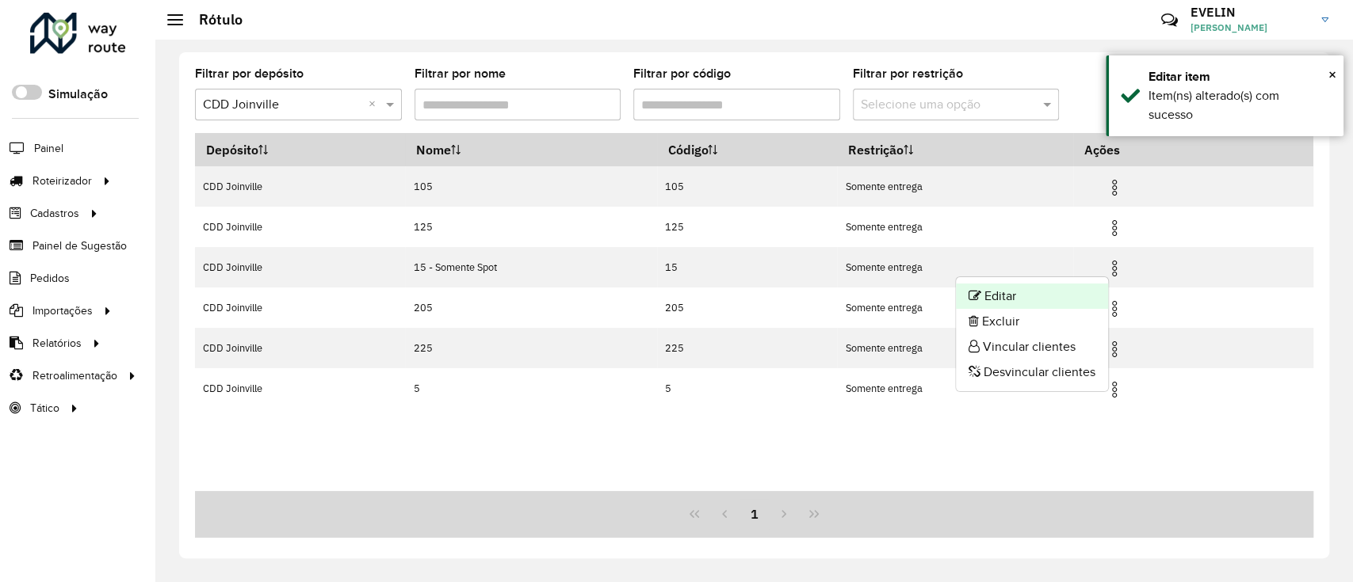
click at [1026, 295] on li "Editar" at bounding box center [1032, 296] width 152 height 25
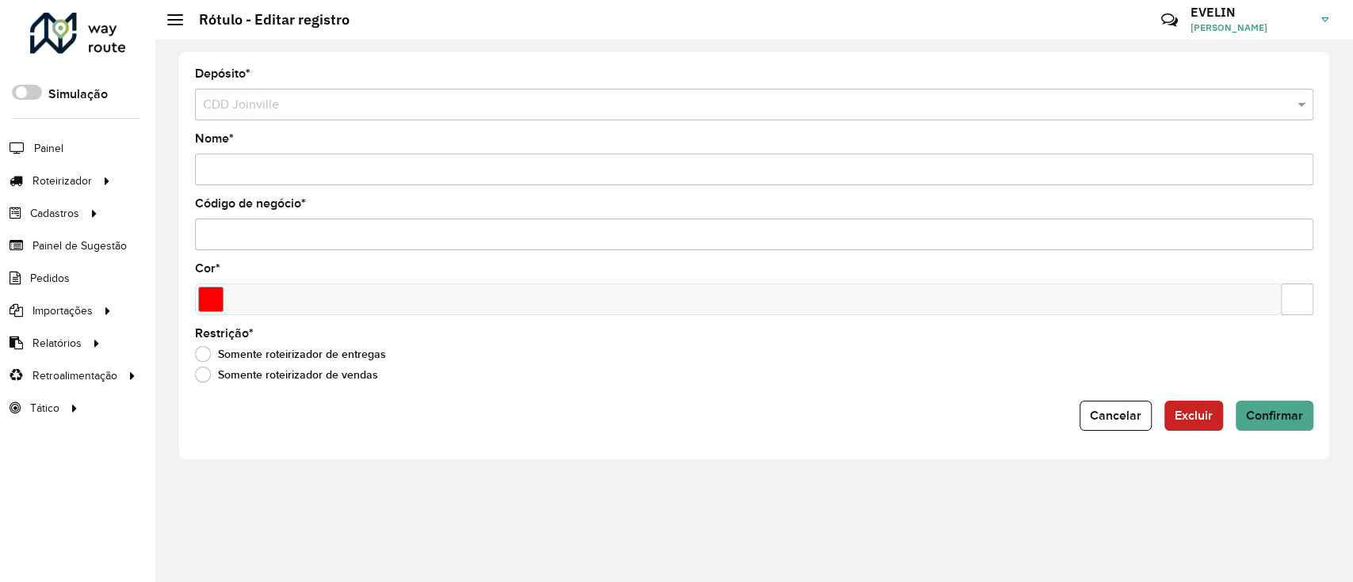
drag, startPoint x: 215, startPoint y: 168, endPoint x: 418, endPoint y: 168, distance: 202.8
click at [418, 168] on input "Nome *" at bounding box center [754, 170] width 1118 height 32
type input "**"
click at [1249, 437] on div "Depósito * Selecione um depósito × CDD Joinville Nome * ** Código de negócio * …" at bounding box center [754, 255] width 1150 height 407
click at [1254, 419] on span "Confirmar" at bounding box center [1274, 415] width 57 height 13
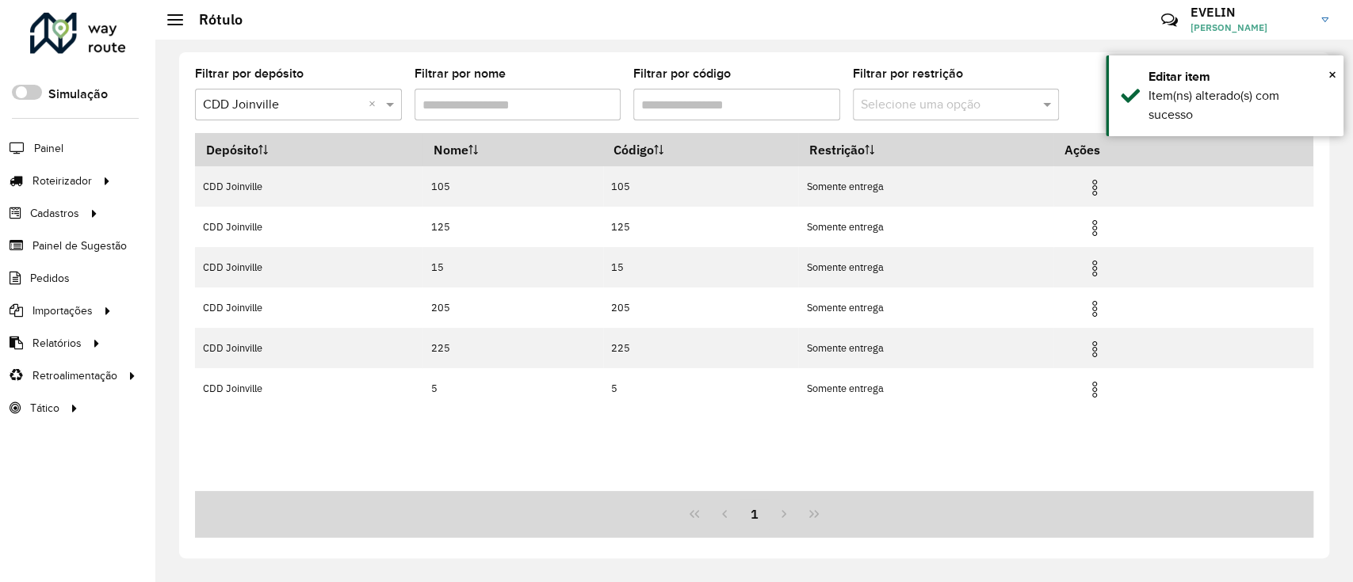
drag, startPoint x: 629, startPoint y: 105, endPoint x: 566, endPoint y: 92, distance: 64.8
click at [567, 98] on formly-group "Filtrar por depósito Selecione um depósito × CDD Joinville × Filtrar por nome F…" at bounding box center [608, 100] width 826 height 65
type input "*"
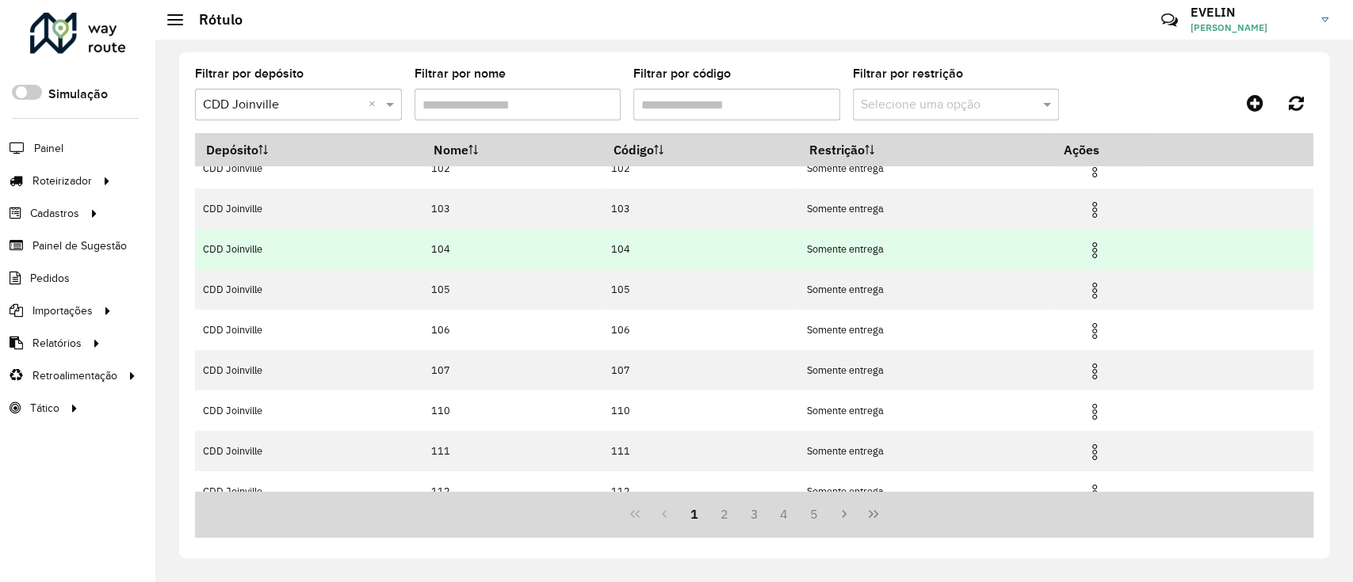
scroll to position [158, 0]
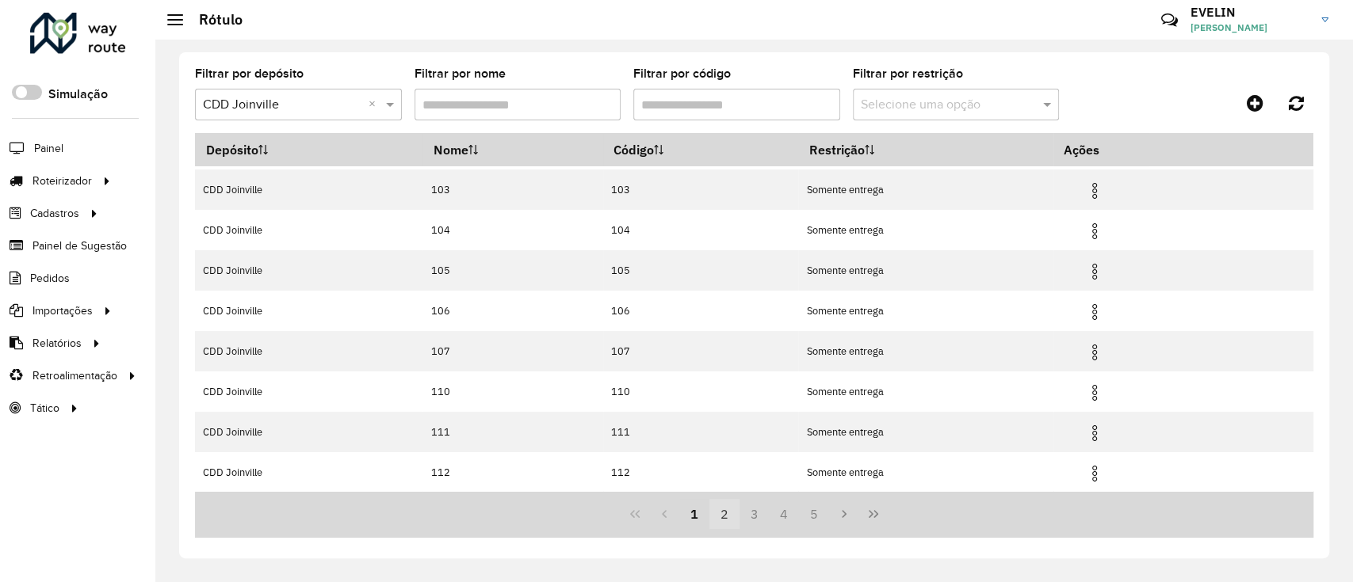
click at [725, 521] on button "2" at bounding box center [724, 514] width 30 height 30
click at [754, 517] on button "3" at bounding box center [754, 514] width 30 height 30
drag, startPoint x: 777, startPoint y: 518, endPoint x: 774, endPoint y: 503, distance: 15.2
click at [778, 518] on button "4" at bounding box center [784, 514] width 30 height 30
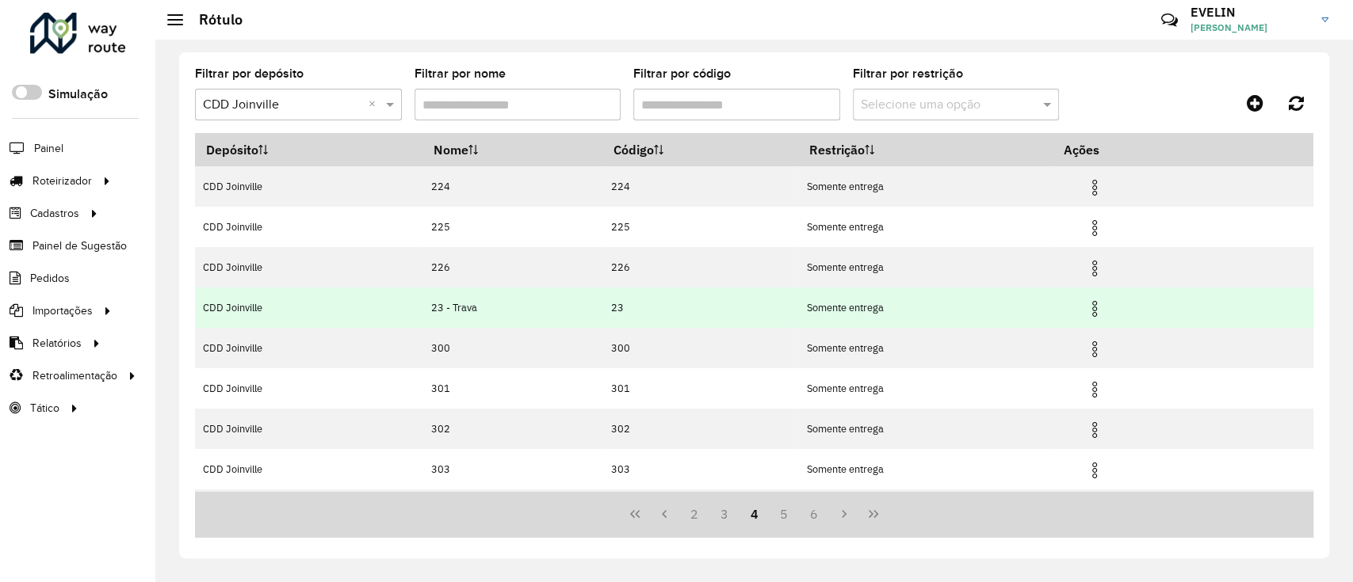
click at [1104, 306] on img at bounding box center [1094, 309] width 19 height 19
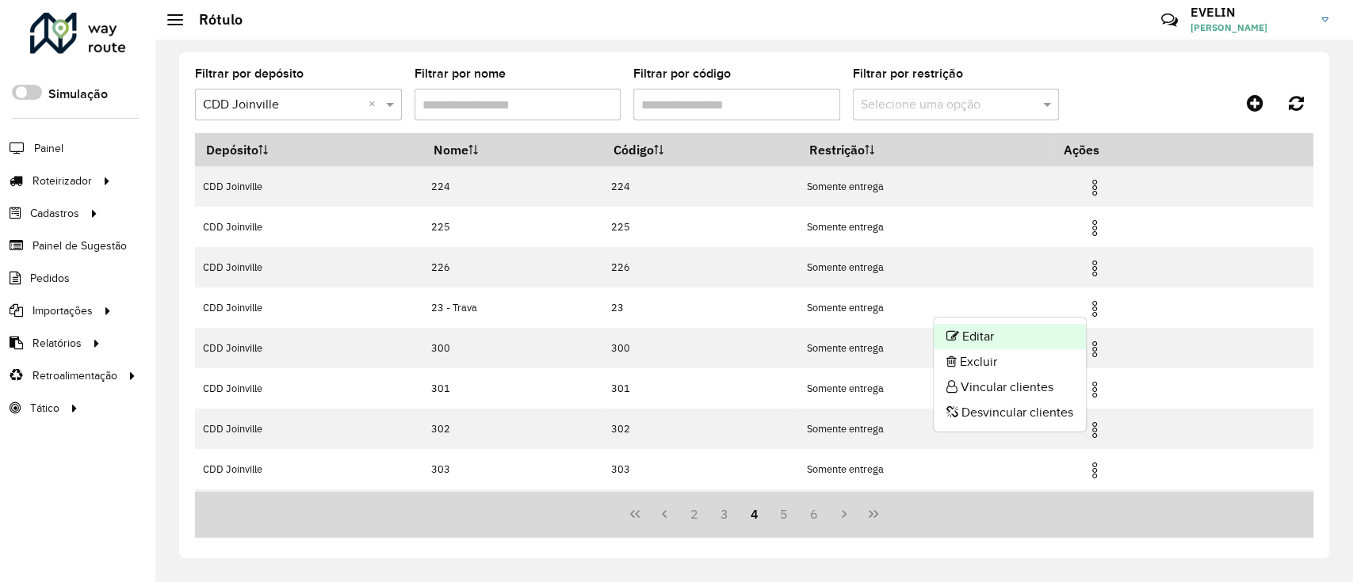
click at [989, 335] on li "Editar" at bounding box center [1009, 336] width 152 height 25
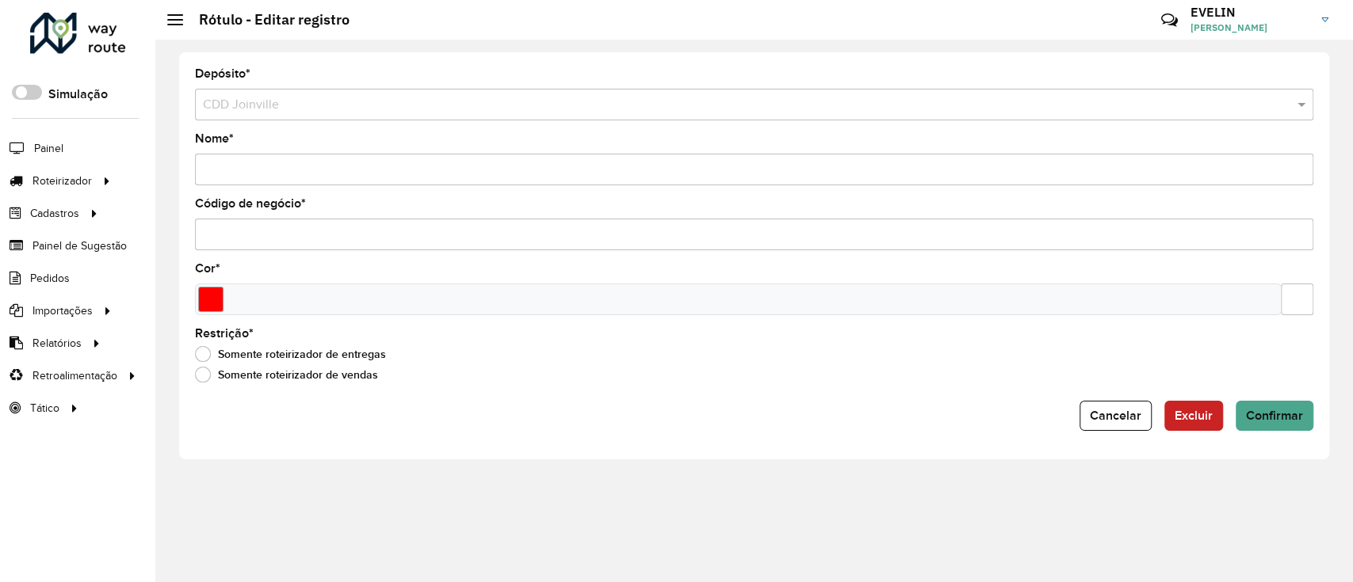
drag, startPoint x: 219, startPoint y: 174, endPoint x: 277, endPoint y: 177, distance: 58.7
click at [277, 177] on input "Nome *" at bounding box center [754, 170] width 1118 height 32
type input "**"
click at [1267, 423] on button "Confirmar" at bounding box center [1274, 416] width 78 height 30
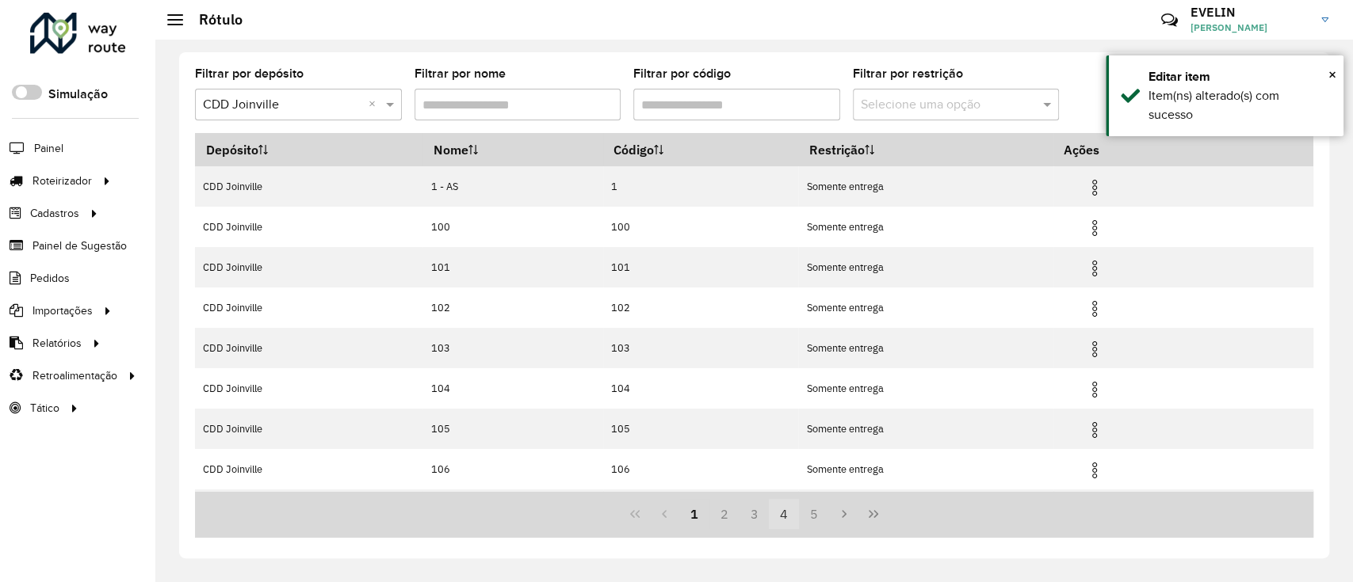
click at [786, 514] on button "4" at bounding box center [784, 514] width 30 height 30
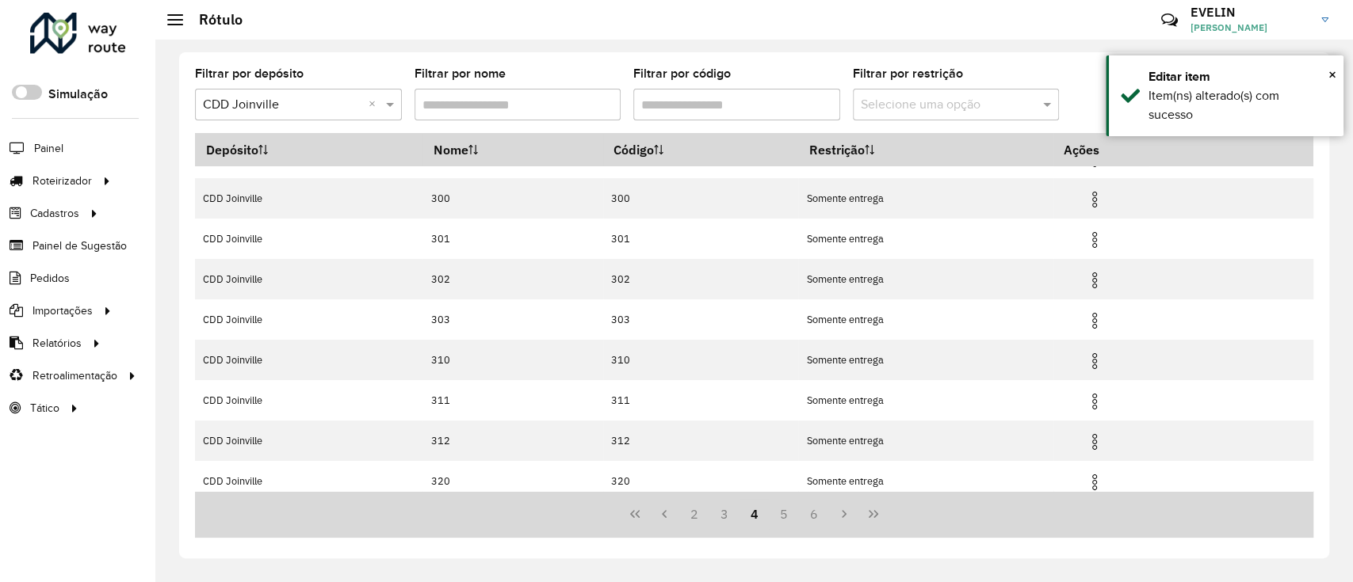
scroll to position [158, 0]
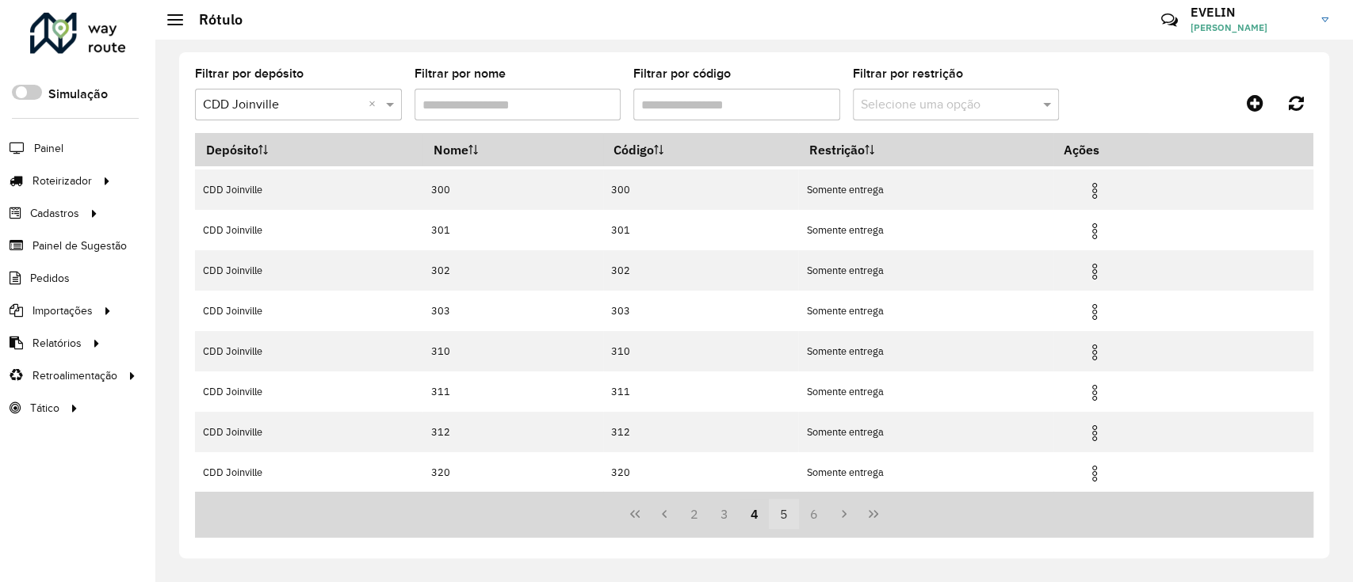
click at [785, 512] on button "5" at bounding box center [784, 514] width 30 height 30
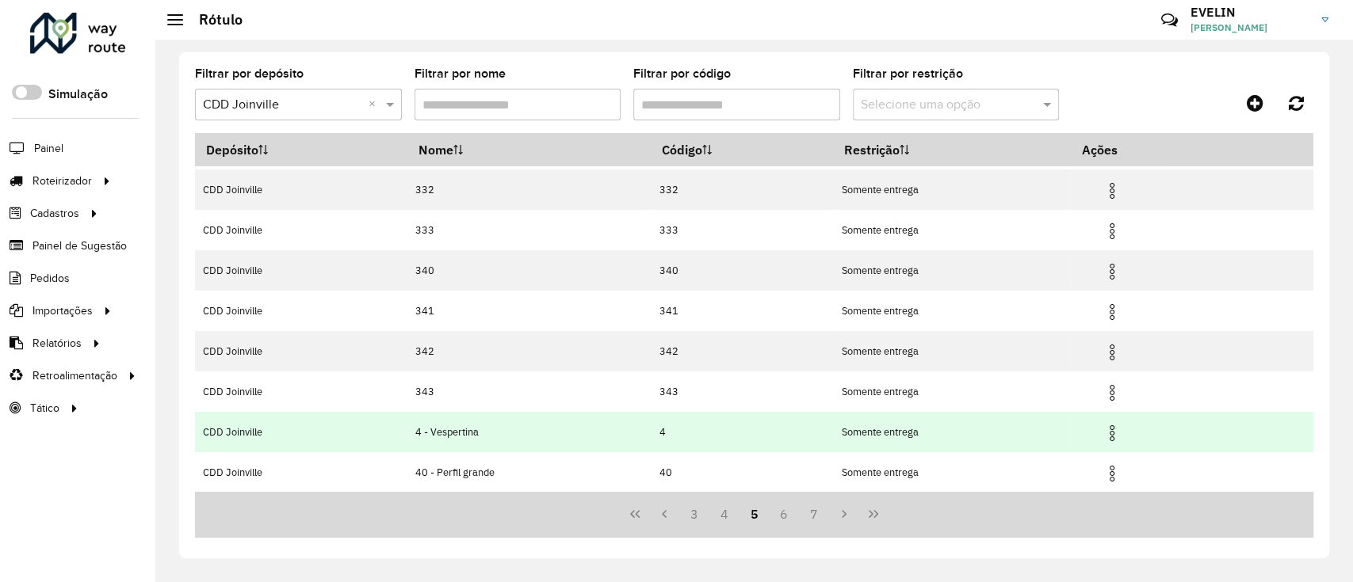
click at [1106, 429] on img at bounding box center [1111, 433] width 19 height 19
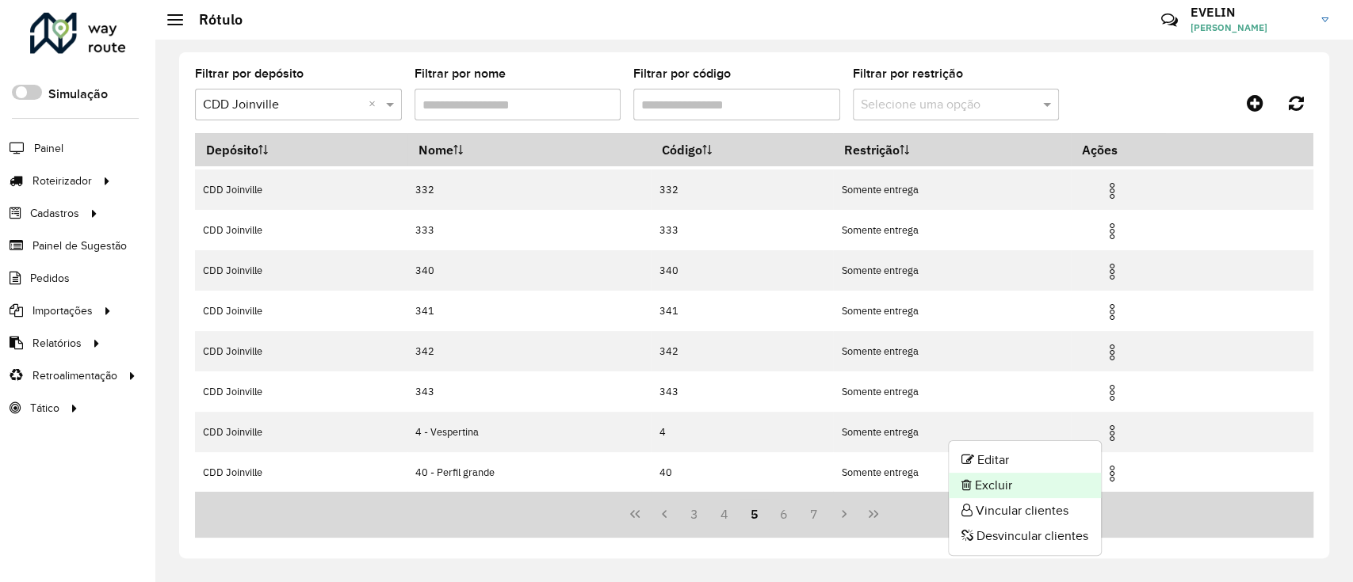
click at [994, 490] on li "Excluir" at bounding box center [1024, 485] width 152 height 25
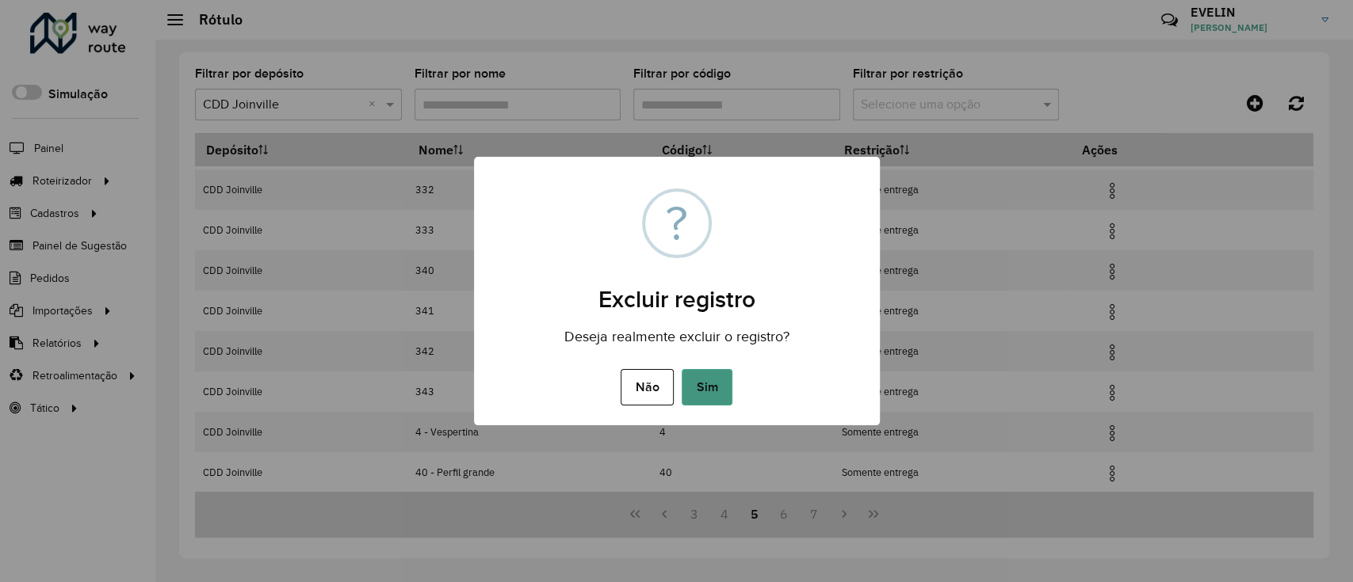
click at [719, 391] on button "Sim" at bounding box center [706, 387] width 51 height 36
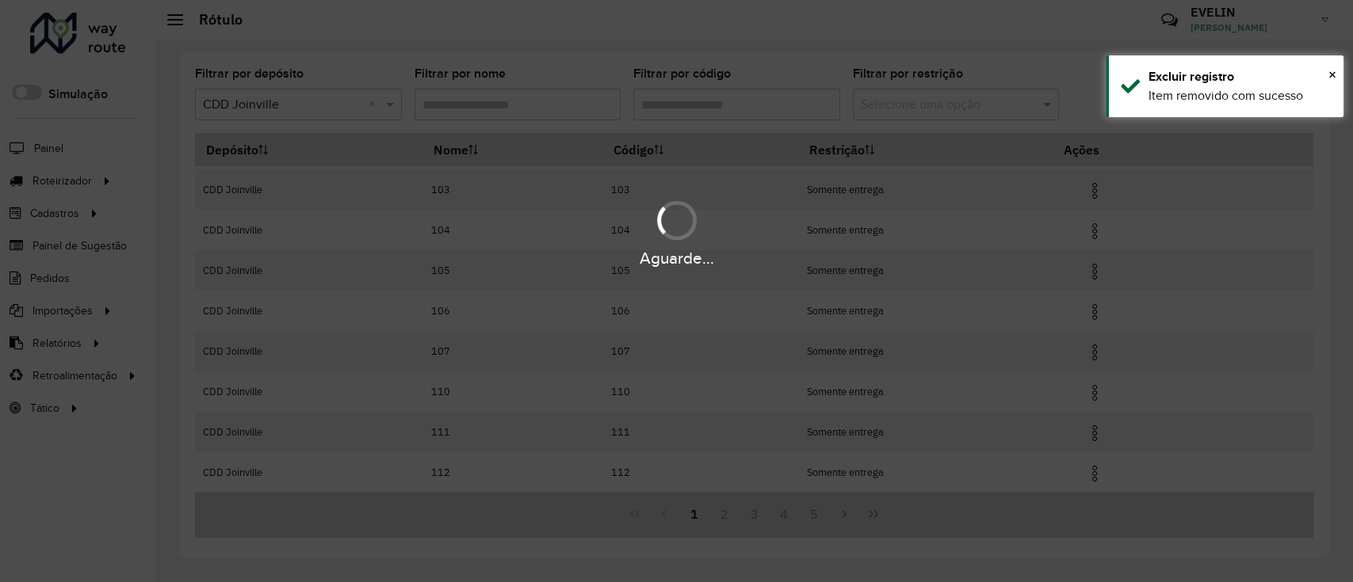
click at [1111, 471] on div "Aguarde..." at bounding box center [676, 291] width 1353 height 582
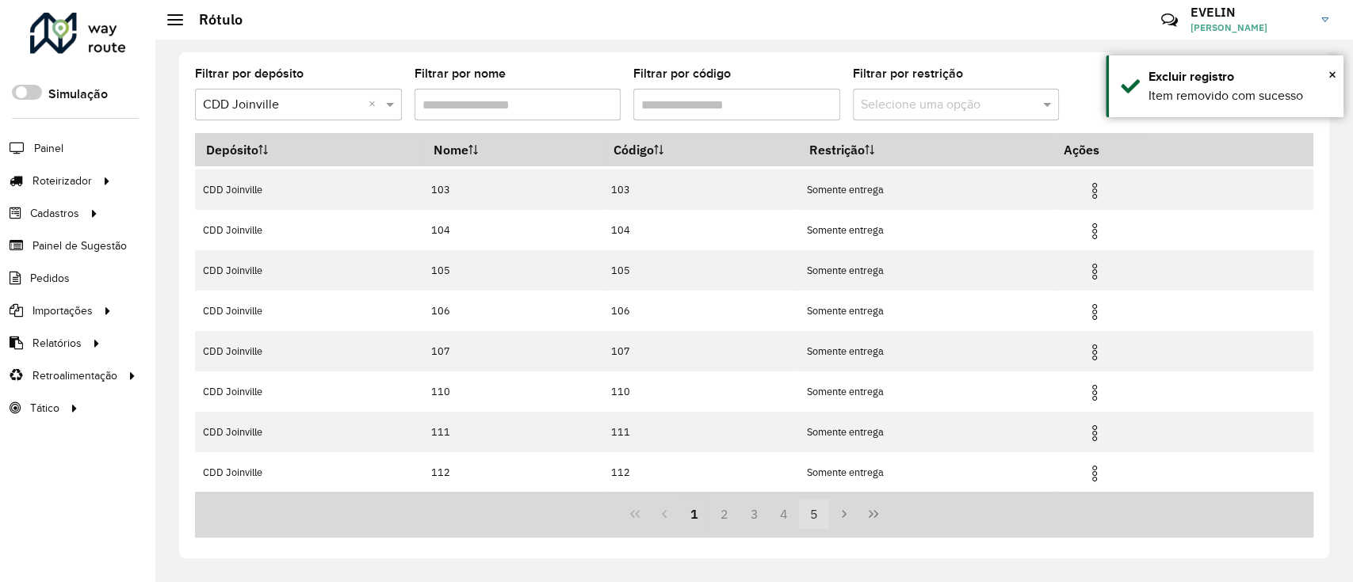
click at [805, 519] on button "5" at bounding box center [814, 514] width 30 height 30
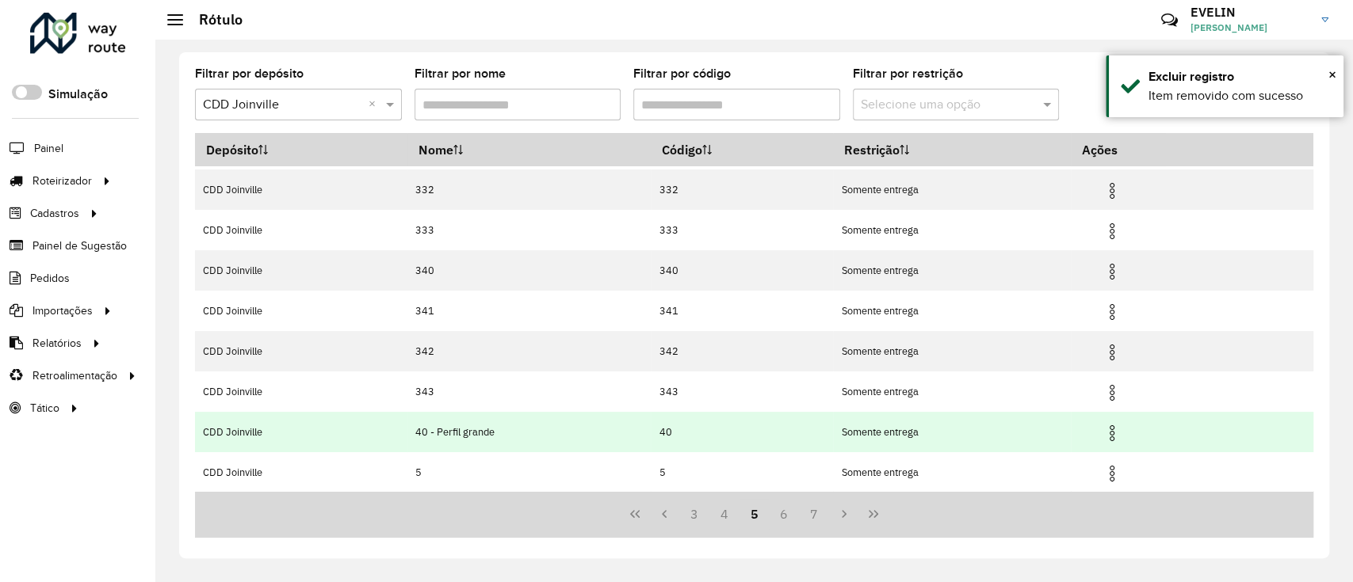
click at [1116, 428] on img at bounding box center [1111, 433] width 19 height 19
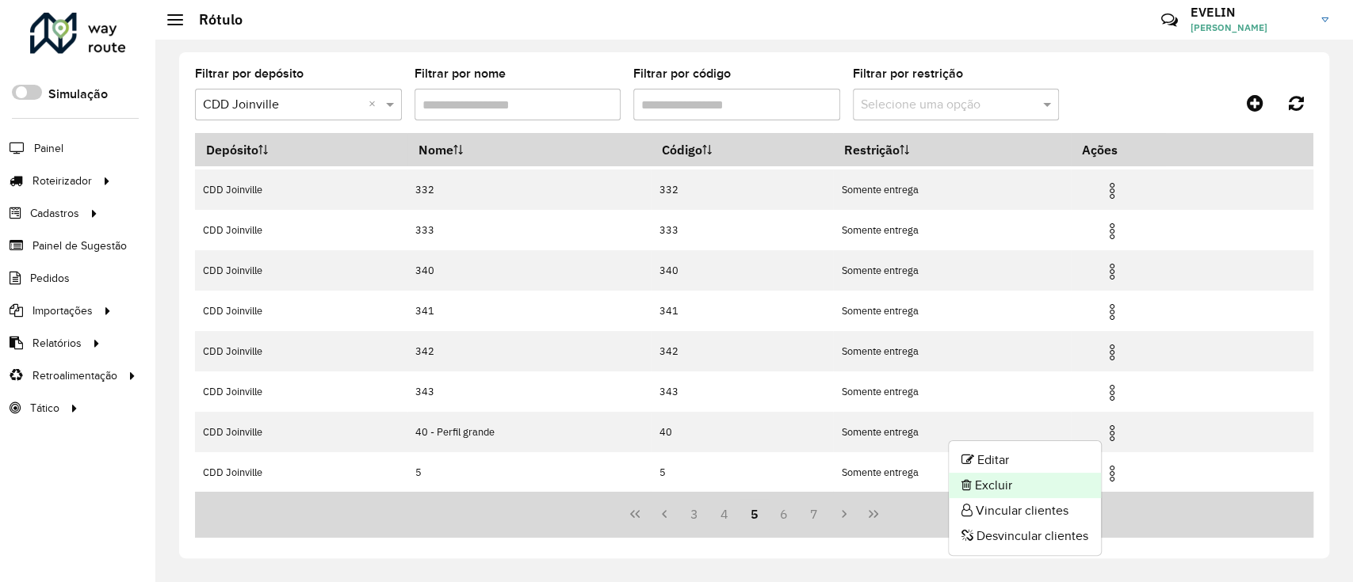
click at [1008, 486] on li "Excluir" at bounding box center [1024, 485] width 152 height 25
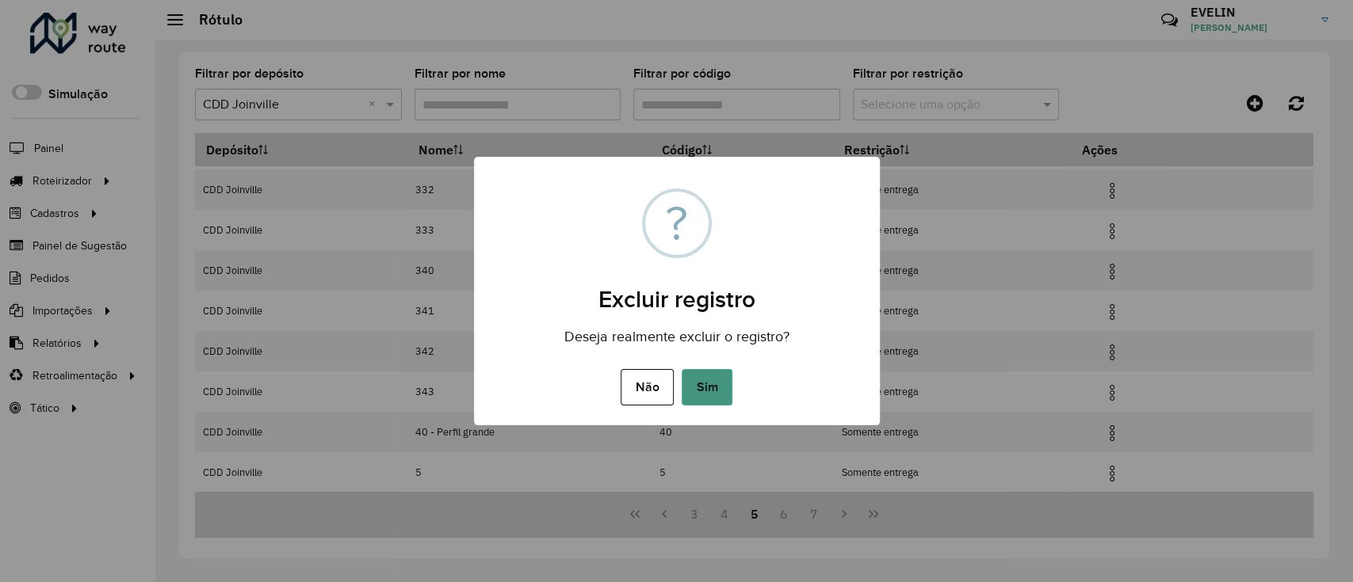
click at [702, 395] on button "Sim" at bounding box center [706, 387] width 51 height 36
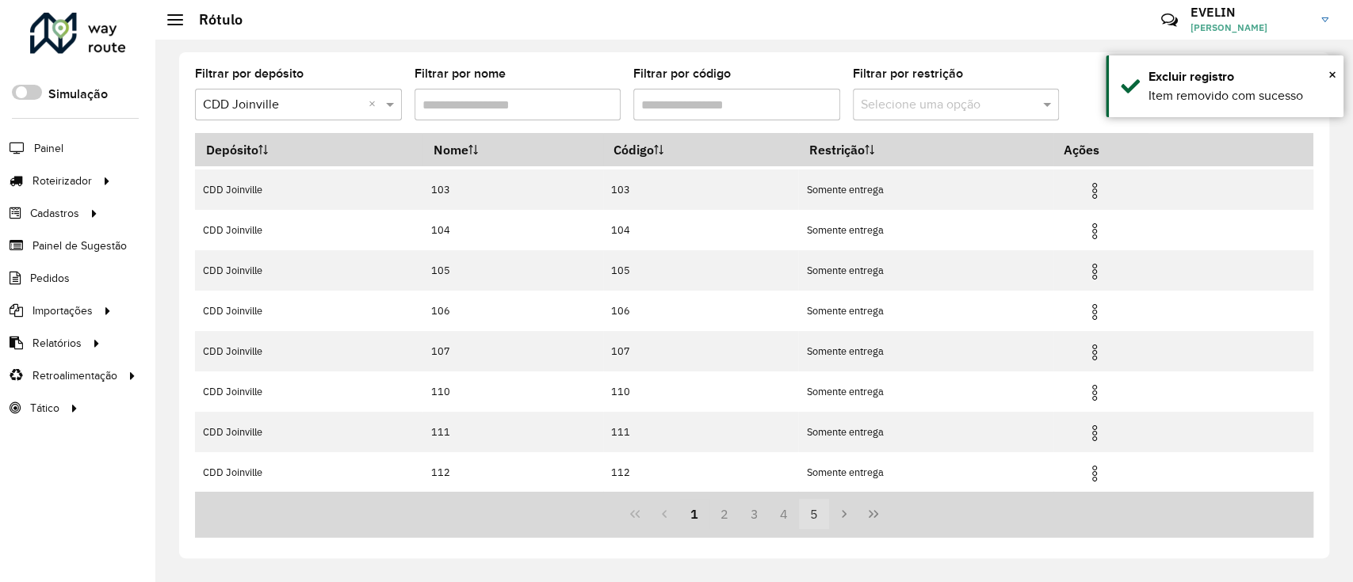
click at [826, 504] on button "5" at bounding box center [814, 514] width 30 height 30
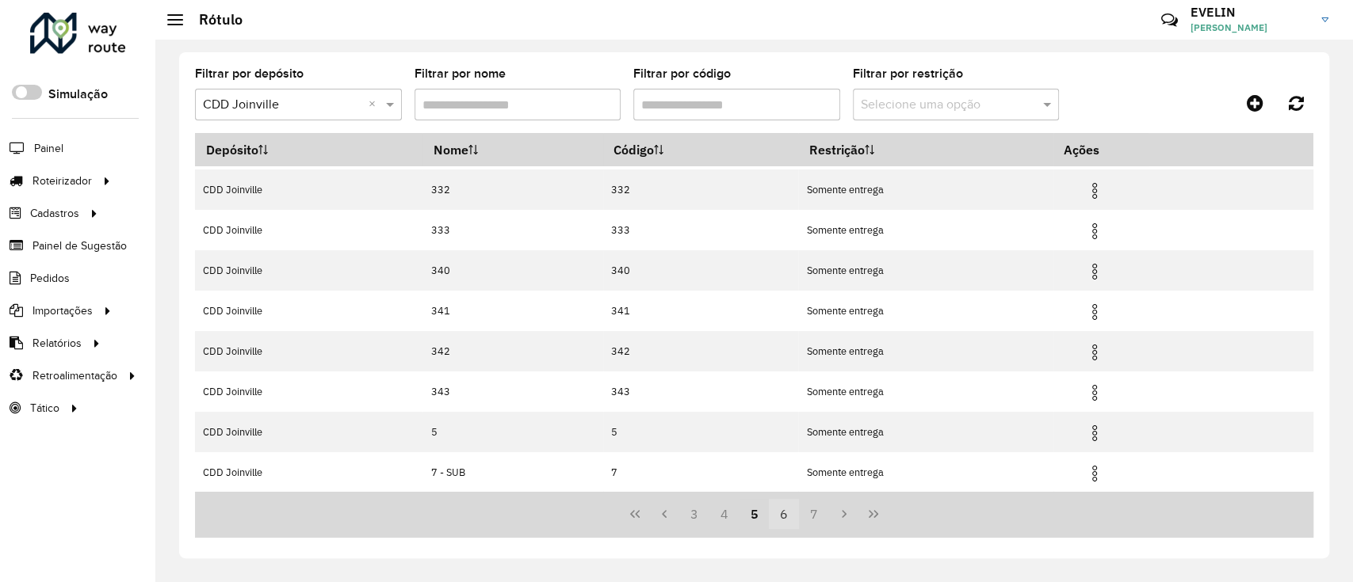
click at [786, 508] on button "6" at bounding box center [784, 514] width 30 height 30
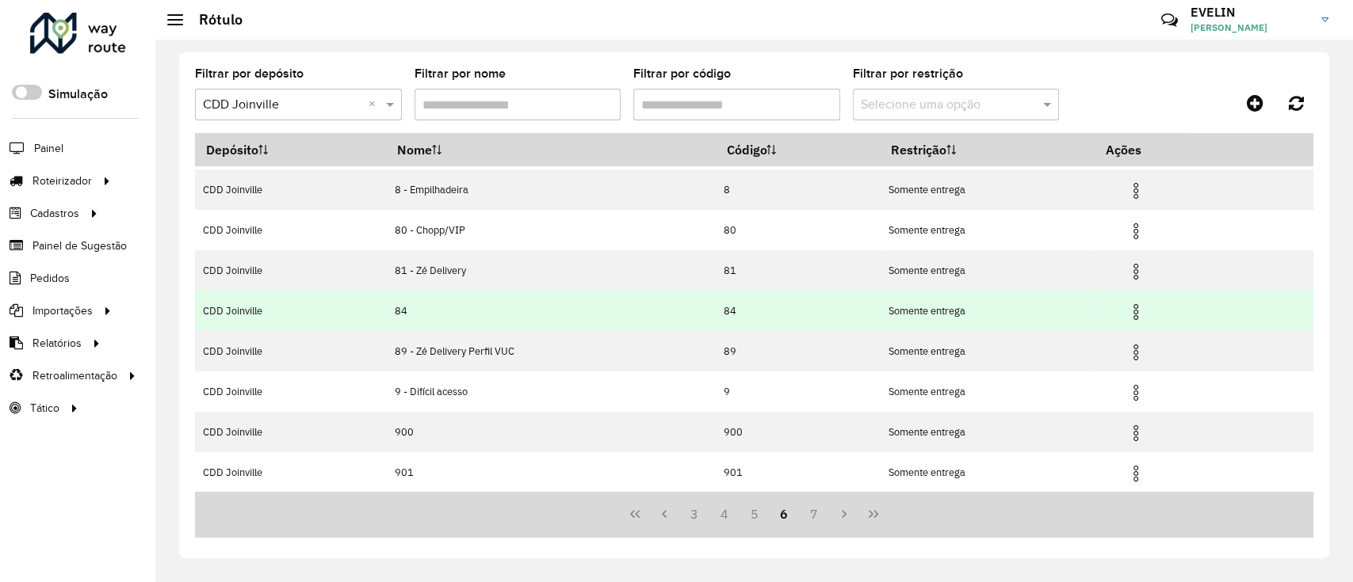
click at [1131, 307] on img at bounding box center [1135, 312] width 19 height 19
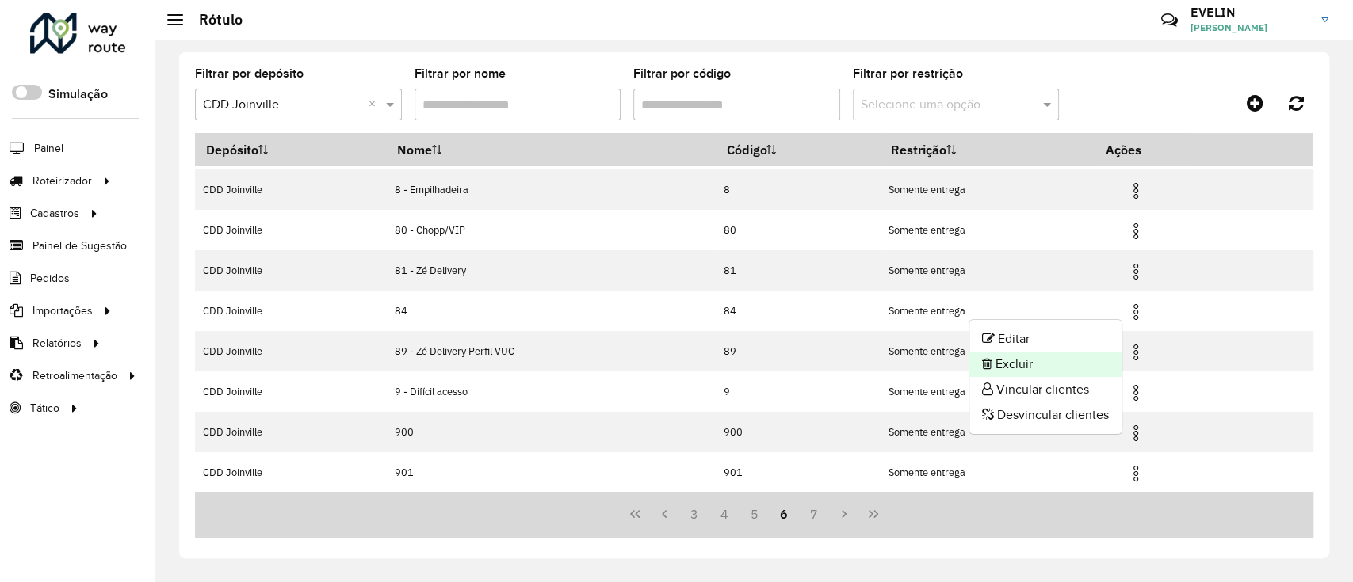
click at [1002, 364] on li "Excluir" at bounding box center [1045, 364] width 152 height 25
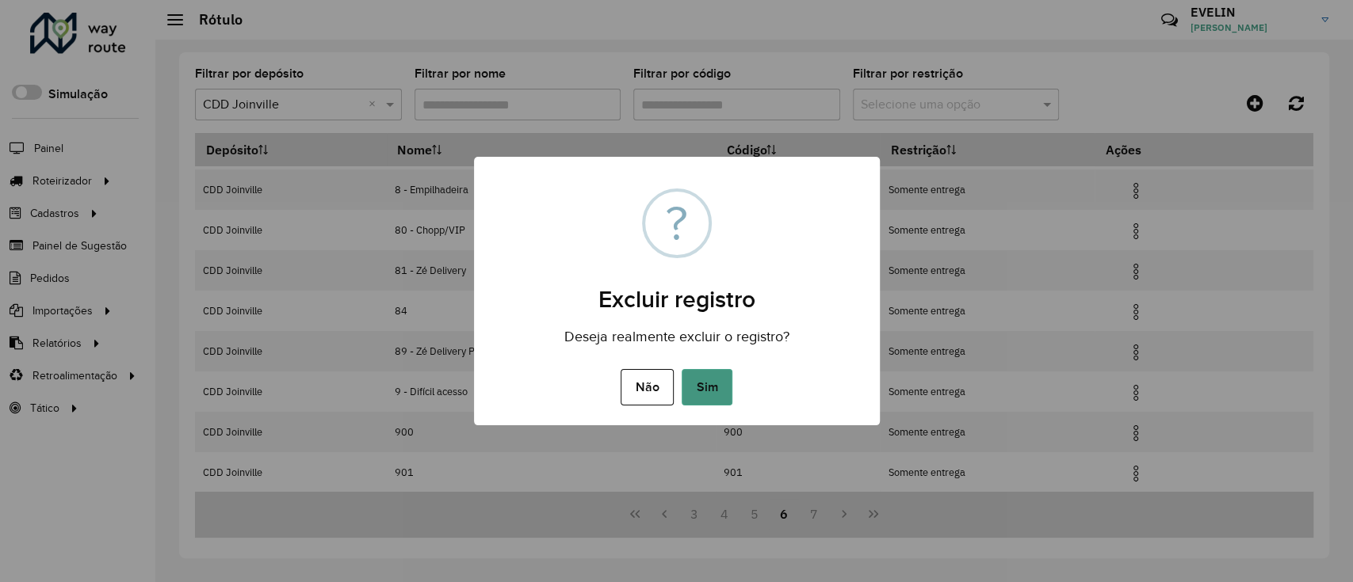
click at [704, 382] on button "Sim" at bounding box center [706, 387] width 51 height 36
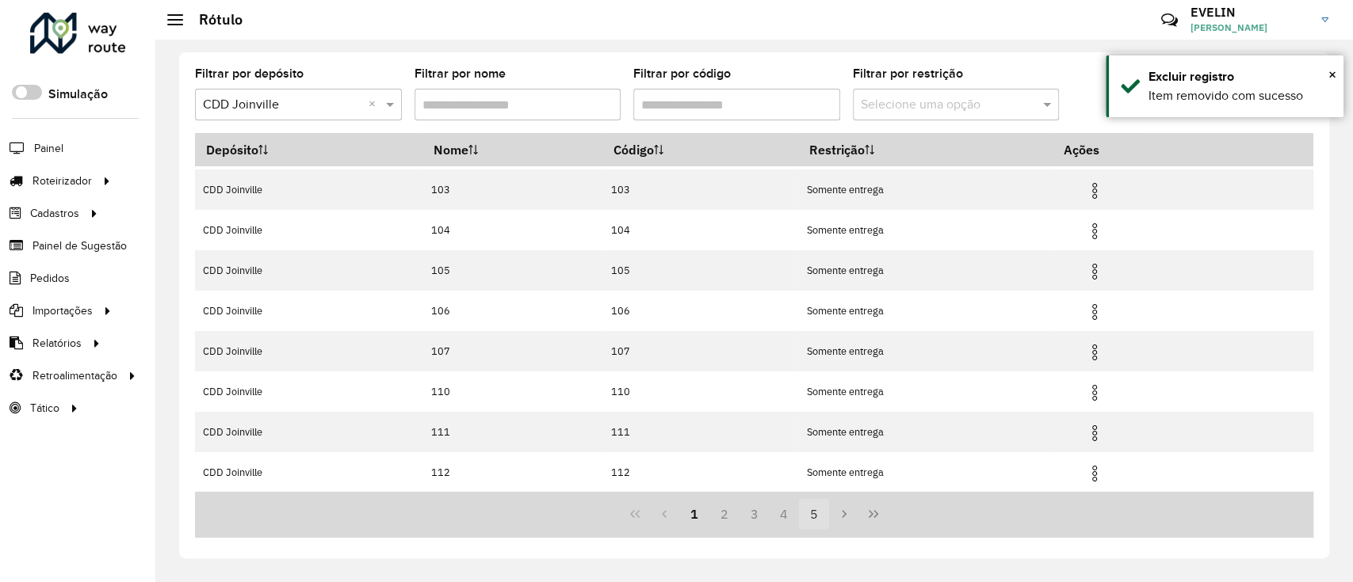
click at [813, 507] on button "5" at bounding box center [814, 514] width 30 height 30
click at [813, 513] on button "6" at bounding box center [814, 514] width 30 height 30
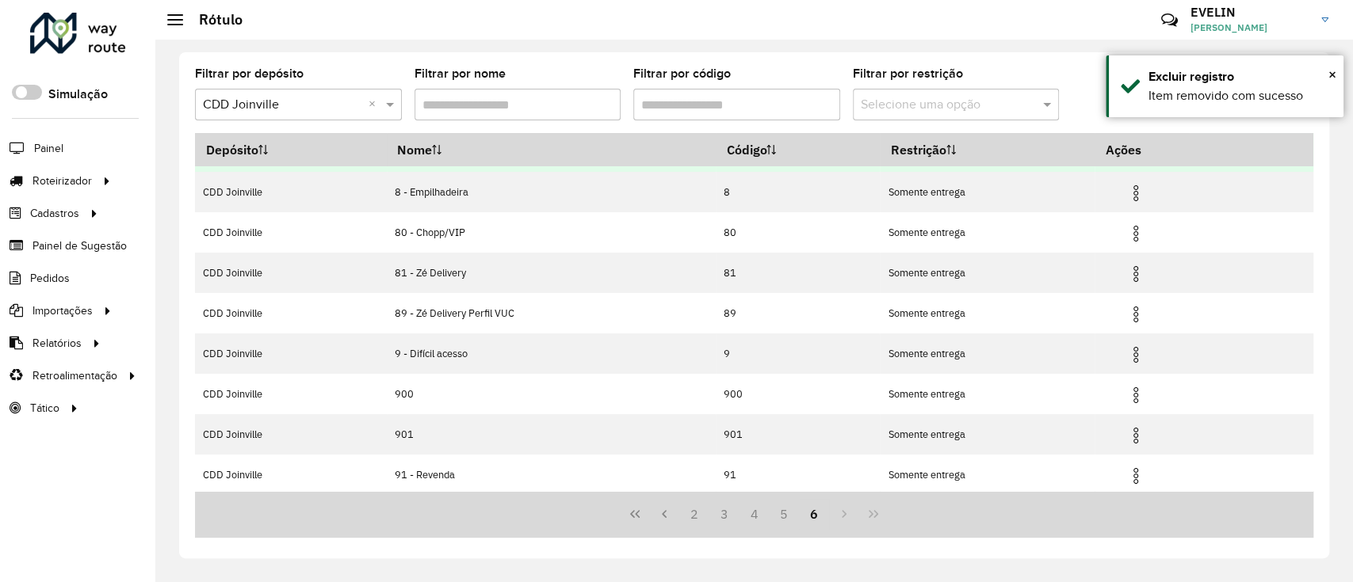
scroll to position [158, 0]
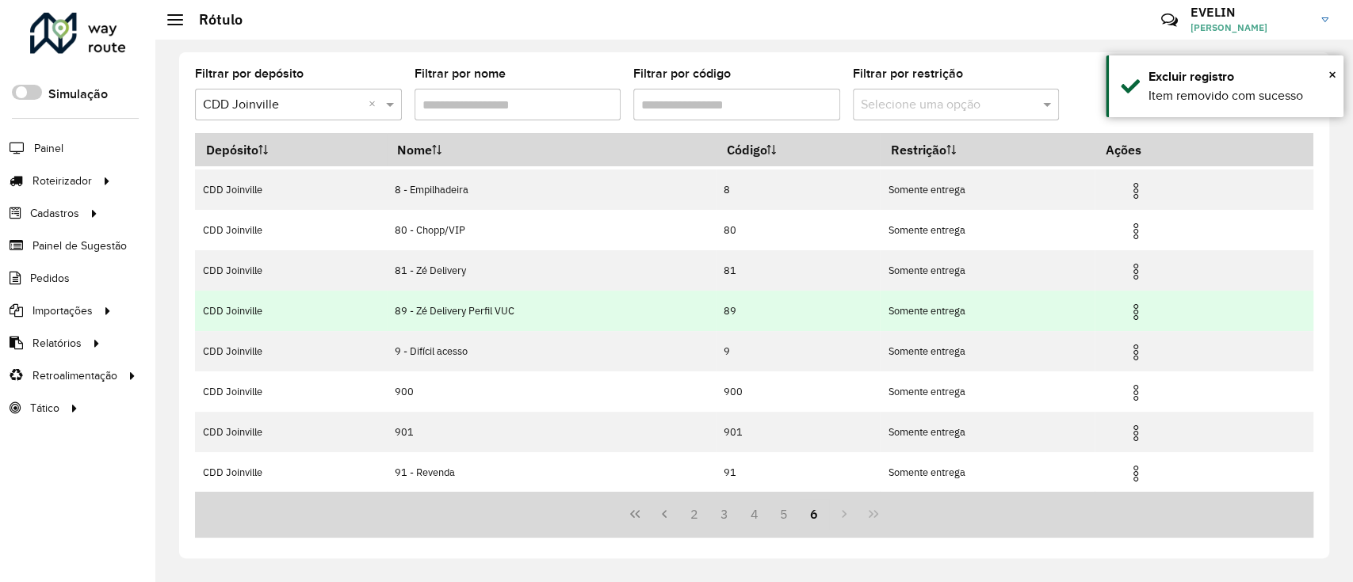
click at [1126, 307] on img at bounding box center [1135, 312] width 19 height 19
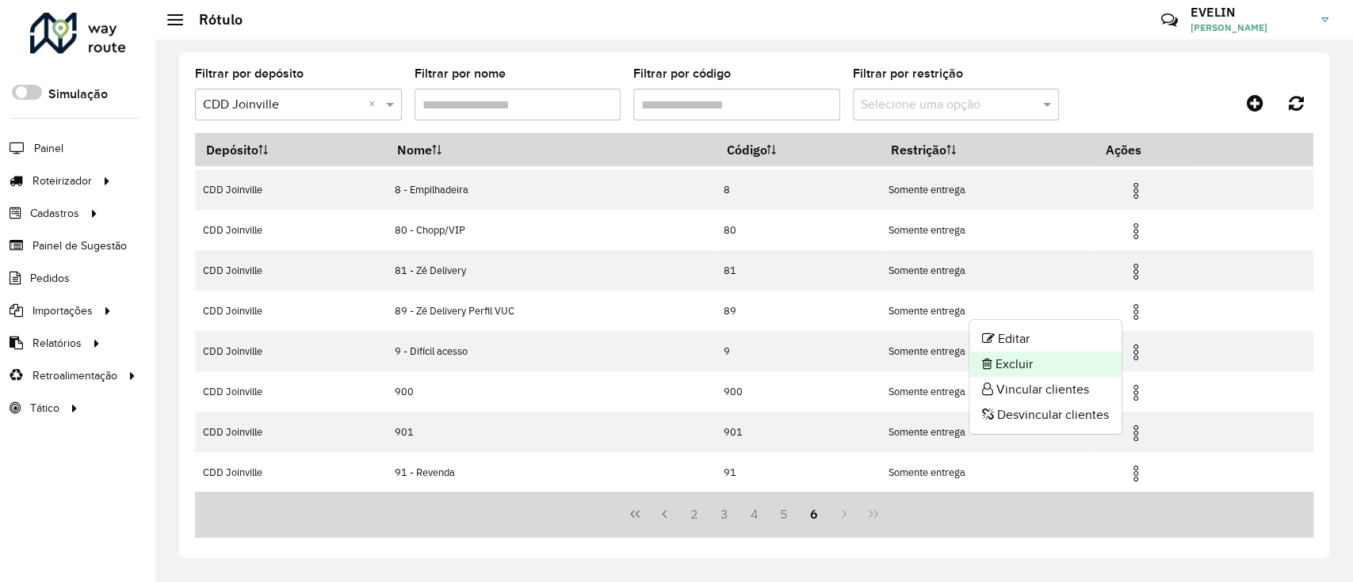
click at [1009, 365] on li "Excluir" at bounding box center [1045, 364] width 152 height 25
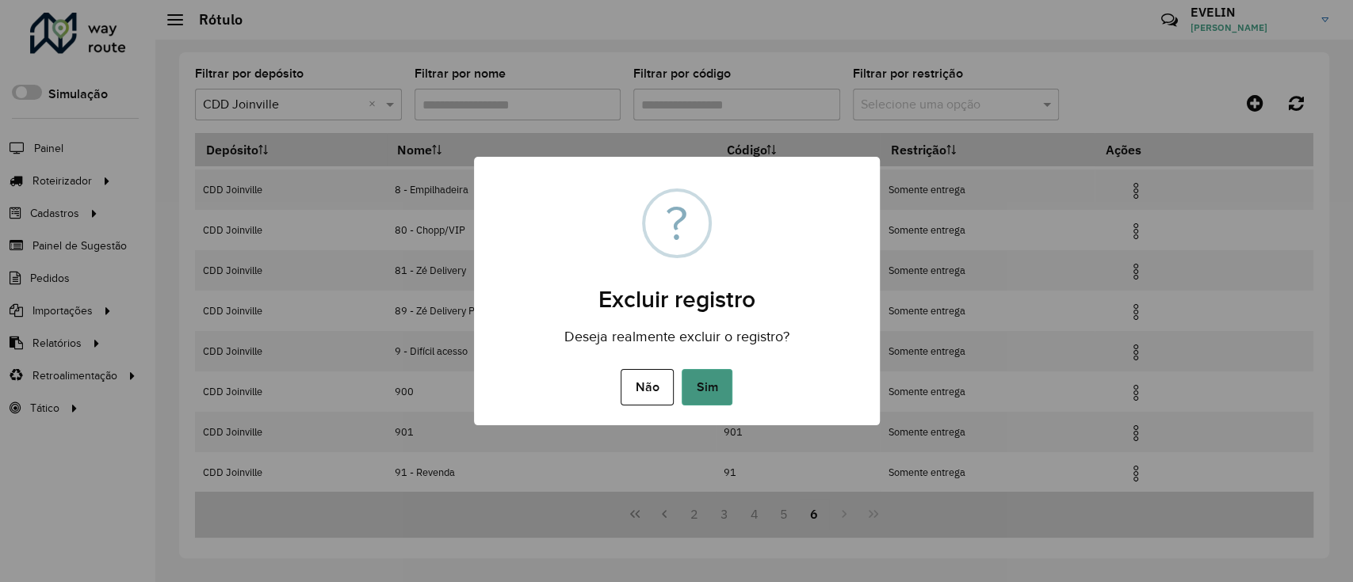
click at [719, 393] on button "Sim" at bounding box center [706, 387] width 51 height 36
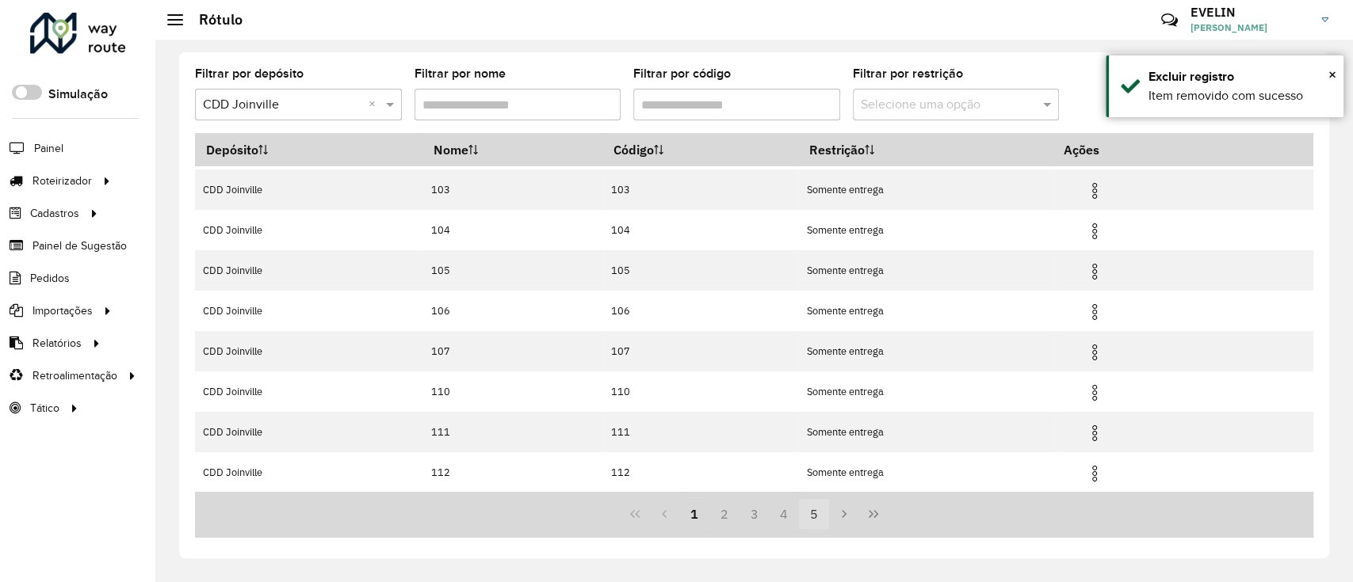
click at [815, 512] on button "5" at bounding box center [814, 514] width 30 height 30
click at [815, 512] on button "6" at bounding box center [814, 514] width 30 height 30
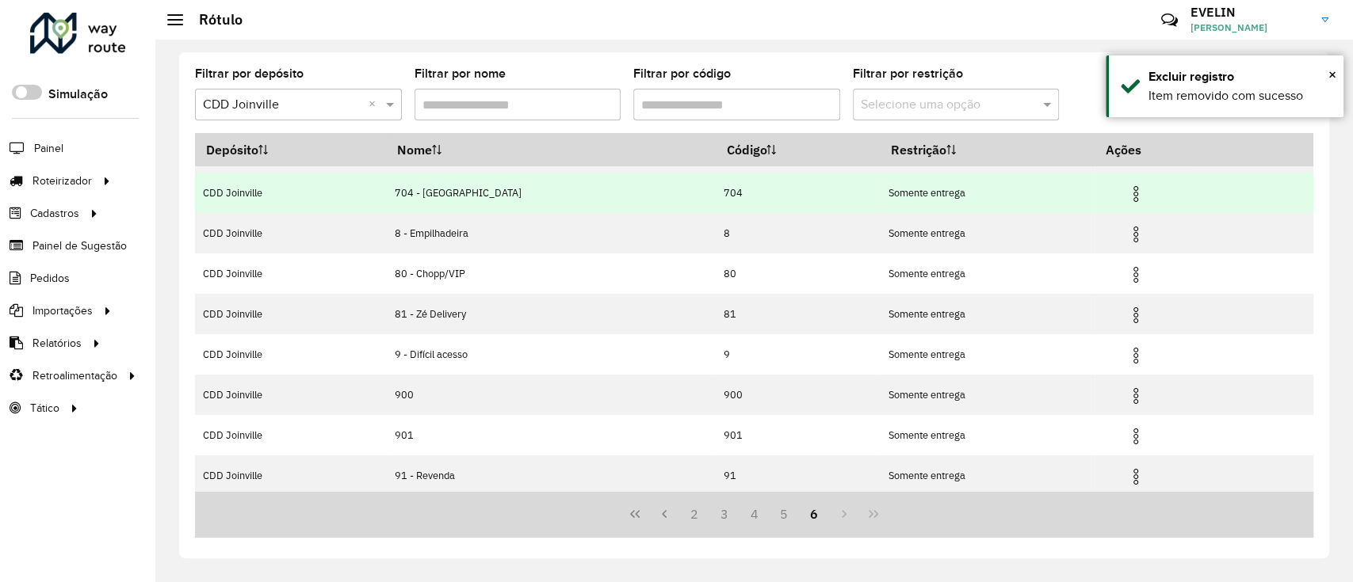
scroll to position [118, 0]
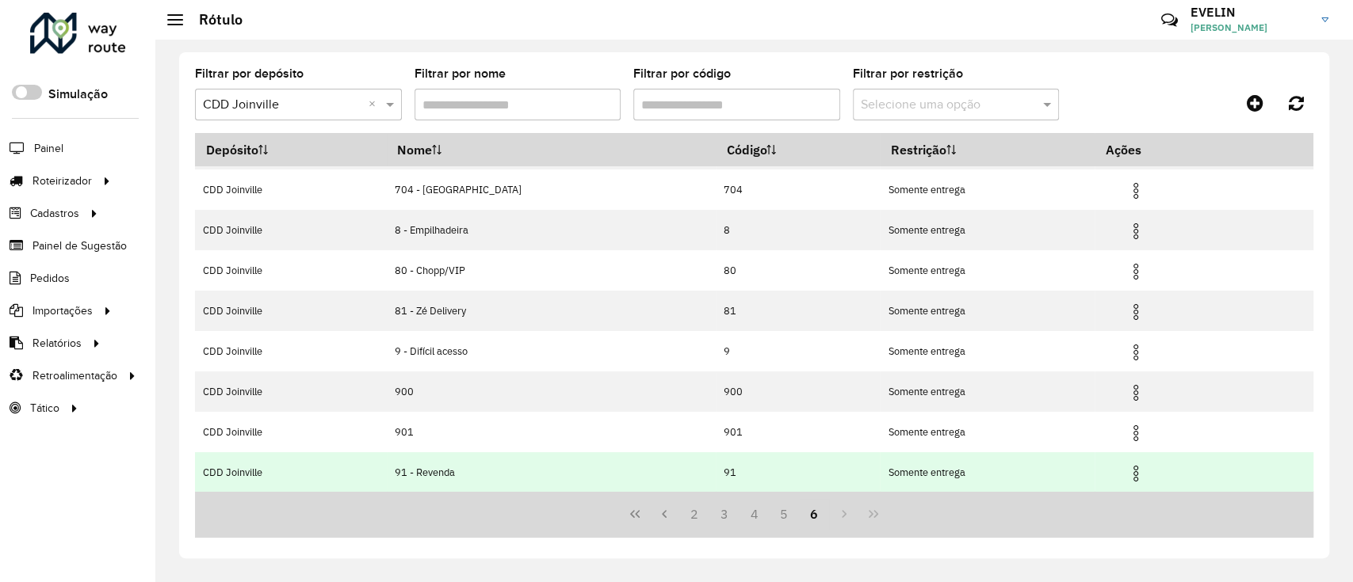
click at [1128, 467] on img at bounding box center [1135, 473] width 19 height 19
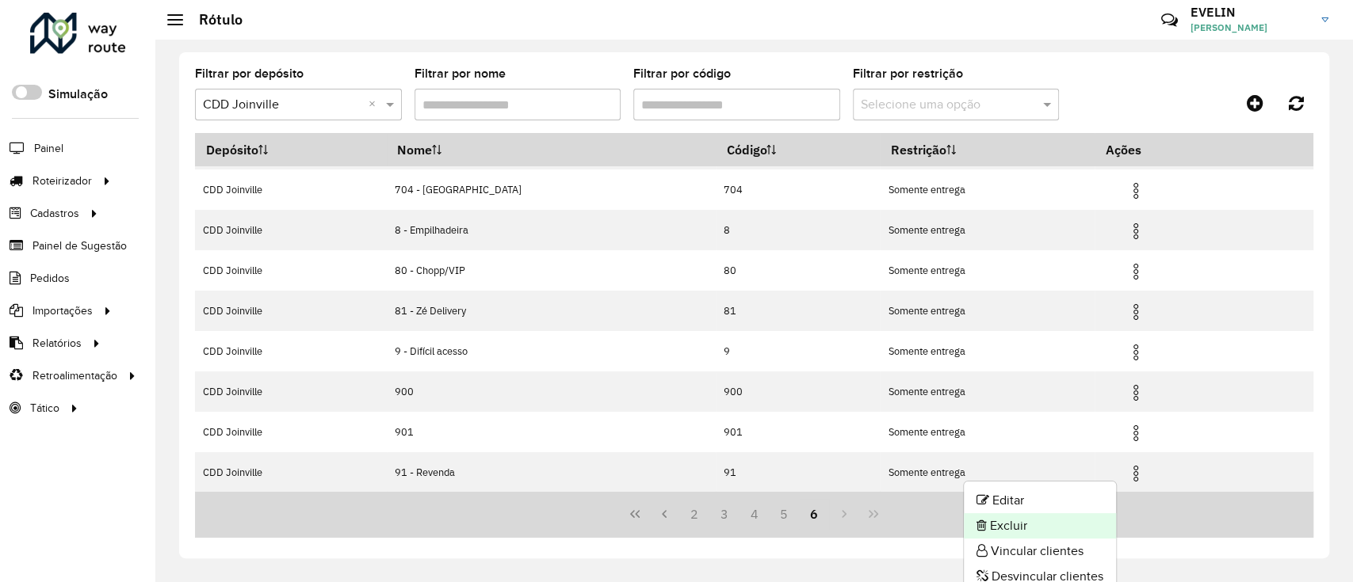
click at [1001, 522] on li "Excluir" at bounding box center [1040, 525] width 152 height 25
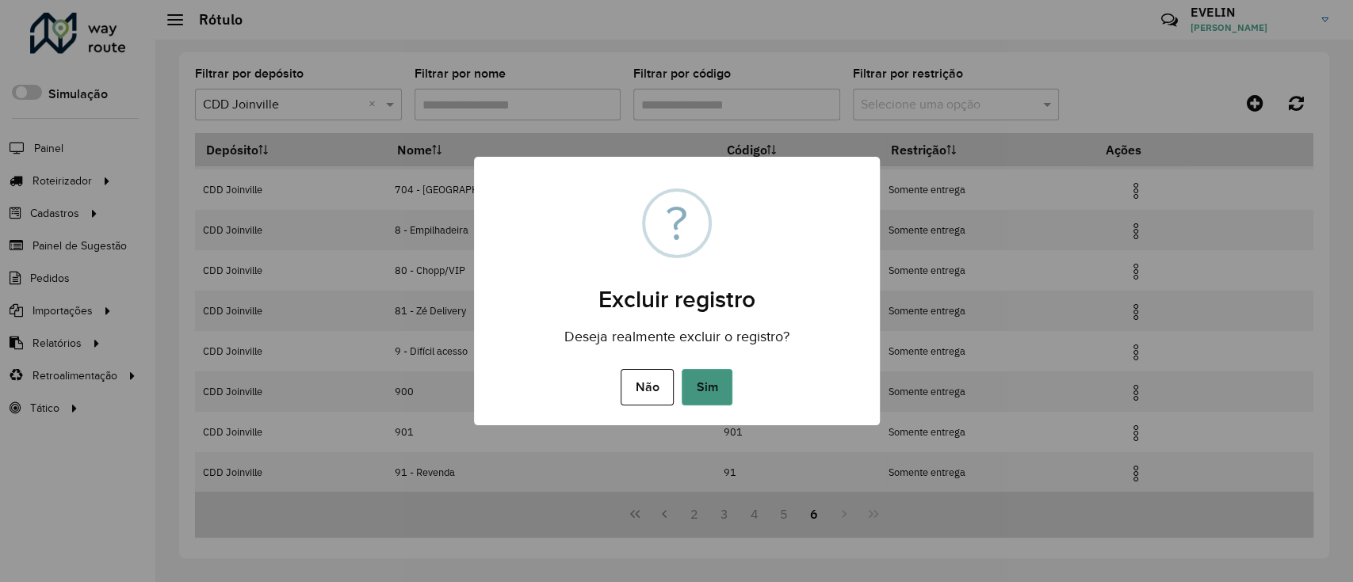
click at [714, 384] on button "Sim" at bounding box center [706, 387] width 51 height 36
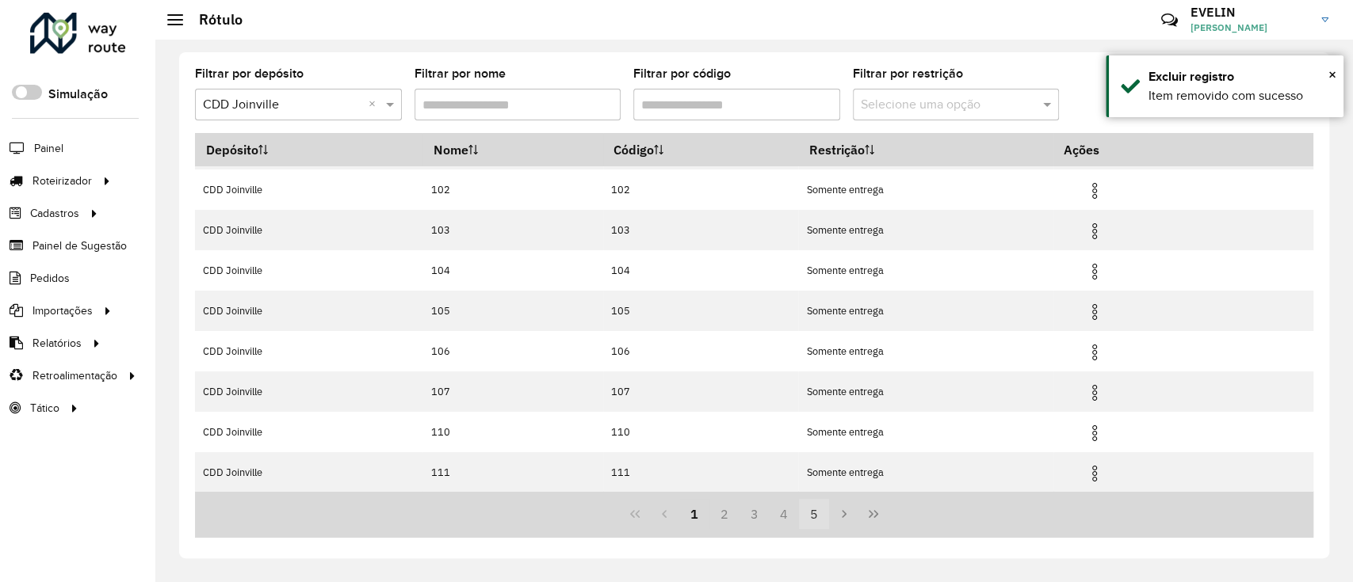
click at [820, 505] on button "5" at bounding box center [814, 514] width 30 height 30
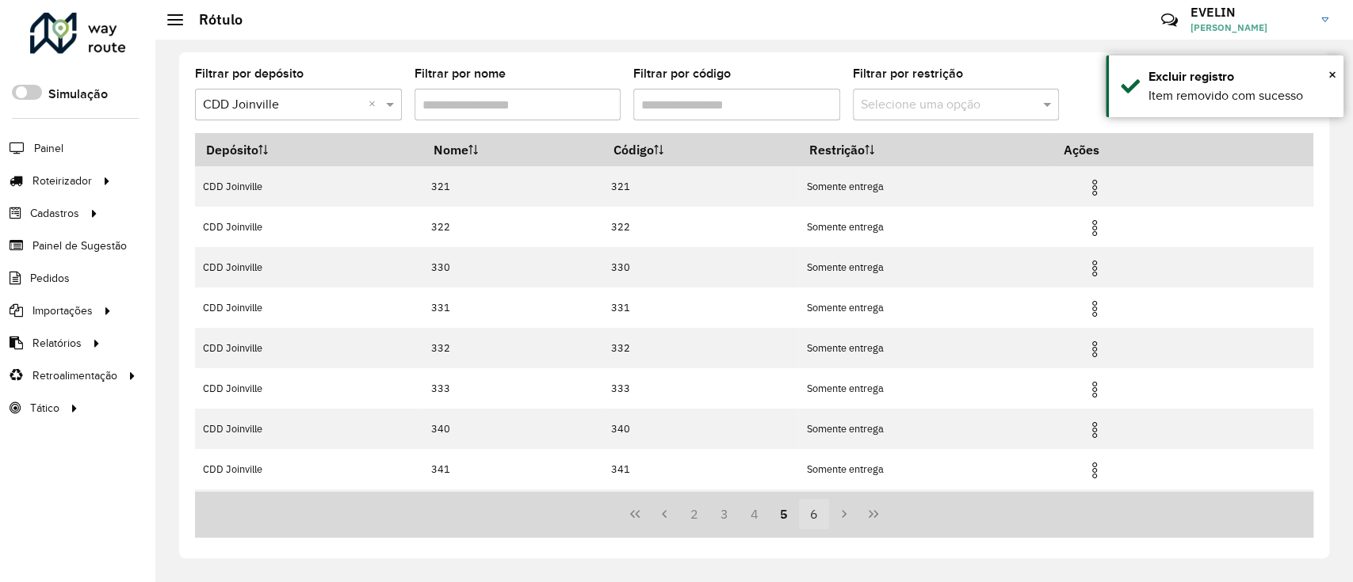
click at [819, 521] on button "6" at bounding box center [814, 514] width 30 height 30
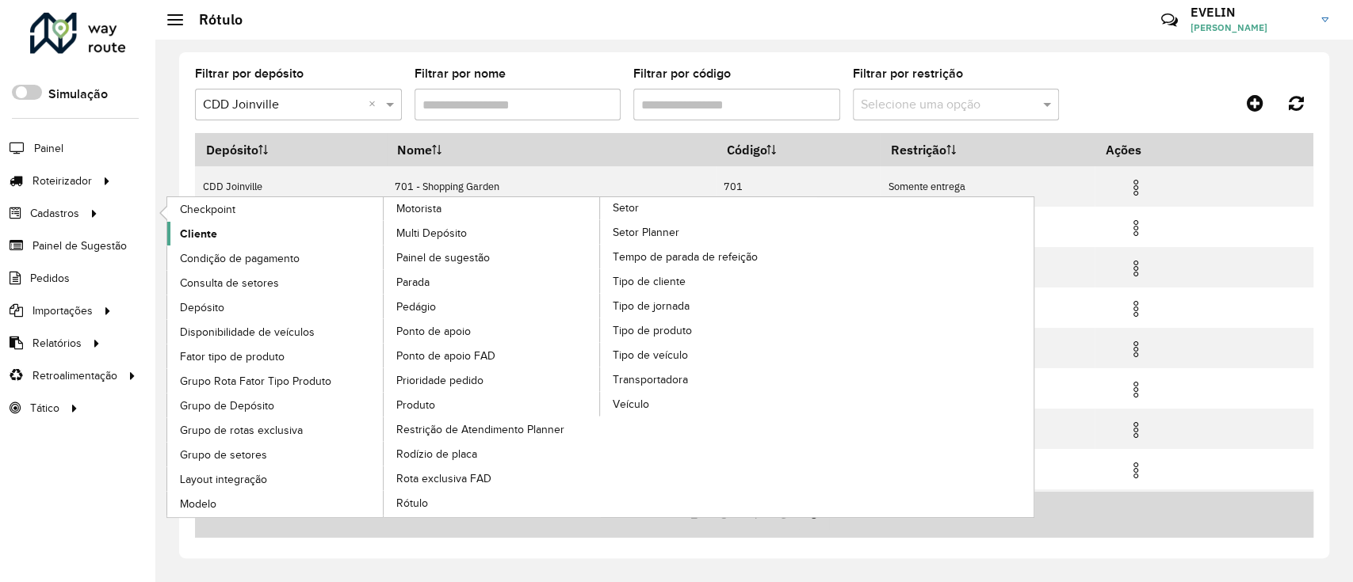
click at [185, 235] on span "Cliente" at bounding box center [198, 234] width 37 height 17
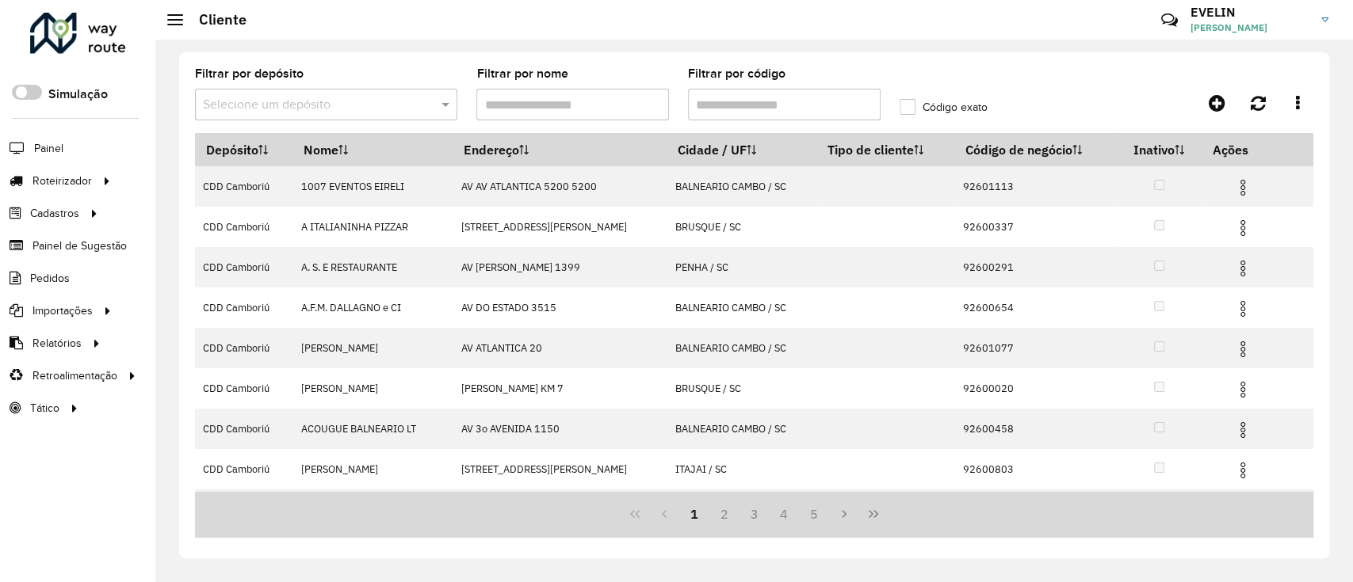
click at [333, 99] on input "text" at bounding box center [310, 105] width 215 height 19
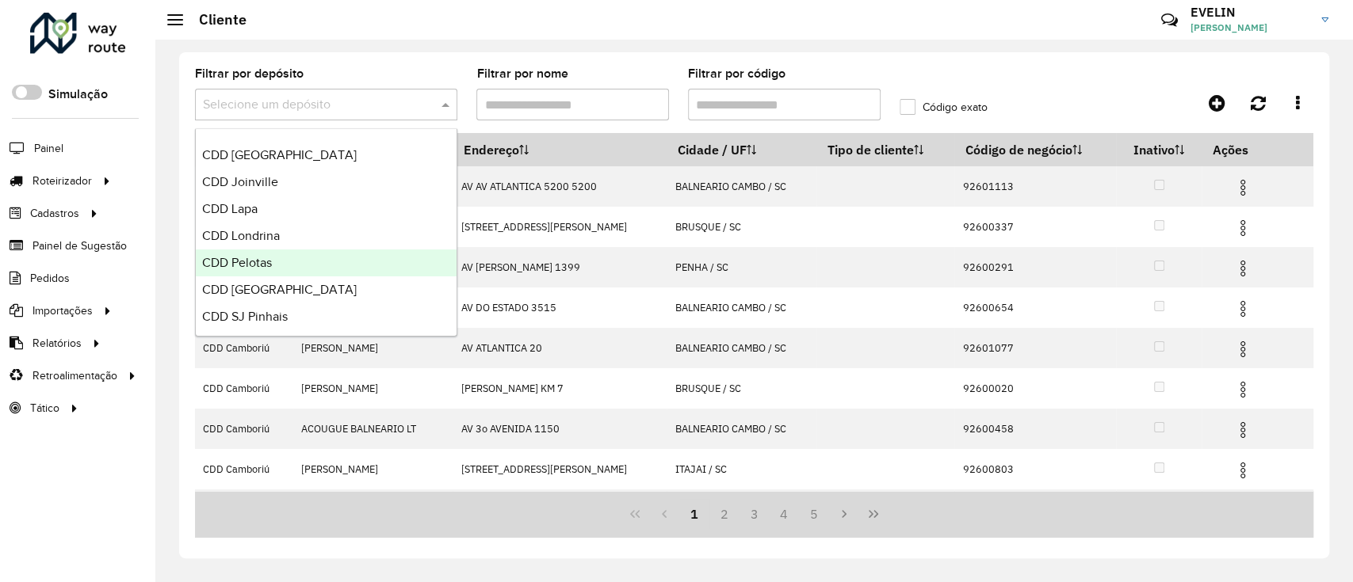
scroll to position [186, 0]
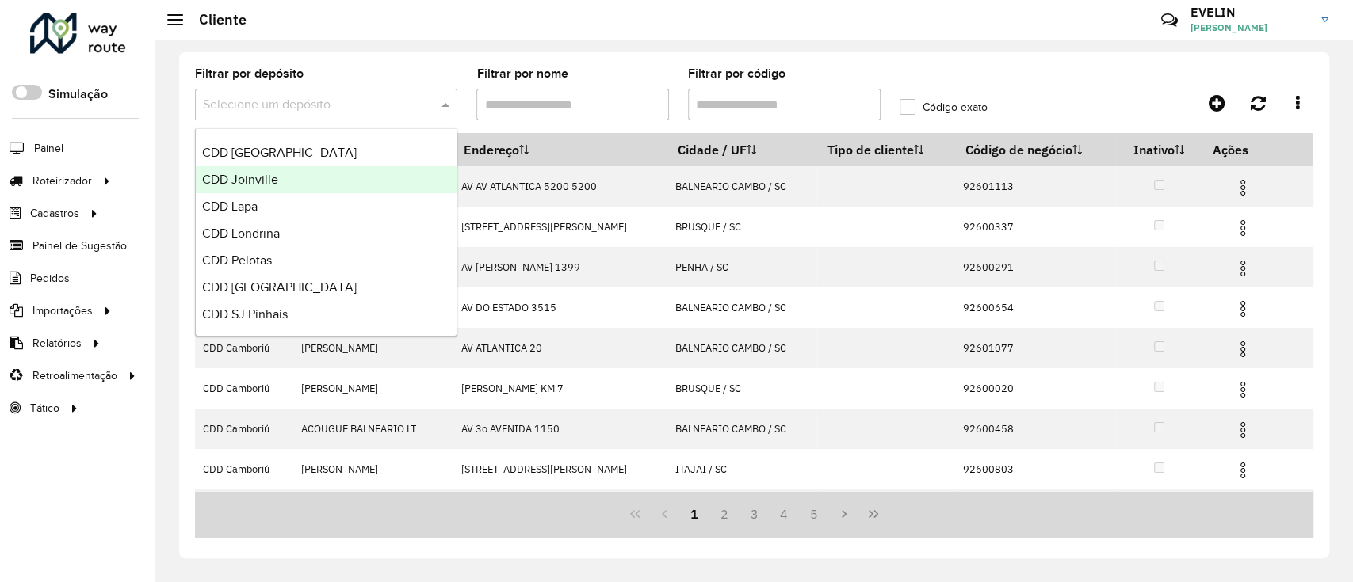
click at [239, 181] on span "CDD Joinville" at bounding box center [240, 179] width 76 height 13
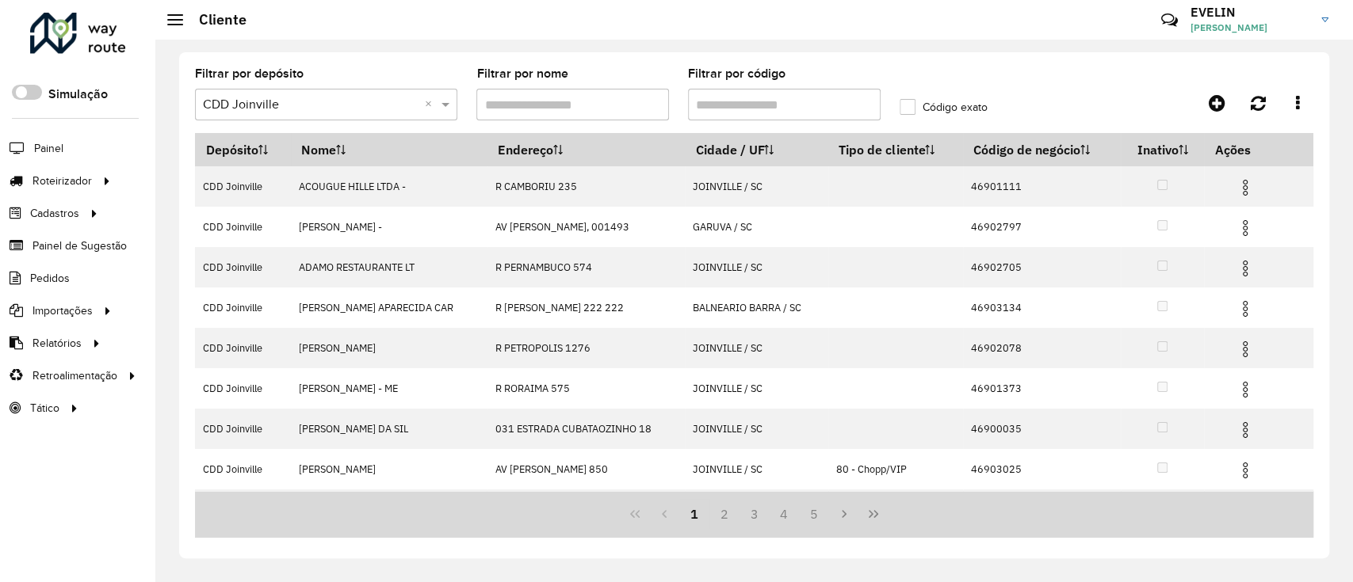
click at [750, 93] on input "Filtrar por código" at bounding box center [784, 105] width 193 height 32
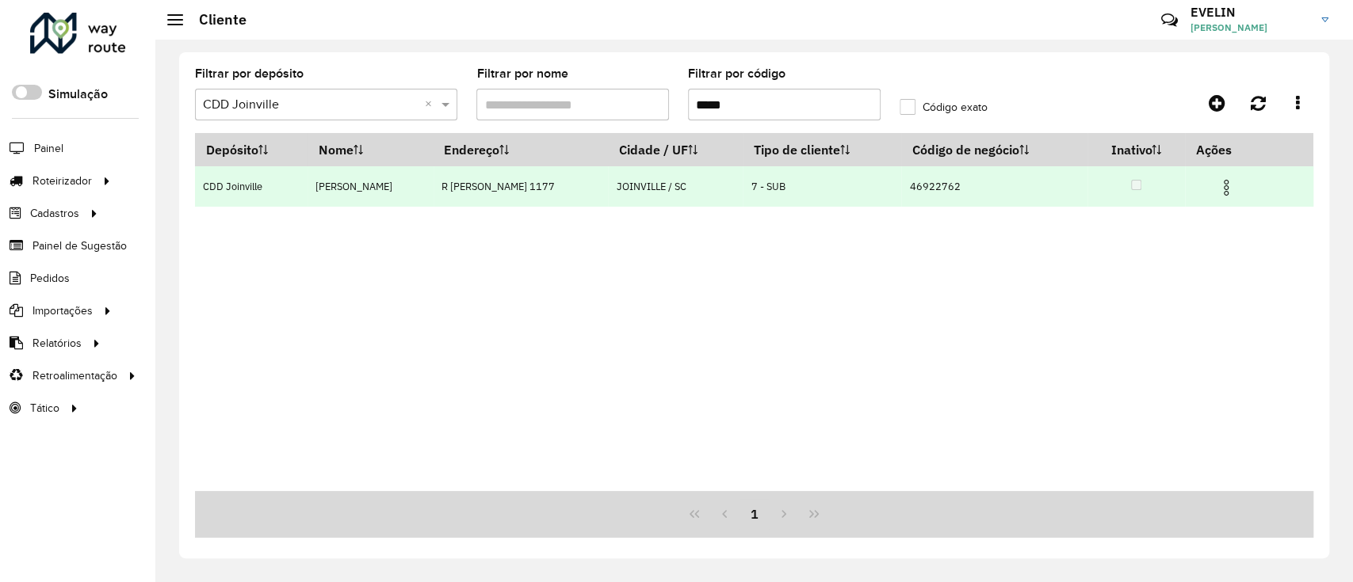
type input "*****"
drag, startPoint x: 1223, startPoint y: 175, endPoint x: 1217, endPoint y: 182, distance: 9.5
click at [1223, 175] on span at bounding box center [1225, 185] width 19 height 21
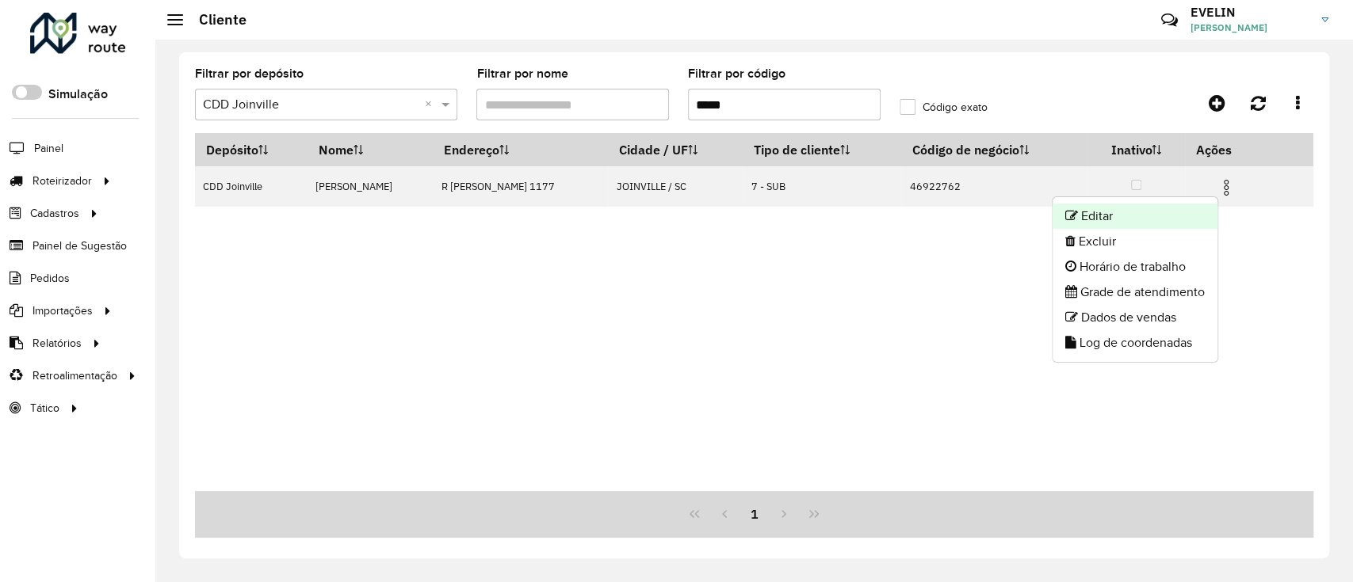
click at [1177, 208] on li "Editar" at bounding box center [1134, 216] width 165 height 25
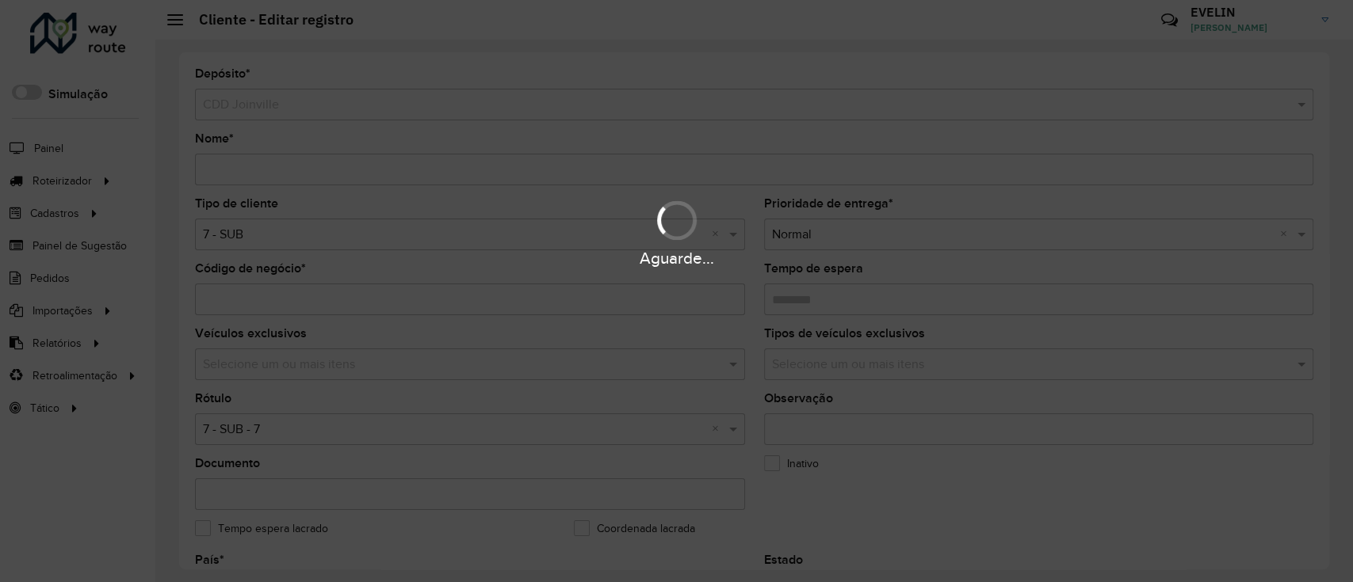
click at [290, 232] on input "text" at bounding box center [454, 235] width 502 height 19
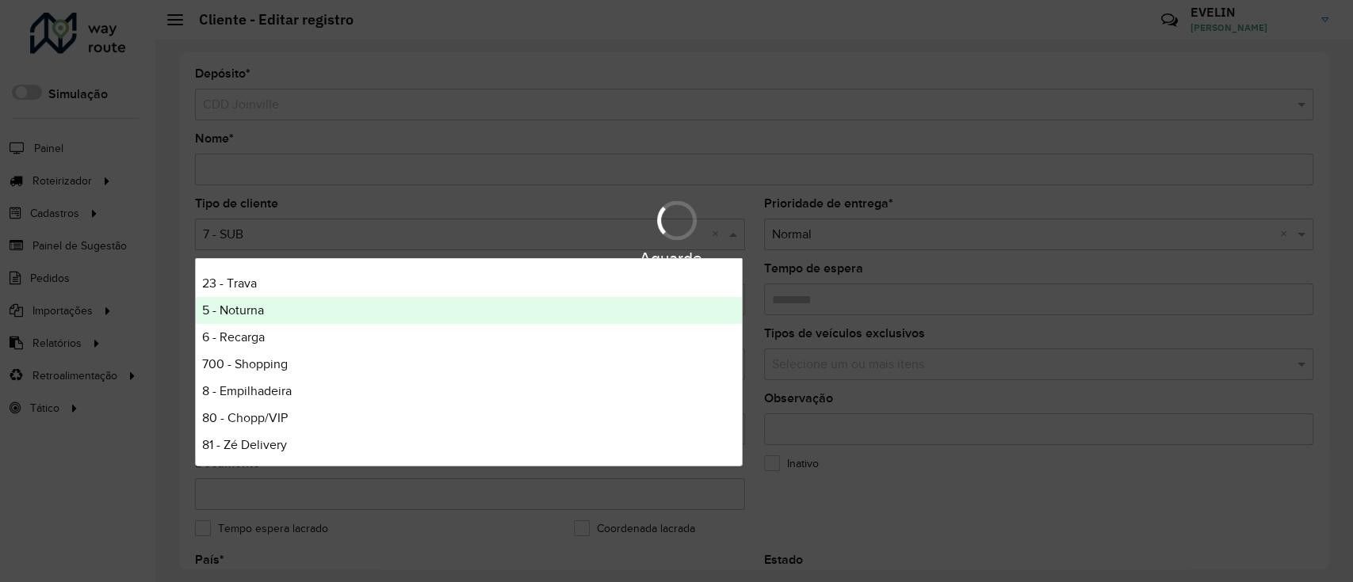
scroll to position [79, 0]
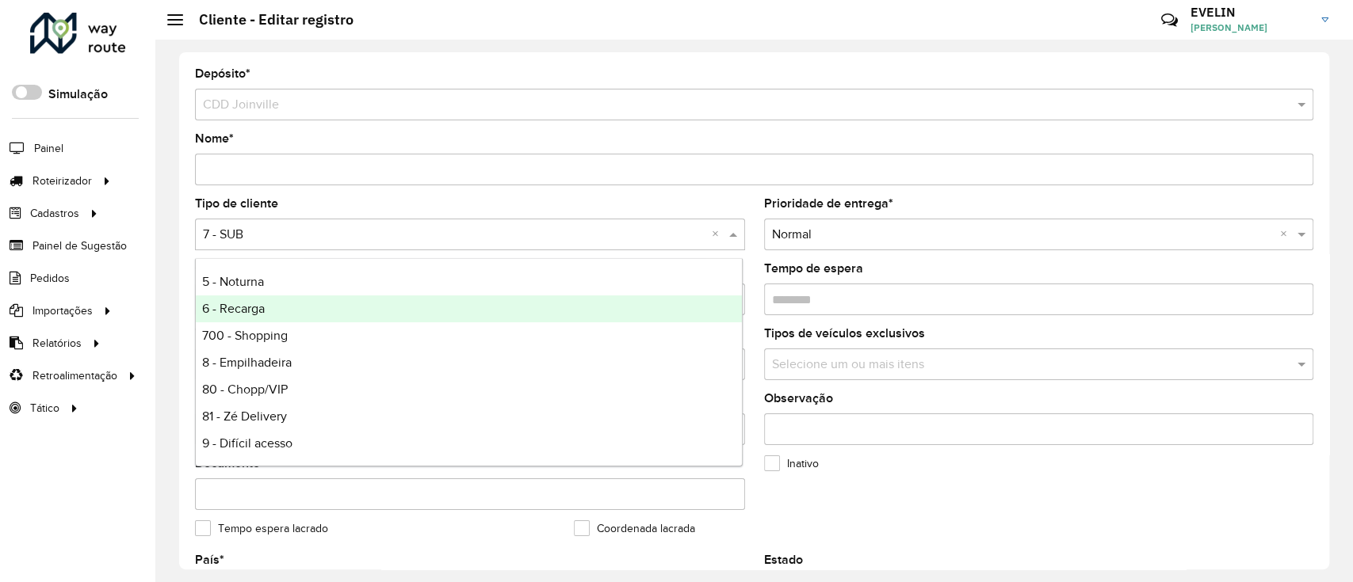
click at [228, 310] on span "6 - Recarga" at bounding box center [233, 308] width 63 height 13
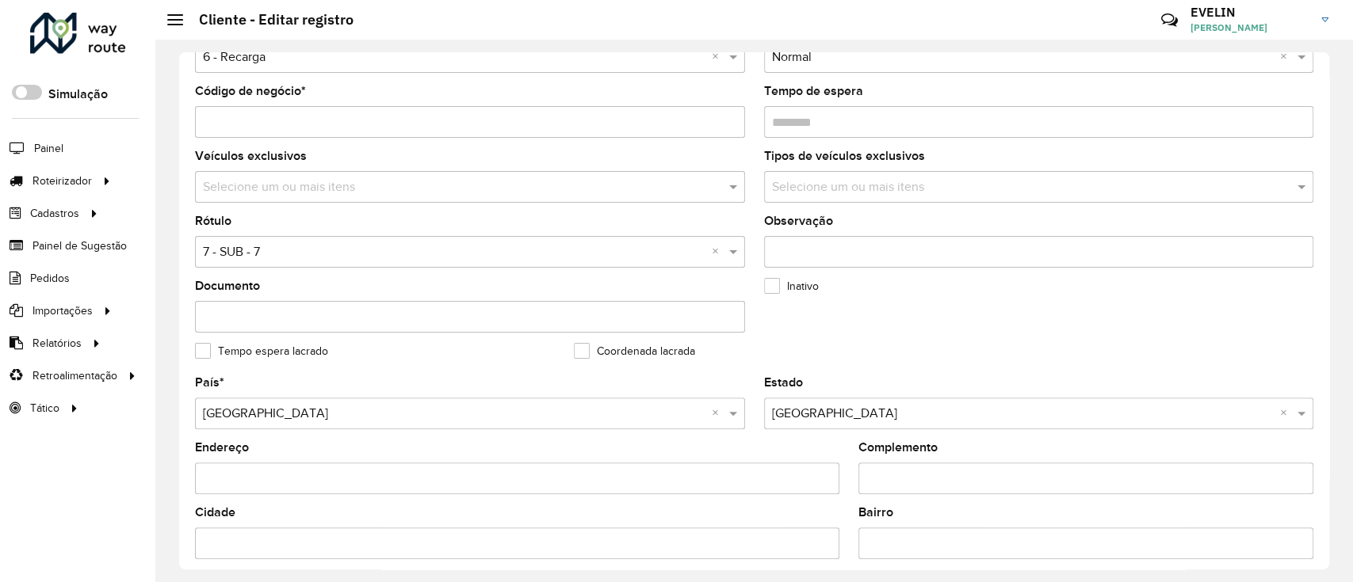
scroll to position [211, 0]
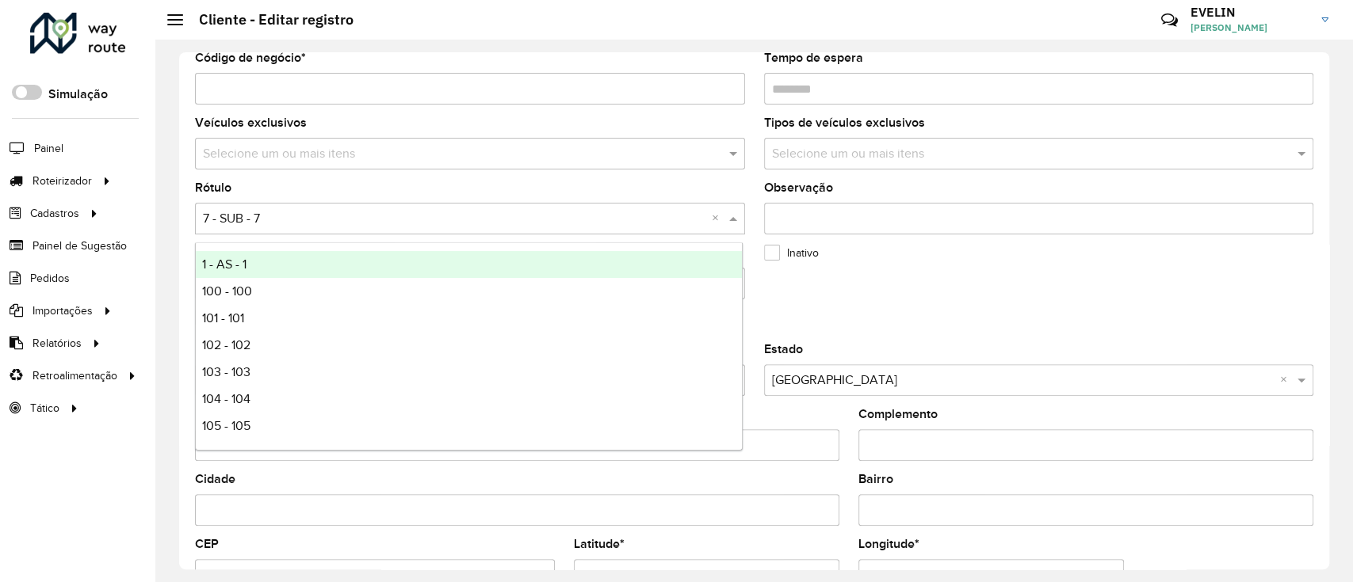
click at [731, 216] on span at bounding box center [735, 218] width 20 height 19
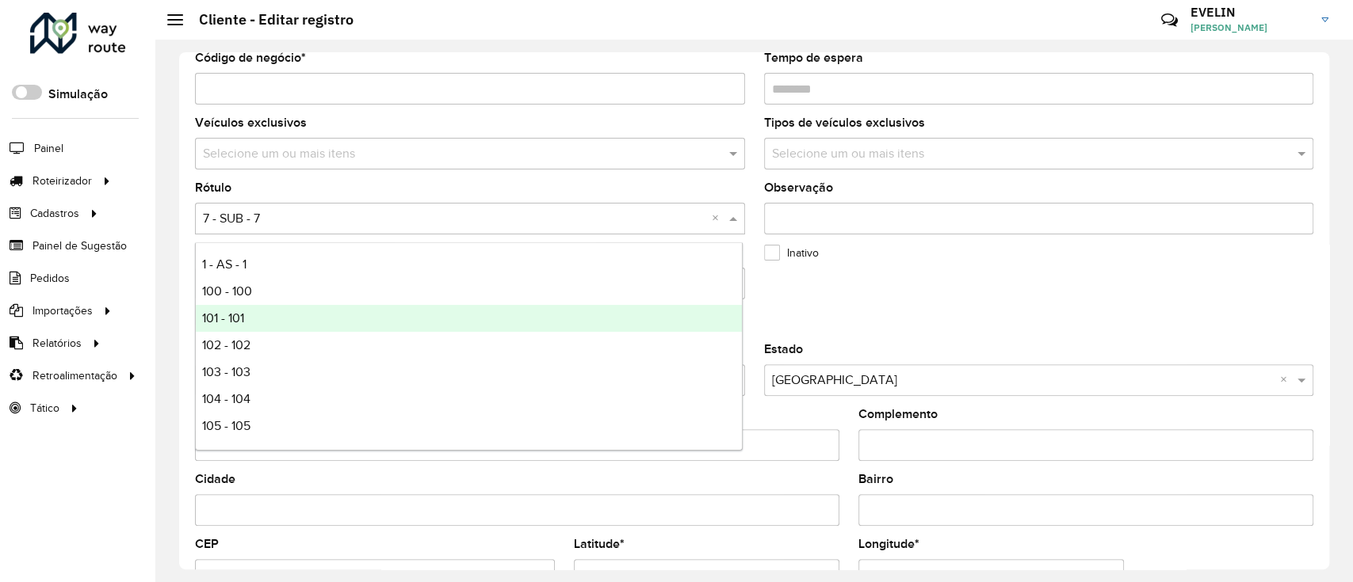
type input "*"
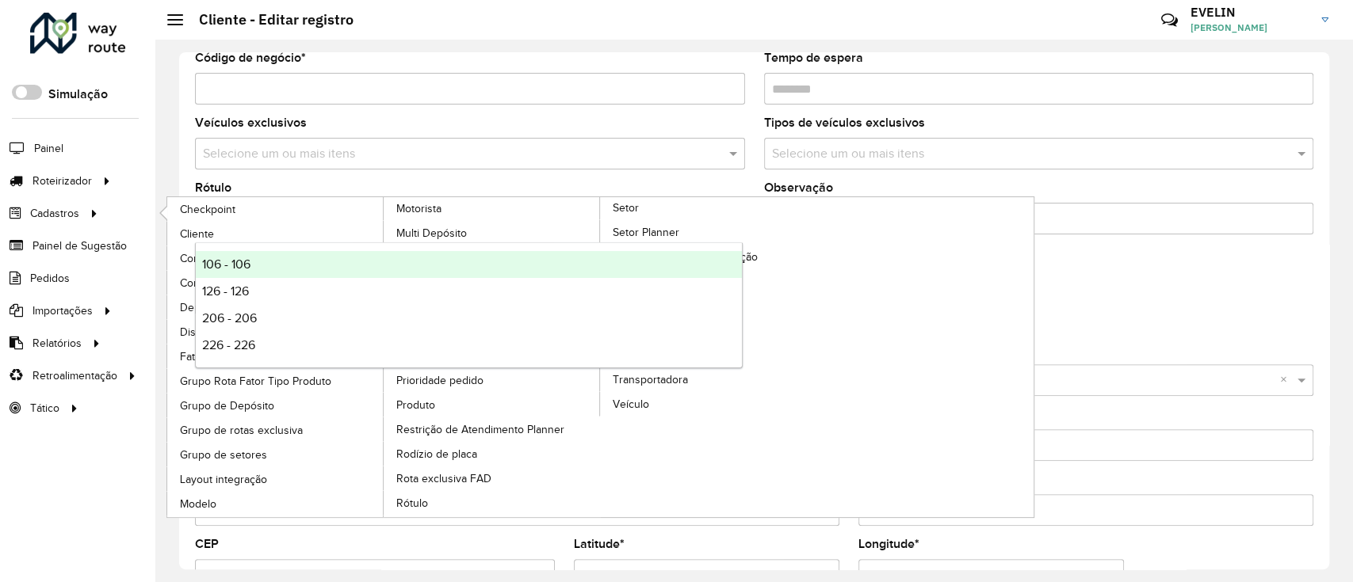
drag, startPoint x: 337, startPoint y: 217, endPoint x: 151, endPoint y: 200, distance: 187.0
click at [157, 202] on div "Depósito * Selecione um depósito × CDD Joinville Nome * Tipo de cliente Selecio…" at bounding box center [753, 311] width 1197 height 543
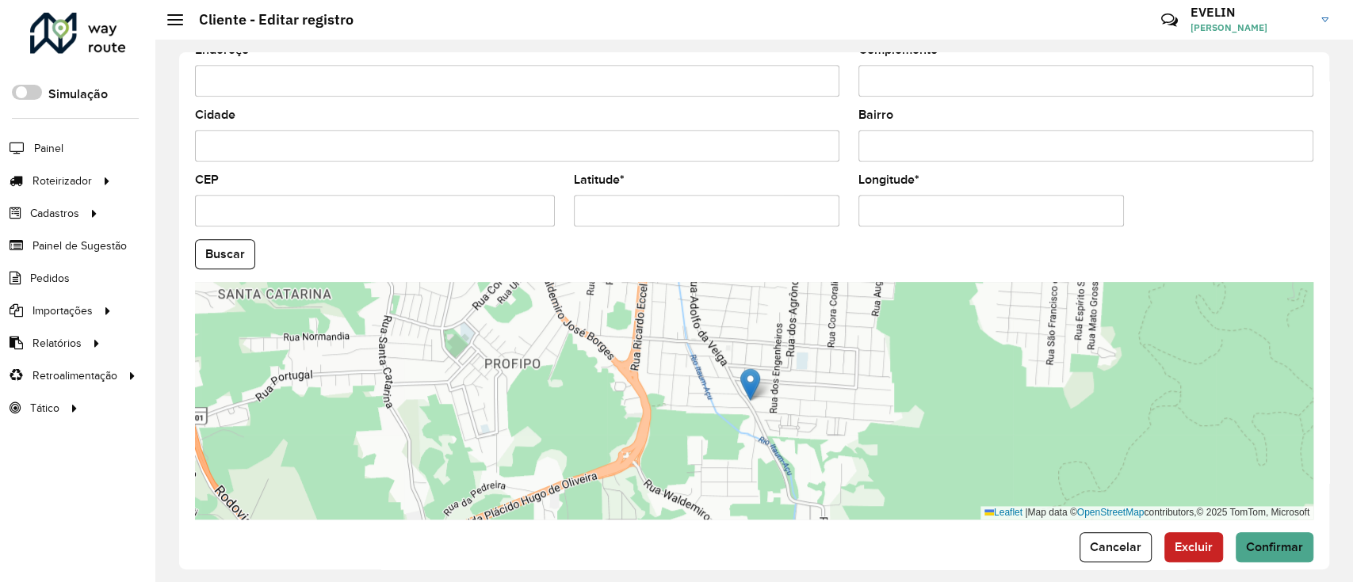
scroll to position [597, 0]
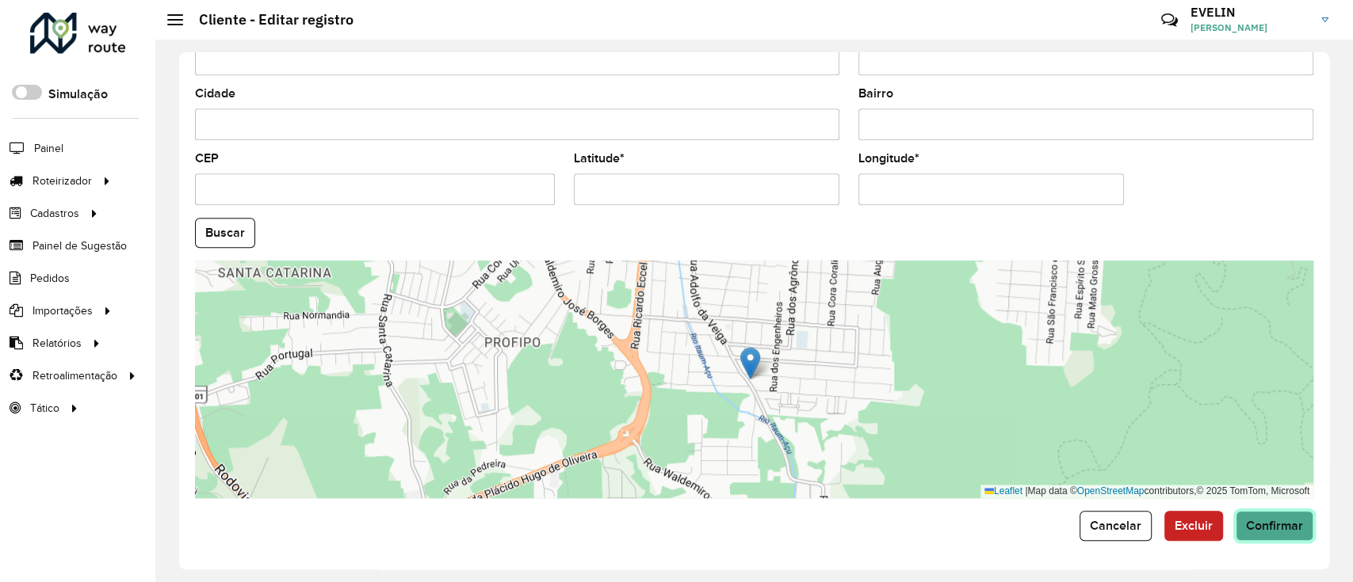
click at [1260, 540] on button "Confirmar" at bounding box center [1274, 526] width 78 height 30
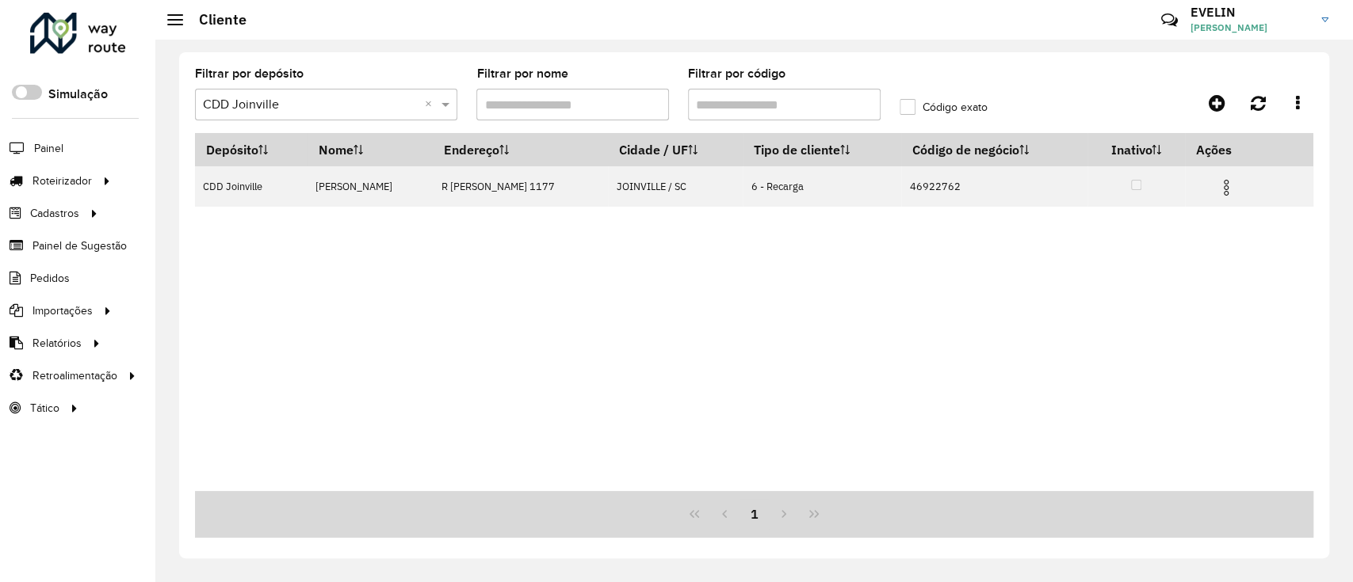
click at [791, 98] on input "Filtrar por código" at bounding box center [784, 105] width 193 height 32
click at [789, 96] on input "Filtrar por código" at bounding box center [784, 105] width 193 height 32
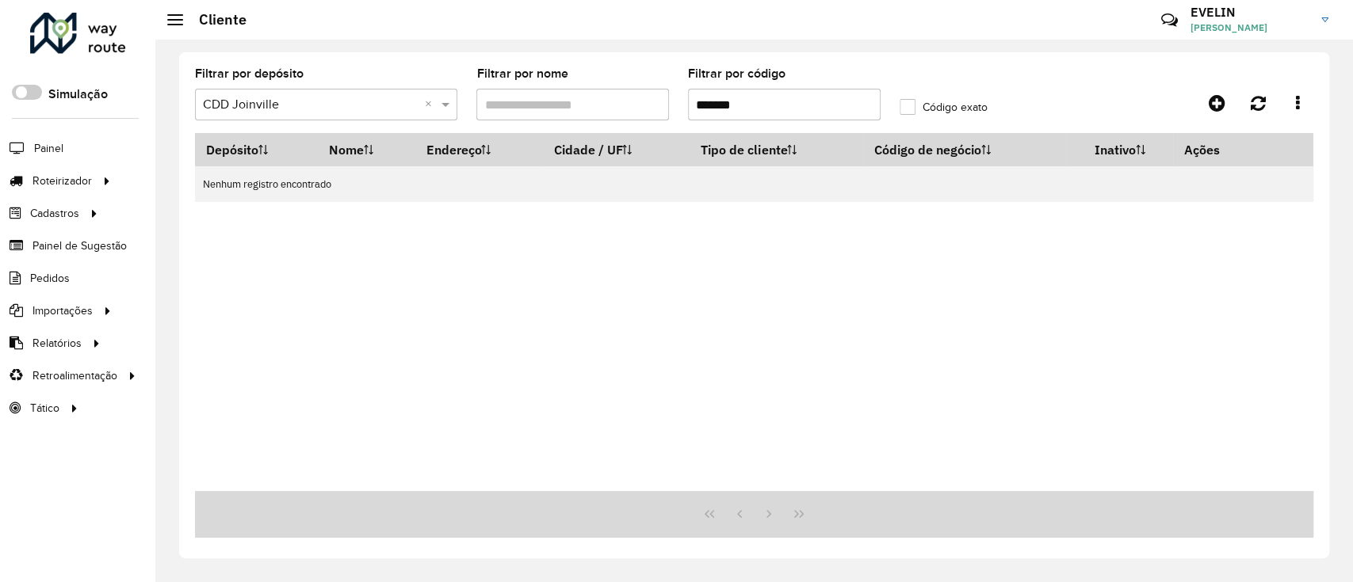
drag, startPoint x: 759, startPoint y: 104, endPoint x: 649, endPoint y: 98, distance: 110.3
click at [651, 98] on formly-group "Filtrar por depósito Selecione um depósito × CDD Joinville × Filtrar por nome F…" at bounding box center [607, 100] width 845 height 65
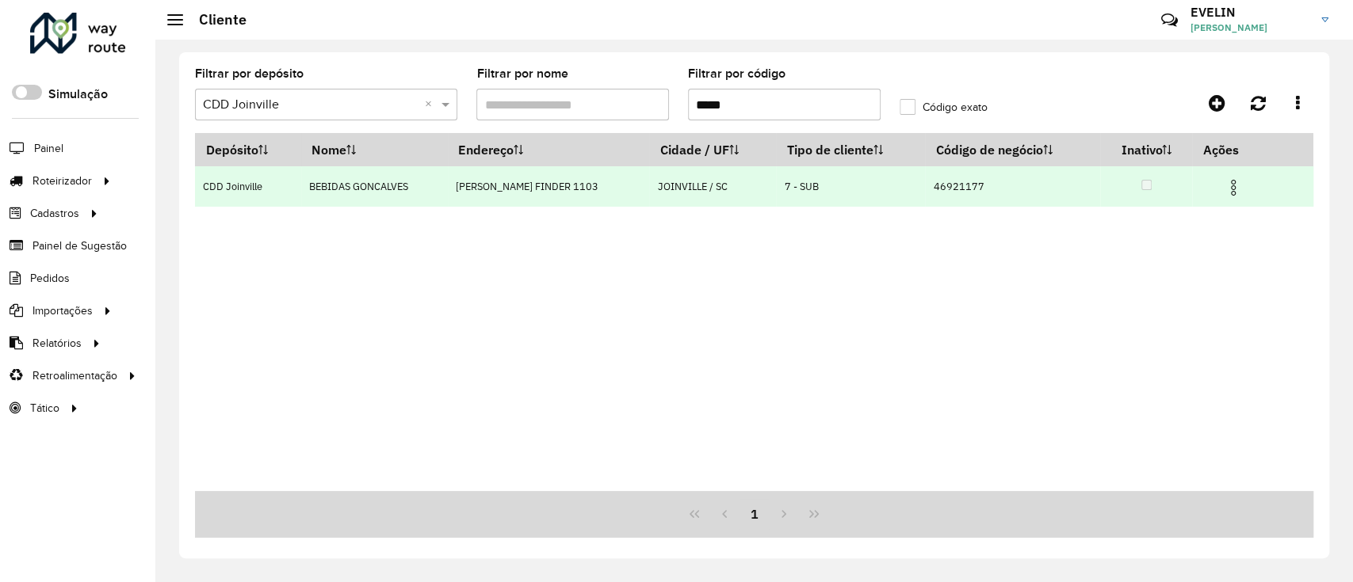
type input "*****"
click at [1226, 187] on img at bounding box center [1232, 187] width 19 height 19
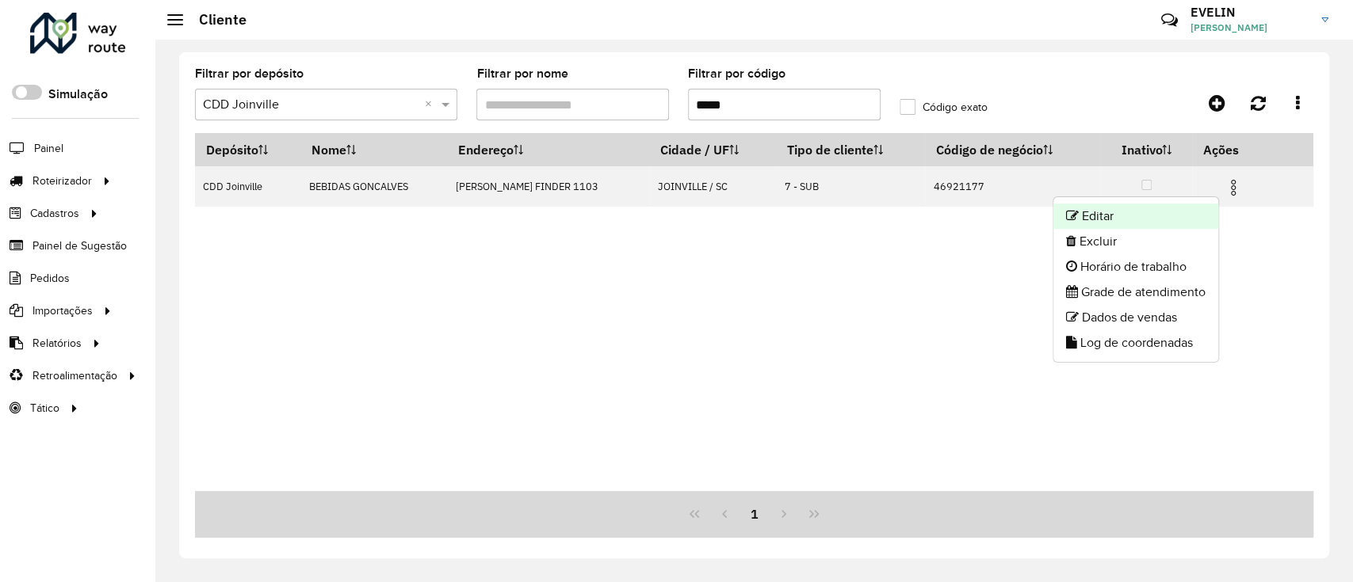
click at [1192, 209] on li "Editar" at bounding box center [1135, 216] width 165 height 25
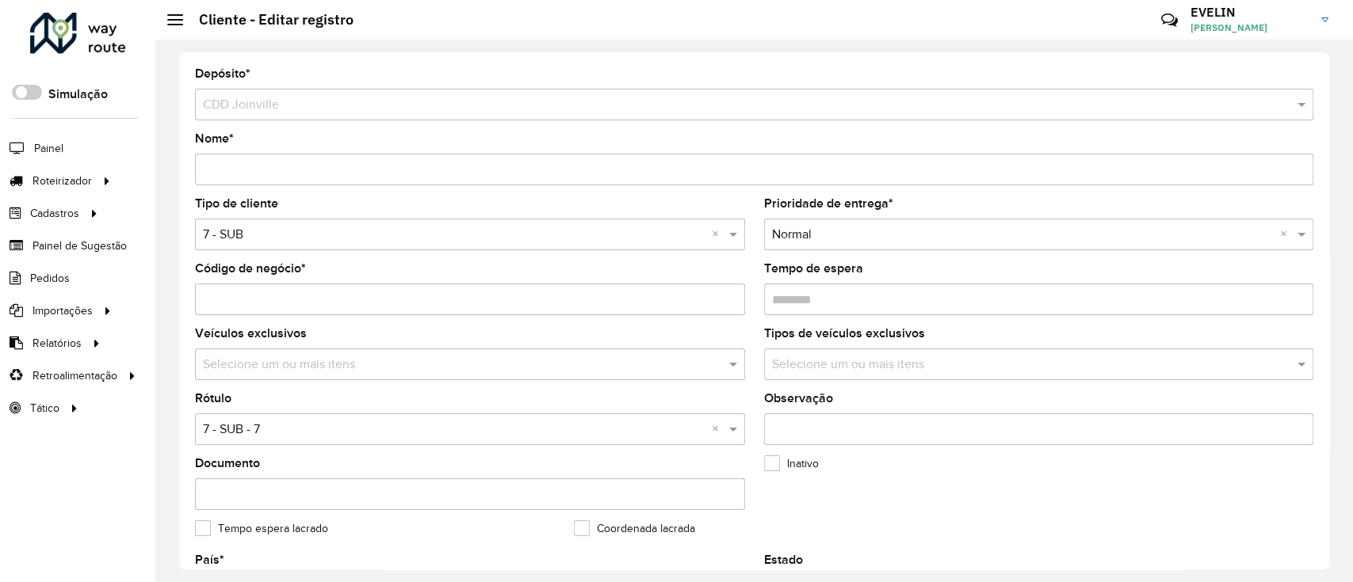
click at [207, 235] on input "text" at bounding box center [454, 235] width 502 height 19
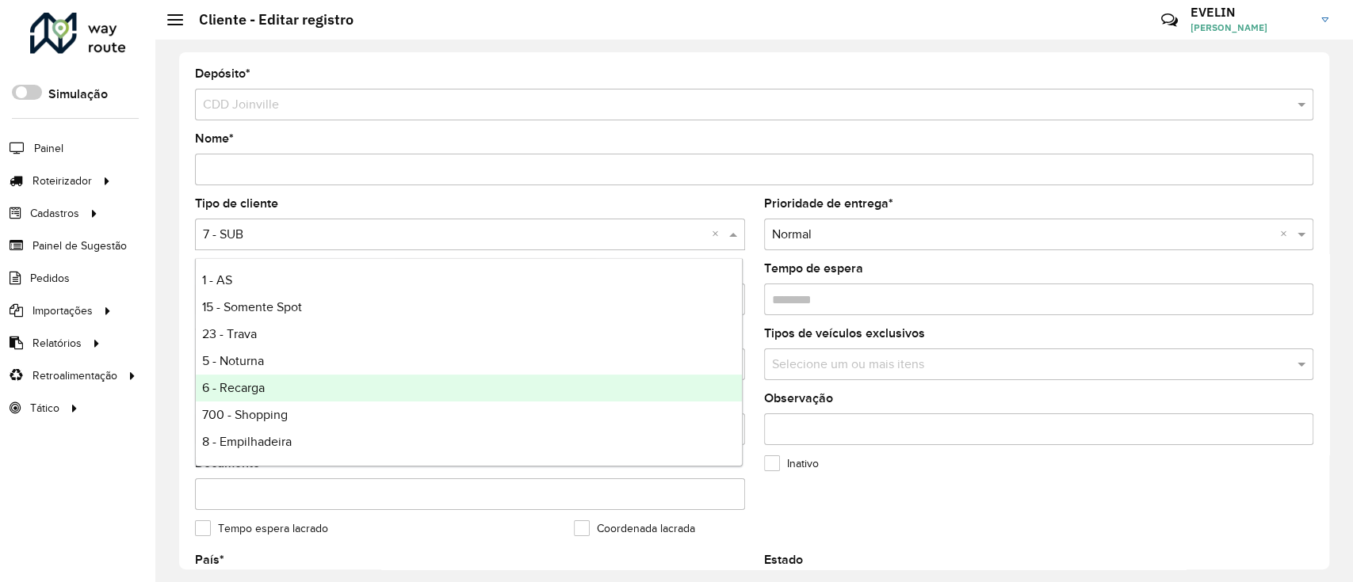
click at [224, 389] on span "6 - Recarga" at bounding box center [233, 387] width 63 height 13
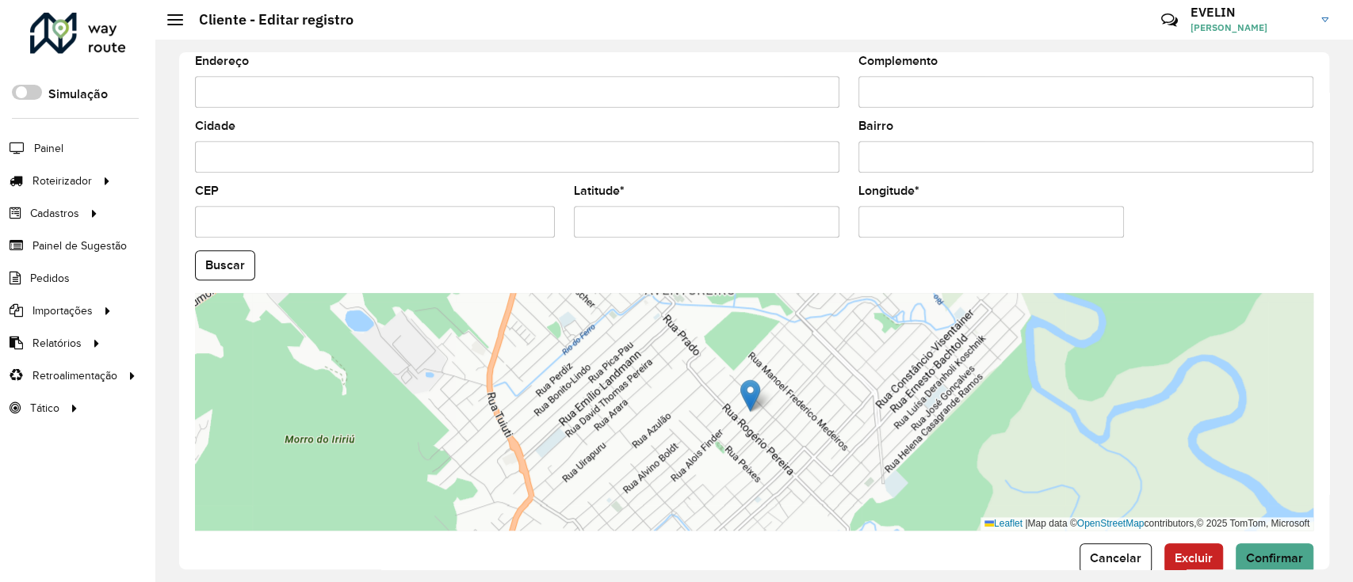
scroll to position [597, 0]
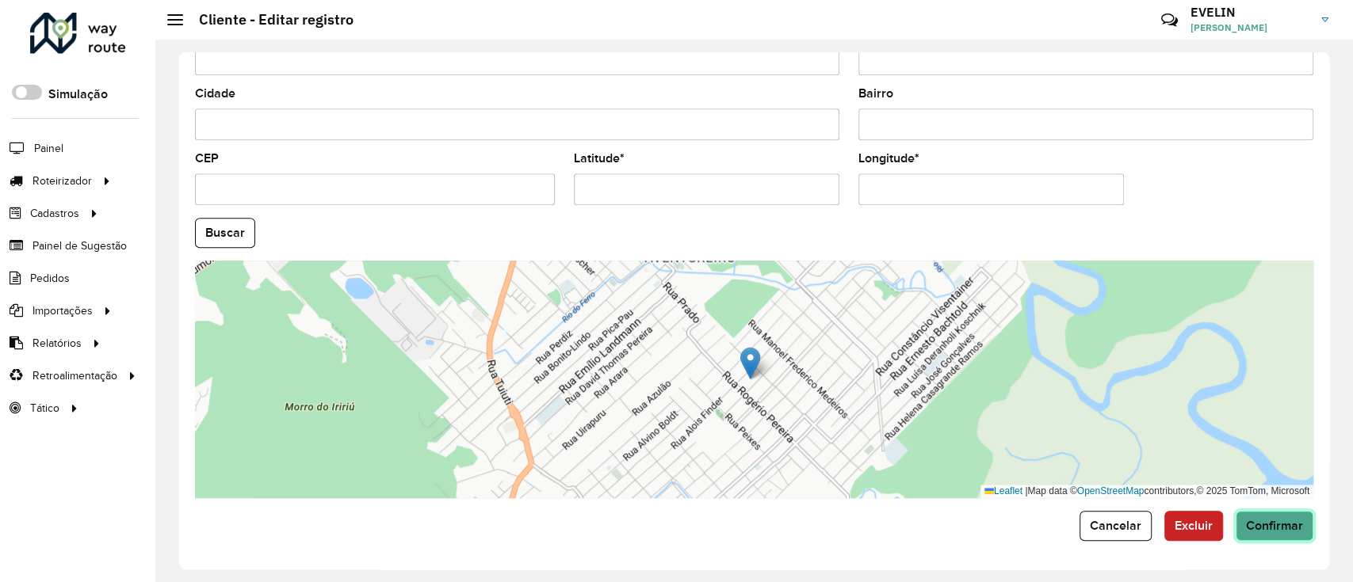
click at [1247, 532] on span "Confirmar" at bounding box center [1274, 525] width 57 height 13
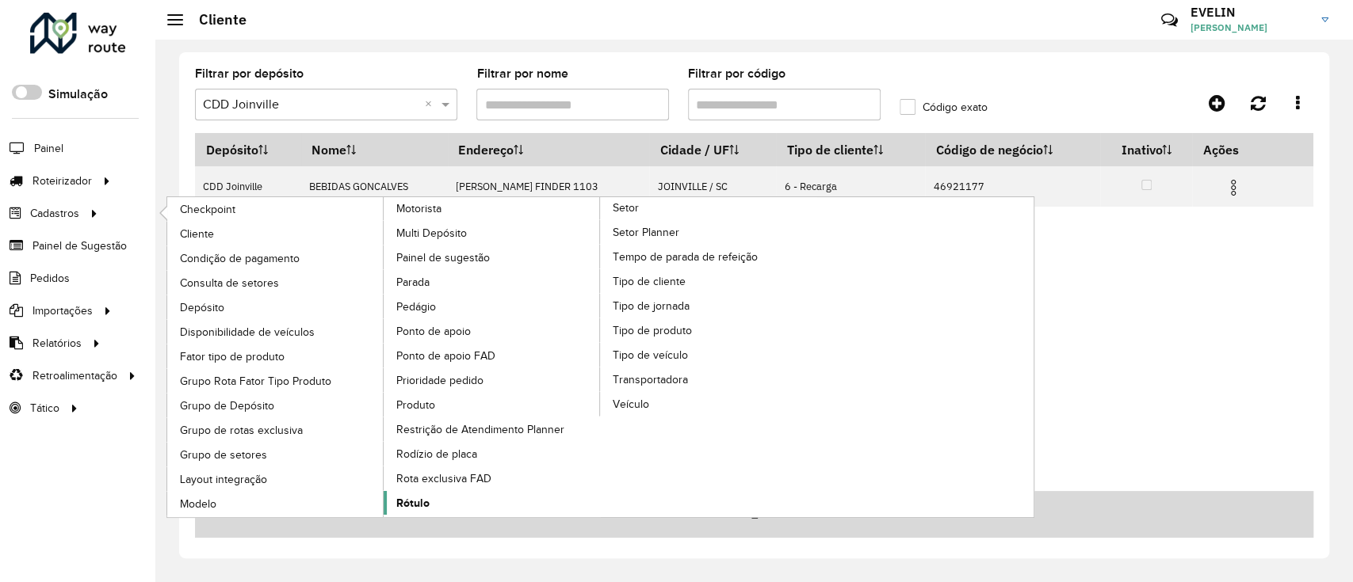
click at [422, 495] on span "Rótulo" at bounding box center [412, 503] width 33 height 17
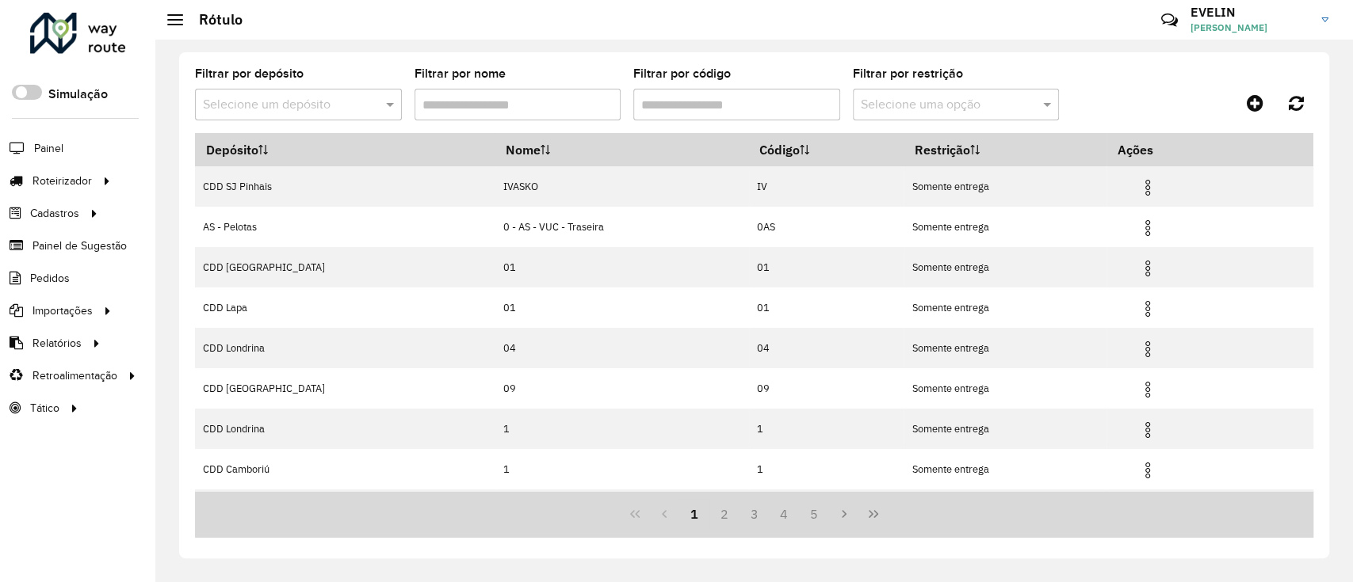
click at [716, 101] on input "Filtrar por código" at bounding box center [736, 105] width 207 height 32
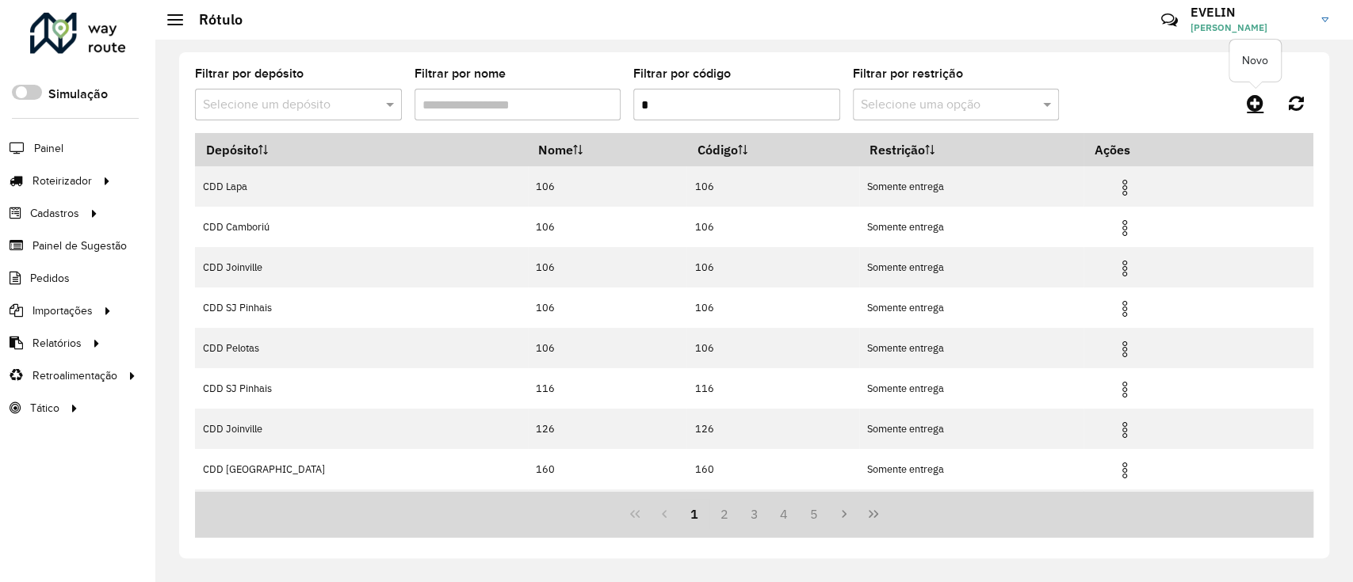
type input "*"
click at [1255, 106] on icon at bounding box center [1254, 102] width 17 height 19
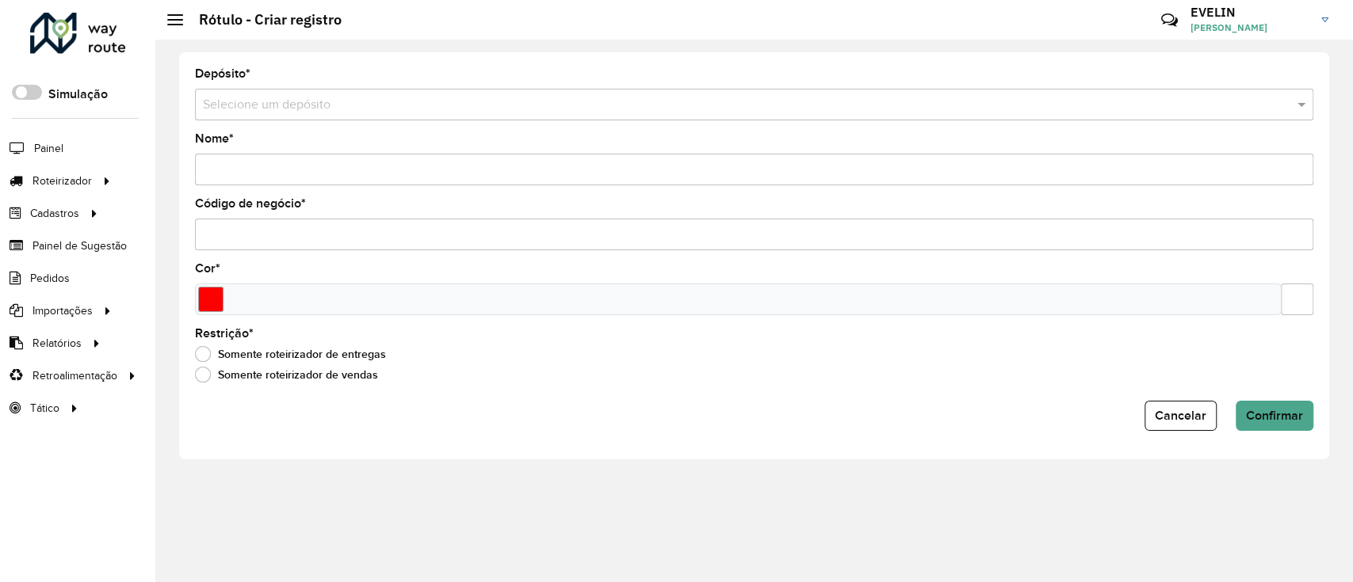
click at [242, 97] on input "text" at bounding box center [738, 105] width 1070 height 19
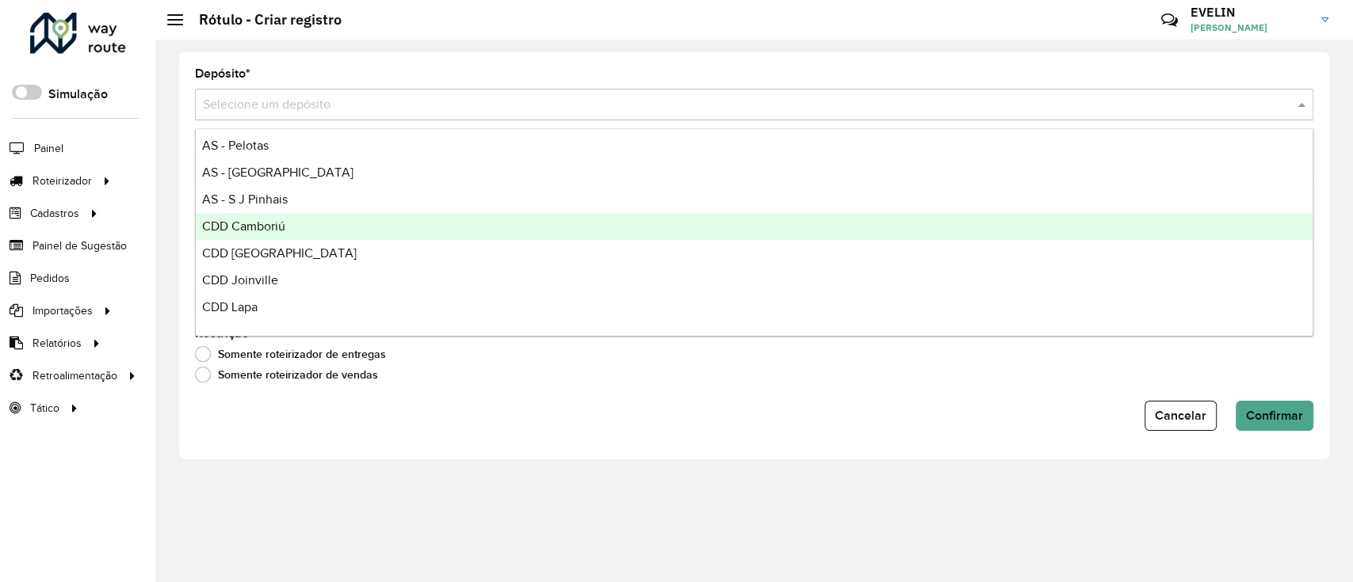
scroll to position [105, 0]
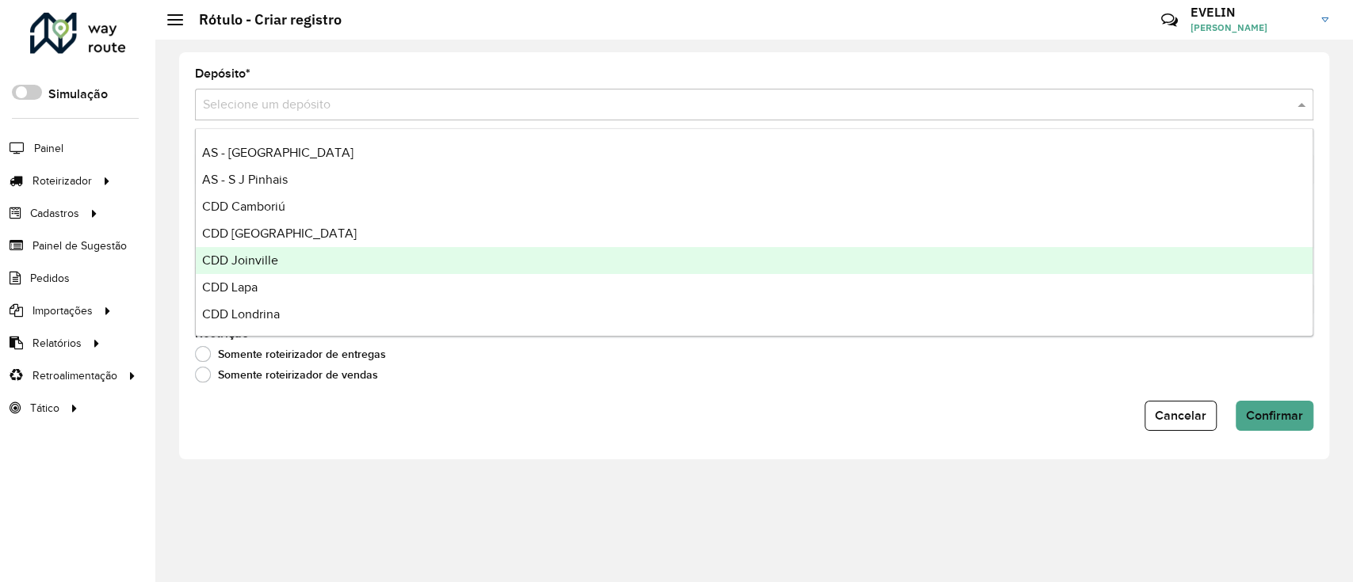
click at [254, 263] on span "CDD Joinville" at bounding box center [240, 260] width 76 height 13
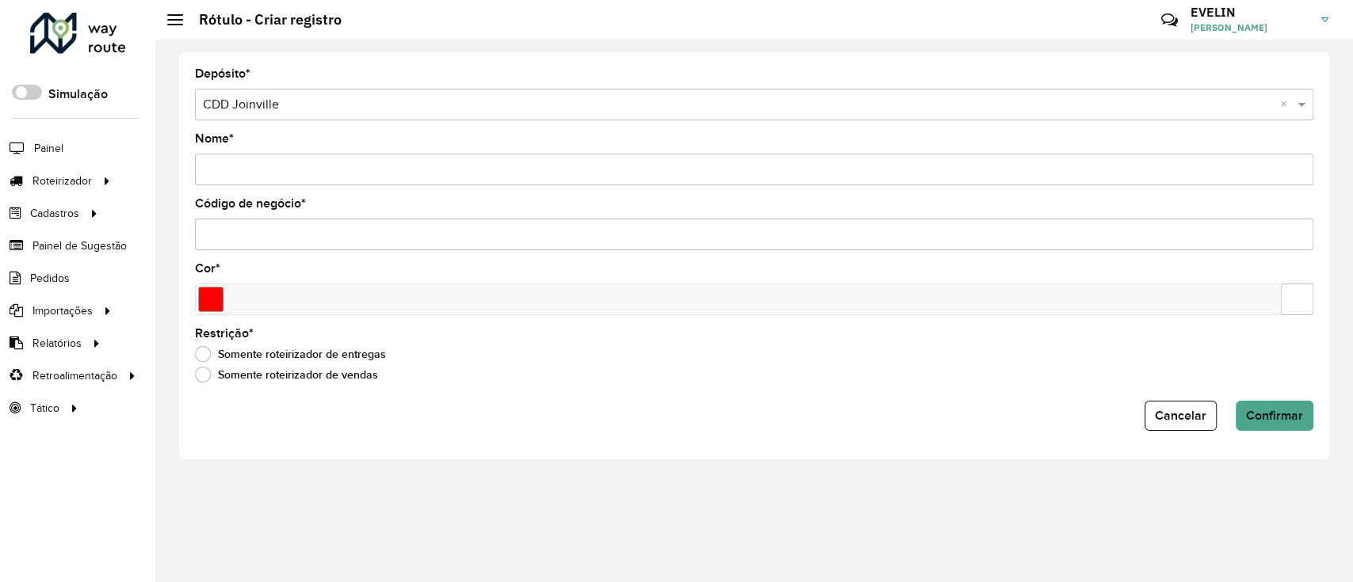
click at [265, 177] on input "Nome *" at bounding box center [754, 170] width 1118 height 32
type input "*"
click at [525, 368] on div "Somente roteirizador de entregas" at bounding box center [754, 358] width 1118 height 19
click at [205, 306] on input "Select a color" at bounding box center [210, 299] width 25 height 25
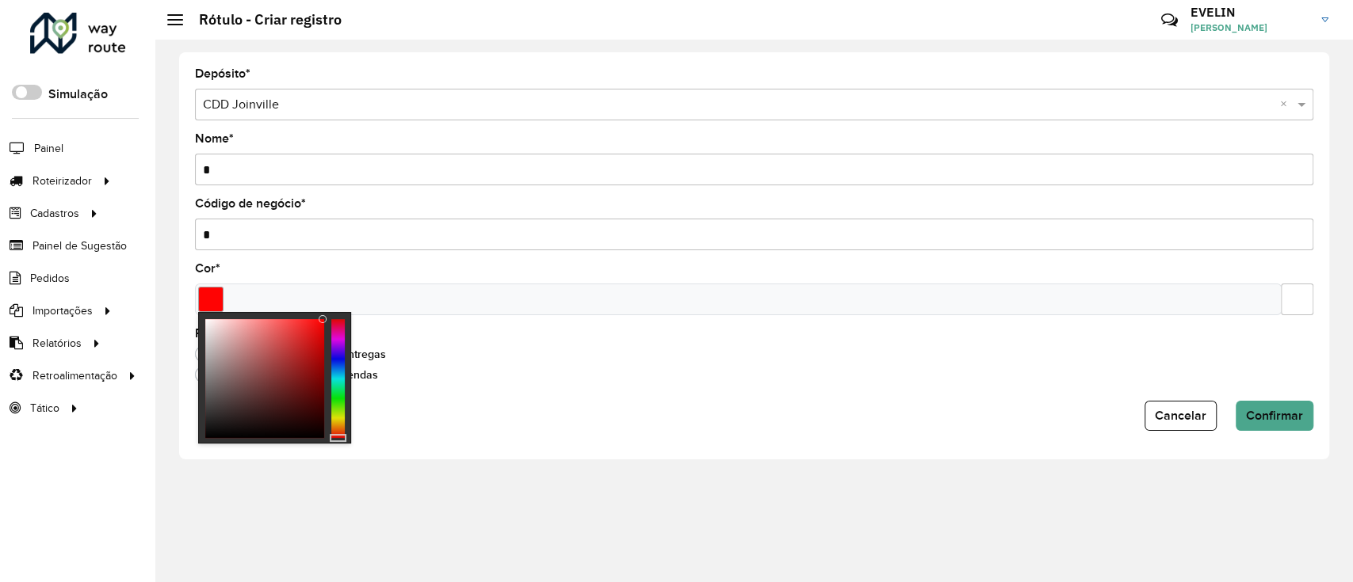
click at [323, 318] on div at bounding box center [323, 319] width 8 height 8
click at [1280, 411] on span "Confirmar" at bounding box center [1274, 415] width 57 height 13
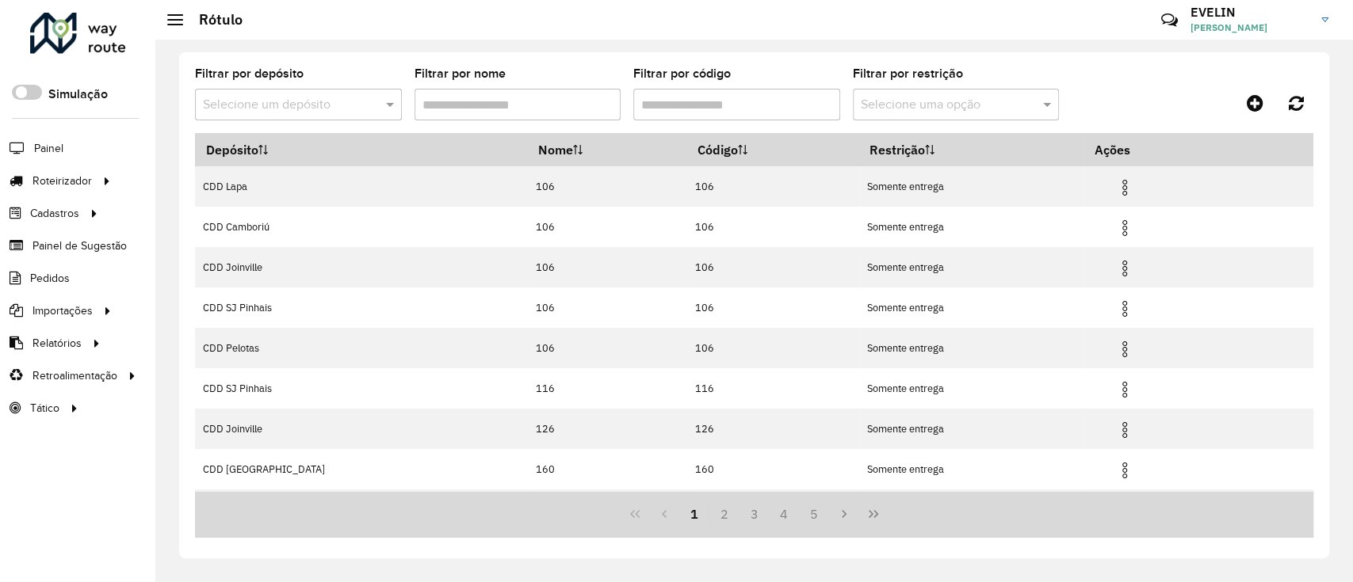
click at [331, 105] on input "text" at bounding box center [282, 105] width 159 height 19
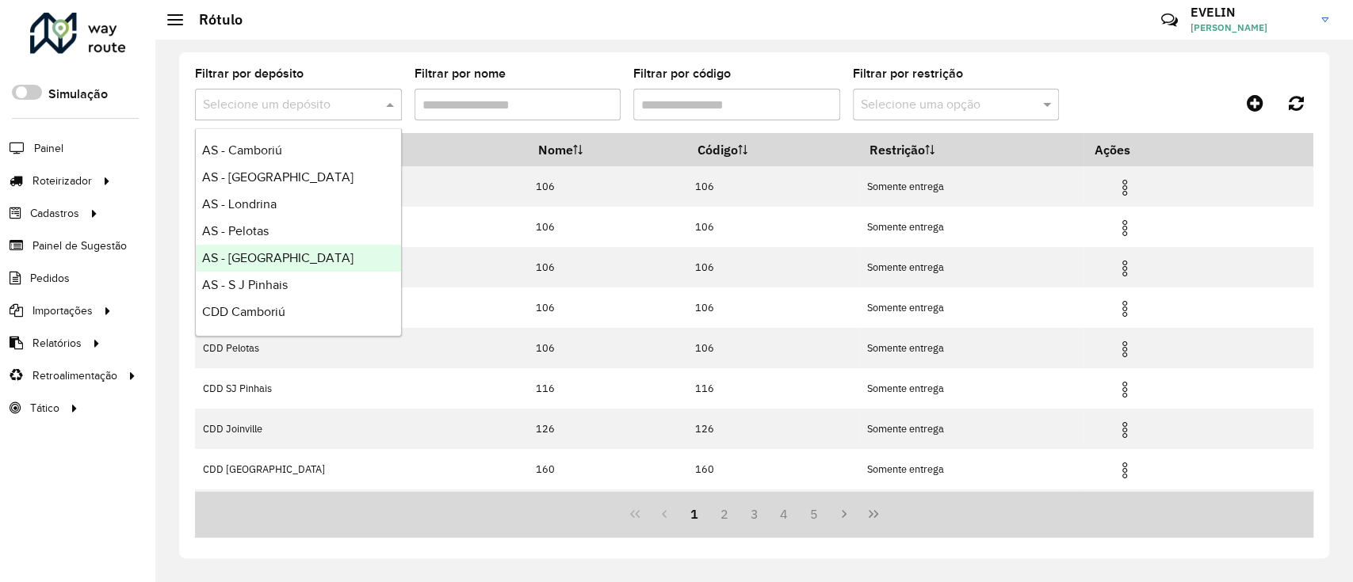
click at [746, 110] on input "Filtrar por código" at bounding box center [736, 105] width 207 height 32
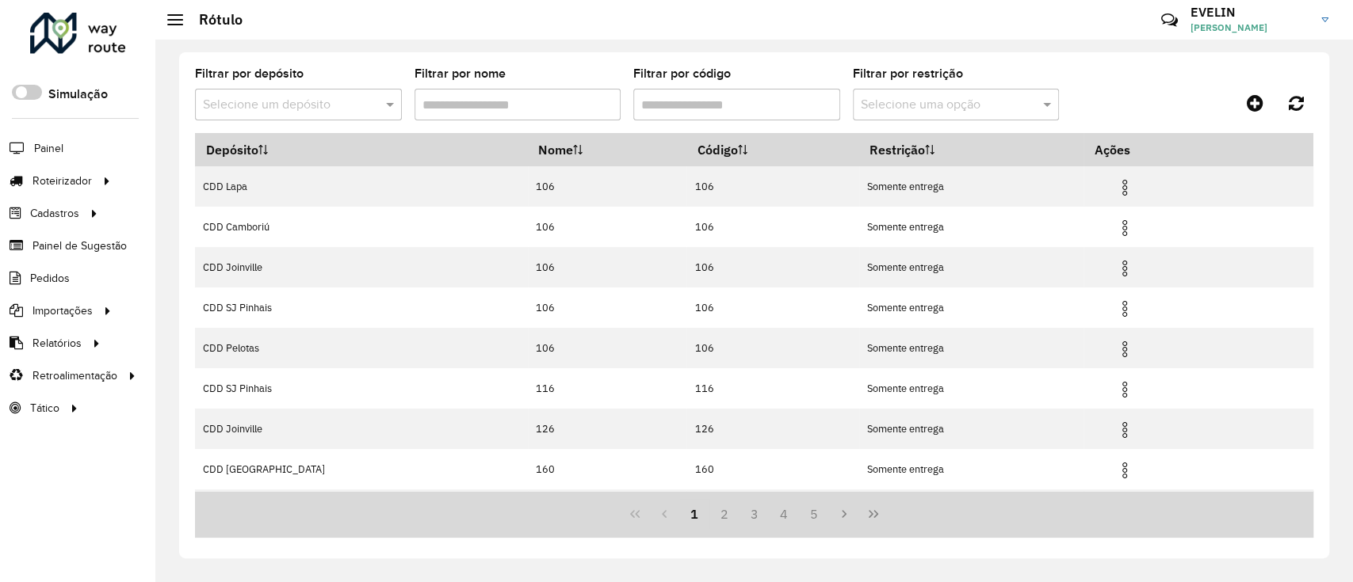
click at [299, 104] on input "text" at bounding box center [282, 105] width 159 height 19
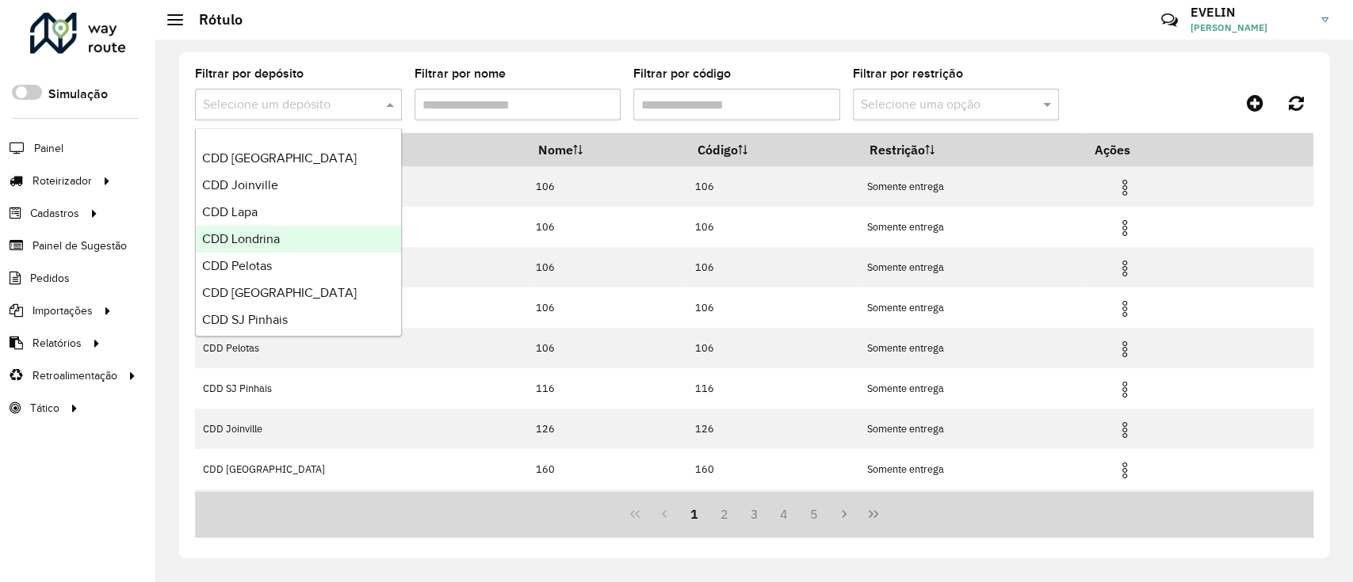
scroll to position [186, 0]
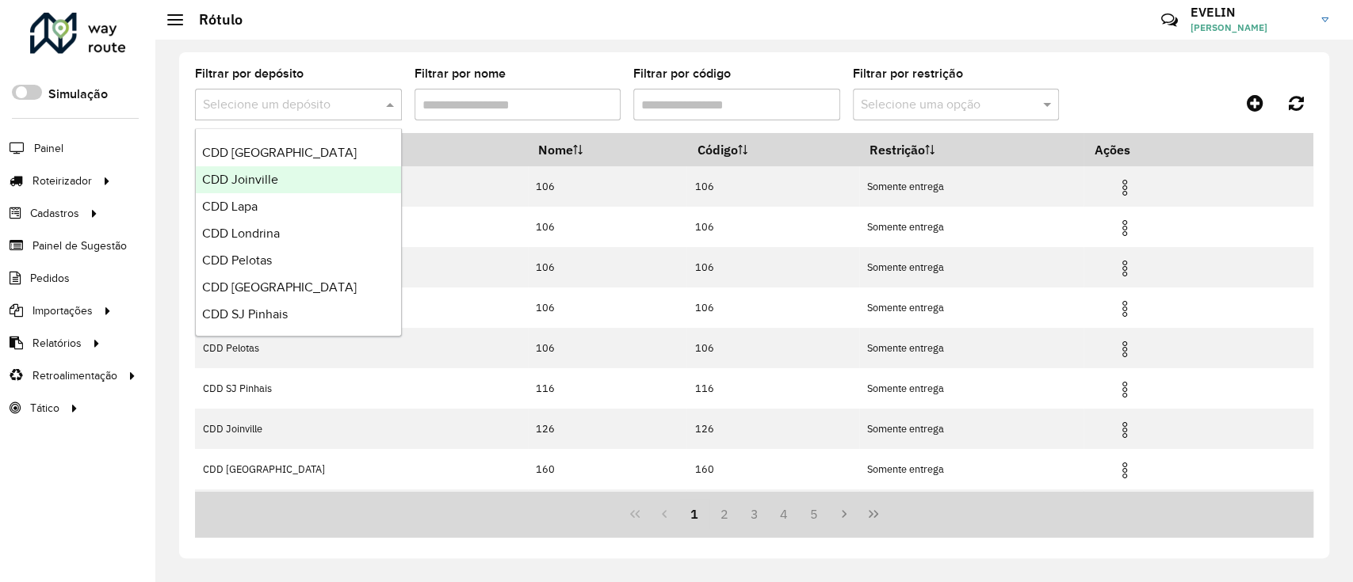
click at [254, 188] on div "CDD Joinville" at bounding box center [298, 179] width 205 height 27
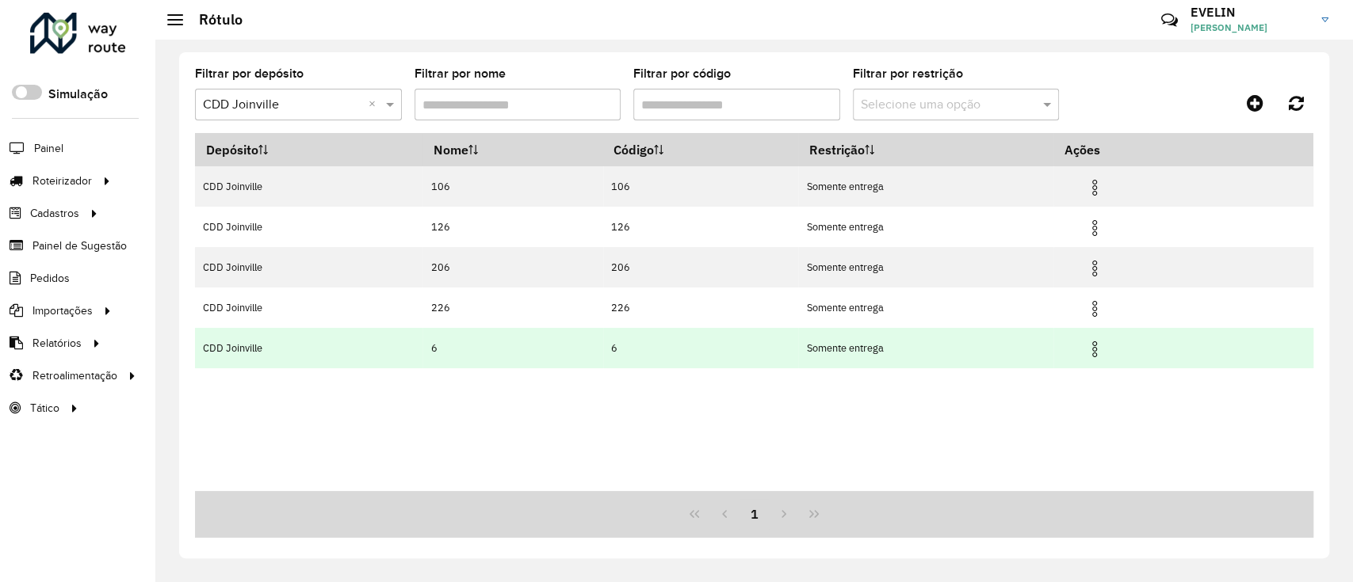
click at [1096, 352] on img at bounding box center [1094, 349] width 19 height 19
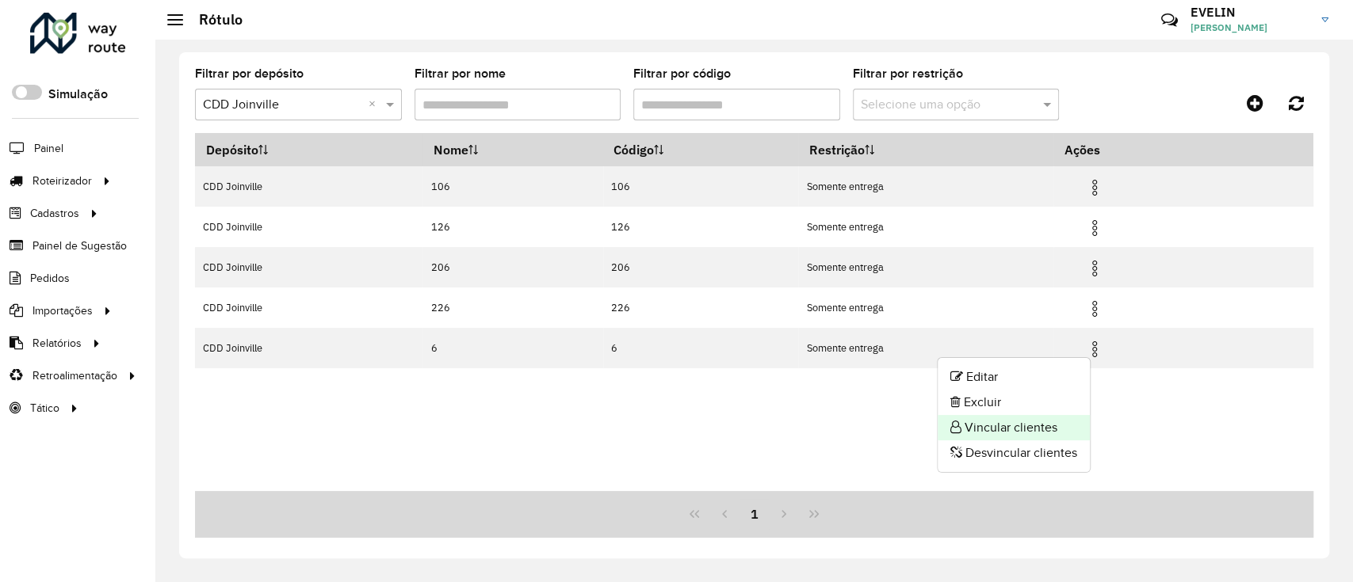
click at [995, 426] on li "Vincular clientes" at bounding box center [1013, 427] width 152 height 25
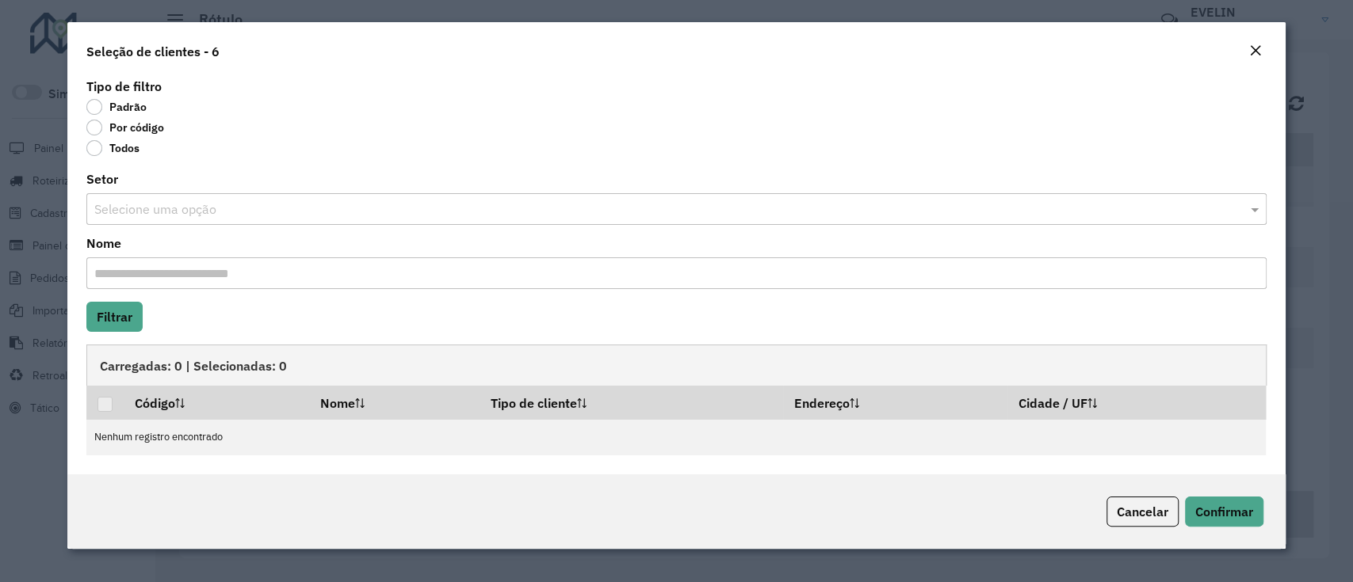
click at [124, 121] on label "Por código" at bounding box center [125, 128] width 78 height 16
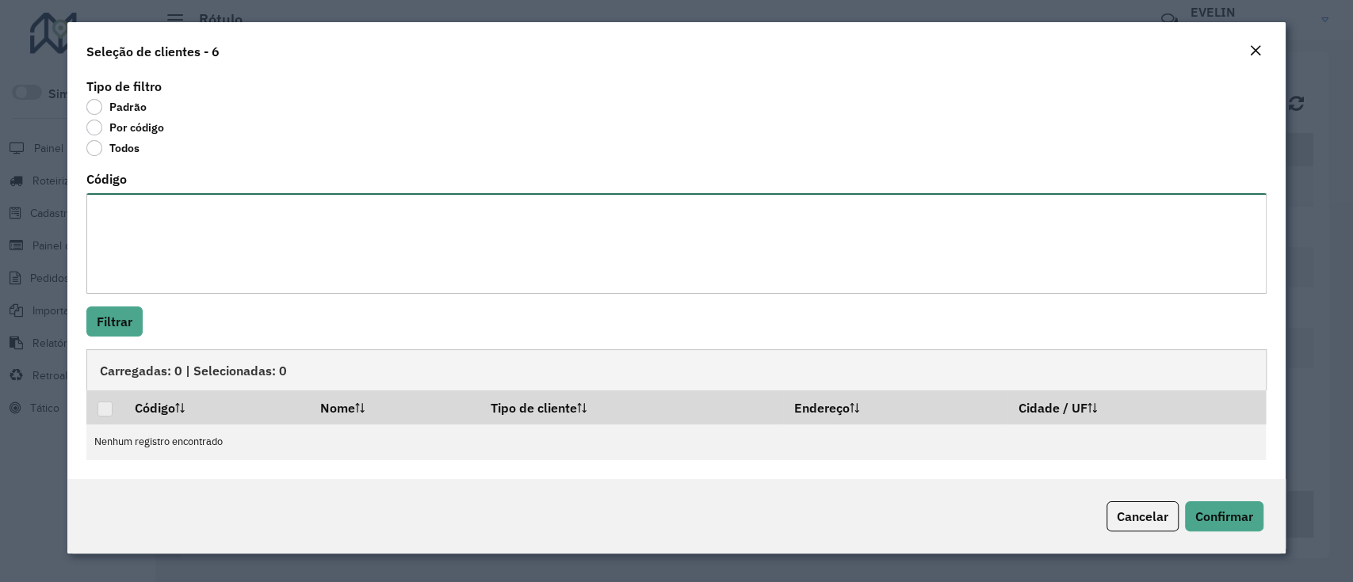
click at [501, 270] on textarea "Código" at bounding box center [675, 243] width 1179 height 101
type textarea "***** *****"
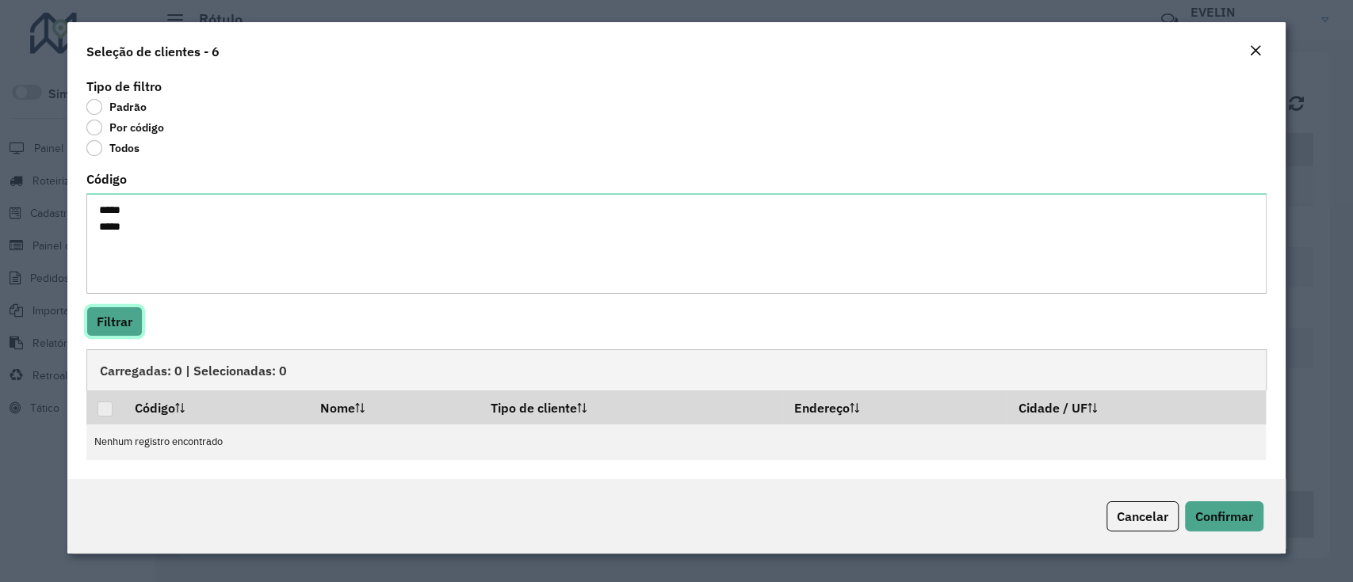
click at [125, 326] on button "Filtrar" at bounding box center [114, 322] width 56 height 30
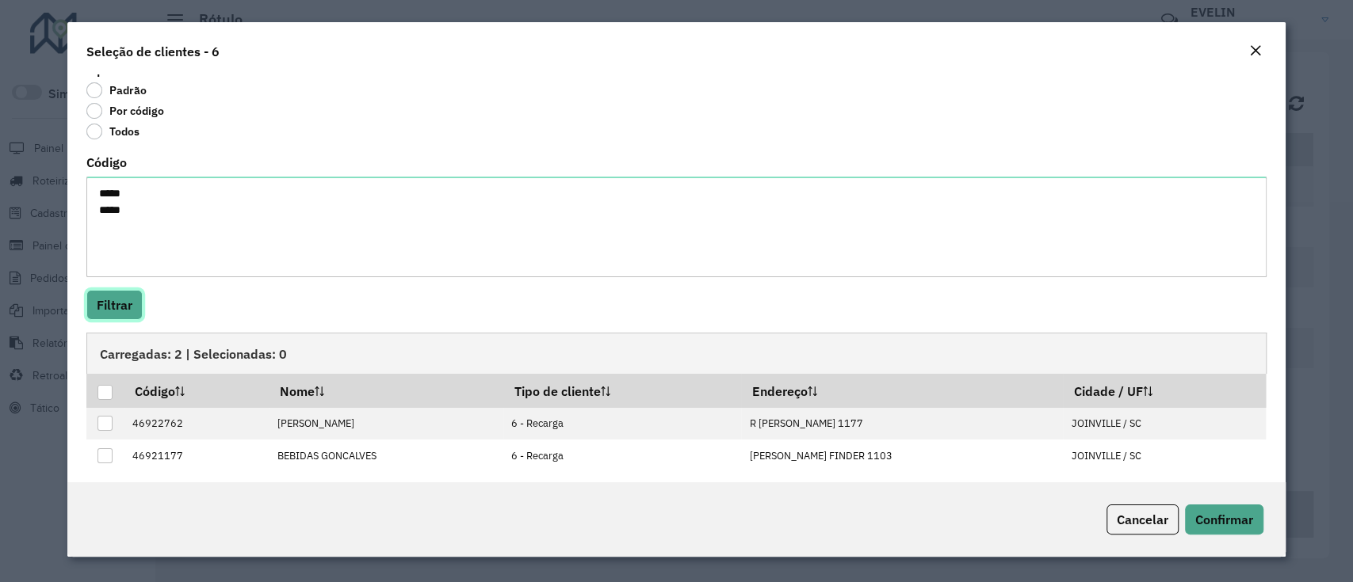
scroll to position [25, 0]
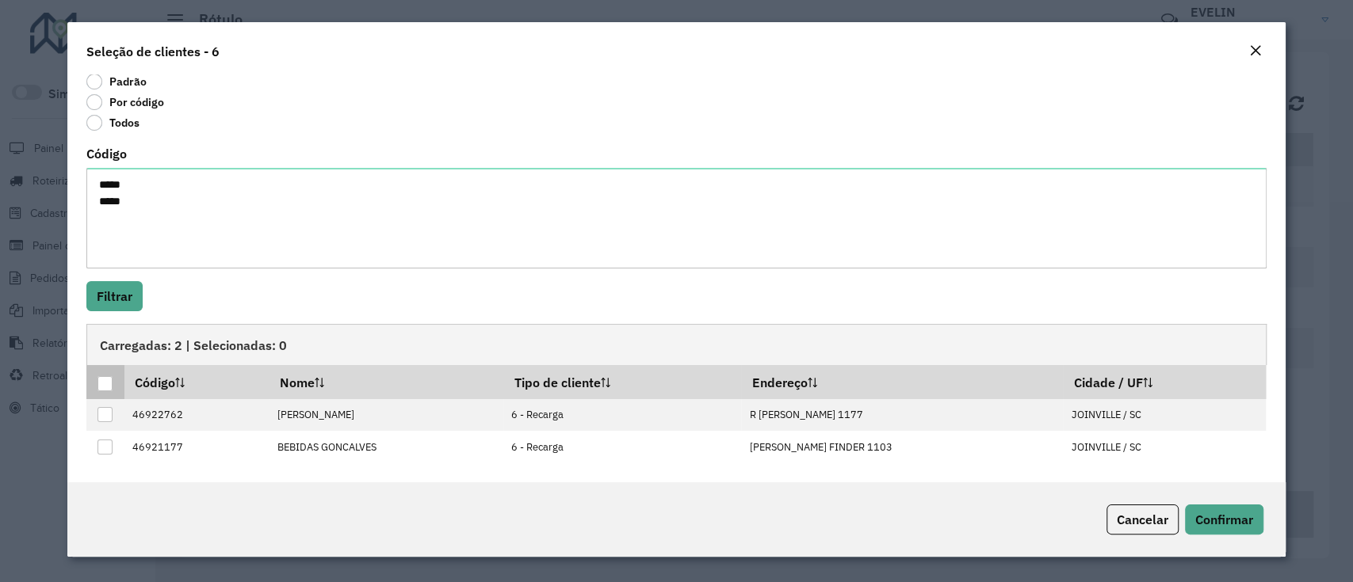
click at [109, 377] on div at bounding box center [104, 383] width 15 height 15
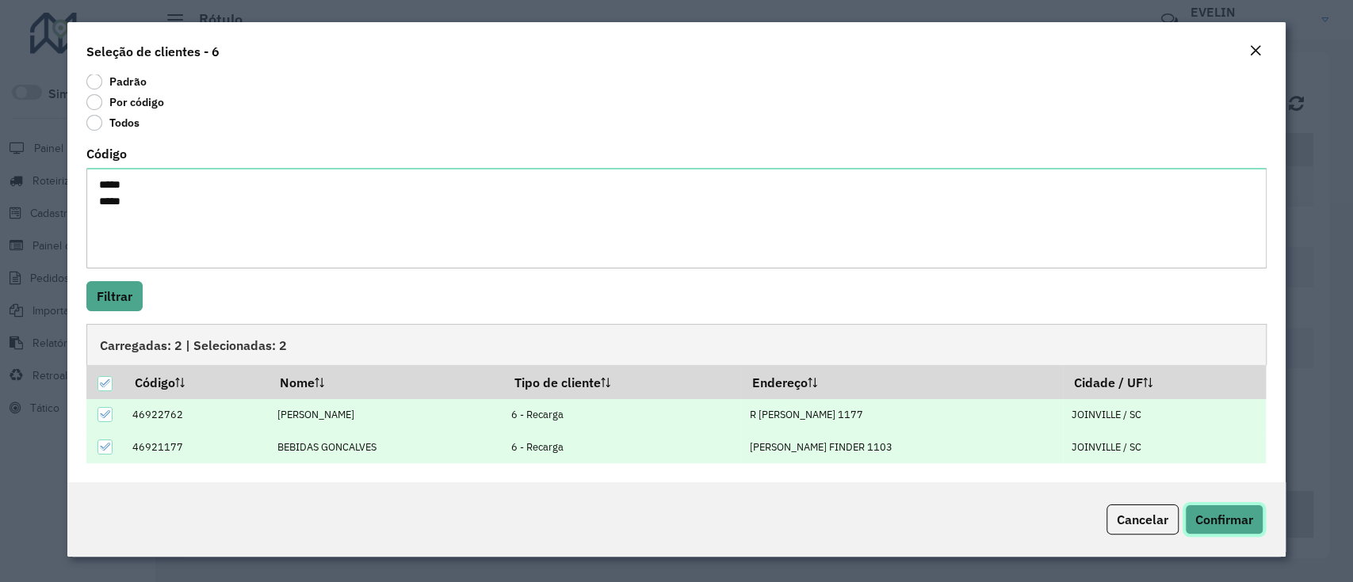
click at [1215, 528] on span "Confirmar" at bounding box center [1224, 520] width 58 height 16
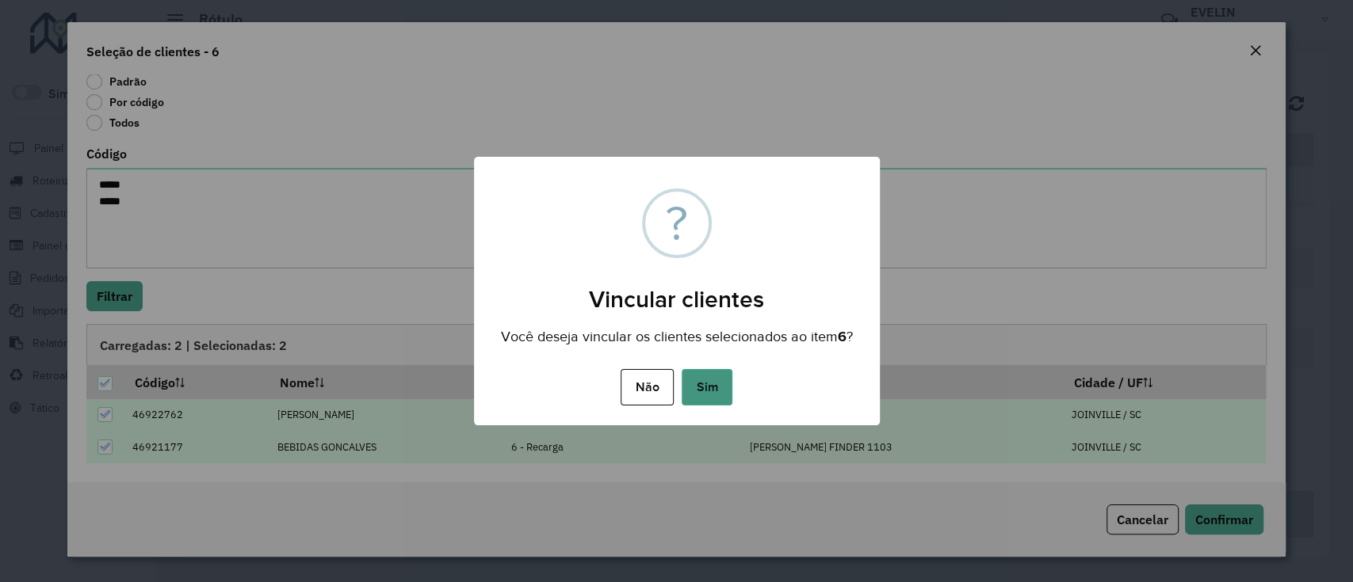
click at [710, 387] on button "Sim" at bounding box center [706, 387] width 51 height 36
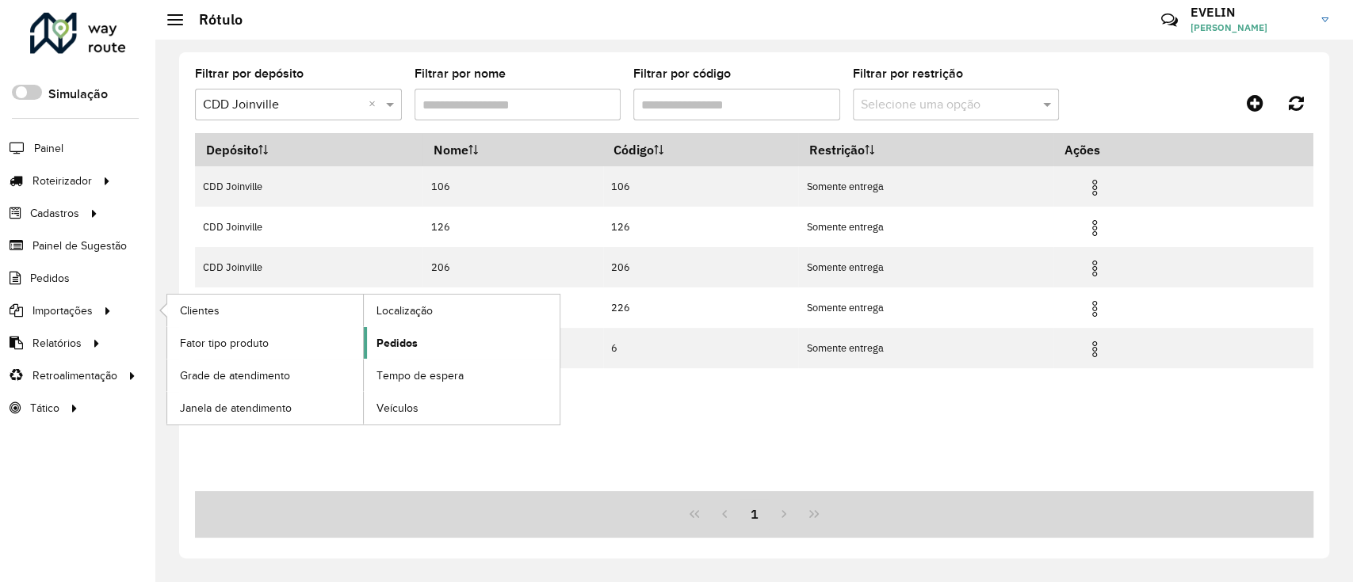
click at [437, 337] on link "Pedidos" at bounding box center [462, 343] width 196 height 32
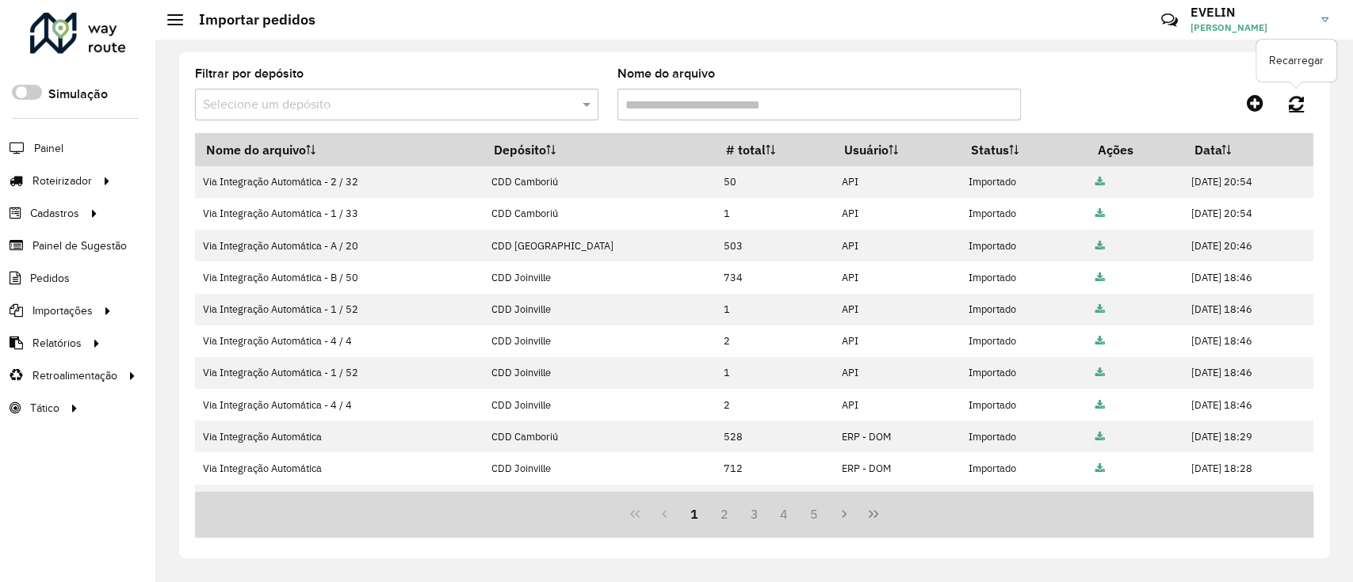
click at [1304, 109] on link at bounding box center [1296, 103] width 34 height 29
click at [1299, 105] on icon at bounding box center [1295, 102] width 15 height 17
click at [1292, 94] on icon at bounding box center [1295, 102] width 15 height 17
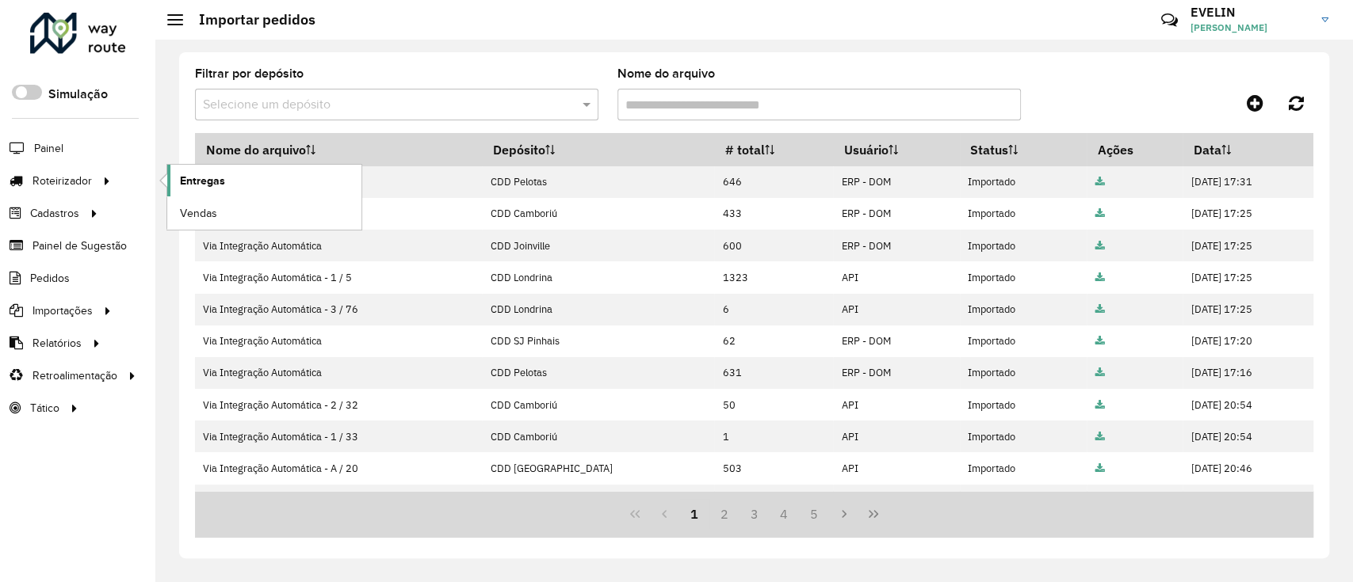
click at [218, 173] on span "Entregas" at bounding box center [202, 181] width 45 height 17
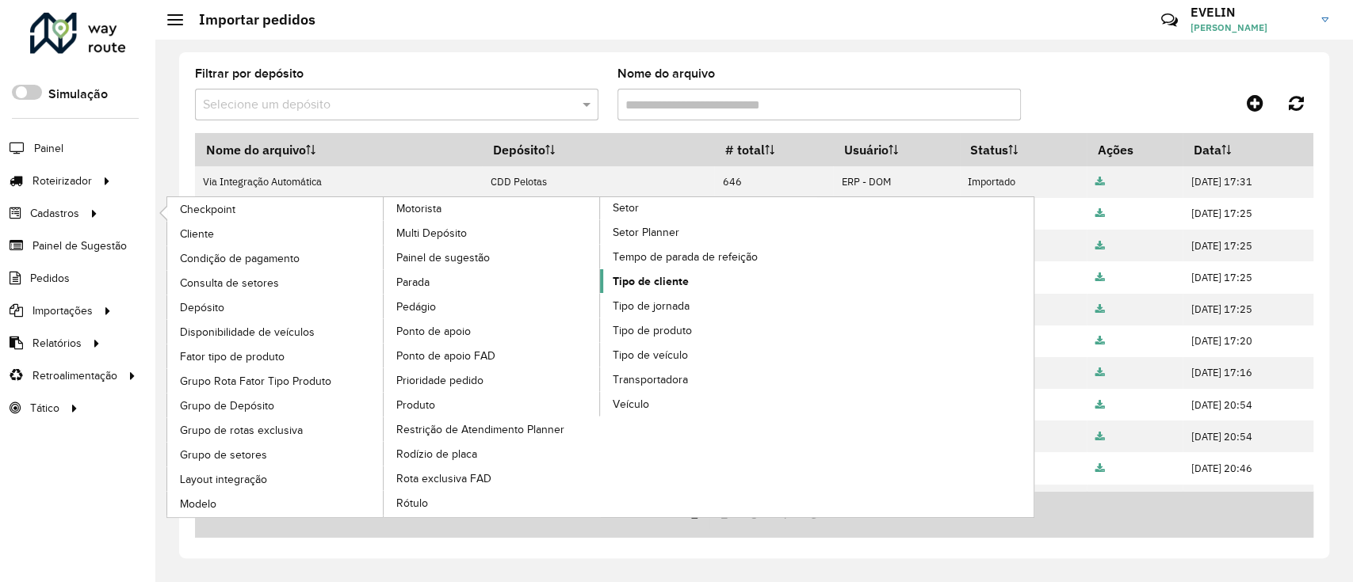
click at [634, 274] on span "Tipo de cliente" at bounding box center [650, 281] width 76 height 17
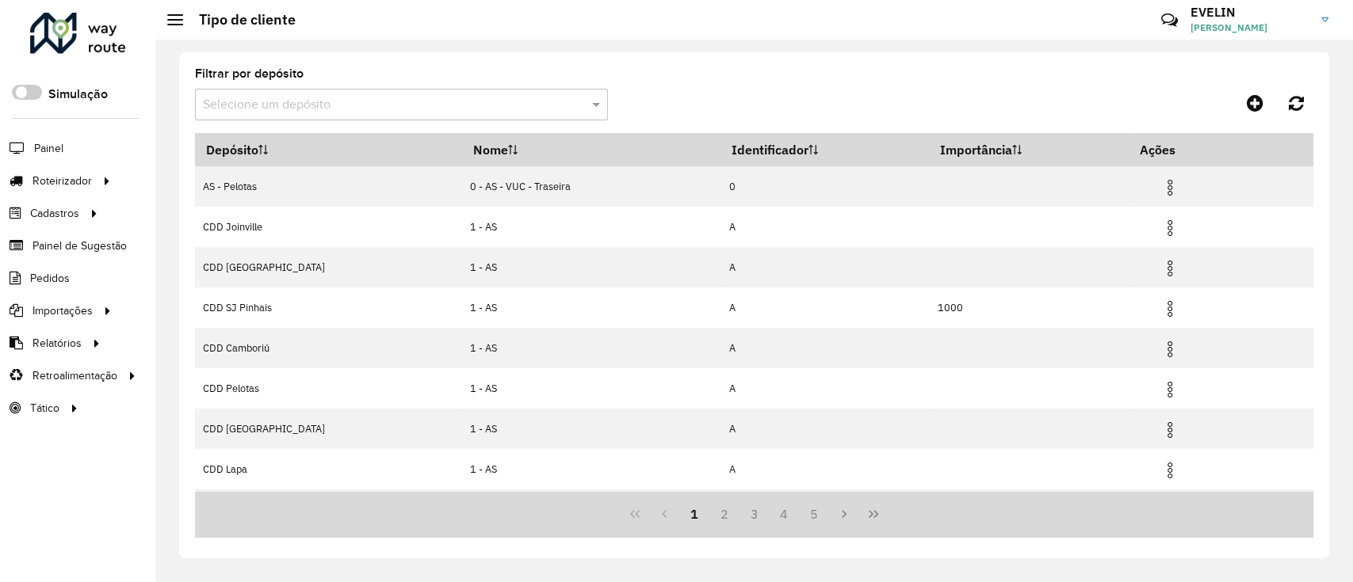
click at [349, 105] on input "text" at bounding box center [385, 105] width 365 height 19
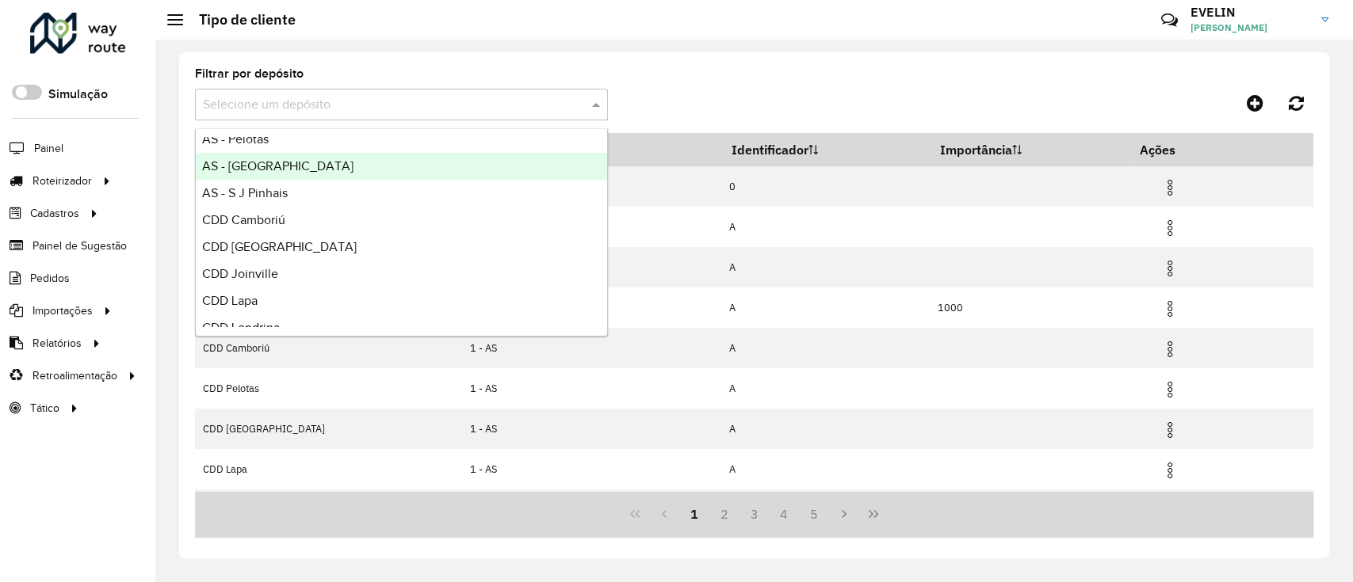
scroll to position [186, 0]
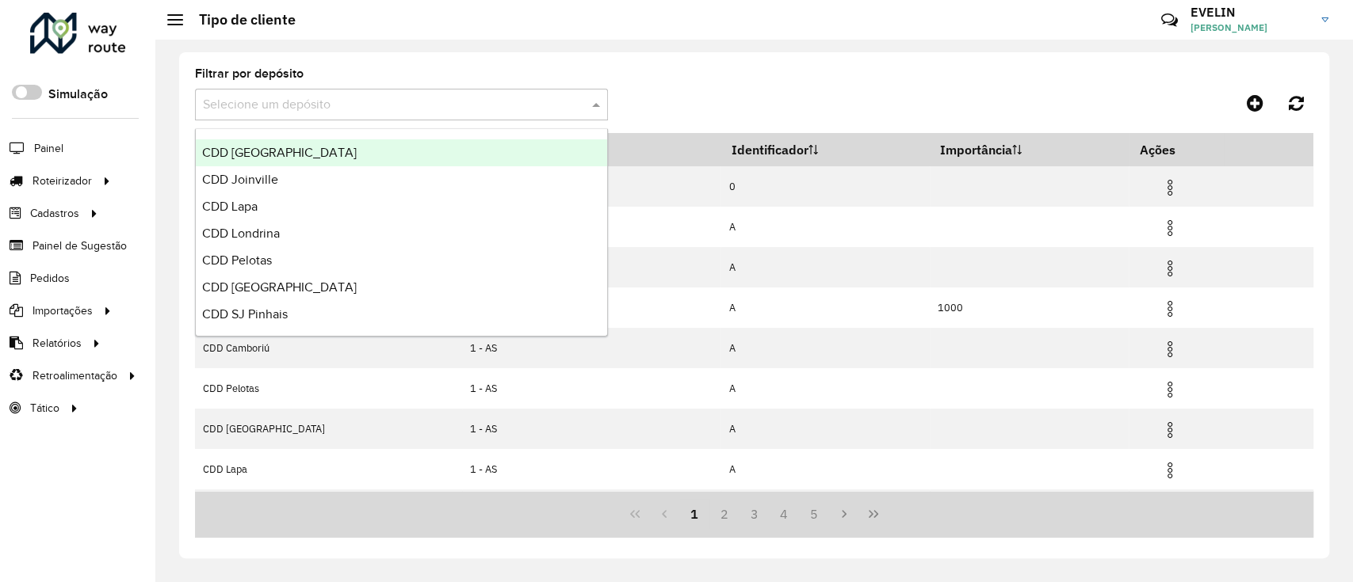
click at [273, 155] on span "CDD Fortaleza" at bounding box center [279, 152] width 155 height 13
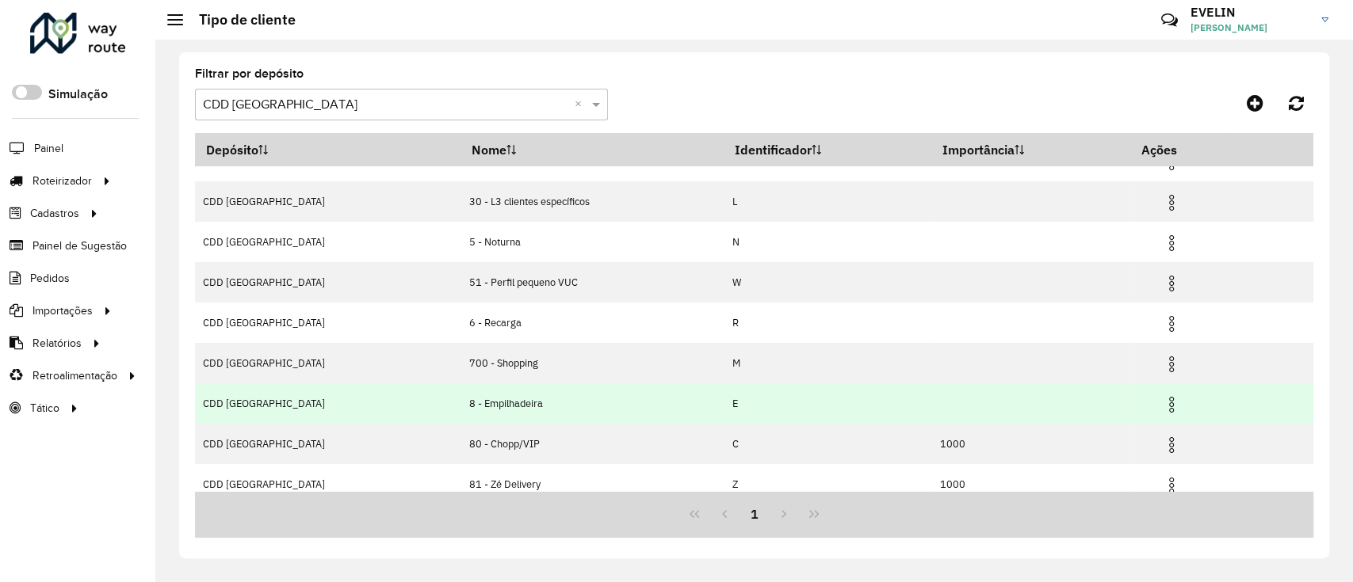
scroll to position [118, 0]
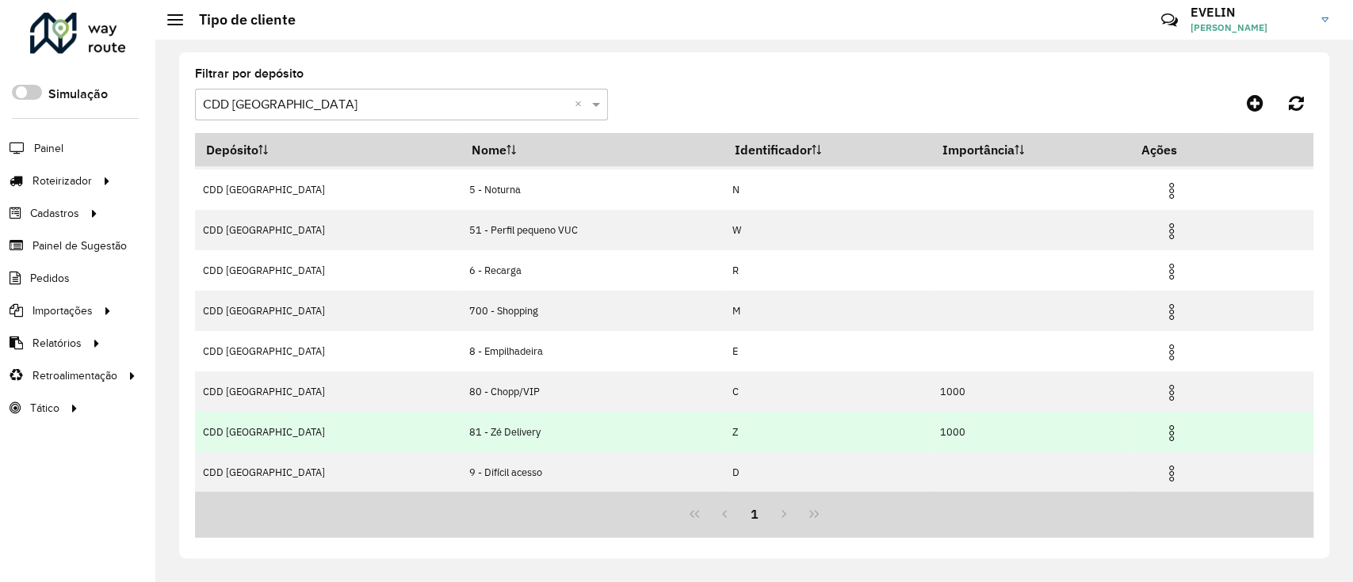
click at [1162, 424] on img at bounding box center [1171, 433] width 19 height 19
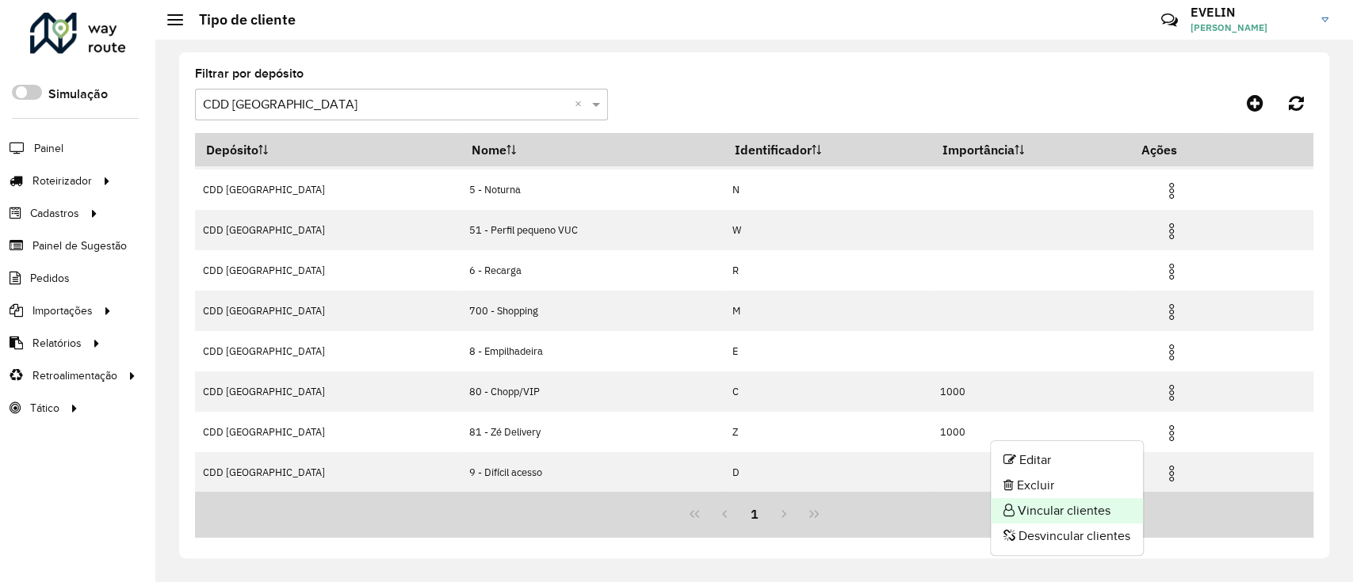
click at [1070, 507] on li "Vincular clientes" at bounding box center [1066, 510] width 152 height 25
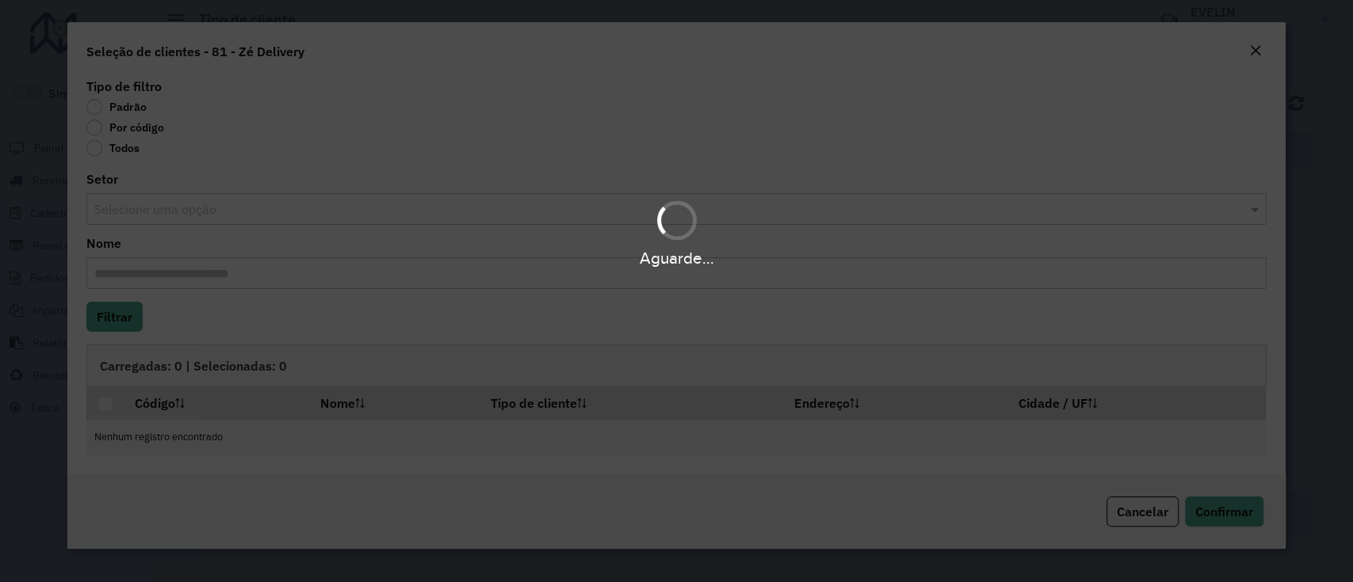
click at [139, 128] on div "Aguarde..." at bounding box center [676, 291] width 1353 height 582
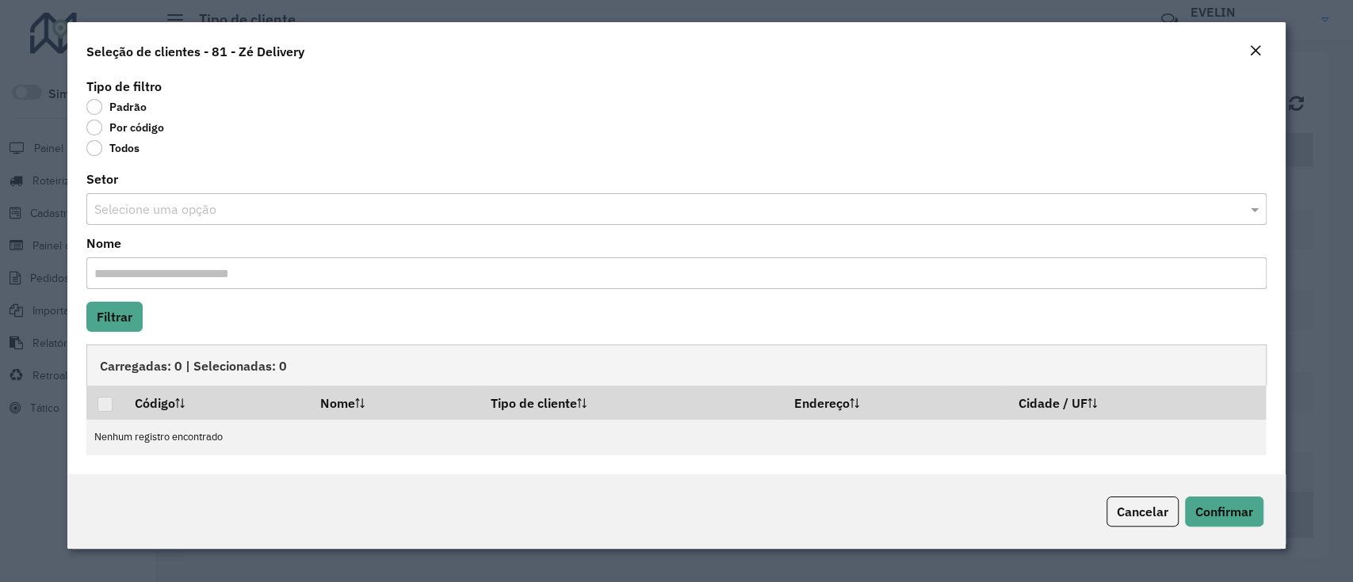
click at [139, 128] on label "Por código" at bounding box center [125, 128] width 78 height 16
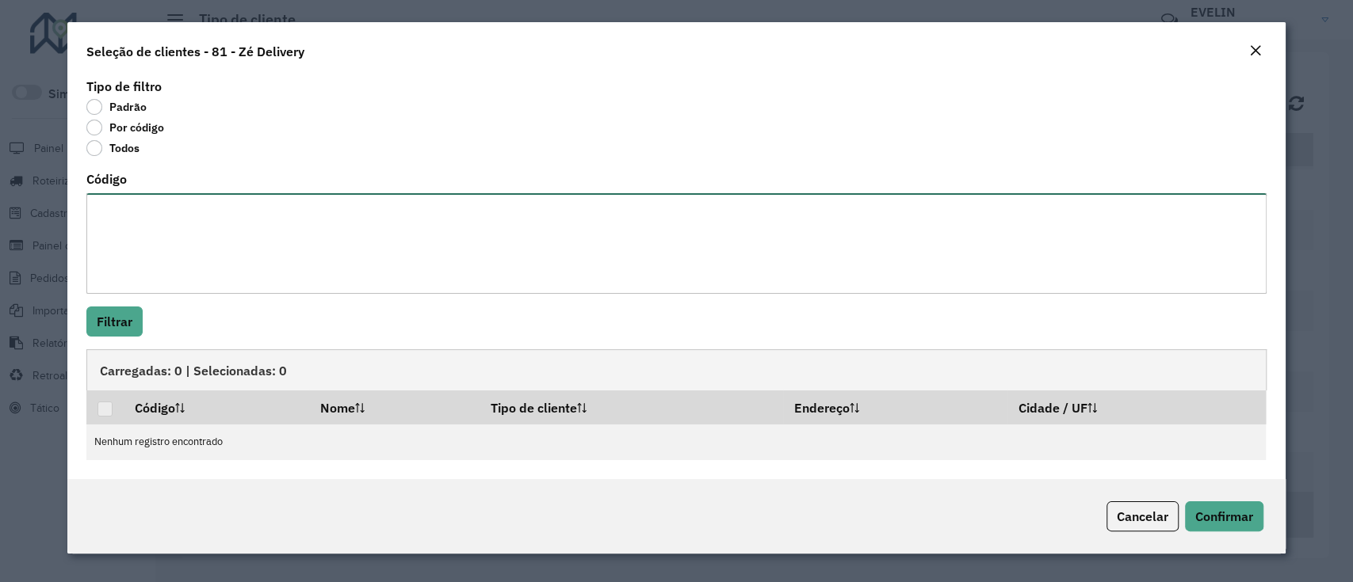
click at [131, 241] on textarea "Código" at bounding box center [675, 243] width 1179 height 101
paste textarea "***** ***** ***** ***** *****"
type textarea "***** ***** ***** ***** *****"
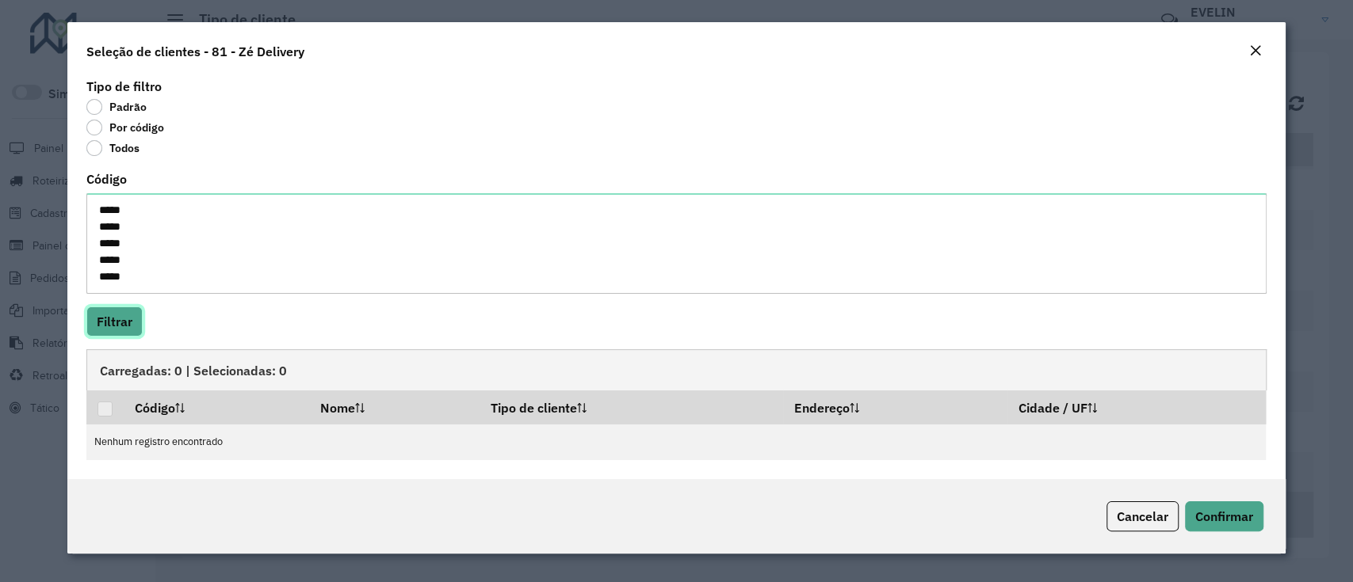
click at [112, 318] on button "Filtrar" at bounding box center [114, 322] width 56 height 30
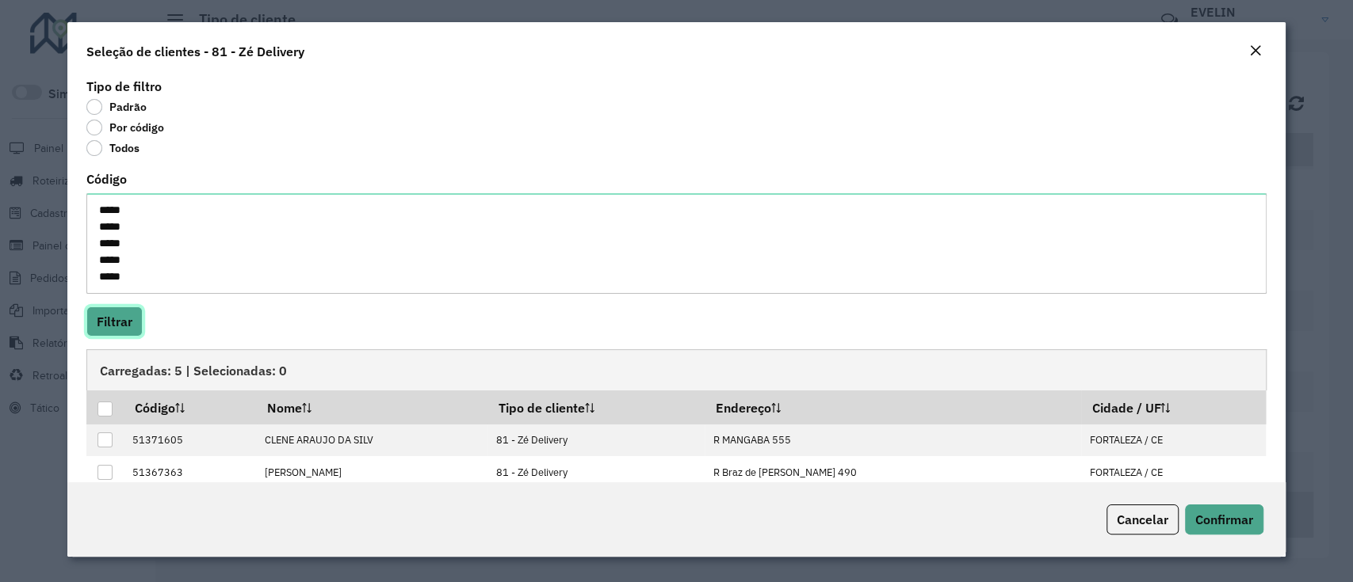
scroll to position [122, 0]
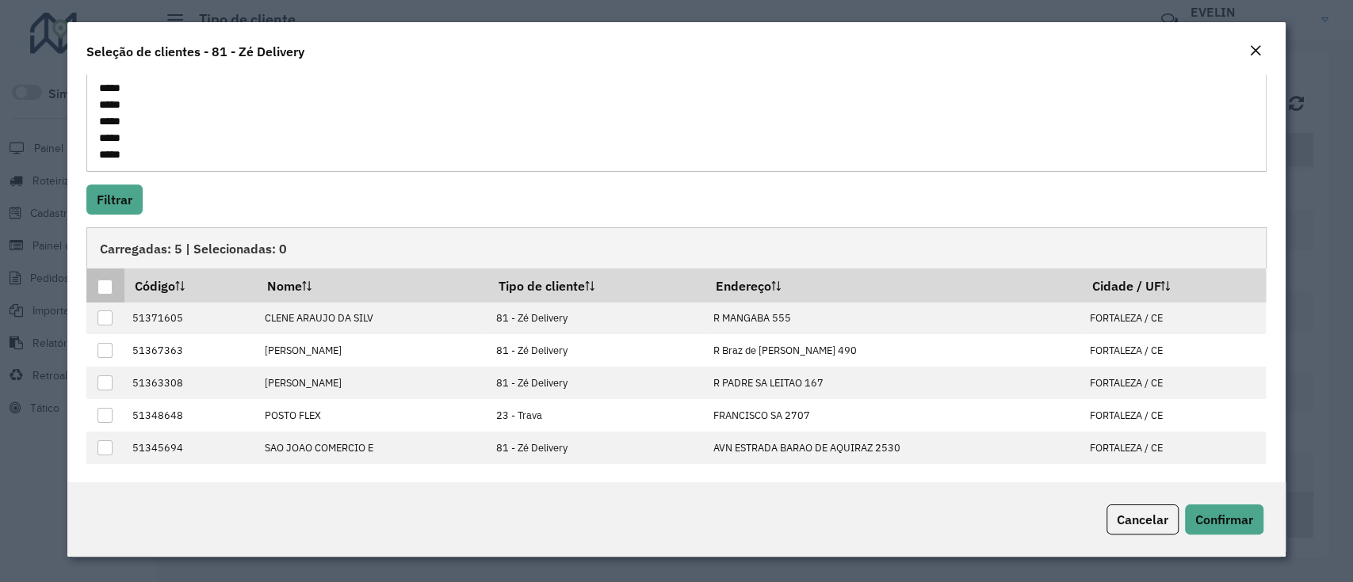
click at [105, 288] on div at bounding box center [104, 287] width 15 height 15
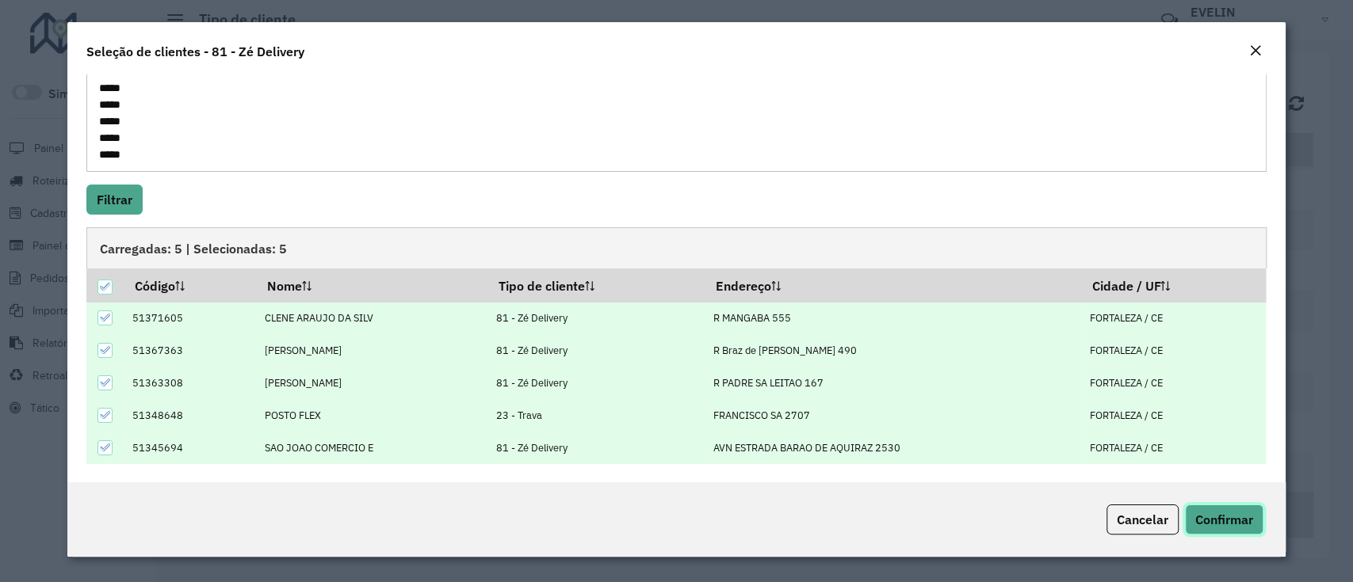
click at [1223, 524] on span "Confirmar" at bounding box center [1224, 520] width 58 height 16
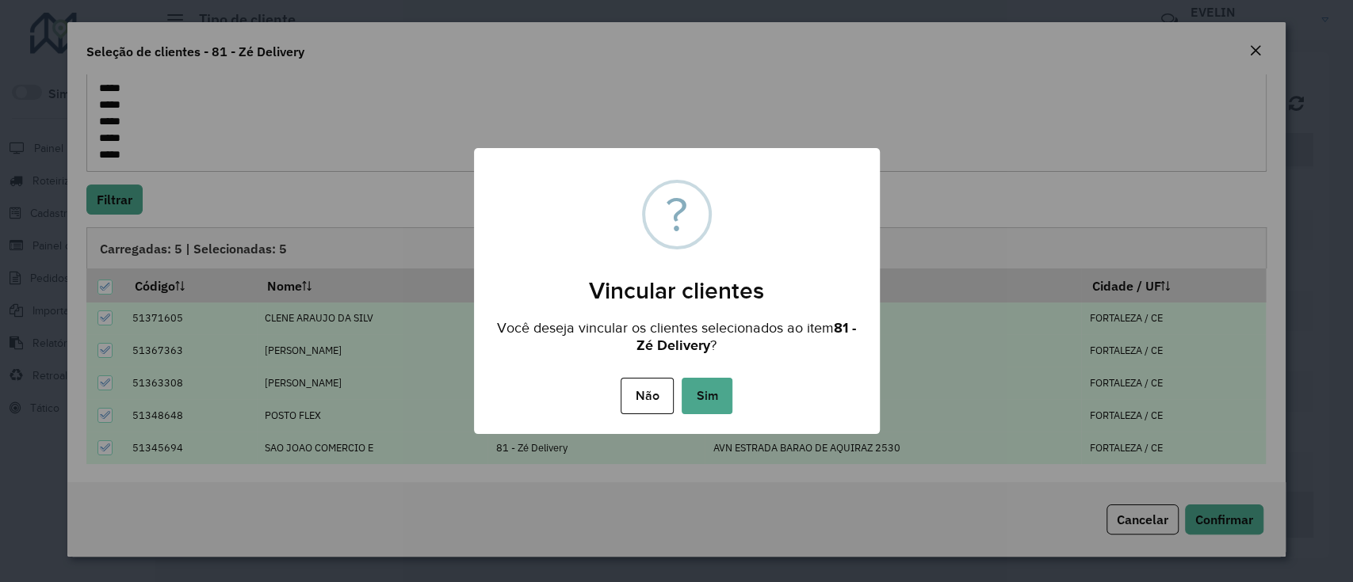
click at [704, 388] on button "Sim" at bounding box center [706, 396] width 51 height 36
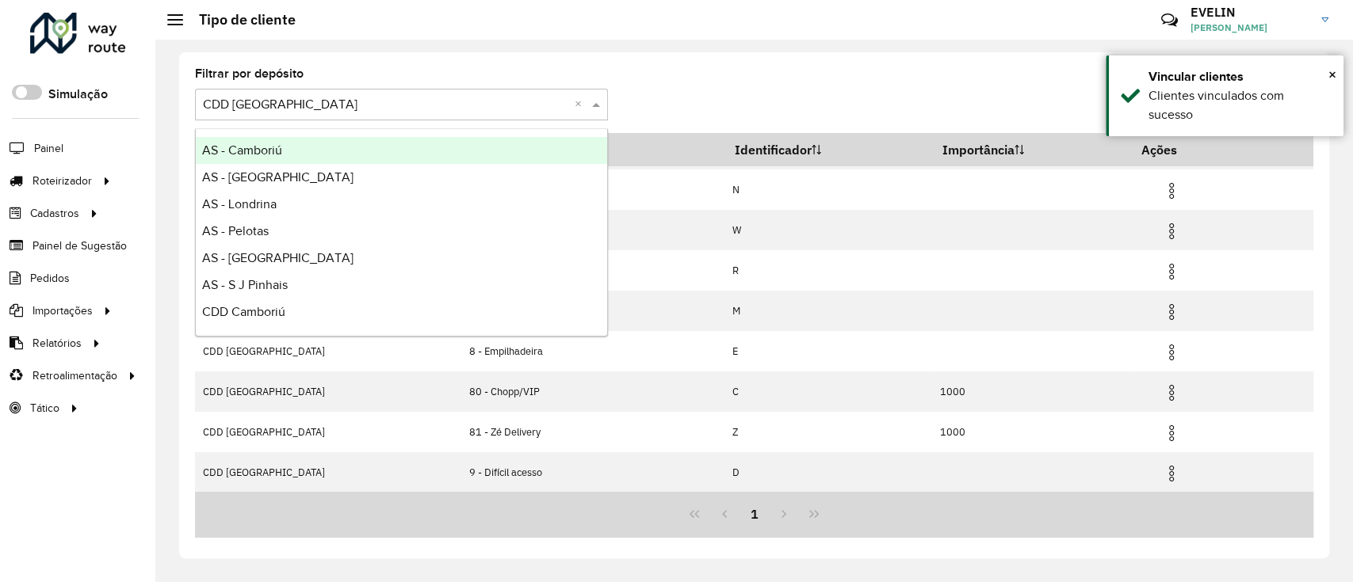
click at [431, 99] on input "text" at bounding box center [385, 105] width 365 height 19
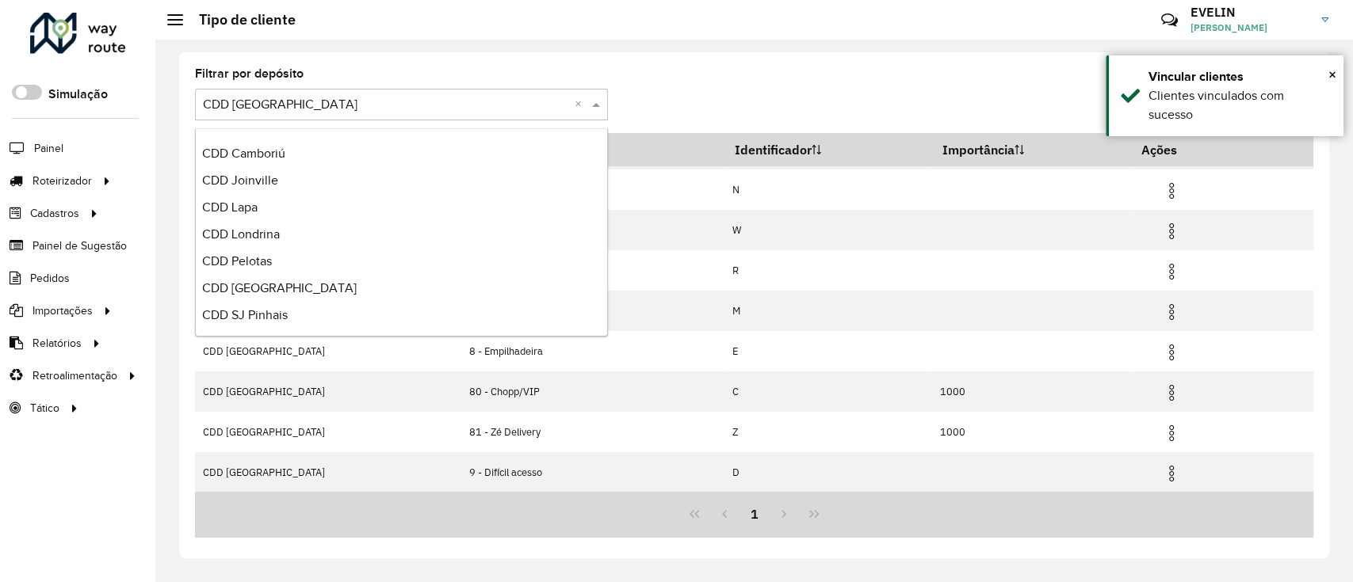
scroll to position [159, 0]
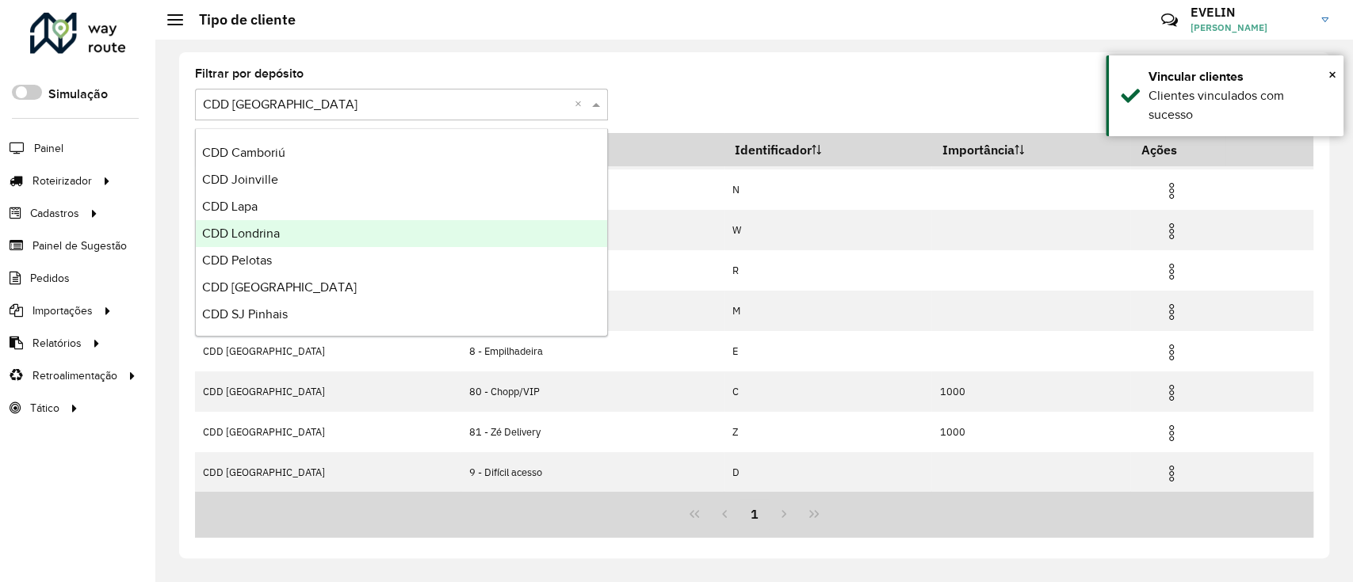
click at [277, 227] on span "CDD Londrina" at bounding box center [241, 233] width 78 height 13
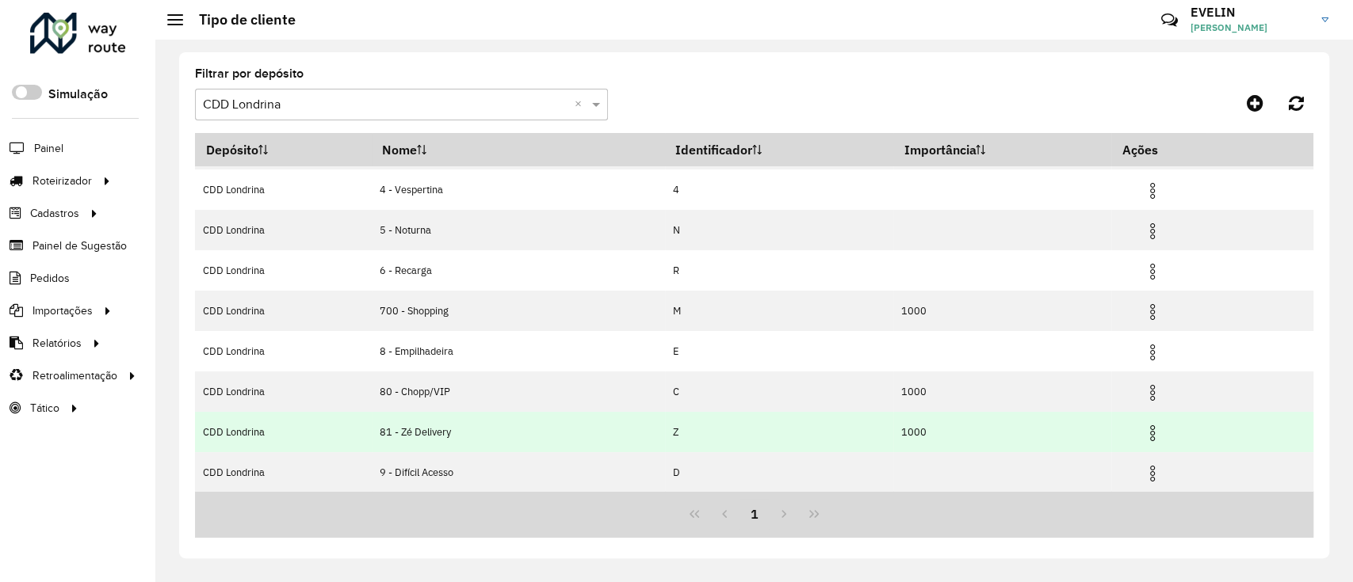
click at [1158, 433] on img at bounding box center [1152, 433] width 19 height 19
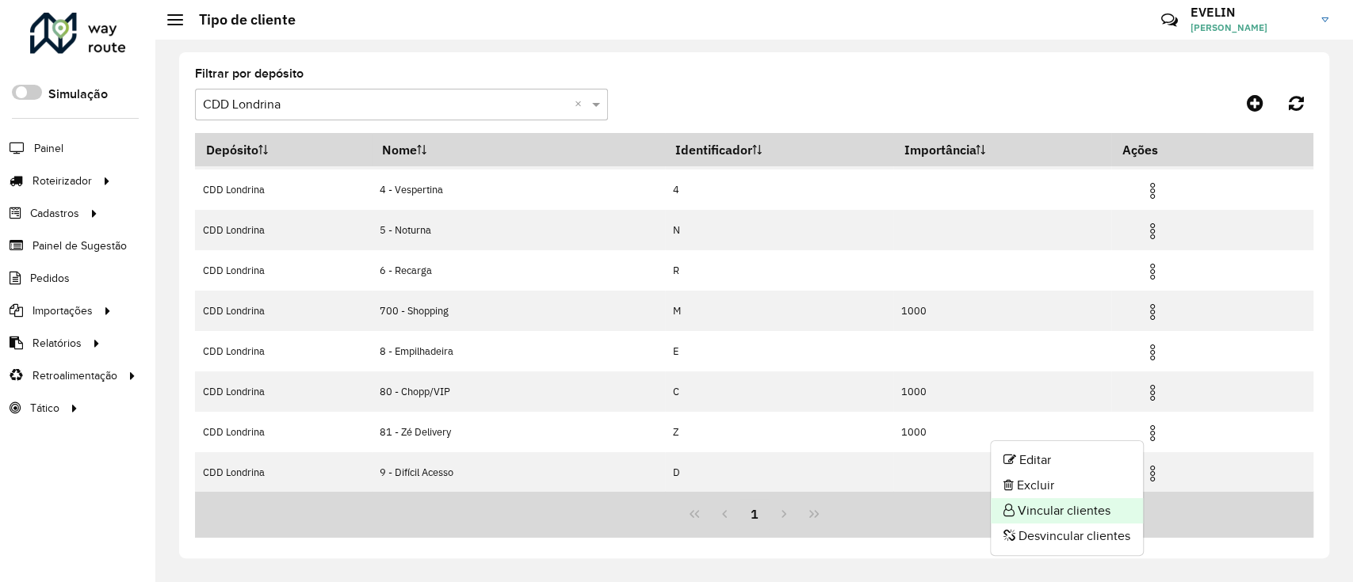
click at [1078, 512] on li "Vincular clientes" at bounding box center [1066, 510] width 152 height 25
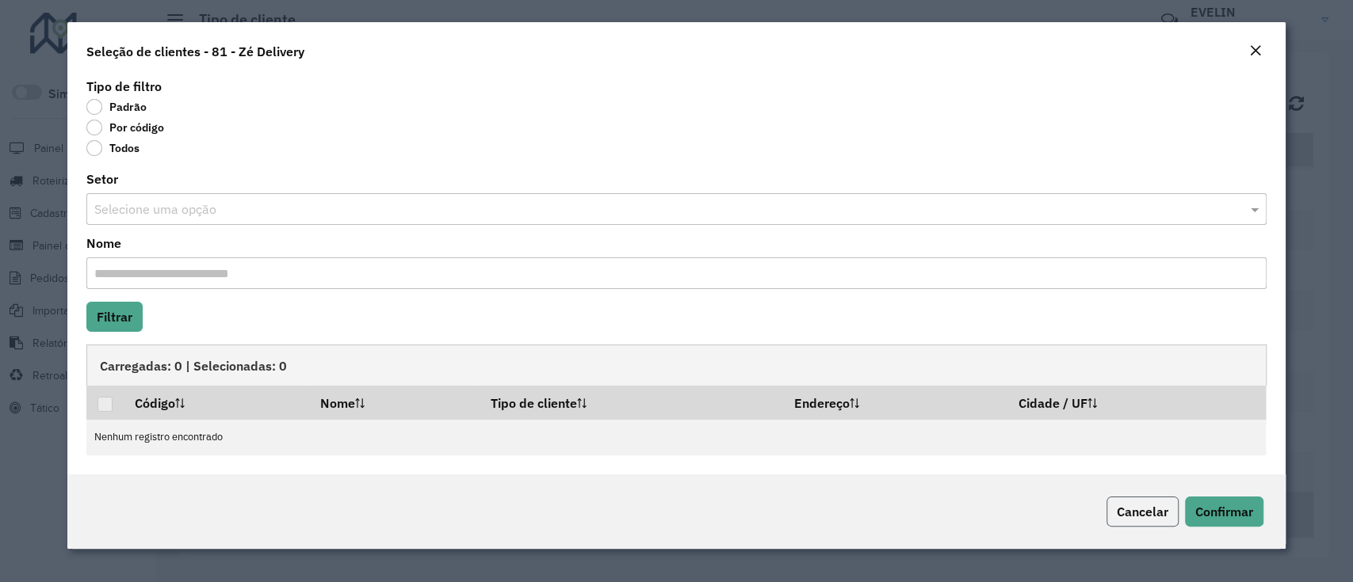
click at [1128, 516] on span "Cancelar" at bounding box center [1142, 512] width 52 height 16
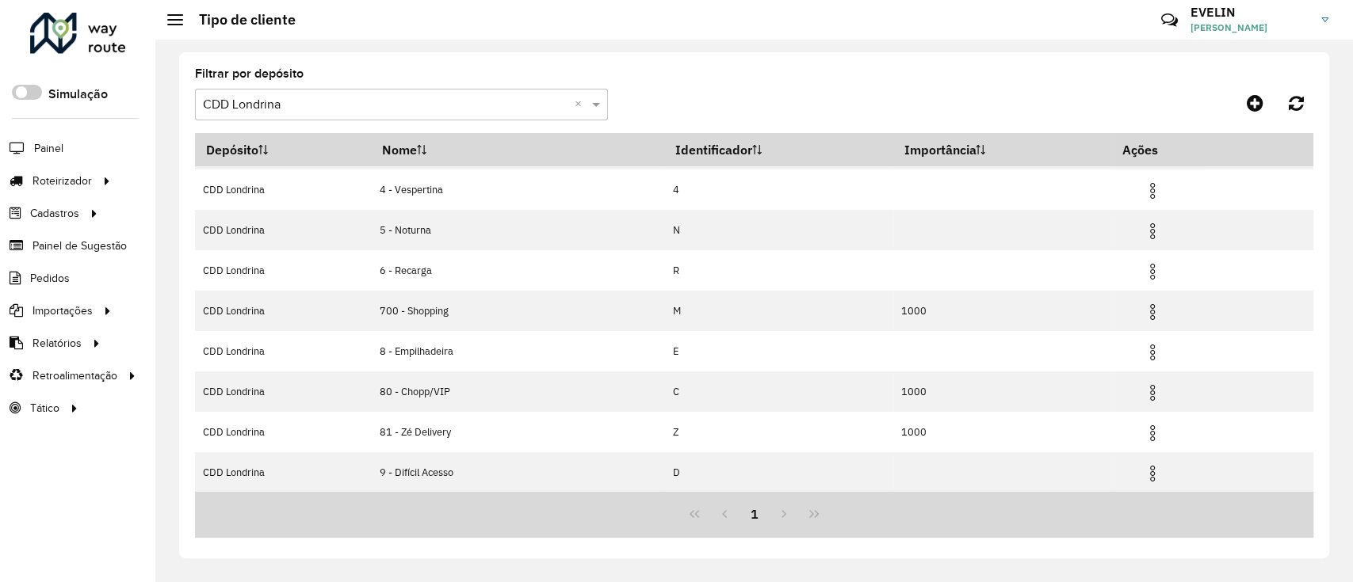
click at [396, 105] on input "text" at bounding box center [385, 105] width 365 height 19
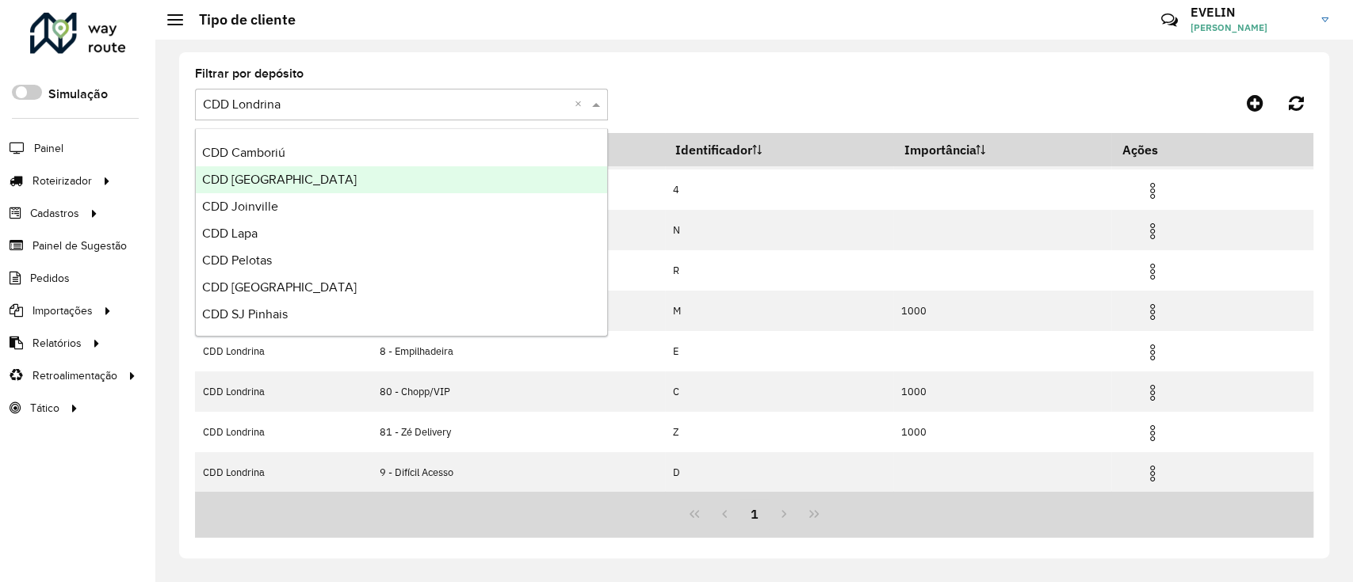
click at [270, 179] on span "CDD Fortaleza" at bounding box center [279, 179] width 155 height 13
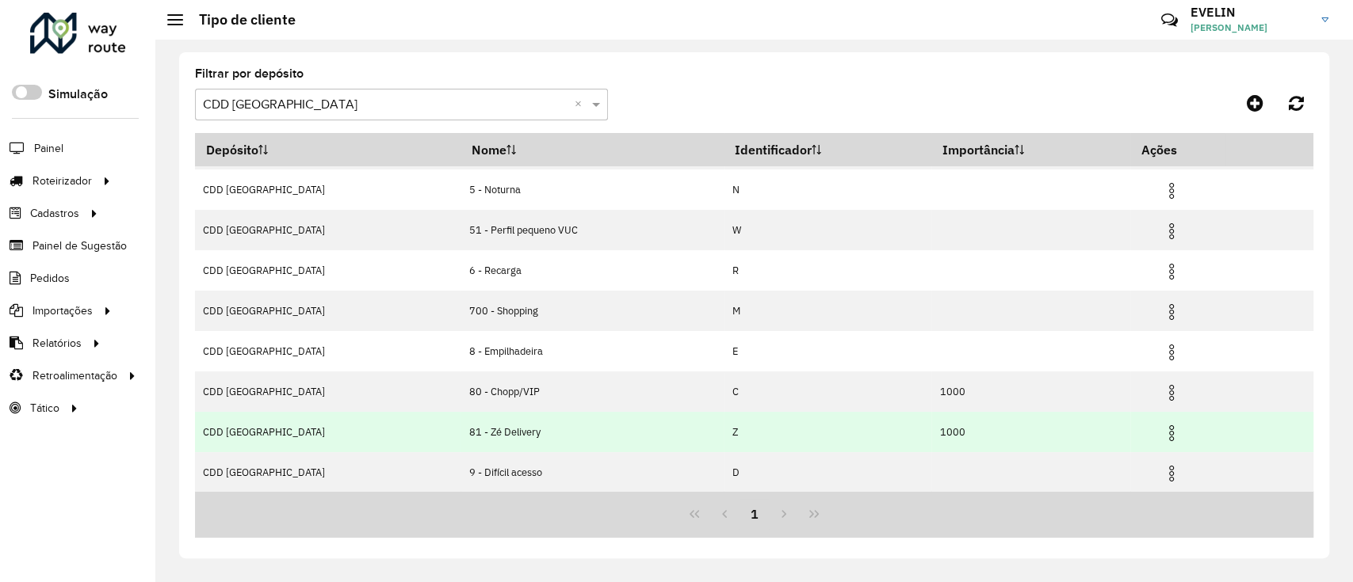
click at [1162, 430] on img at bounding box center [1171, 433] width 19 height 19
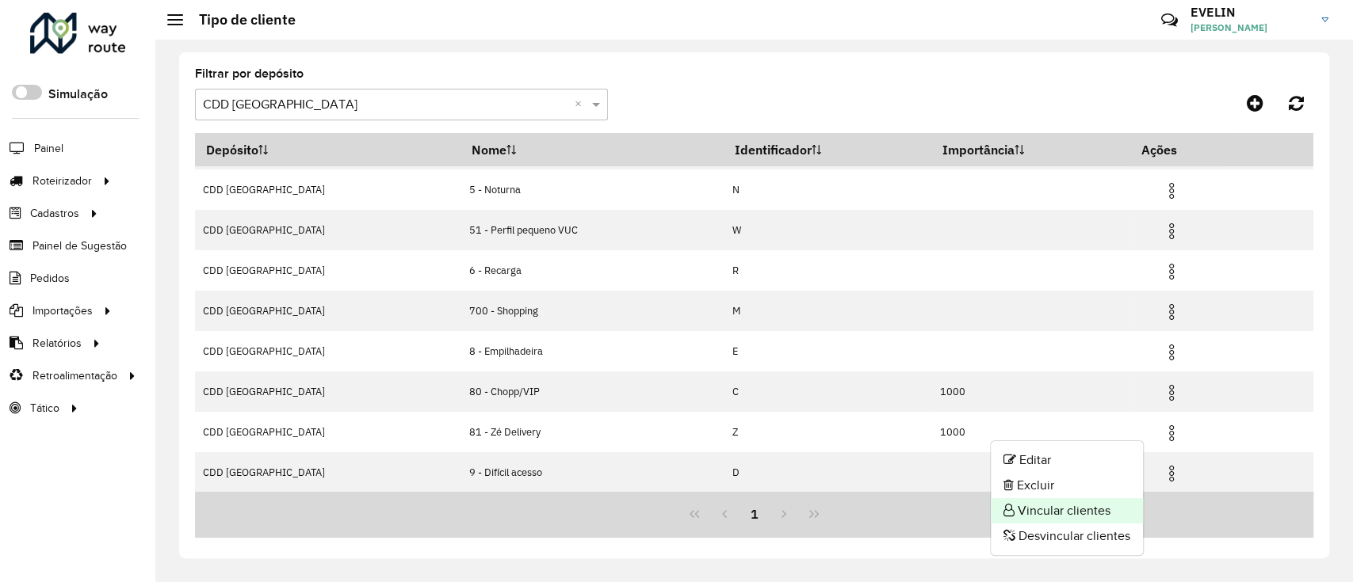
click at [1071, 508] on li "Vincular clientes" at bounding box center [1066, 510] width 152 height 25
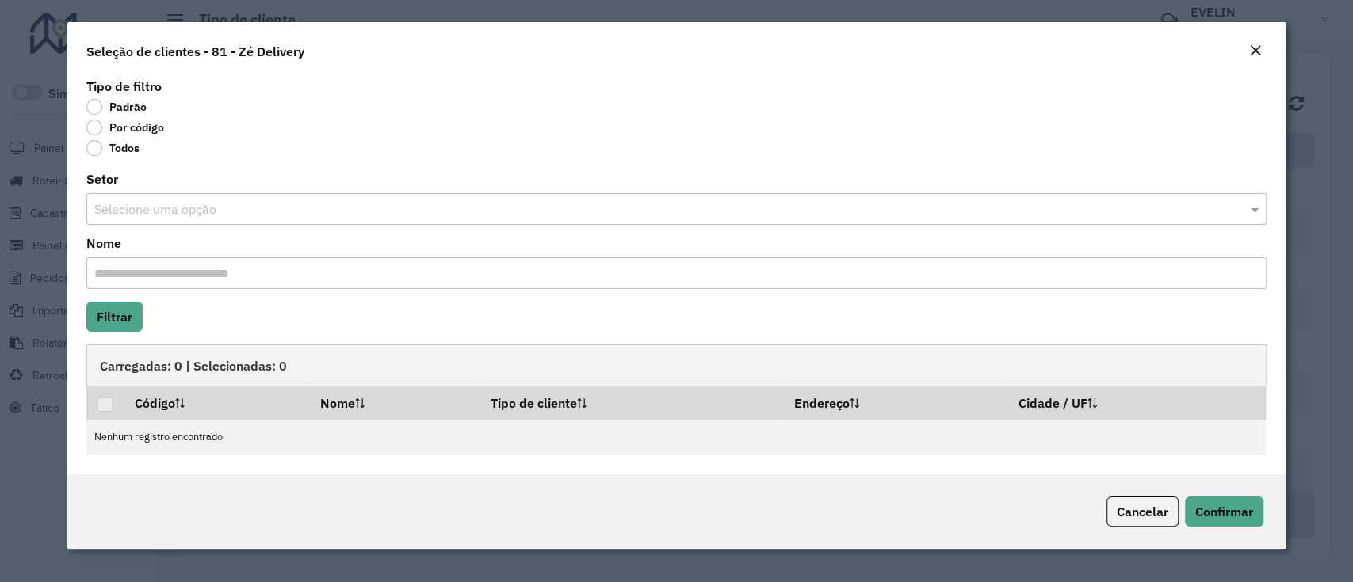
click at [146, 126] on label "Por código" at bounding box center [125, 128] width 78 height 16
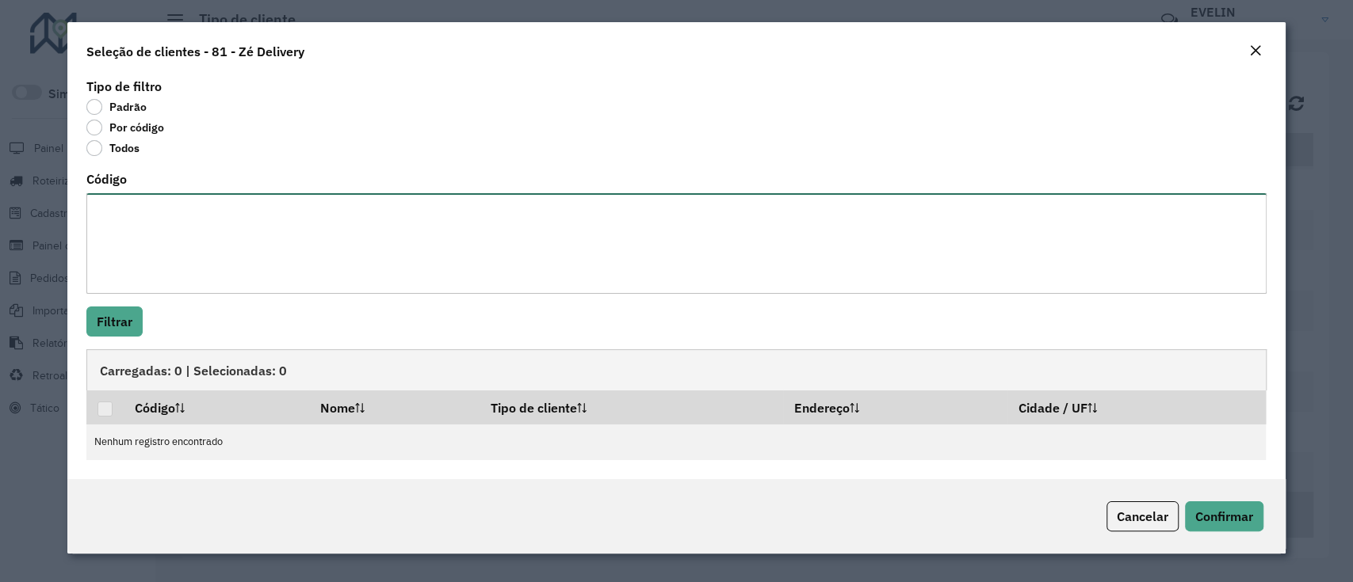
click at [167, 240] on textarea "Código" at bounding box center [675, 243] width 1179 height 101
paste textarea "***** ***** ***** ***** ***** ***** ***** ***** ***** ***** ***** **** ***** **…"
type textarea "***** ***** ***** ***** ***** ***** ***** ***** ***** ***** ***** **** ***** **…"
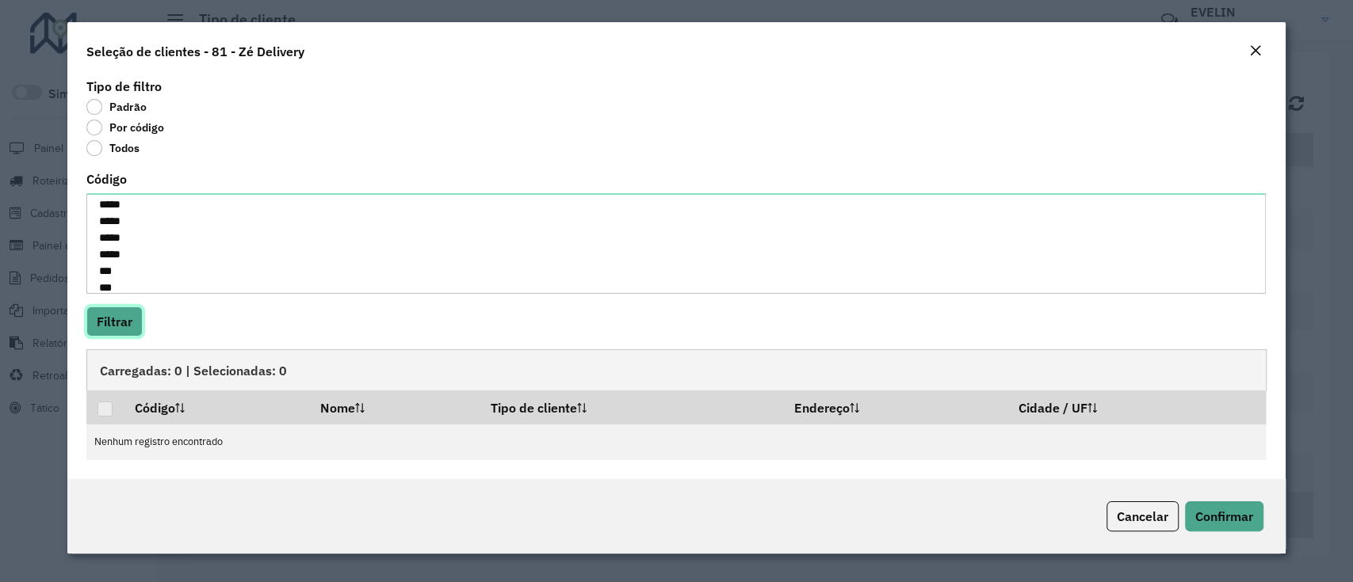
click at [118, 308] on button "Filtrar" at bounding box center [114, 322] width 56 height 30
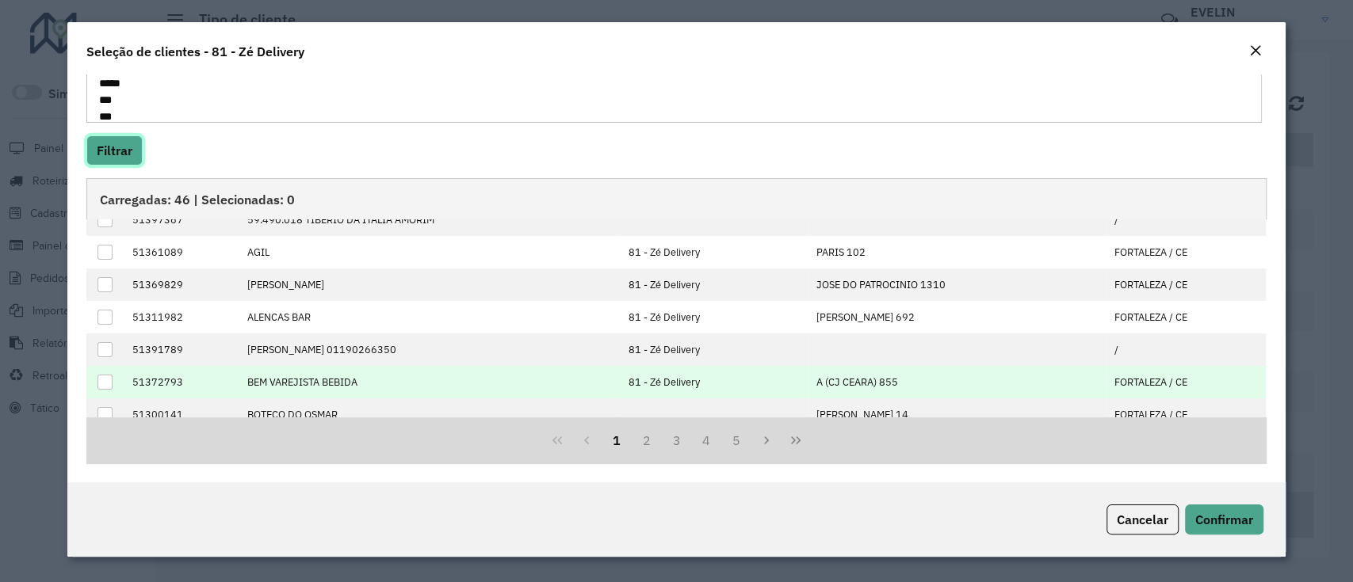
scroll to position [159, 0]
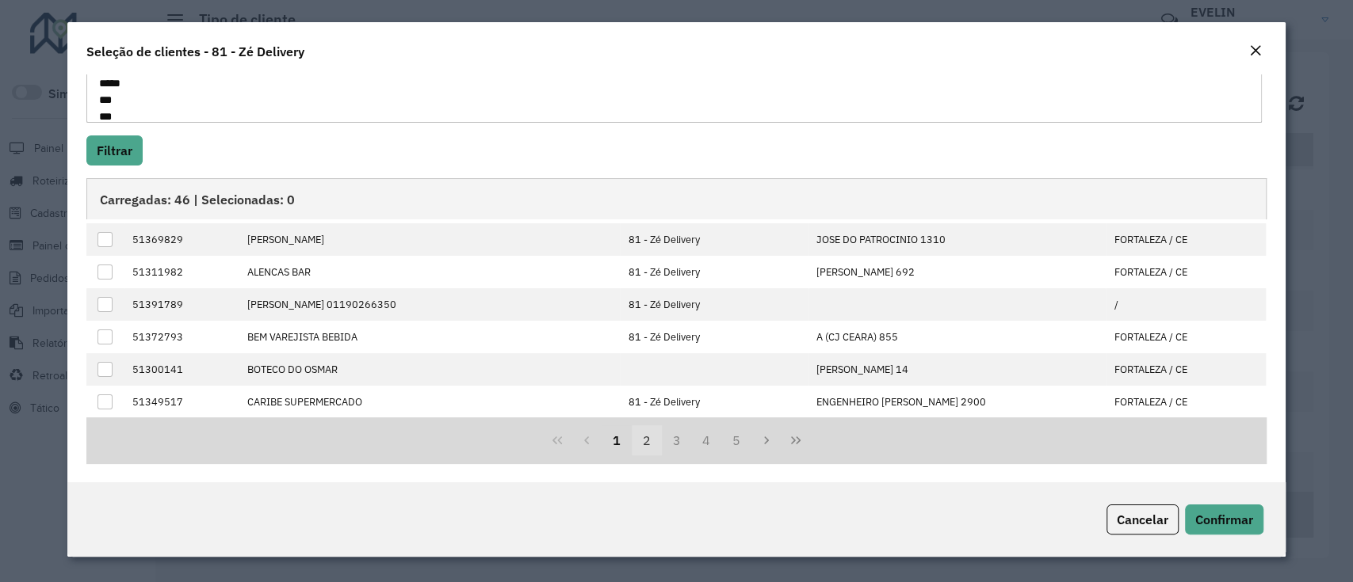
click at [649, 441] on button "2" at bounding box center [647, 440] width 30 height 30
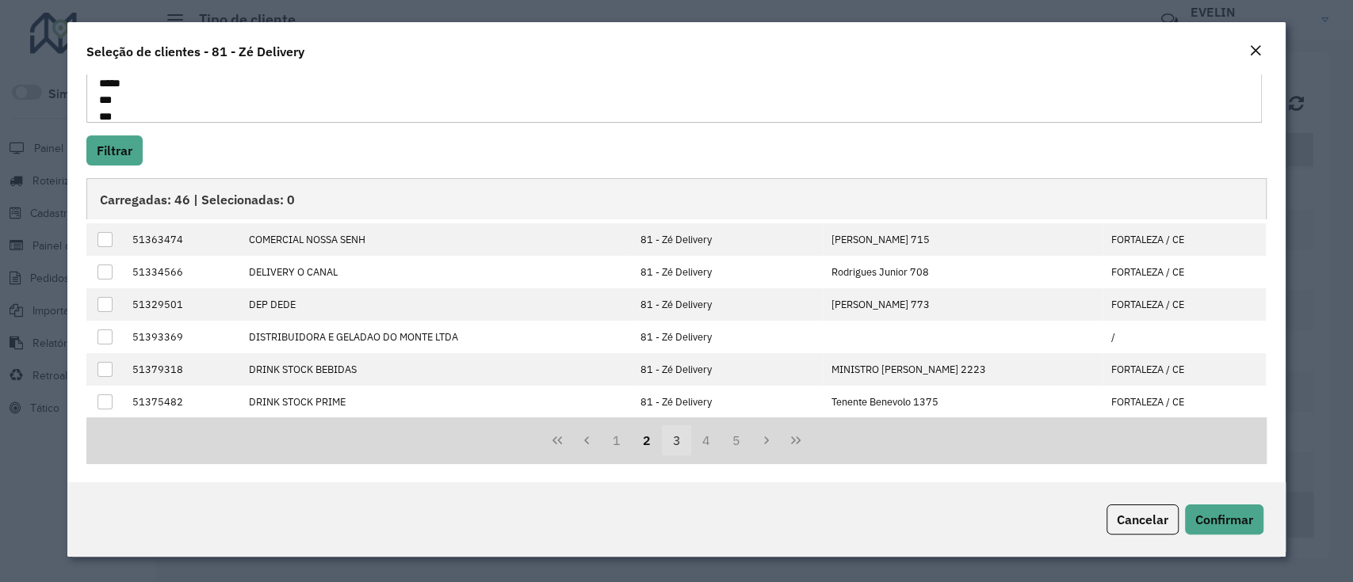
click at [674, 443] on button "3" at bounding box center [677, 440] width 30 height 30
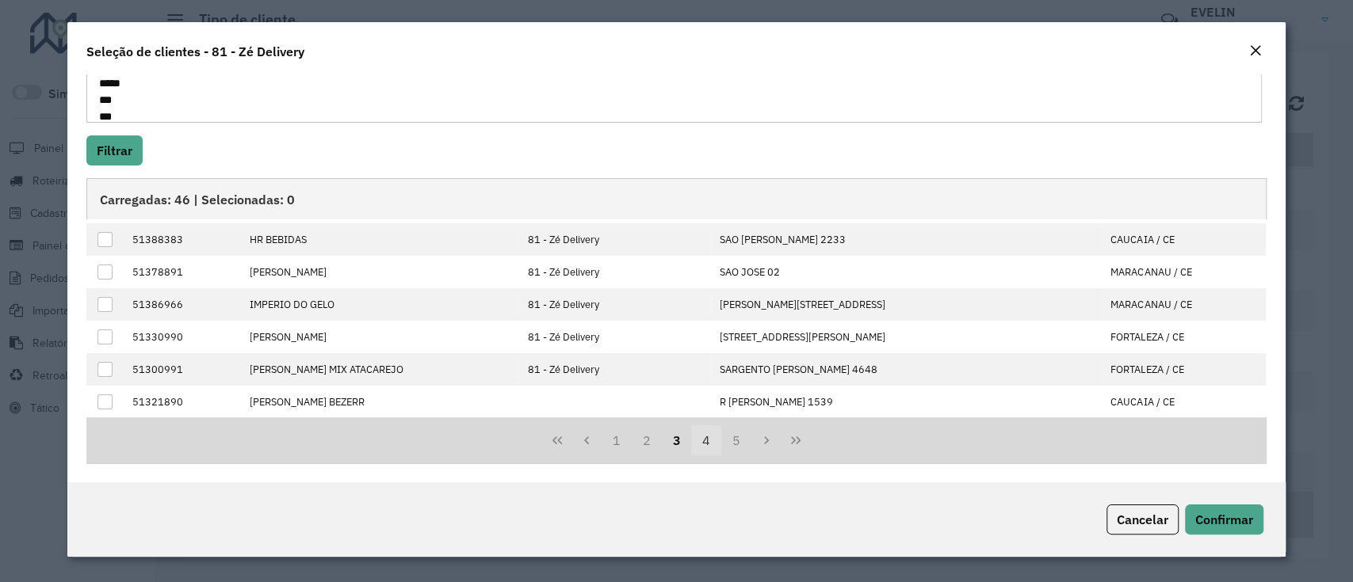
click at [696, 444] on button "4" at bounding box center [706, 440] width 30 height 30
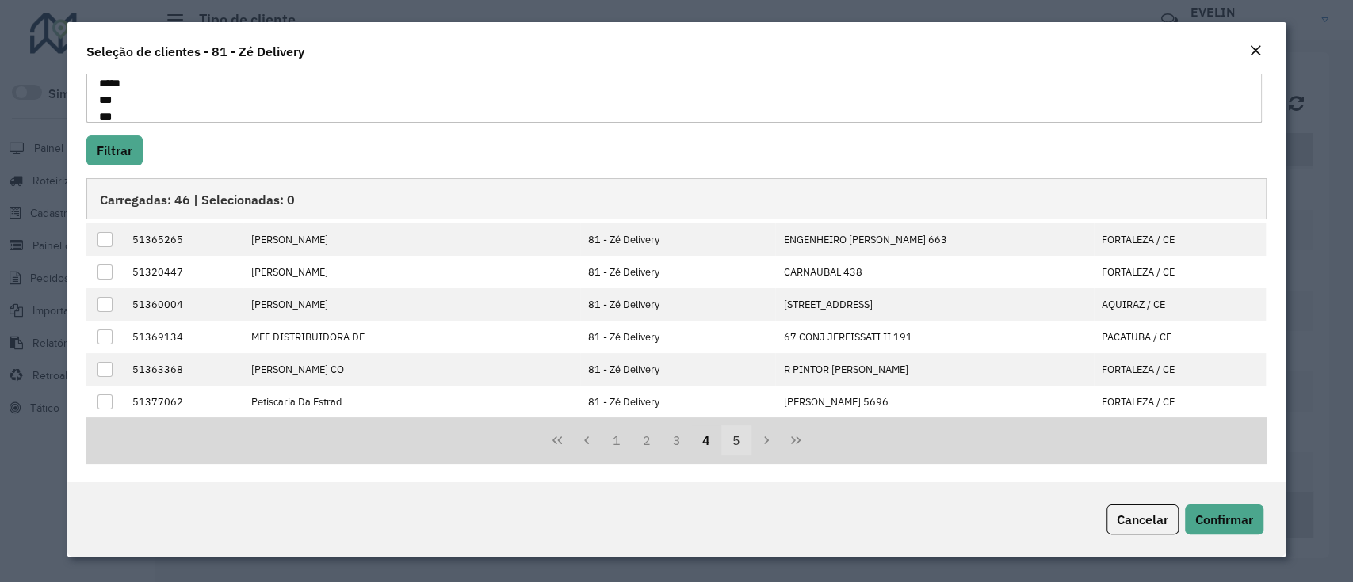
click at [737, 440] on button "5" at bounding box center [736, 440] width 30 height 30
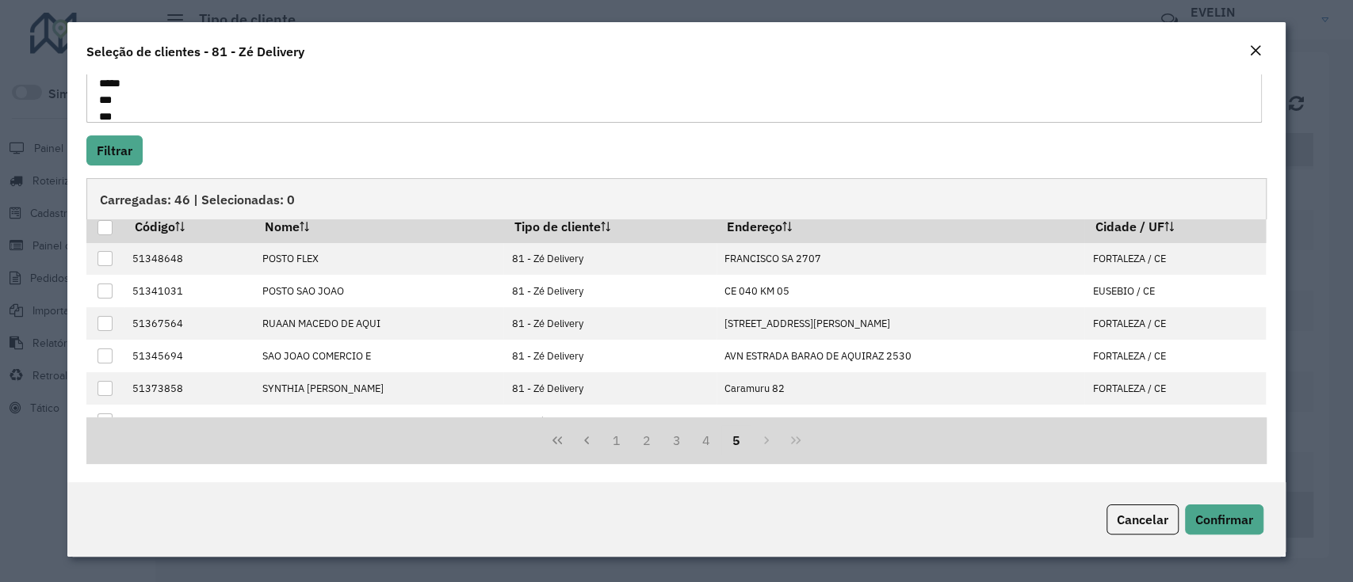
scroll to position [0, 0]
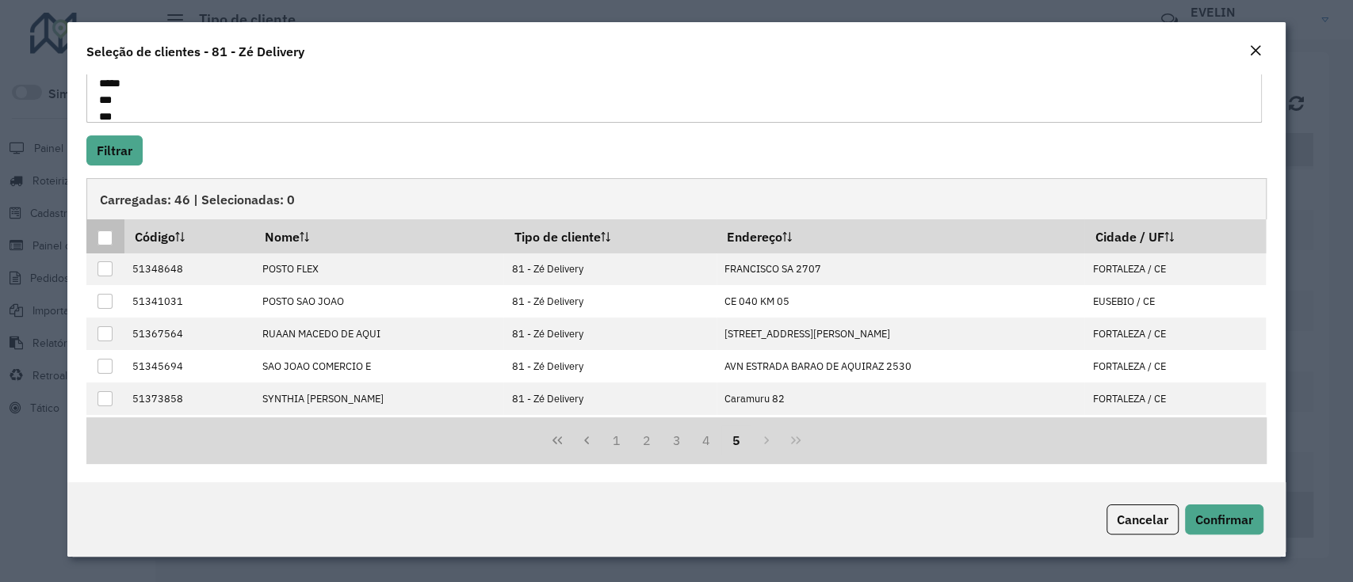
click at [109, 240] on div at bounding box center [104, 238] width 15 height 15
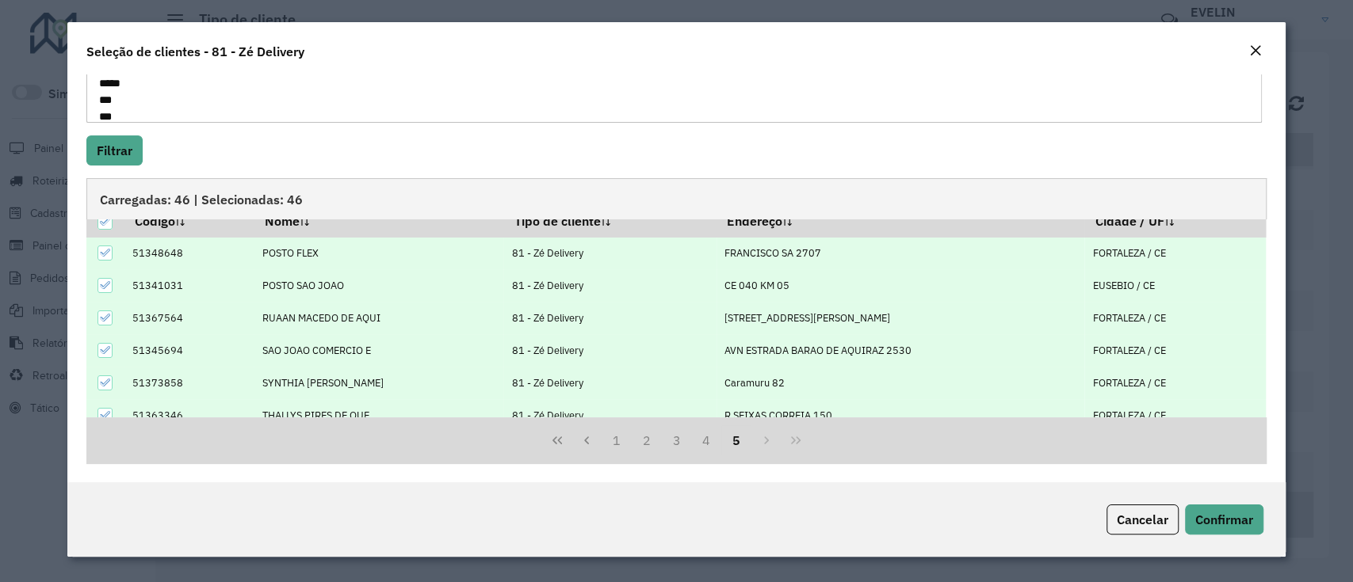
scroll to position [30, 0]
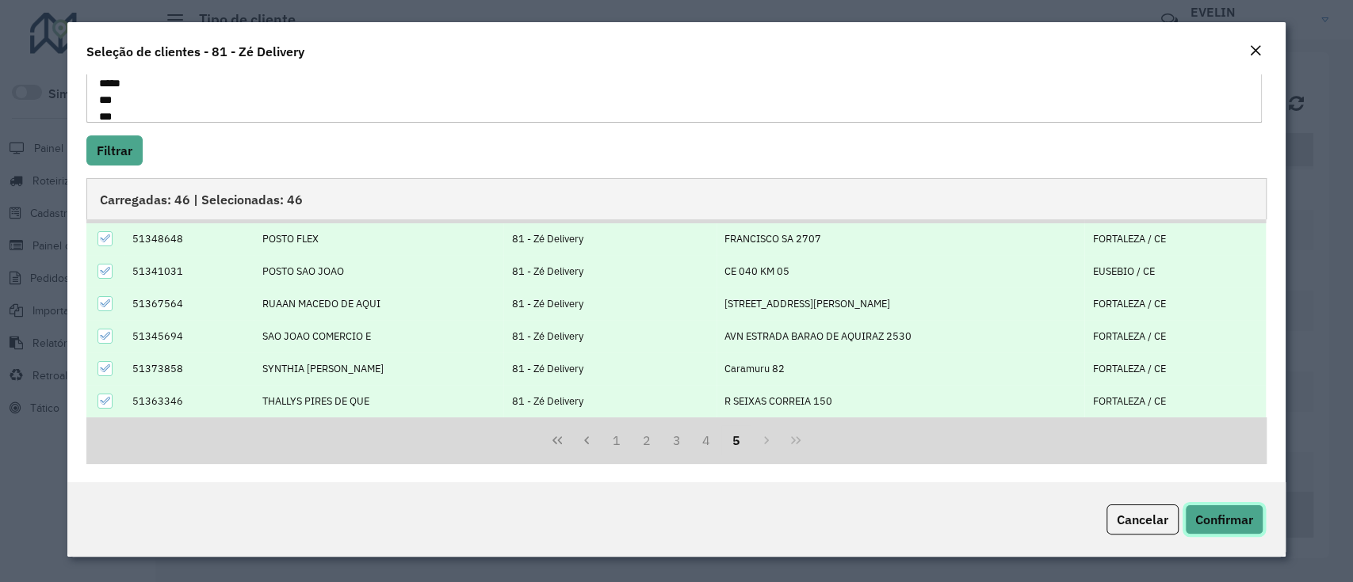
click at [1245, 517] on span "Confirmar" at bounding box center [1224, 520] width 58 height 16
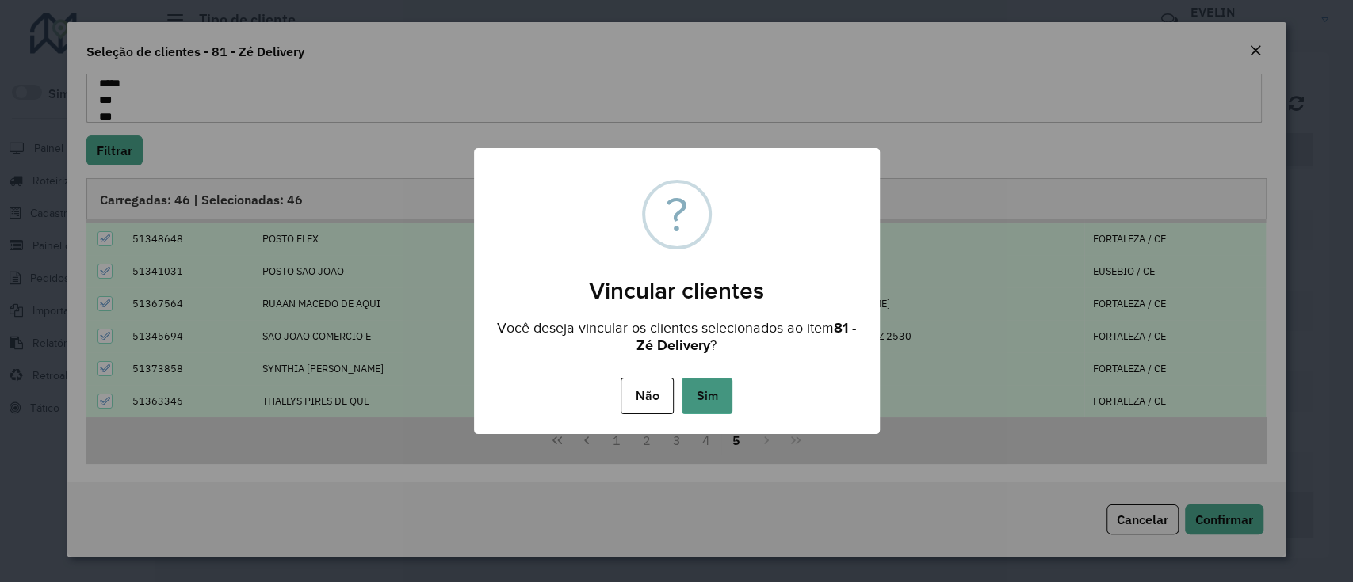
click at [715, 391] on button "Sim" at bounding box center [706, 396] width 51 height 36
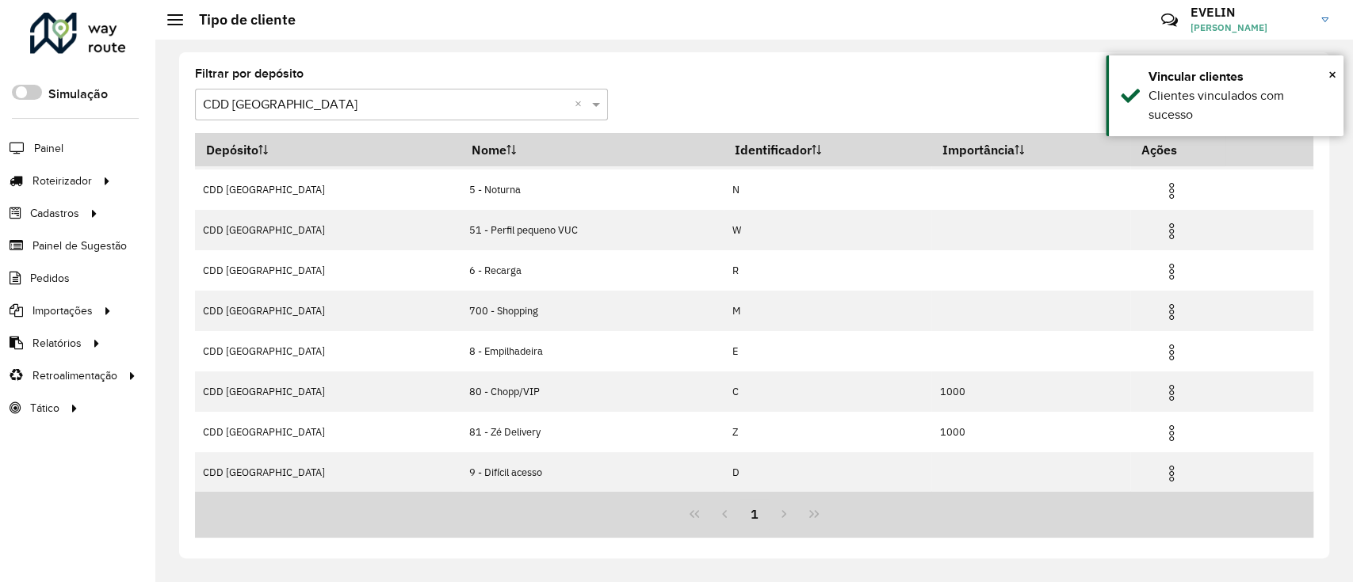
click at [354, 104] on input "text" at bounding box center [385, 105] width 365 height 19
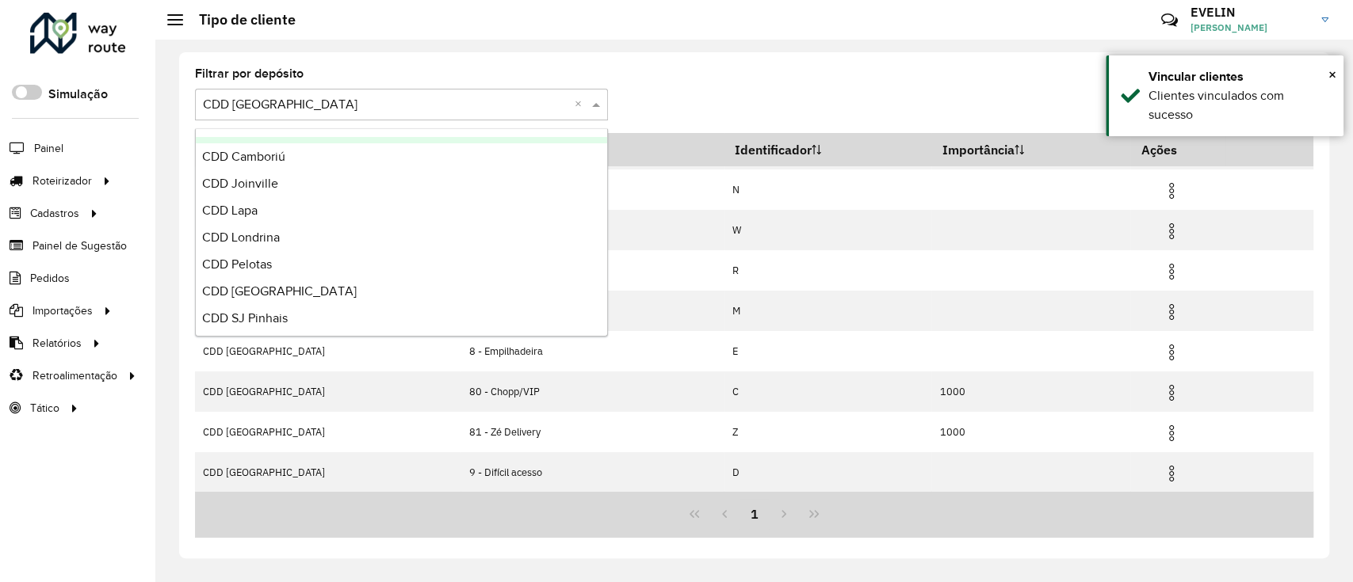
scroll to position [159, 0]
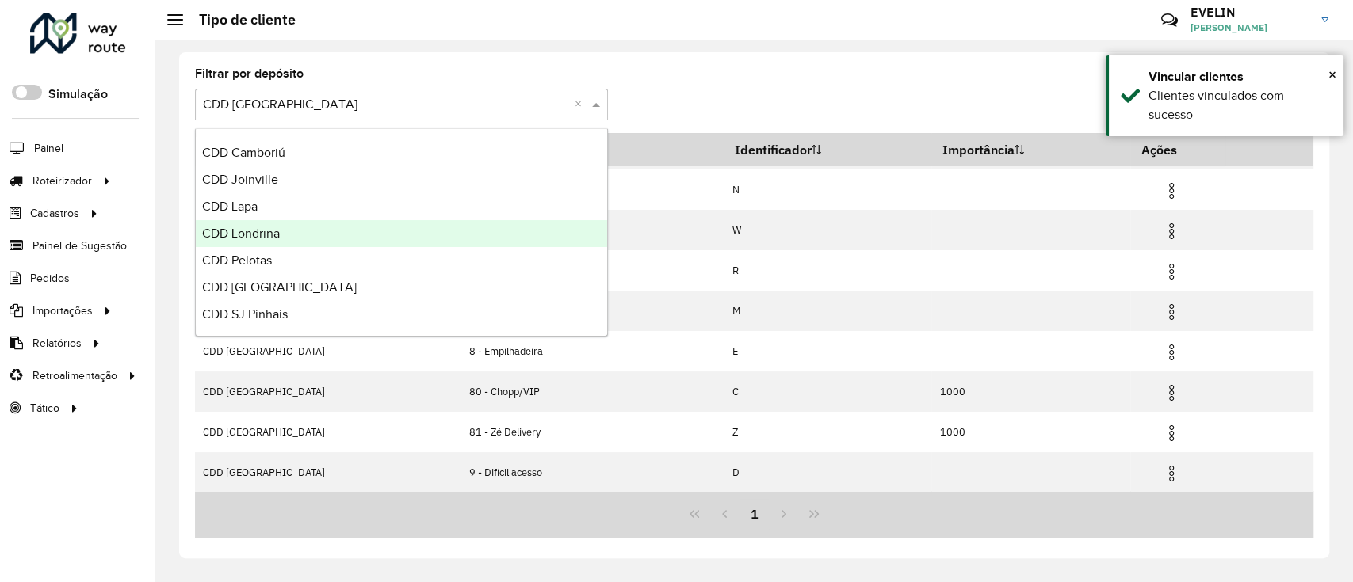
click at [280, 225] on div "CDD Londrina" at bounding box center [401, 233] width 411 height 27
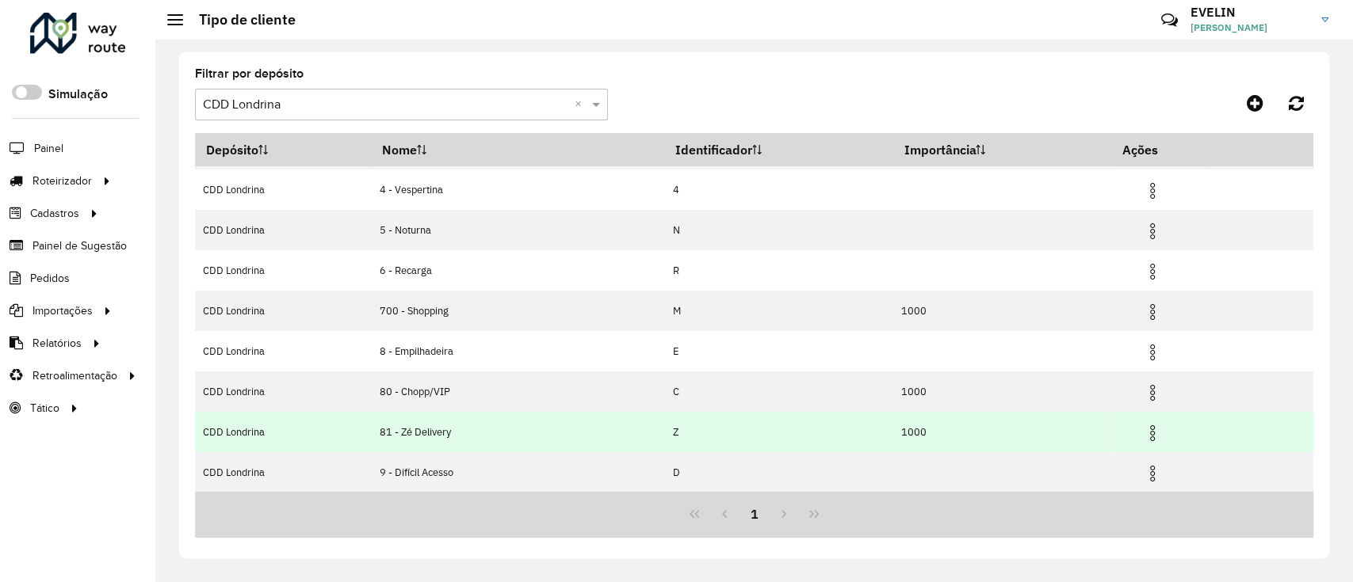
click at [1157, 429] on img at bounding box center [1152, 433] width 19 height 19
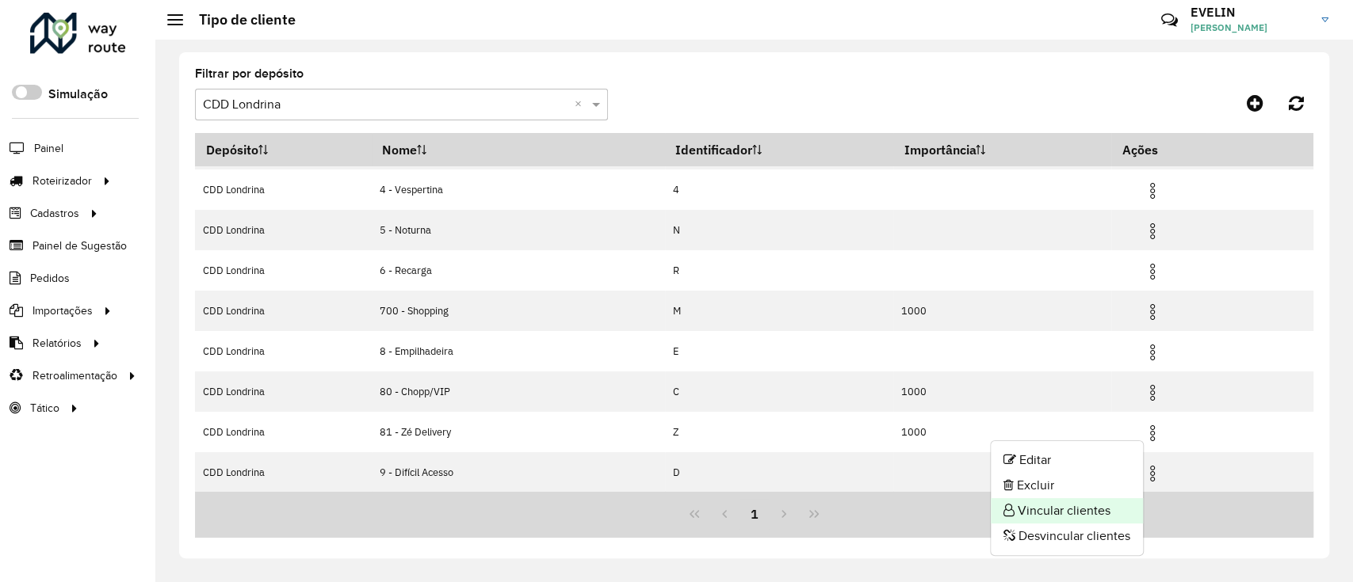
click at [1087, 501] on li "Vincular clientes" at bounding box center [1066, 510] width 152 height 25
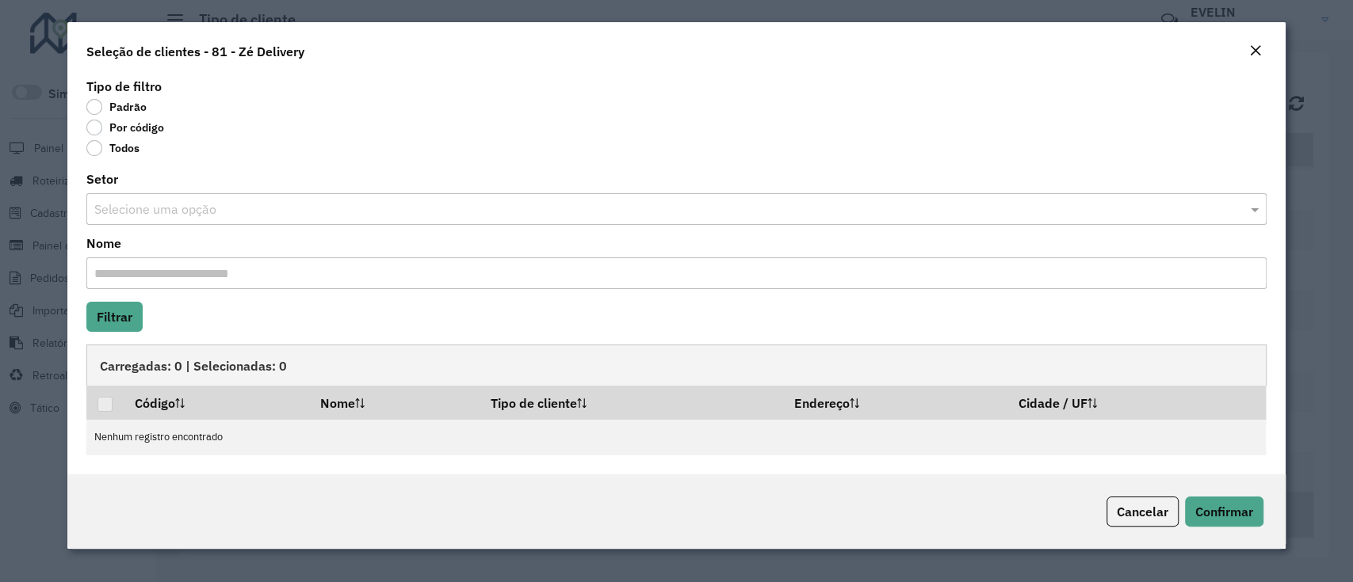
click at [134, 123] on label "Por código" at bounding box center [125, 128] width 78 height 16
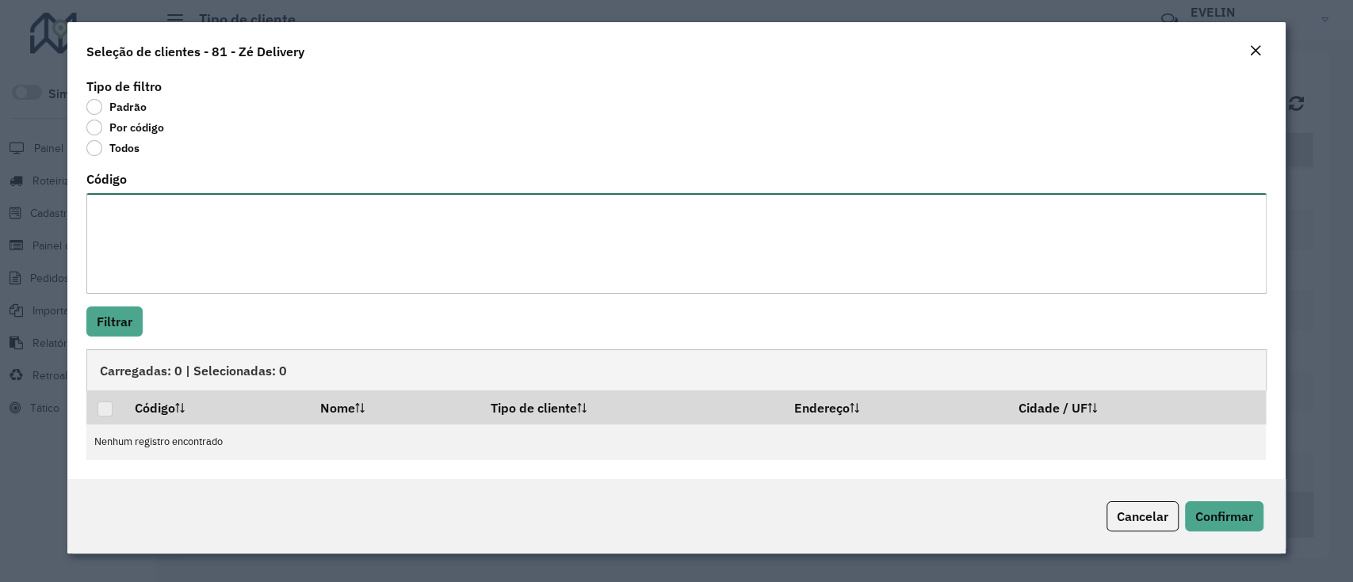
click at [120, 212] on textarea "Código" at bounding box center [675, 243] width 1179 height 101
paste textarea "**** ***** ***** ***** ***** ***** ***** ***** ***** ***** ***** ***** ***** **…"
type textarea "**** ***** ***** ***** ***** ***** ***** ***** ***** ***** ***** ***** ***** **…"
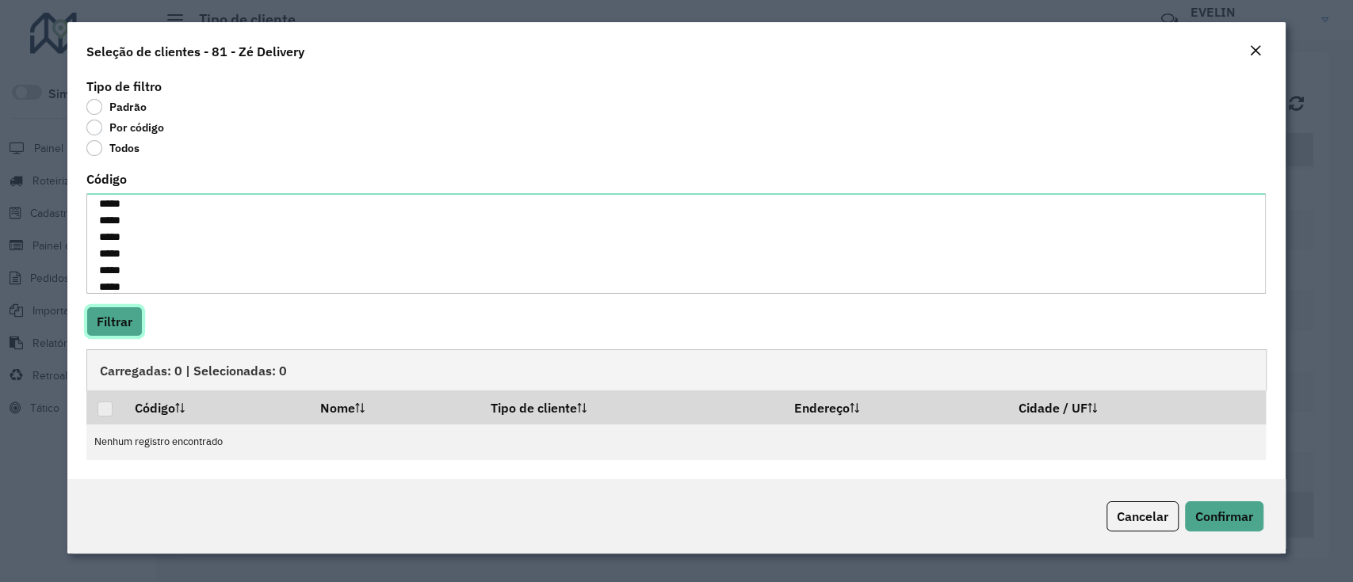
click at [104, 318] on button "Filtrar" at bounding box center [114, 322] width 56 height 30
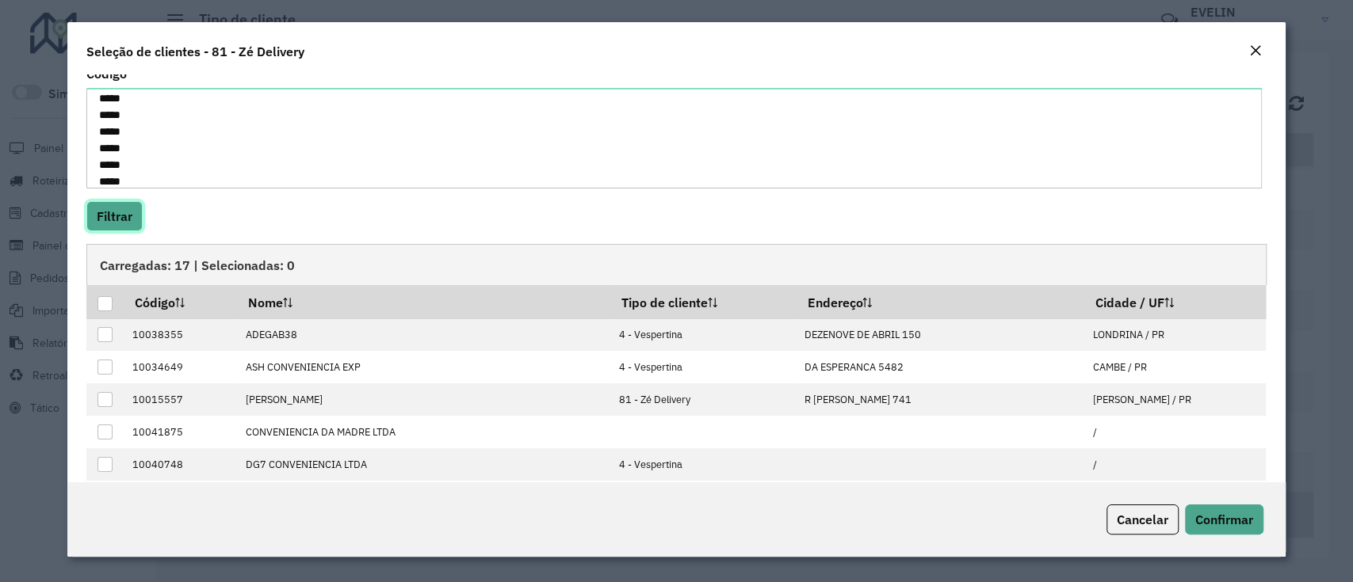
scroll to position [171, 0]
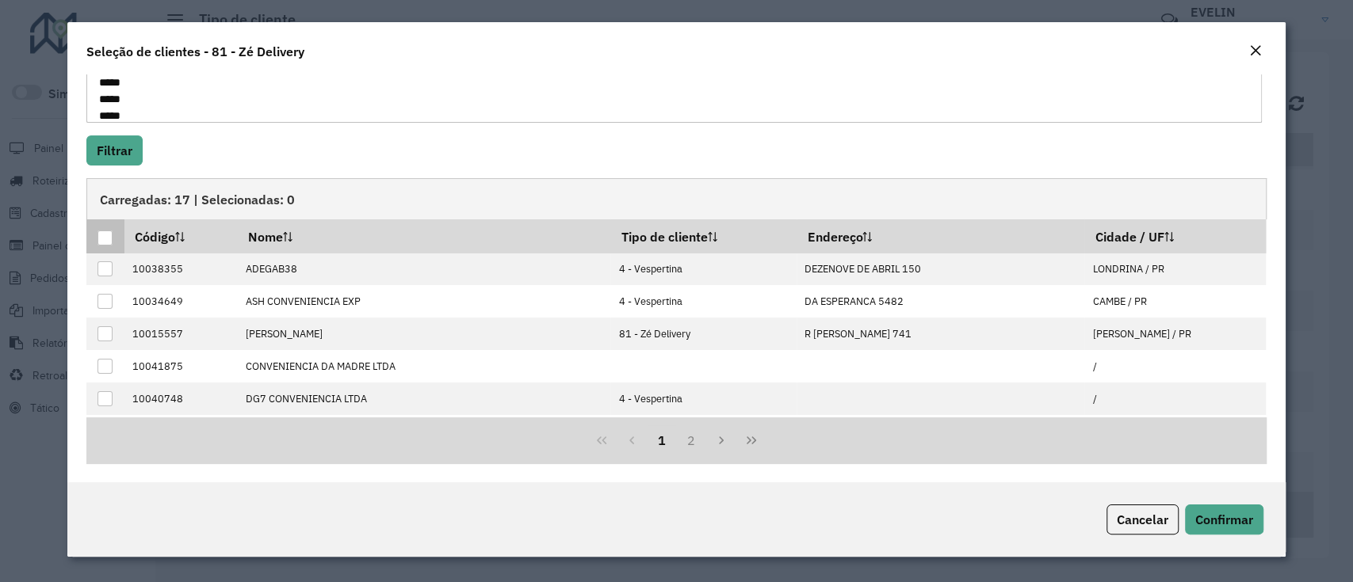
click at [104, 235] on div at bounding box center [104, 238] width 15 height 15
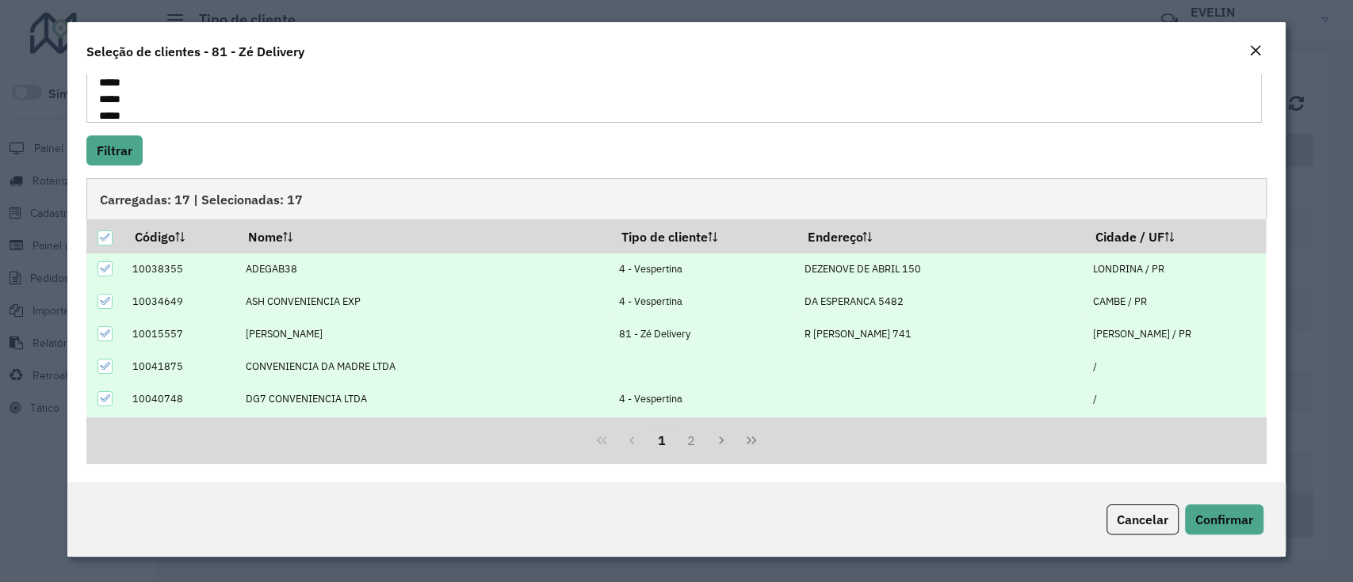
click at [107, 265] on icon at bounding box center [104, 268] width 11 height 11
click at [106, 304] on icon at bounding box center [104, 301] width 11 height 11
click at [101, 401] on icon at bounding box center [104, 398] width 11 height 11
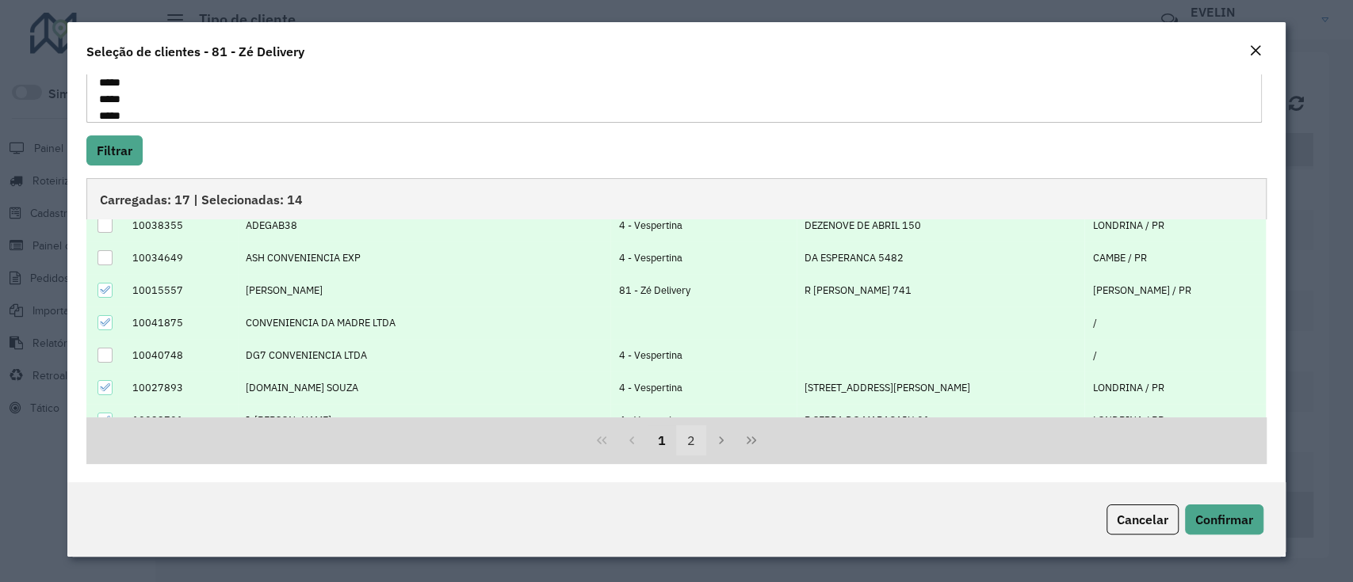
scroll to position [105, 0]
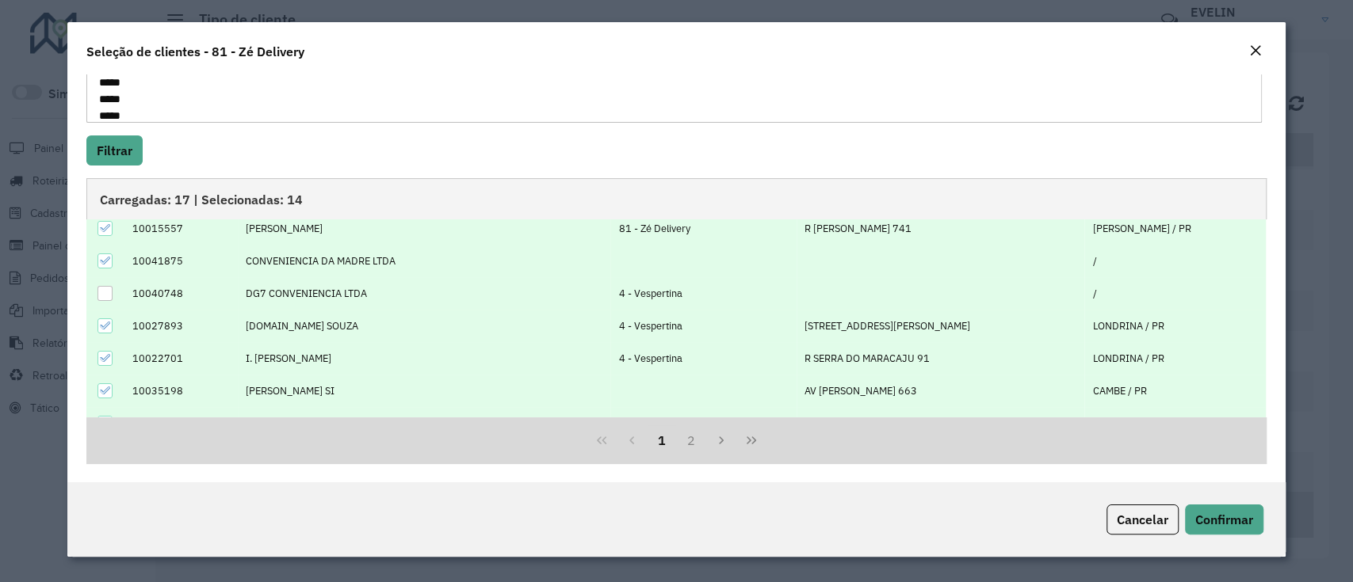
click at [109, 326] on icon at bounding box center [104, 325] width 11 height 11
click at [104, 351] on div at bounding box center [104, 358] width 15 height 15
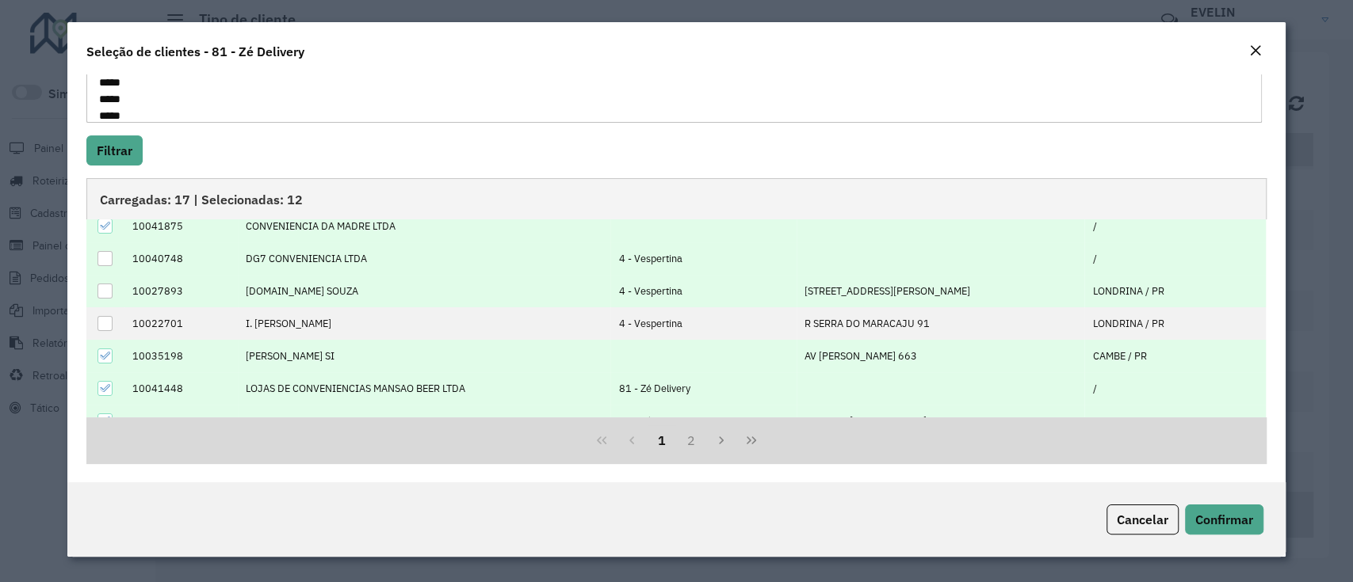
scroll to position [159, 0]
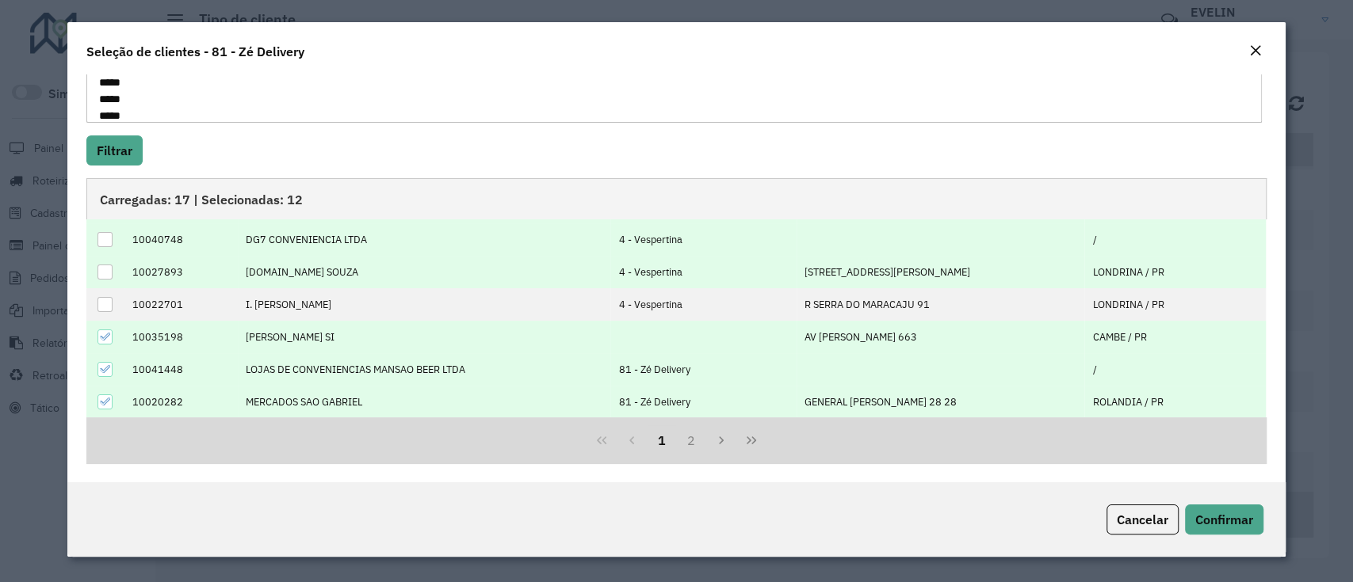
click at [100, 362] on div at bounding box center [104, 369] width 15 height 15
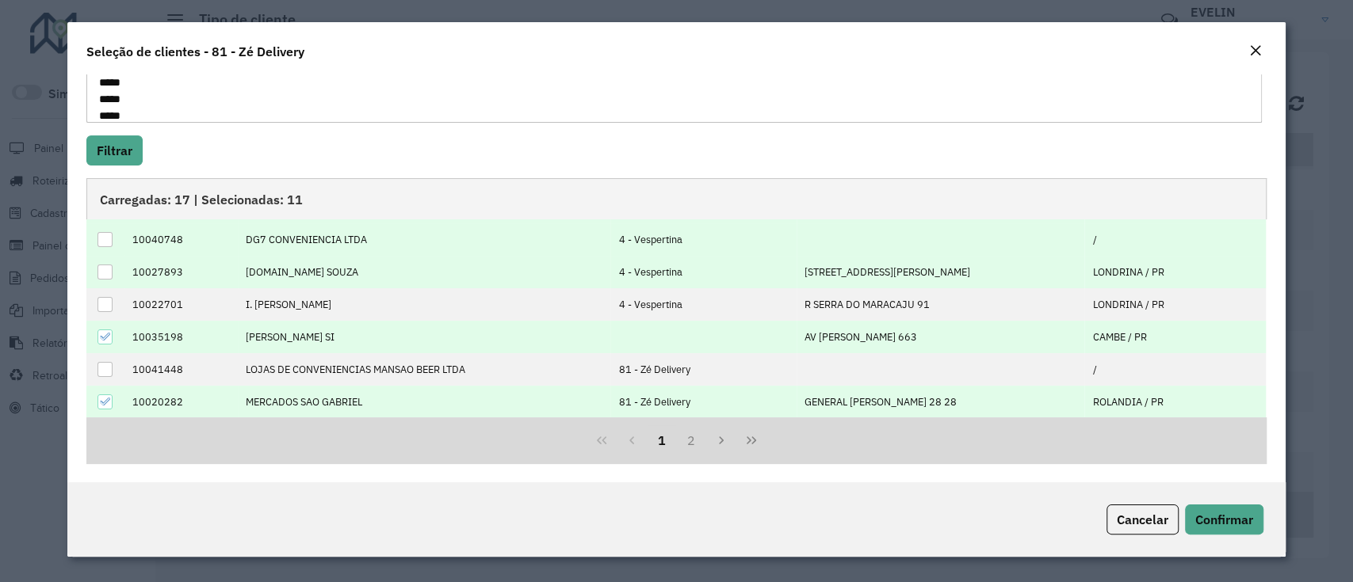
click at [102, 396] on icon at bounding box center [104, 401] width 11 height 11
click at [683, 450] on button "2" at bounding box center [691, 440] width 30 height 30
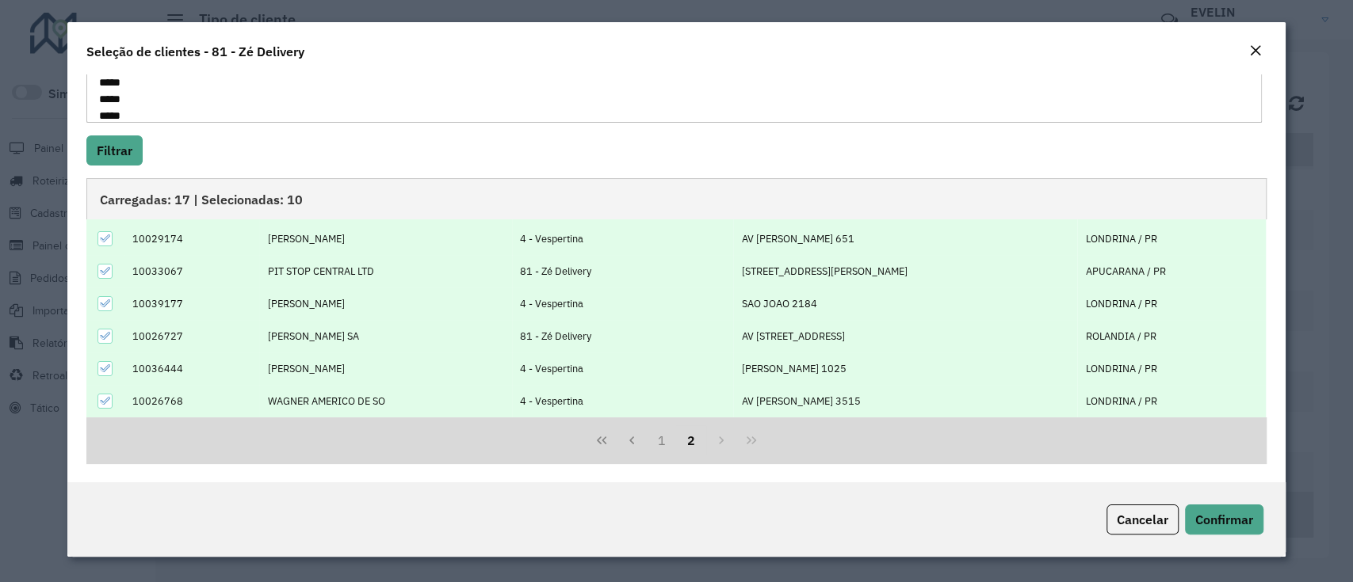
scroll to position [63, 0]
click at [101, 234] on icon at bounding box center [104, 238] width 11 height 11
click at [104, 301] on icon at bounding box center [104, 303] width 11 height 11
click at [102, 363] on icon at bounding box center [104, 368] width 11 height 11
click at [108, 400] on icon at bounding box center [104, 400] width 11 height 11
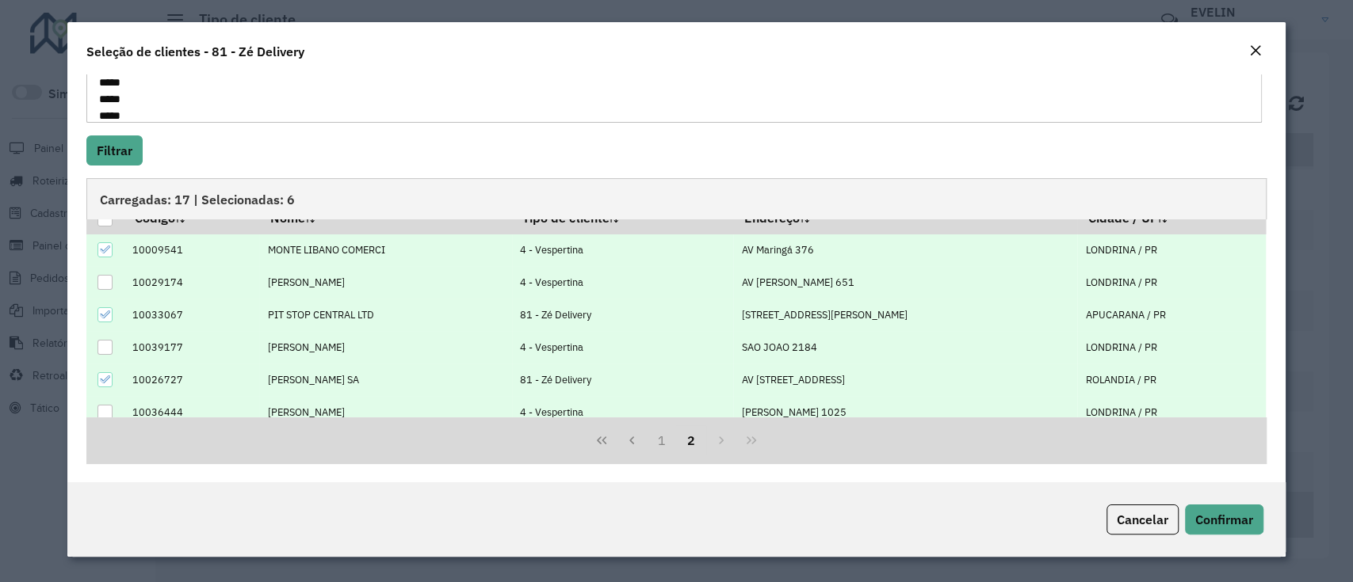
scroll to position [0, 0]
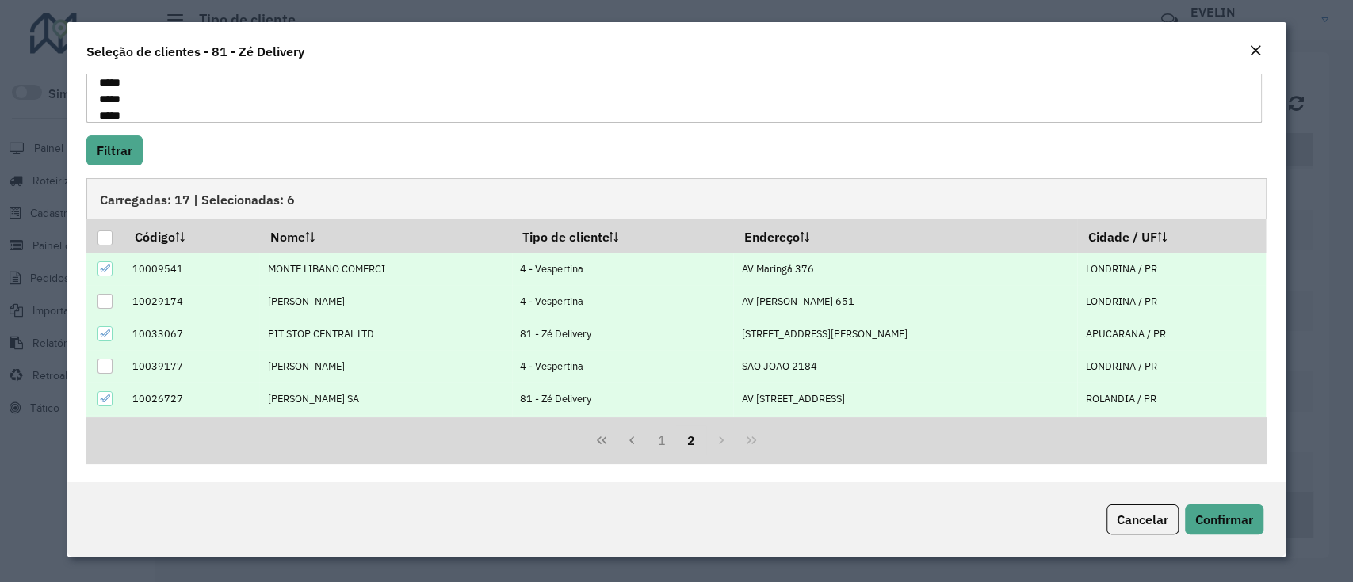
click at [102, 276] on div at bounding box center [105, 269] width 16 height 16
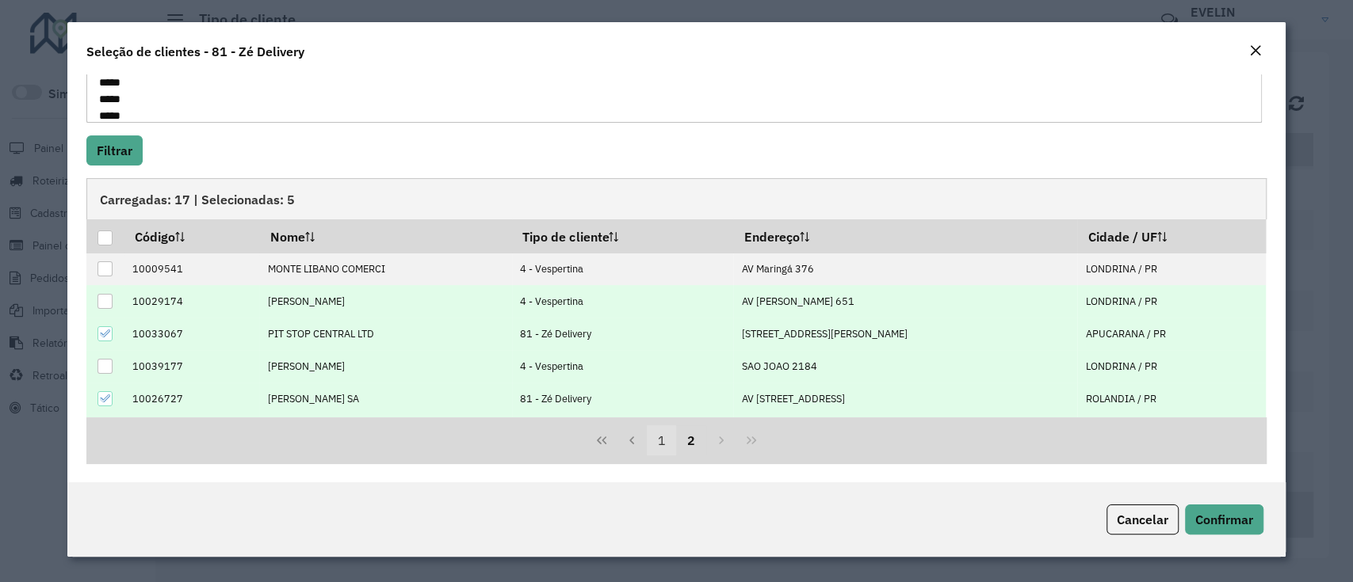
click at [659, 442] on button "1" at bounding box center [662, 440] width 30 height 30
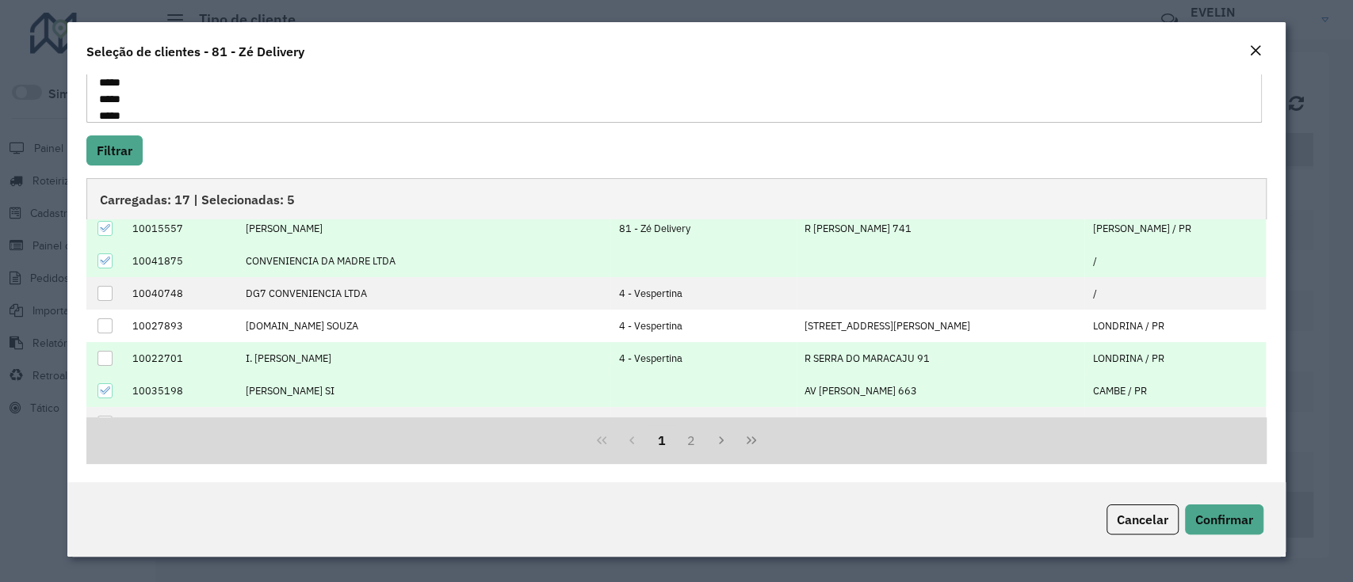
scroll to position [159, 0]
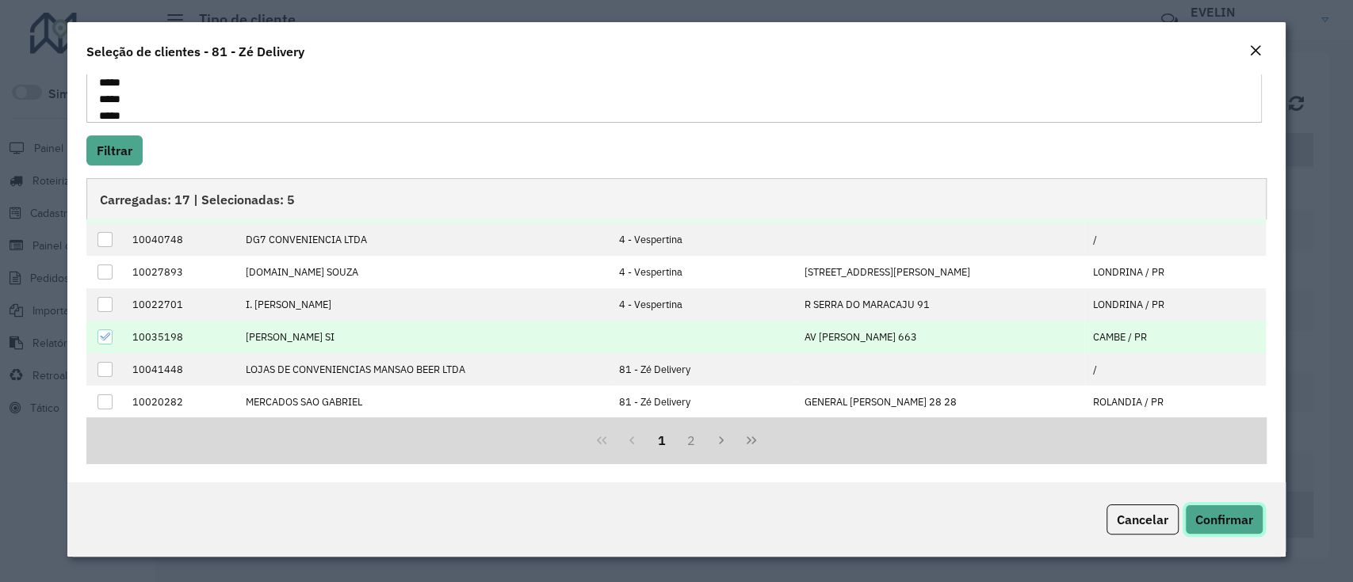
click at [1216, 513] on span "Confirmar" at bounding box center [1224, 520] width 58 height 16
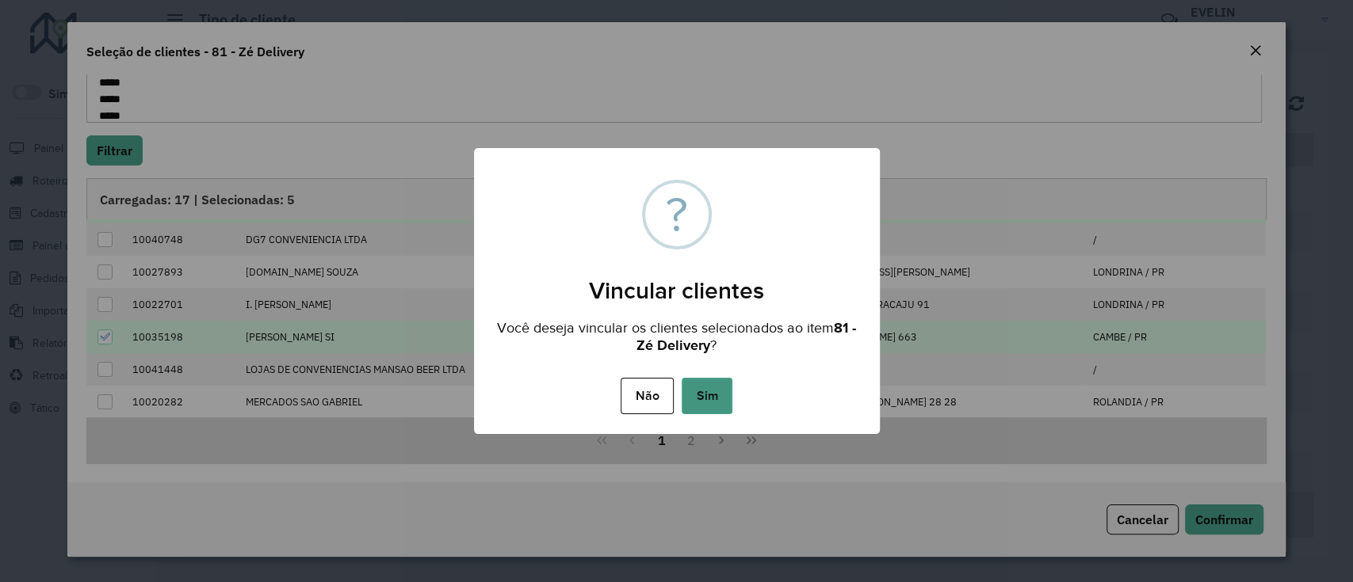
click at [708, 399] on button "Sim" at bounding box center [706, 396] width 51 height 36
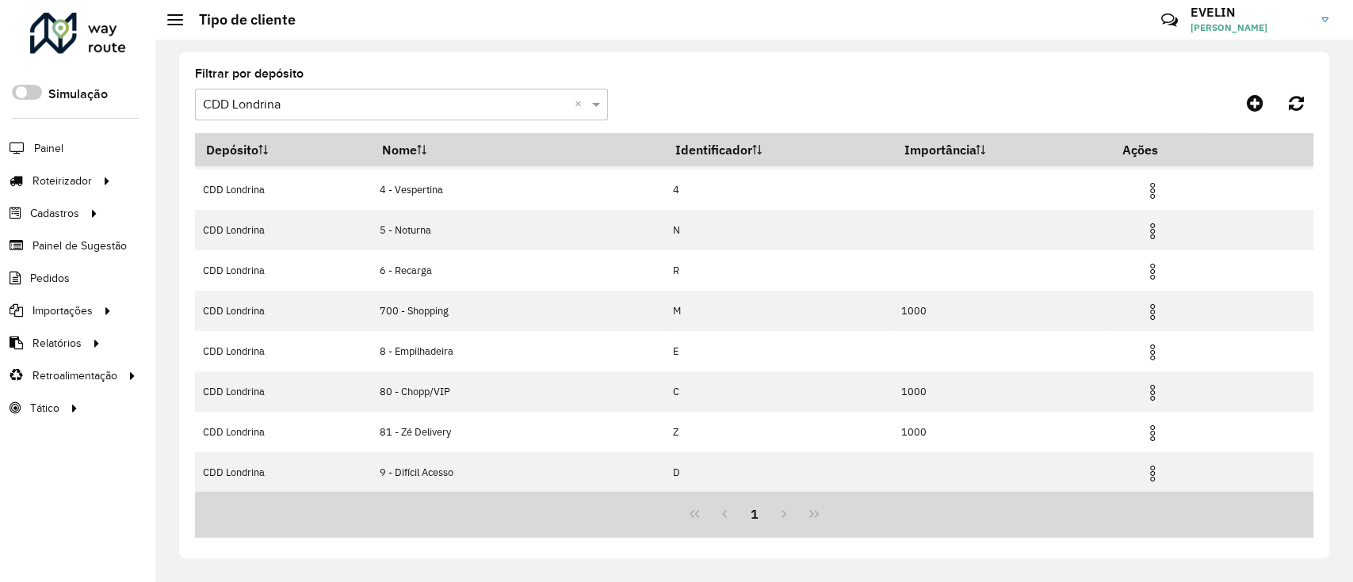
click at [359, 102] on input "text" at bounding box center [385, 105] width 365 height 19
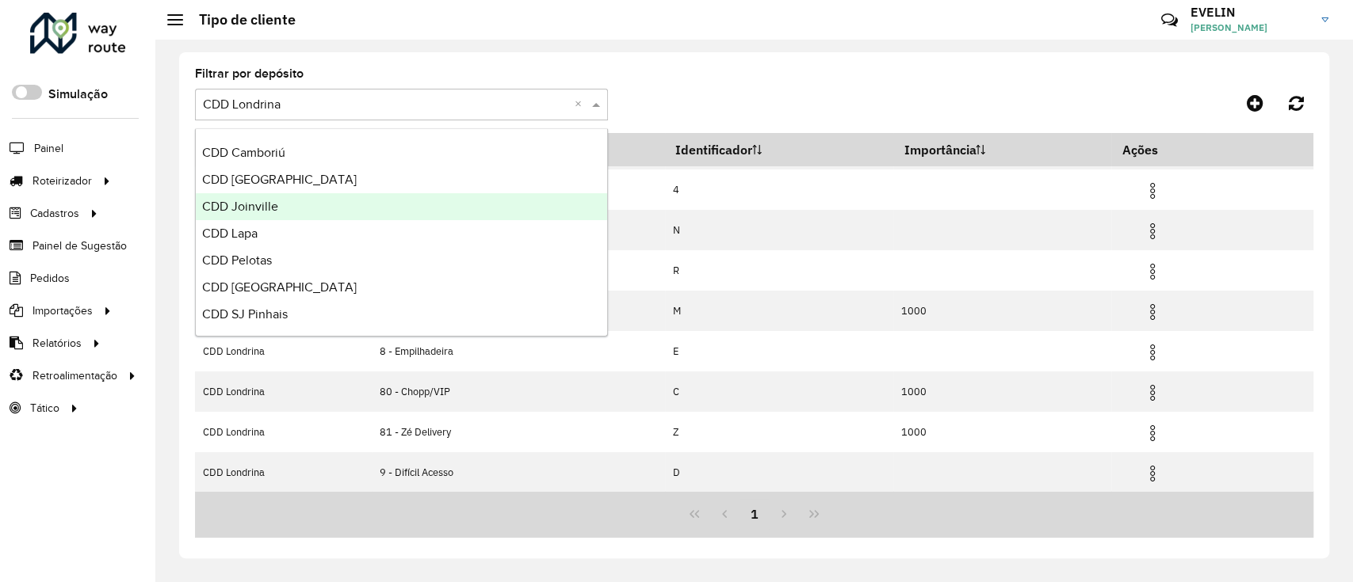
click at [258, 216] on div "CDD Joinville" at bounding box center [401, 206] width 411 height 27
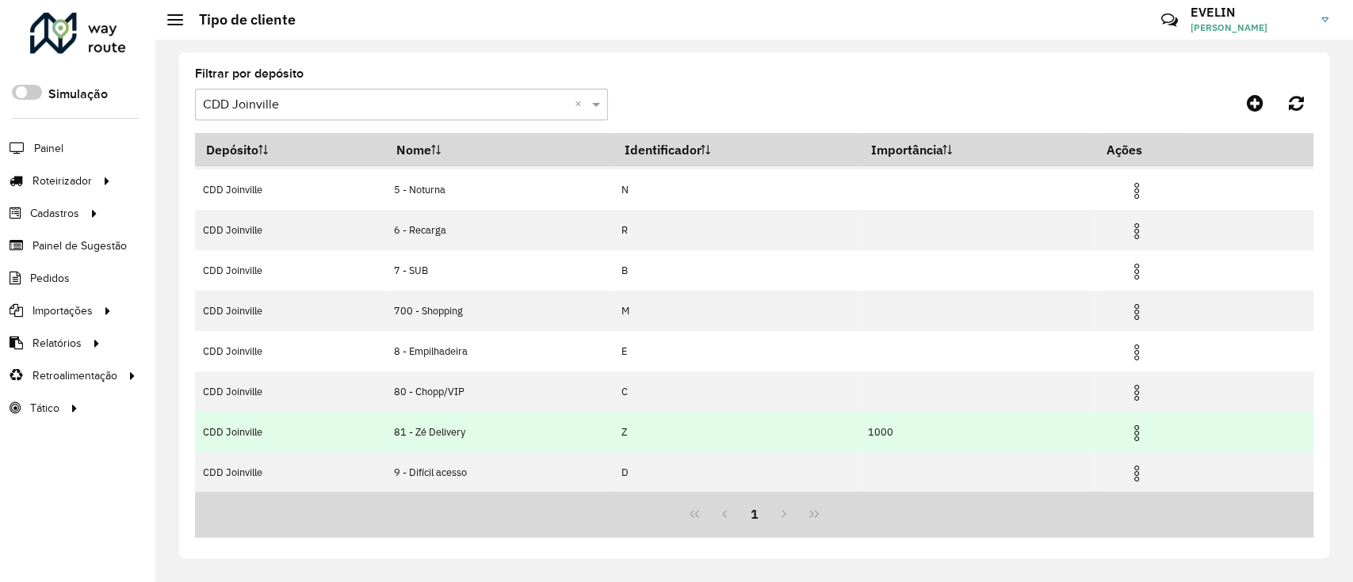
click at [1135, 424] on img at bounding box center [1136, 433] width 19 height 19
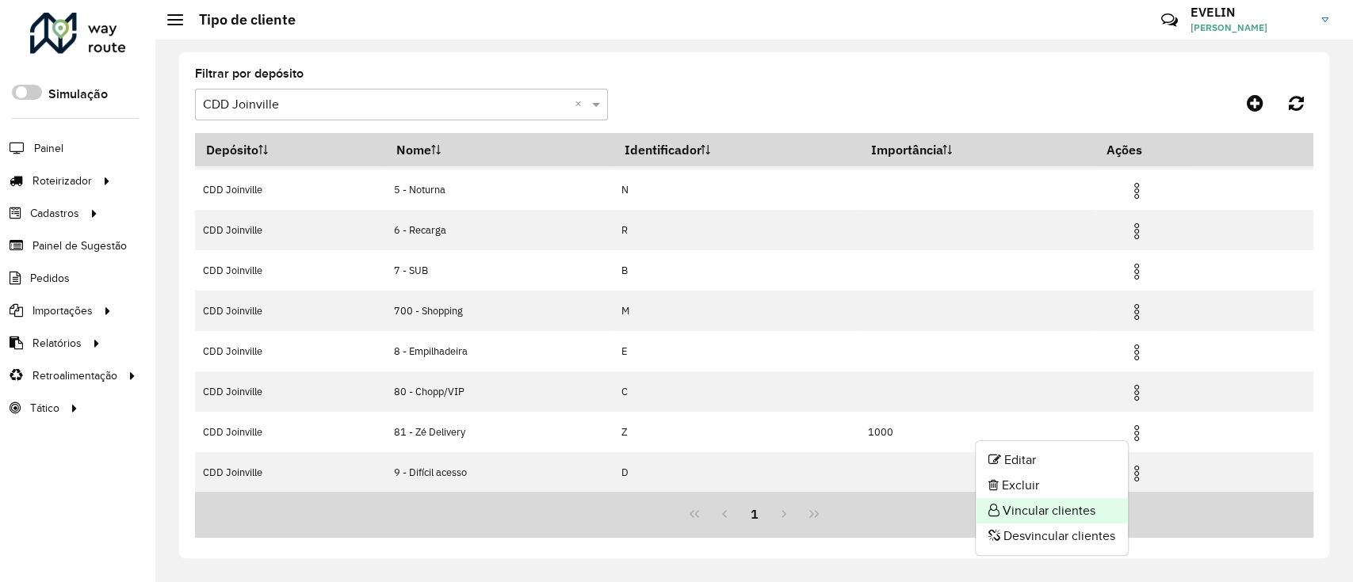
click at [1028, 506] on li "Vincular clientes" at bounding box center [1051, 510] width 152 height 25
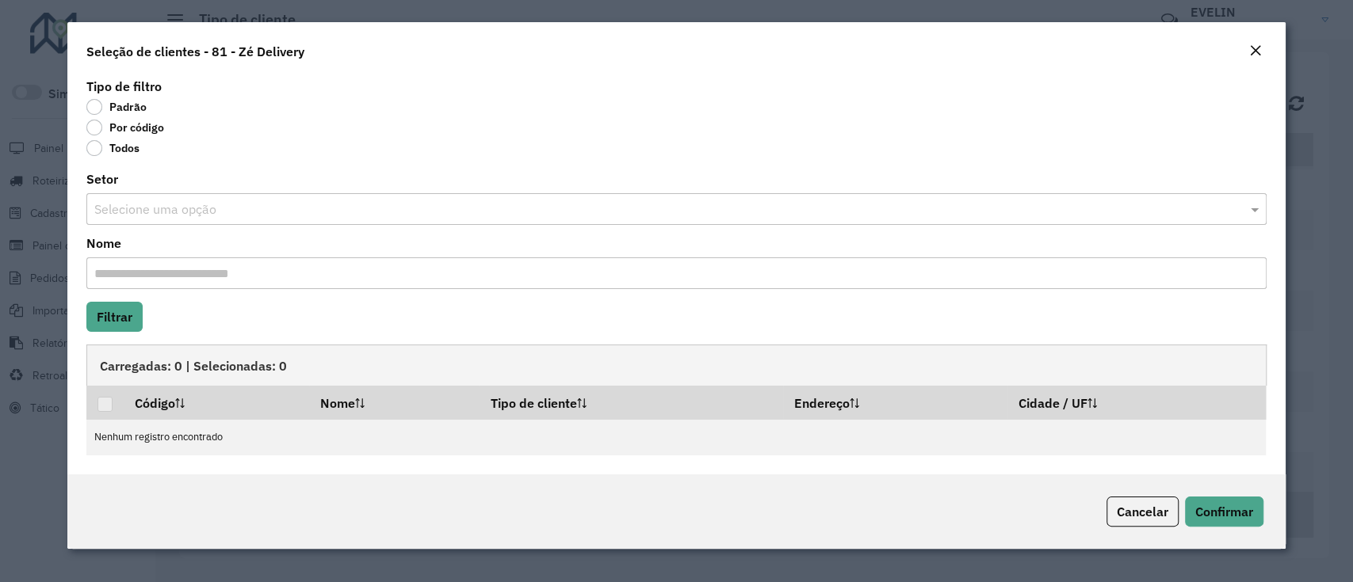
click at [125, 124] on label "Por código" at bounding box center [125, 128] width 78 height 16
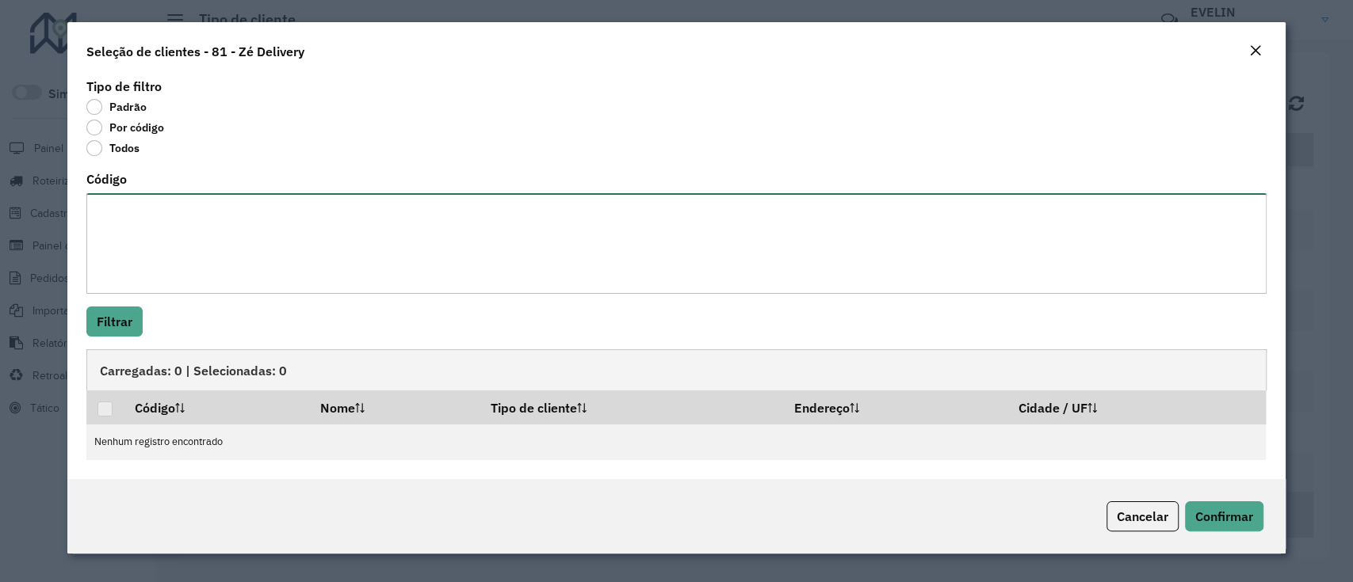
click at [236, 242] on textarea "Código" at bounding box center [675, 243] width 1179 height 101
paste textarea "***** ***** **** ***** ***** ***** **** **** **** **** **** ***** **** **** ***…"
type textarea "***** ***** **** ***** ***** ***** **** **** **** **** **** ***** **** **** ***…"
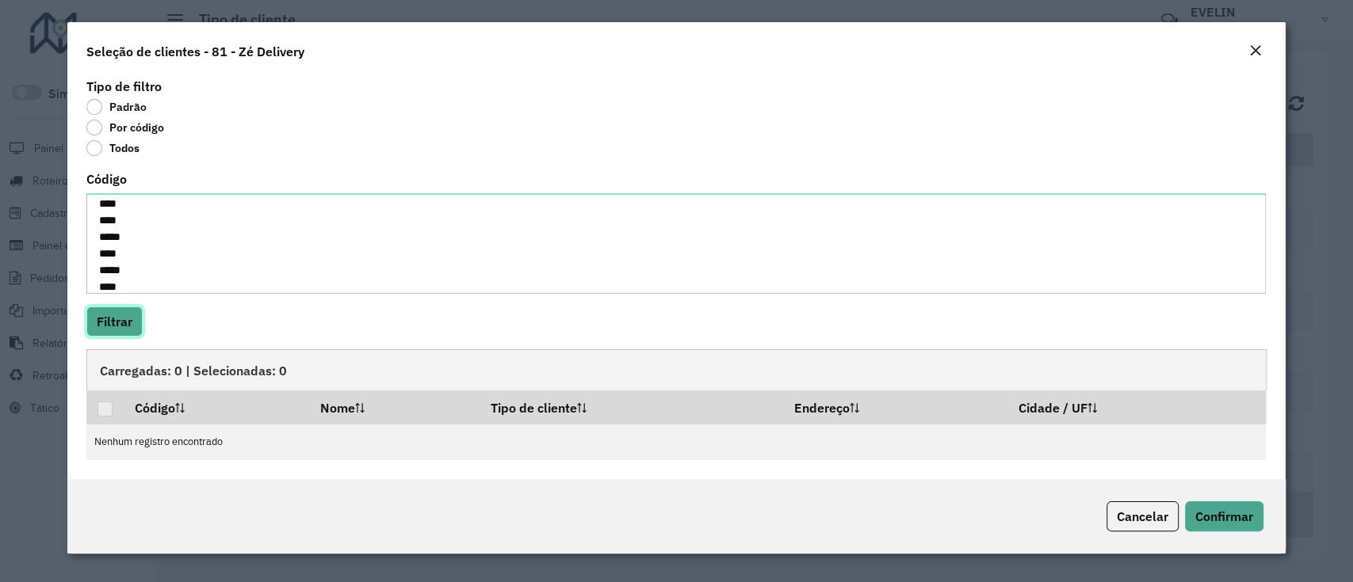
click at [127, 334] on button "Filtrar" at bounding box center [114, 322] width 56 height 30
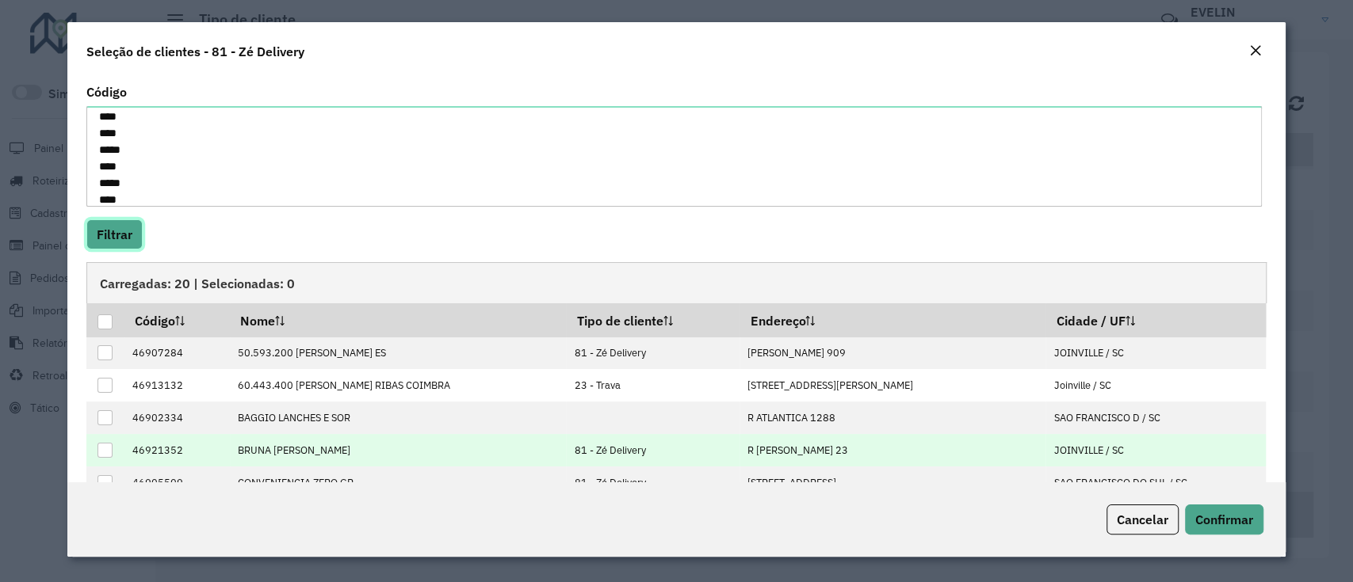
scroll to position [171, 0]
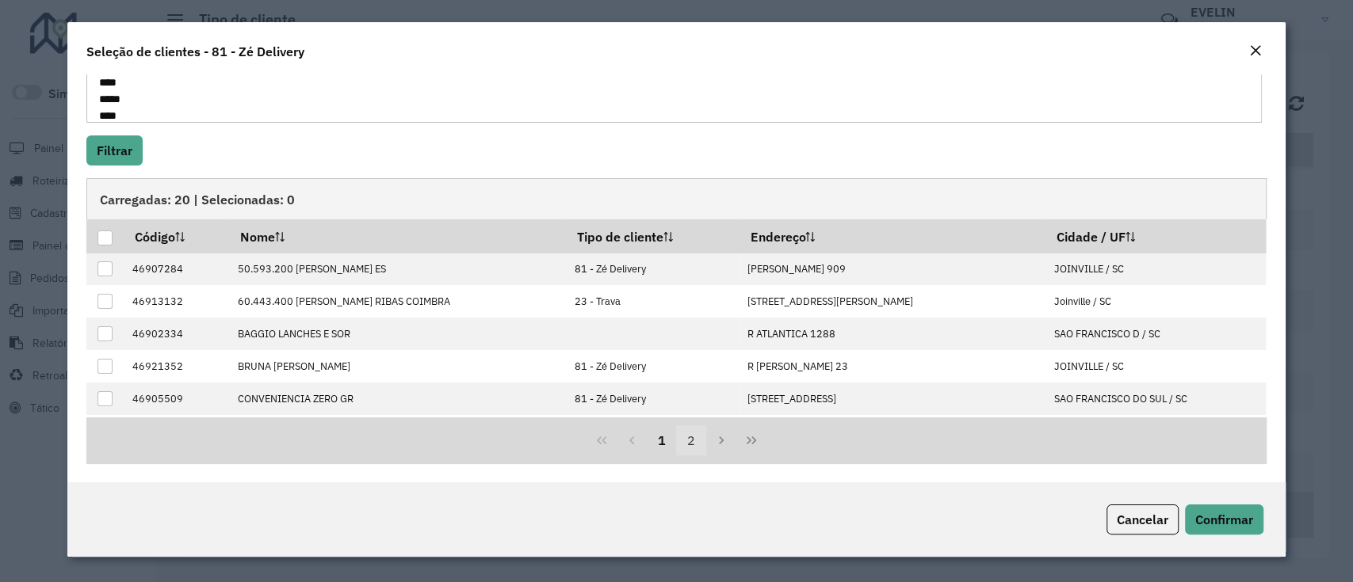
click at [683, 436] on button "2" at bounding box center [691, 440] width 30 height 30
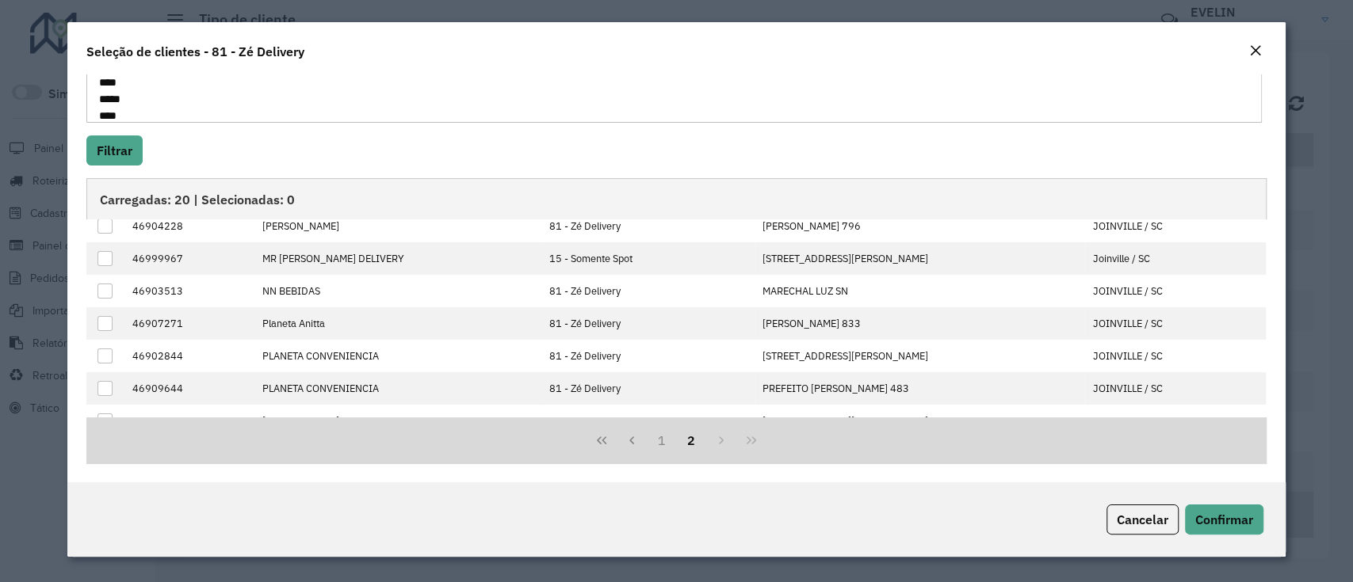
scroll to position [0, 0]
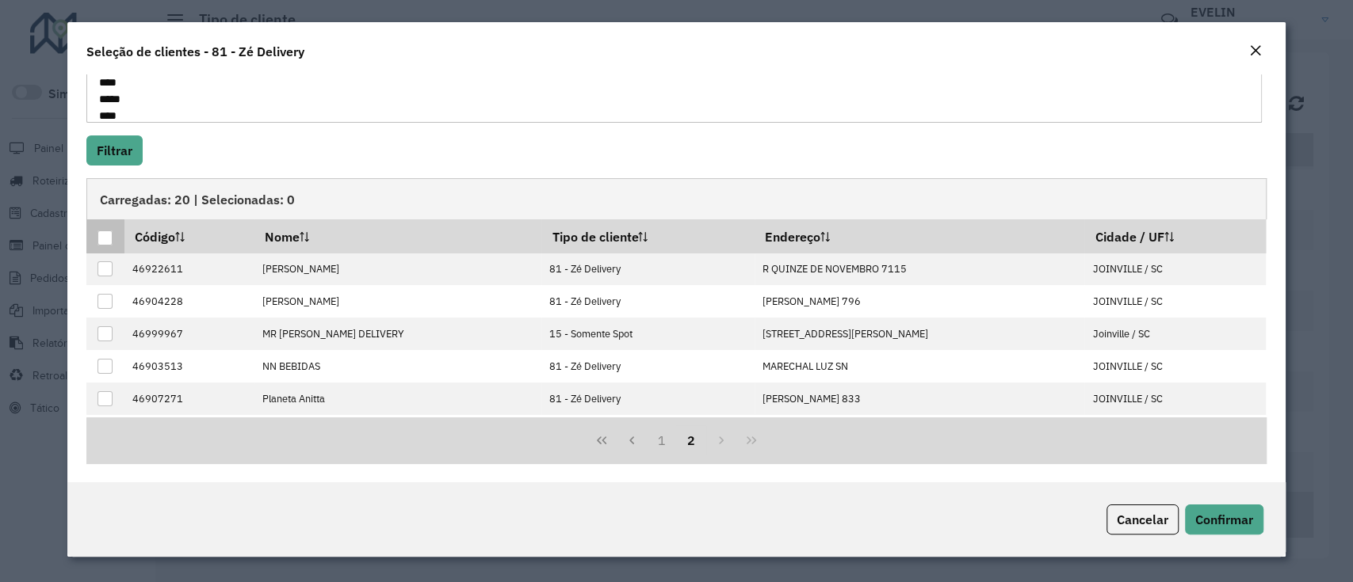
click at [105, 238] on div at bounding box center [104, 238] width 15 height 15
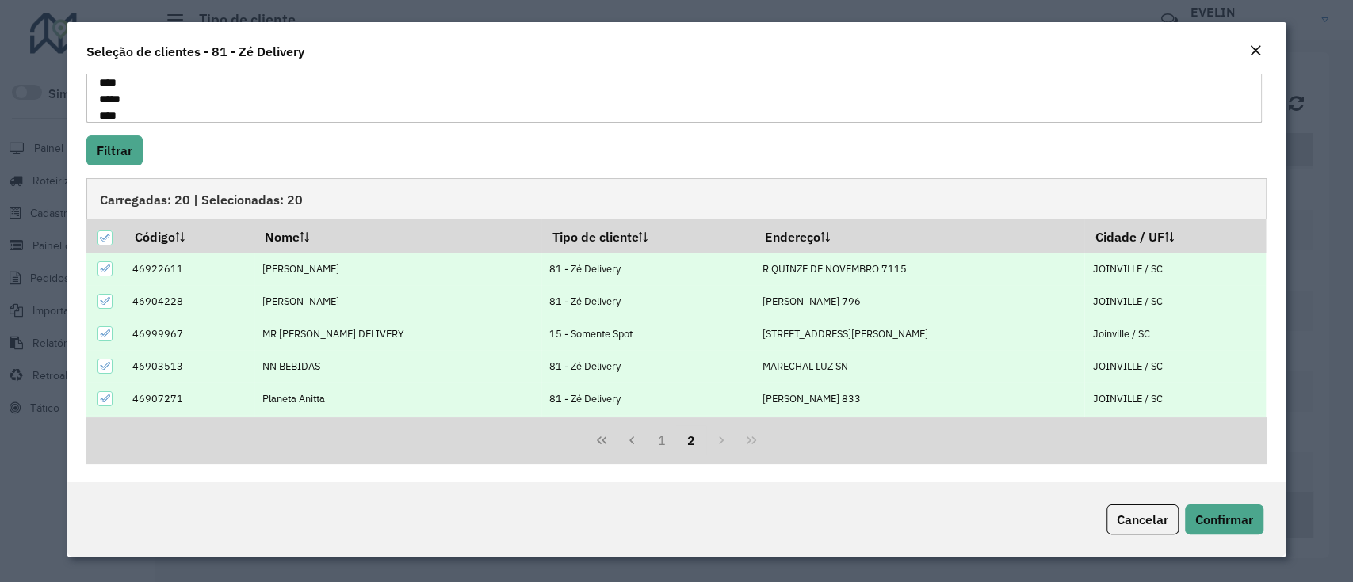
scroll to position [171, 0]
click at [109, 336] on icon at bounding box center [104, 333] width 11 height 11
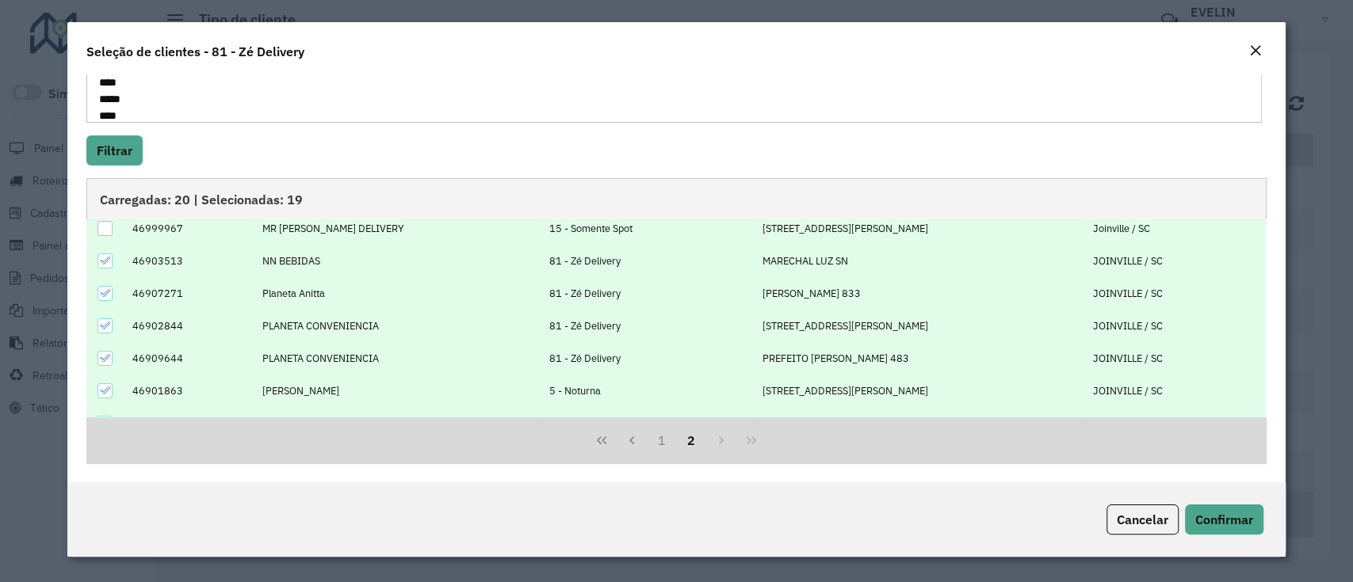
scroll to position [159, 0]
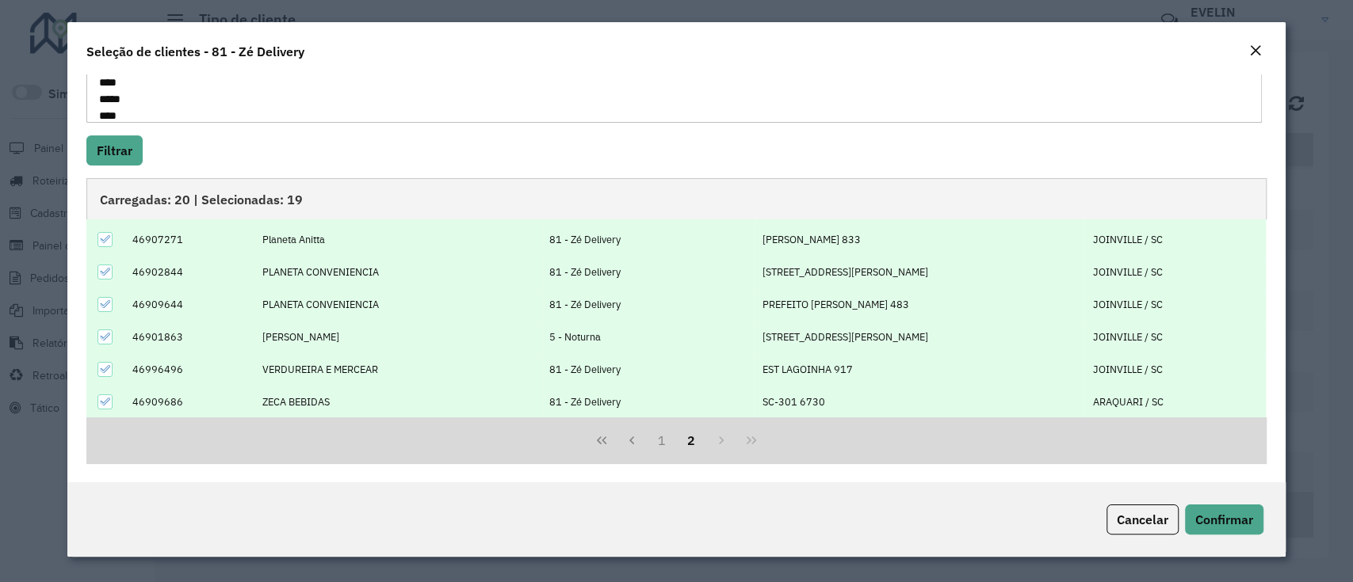
click at [101, 331] on icon at bounding box center [104, 336] width 11 height 11
click at [662, 438] on button "1" at bounding box center [662, 440] width 30 height 30
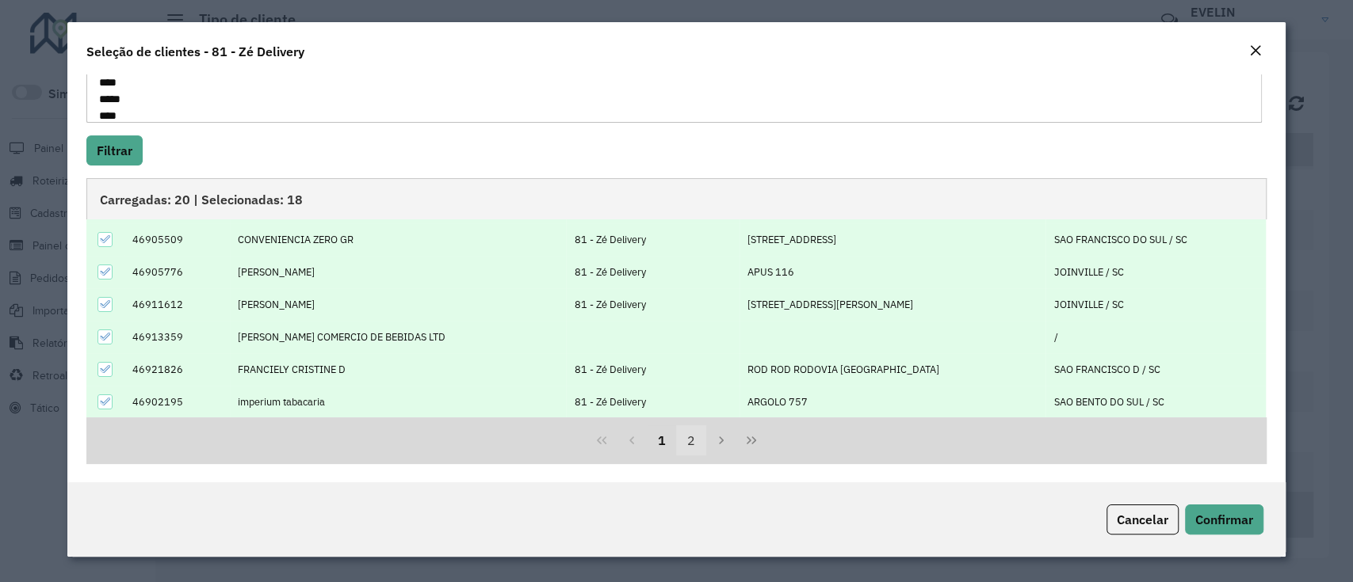
click at [681, 445] on button "2" at bounding box center [691, 440] width 30 height 30
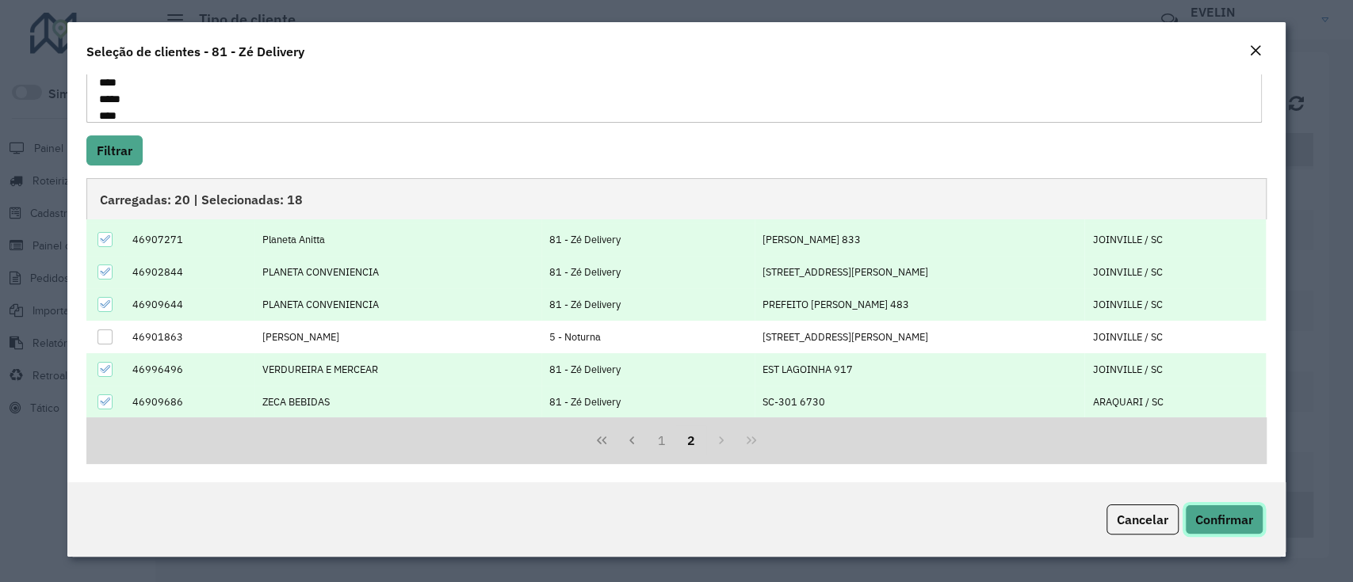
click at [1231, 520] on span "Confirmar" at bounding box center [1224, 520] width 58 height 16
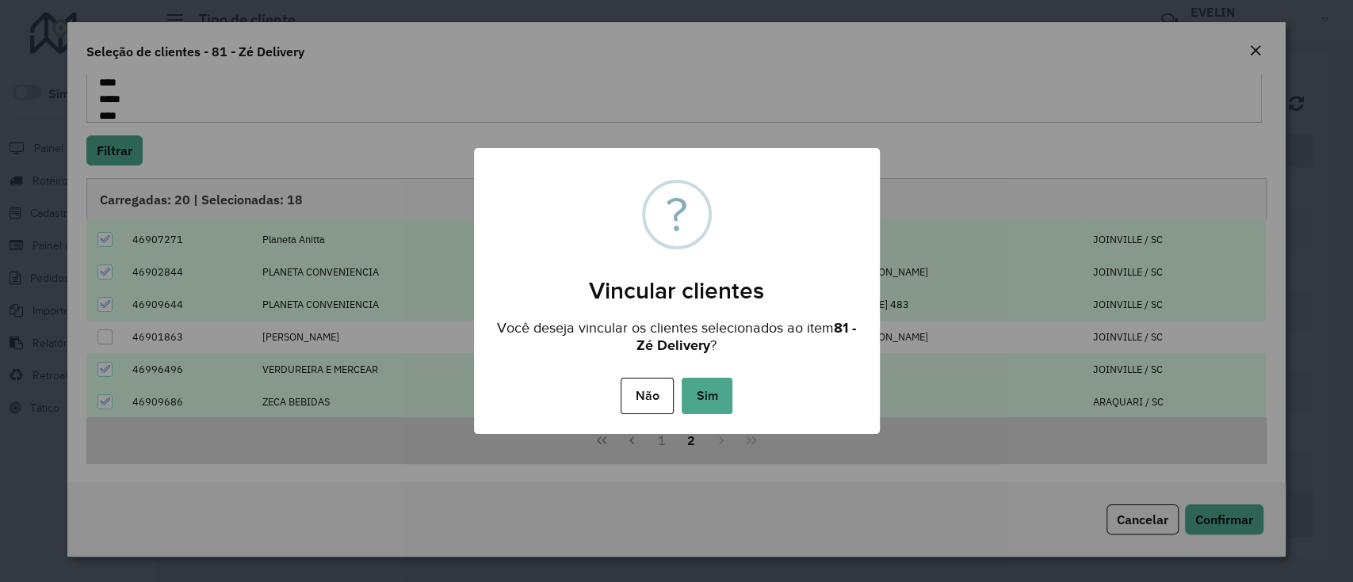
click at [729, 401] on button "Sim" at bounding box center [706, 396] width 51 height 36
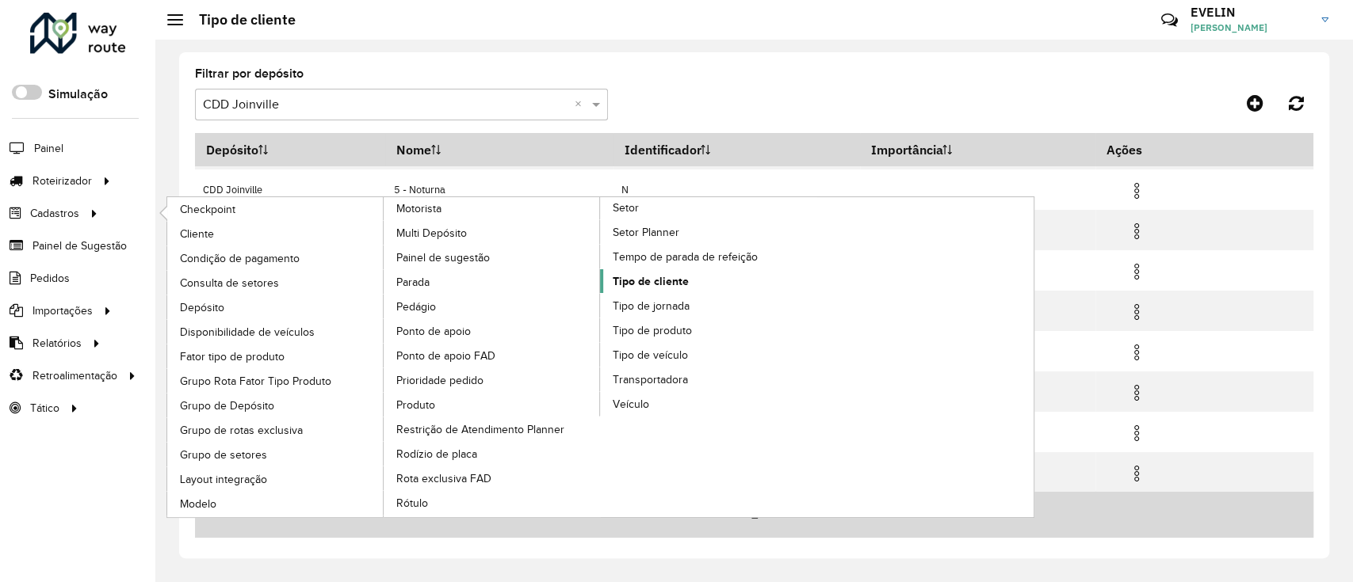
click at [651, 280] on span "Tipo de cliente" at bounding box center [650, 281] width 76 height 17
click at [641, 273] on span "Tipo de cliente" at bounding box center [650, 281] width 76 height 17
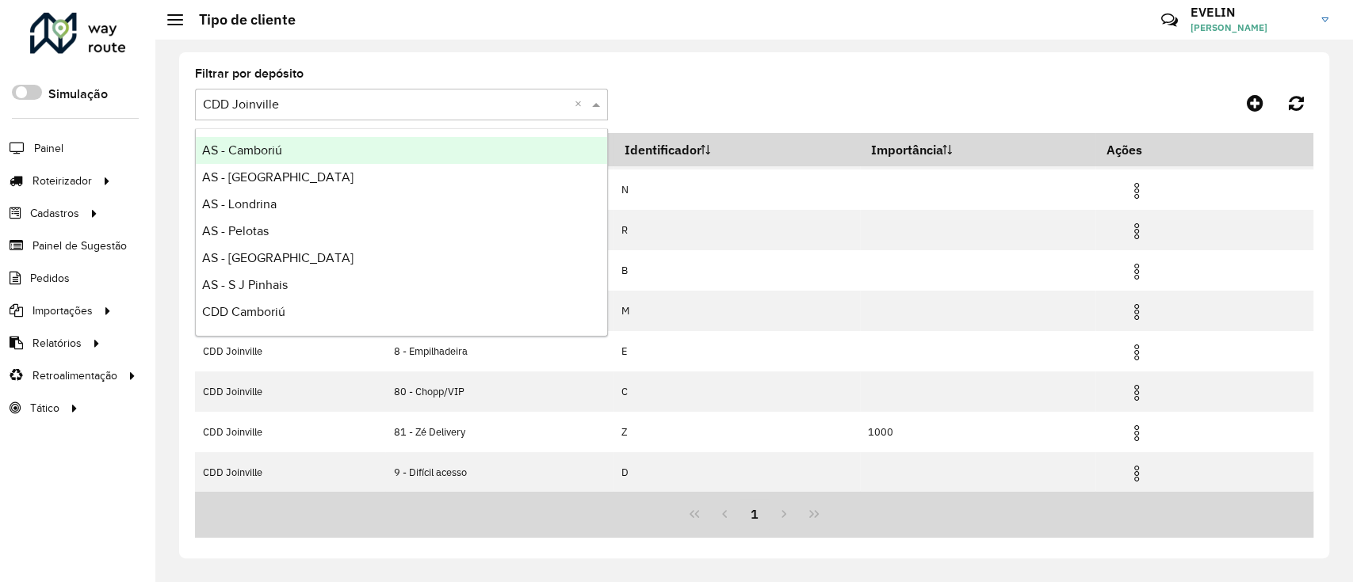
click at [445, 107] on input "text" at bounding box center [385, 105] width 365 height 19
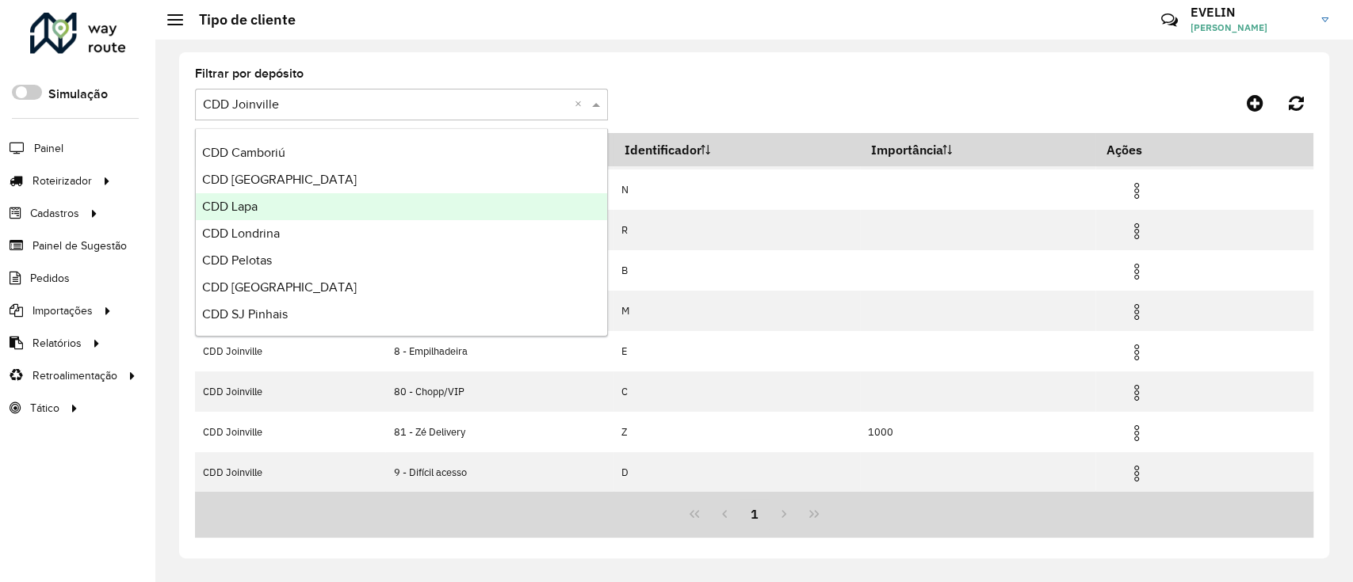
click at [259, 206] on div "CDD Lapa" at bounding box center [401, 206] width 411 height 27
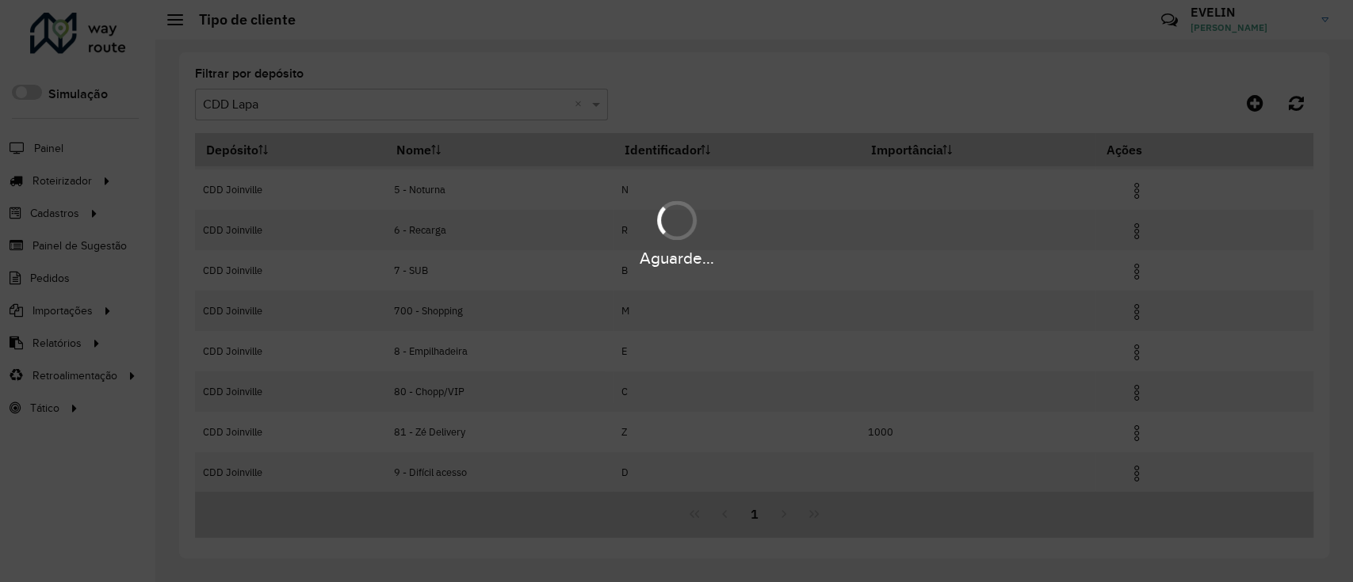
scroll to position [78, 0]
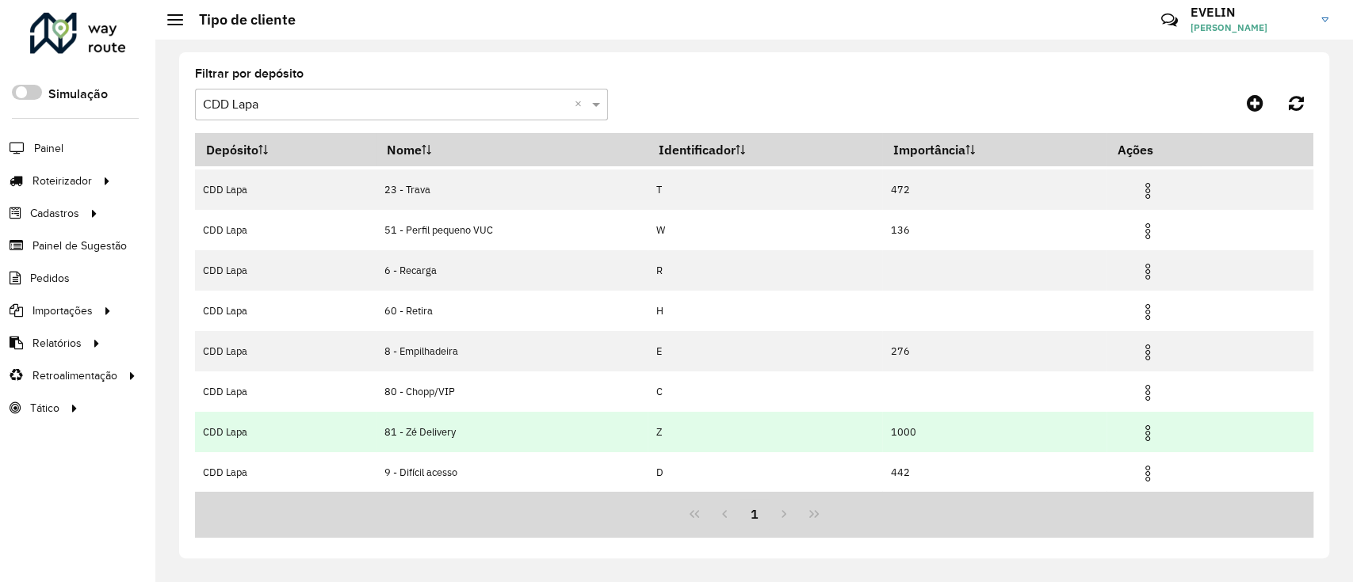
click at [1146, 434] on img at bounding box center [1147, 433] width 19 height 19
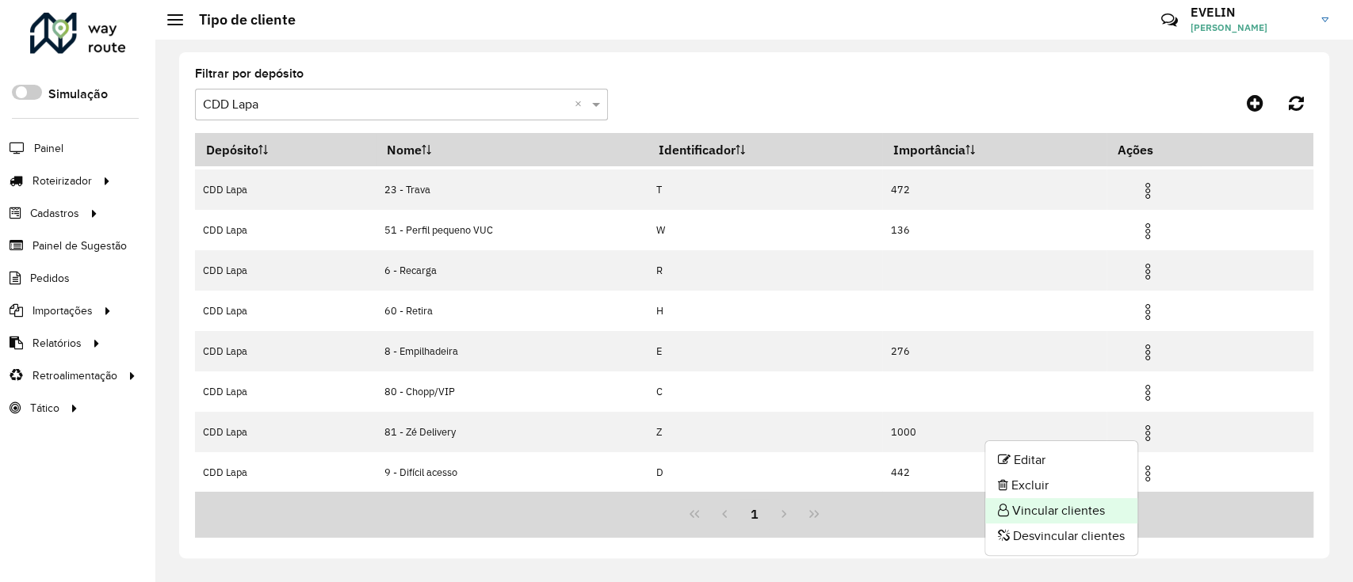
click at [1078, 506] on li "Vincular clientes" at bounding box center [1061, 510] width 152 height 25
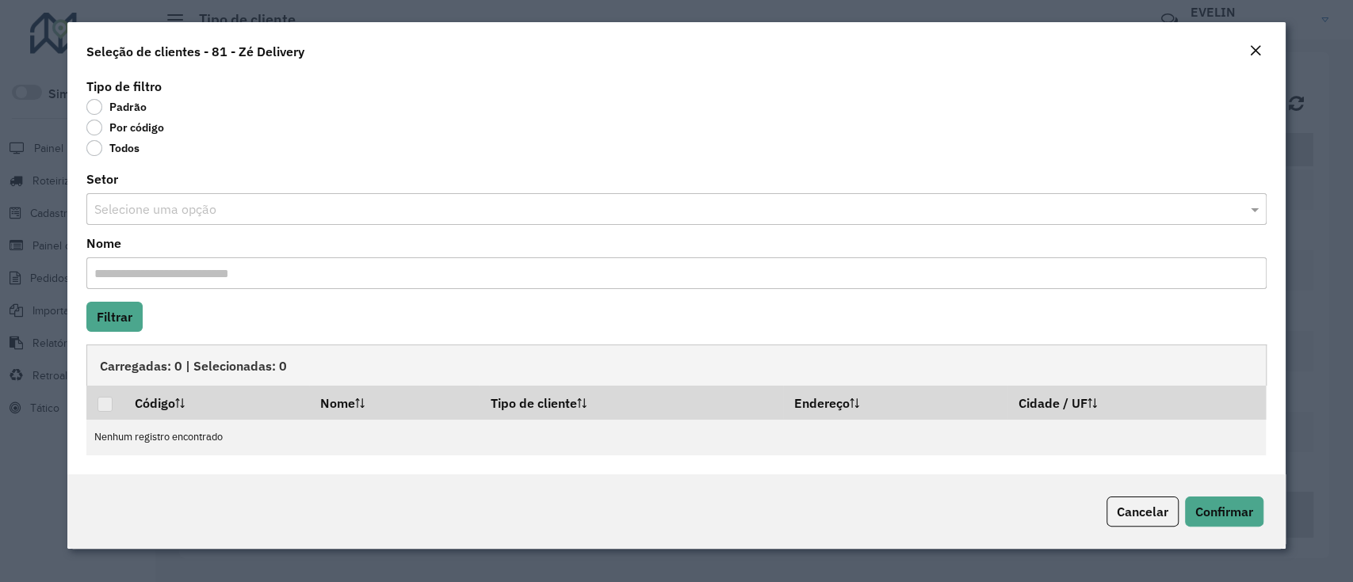
click at [113, 122] on label "Por código" at bounding box center [125, 128] width 78 height 16
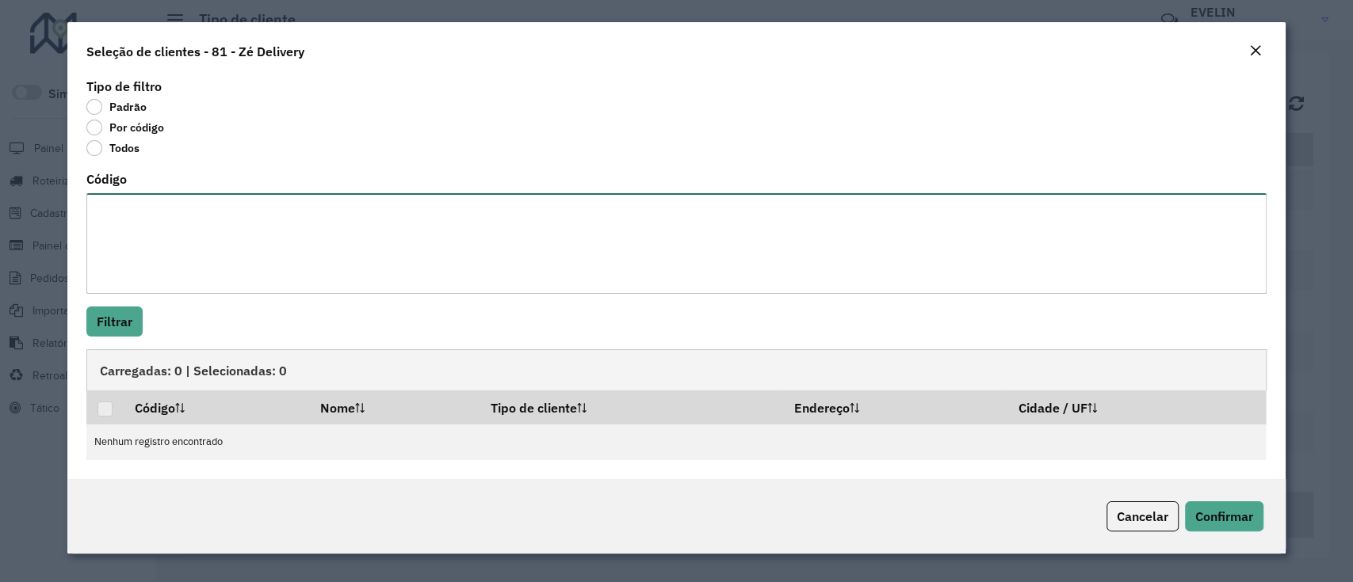
click at [255, 227] on textarea "Código" at bounding box center [675, 243] width 1179 height 101
paste textarea "**** ****"
type textarea "**** ****"
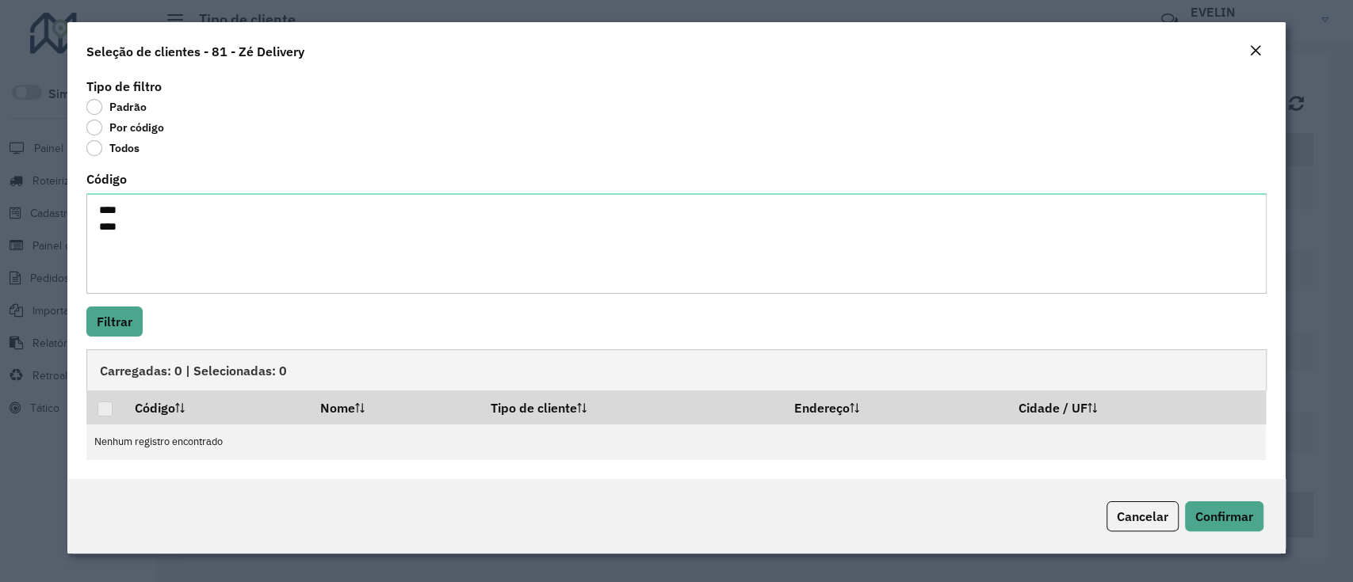
click at [126, 337] on div "Tipo de filtro Padrão Por código Todos Código **** **** Filtrar Carregadas: 0 |…" at bounding box center [675, 276] width 1217 height 405
click at [130, 324] on button "Filtrar" at bounding box center [114, 322] width 56 height 30
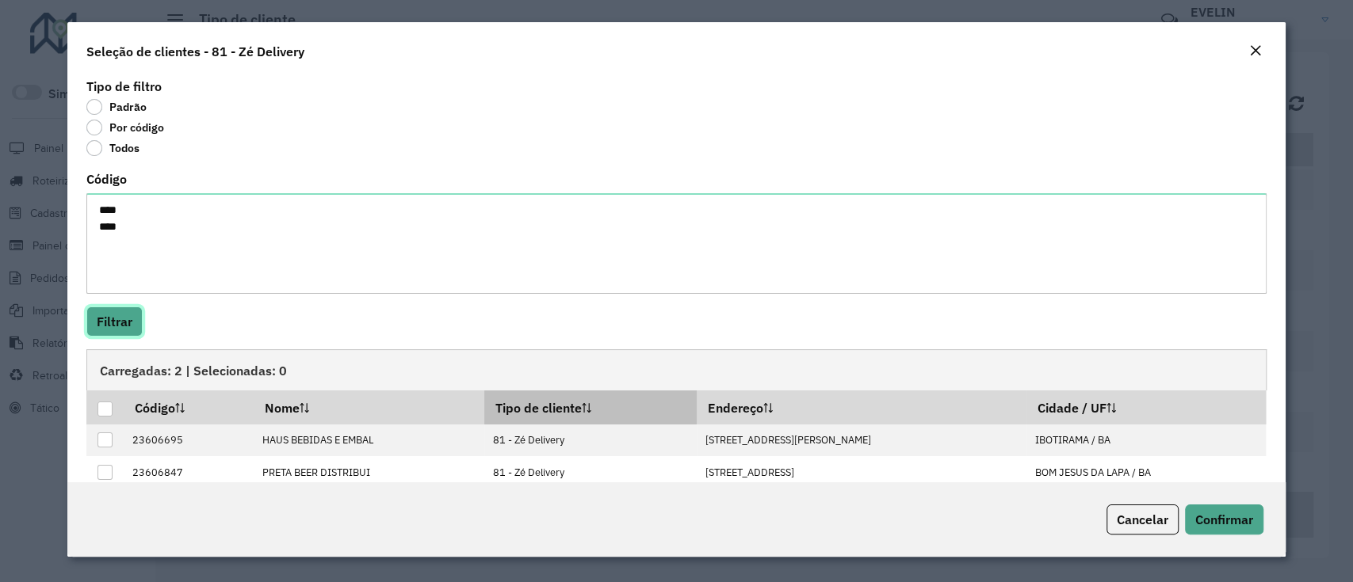
scroll to position [25, 0]
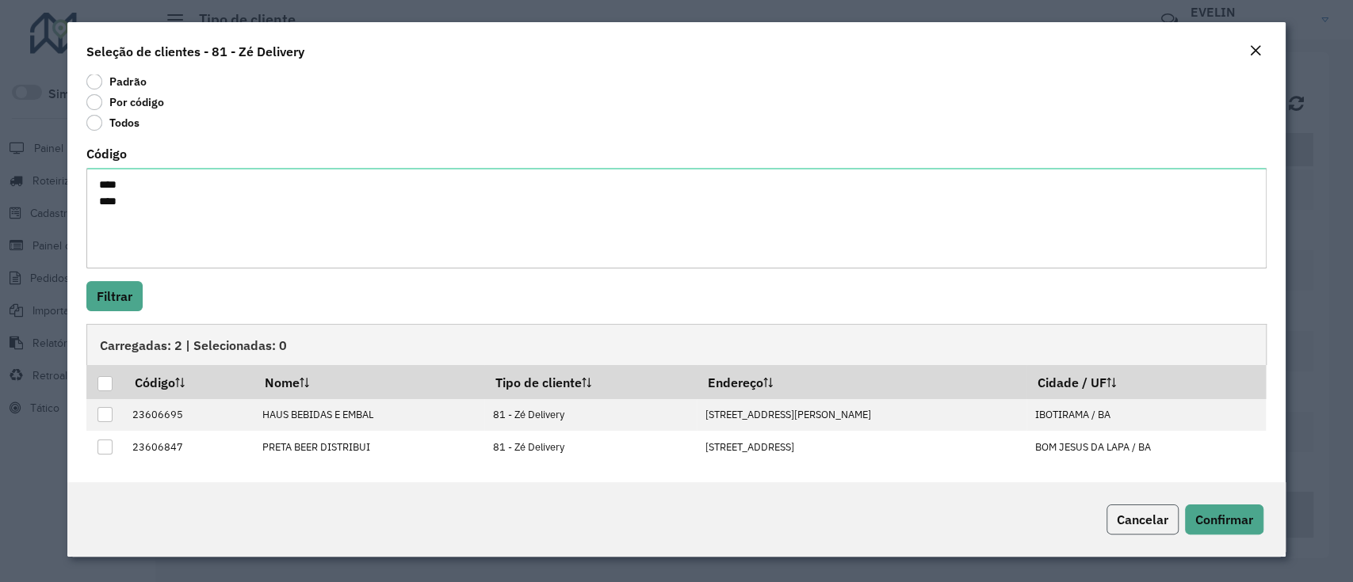
click at [1133, 528] on span "Cancelar" at bounding box center [1142, 520] width 52 height 16
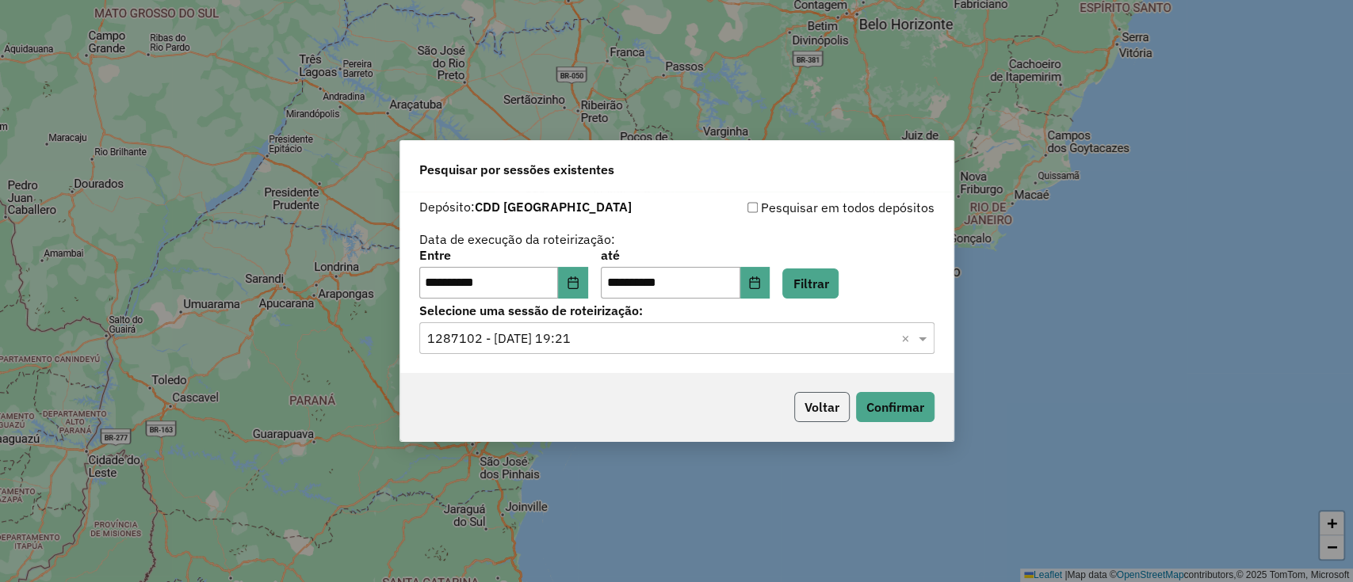
click at [824, 401] on button "Voltar" at bounding box center [821, 407] width 55 height 30
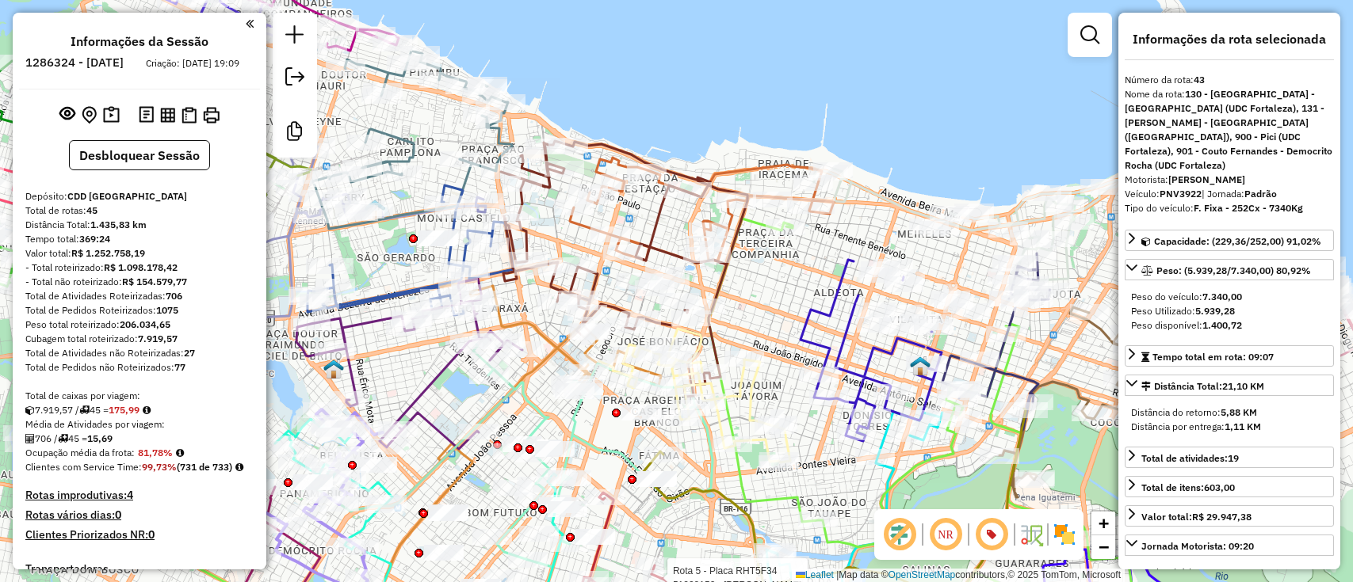
select select "**********"
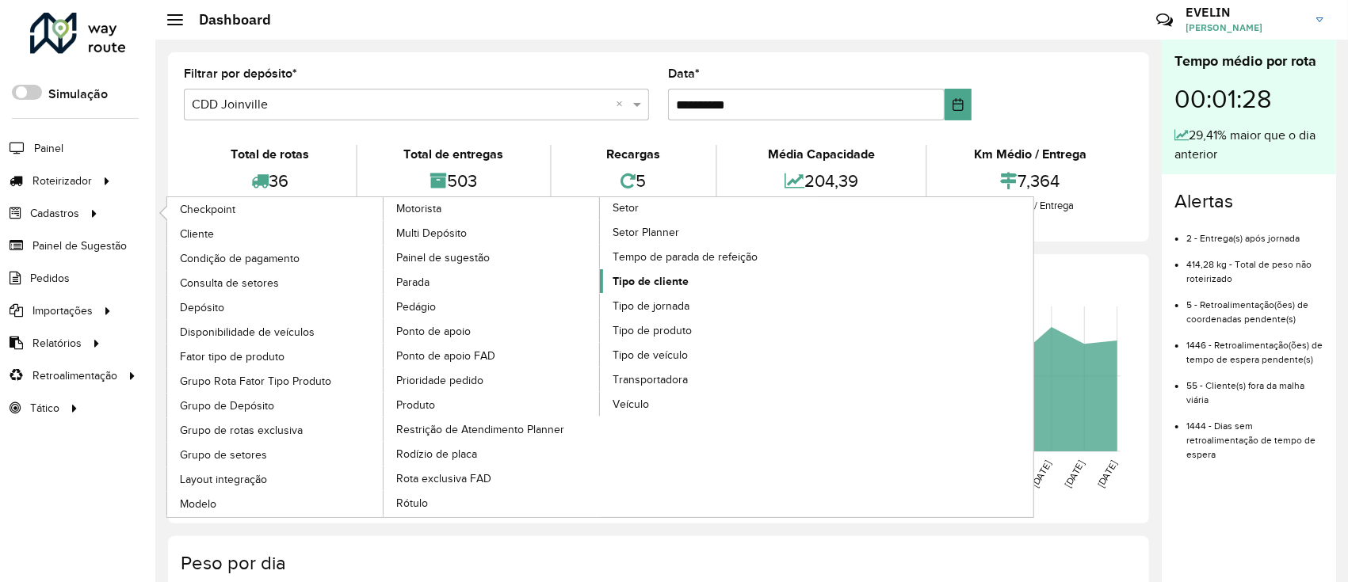
click at [670, 288] on link "Tipo de cliente" at bounding box center [708, 281] width 217 height 24
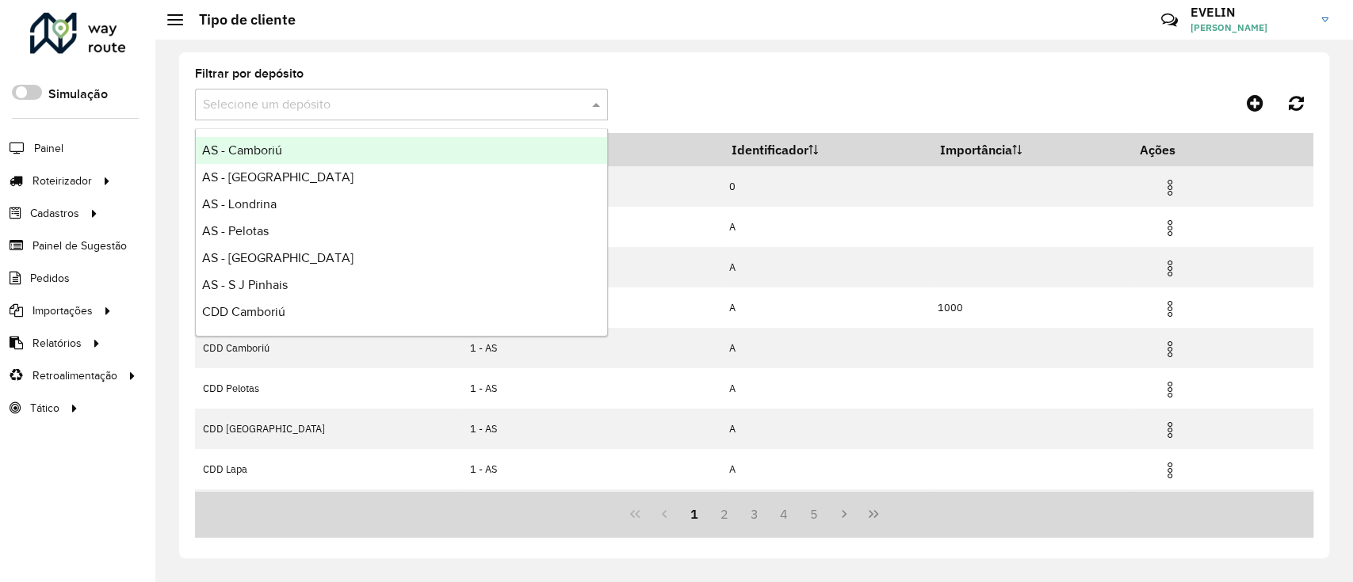
click at [430, 109] on input "text" at bounding box center [385, 105] width 365 height 19
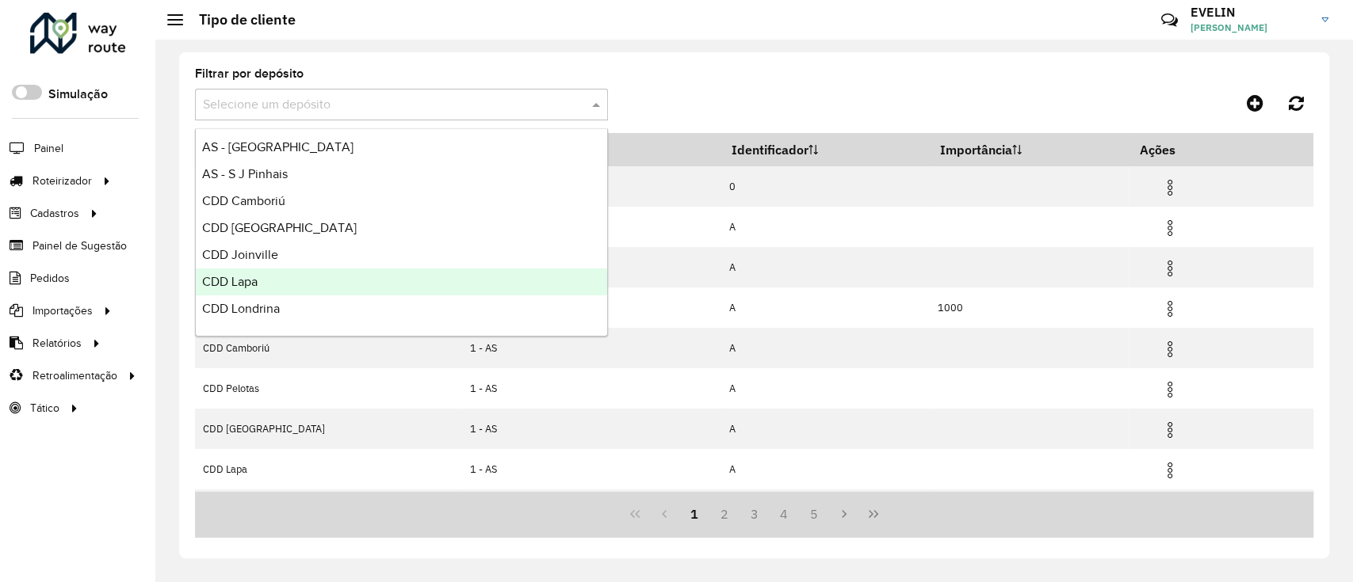
scroll to position [186, 0]
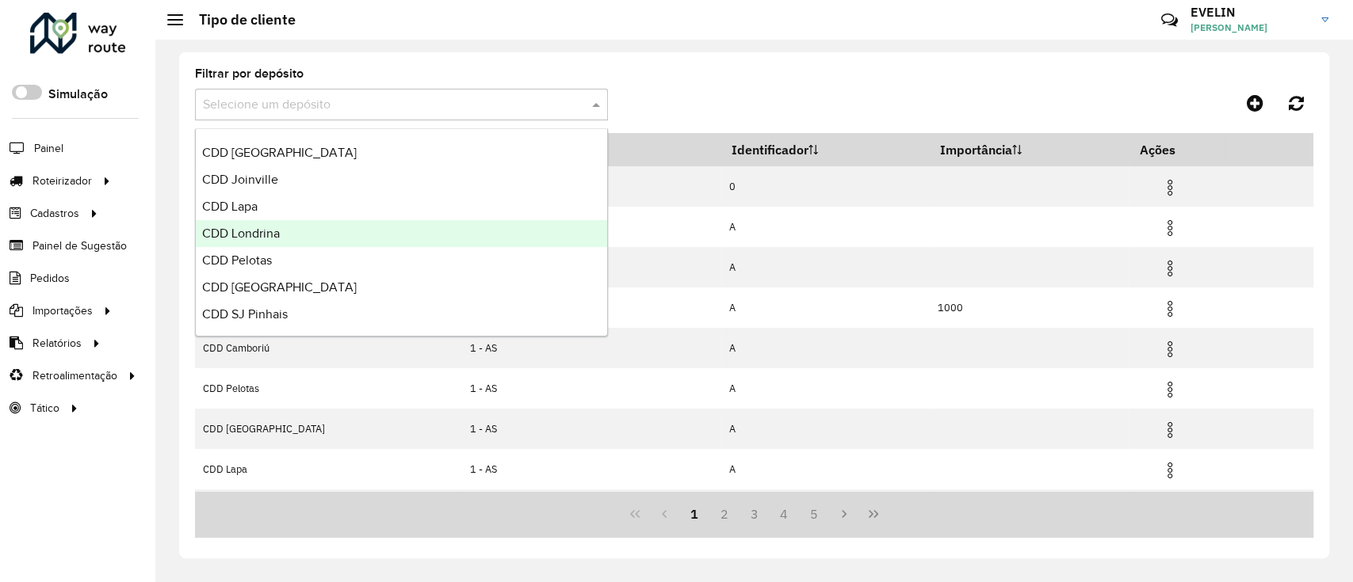
click at [263, 231] on span "CDD Londrina" at bounding box center [241, 233] width 78 height 13
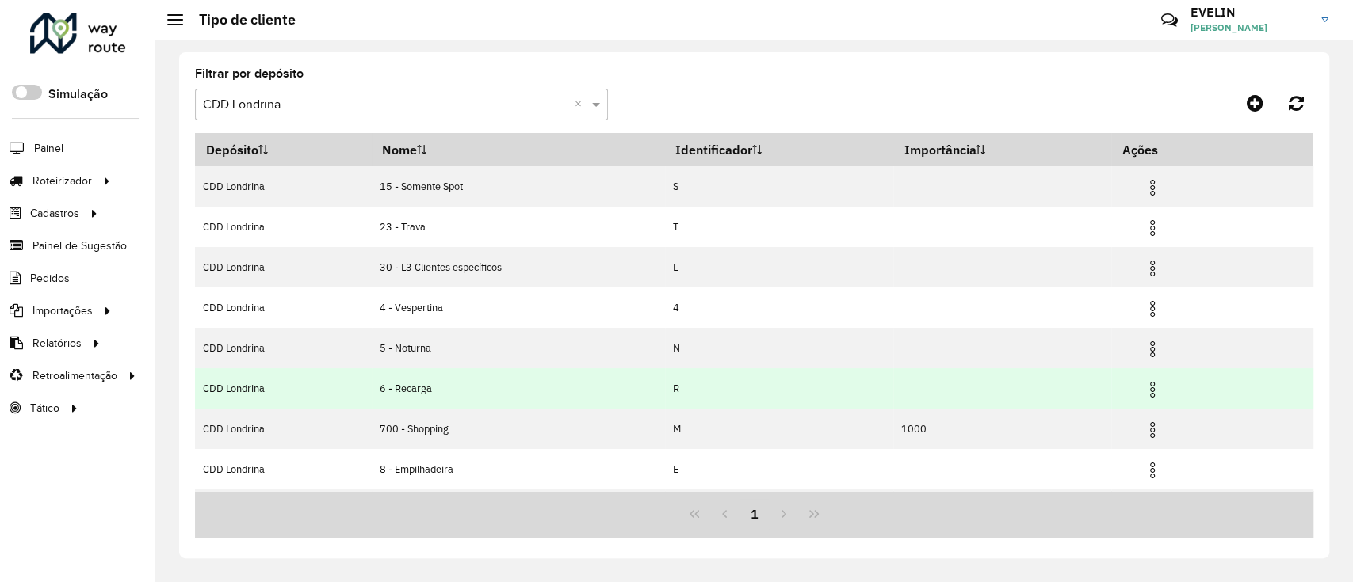
click at [1153, 384] on img at bounding box center [1152, 389] width 19 height 19
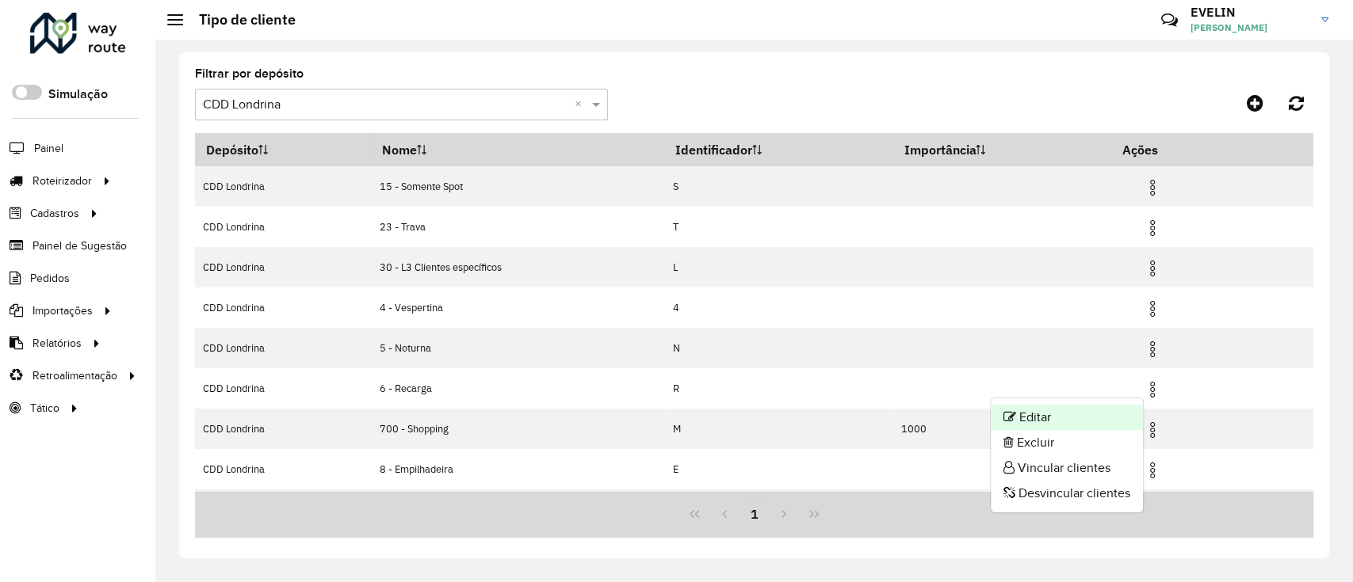
click at [1058, 421] on li "Editar" at bounding box center [1066, 417] width 152 height 25
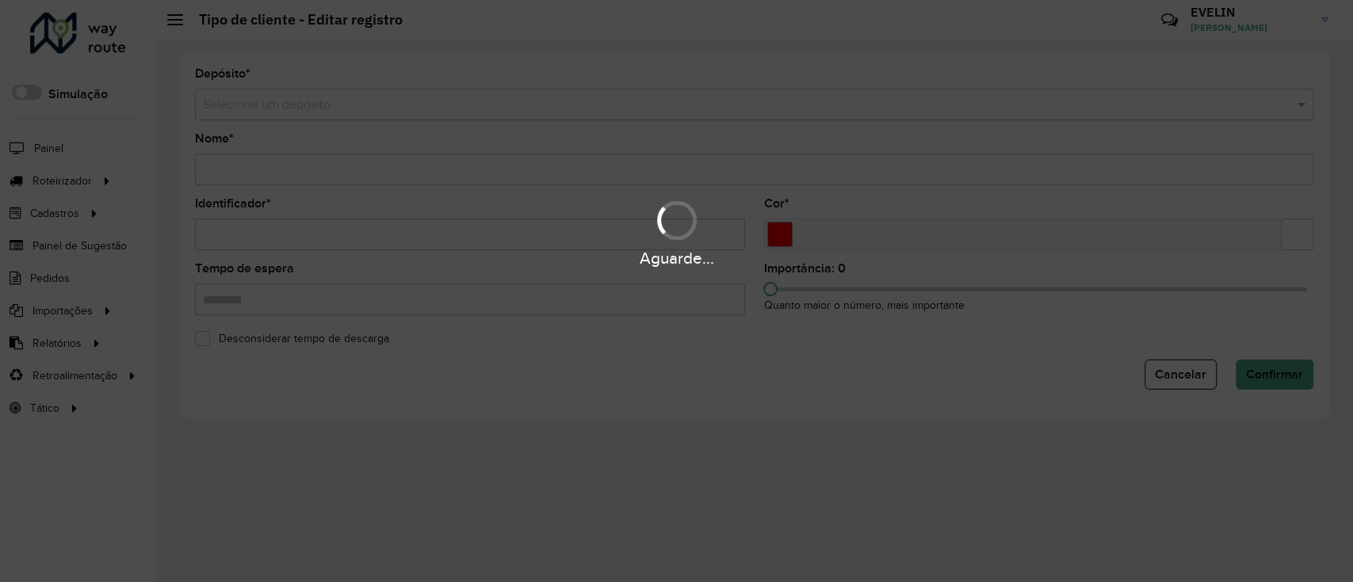
type input "**********"
type input "*"
type input "*******"
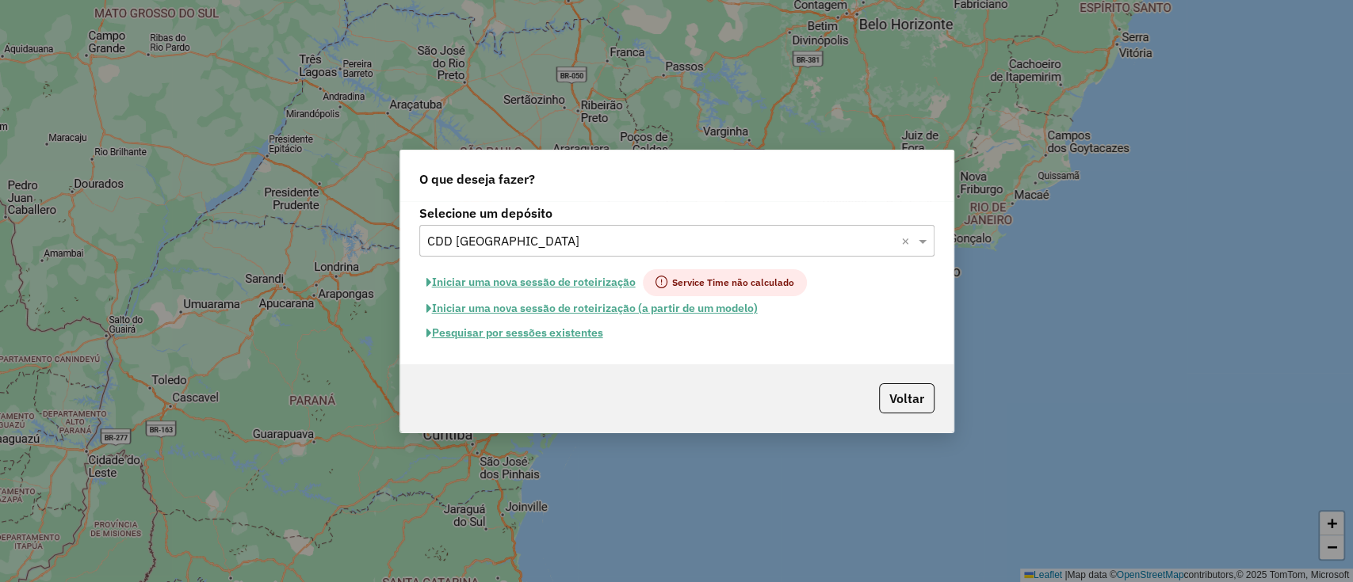
click at [1150, 225] on div "O que deseja fazer? Selecione um depósito Selecione um depósito × CDD Fortaleza…" at bounding box center [676, 291] width 1353 height 582
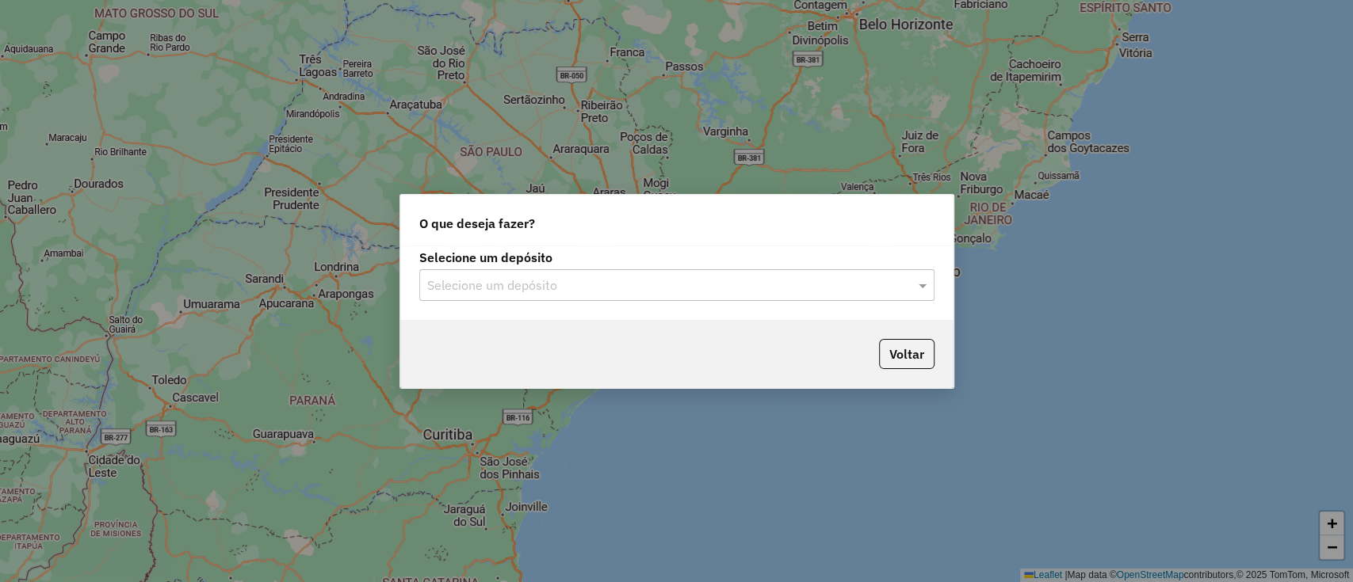
click at [540, 281] on input "text" at bounding box center [660, 286] width 467 height 19
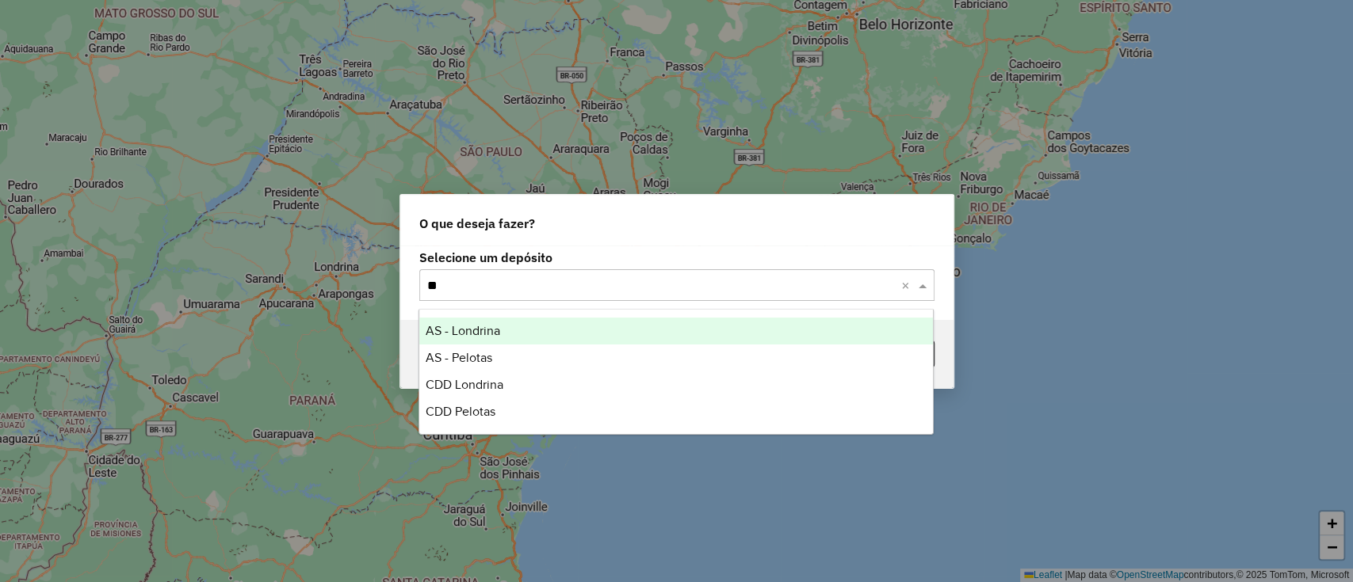
type input "***"
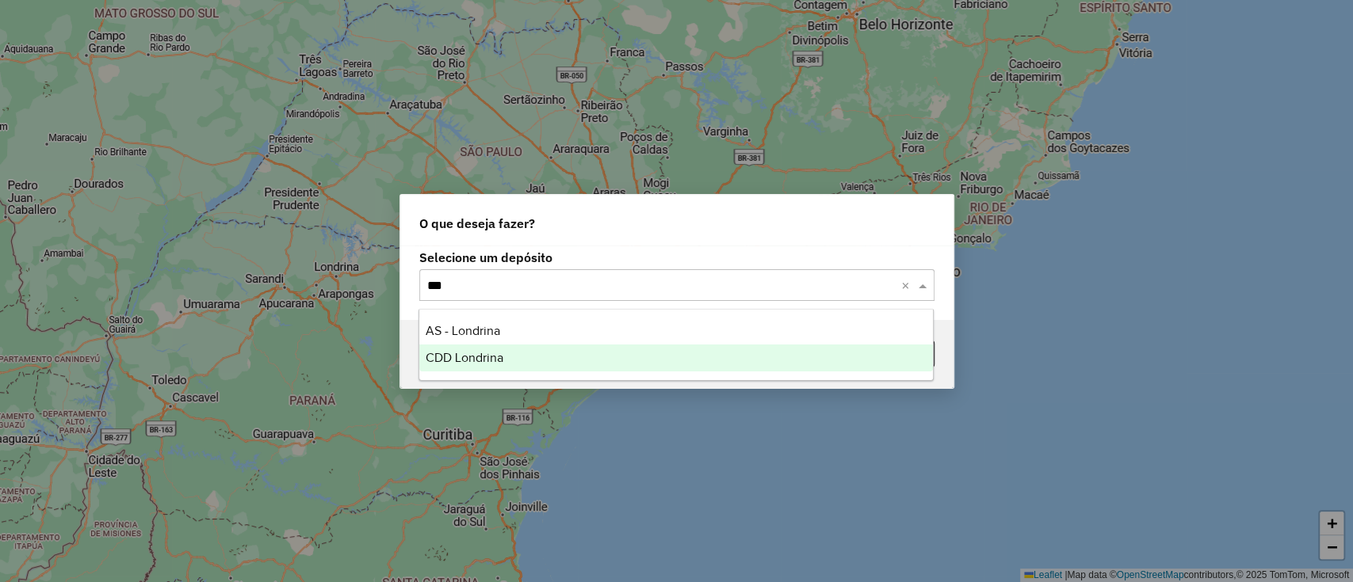
click at [441, 358] on span "CDD Londrina" at bounding box center [464, 357] width 78 height 13
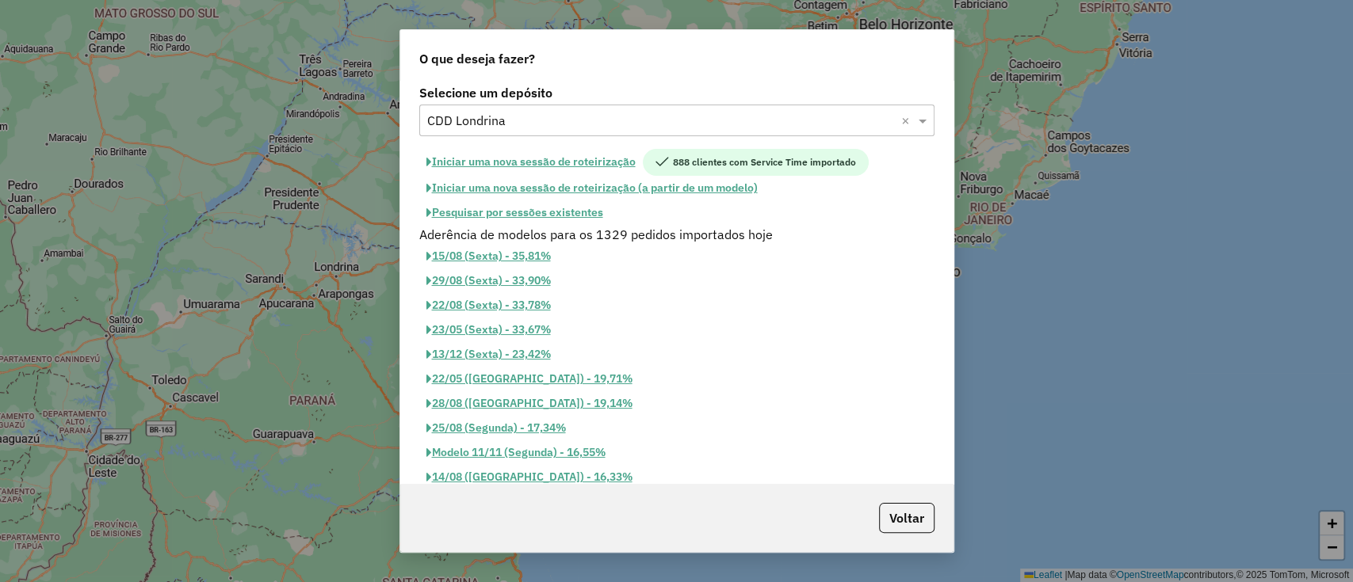
click at [515, 169] on button "Iniciar uma nova sessão de roteirização" at bounding box center [530, 162] width 223 height 27
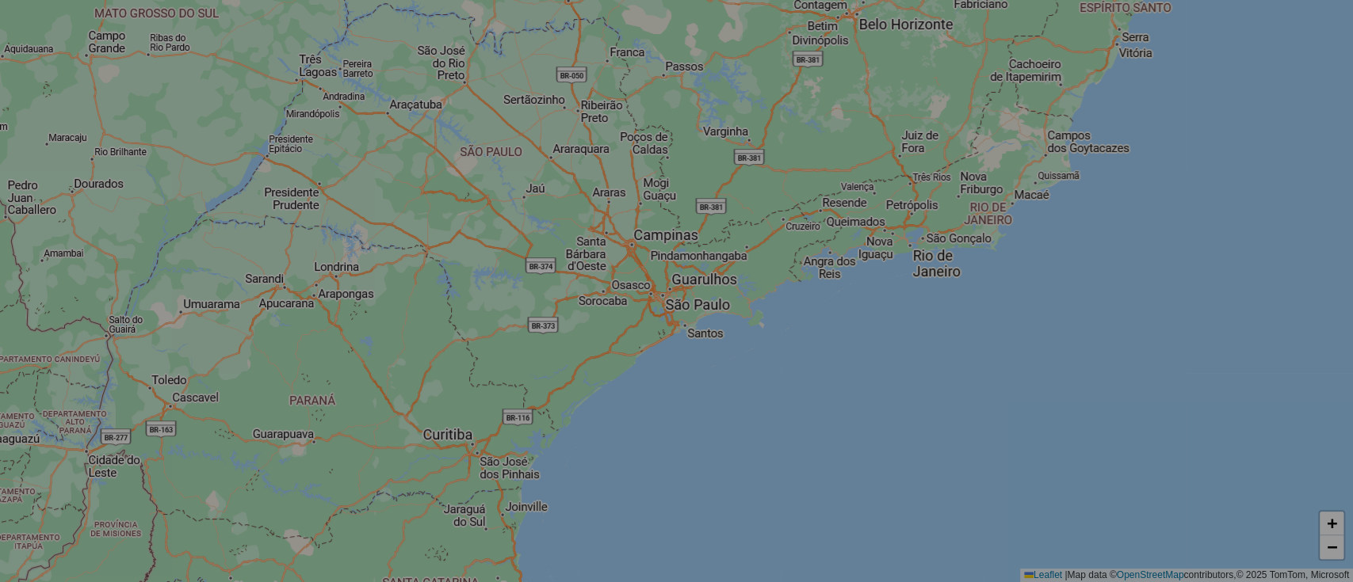
select select "*"
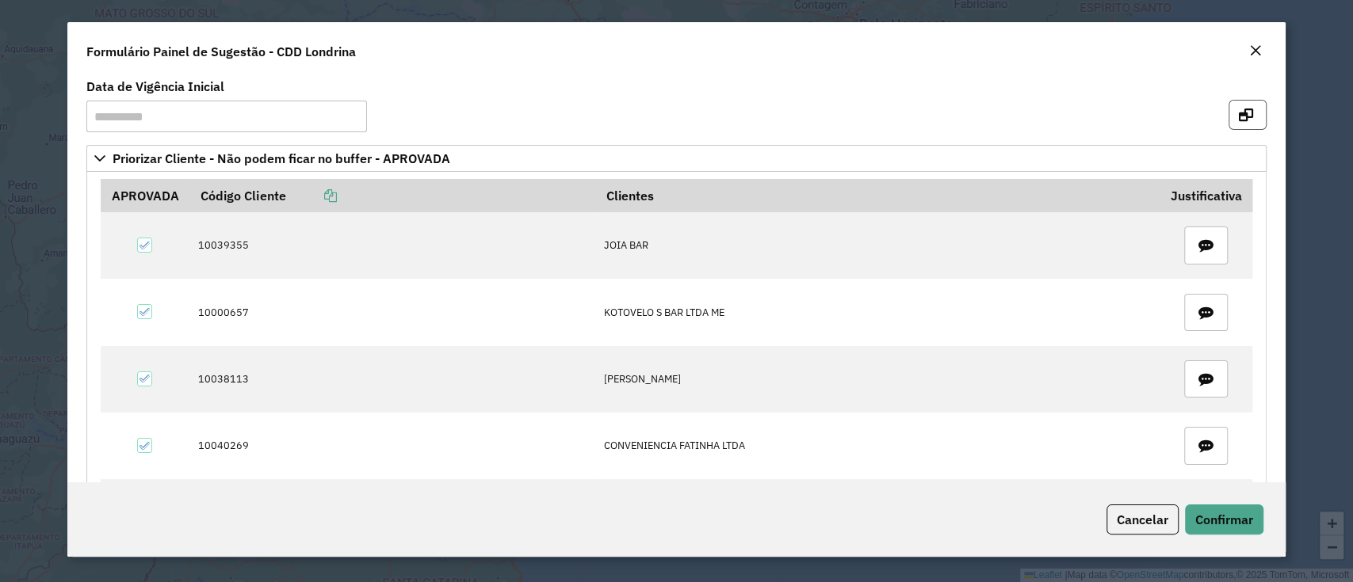
click at [1238, 117] on icon "button" at bounding box center [1245, 115] width 14 height 13
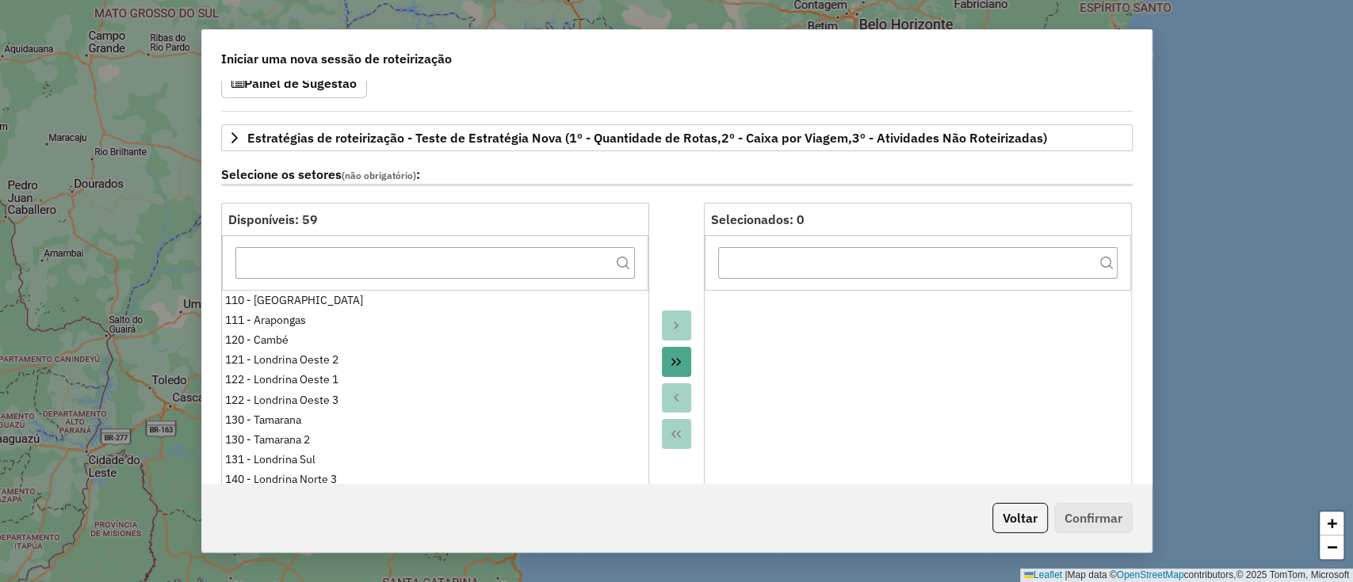
click at [674, 364] on icon "Move All to Target" at bounding box center [676, 362] width 13 height 13
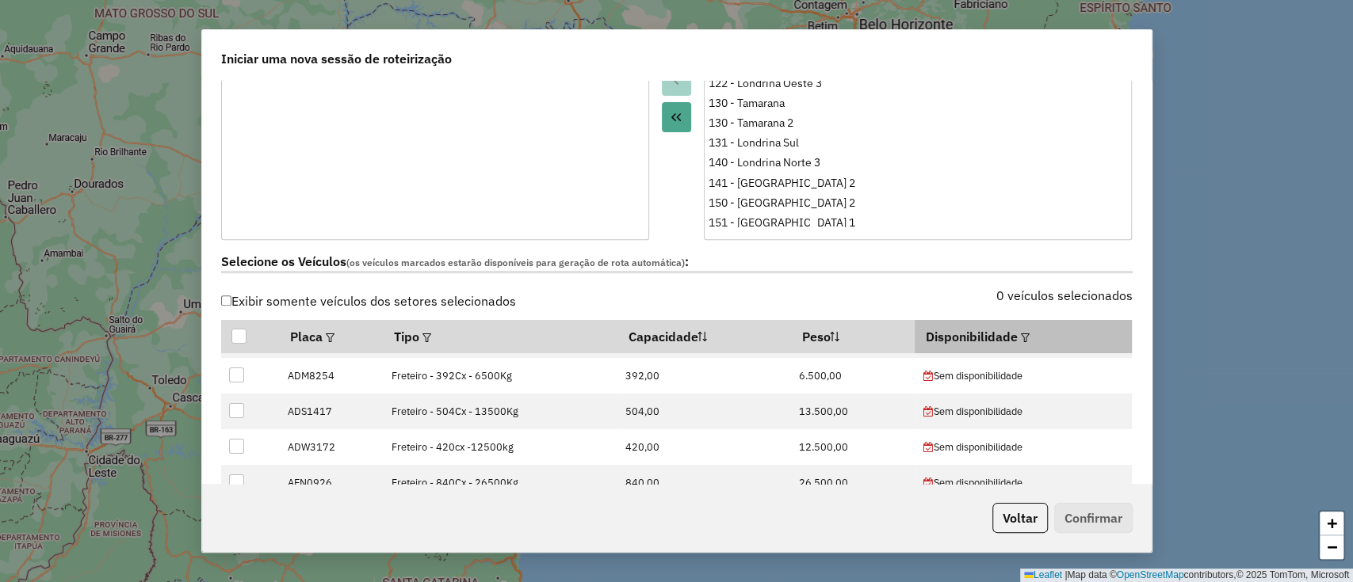
scroll to position [211, 0]
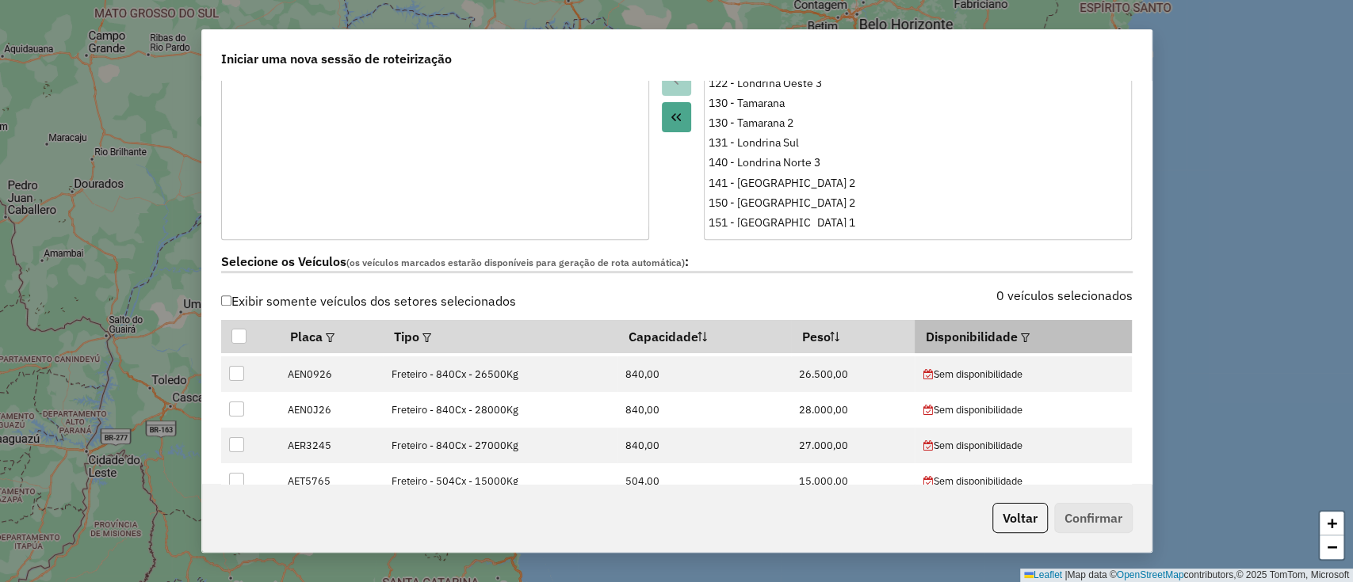
click at [1021, 334] on em at bounding box center [1025, 338] width 9 height 9
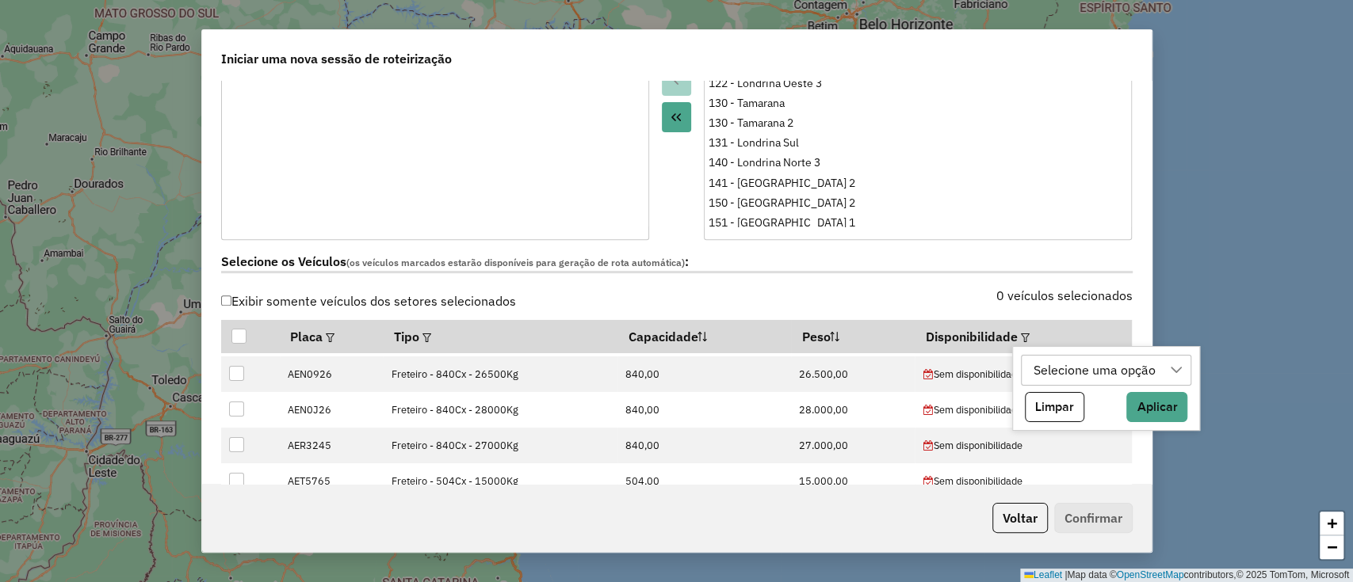
click at [1106, 377] on div "Selecione uma opção" at bounding box center [1094, 371] width 133 height 30
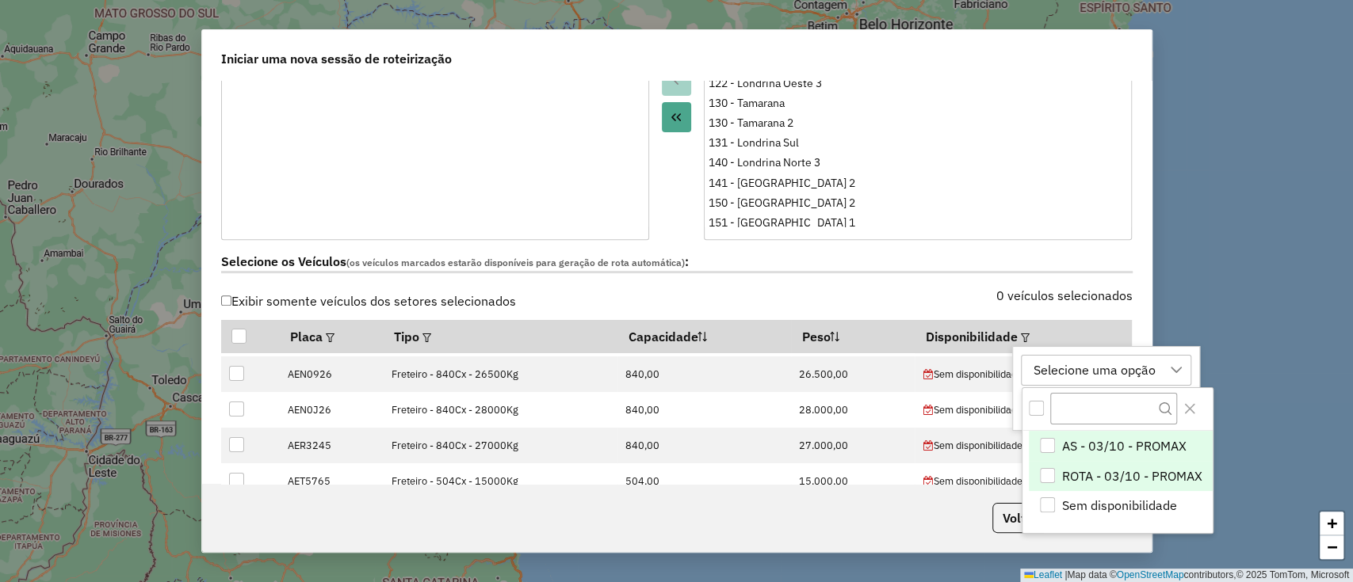
click at [1074, 467] on span "ROTA - 03/10 - PROMAX" at bounding box center [1132, 476] width 140 height 19
click at [1191, 408] on icon "Close" at bounding box center [1189, 409] width 13 height 13
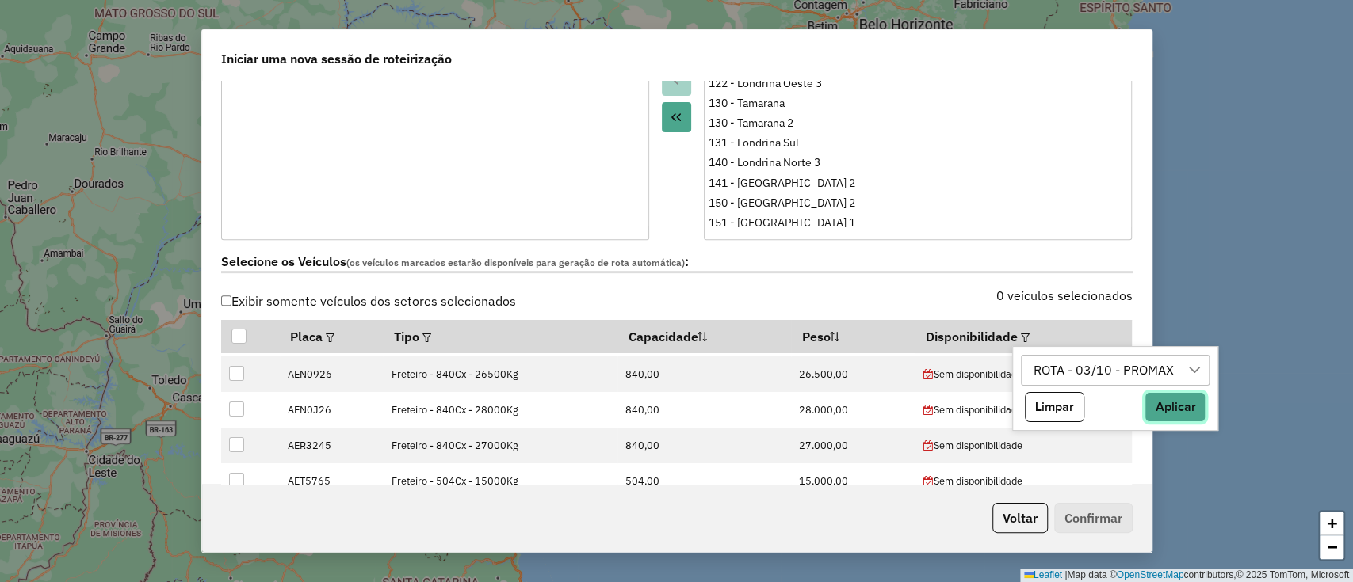
click at [1191, 408] on button "Aplicar" at bounding box center [1174, 407] width 61 height 30
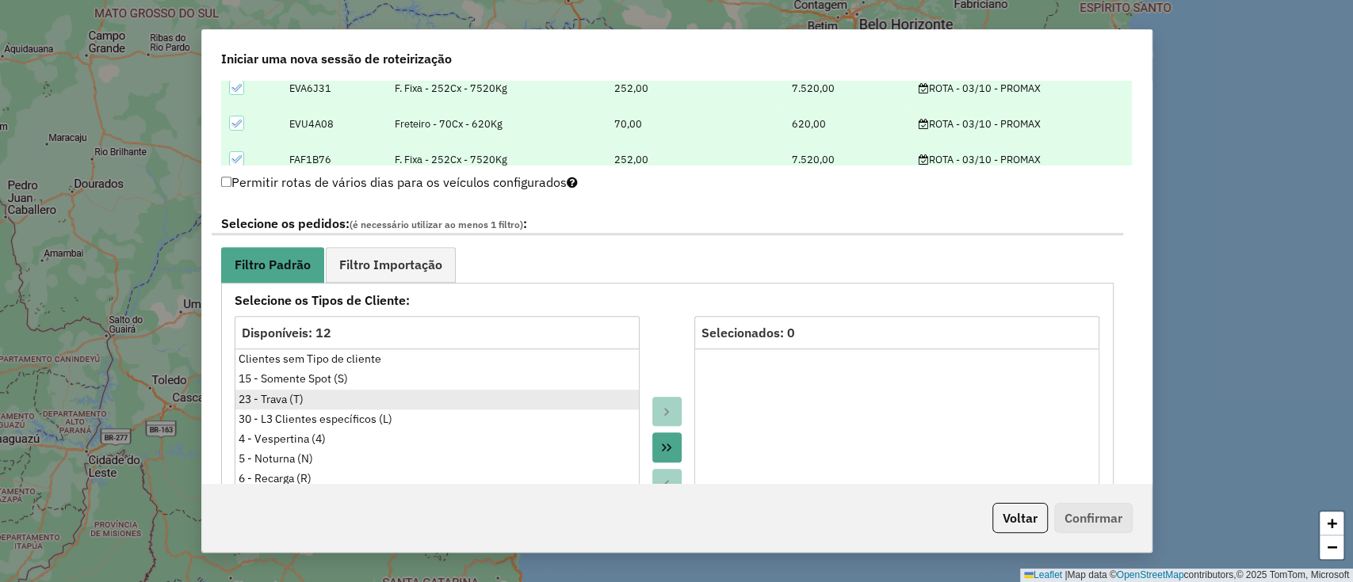
scroll to position [845, 0]
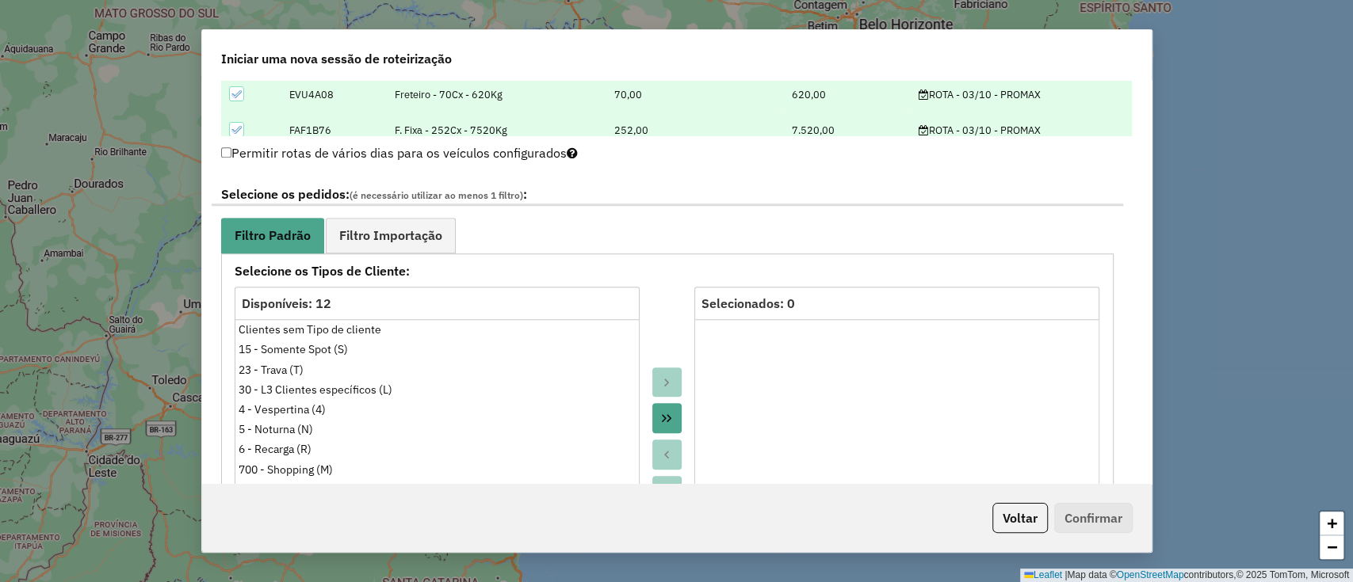
click at [670, 416] on icon "Move All to Target" at bounding box center [666, 418] width 13 height 13
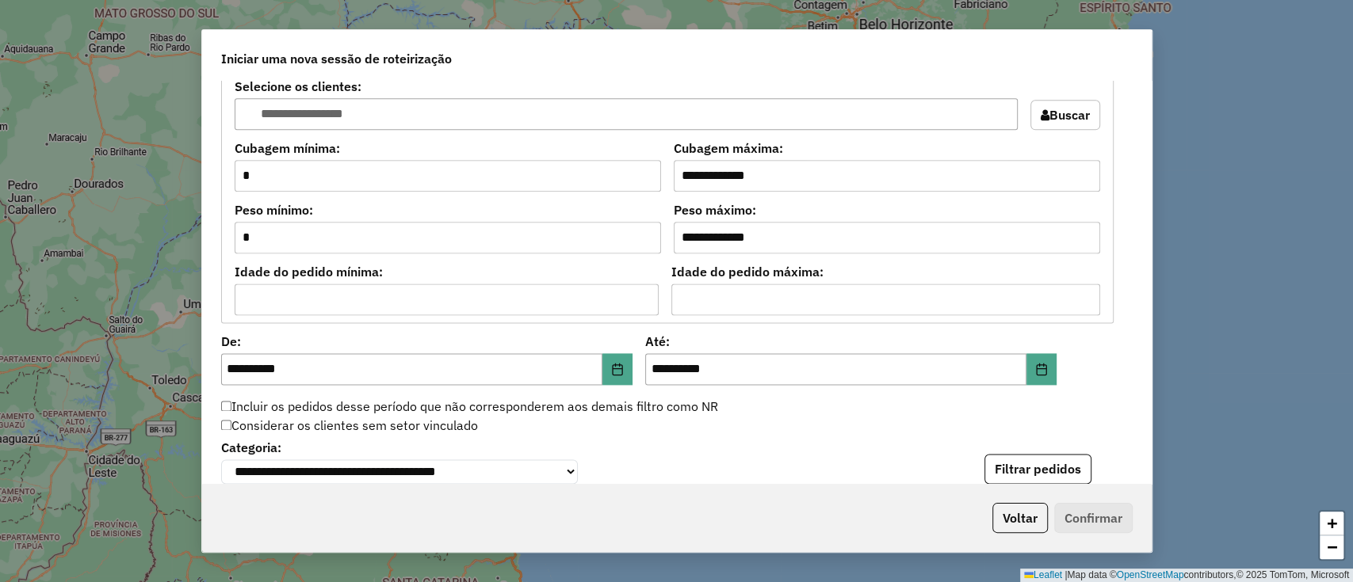
scroll to position [1479, 0]
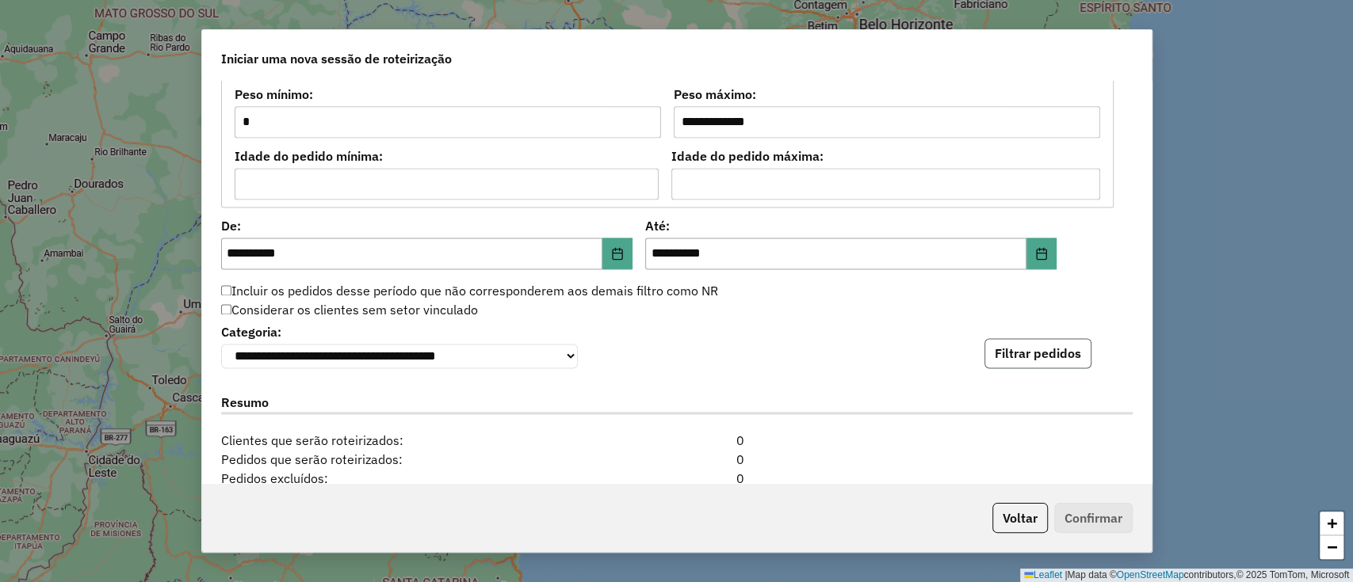
click at [1029, 353] on button "Filtrar pedidos" at bounding box center [1037, 353] width 107 height 30
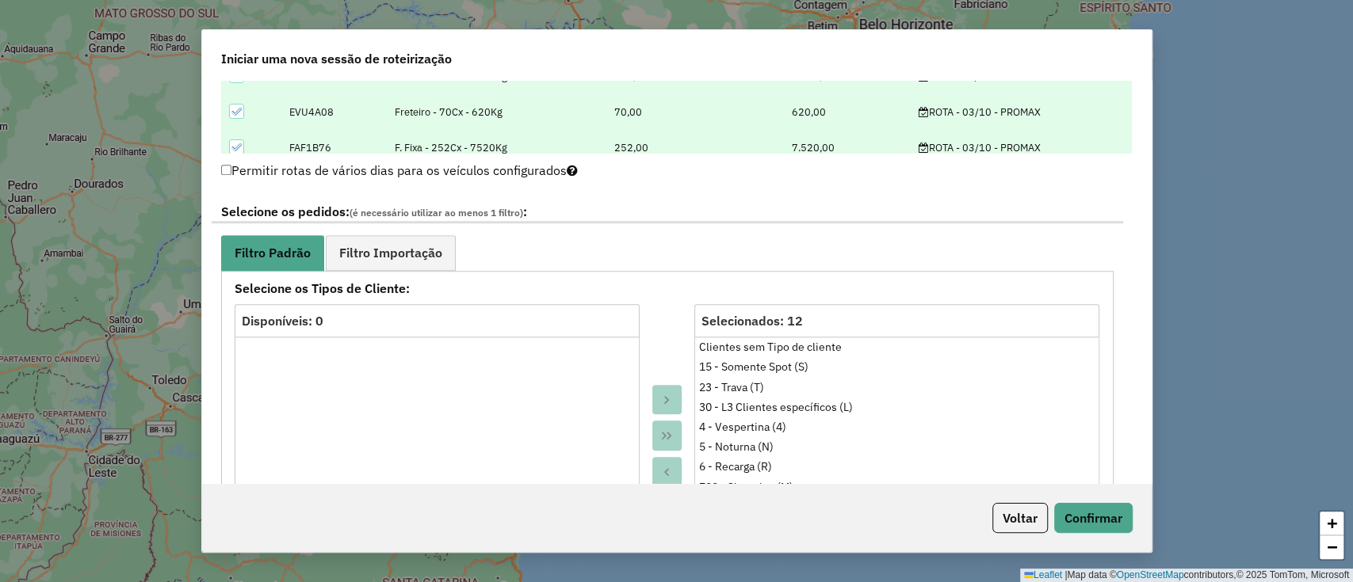
scroll to position [634, 0]
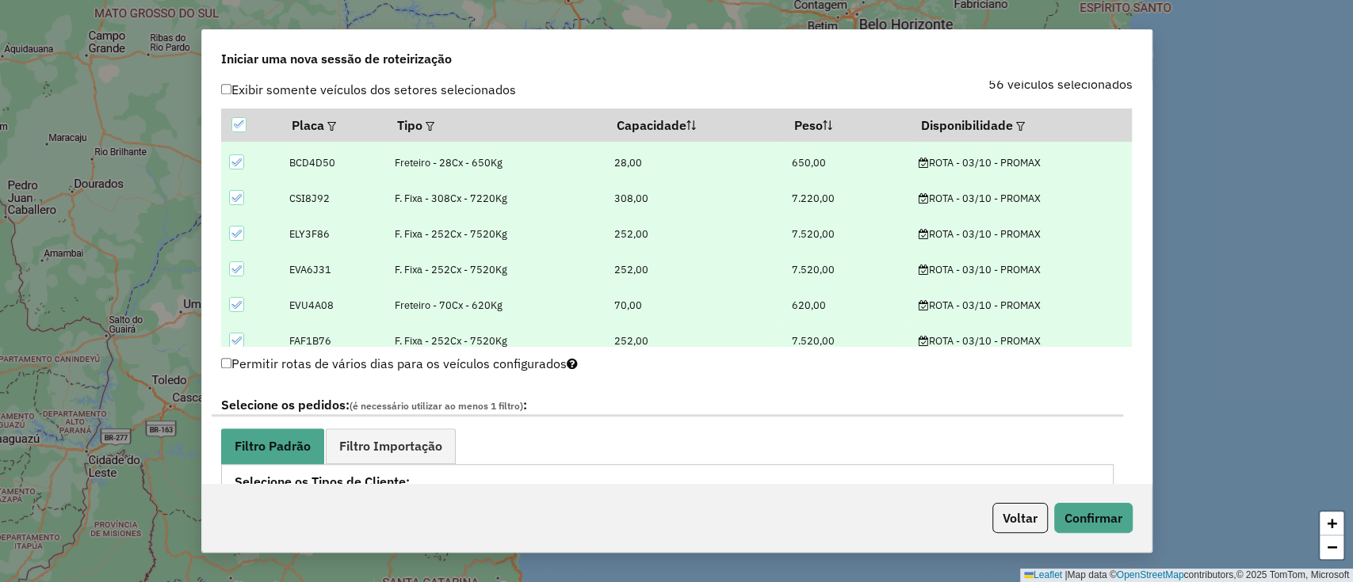
click at [231, 157] on icon at bounding box center [236, 162] width 11 height 11
click at [231, 301] on icon at bounding box center [236, 305] width 11 height 11
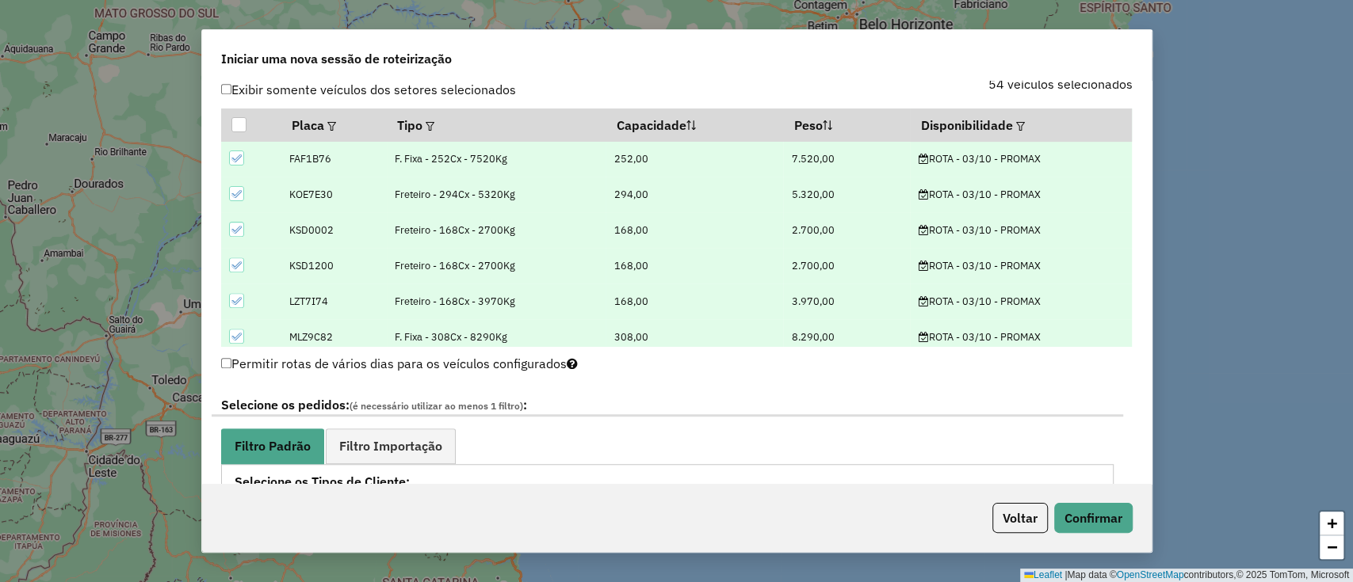
scroll to position [422, 0]
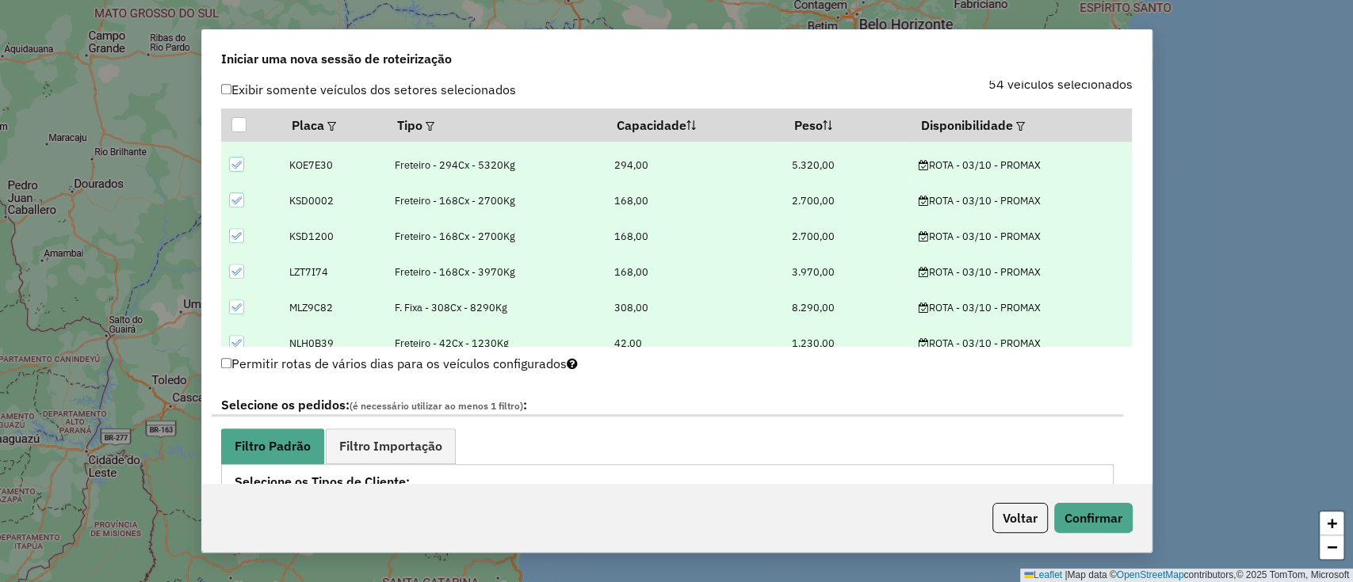
click at [235, 160] on icon at bounding box center [236, 164] width 11 height 11
click at [239, 195] on icon at bounding box center [236, 200] width 11 height 11
click at [234, 228] on div at bounding box center [236, 235] width 15 height 15
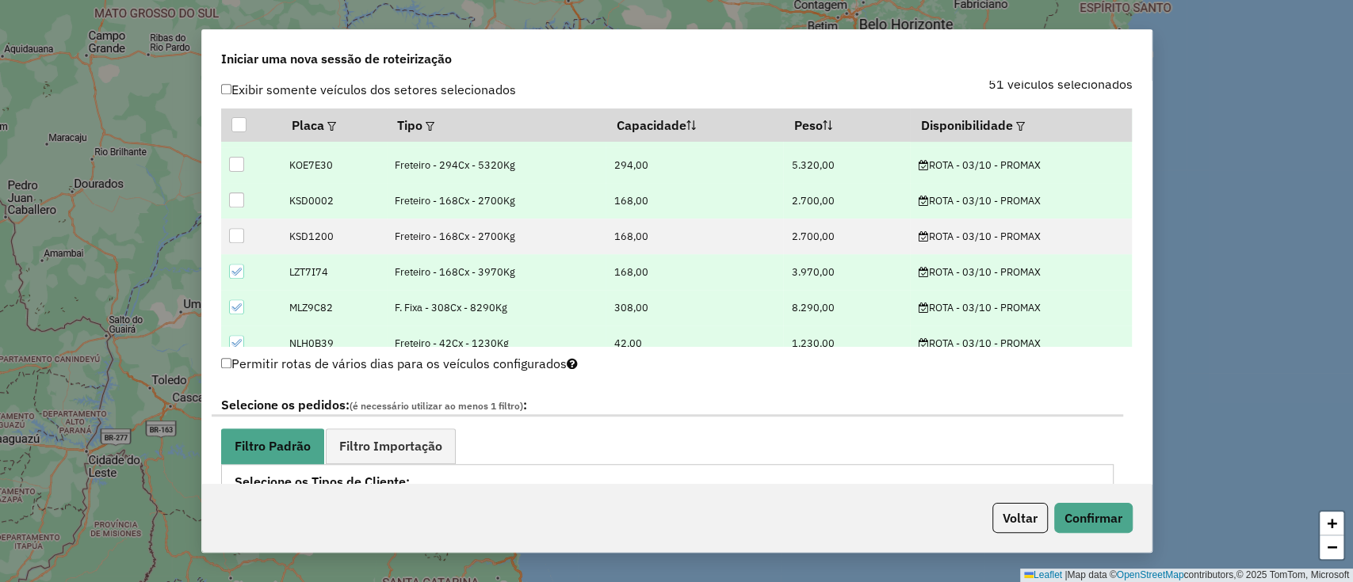
click at [233, 271] on icon at bounding box center [236, 271] width 10 height 7
click at [236, 303] on icon at bounding box center [236, 307] width 11 height 11
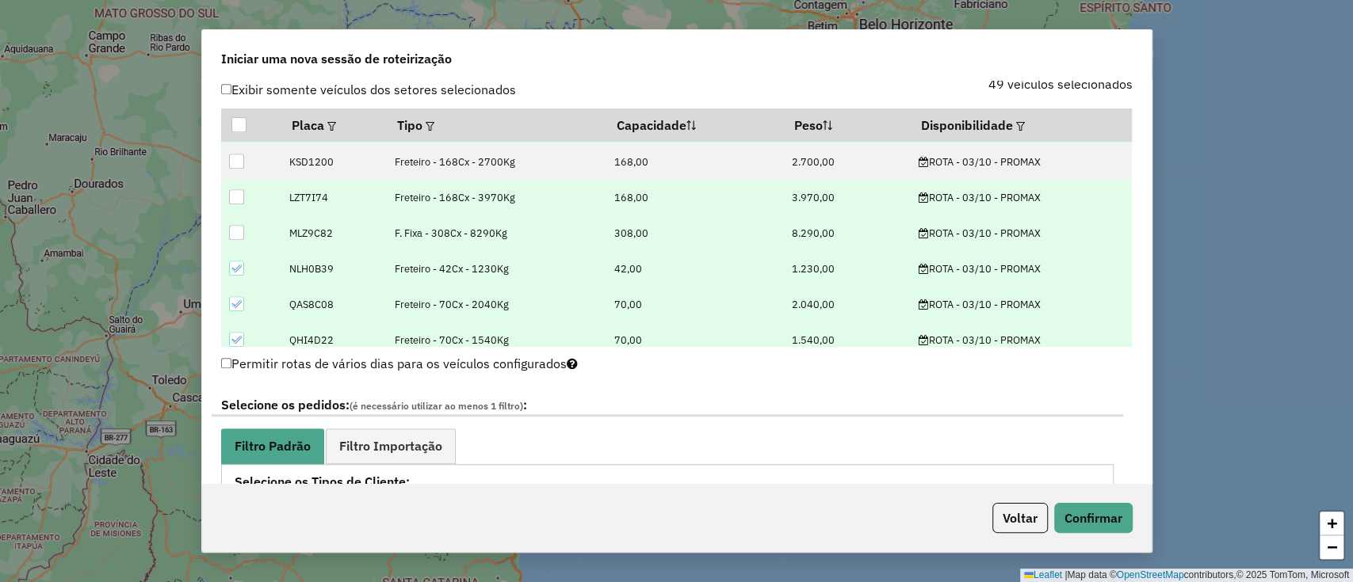
scroll to position [528, 0]
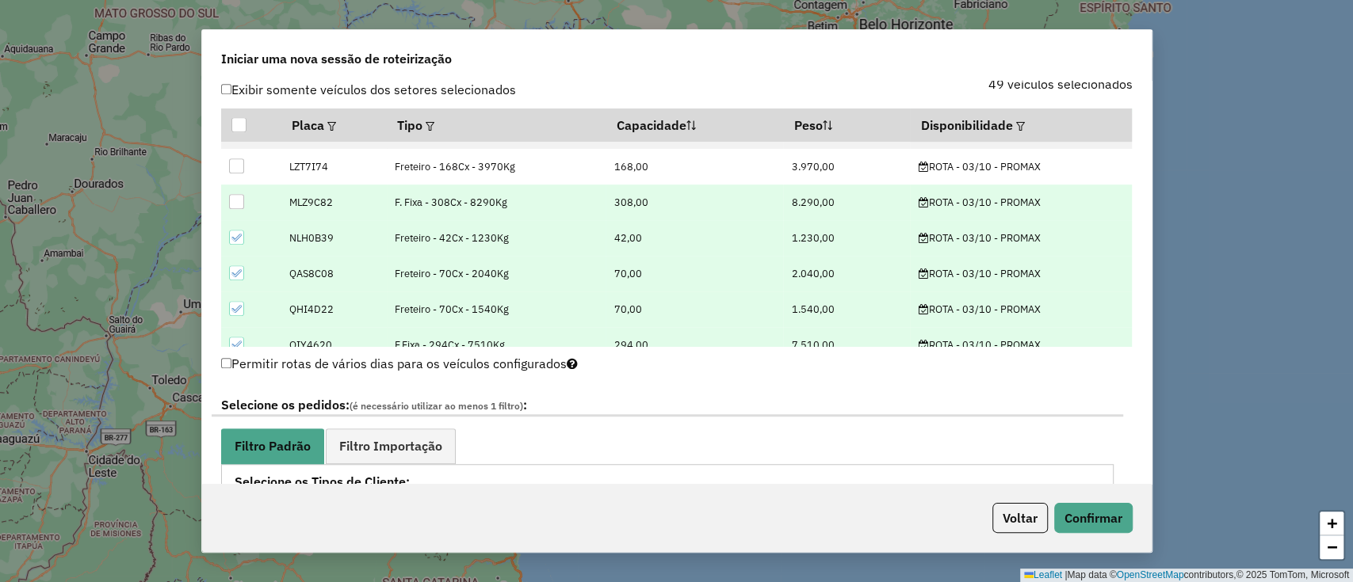
click at [235, 227] on td at bounding box center [251, 238] width 60 height 36
click at [235, 235] on icon at bounding box center [236, 237] width 11 height 11
click at [235, 268] on icon at bounding box center [236, 273] width 11 height 11
click at [231, 305] on icon at bounding box center [236, 308] width 11 height 11
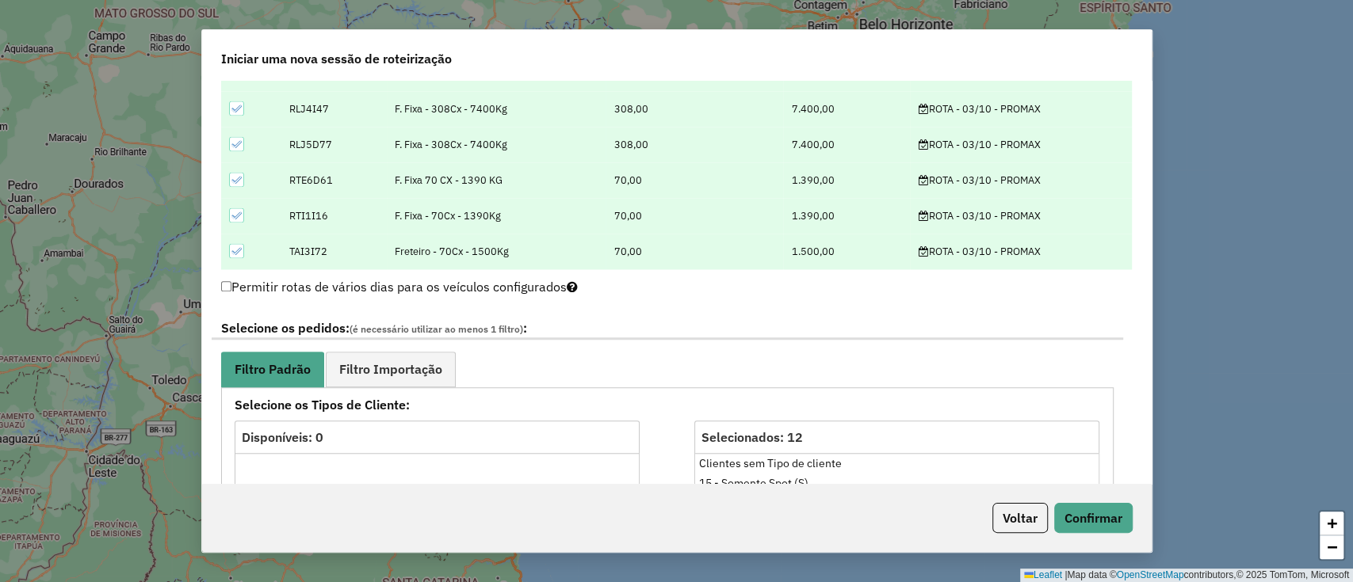
scroll to position [739, 0]
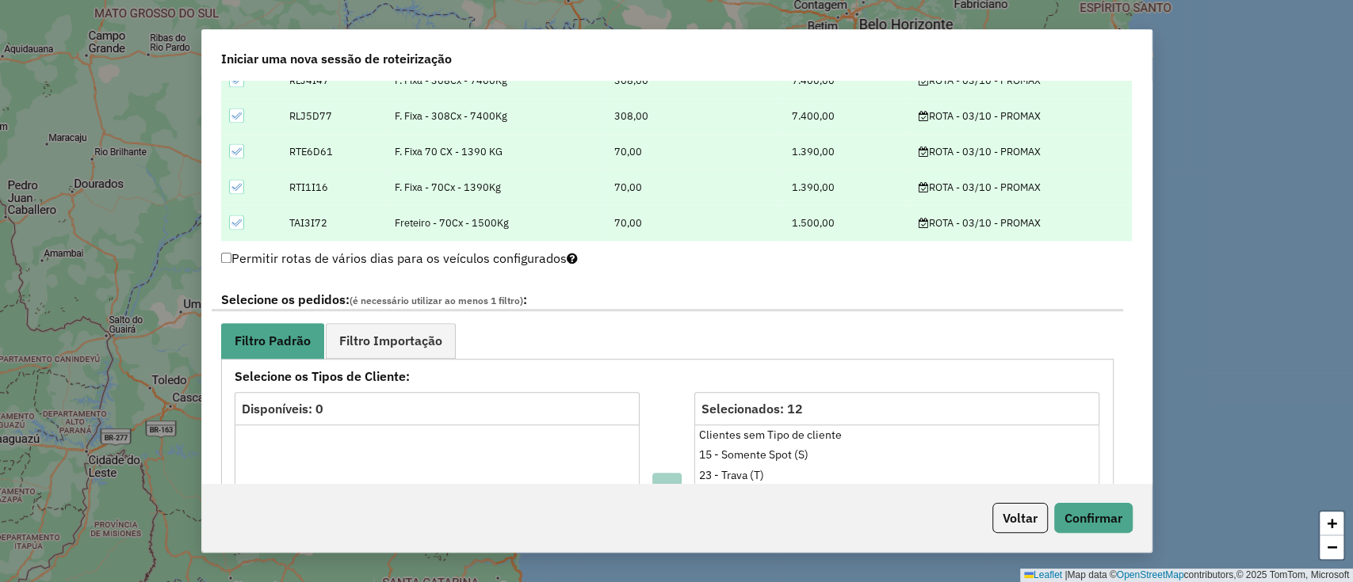
click at [243, 218] on div at bounding box center [237, 223] width 16 height 16
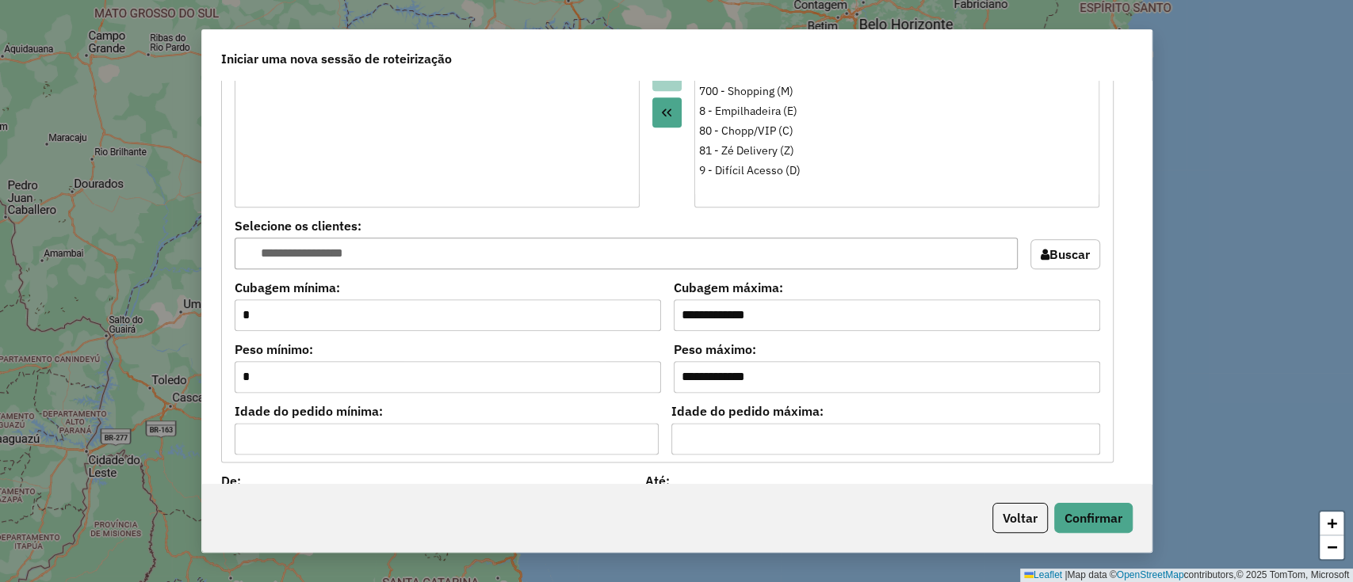
scroll to position [1434, 0]
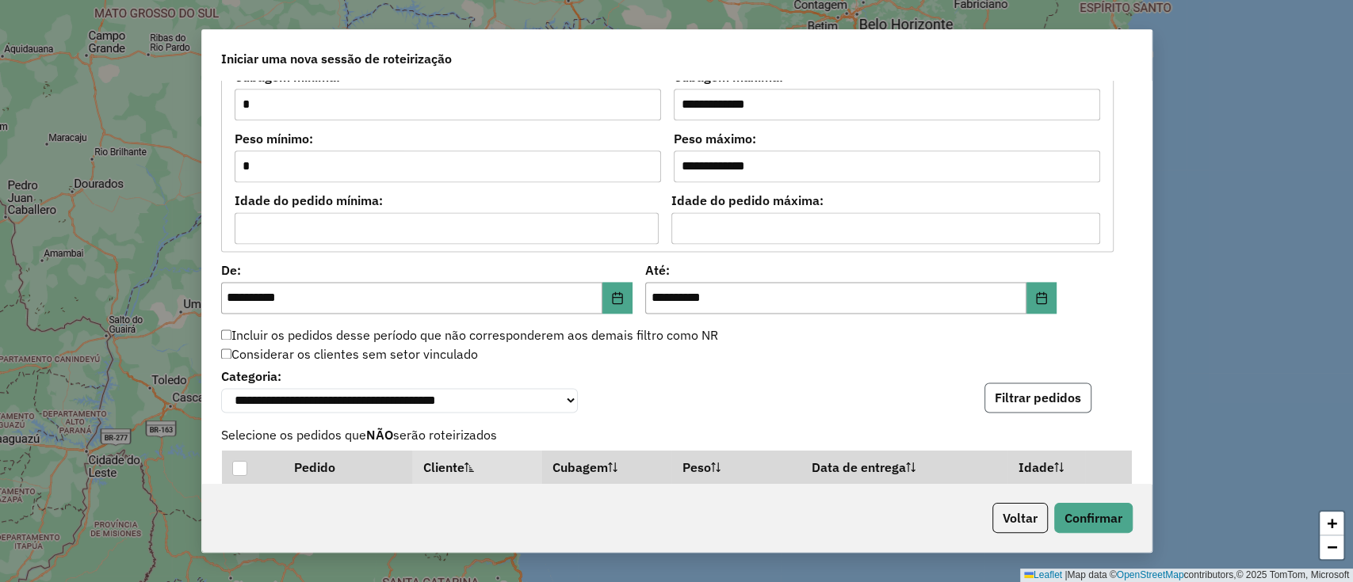
click at [1046, 390] on button "Filtrar pedidos" at bounding box center [1037, 398] width 107 height 30
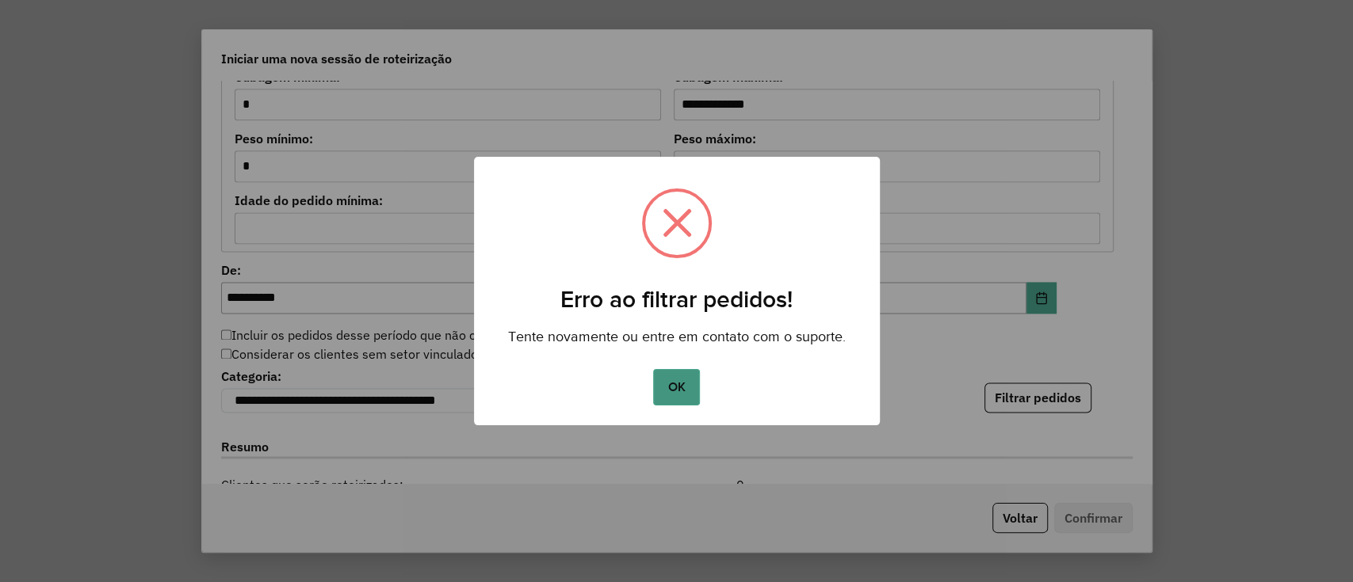
click at [672, 380] on button "OK" at bounding box center [676, 387] width 47 height 36
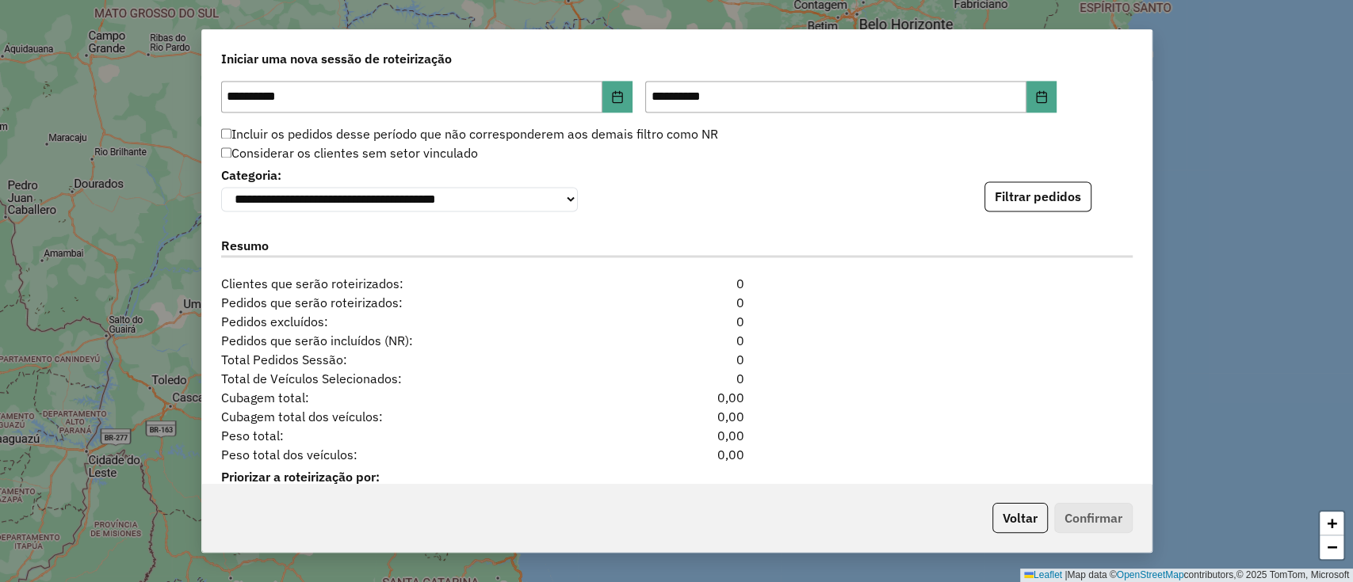
scroll to position [1510, 0]
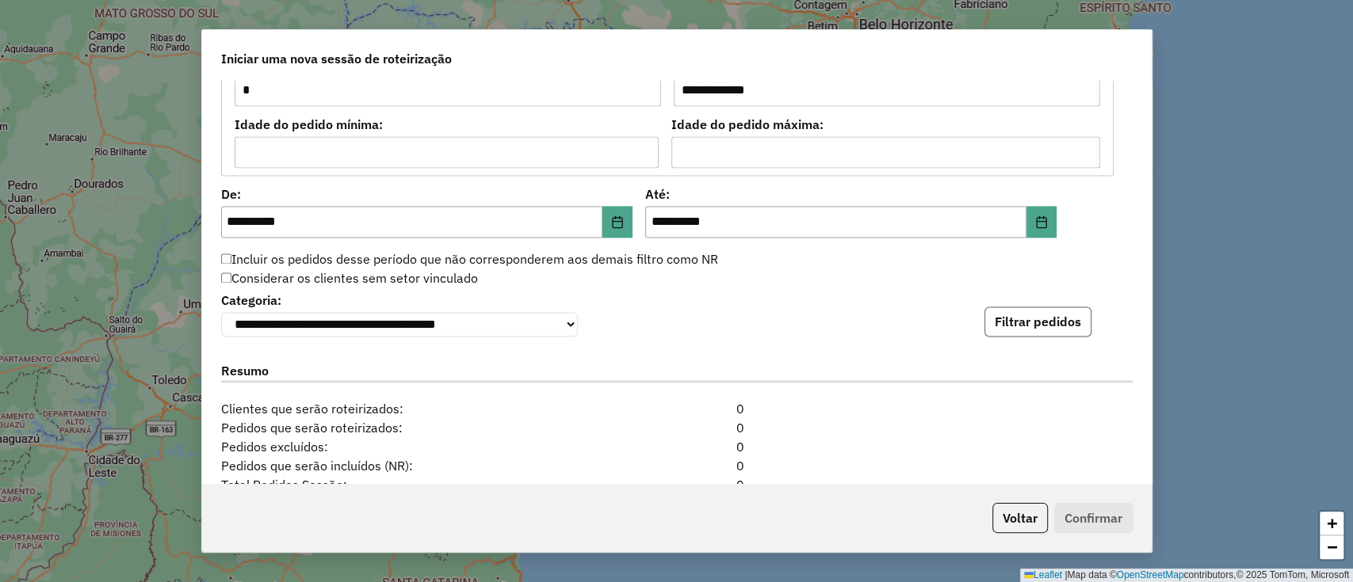
click at [1020, 325] on button "Filtrar pedidos" at bounding box center [1037, 322] width 107 height 30
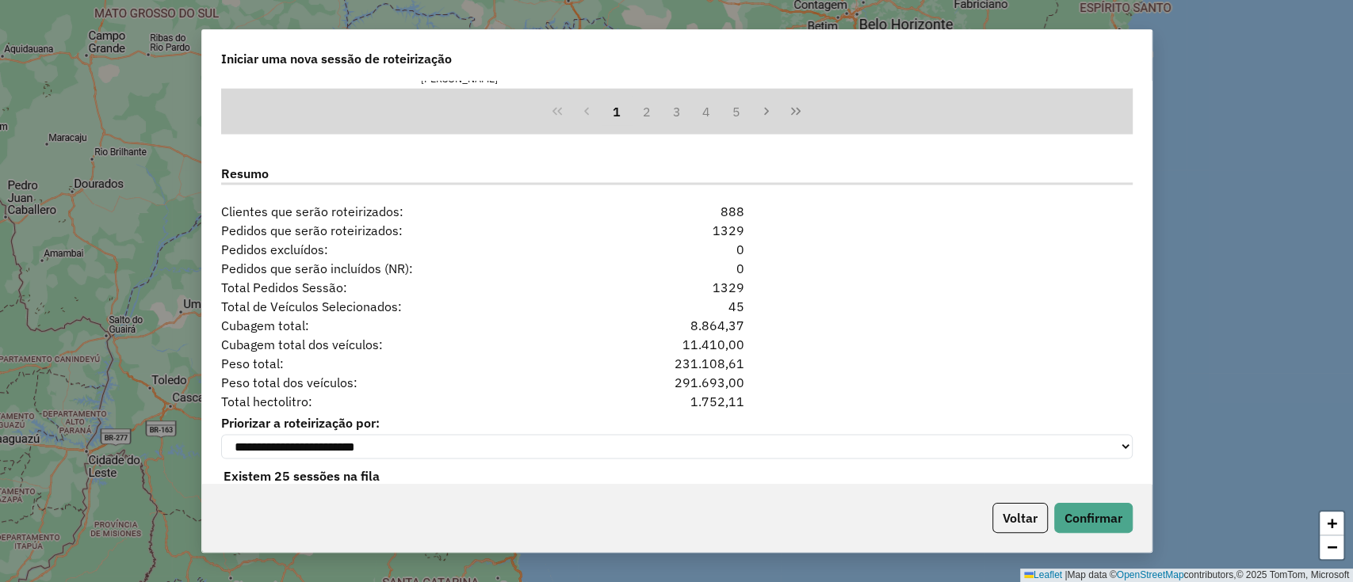
scroll to position [2039, 0]
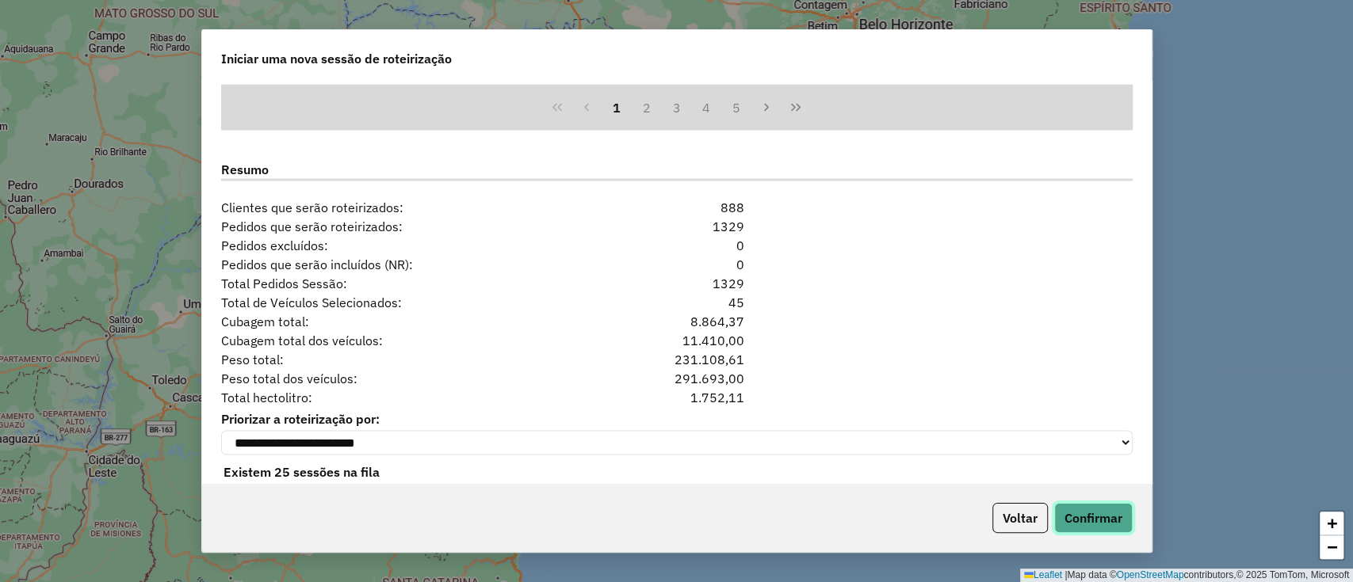
click at [1086, 517] on button "Confirmar" at bounding box center [1093, 518] width 78 height 30
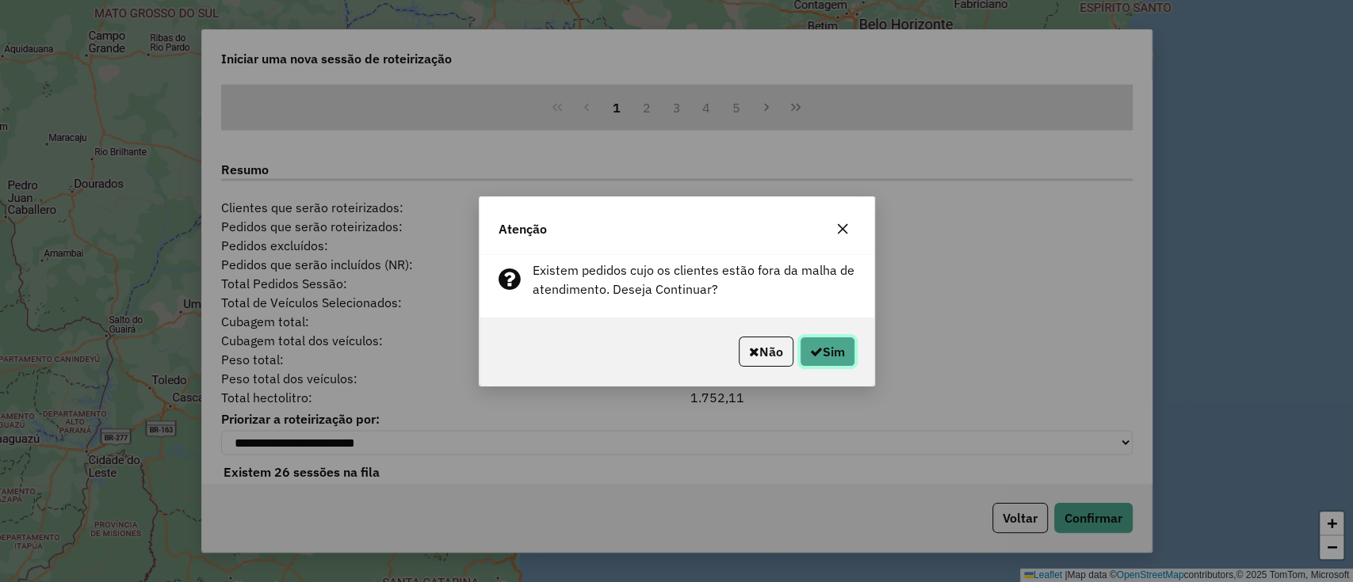
click at [839, 351] on button "Sim" at bounding box center [826, 352] width 55 height 30
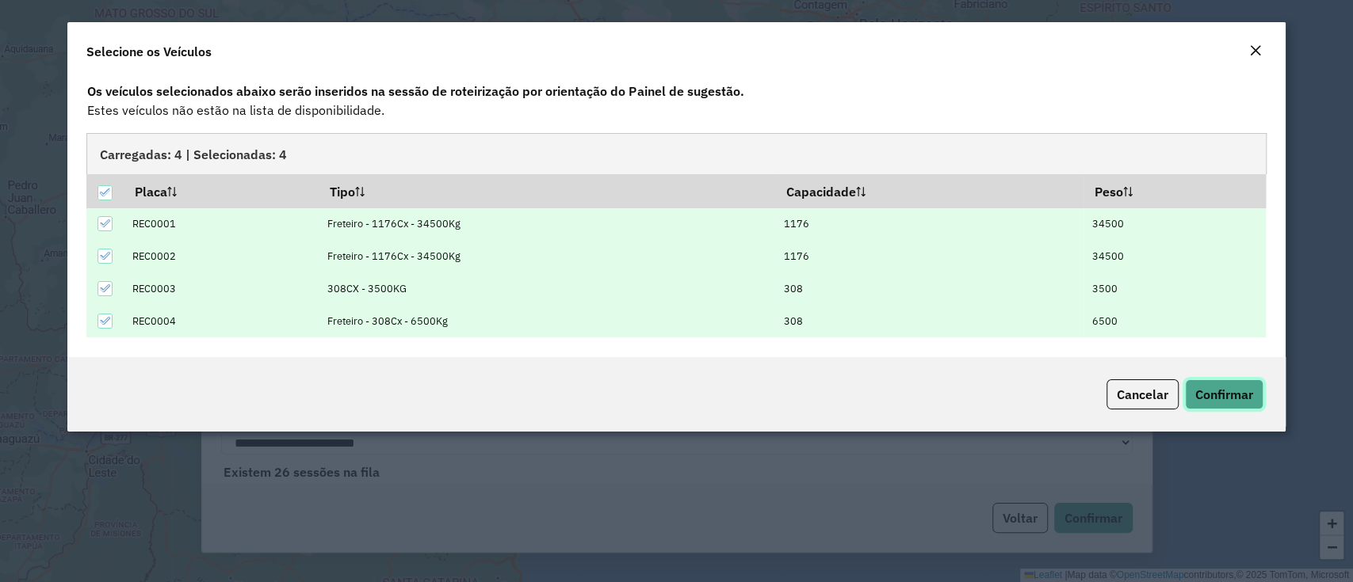
click at [1199, 390] on span "Confirmar" at bounding box center [1224, 395] width 58 height 16
